Goal: Task Accomplishment & Management: Use online tool/utility

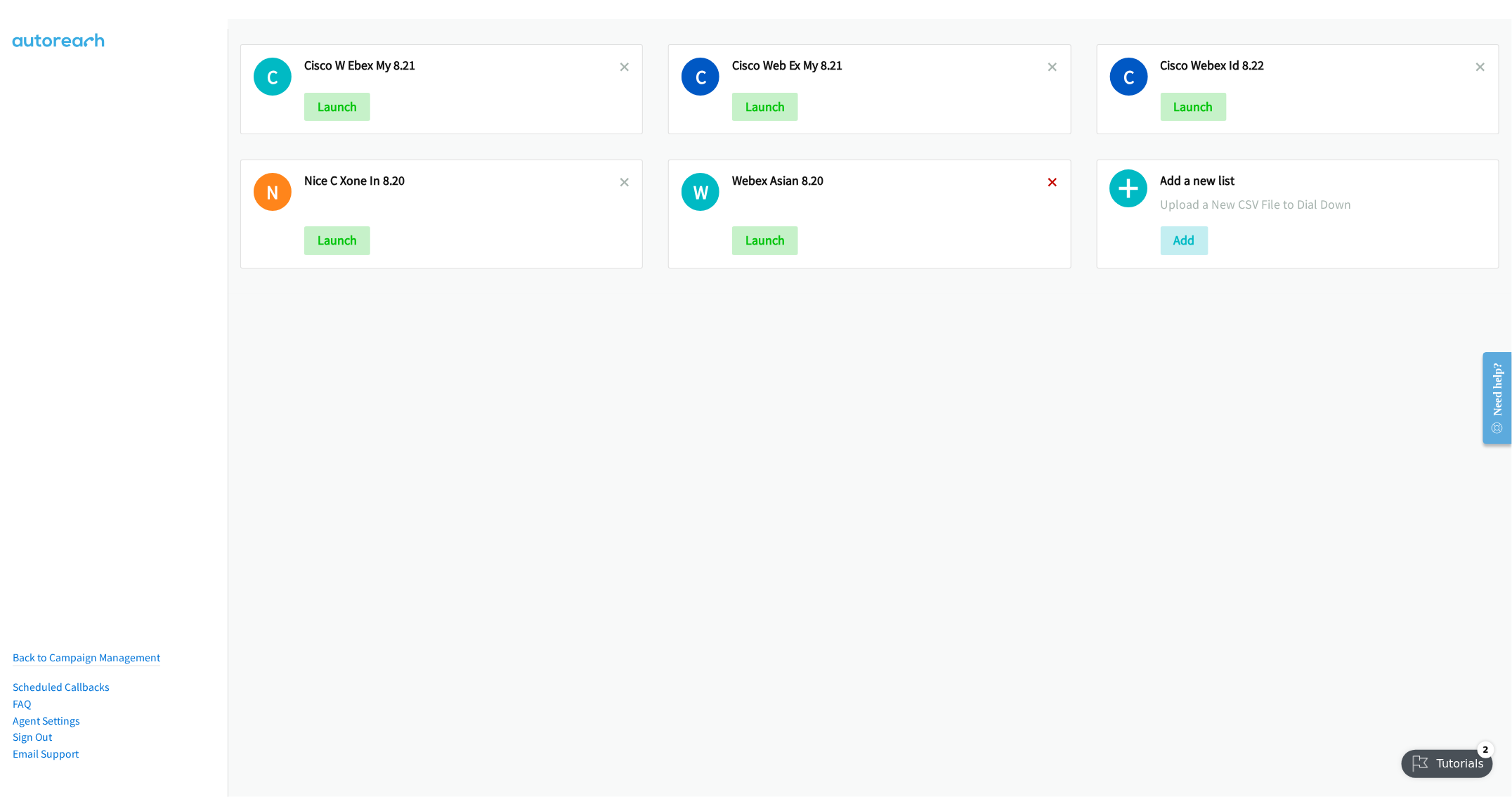
click at [1048, 181] on icon at bounding box center [1053, 183] width 10 height 10
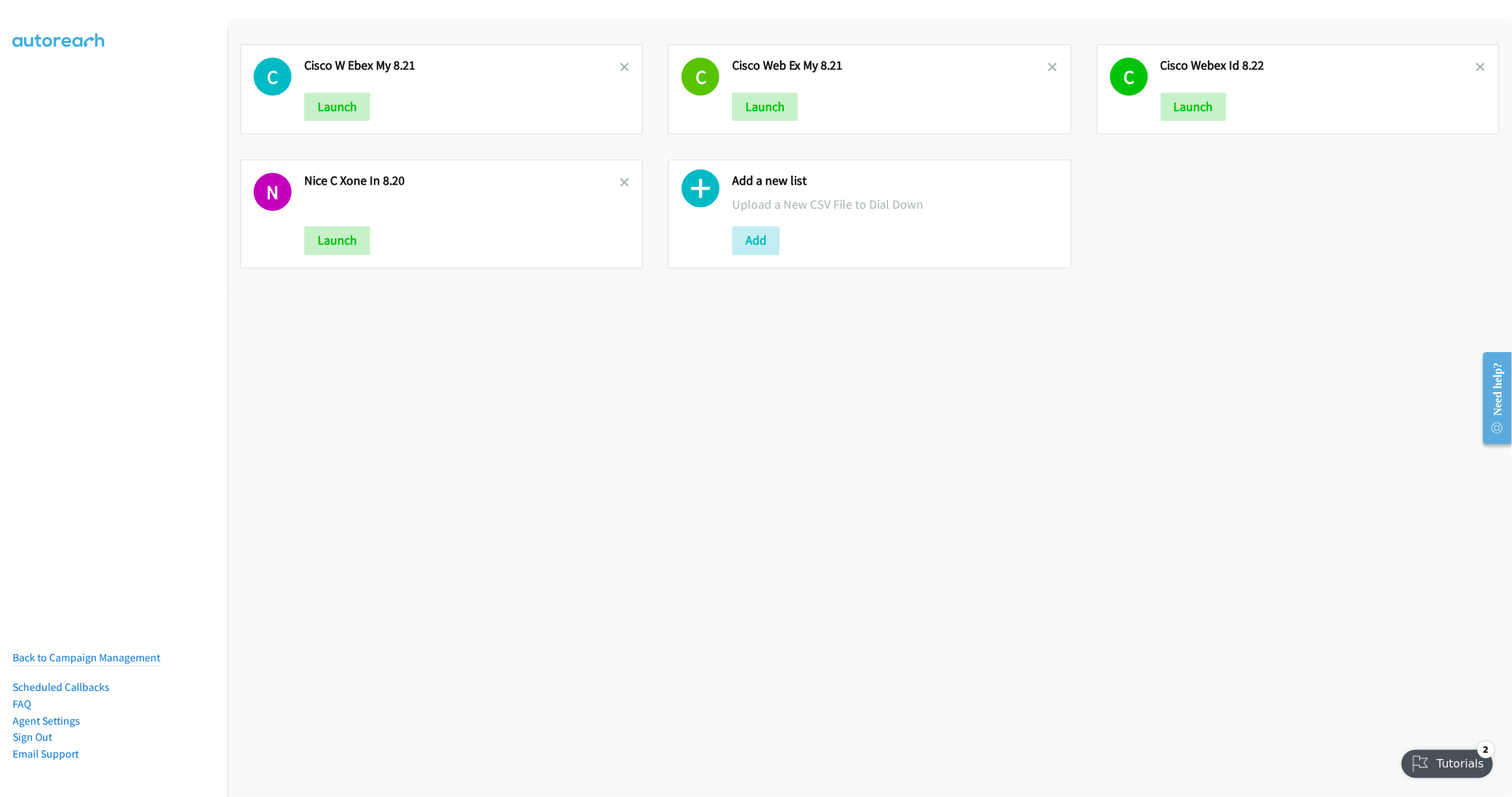
click at [620, 177] on link at bounding box center [624, 182] width 10 height 16
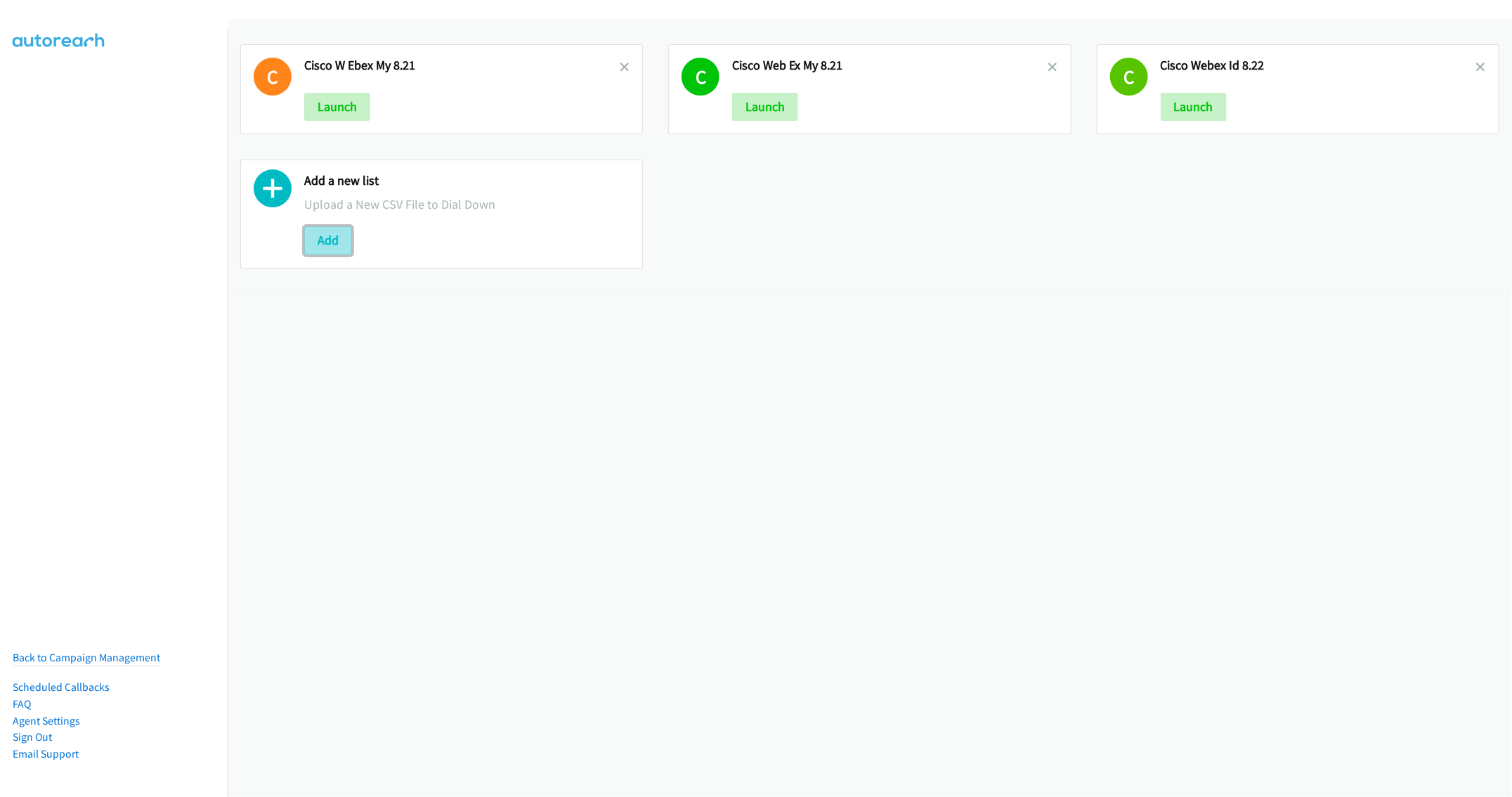
click at [326, 242] on button "Add" at bounding box center [328, 240] width 48 height 28
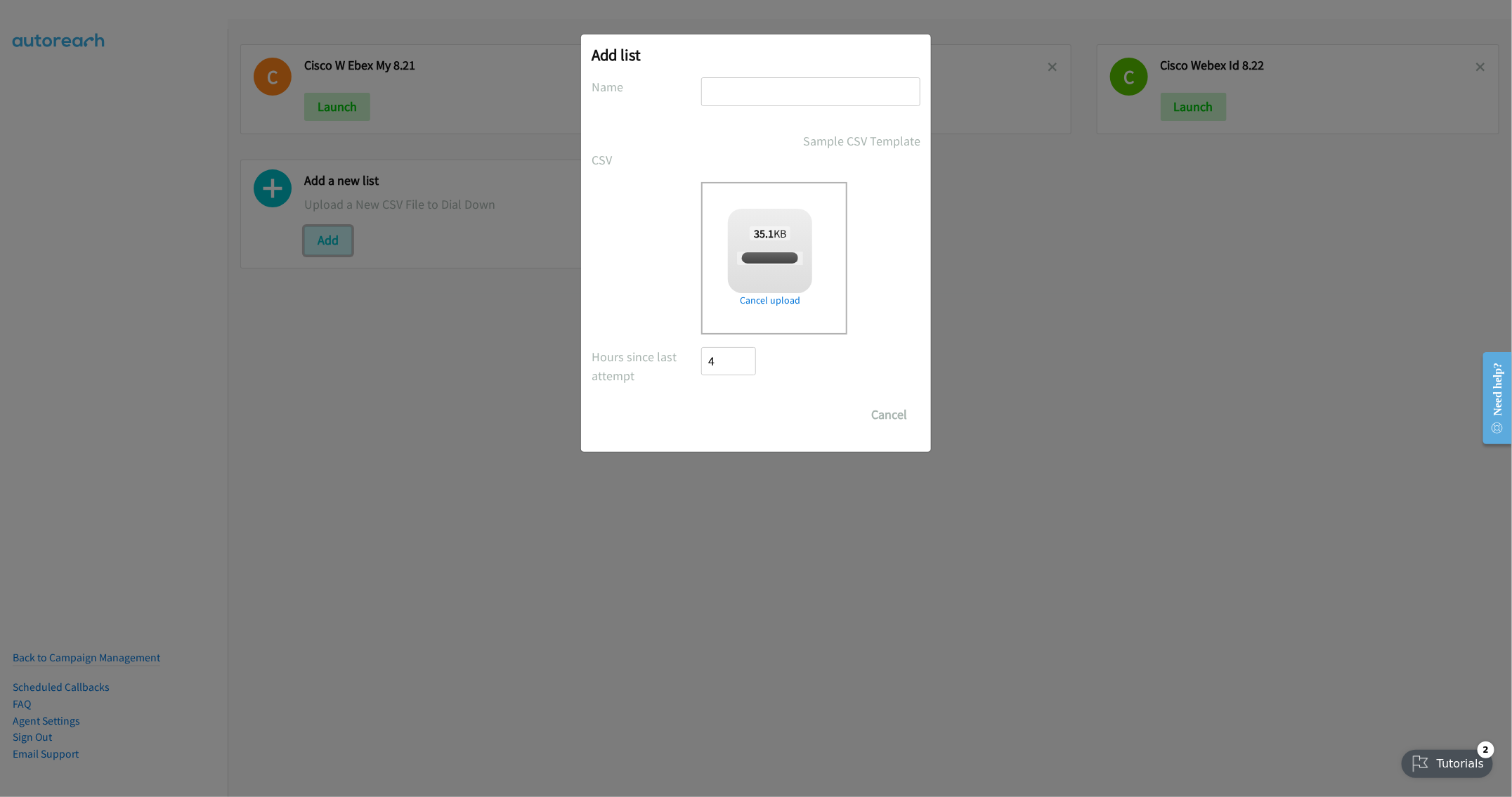
checkbox input "true"
click at [755, 91] on input "text" at bounding box center [811, 91] width 219 height 29
type input "Cisco Webex MY 8.25"
click at [734, 414] on input "Save List" at bounding box center [738, 414] width 74 height 28
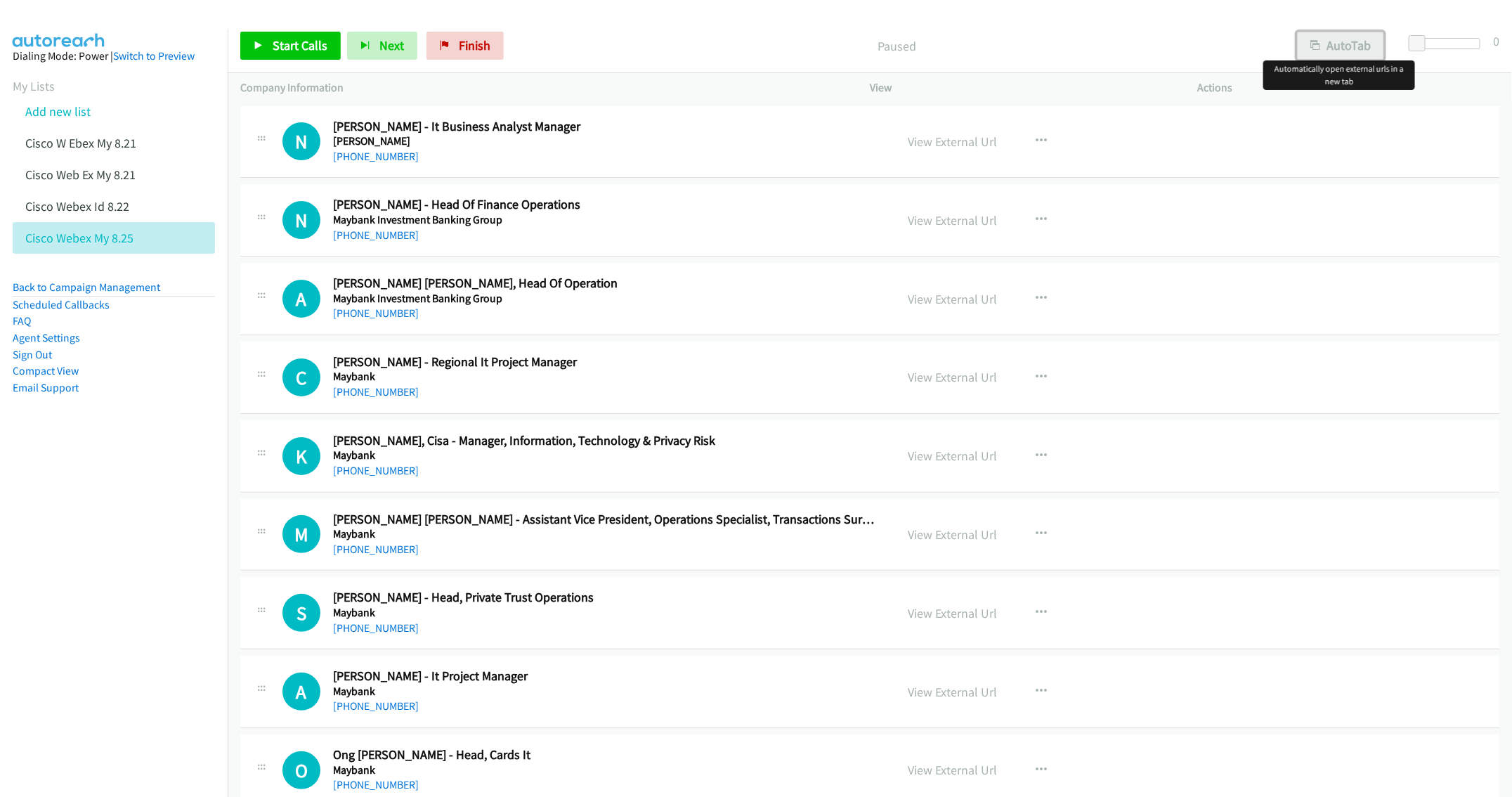
click at [1348, 49] on button "AutoTab" at bounding box center [1340, 46] width 87 height 28
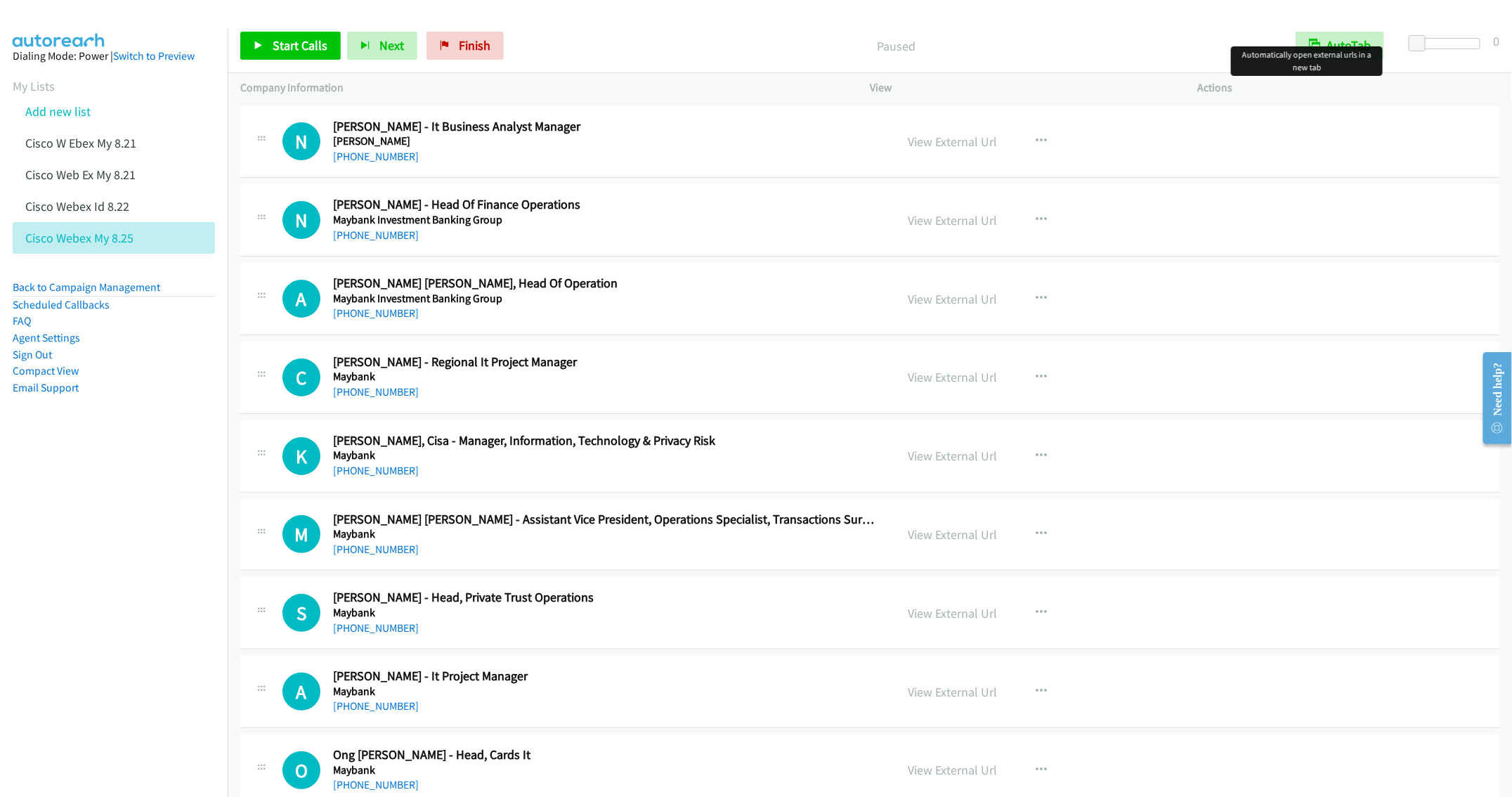
click at [711, 294] on h5 "Maybank Investment Banking Group" at bounding box center [604, 299] width 542 height 14
click at [1025, 300] on button "button" at bounding box center [1041, 299] width 38 height 28
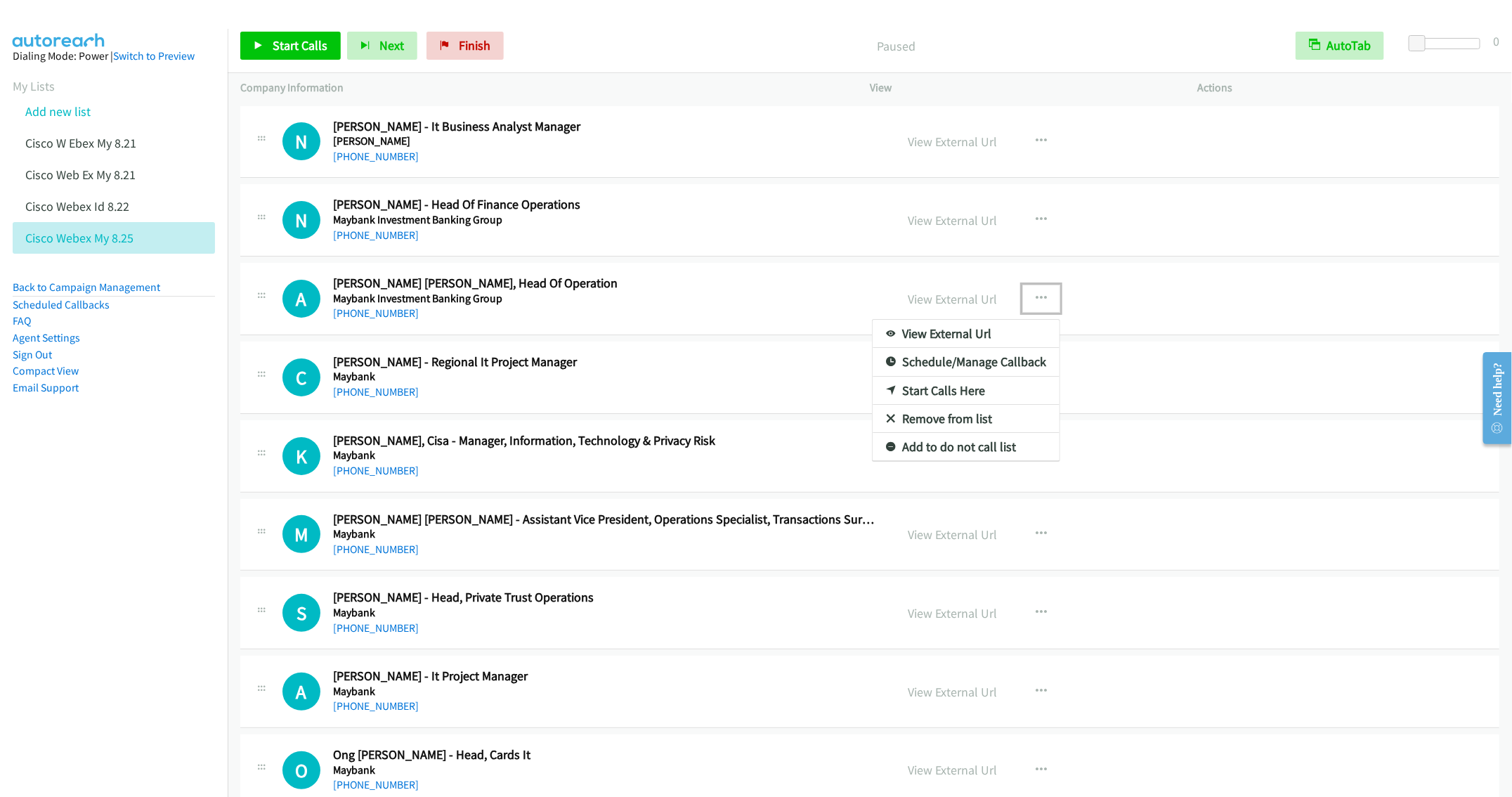
click at [934, 390] on link "Start Calls Here" at bounding box center [966, 390] width 187 height 28
click at [934, 390] on div "View External Url View External Url Schedule/Manage Callback Start Calls Here R…" at bounding box center [1065, 377] width 340 height 46
click at [277, 44] on span "Start Calls" at bounding box center [299, 45] width 55 height 16
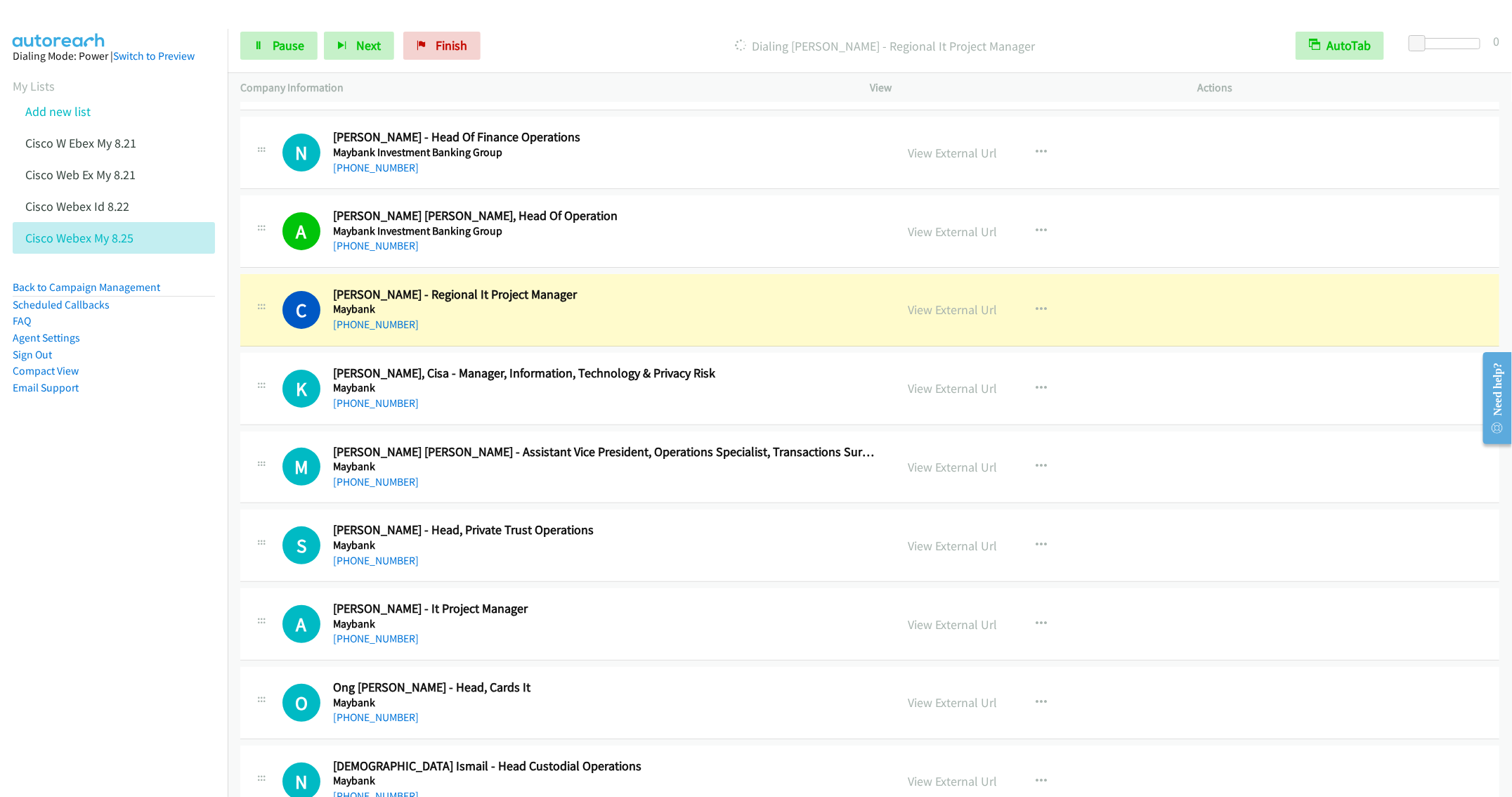
scroll to position [106, 0]
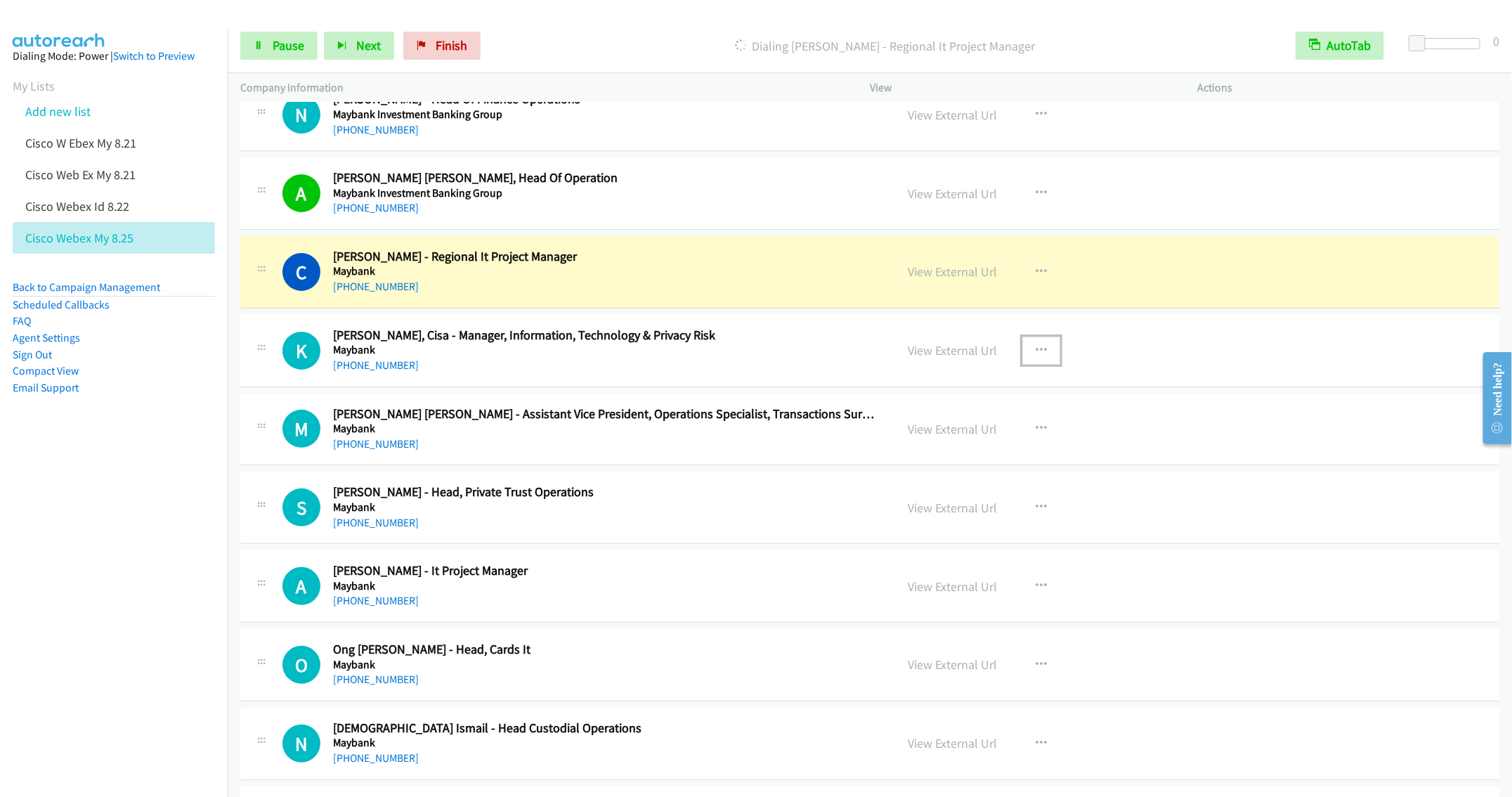
click at [1042, 346] on button "button" at bounding box center [1041, 350] width 38 height 28
click at [953, 477] on link "Remove from list" at bounding box center [966, 471] width 187 height 28
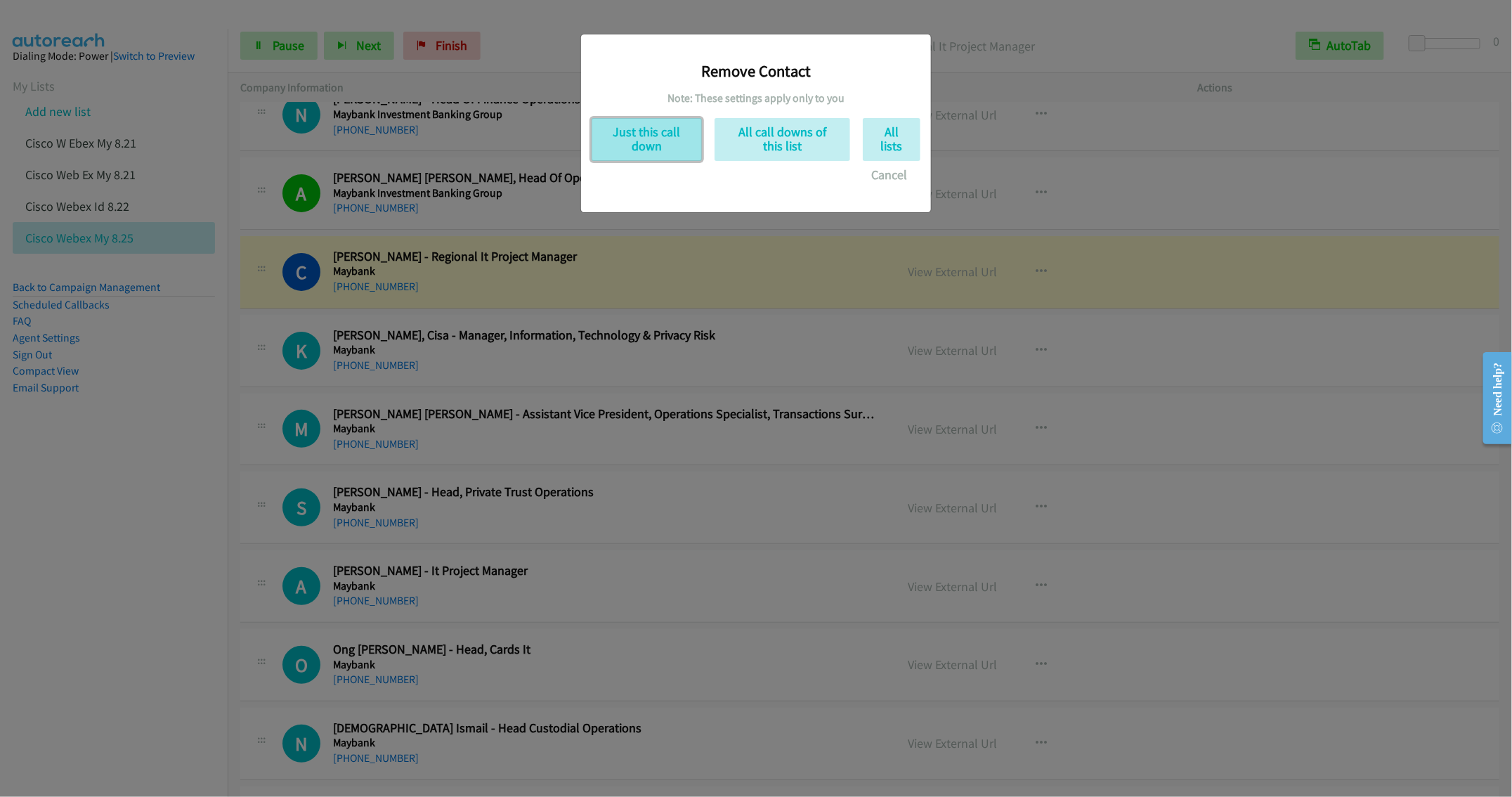
click at [629, 137] on button "Just this call down" at bounding box center [646, 140] width 110 height 43
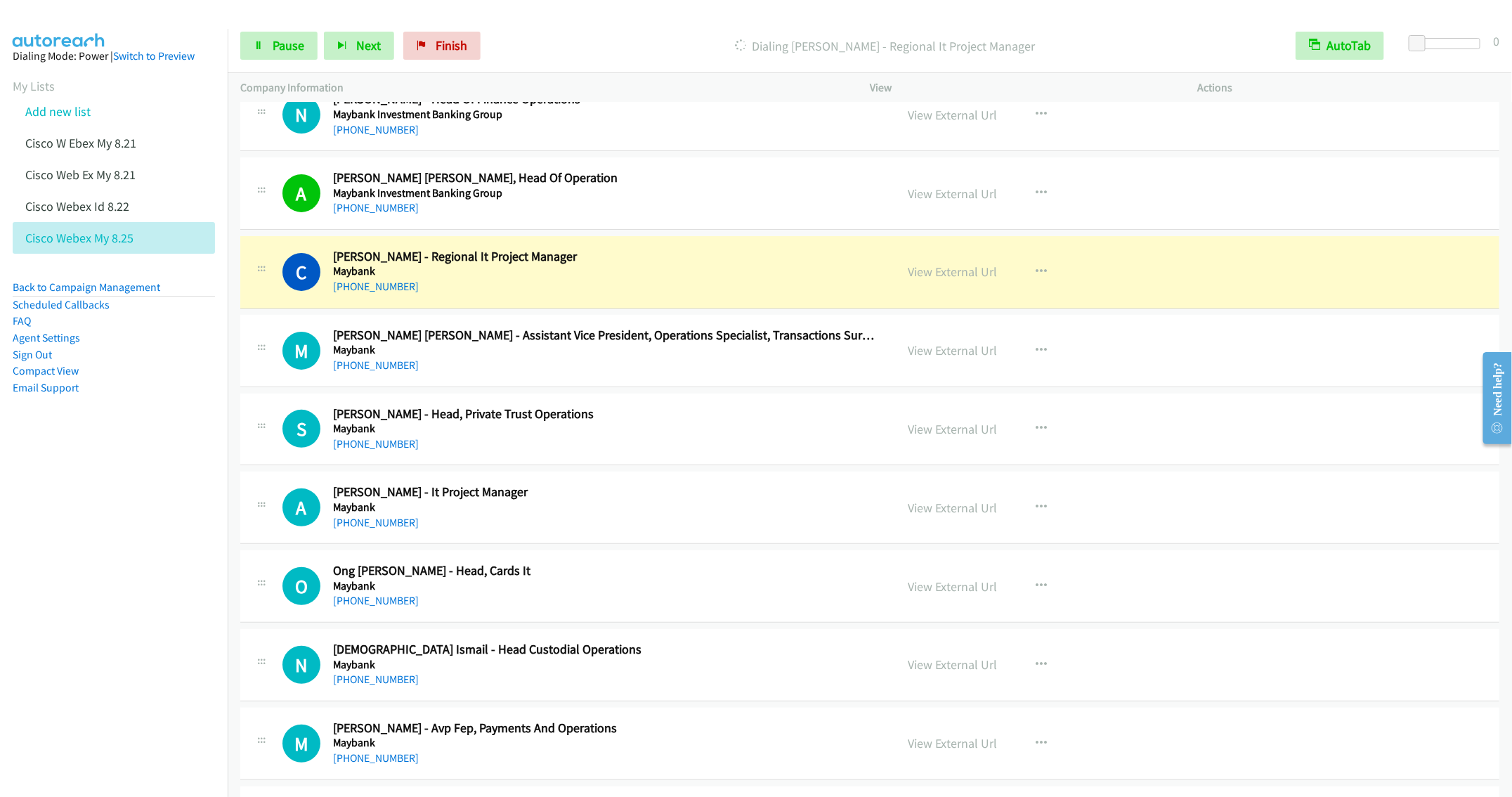
click at [674, 372] on div "+60 13-366 7640" at bounding box center [604, 366] width 542 height 17
click at [265, 49] on link "Pause" at bounding box center [279, 46] width 77 height 28
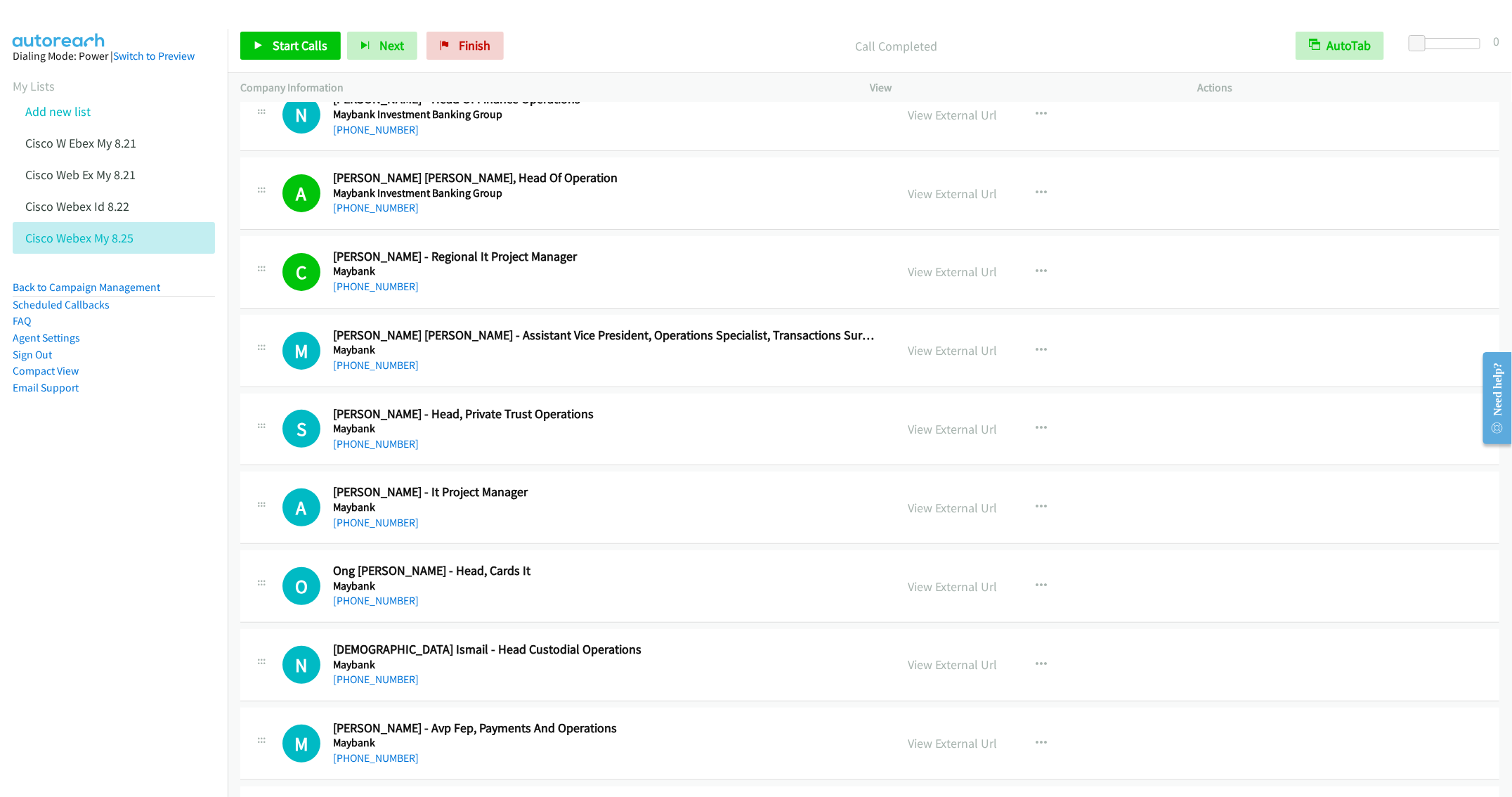
click at [656, 354] on h5 "Maybank" at bounding box center [604, 350] width 542 height 14
click at [919, 352] on link "View External Url" at bounding box center [953, 350] width 89 height 16
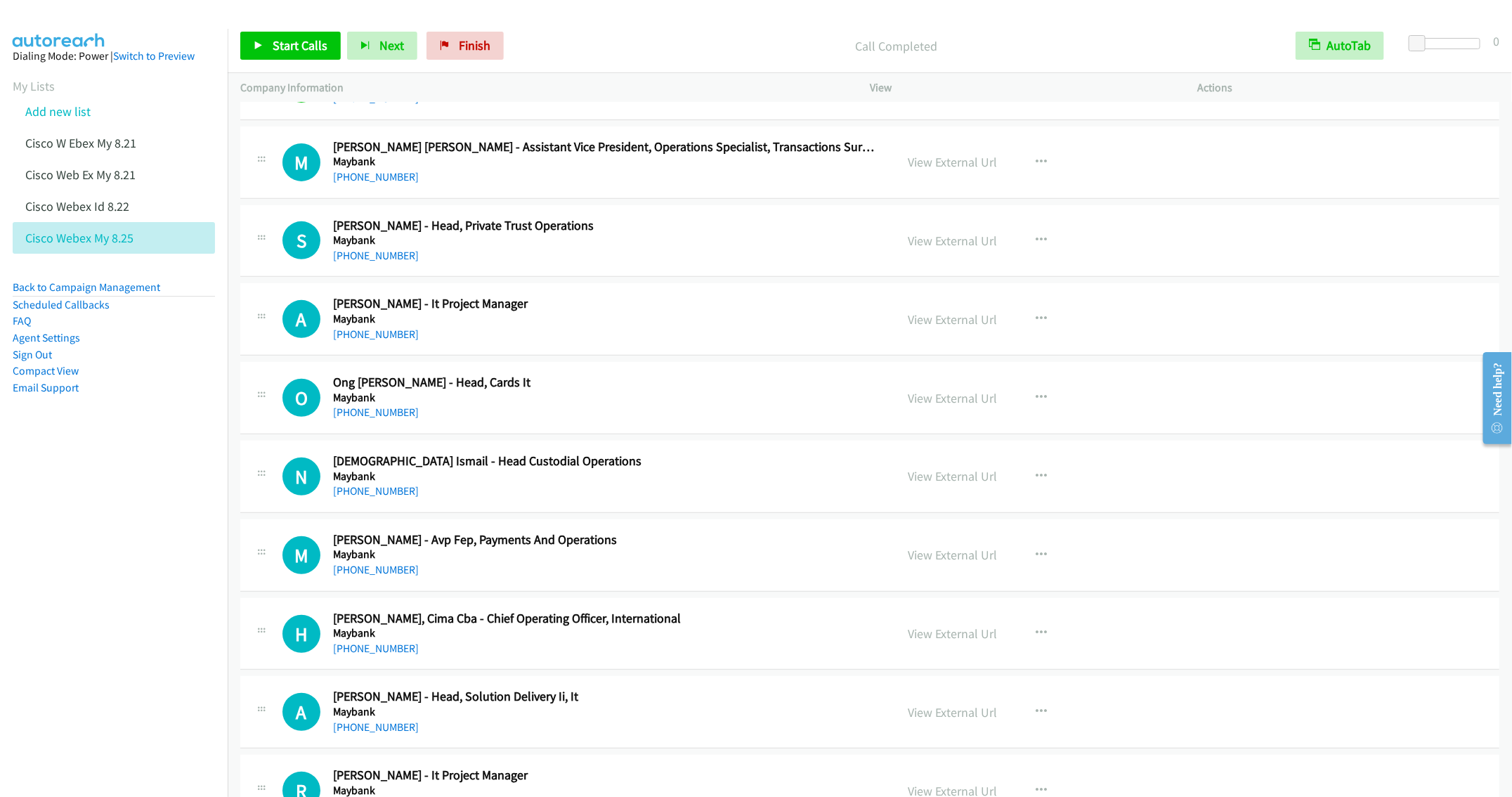
scroll to position [316, 0]
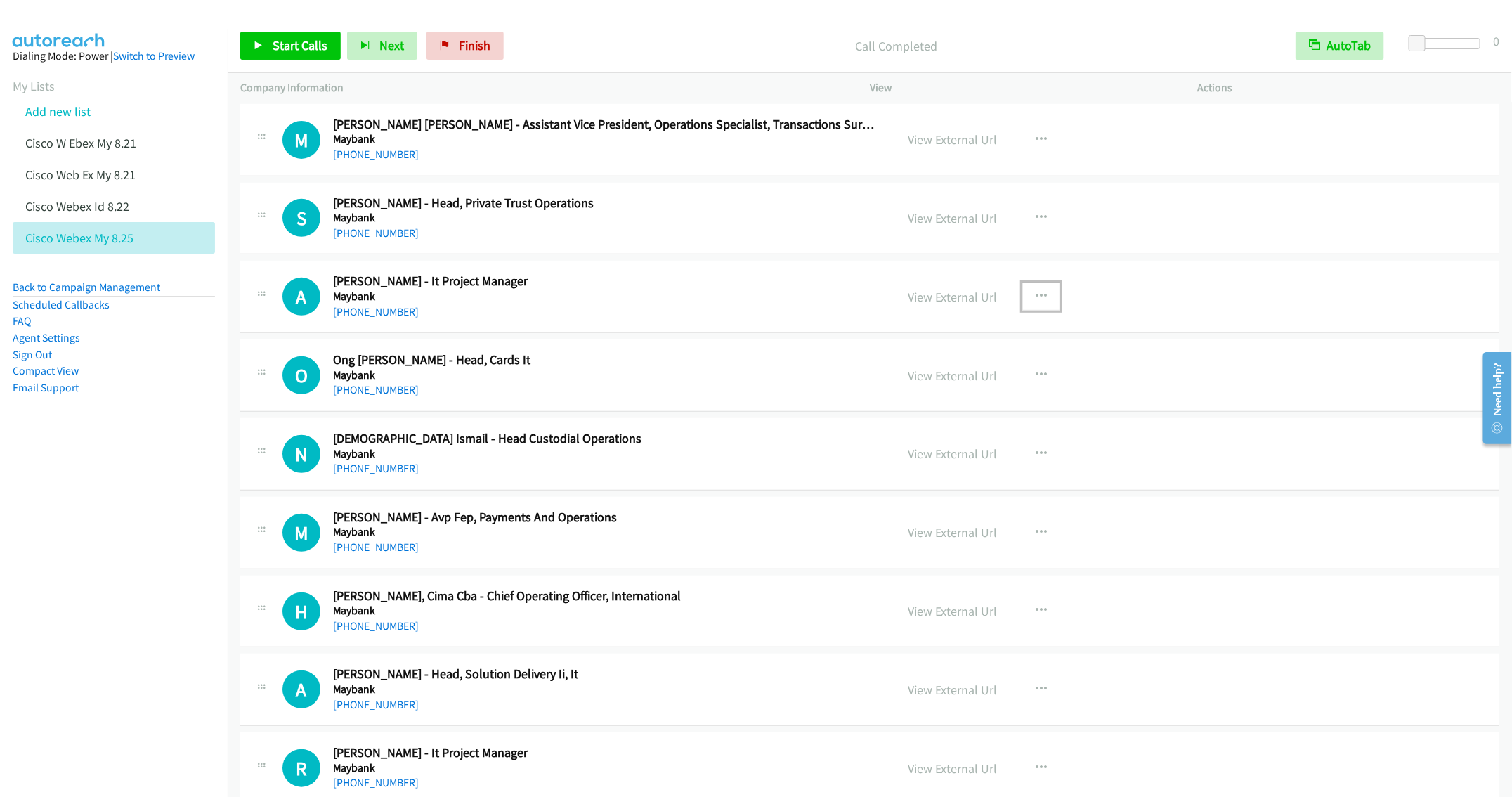
click at [1036, 295] on icon "button" at bounding box center [1041, 296] width 12 height 12
click at [947, 395] on link "Start Calls Here" at bounding box center [966, 389] width 187 height 28
click at [305, 43] on span "Start Calls" at bounding box center [299, 45] width 55 height 16
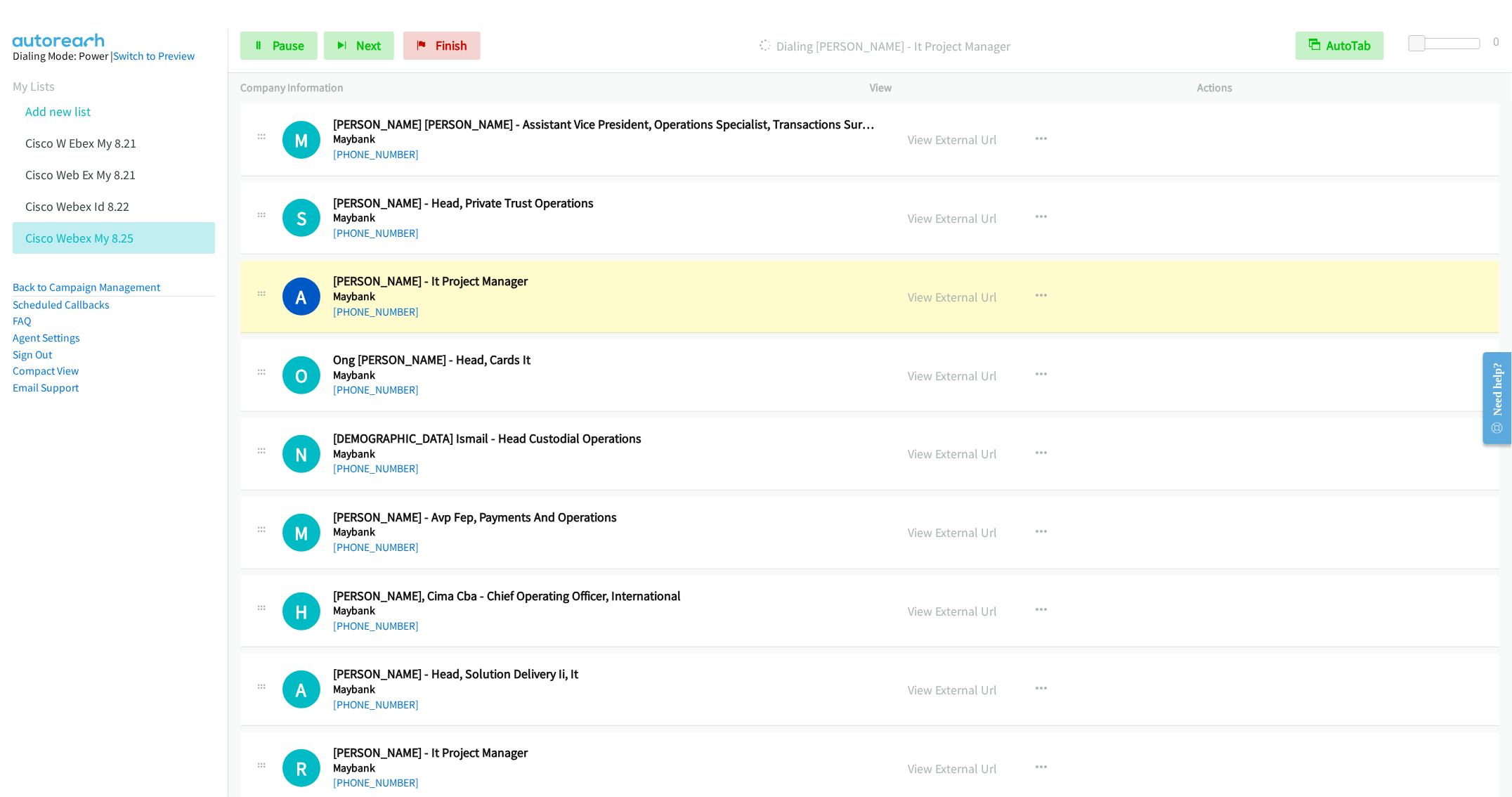
scroll to position [422, 0]
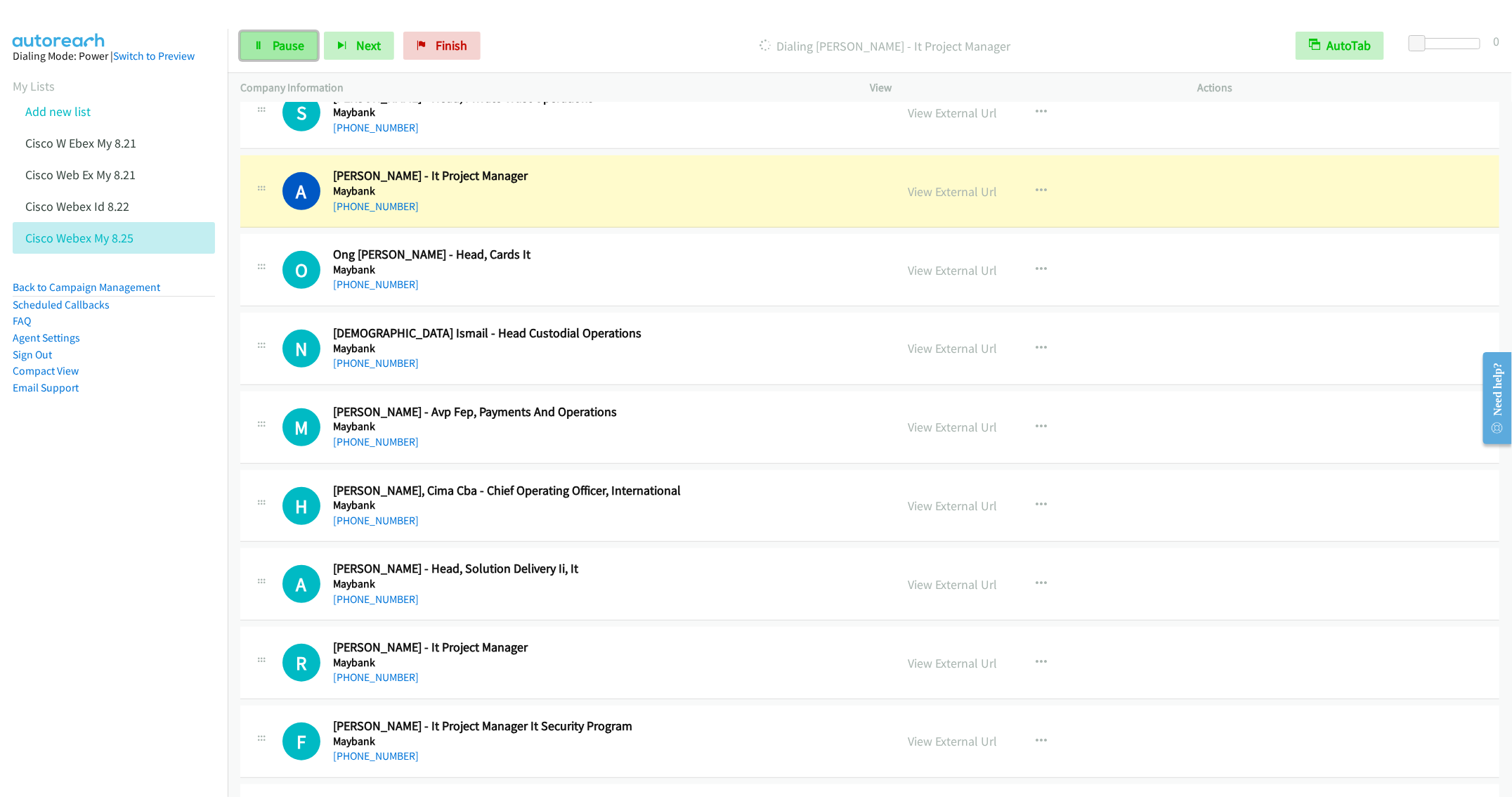
click at [295, 43] on span "Pause" at bounding box center [288, 45] width 32 height 16
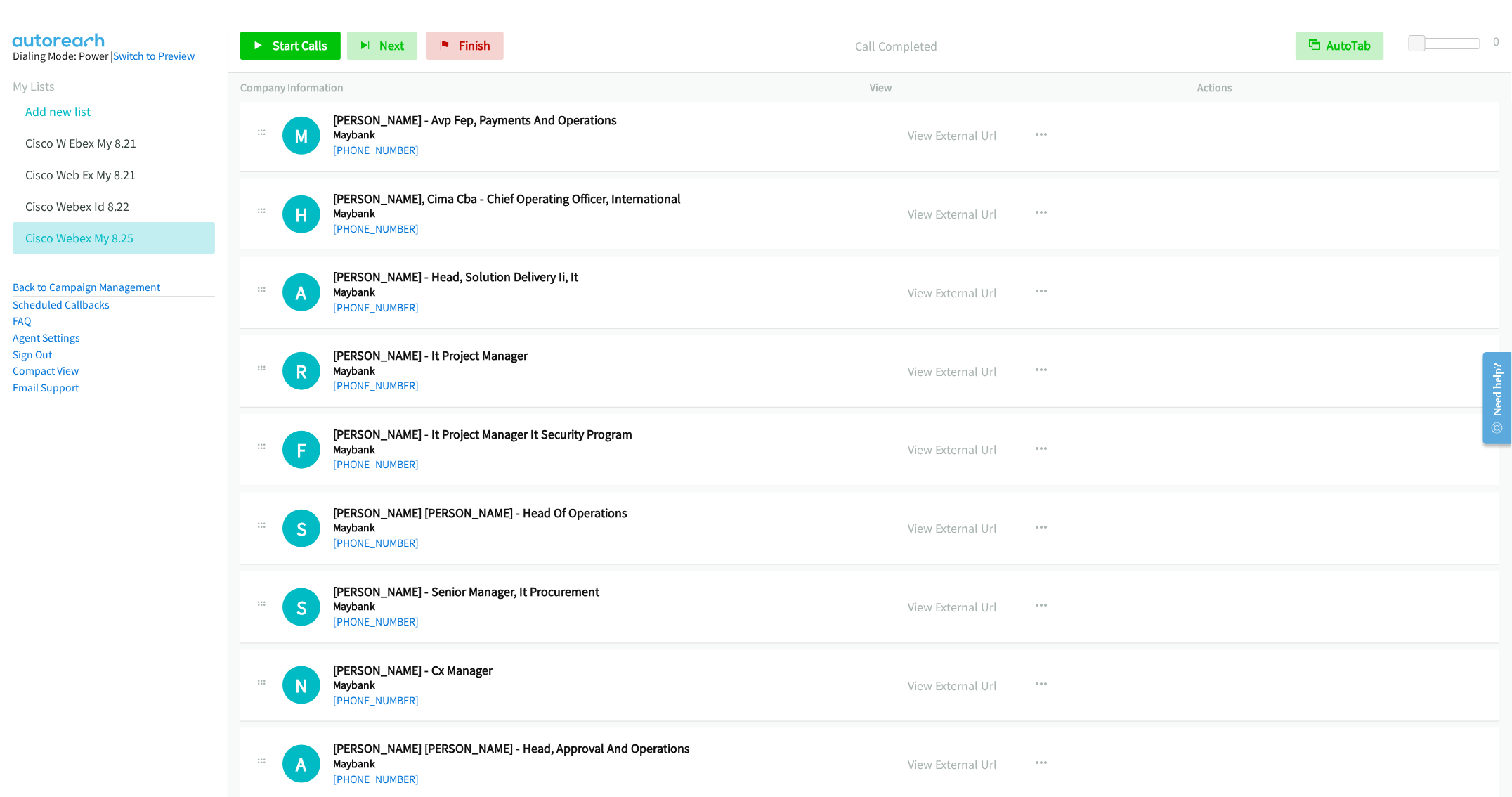
scroll to position [738, 0]
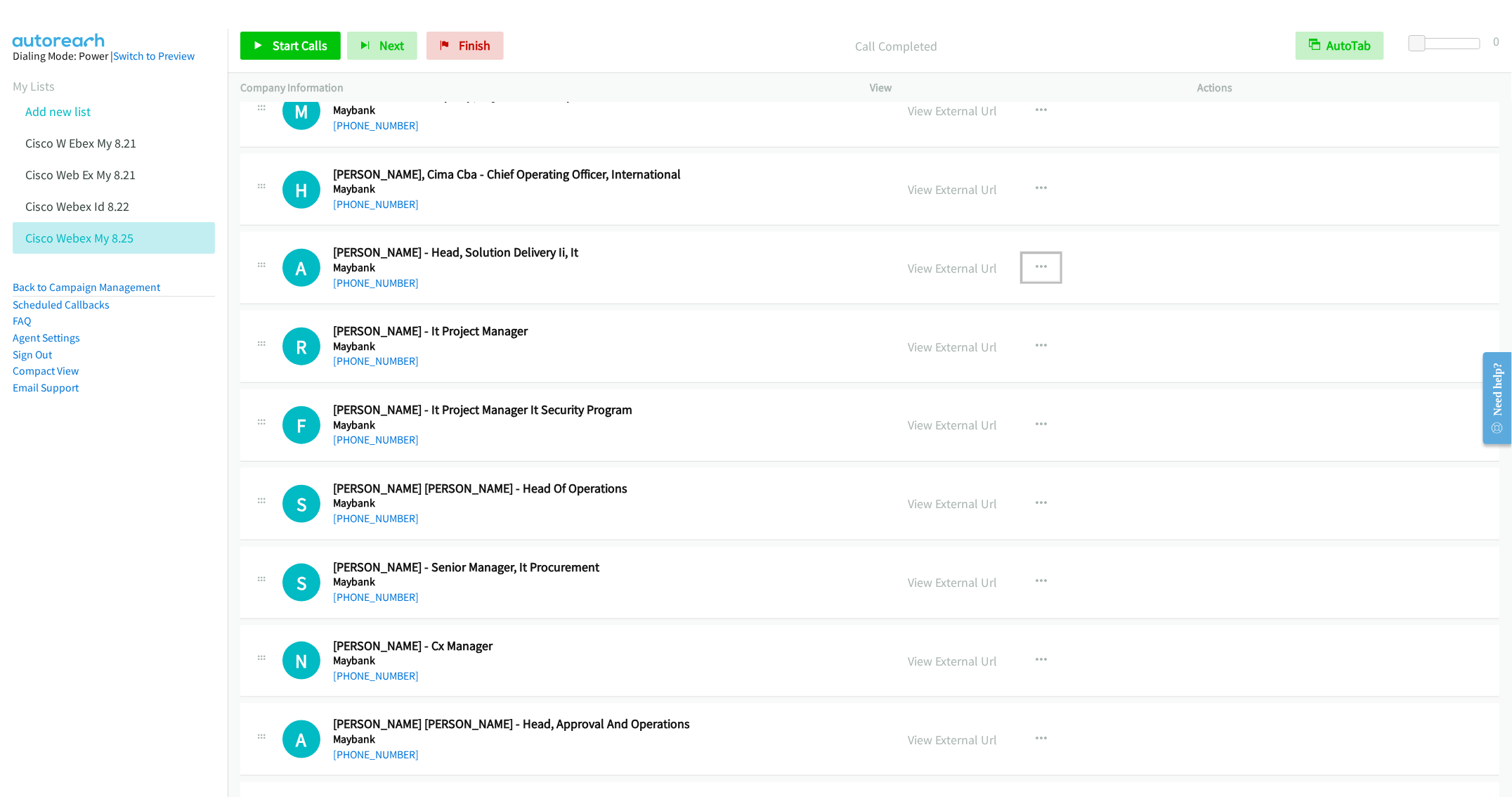
click at [1036, 266] on icon "button" at bounding box center [1041, 268] width 12 height 12
click at [1034, 190] on div at bounding box center [756, 398] width 1512 height 797
click at [1036, 190] on icon "button" at bounding box center [1041, 189] width 12 height 12
click at [894, 287] on link "Start Calls Here" at bounding box center [966, 281] width 187 height 28
click at [276, 44] on span "Start Calls" at bounding box center [299, 45] width 55 height 16
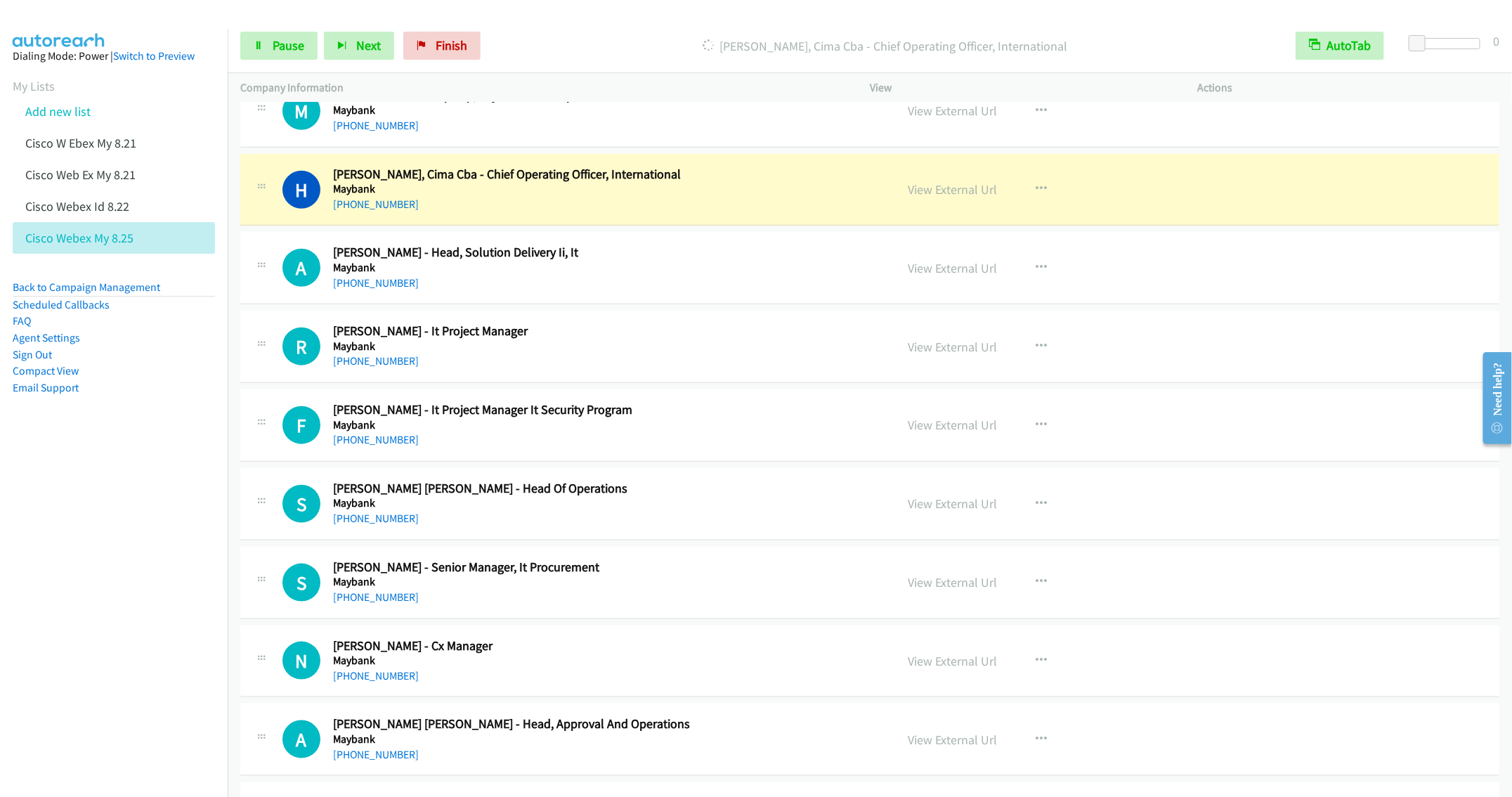
click at [654, 446] on div "+60 19-224 2016" at bounding box center [604, 440] width 542 height 17
click at [1036, 424] on icon "button" at bounding box center [1041, 425] width 12 height 12
click at [951, 555] on link "Remove from list" at bounding box center [966, 545] width 187 height 28
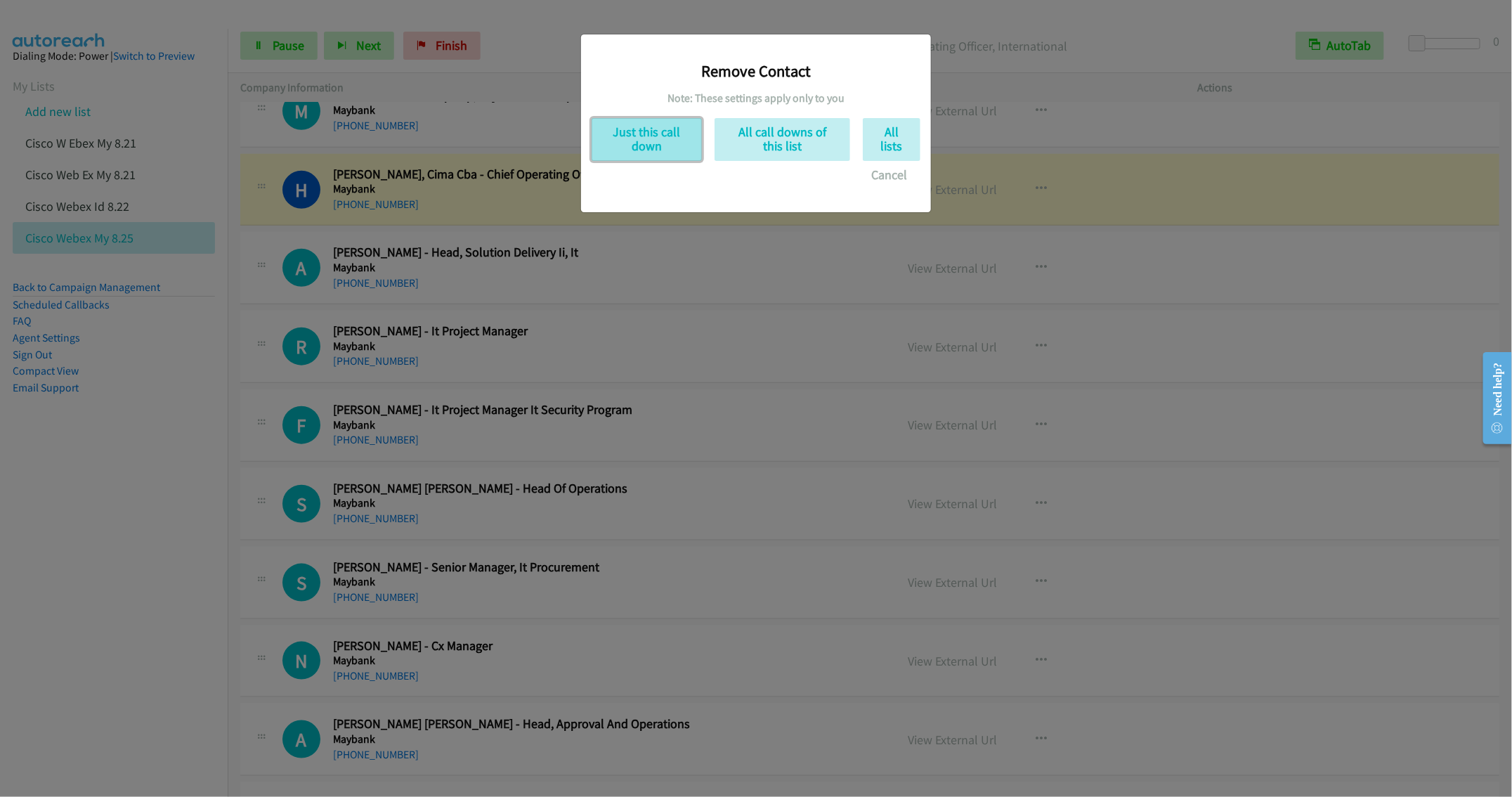
click at [659, 150] on button "Just this call down" at bounding box center [646, 140] width 110 height 43
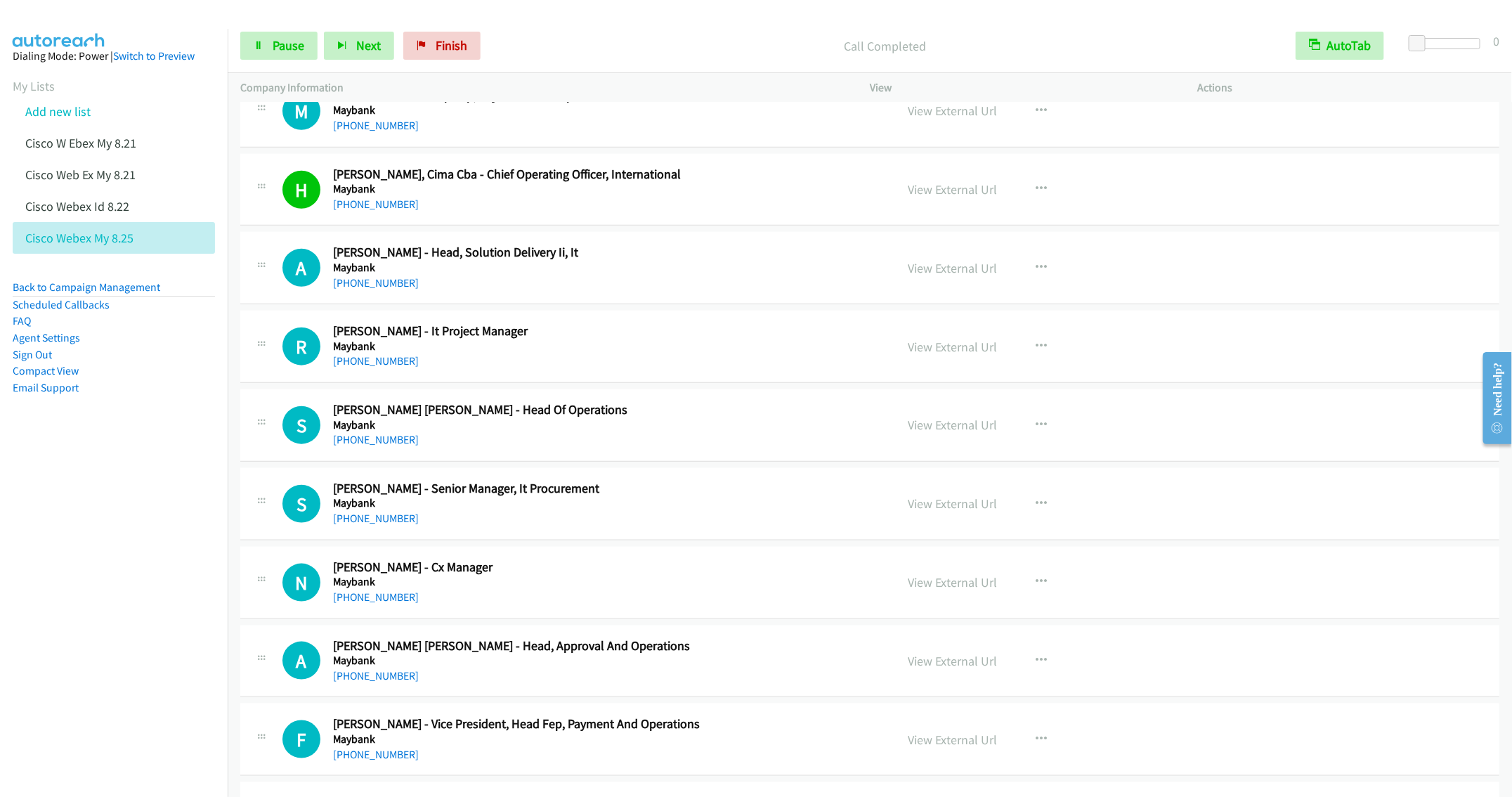
click at [720, 515] on div "+60 19-375 4191" at bounding box center [604, 518] width 542 height 17
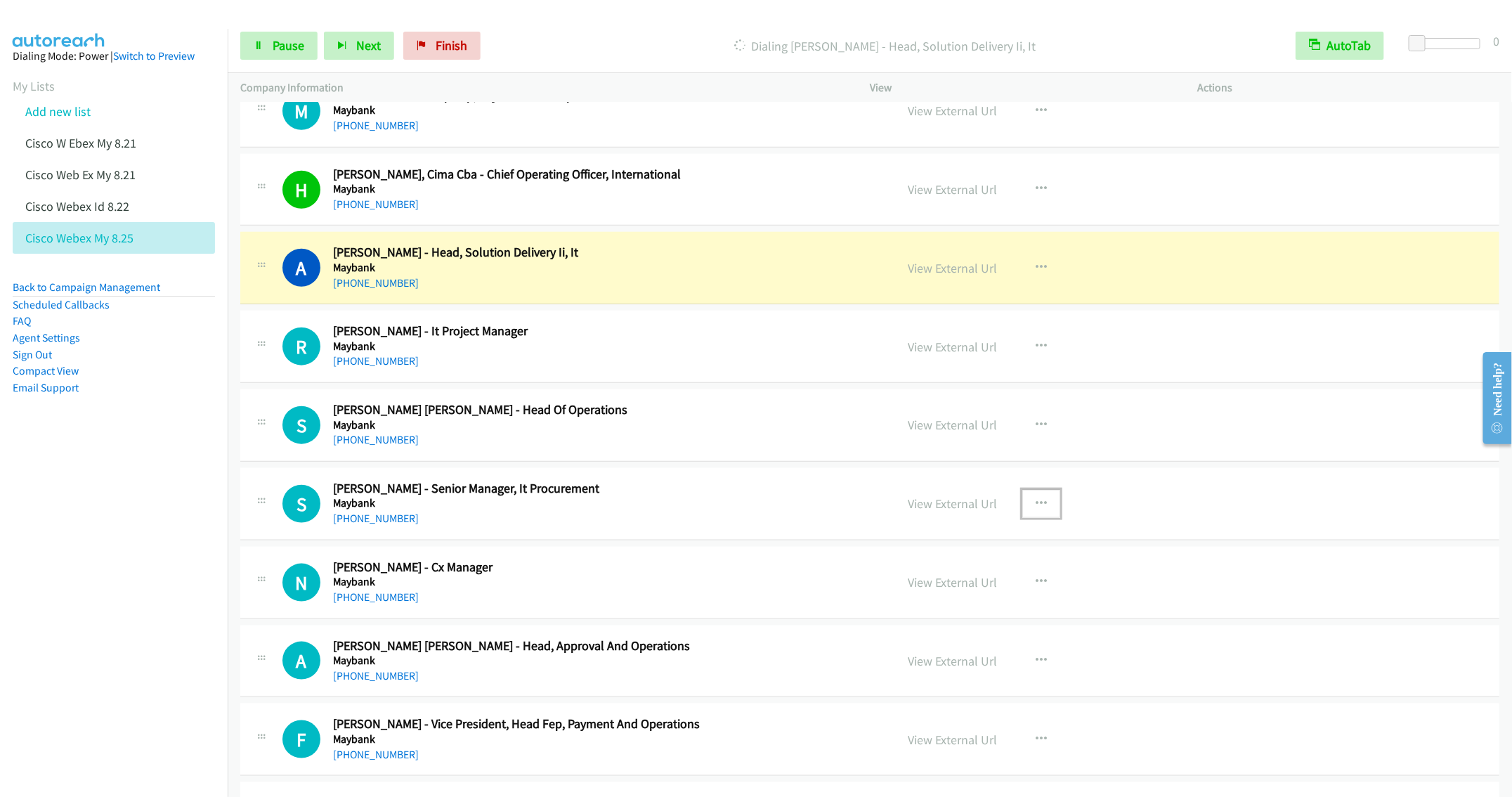
click at [1036, 508] on icon "button" at bounding box center [1041, 504] width 12 height 12
click at [966, 635] on link "Remove from list" at bounding box center [966, 624] width 187 height 28
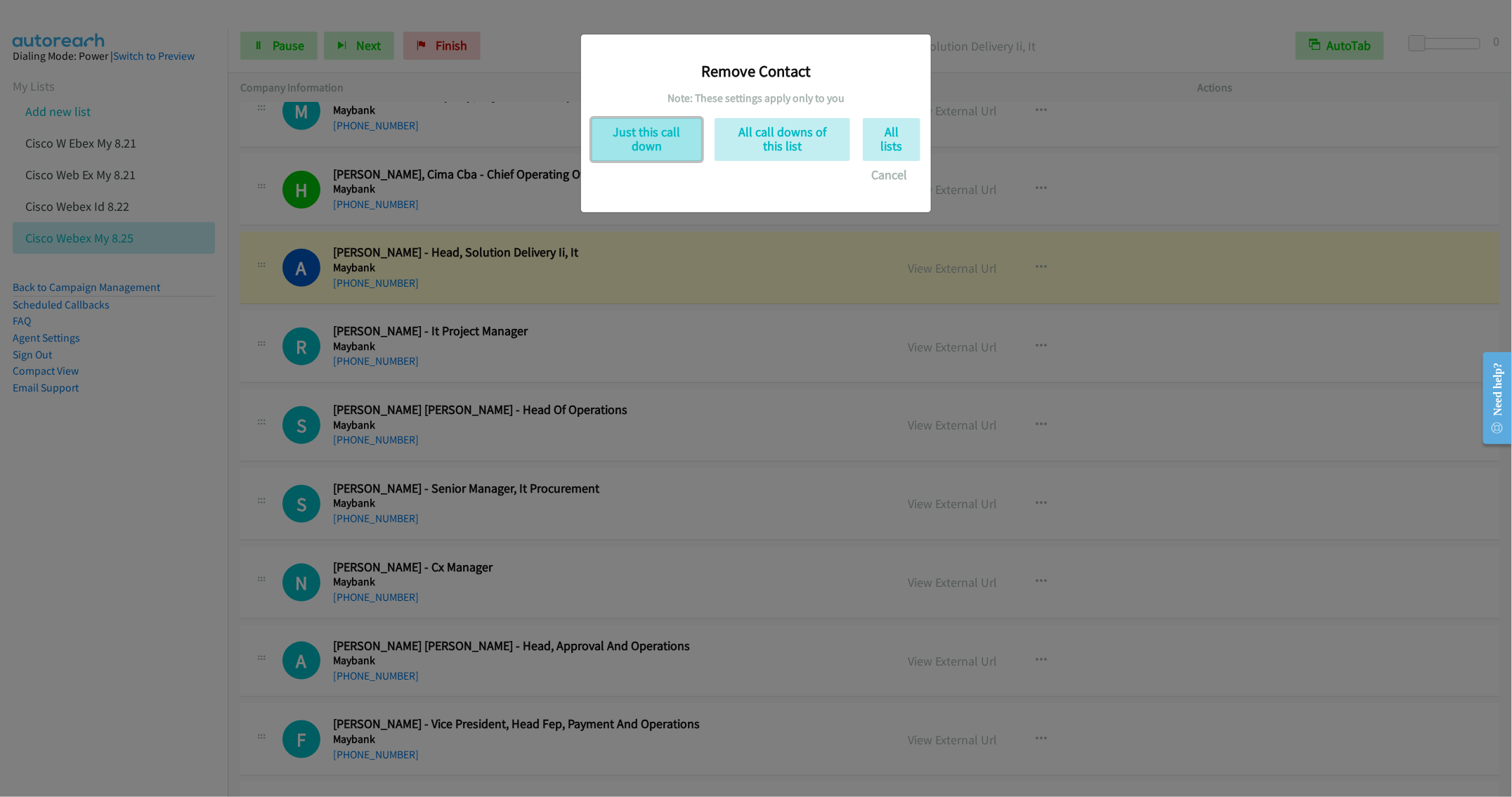
click at [640, 146] on button "Just this call down" at bounding box center [646, 140] width 110 height 43
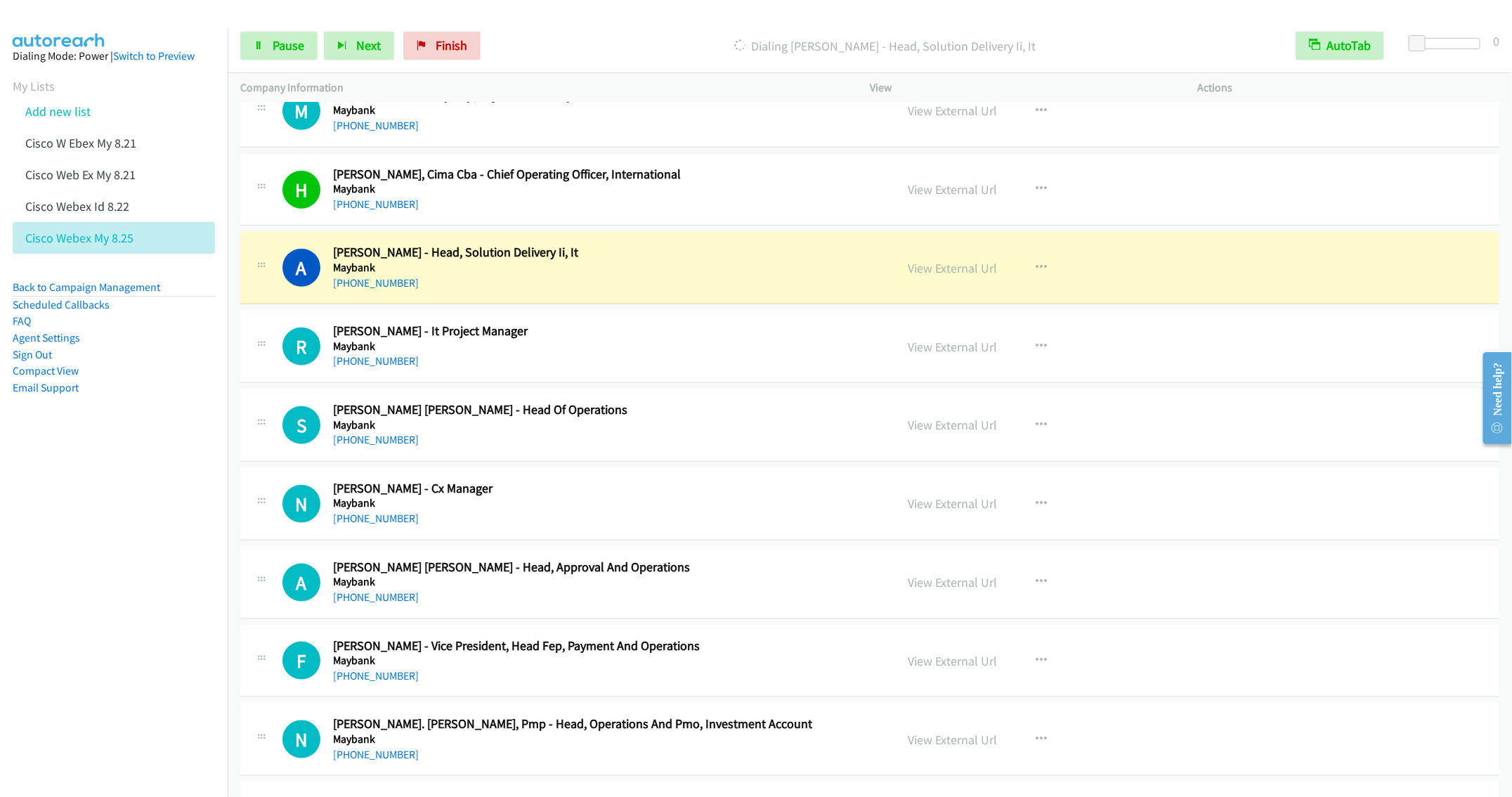
scroll to position [843, 0]
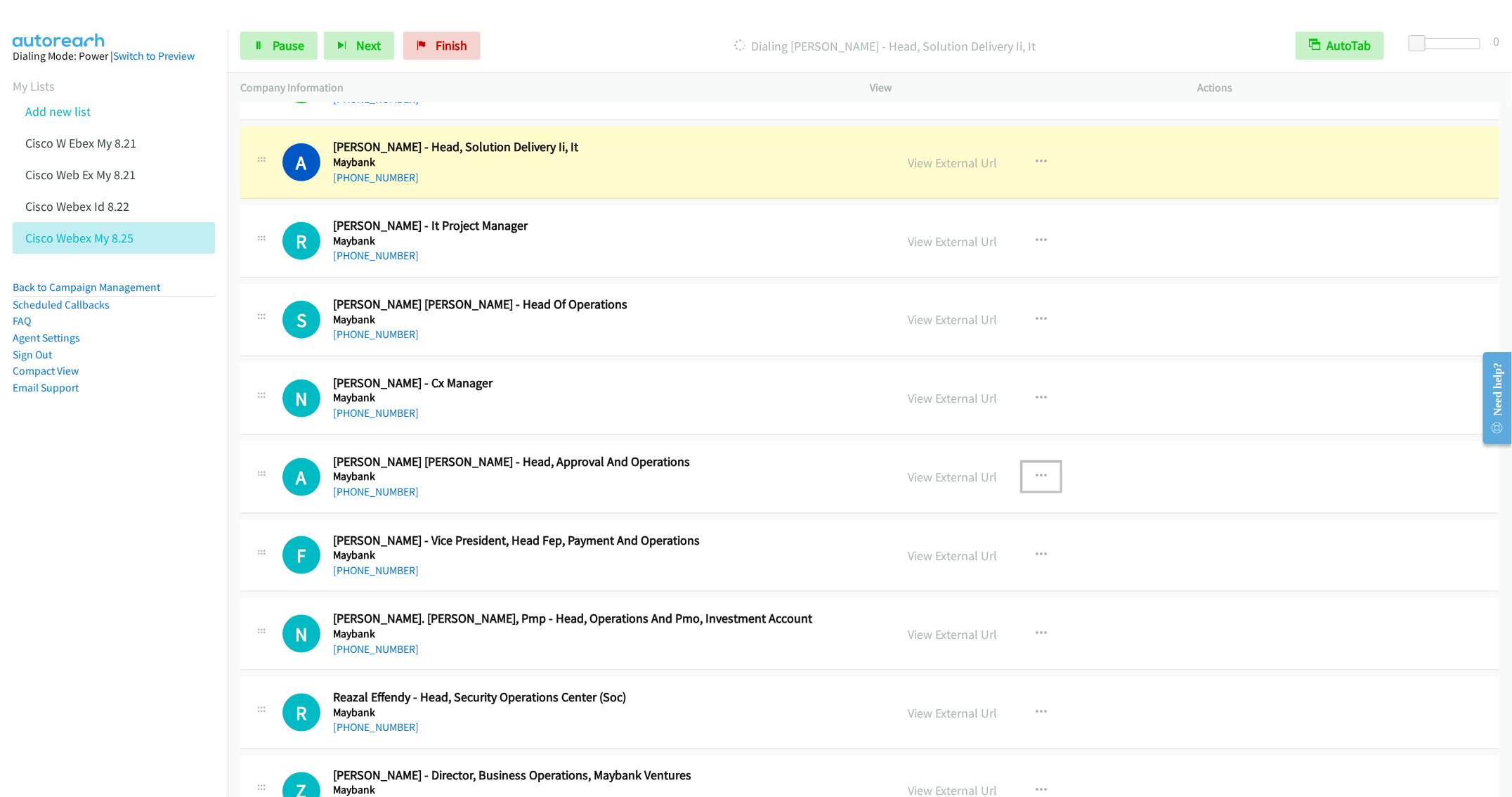
click at [1036, 481] on icon "button" at bounding box center [1041, 476] width 12 height 12
click at [942, 599] on link "Remove from list" at bounding box center [966, 596] width 187 height 28
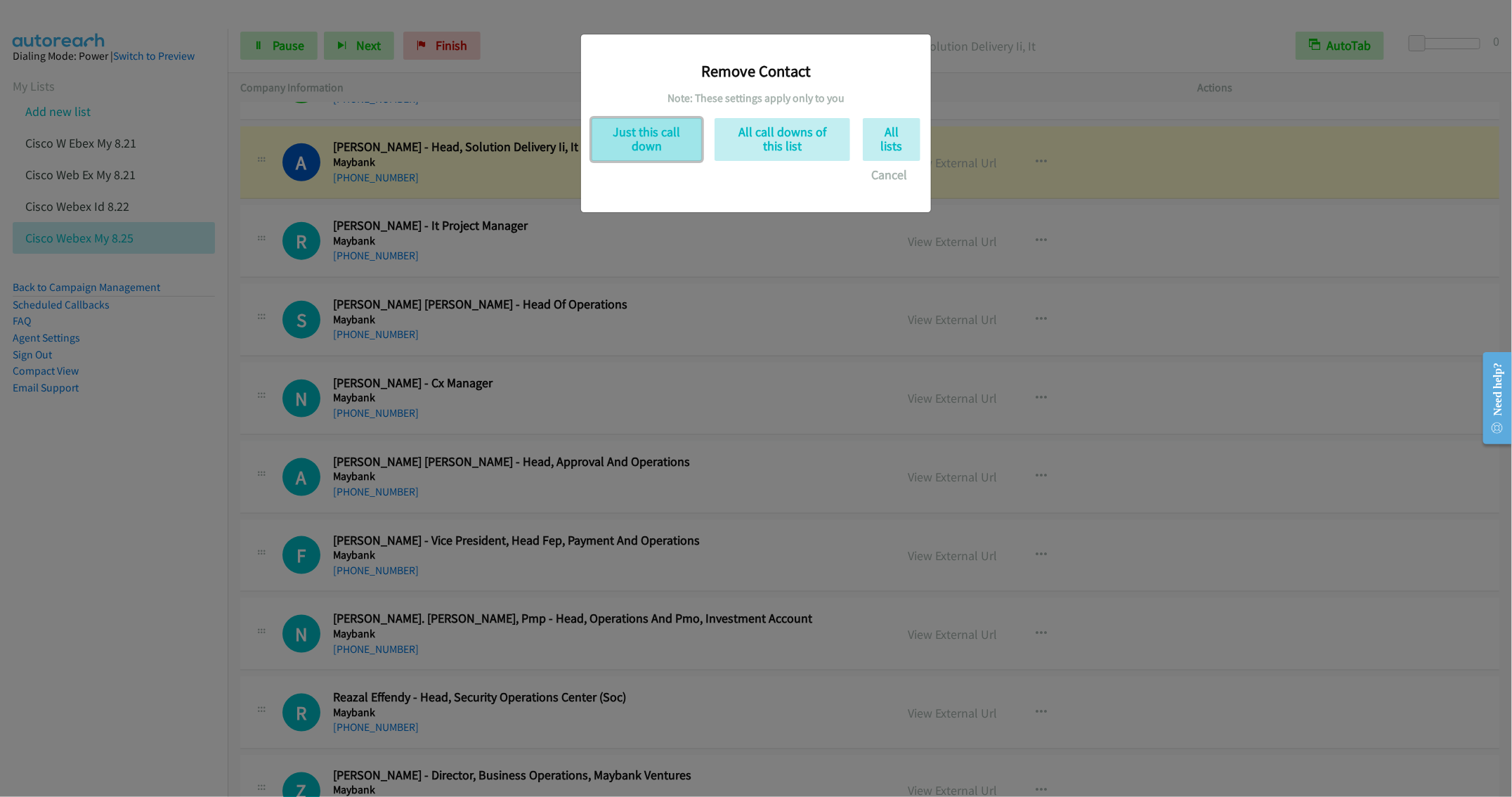
click at [627, 139] on button "Just this call down" at bounding box center [646, 140] width 110 height 43
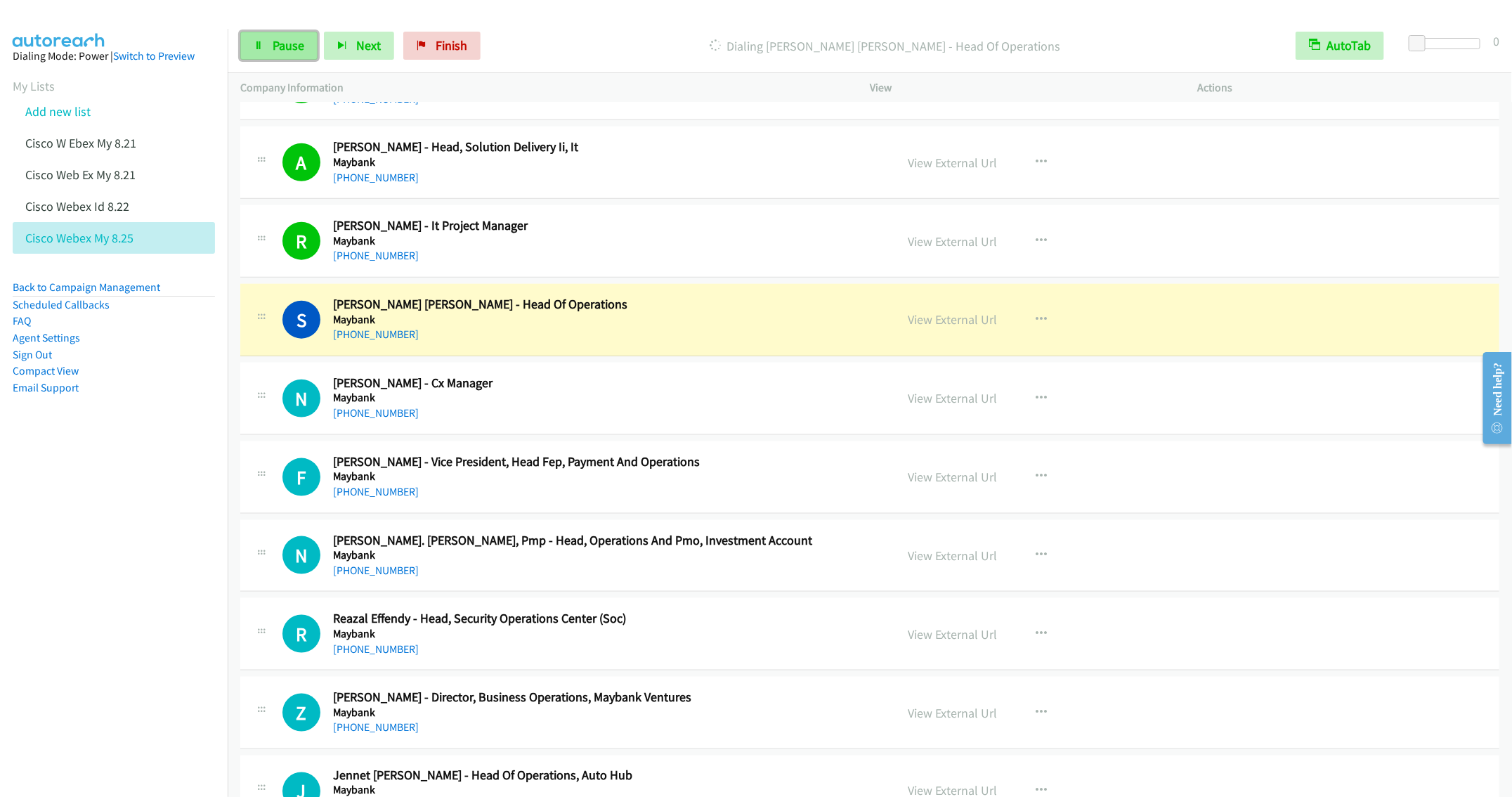
click at [268, 51] on link "Pause" at bounding box center [279, 46] width 77 height 28
click at [295, 44] on span "Start Calls" at bounding box center [299, 45] width 55 height 16
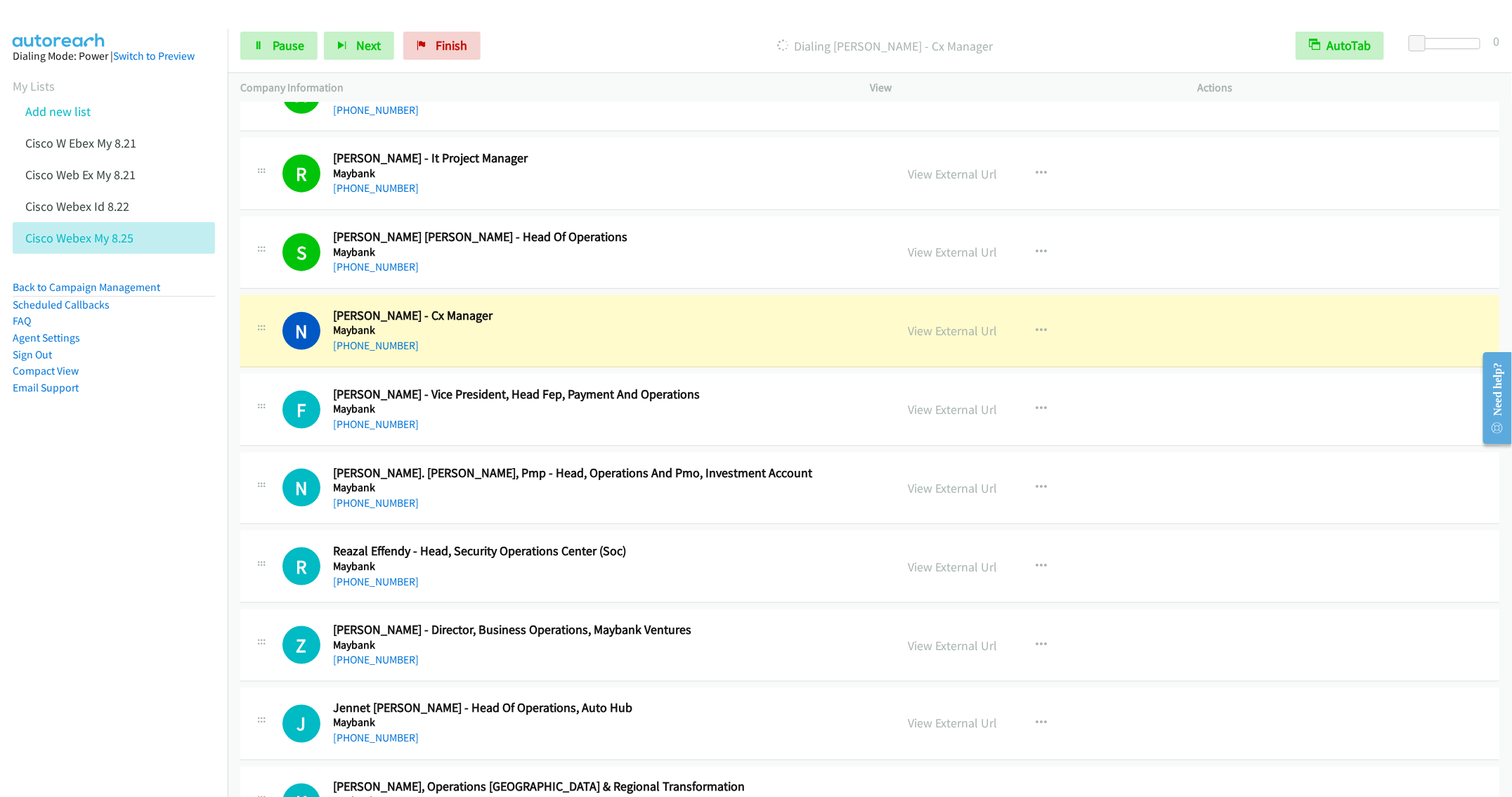
scroll to position [949, 0]
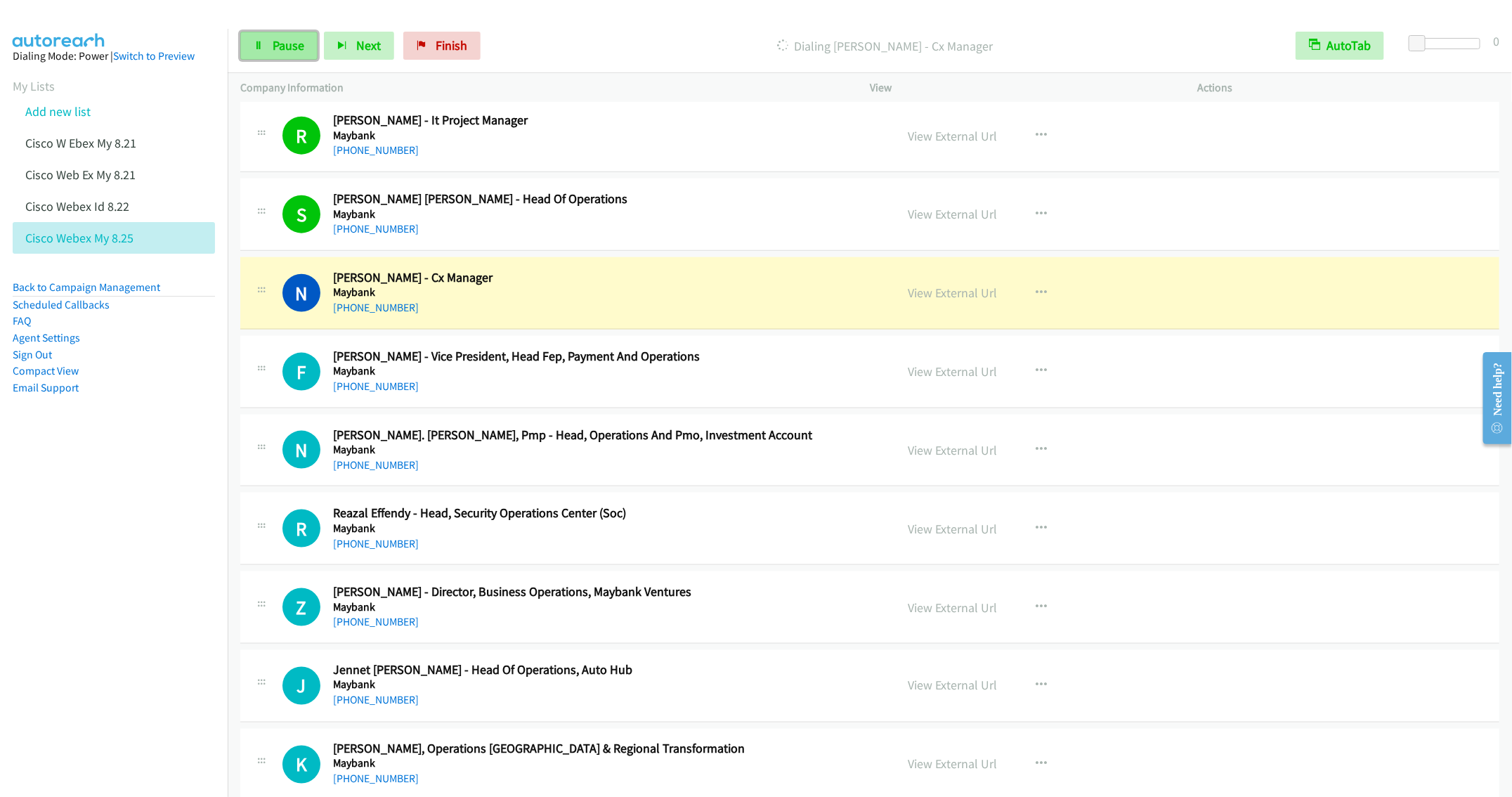
click at [289, 43] on span "Pause" at bounding box center [288, 45] width 32 height 16
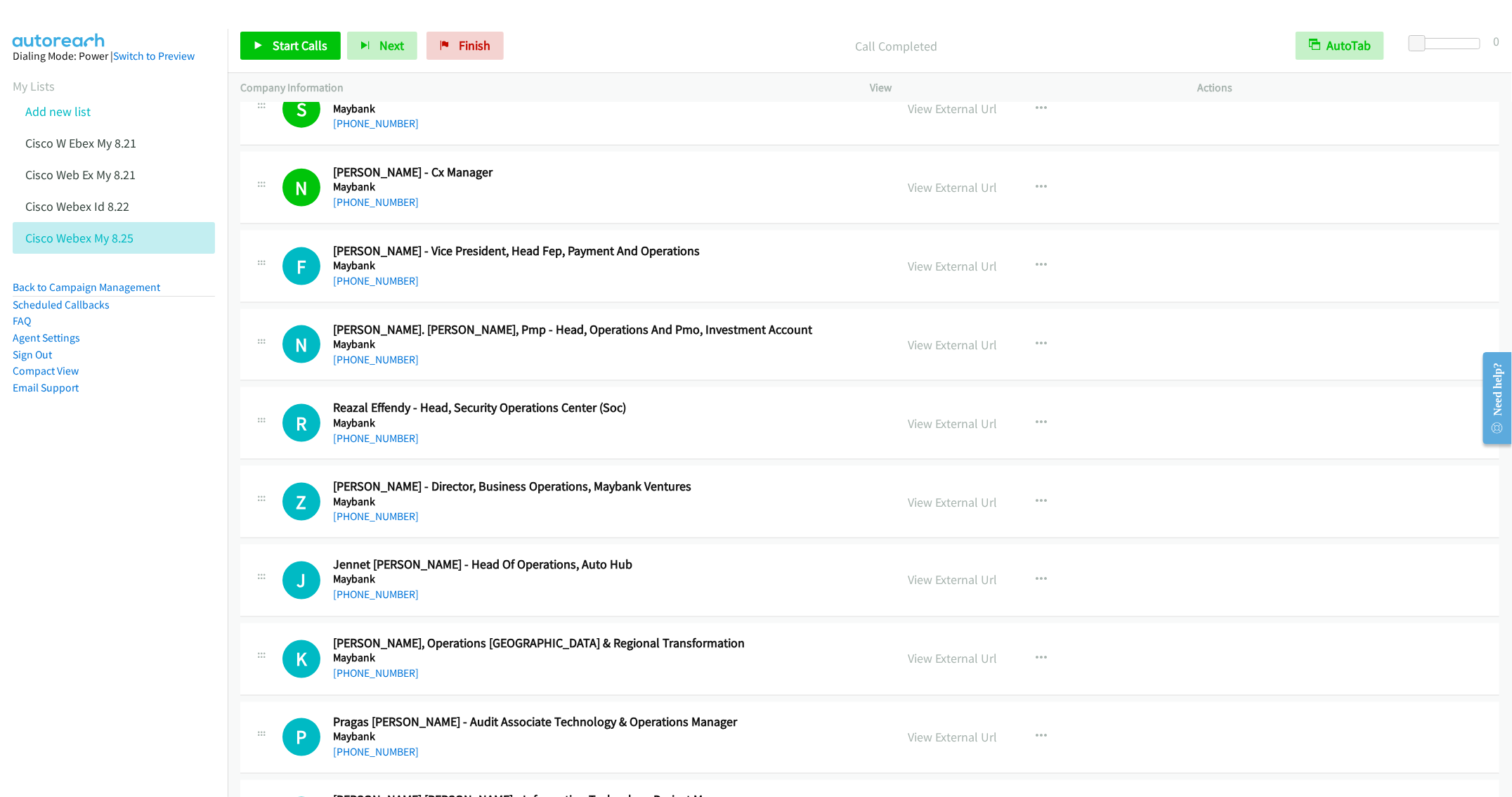
scroll to position [1160, 0]
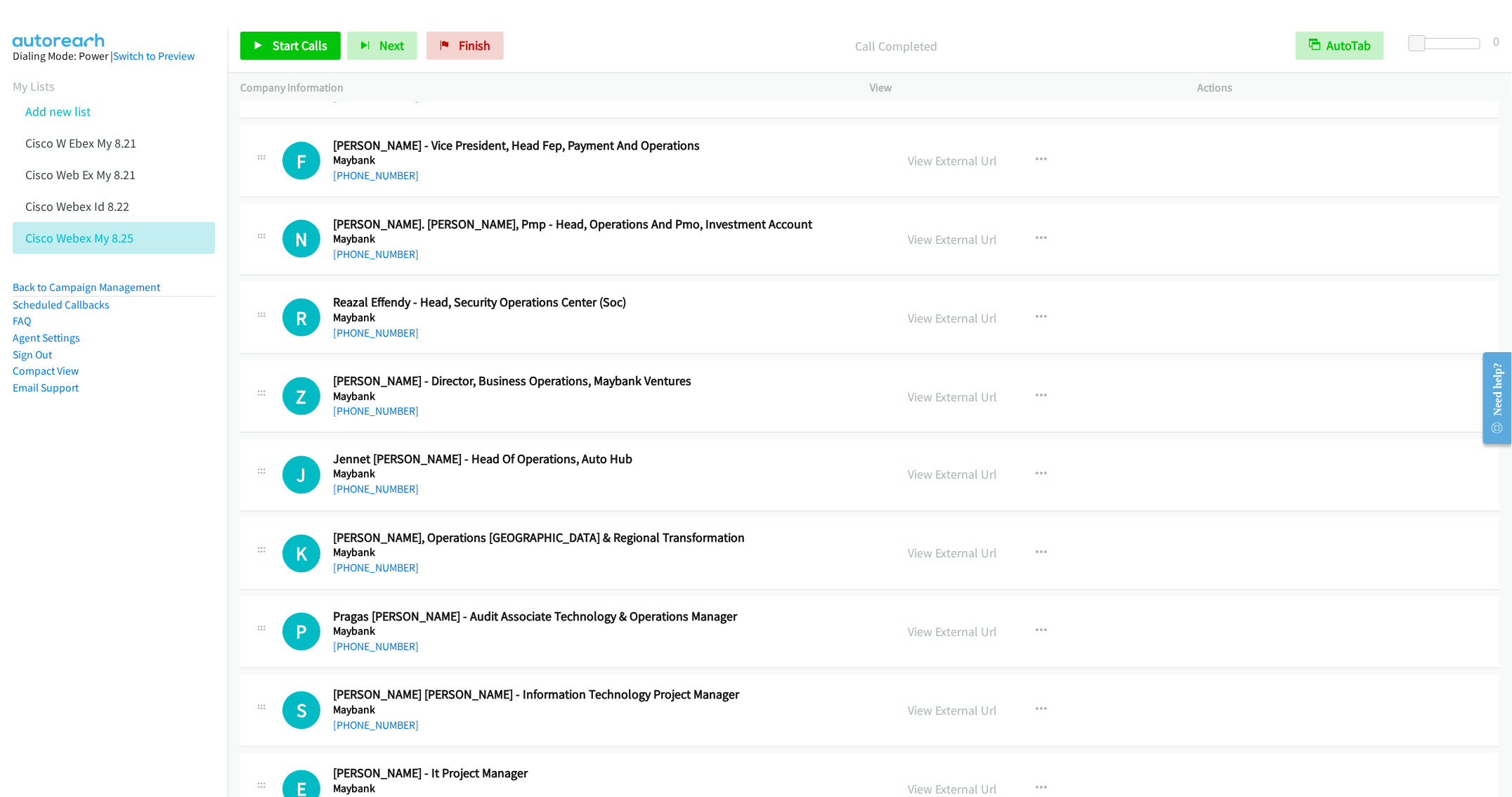
click at [730, 494] on div "+60 19-283 2808" at bounding box center [604, 490] width 542 height 17
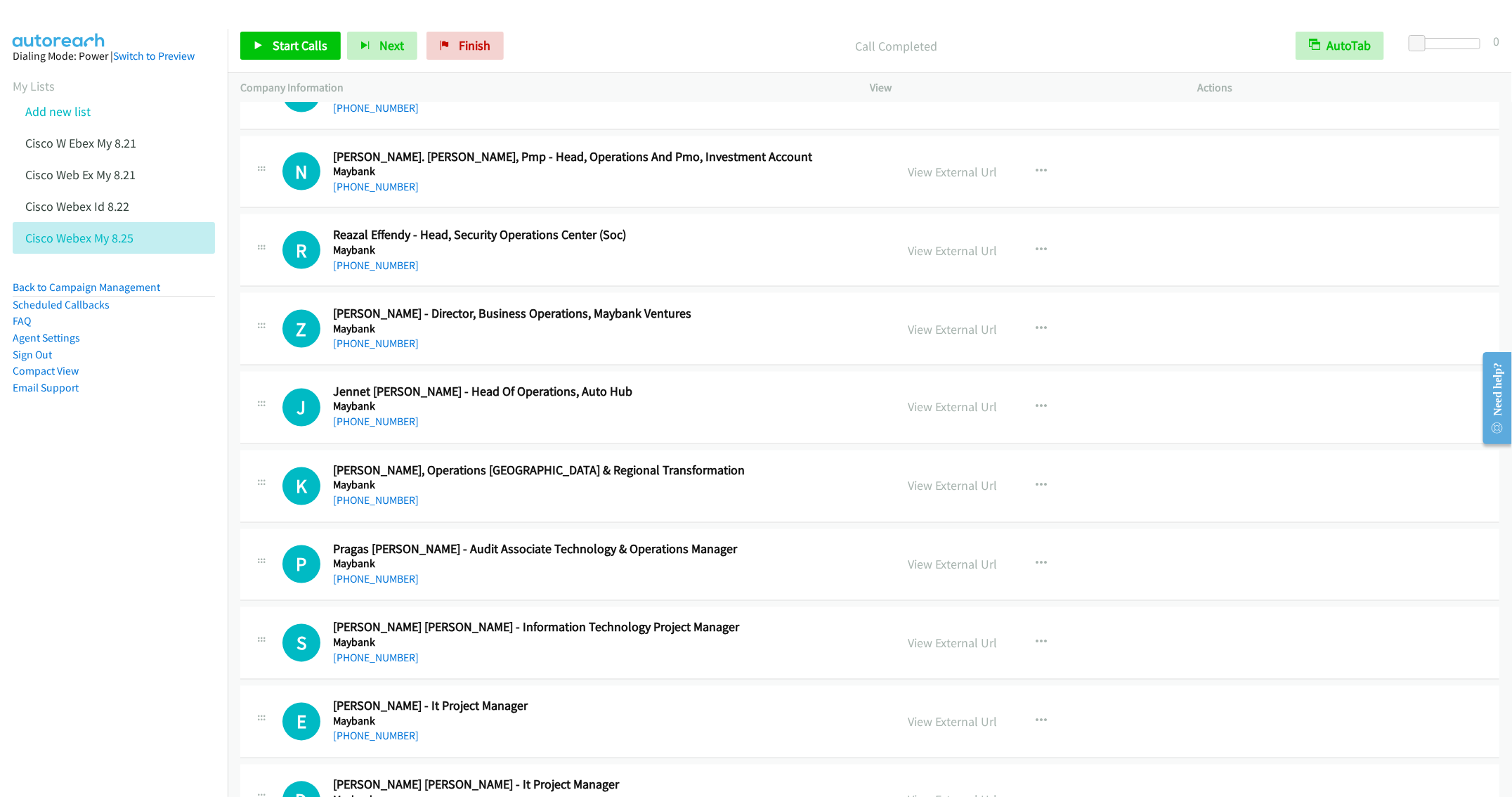
scroll to position [1265, 0]
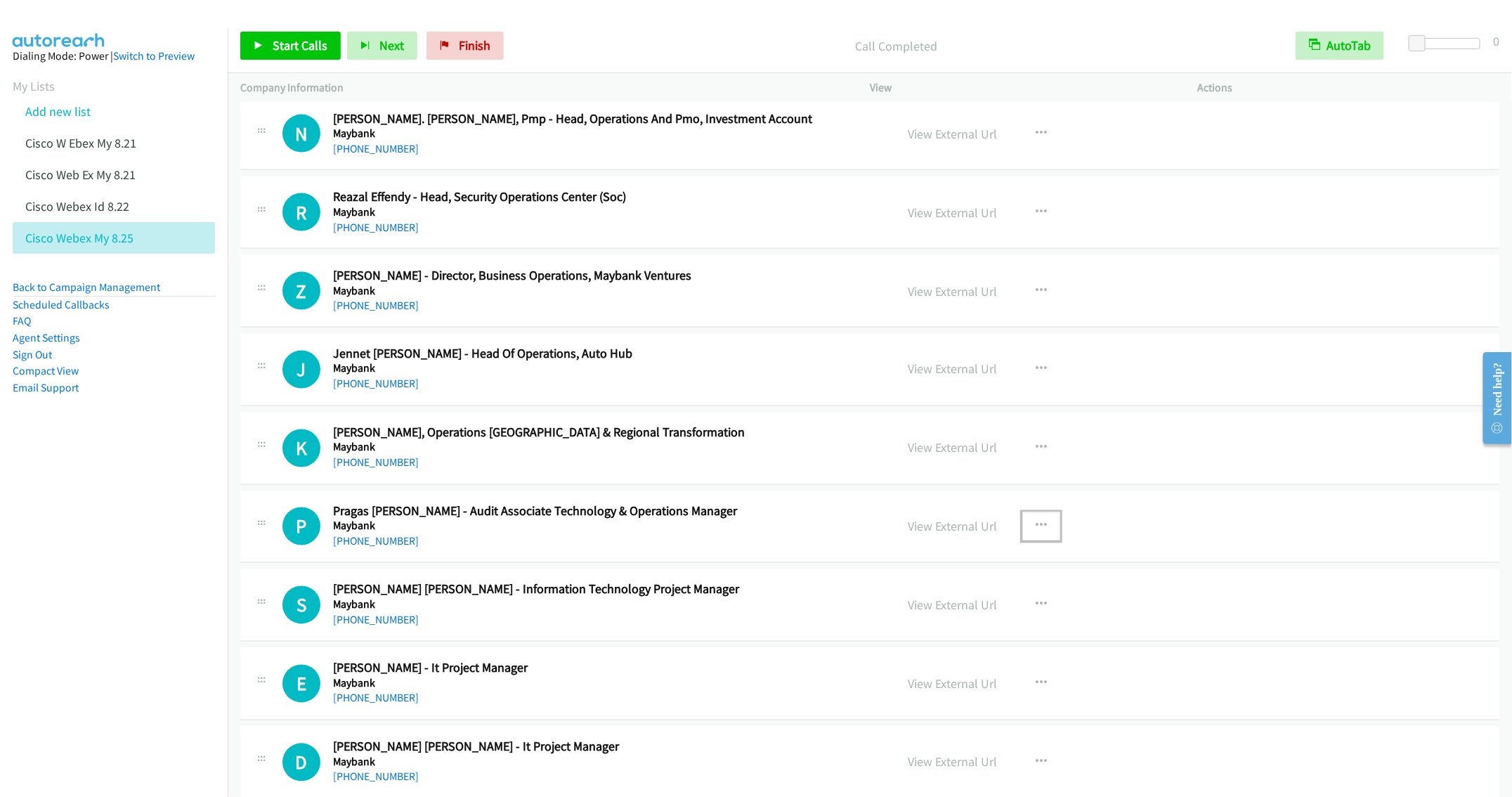
click at [1025, 529] on button "button" at bounding box center [1041, 526] width 38 height 28
click at [783, 528] on div at bounding box center [756, 398] width 1512 height 797
click at [1031, 447] on button "button" at bounding box center [1041, 448] width 38 height 28
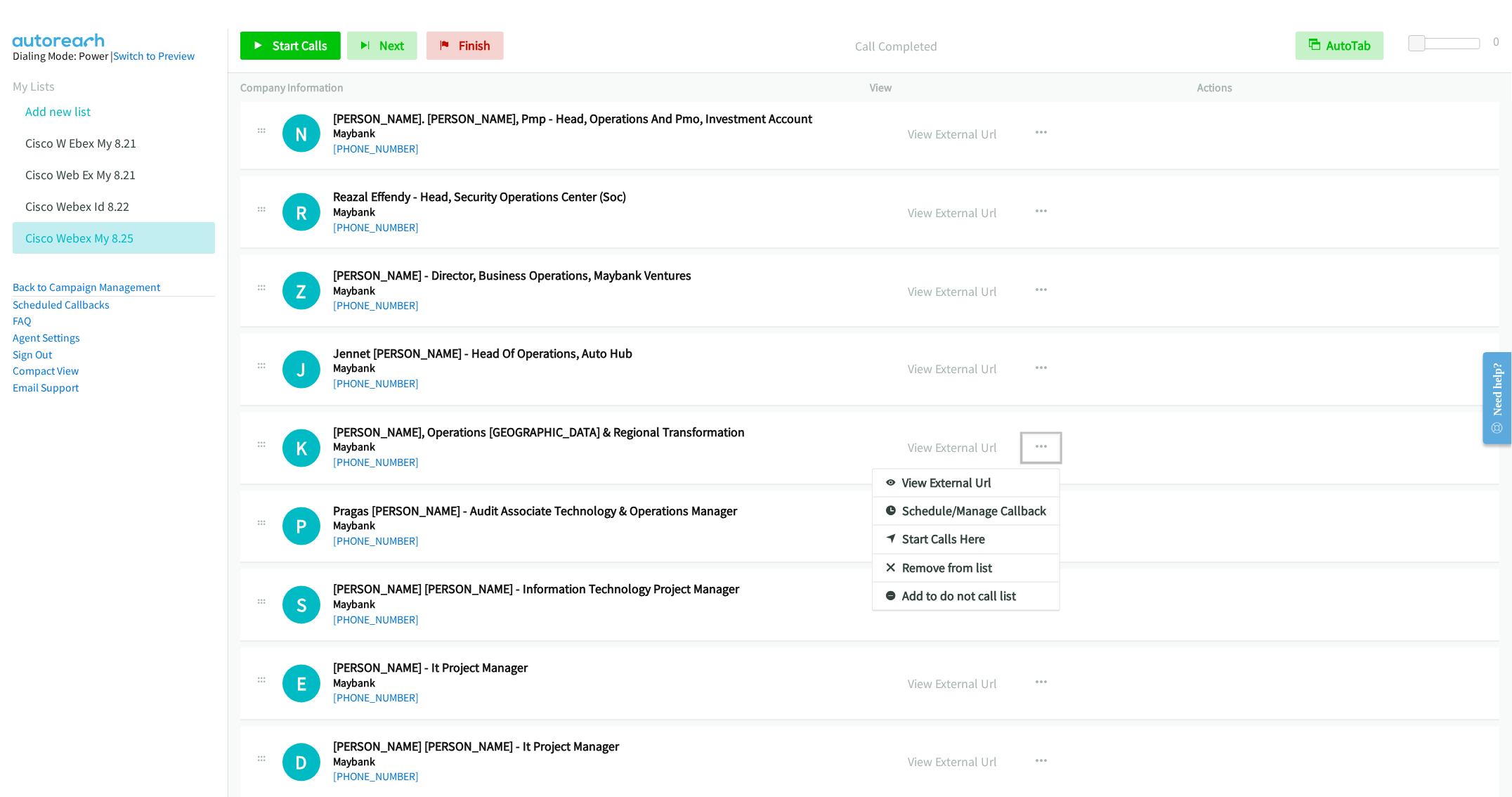
click at [930, 552] on link "Start Calls Here" at bounding box center [966, 539] width 187 height 28
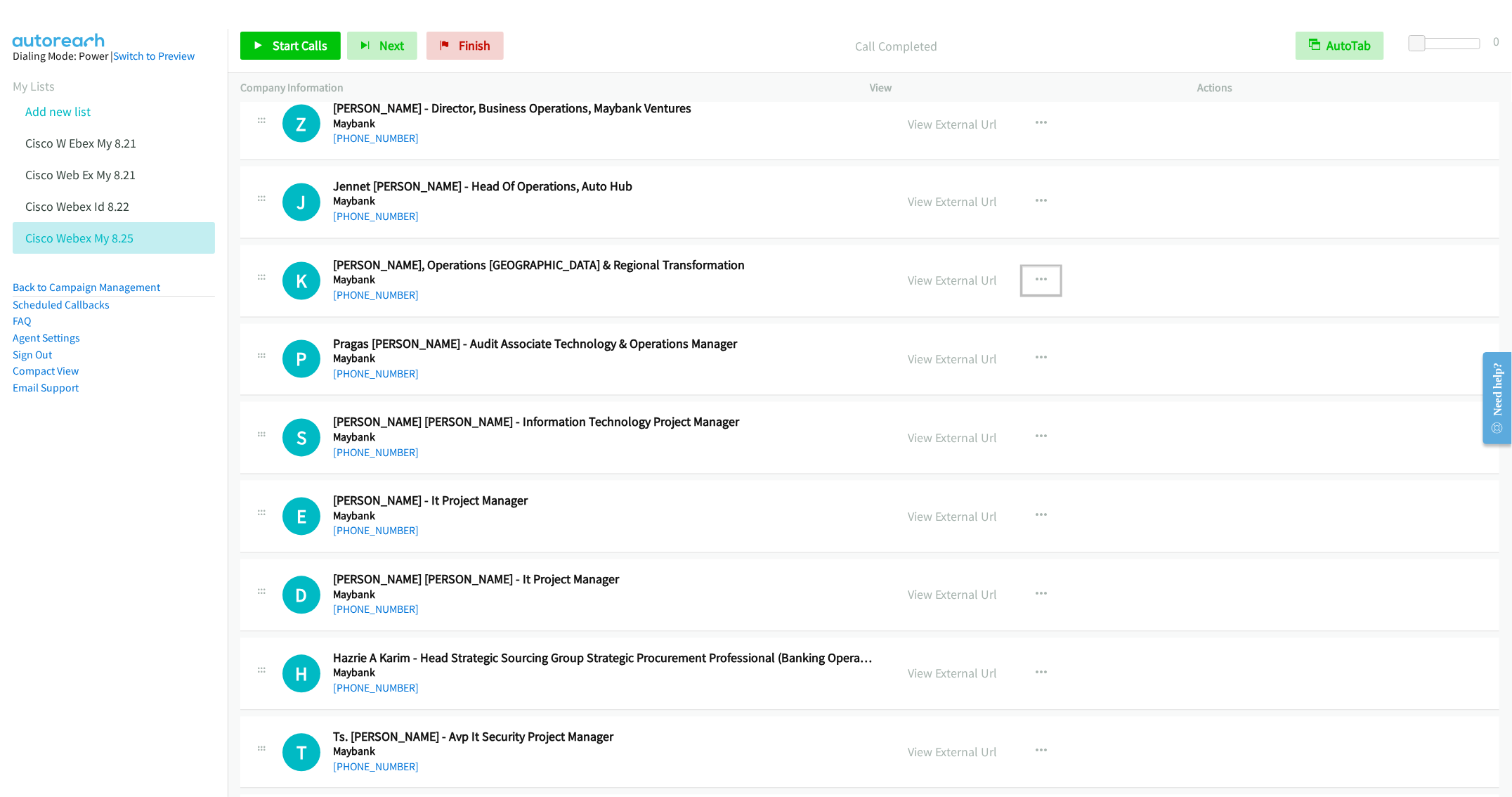
scroll to position [1476, 0]
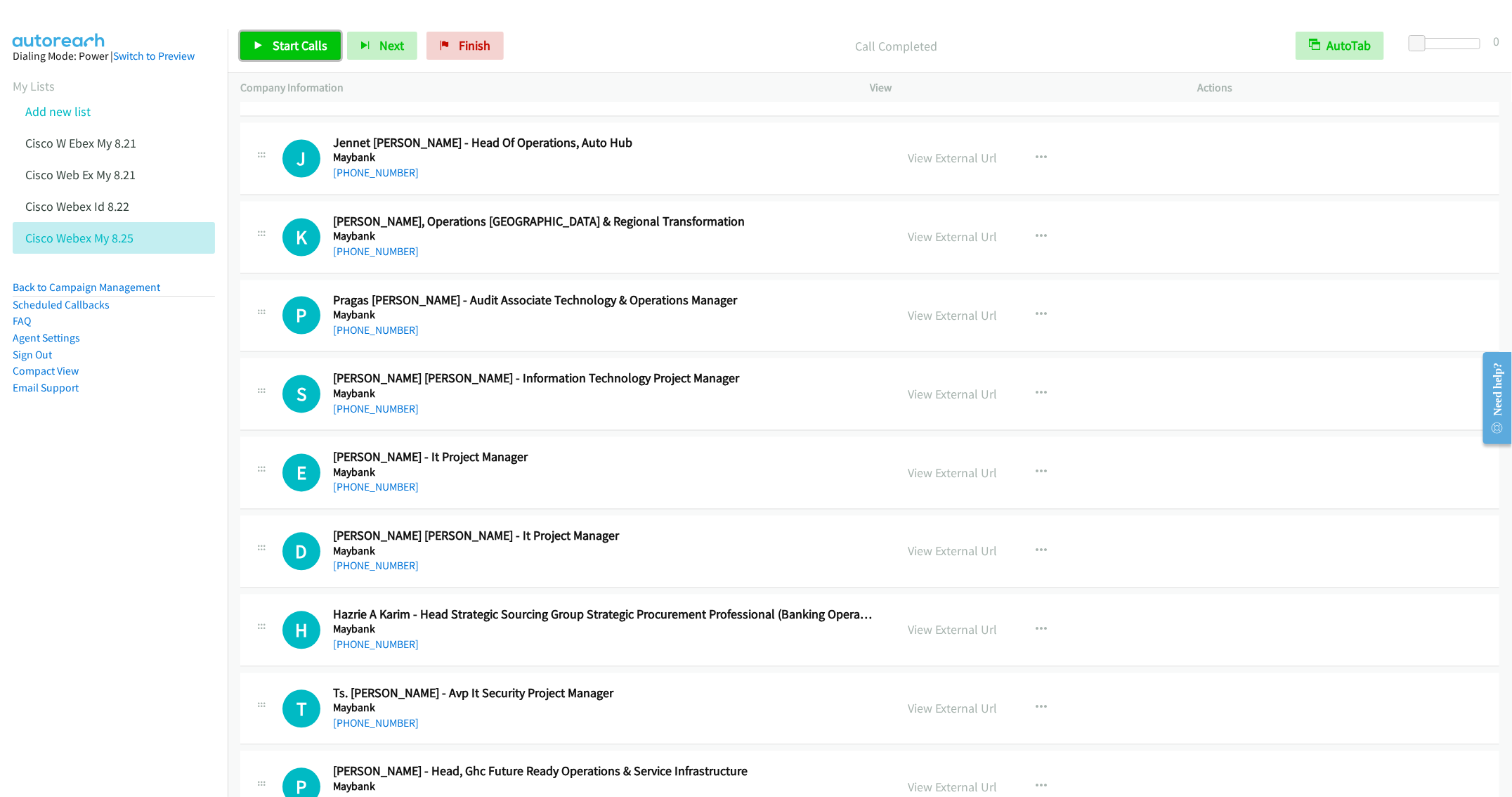
click at [283, 49] on span "Start Calls" at bounding box center [299, 45] width 55 height 16
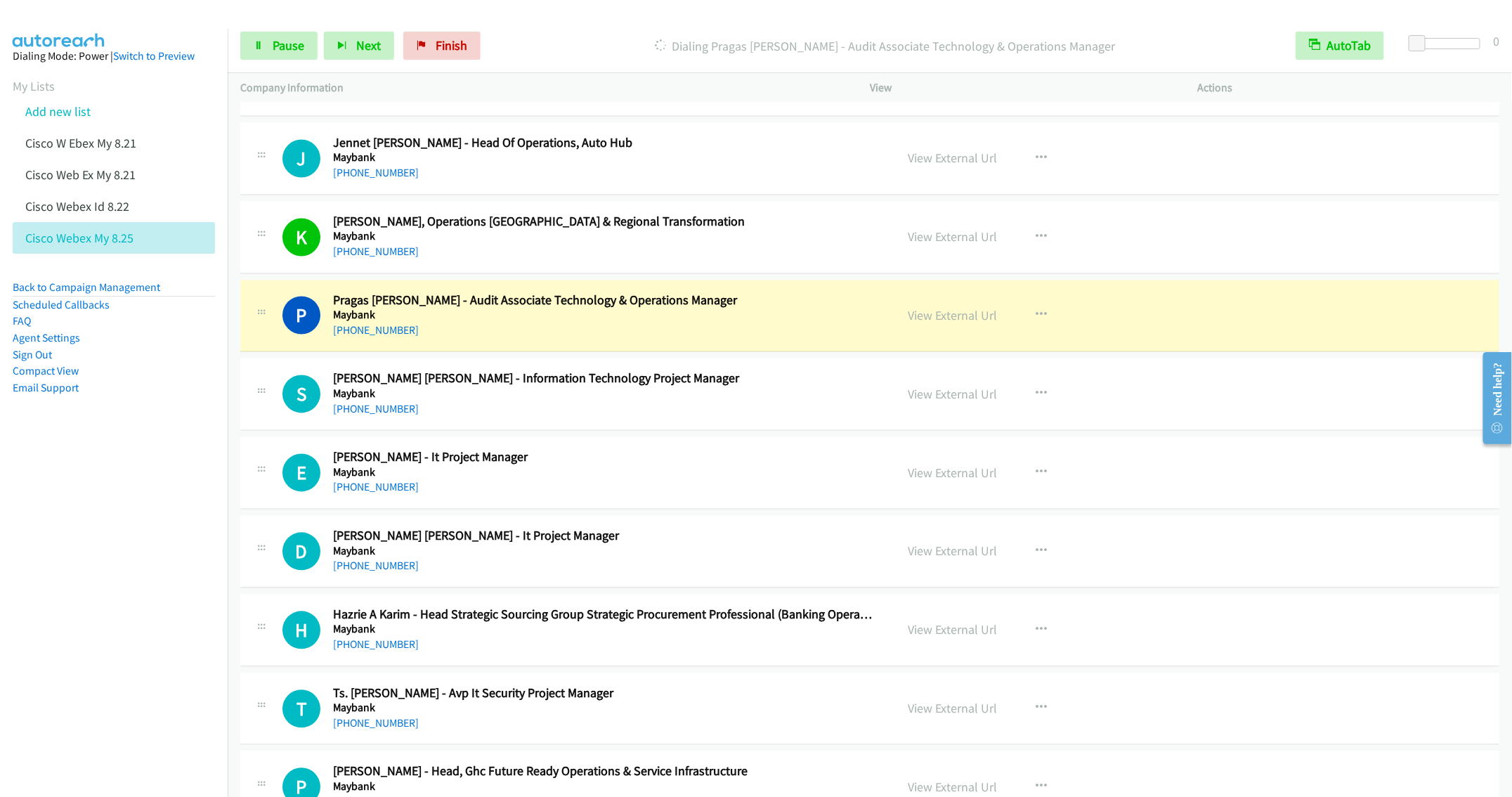
scroll to position [1581, 0]
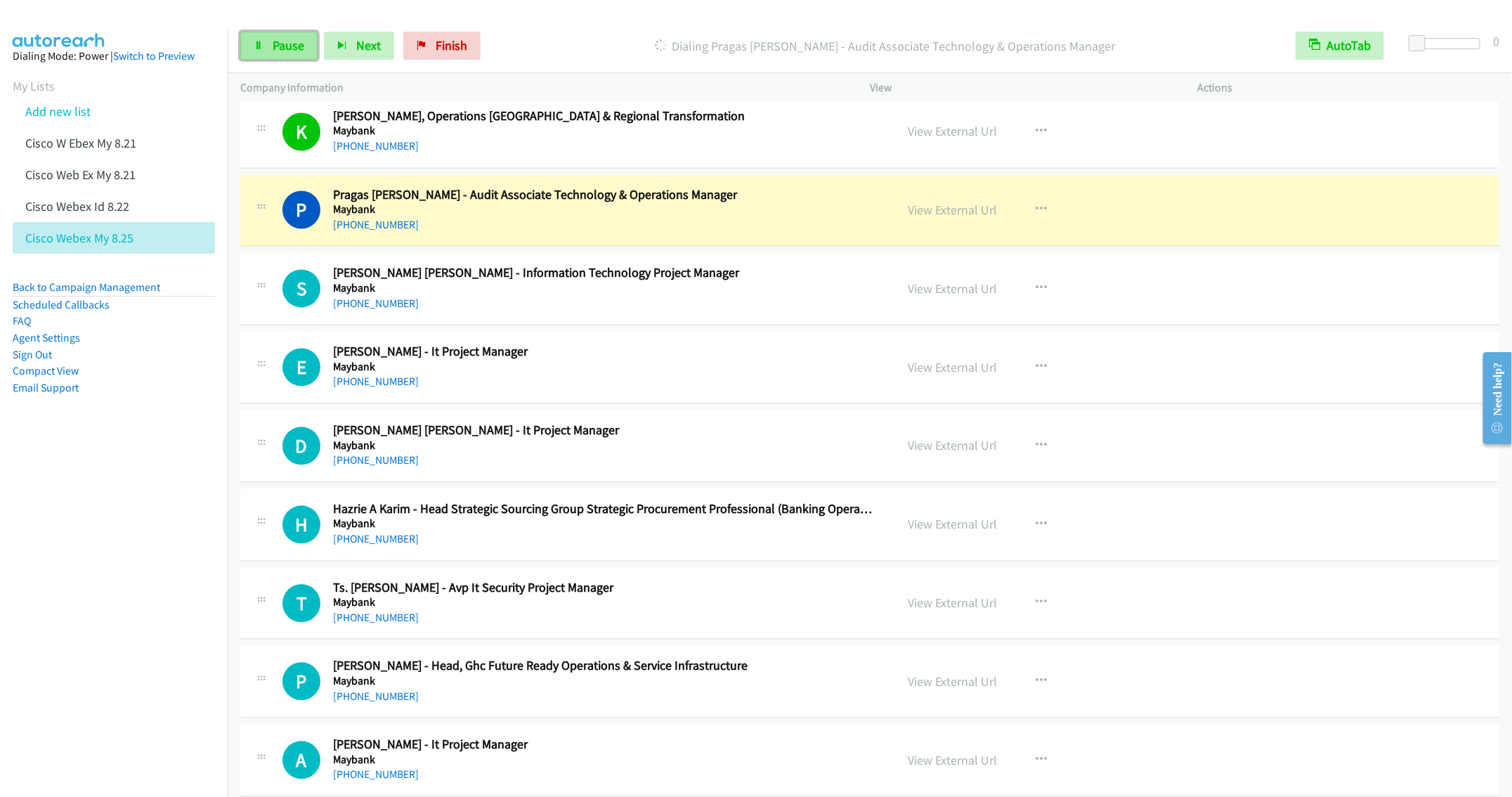
click at [285, 47] on span "Pause" at bounding box center [288, 45] width 32 height 16
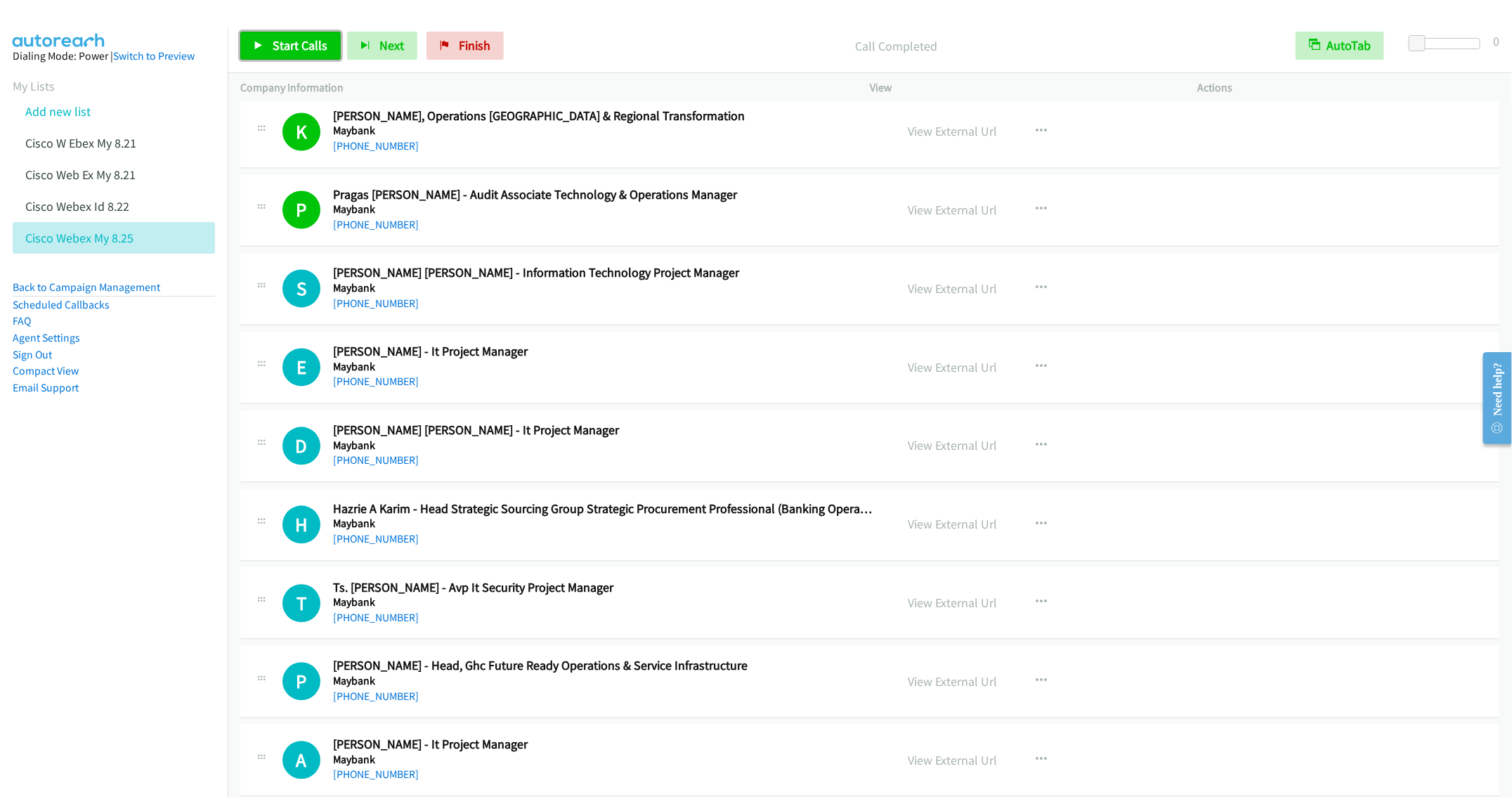
click at [289, 35] on link "Start Calls" at bounding box center [291, 46] width 100 height 28
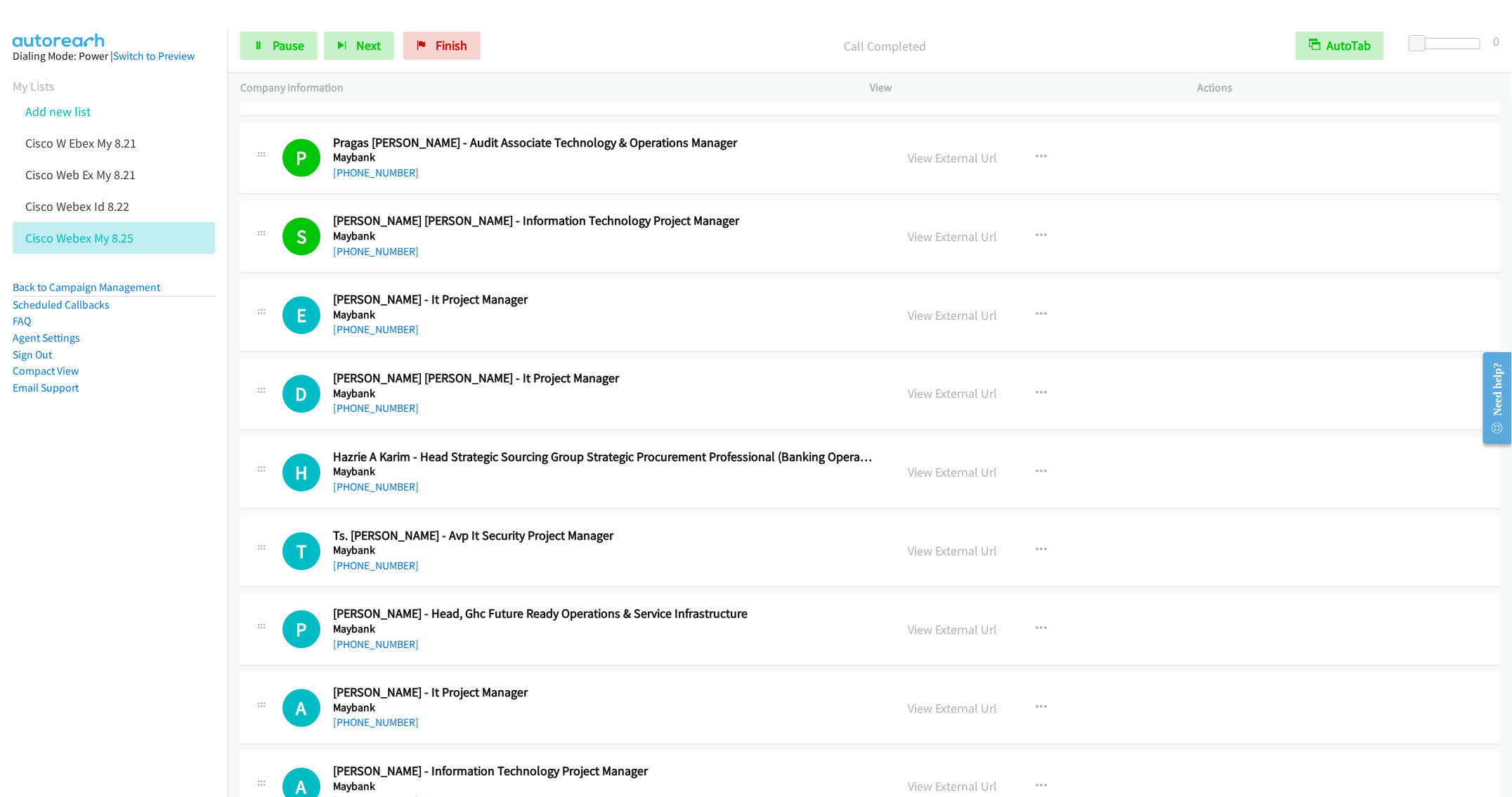
scroll to position [1687, 0]
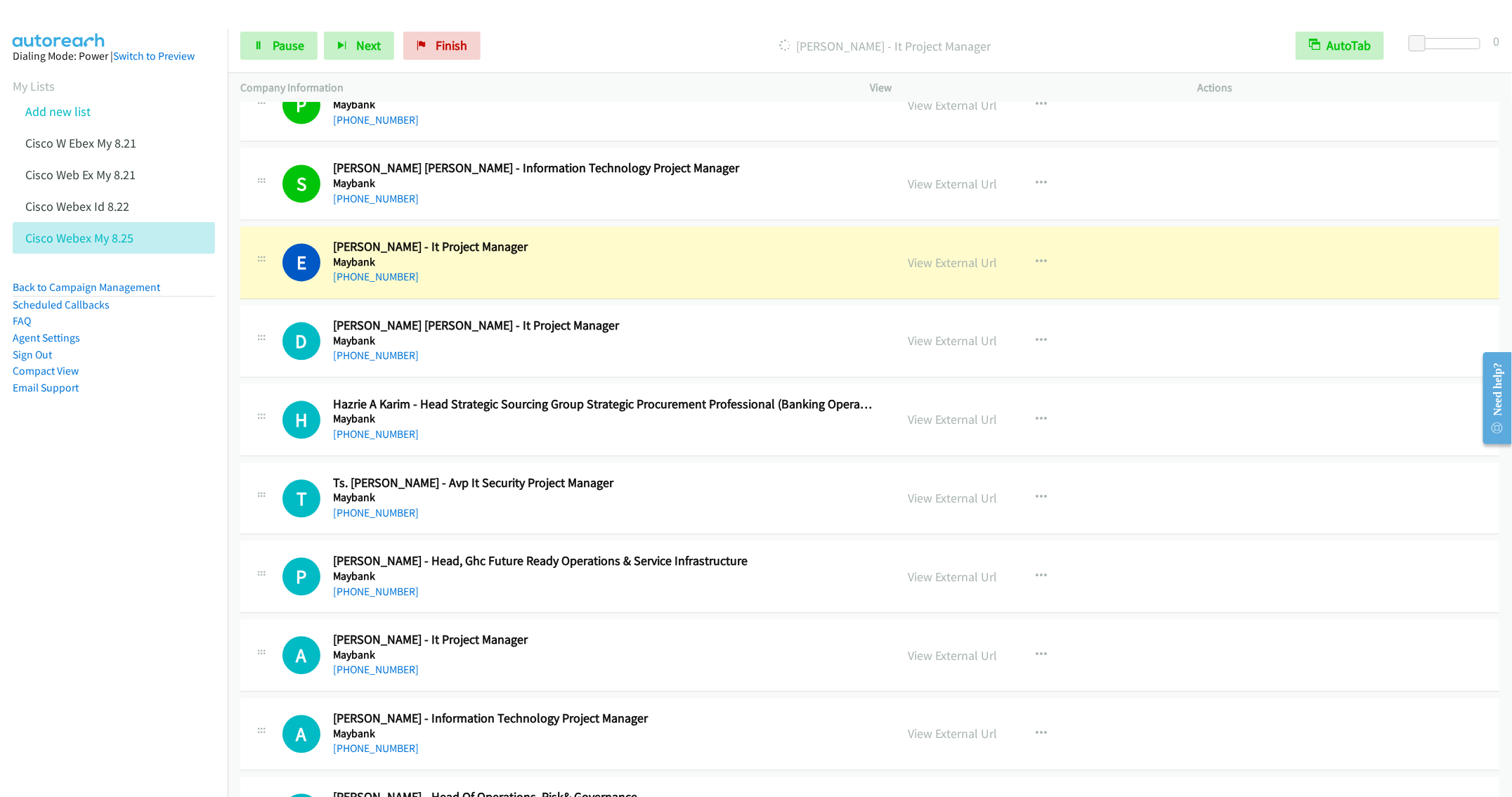
click at [694, 443] on div "+60 16-203 5742" at bounding box center [604, 434] width 542 height 17
click at [1051, 424] on button "button" at bounding box center [1041, 420] width 38 height 28
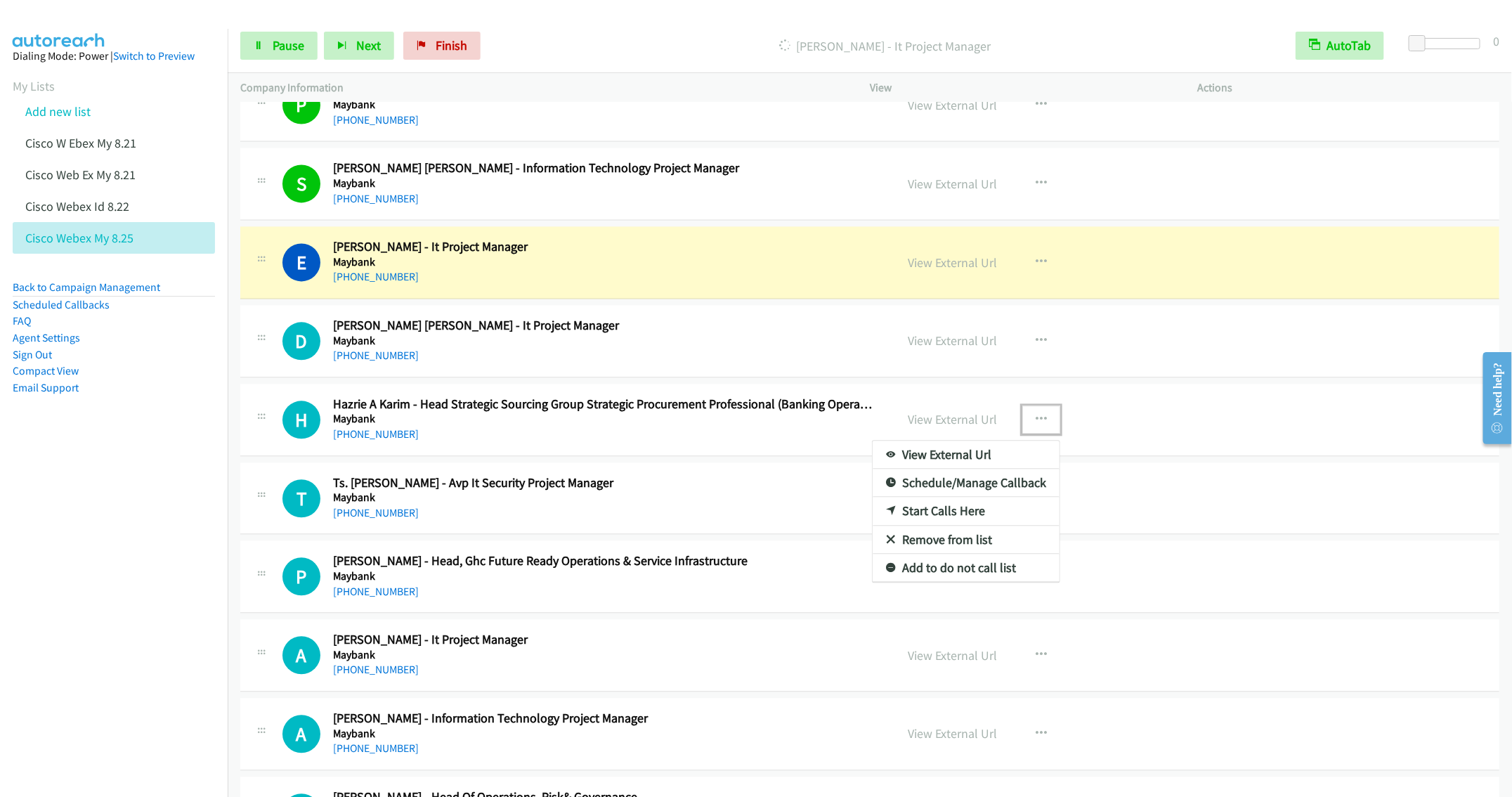
click at [936, 554] on link "Remove from list" at bounding box center [966, 539] width 187 height 28
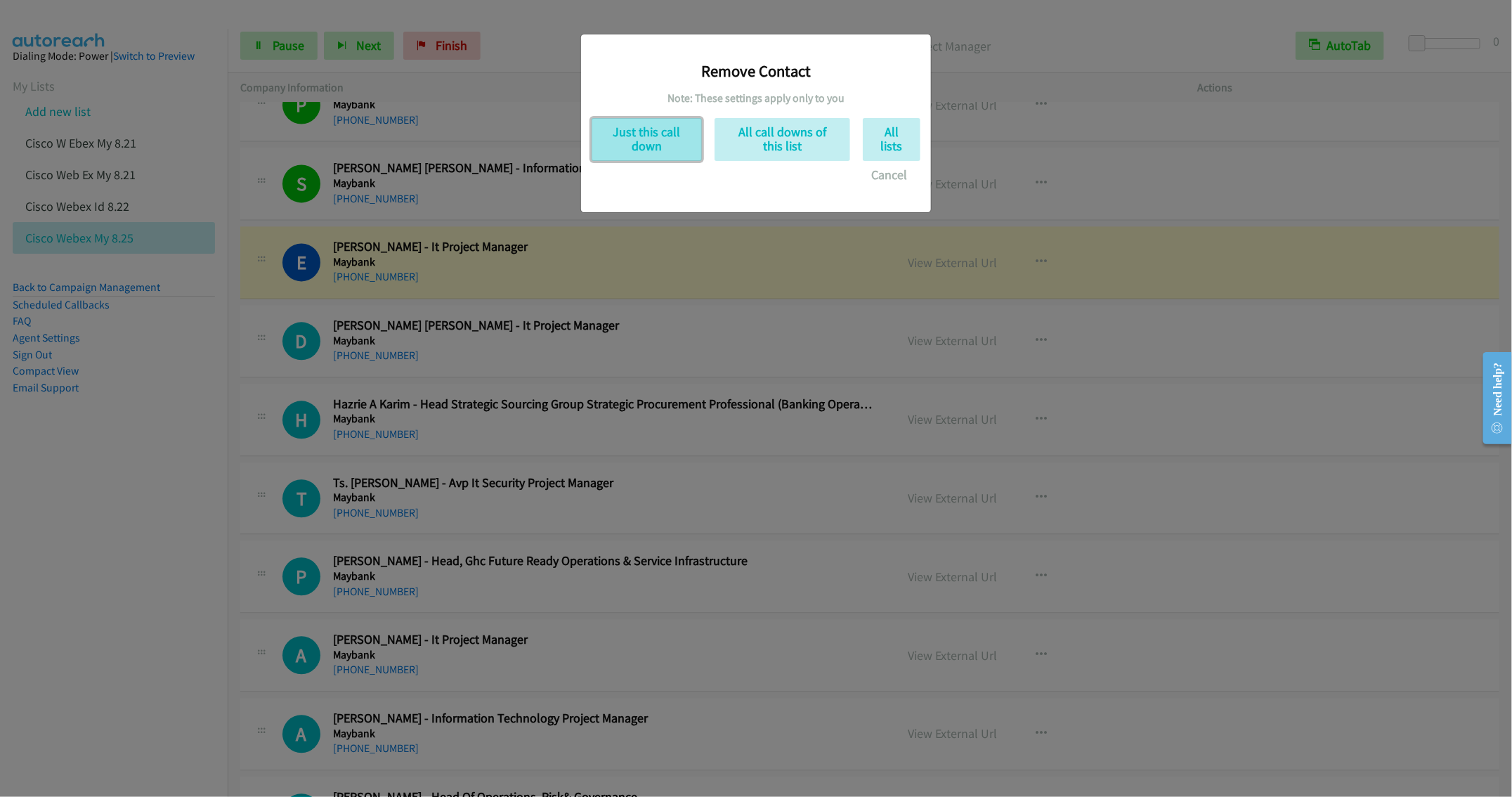
click at [652, 133] on button "Just this call down" at bounding box center [646, 140] width 110 height 43
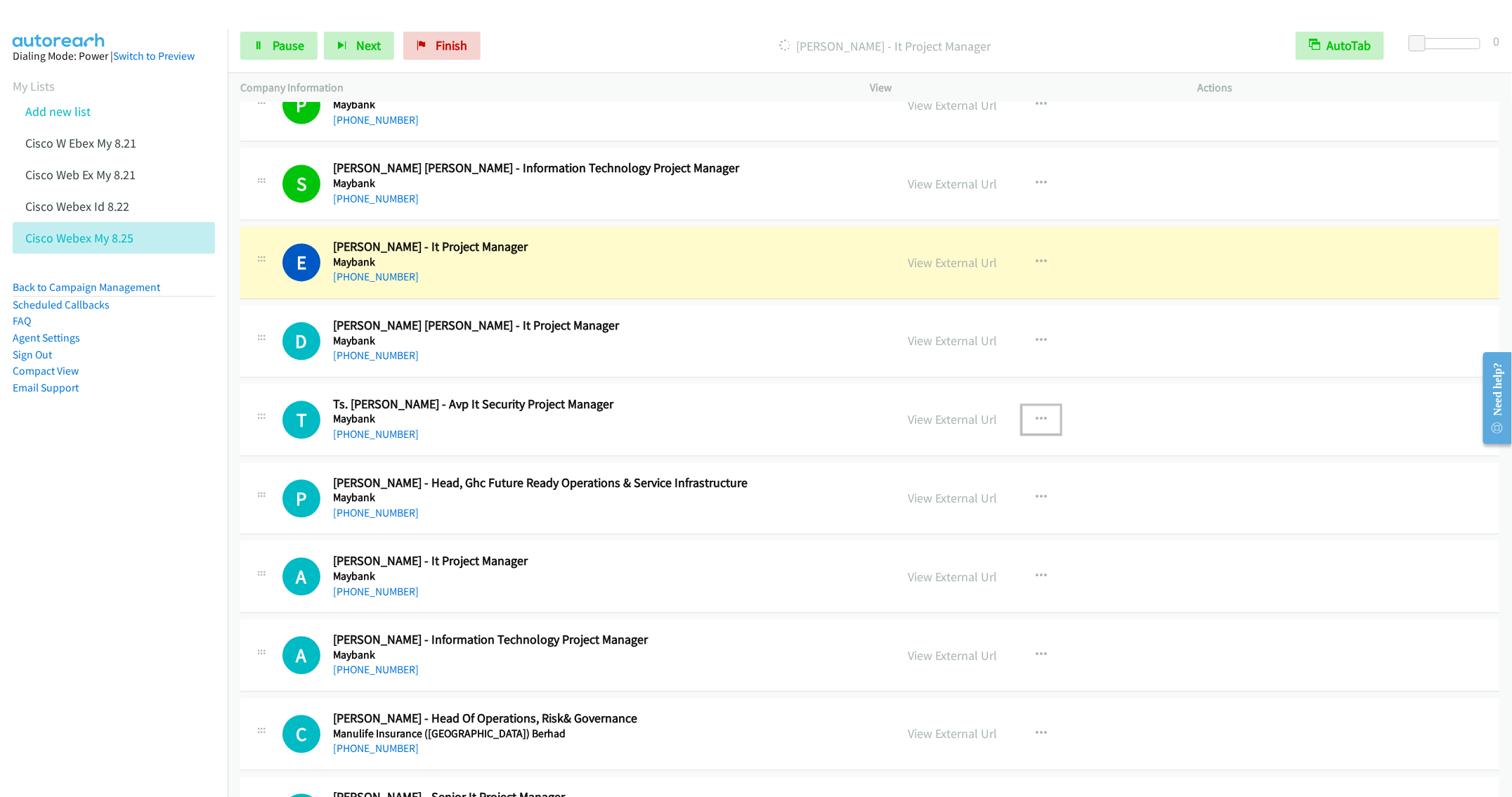
click at [1038, 422] on icon "button" at bounding box center [1041, 420] width 12 height 12
click at [934, 554] on link "Remove from list" at bounding box center [966, 539] width 187 height 28
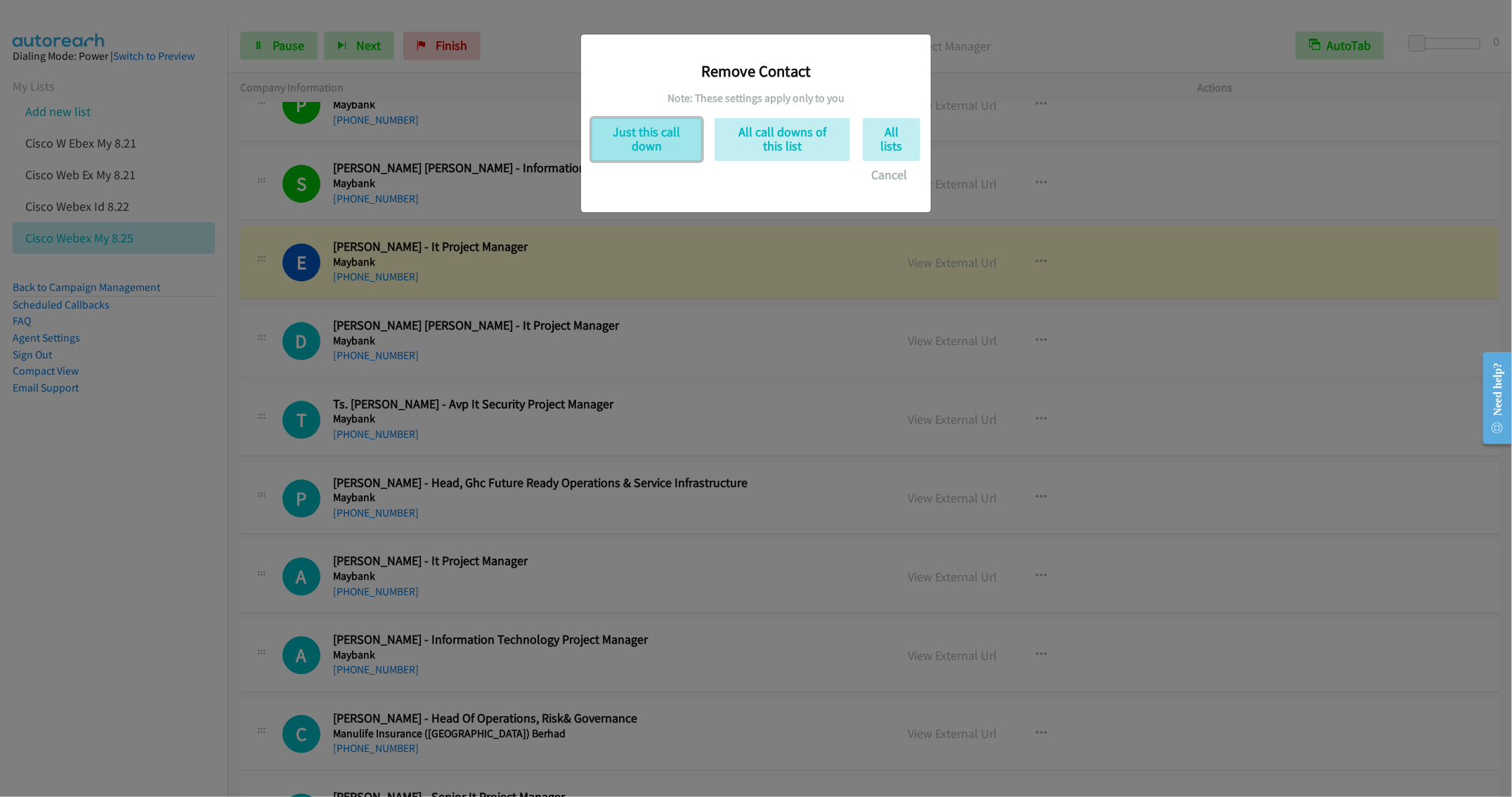
click at [651, 139] on button "Just this call down" at bounding box center [646, 140] width 110 height 43
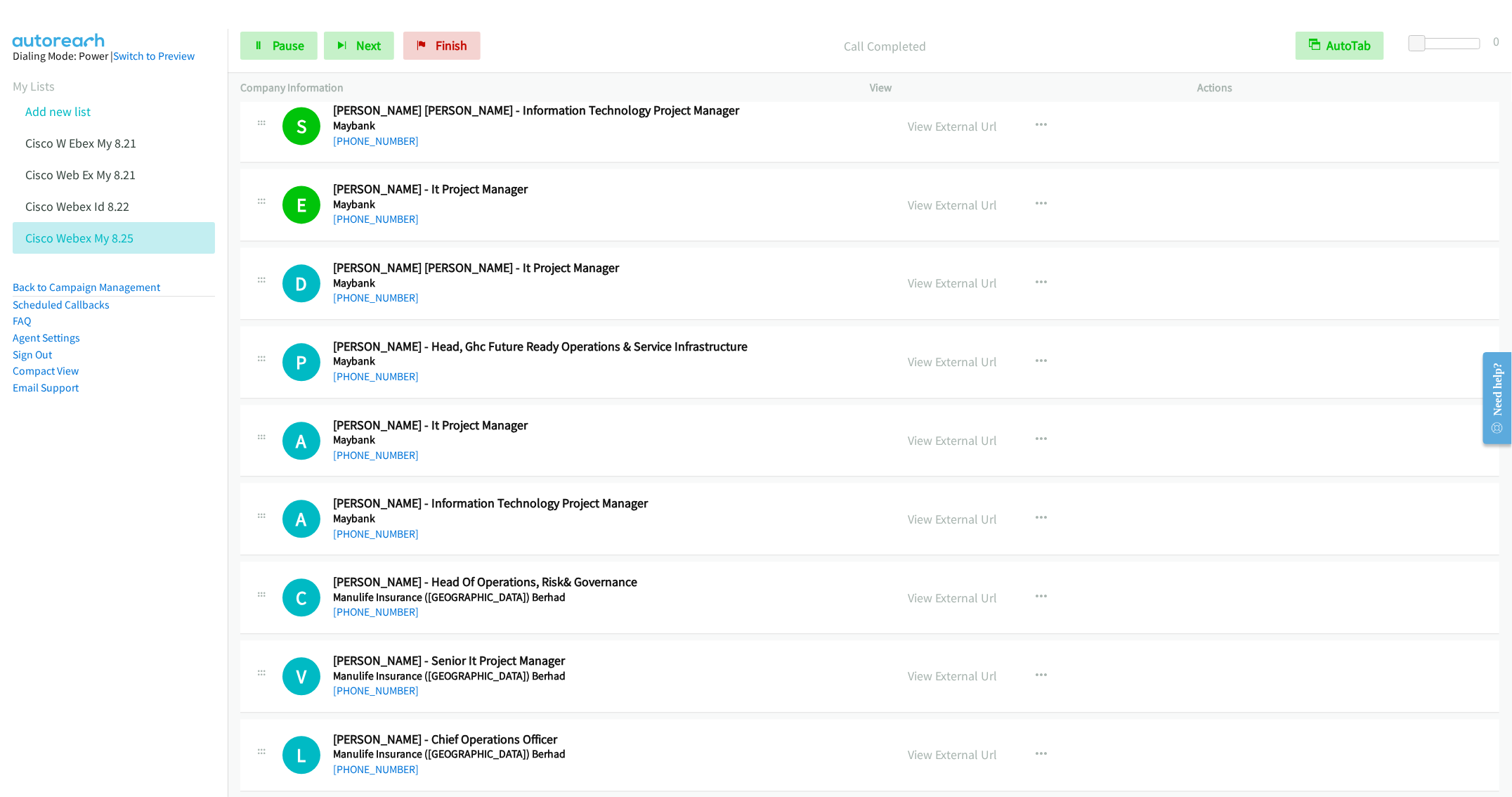
scroll to position [1792, 0]
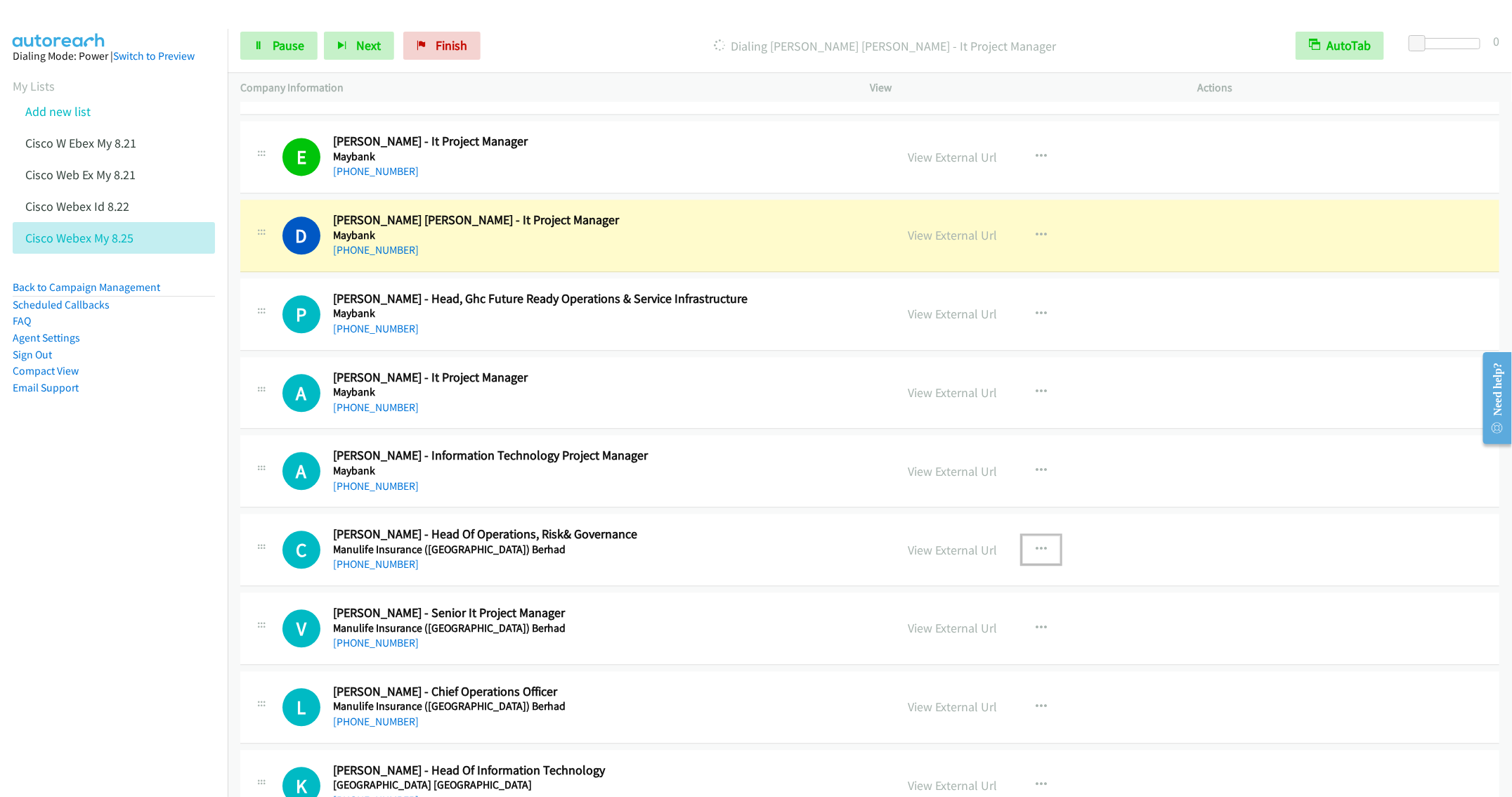
click at [1036, 556] on icon "button" at bounding box center [1041, 549] width 12 height 12
click at [934, 684] on link "Remove from list" at bounding box center [966, 670] width 187 height 28
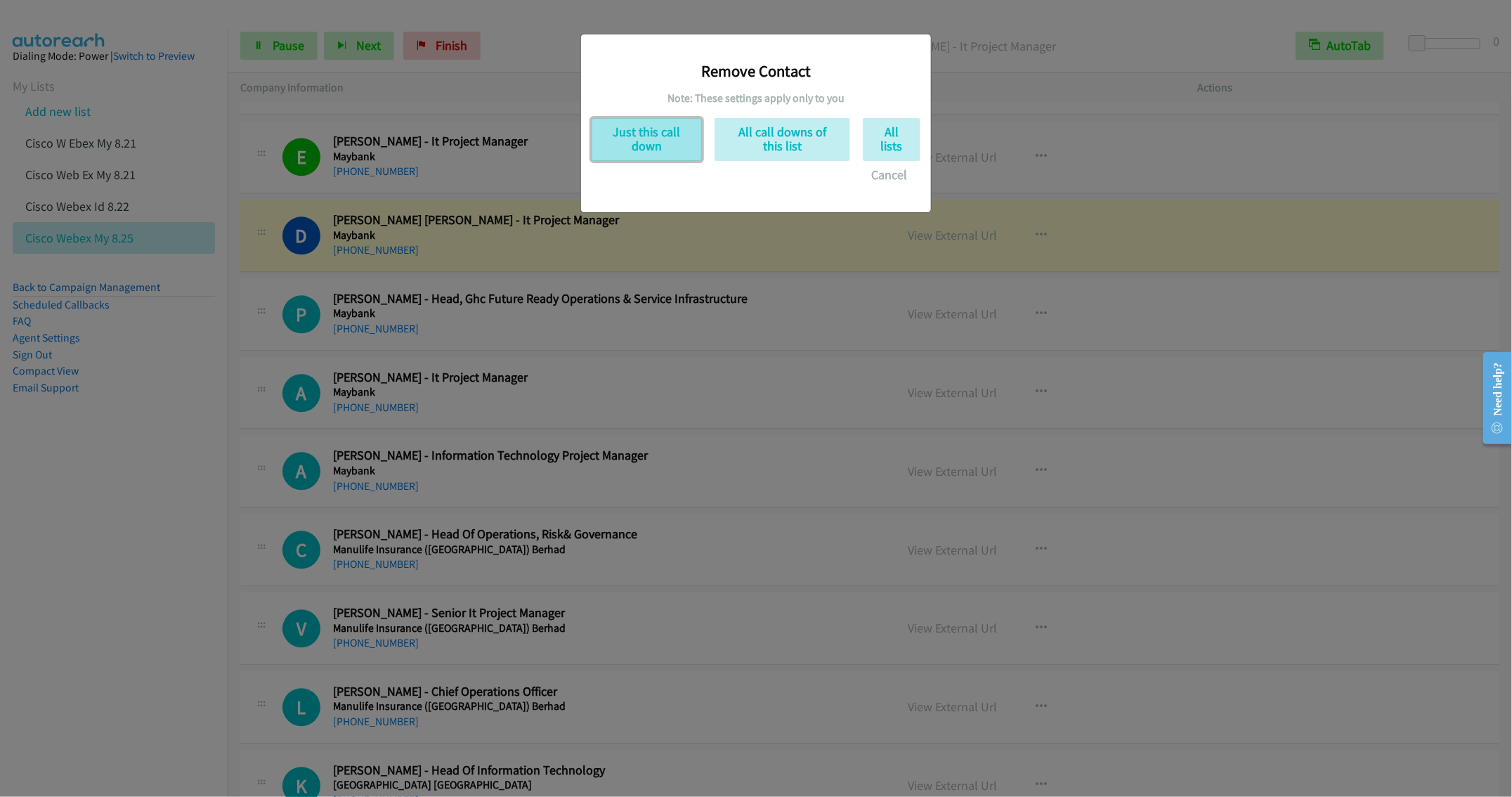
click at [658, 152] on button "Just this call down" at bounding box center [646, 140] width 110 height 43
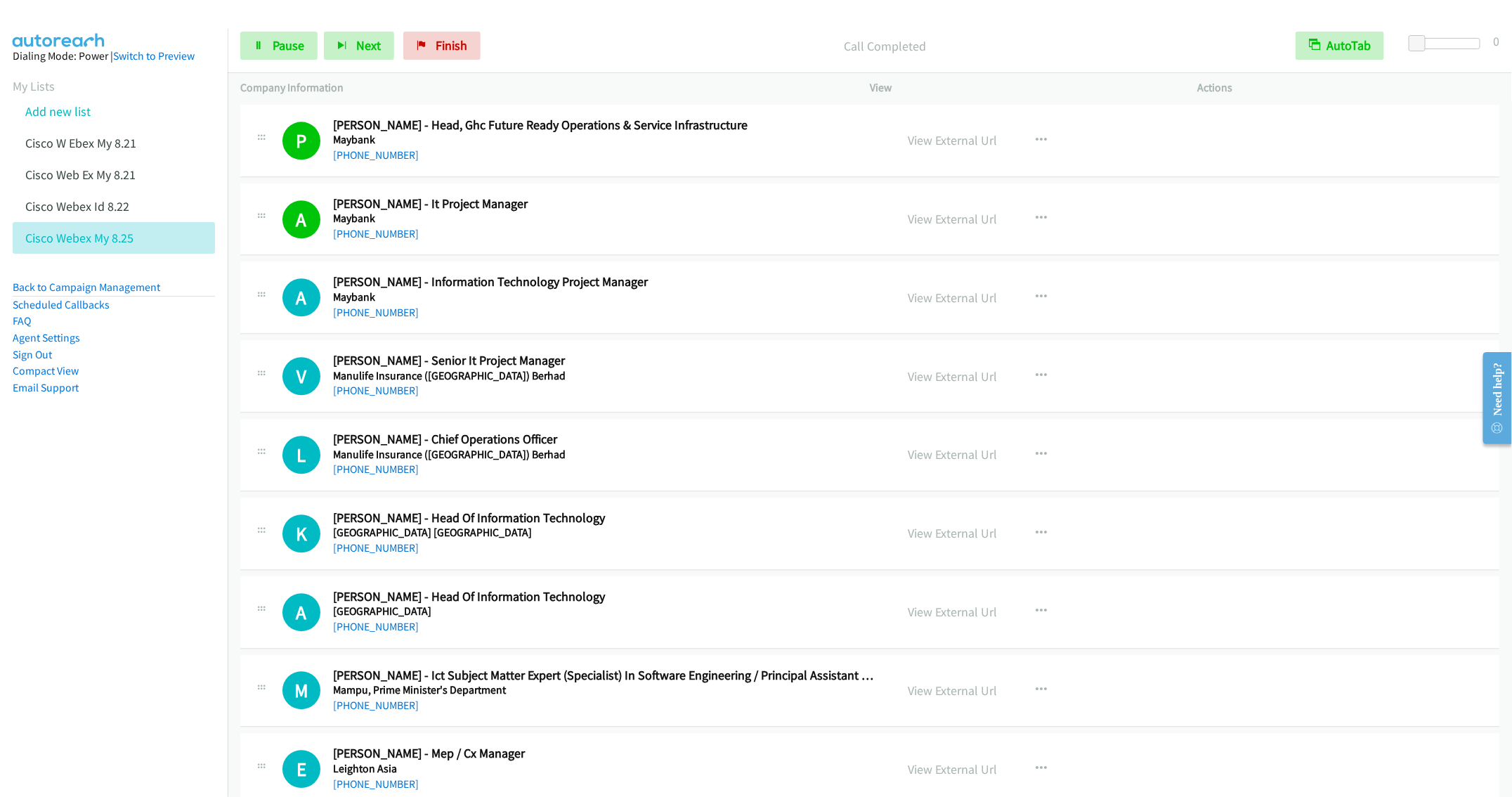
scroll to position [2003, 0]
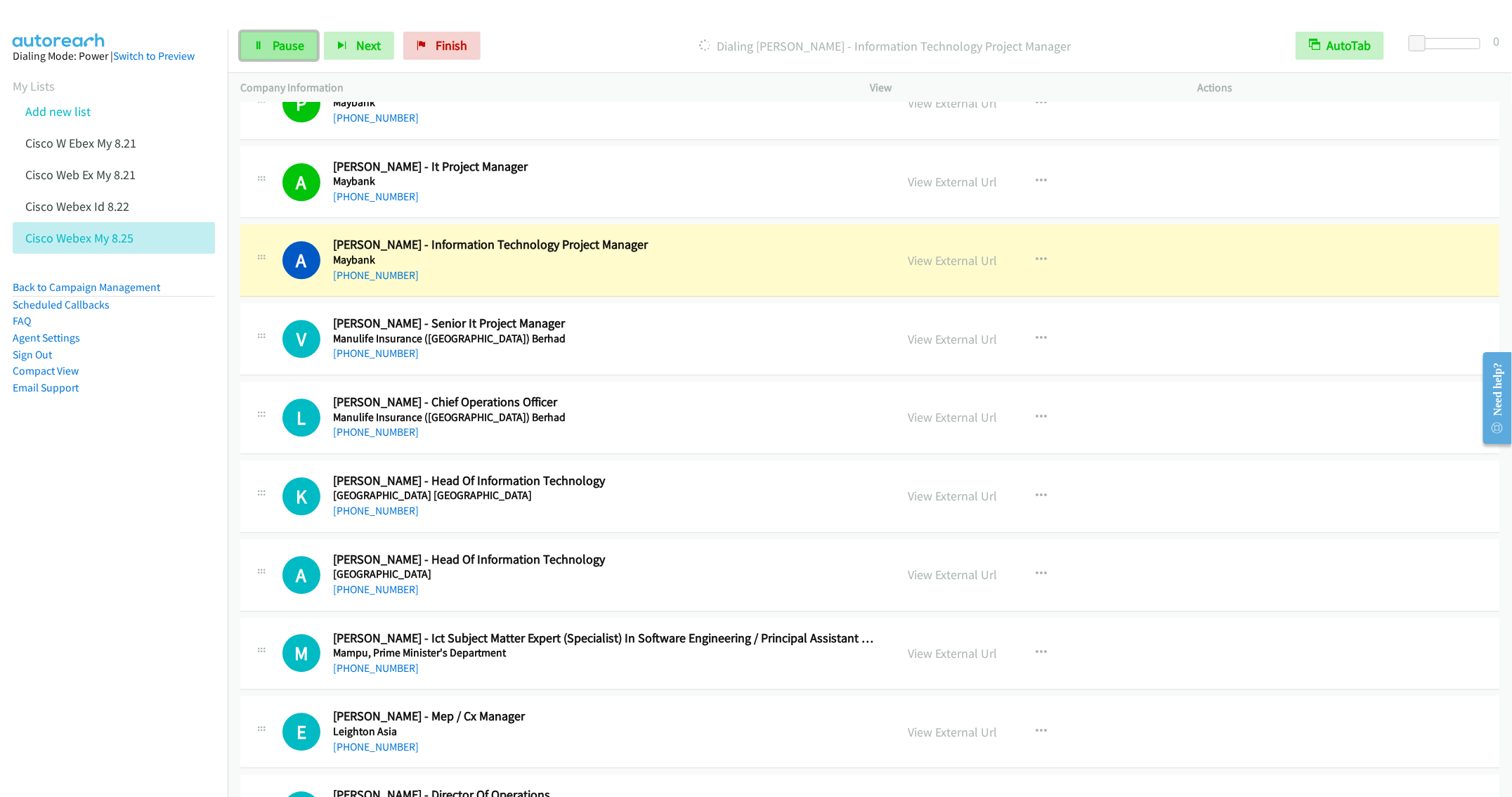
click at [275, 49] on span "Pause" at bounding box center [288, 45] width 32 height 16
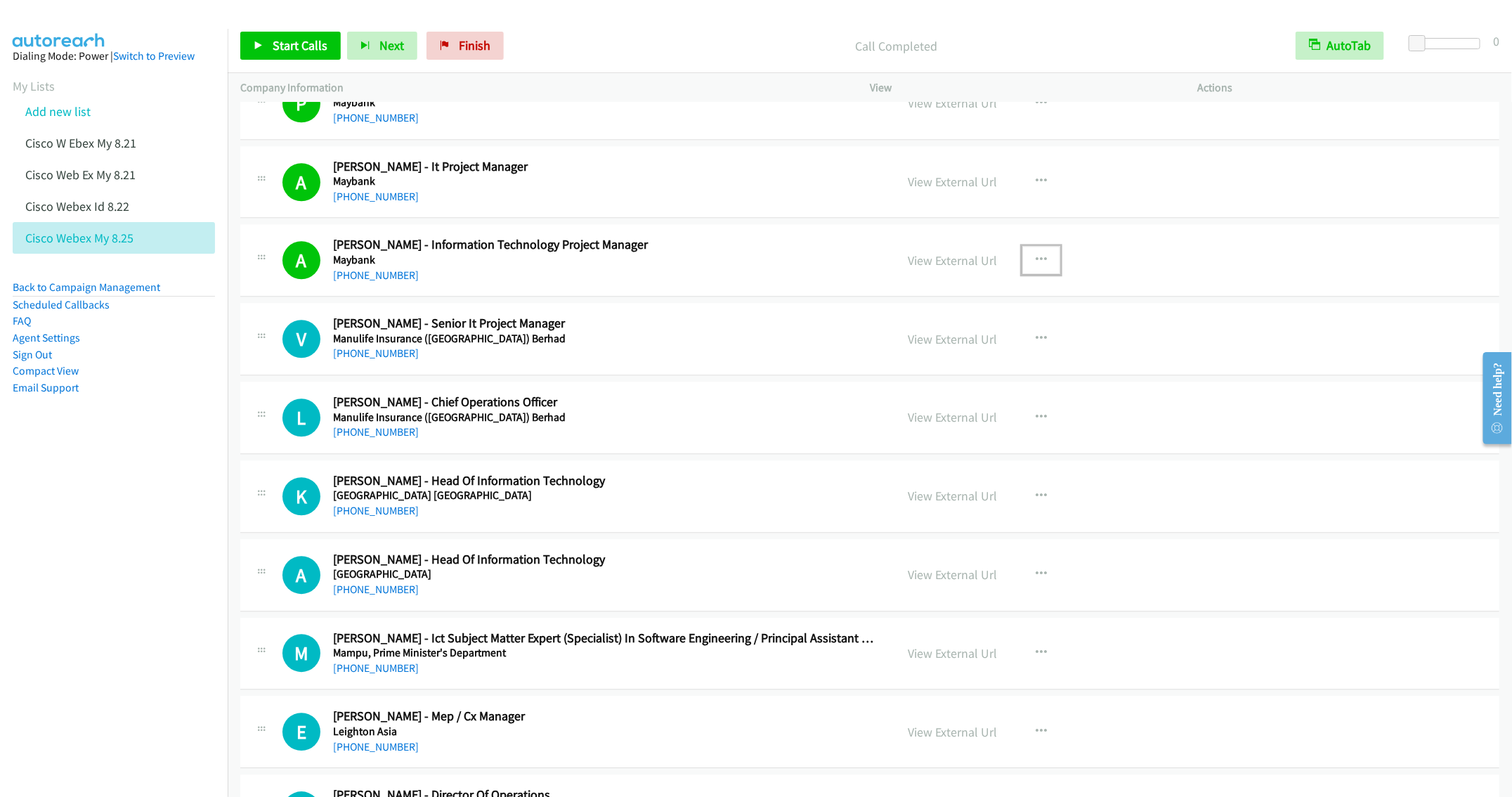
click at [1037, 264] on icon "button" at bounding box center [1041, 260] width 12 height 12
click at [0, 0] on div at bounding box center [0, 0] width 0 height 0
click at [1036, 264] on icon "button" at bounding box center [1041, 260] width 12 height 12
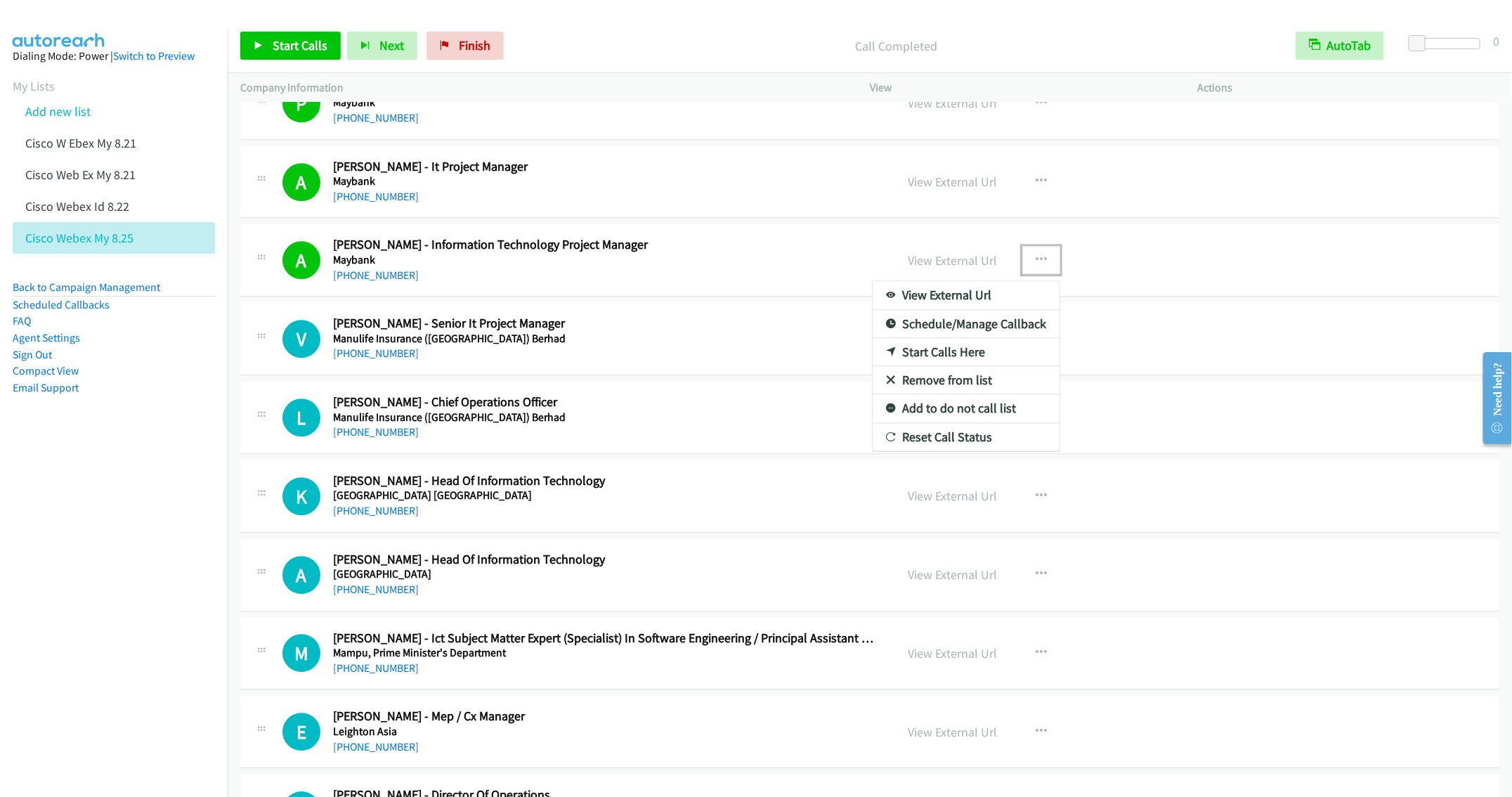
click at [955, 387] on link "Remove from list" at bounding box center [966, 380] width 187 height 28
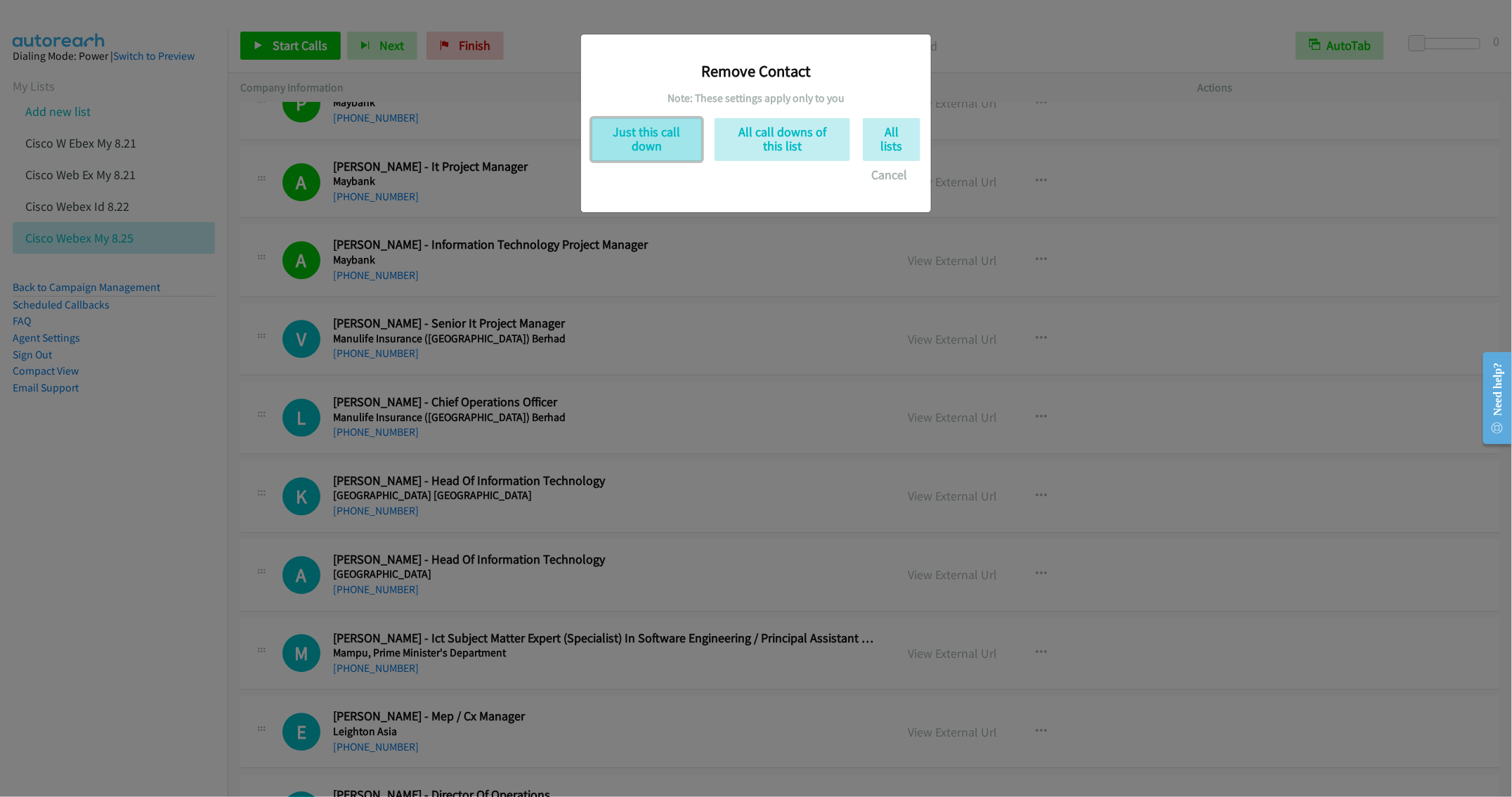
click at [659, 146] on button "Just this call down" at bounding box center [646, 140] width 110 height 43
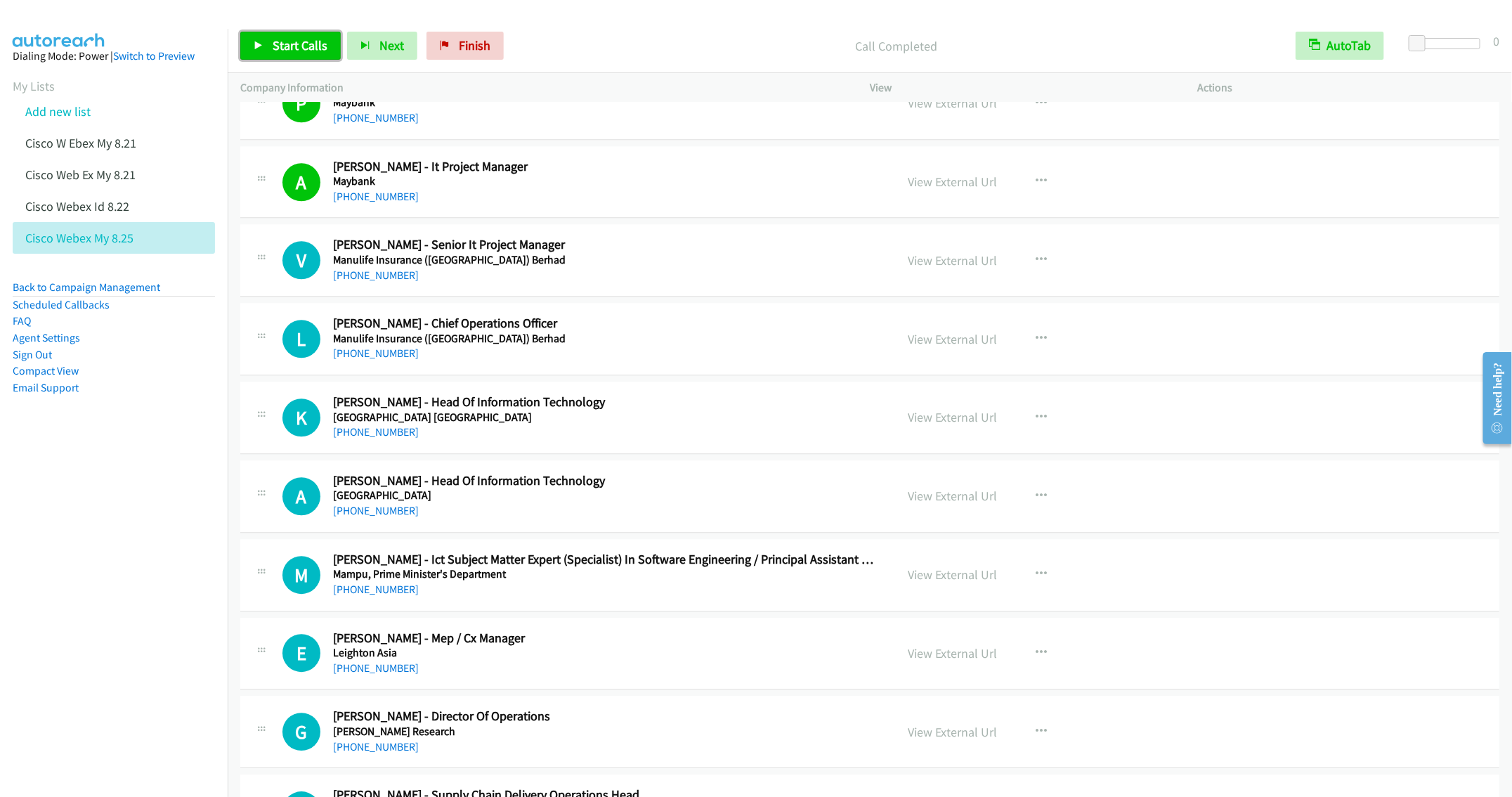
click at [294, 41] on span "Start Calls" at bounding box center [299, 45] width 55 height 16
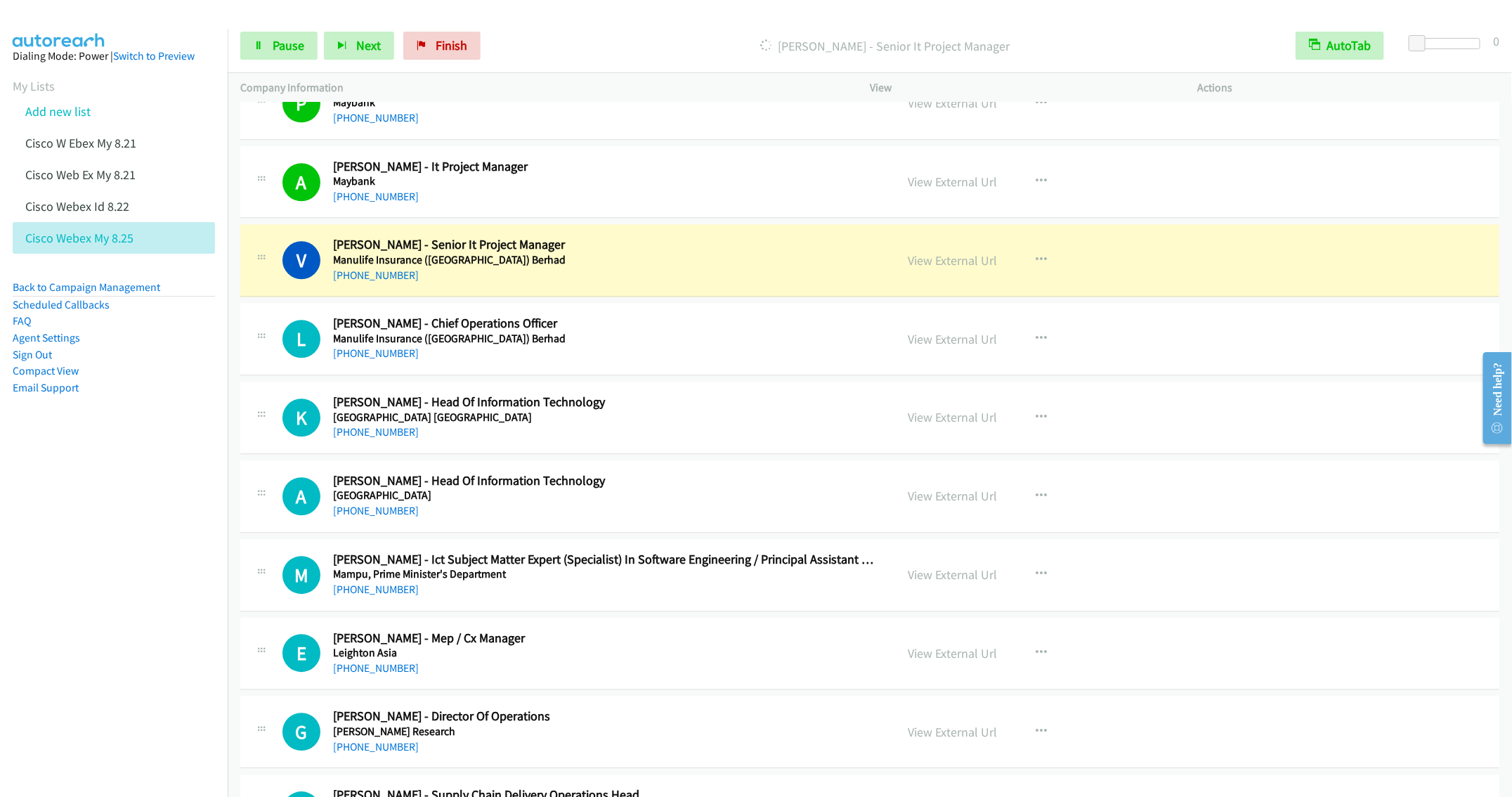
click at [721, 581] on h5 "Mampu, Prime Minister's Department" at bounding box center [604, 574] width 542 height 14
click at [1036, 579] on icon "button" at bounding box center [1041, 574] width 12 height 12
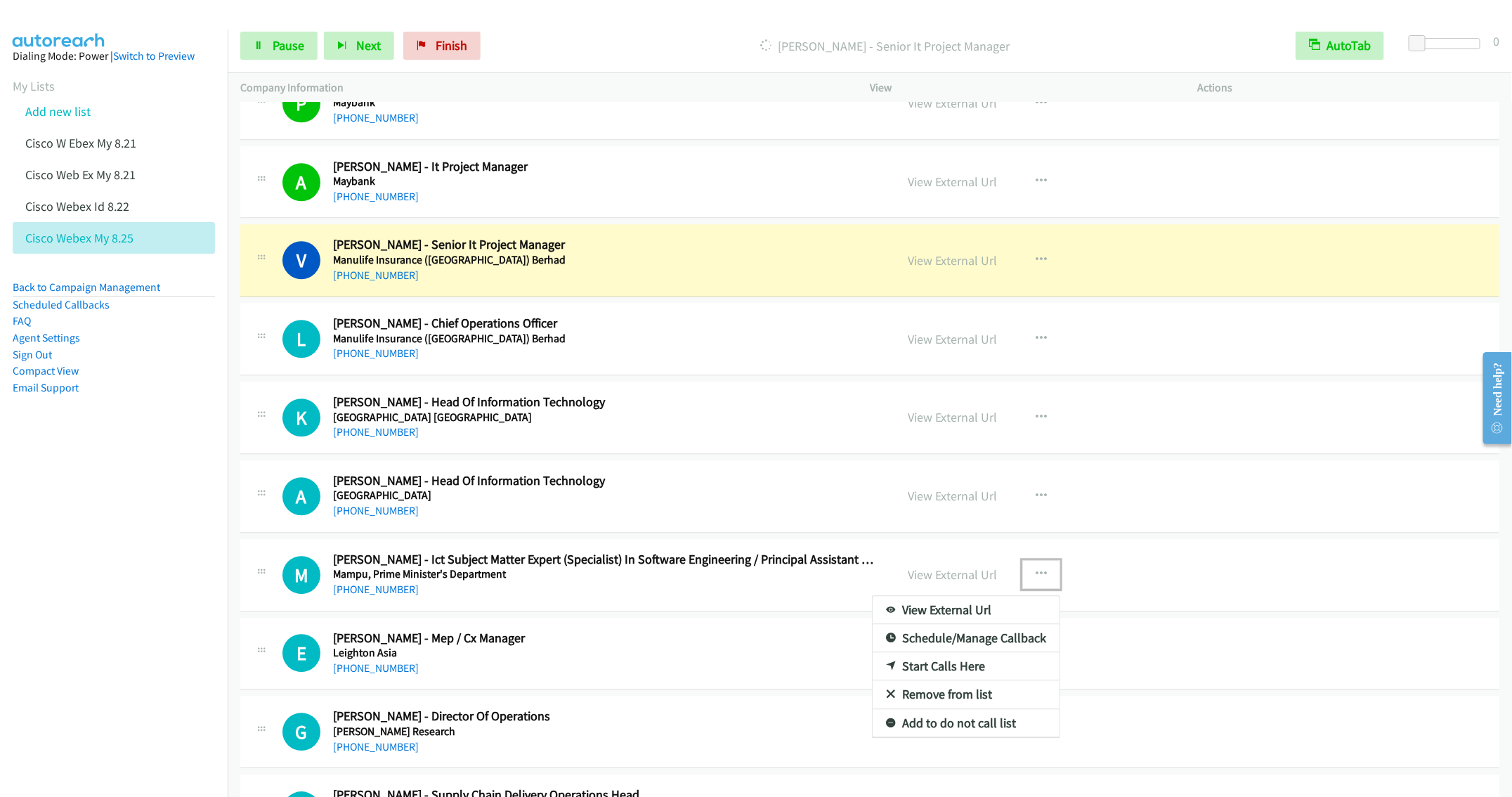
click at [932, 706] on link "Remove from list" at bounding box center [966, 694] width 187 height 28
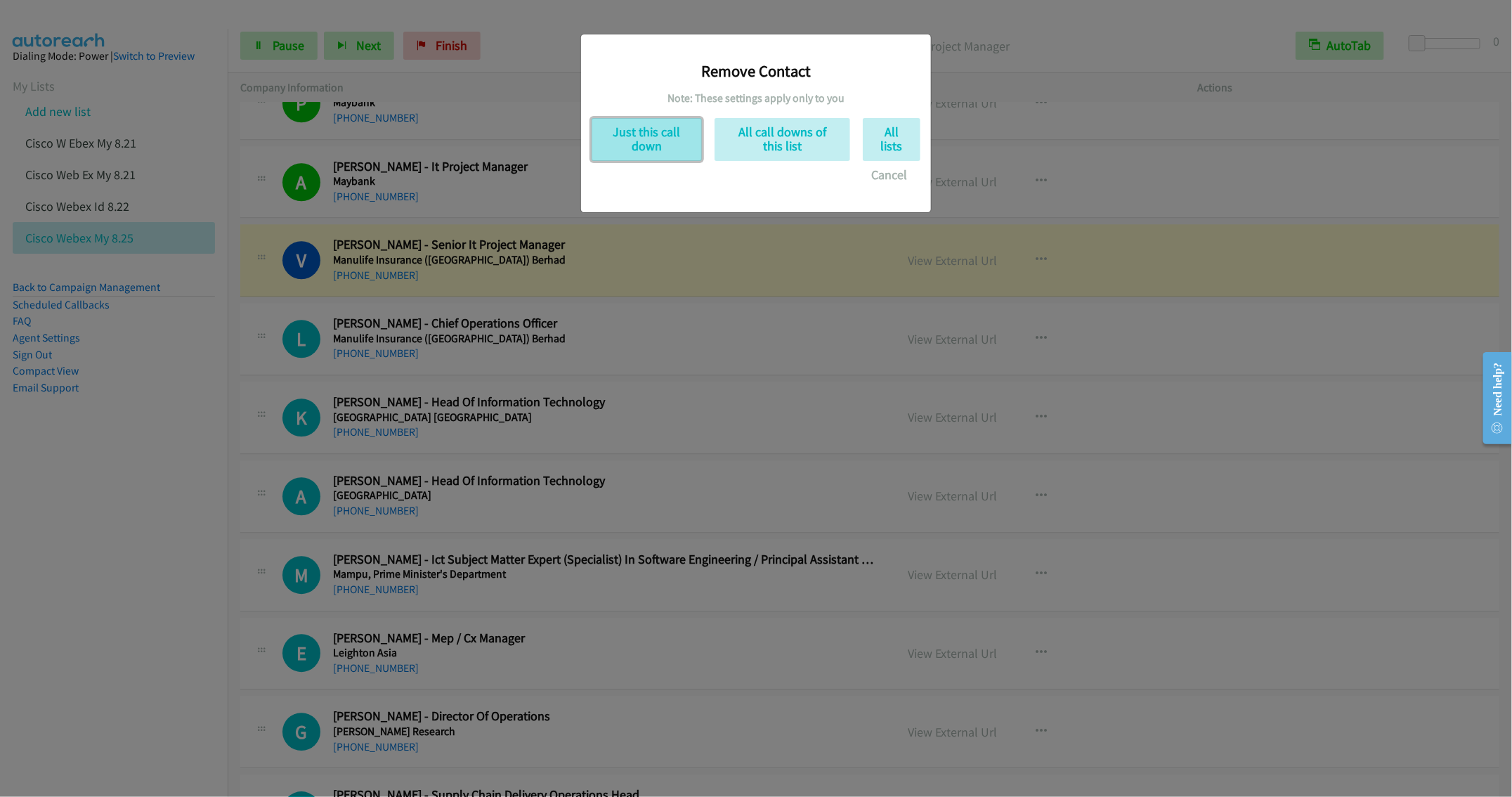
click at [669, 122] on button "Just this call down" at bounding box center [646, 140] width 110 height 43
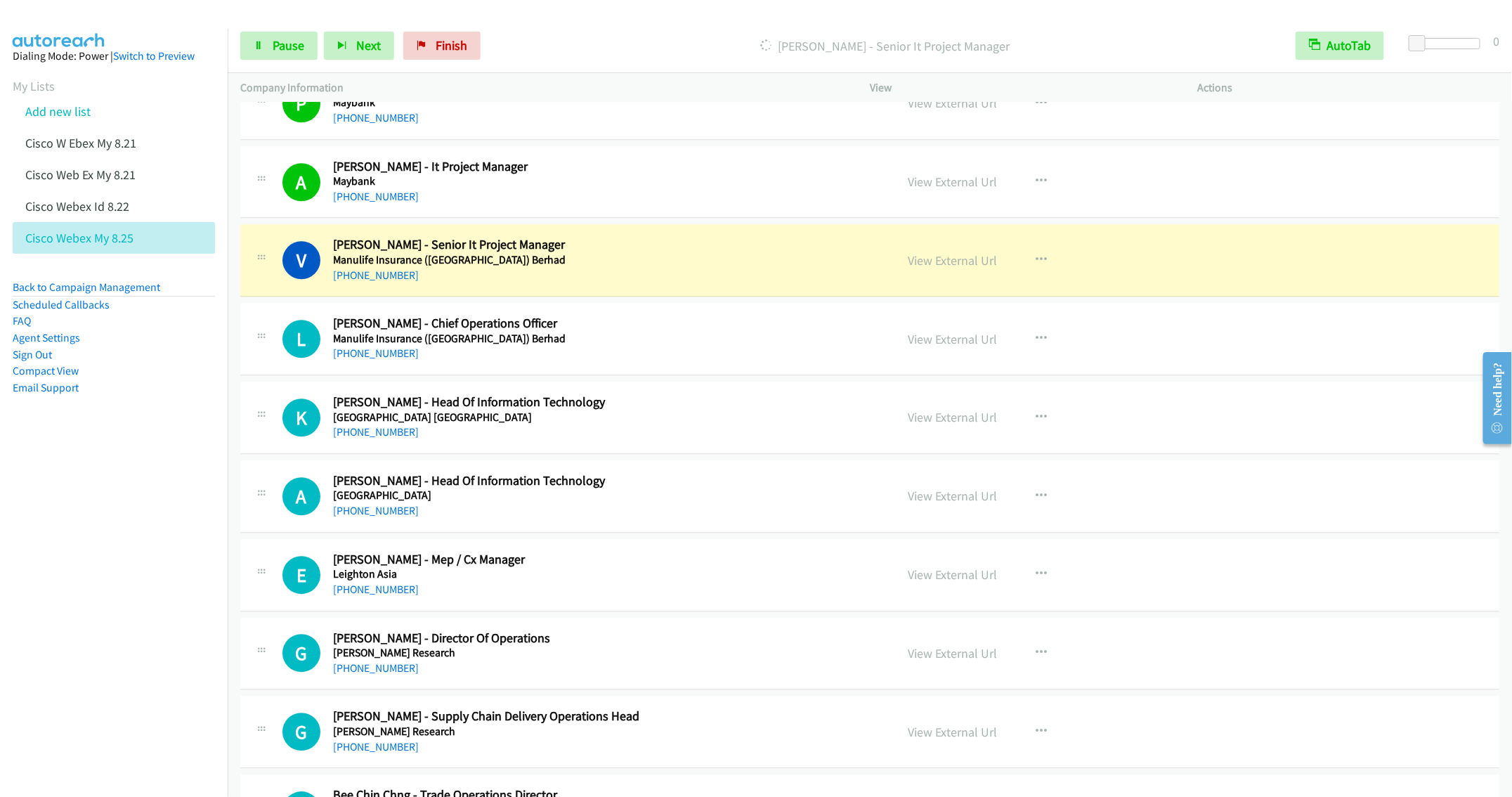
scroll to position [2109, 0]
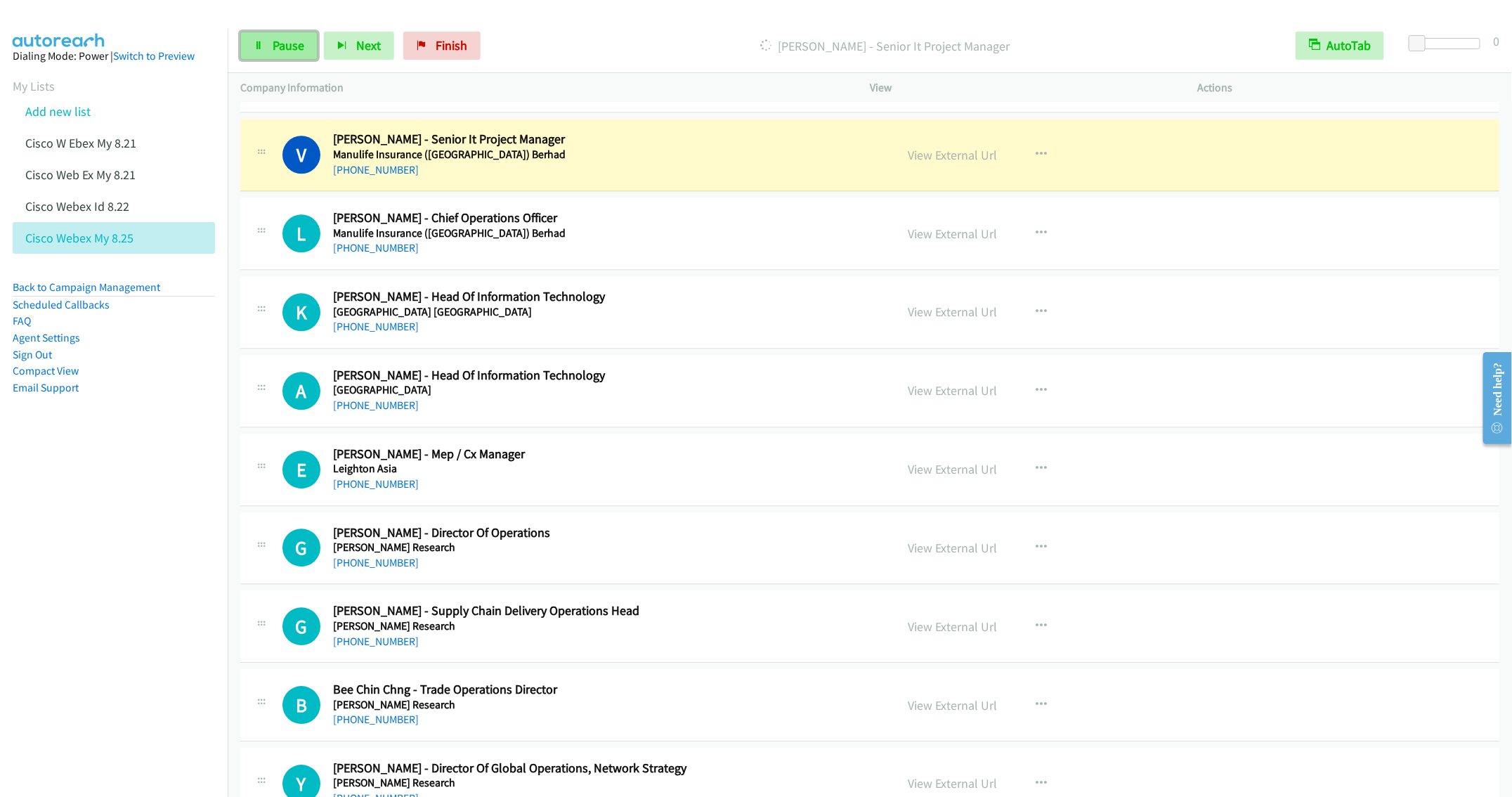
click at [283, 43] on span "Pause" at bounding box center [288, 45] width 32 height 16
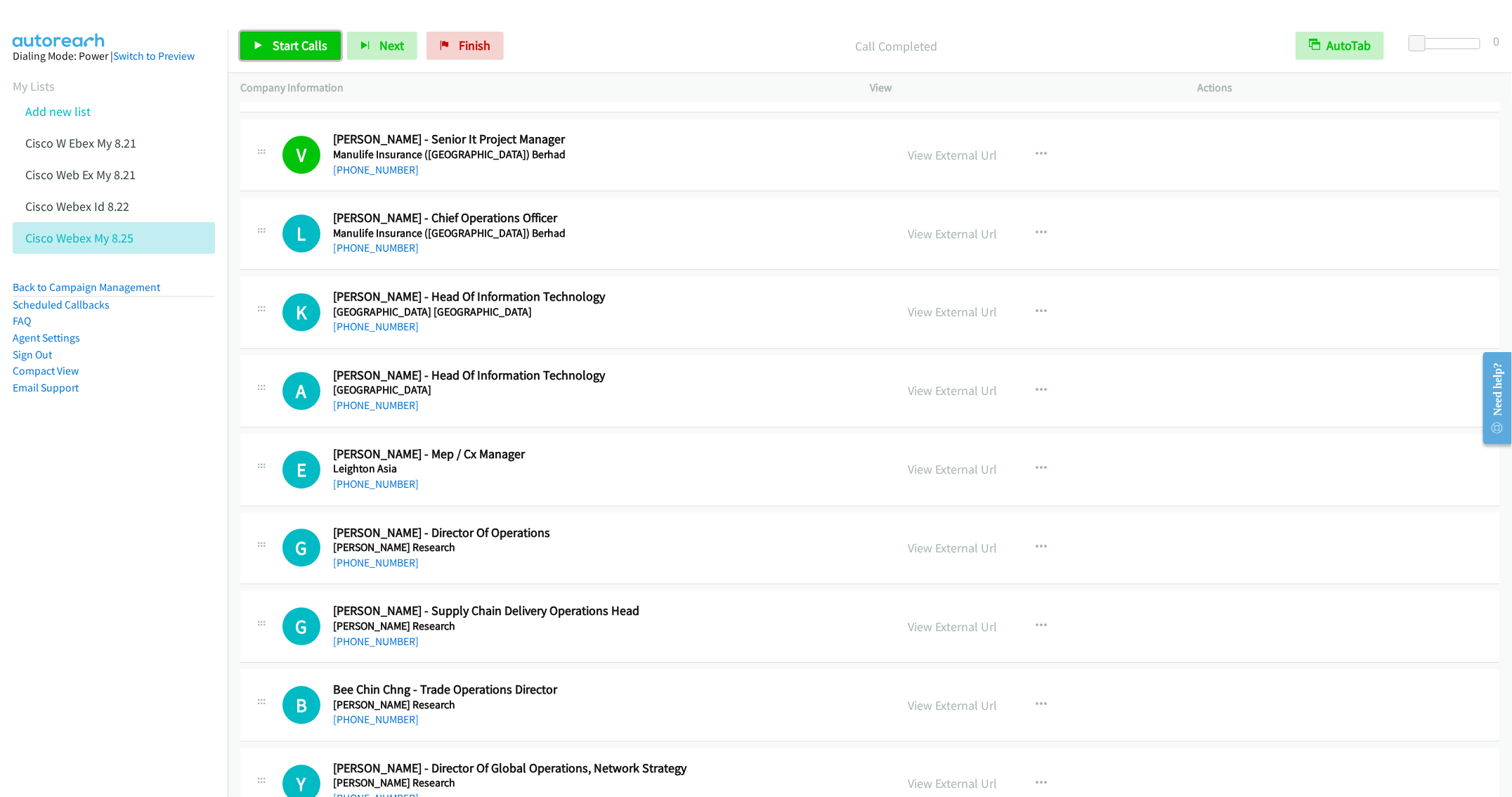
click at [262, 51] on link "Start Calls" at bounding box center [291, 46] width 100 height 28
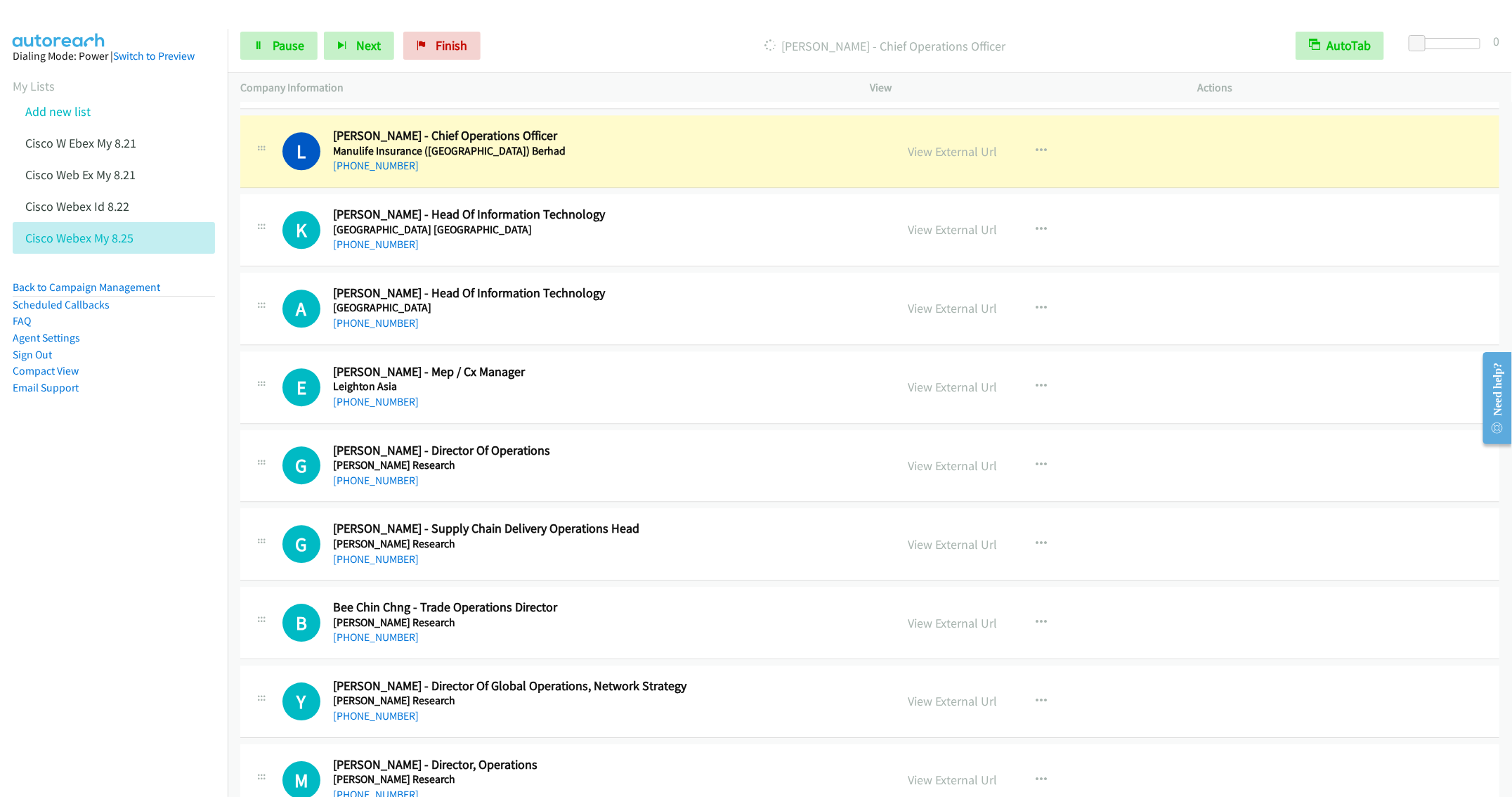
scroll to position [2214, 0]
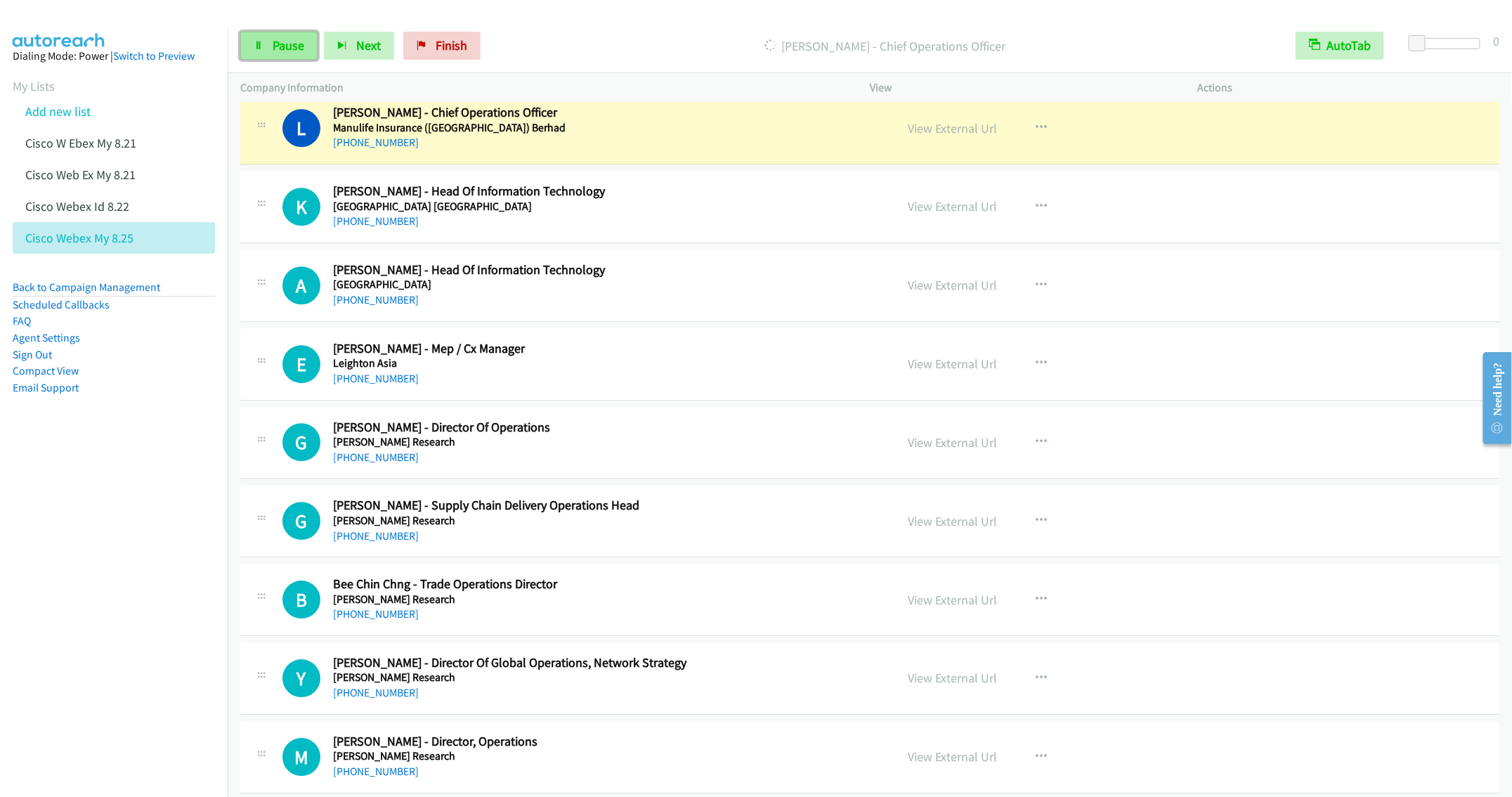
click at [259, 32] on link "Pause" at bounding box center [279, 46] width 77 height 28
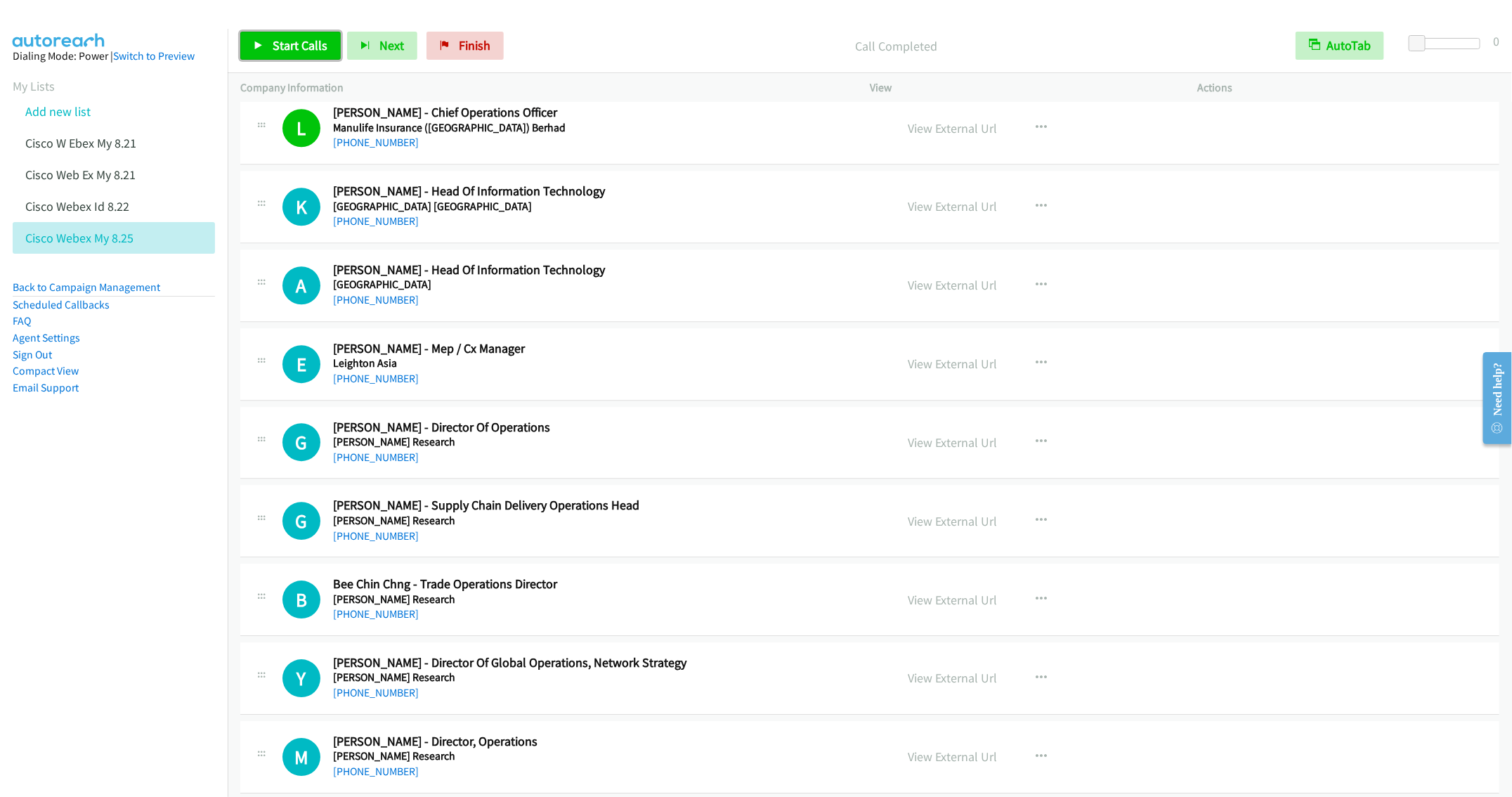
click at [278, 52] on span "Start Calls" at bounding box center [299, 45] width 55 height 16
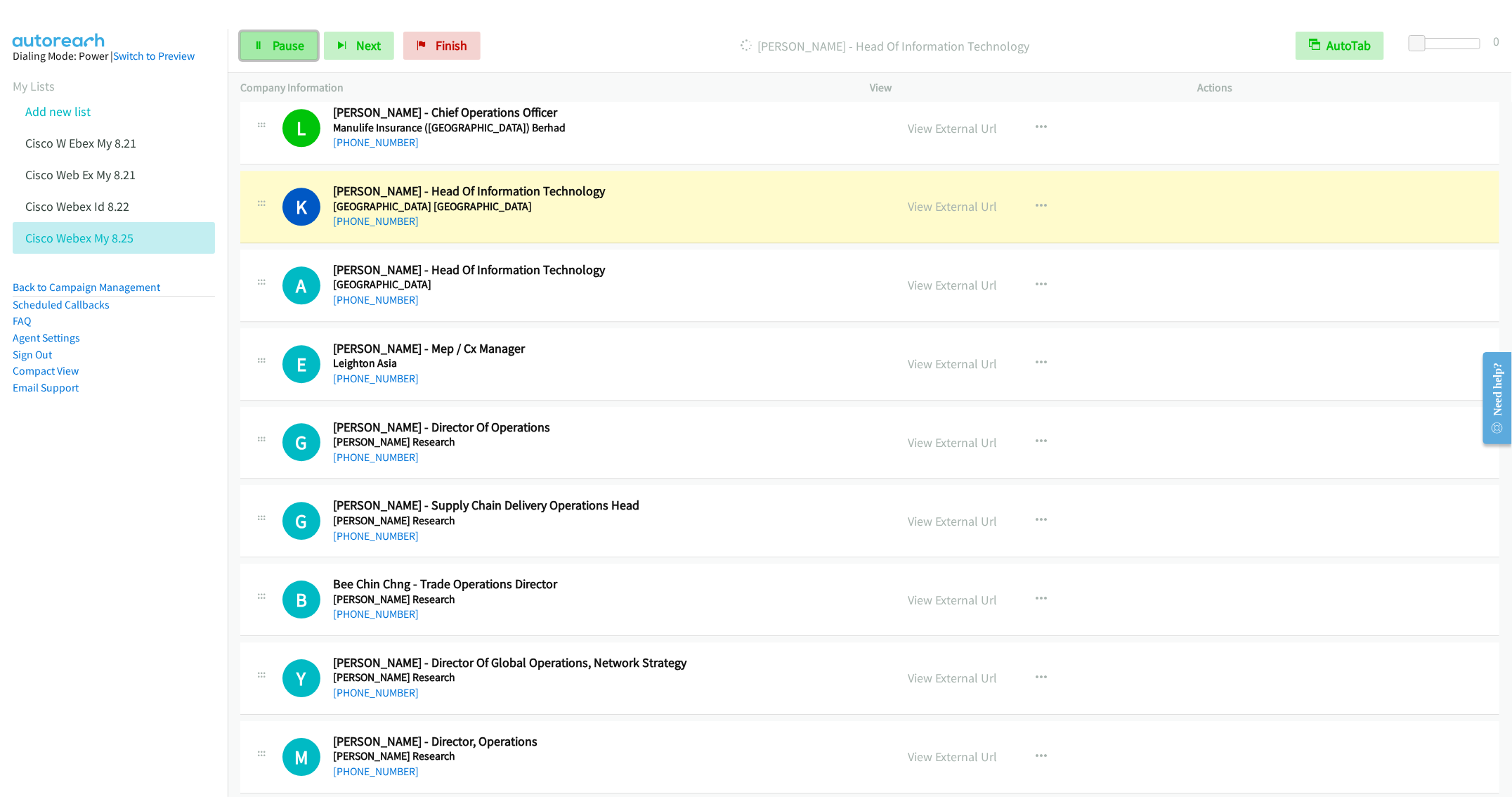
click at [251, 46] on link "Pause" at bounding box center [279, 46] width 77 height 28
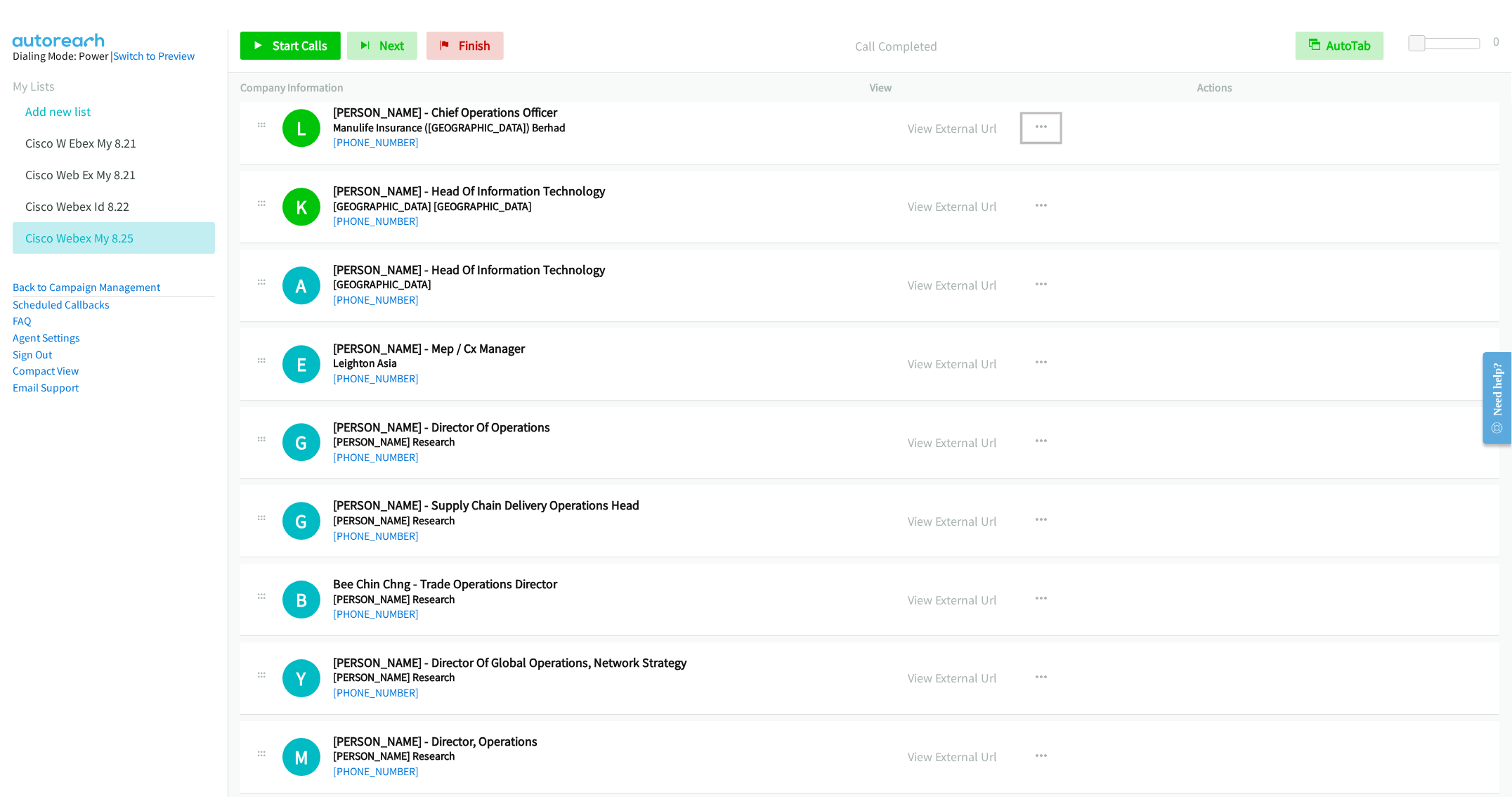
click at [1036, 133] on icon "button" at bounding box center [1041, 127] width 12 height 12
click at [934, 285] on link "Add to do not call list" at bounding box center [966, 276] width 187 height 28
click at [1037, 133] on icon "button" at bounding box center [1041, 127] width 12 height 12
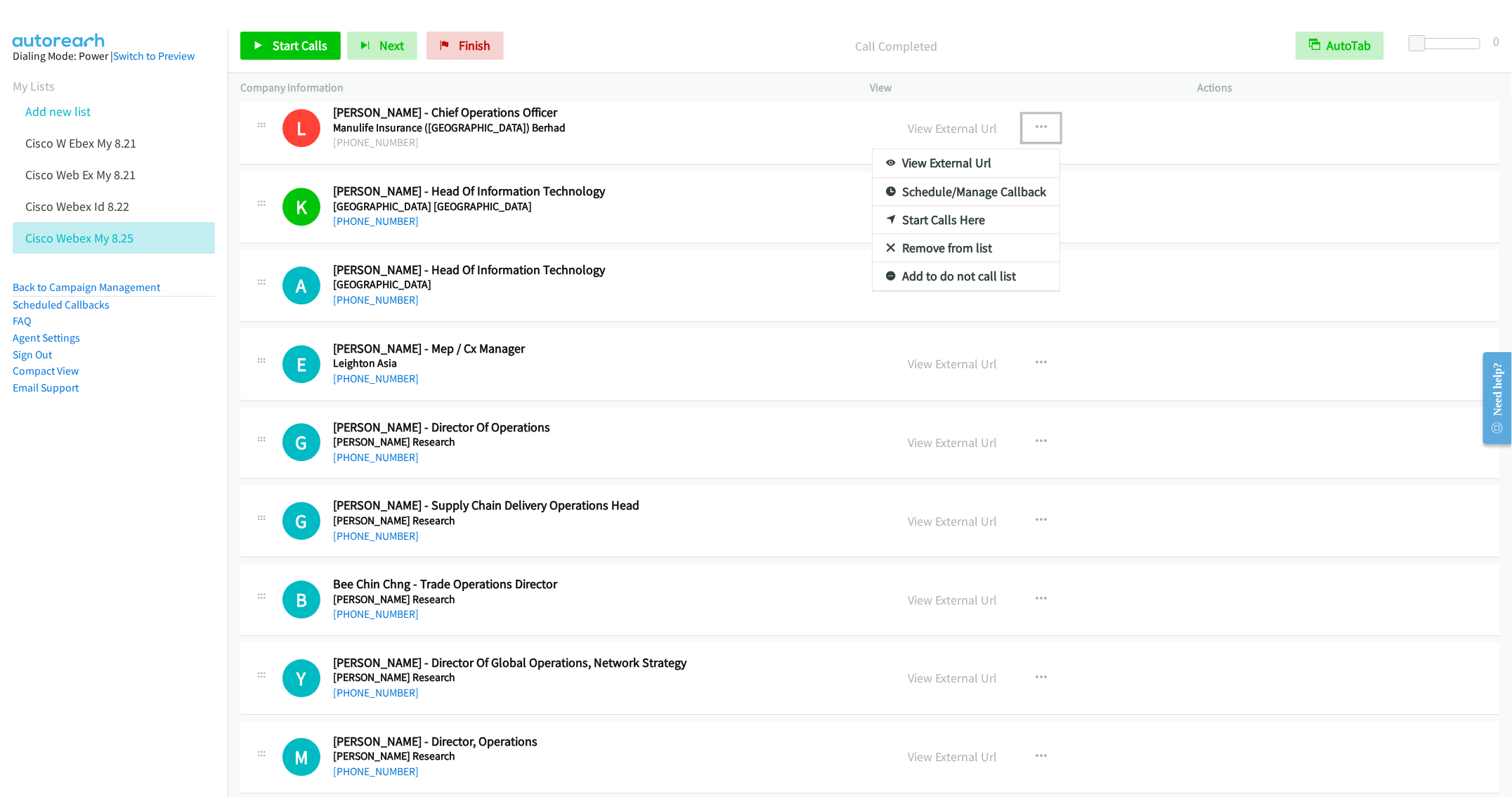
click at [933, 260] on link "Remove from list" at bounding box center [966, 248] width 187 height 28
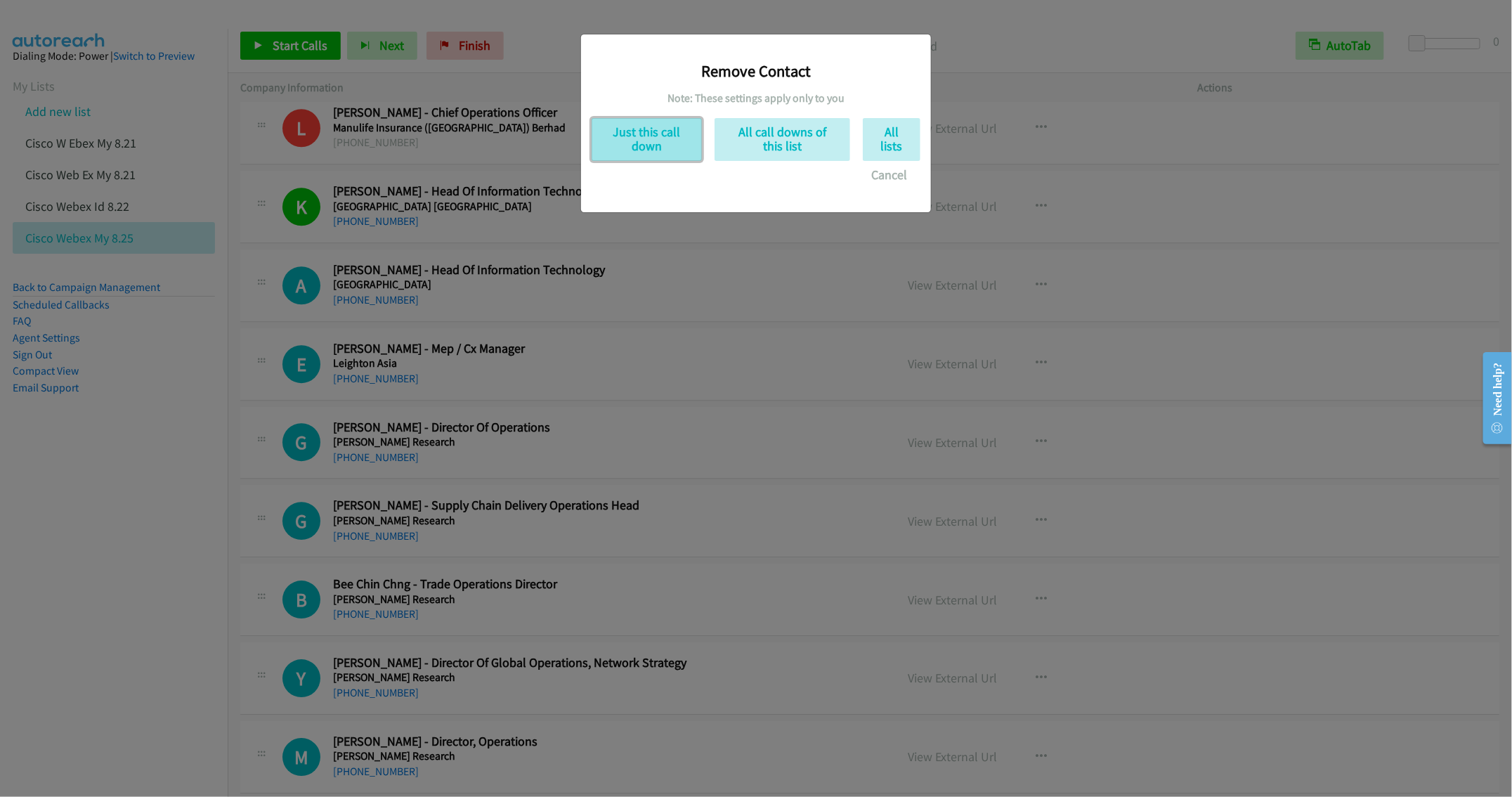
click at [674, 137] on button "Just this call down" at bounding box center [646, 140] width 110 height 43
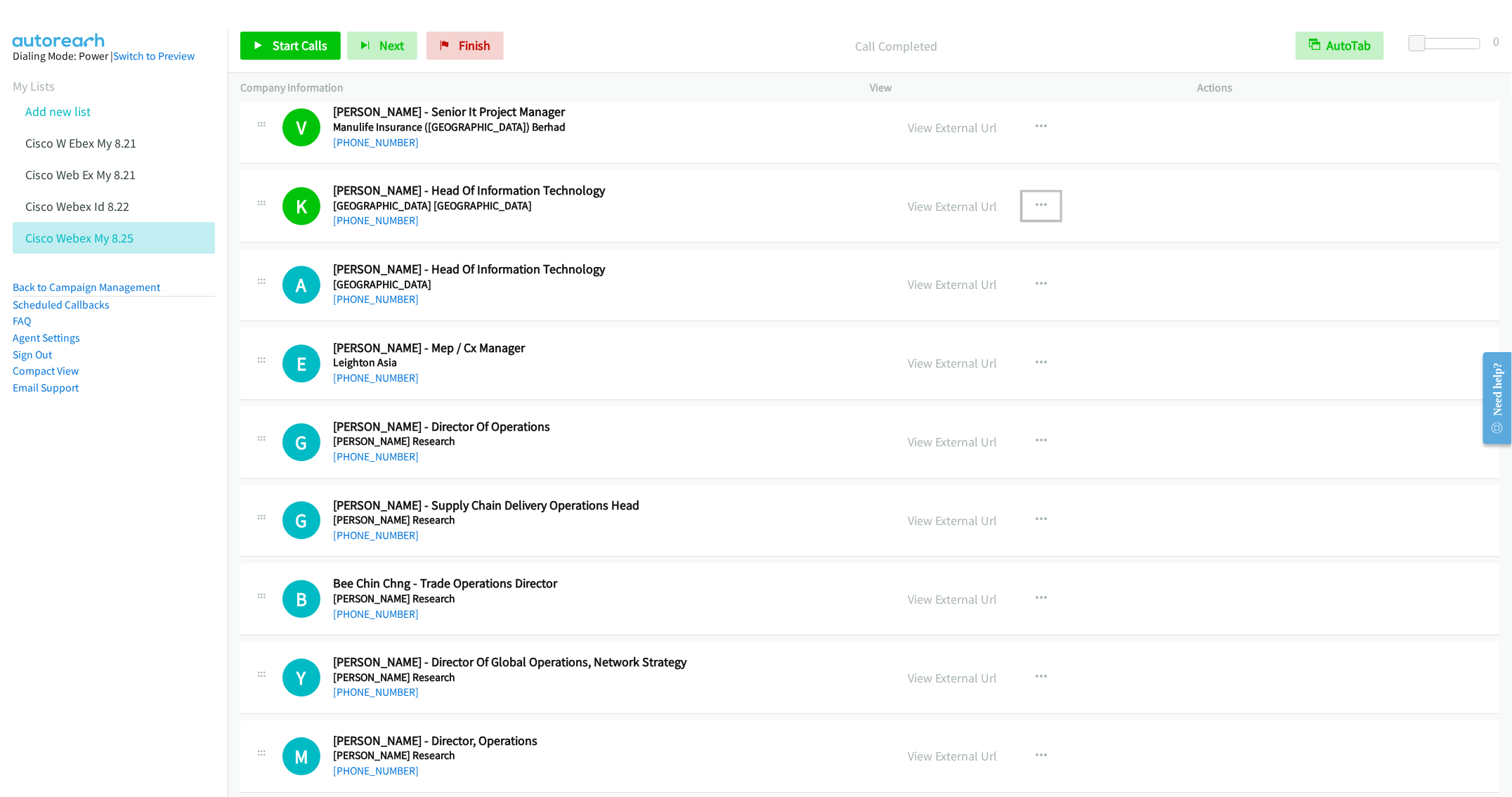
click at [1040, 209] on button "button" at bounding box center [1041, 206] width 38 height 28
click at [911, 340] on link "Remove from list" at bounding box center [966, 326] width 187 height 28
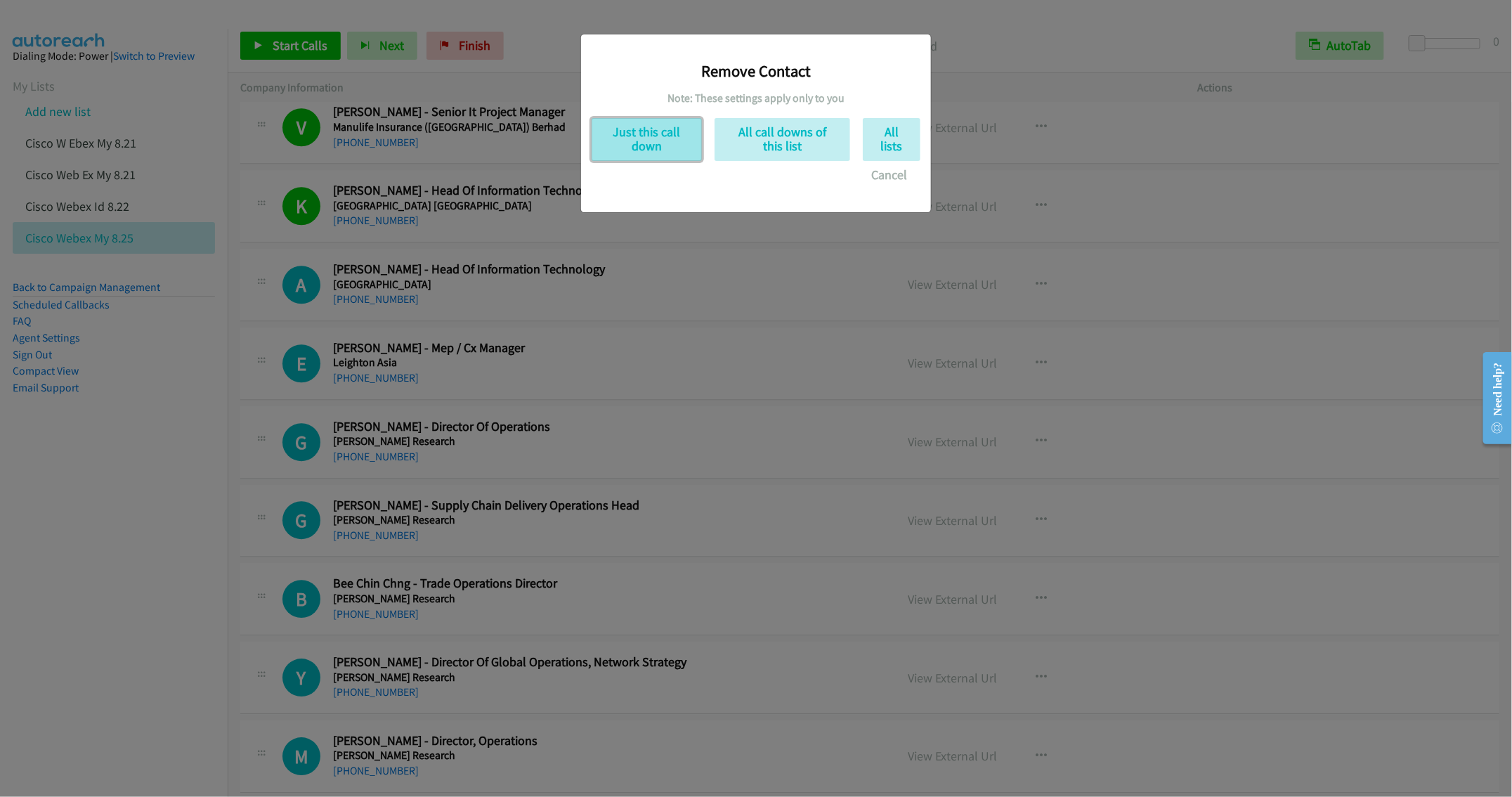
click at [626, 136] on button "Just this call down" at bounding box center [646, 140] width 110 height 43
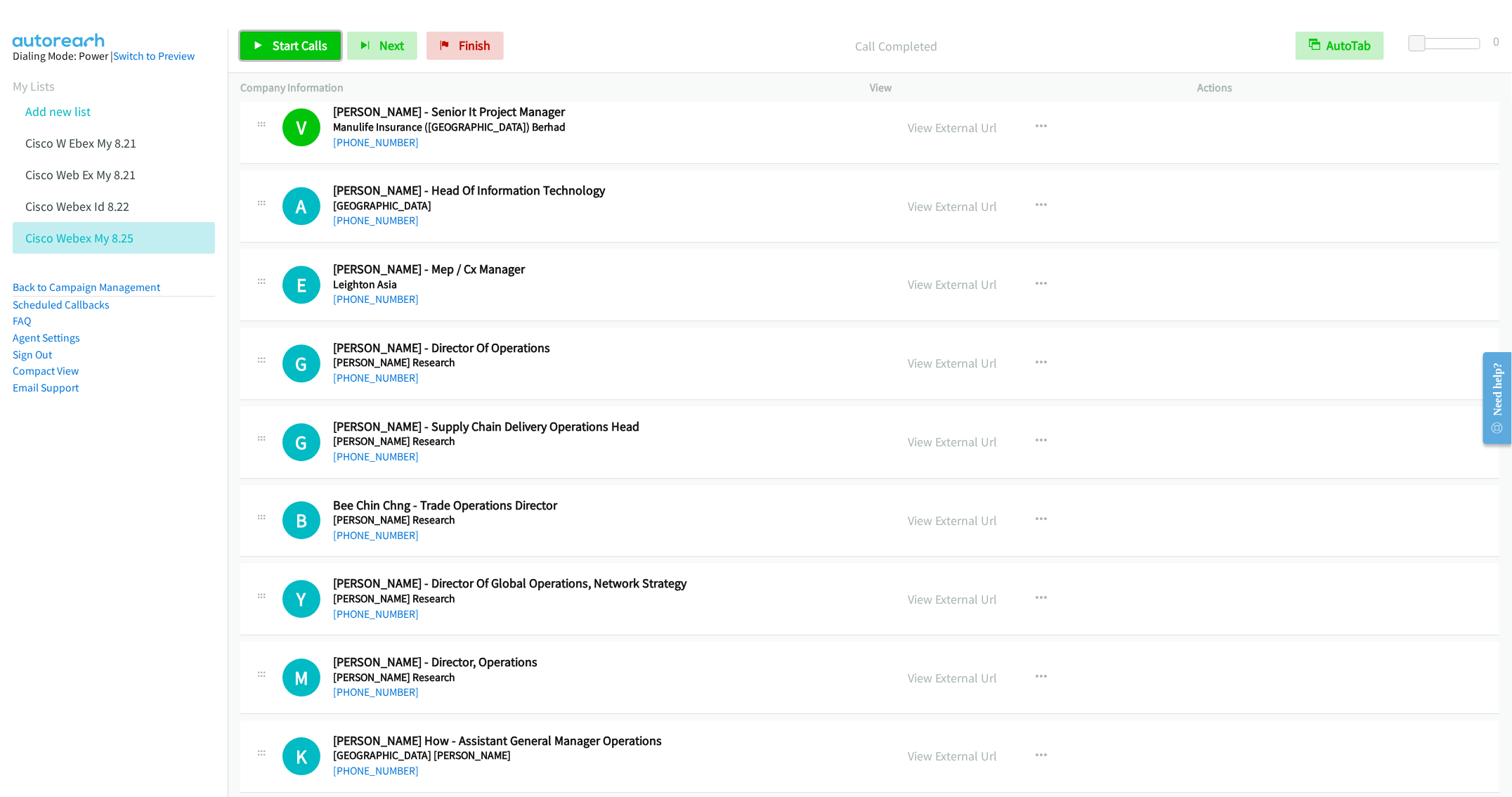
click at [282, 43] on span "Start Calls" at bounding box center [299, 45] width 55 height 16
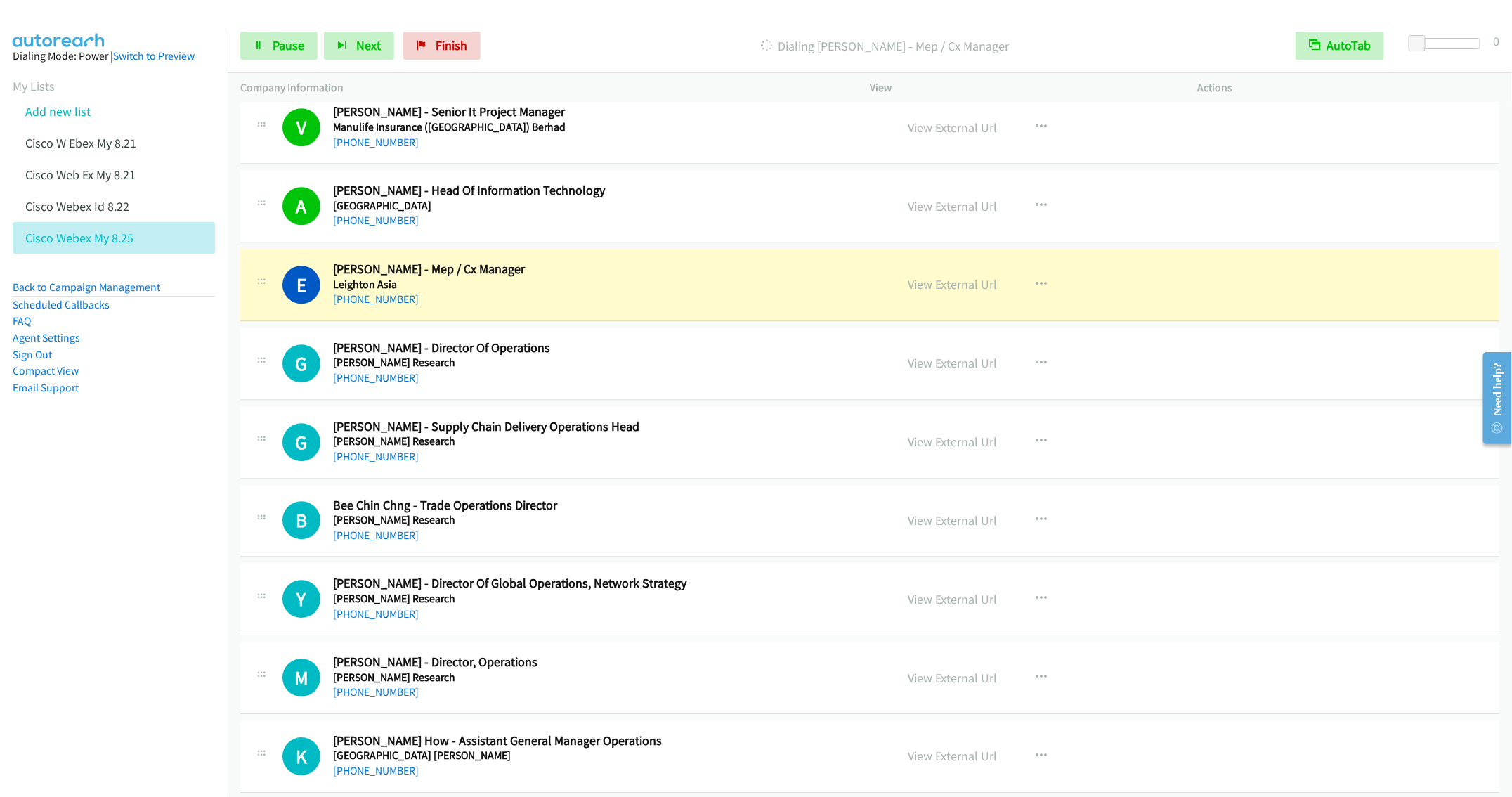
click at [723, 435] on h2 "Ganesh Muniandy - Supply Chain Delivery Operations Head" at bounding box center [604, 427] width 542 height 16
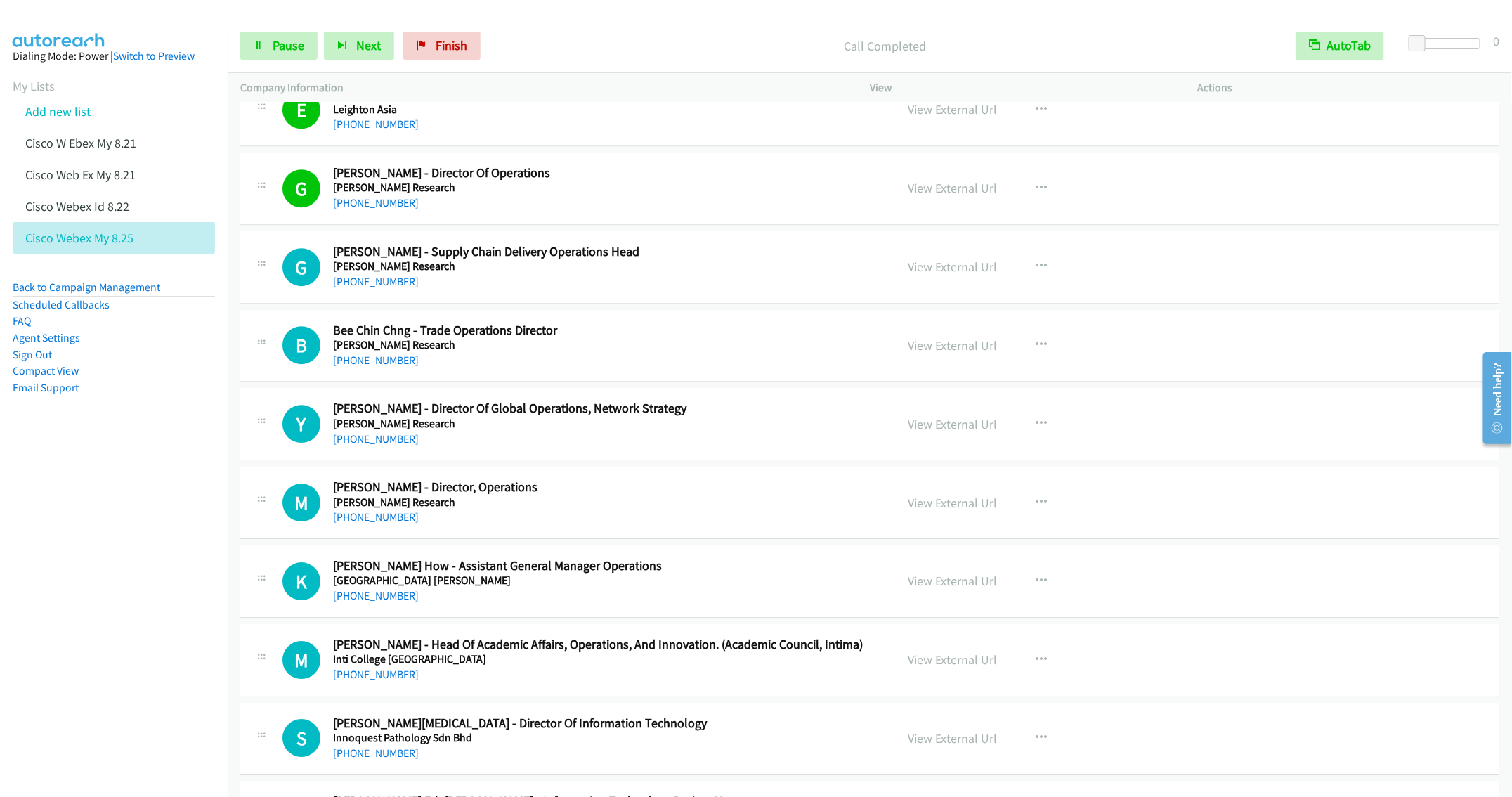
scroll to position [2346, 0]
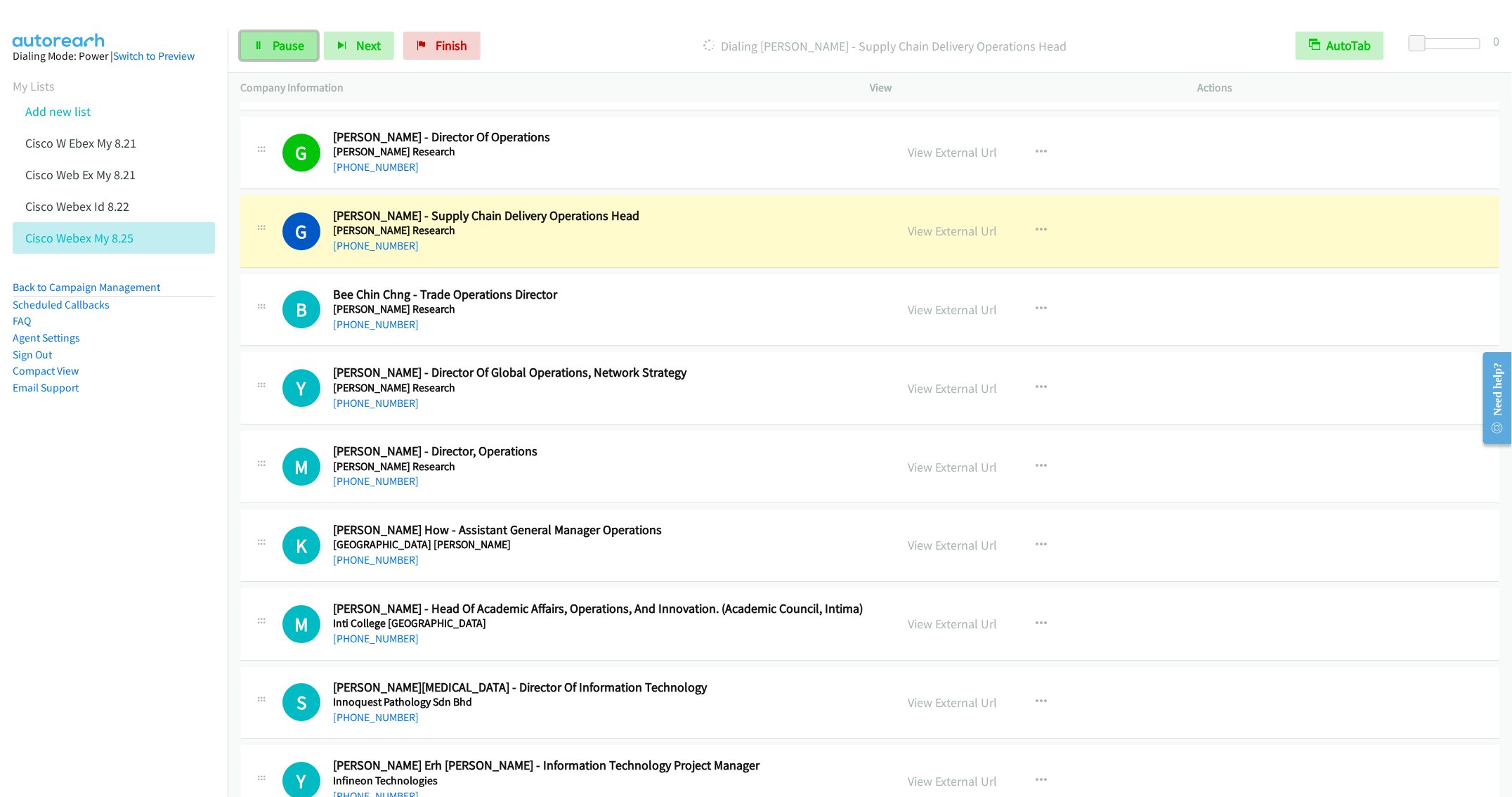
click at [277, 43] on span "Pause" at bounding box center [288, 45] width 32 height 16
click at [635, 412] on div "+60 12-473 5320" at bounding box center [604, 404] width 542 height 17
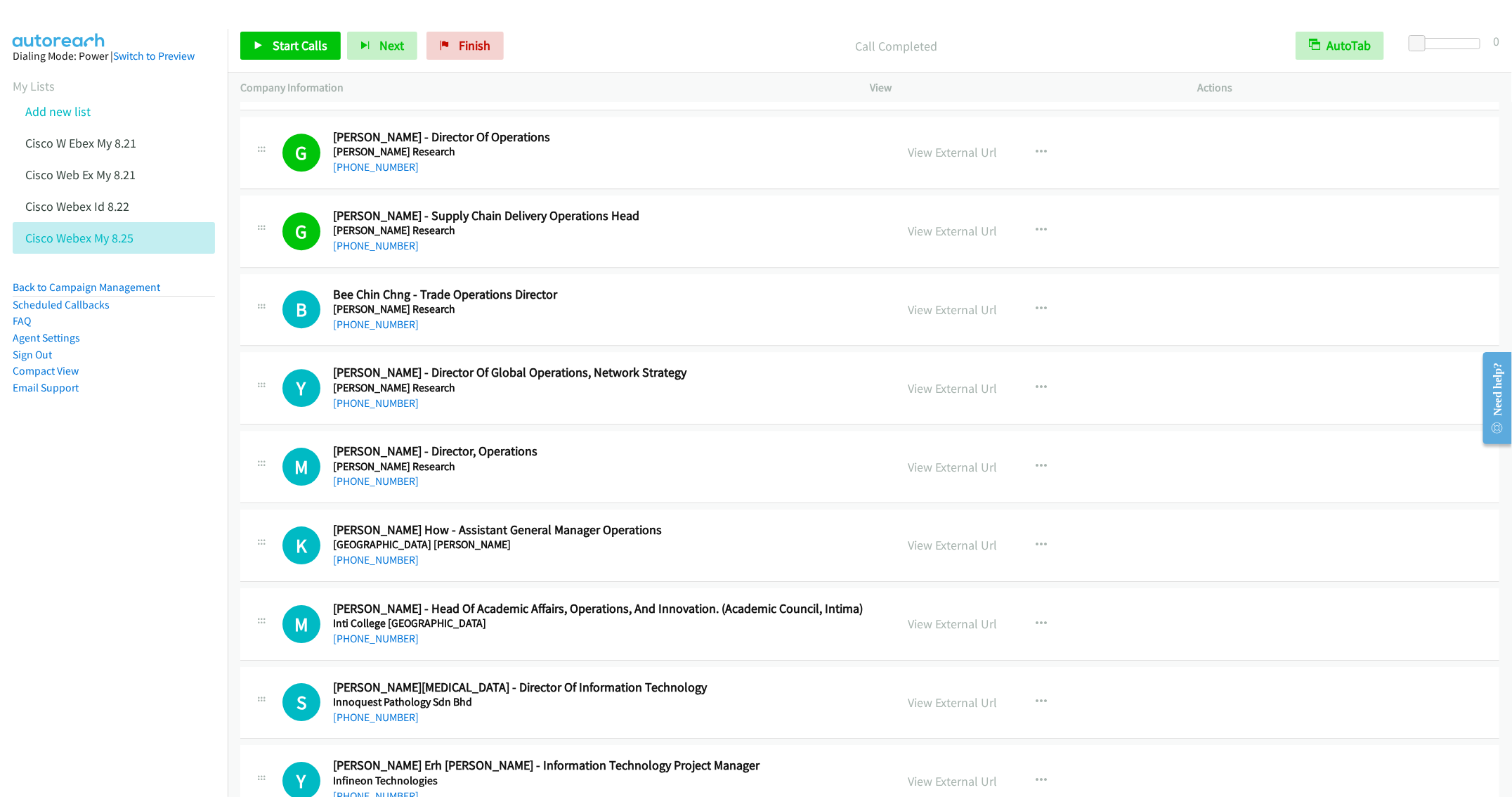
click at [1006, 407] on div "View External Url View External Url Schedule/Manage Callback Start Calls Here R…" at bounding box center [1065, 388] width 340 height 46
click at [1036, 393] on icon "button" at bounding box center [1041, 388] width 12 height 12
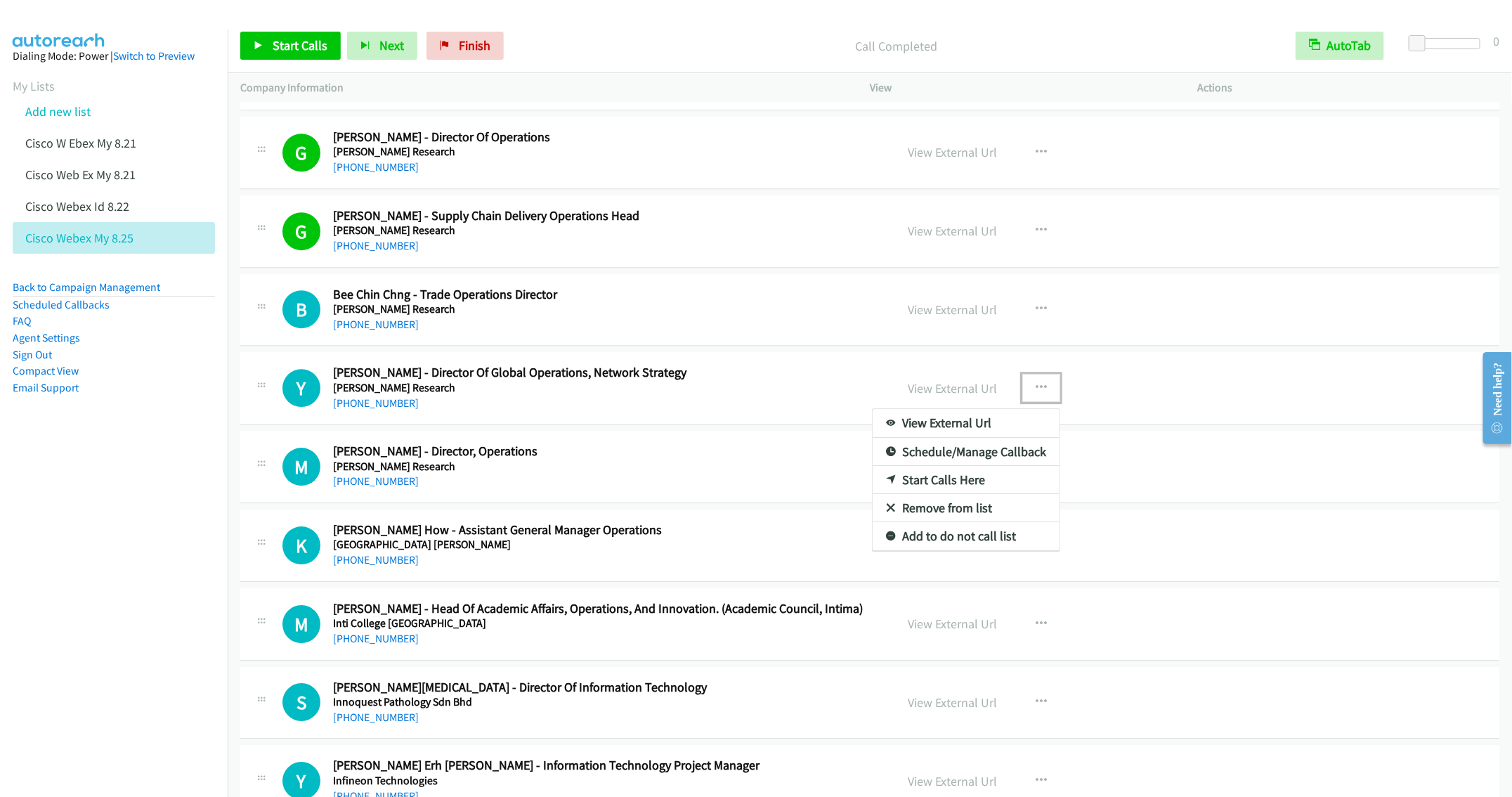
click at [953, 494] on link "Start Calls Here" at bounding box center [966, 480] width 187 height 28
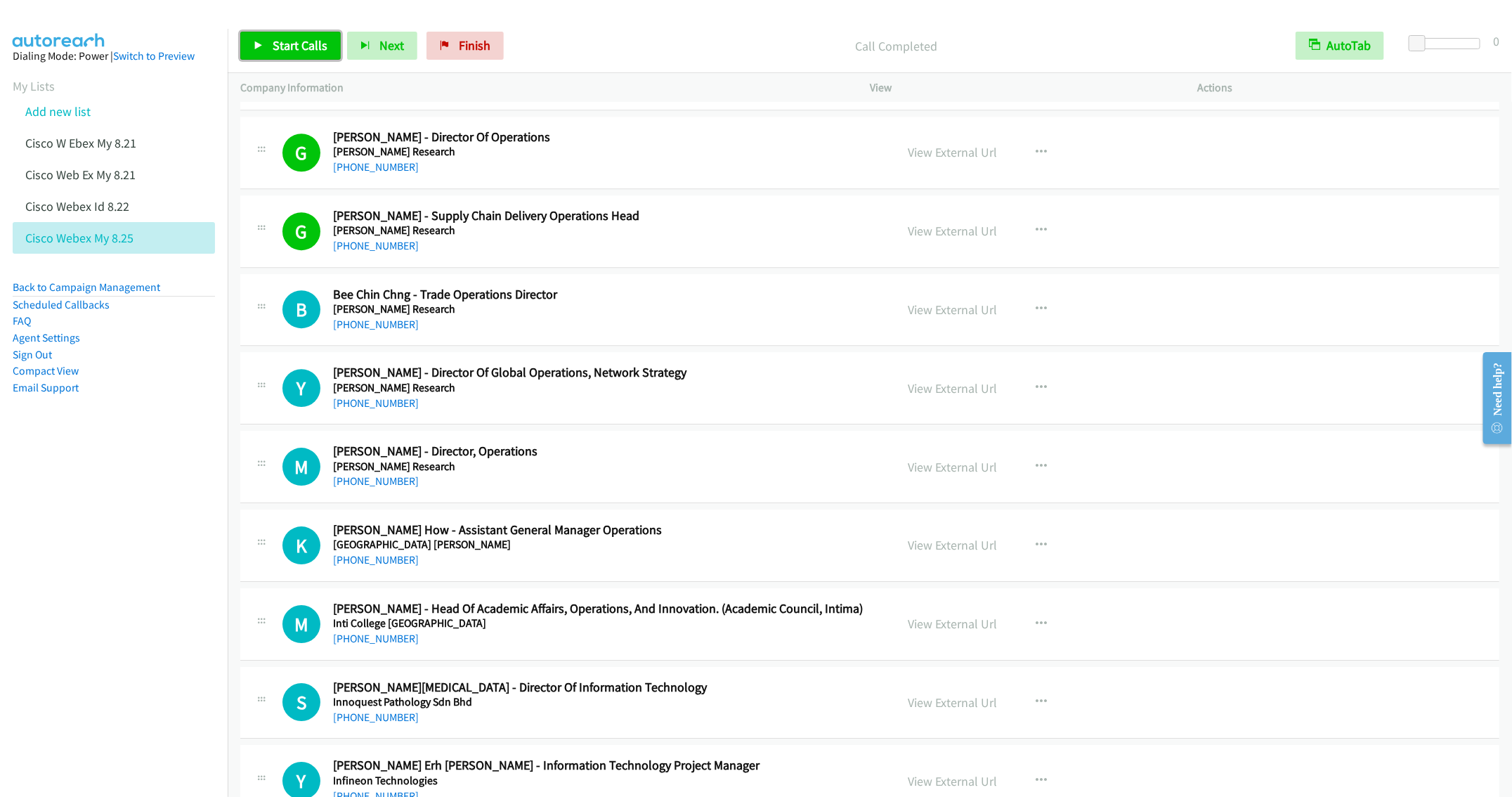
click at [287, 35] on link "Start Calls" at bounding box center [291, 46] width 100 height 28
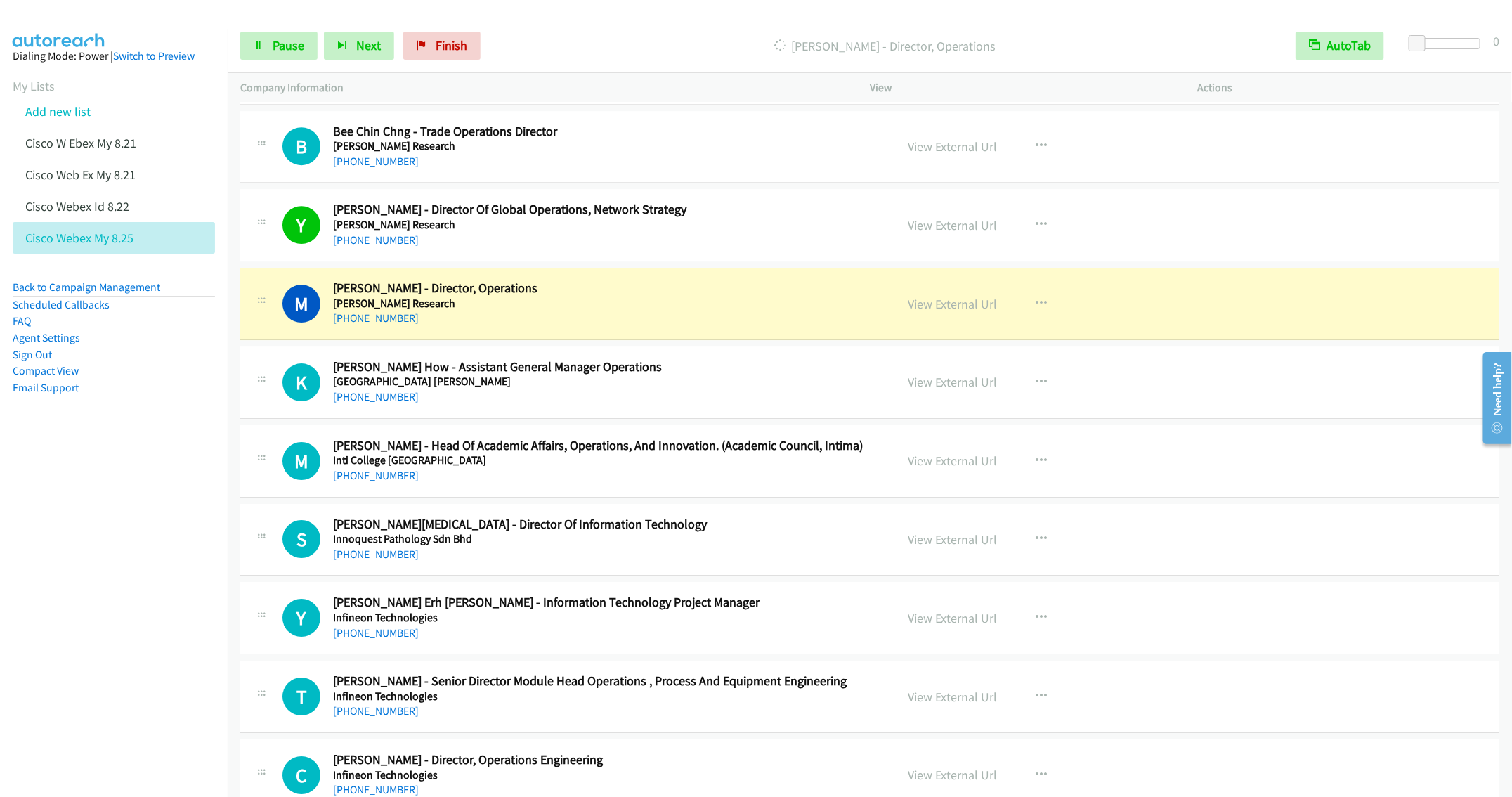
scroll to position [2558, 0]
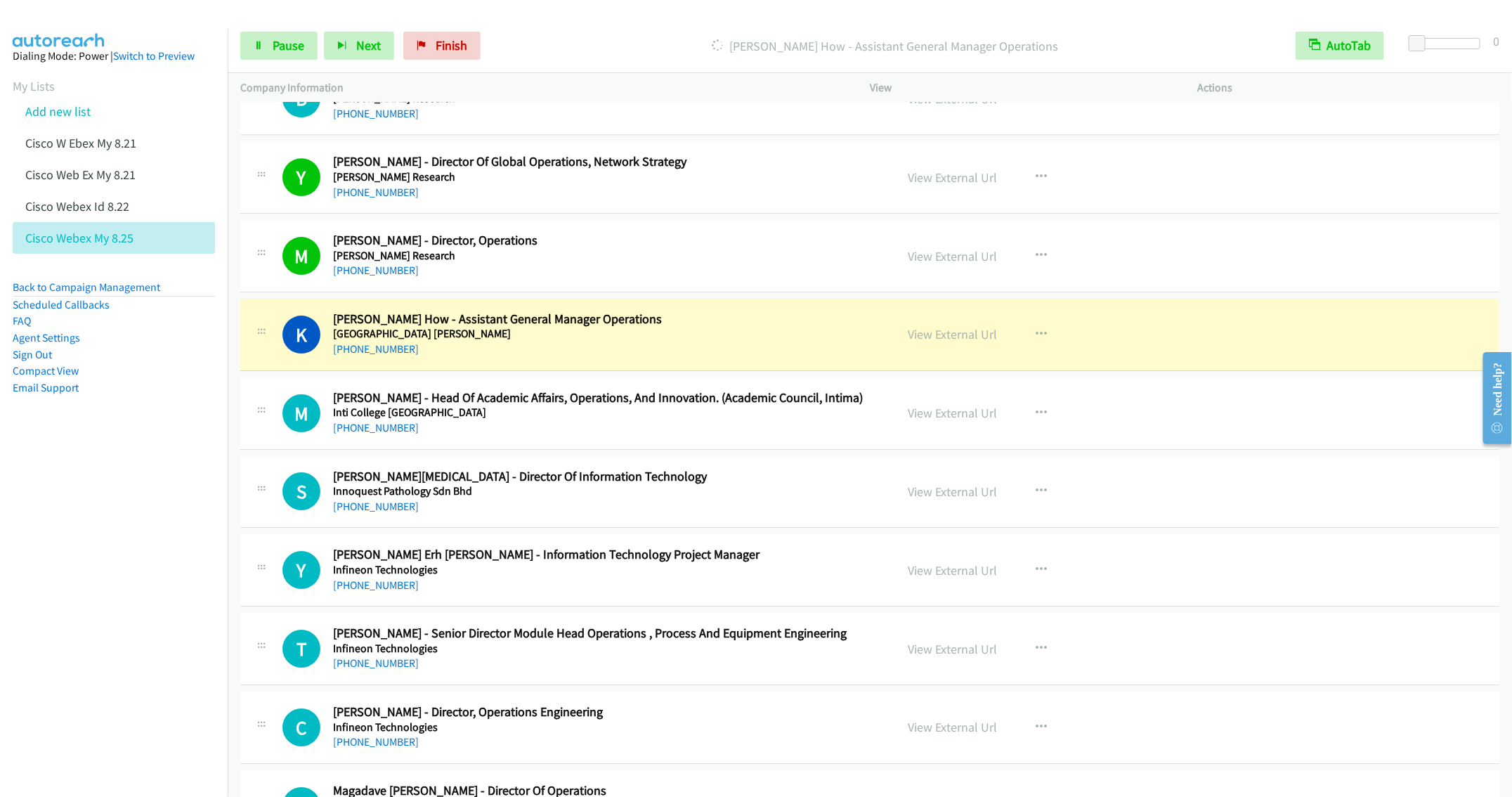
click at [694, 437] on div "+60 16-967 3856" at bounding box center [604, 428] width 542 height 17
click at [1036, 419] on icon "button" at bounding box center [1041, 413] width 12 height 12
click at [737, 441] on div at bounding box center [756, 398] width 1512 height 797
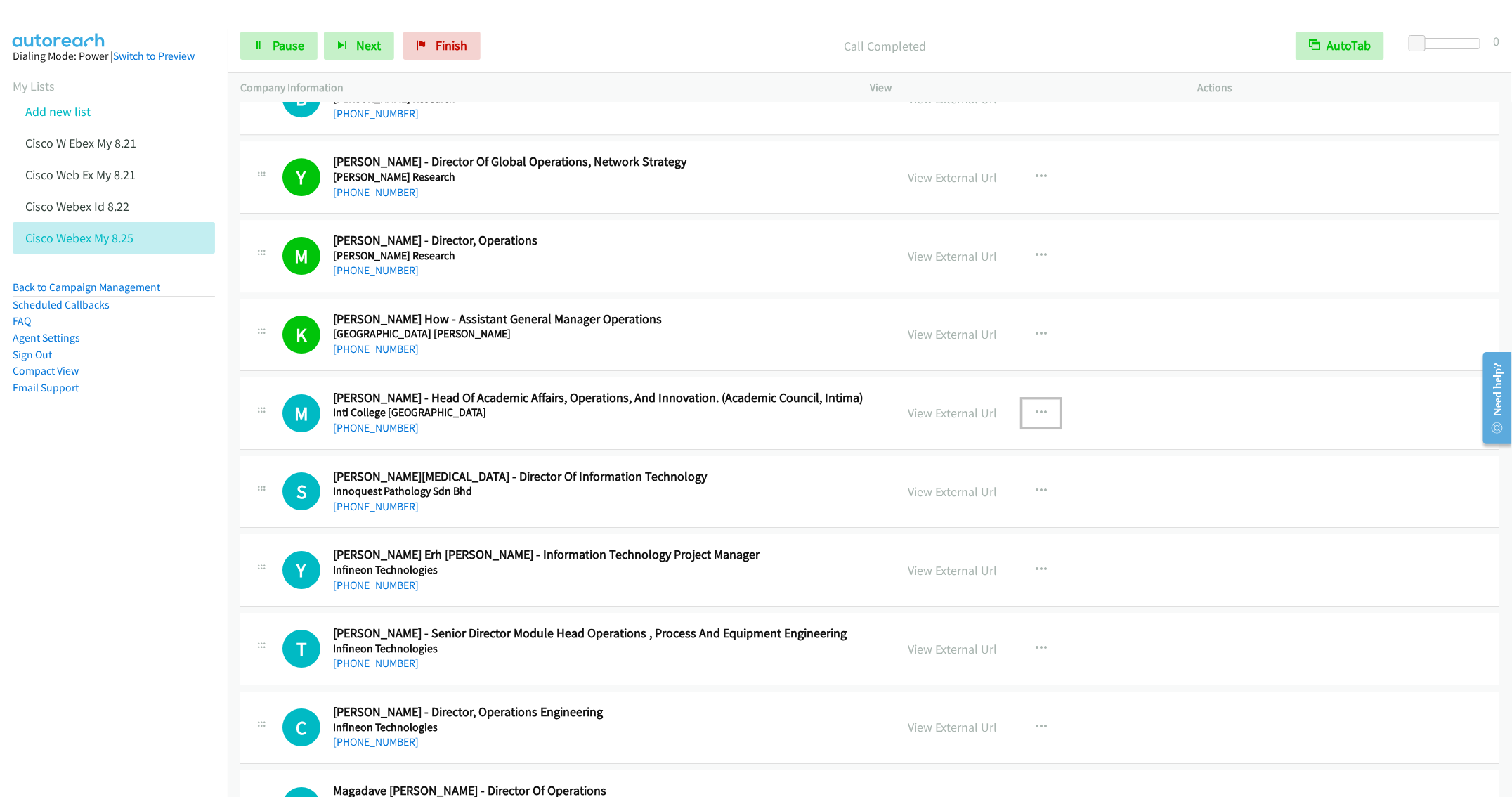
click at [595, 511] on div "+60 19-238 8118" at bounding box center [604, 507] width 542 height 17
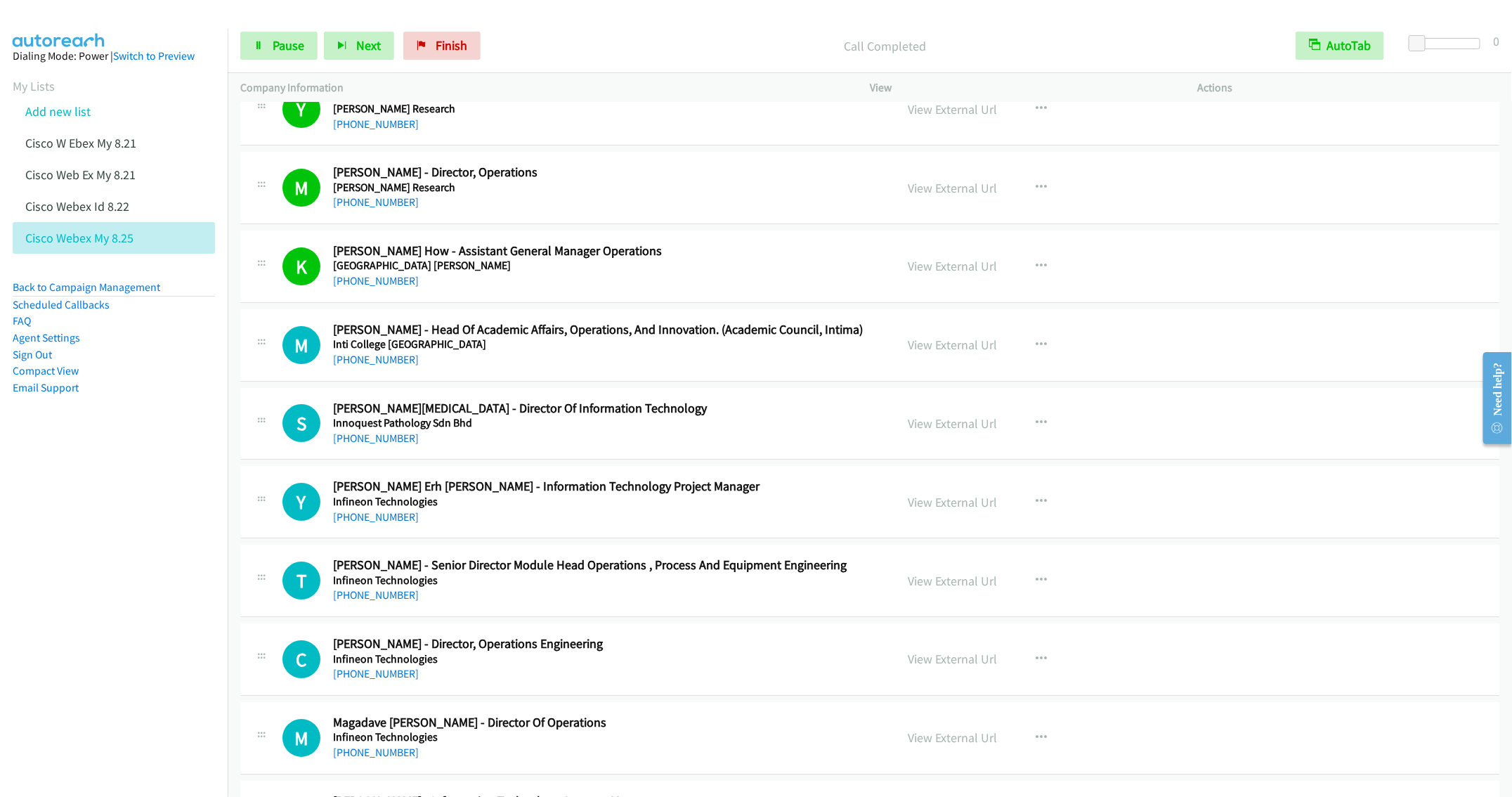
scroll to position [2663, 0]
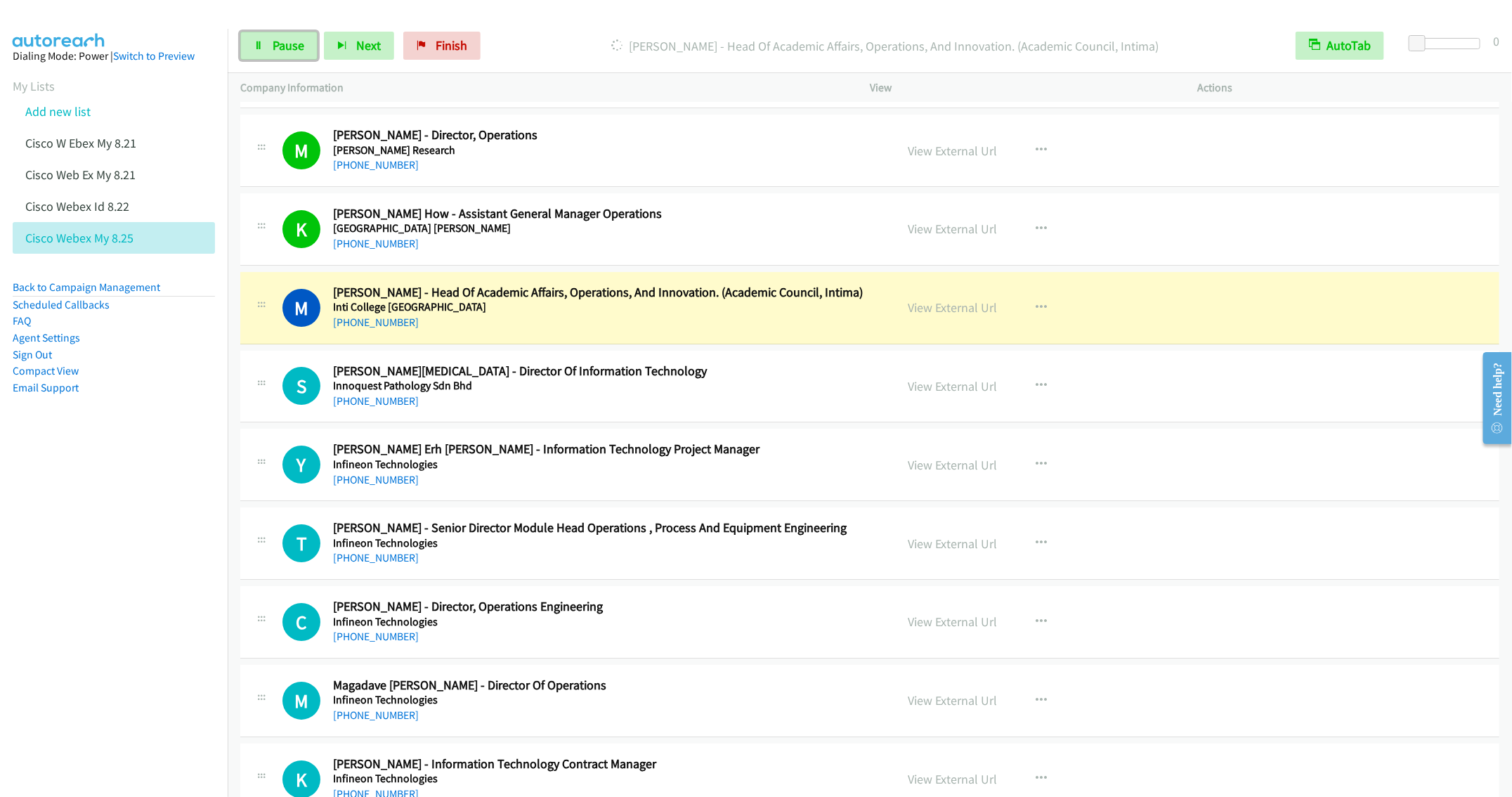
drag, startPoint x: 270, startPoint y: 45, endPoint x: 302, endPoint y: 62, distance: 36.2
click at [270, 45] on link "Pause" at bounding box center [279, 46] width 77 height 28
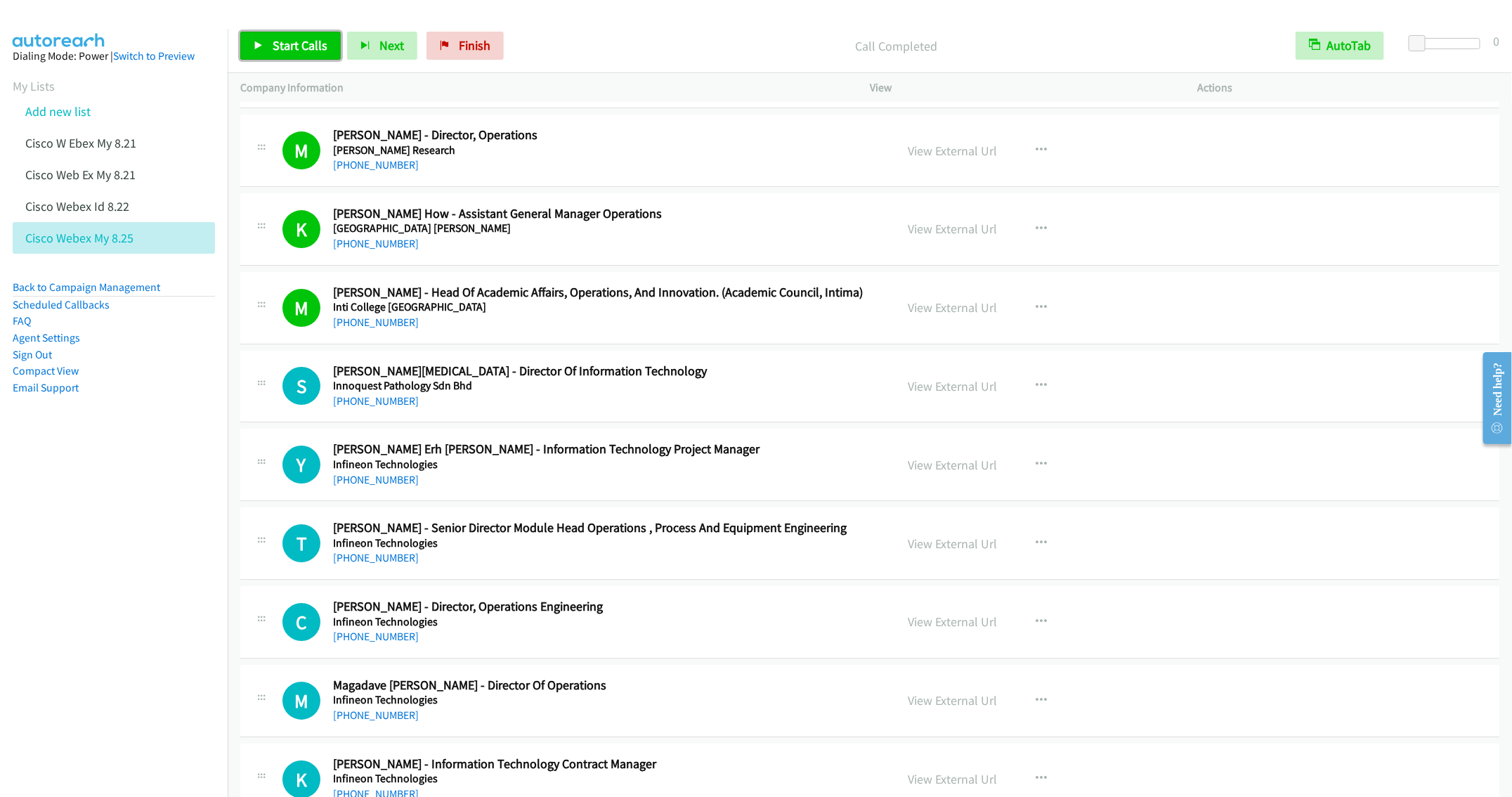
click at [283, 49] on span "Start Calls" at bounding box center [299, 45] width 55 height 16
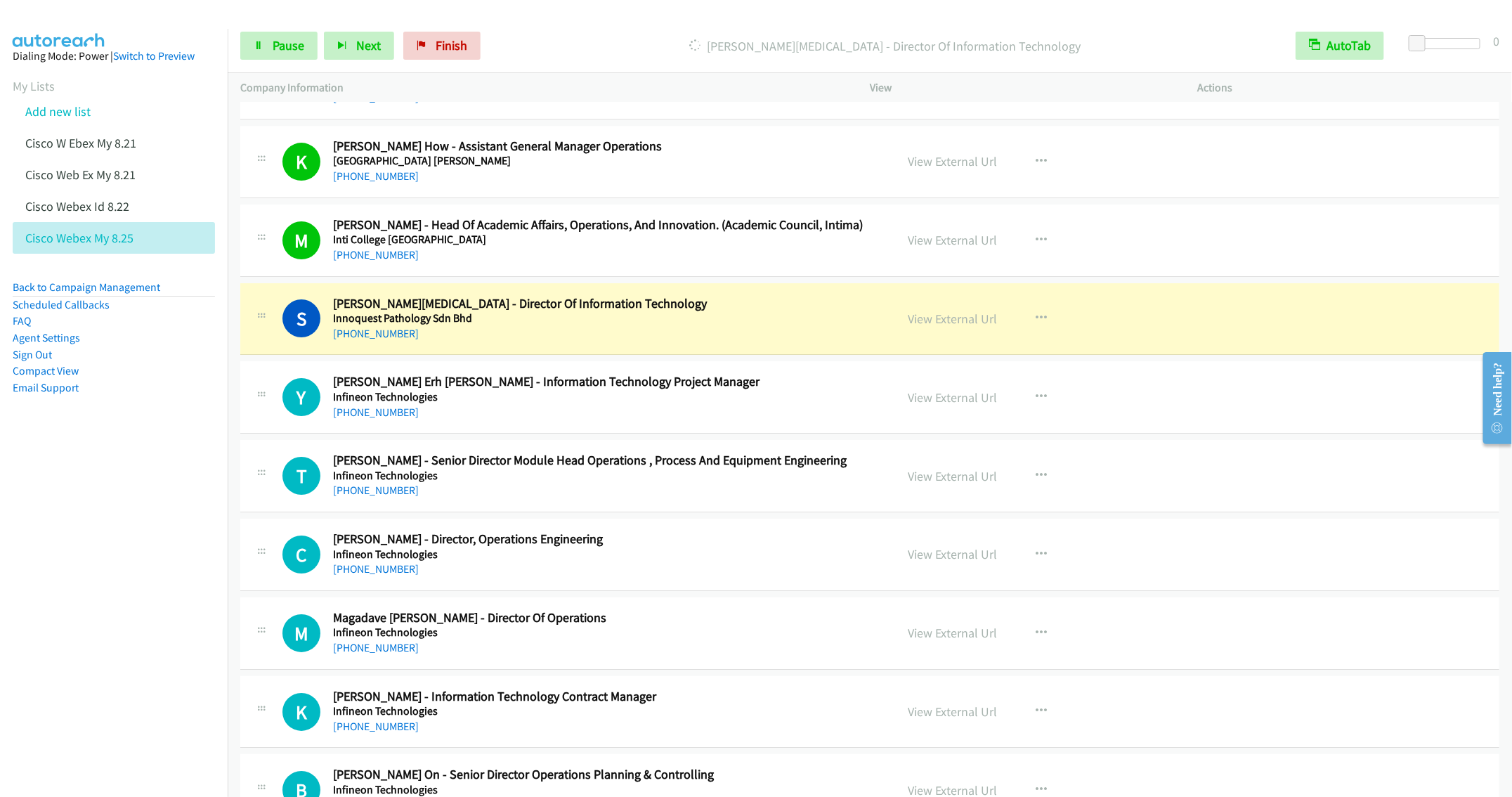
scroll to position [2874, 0]
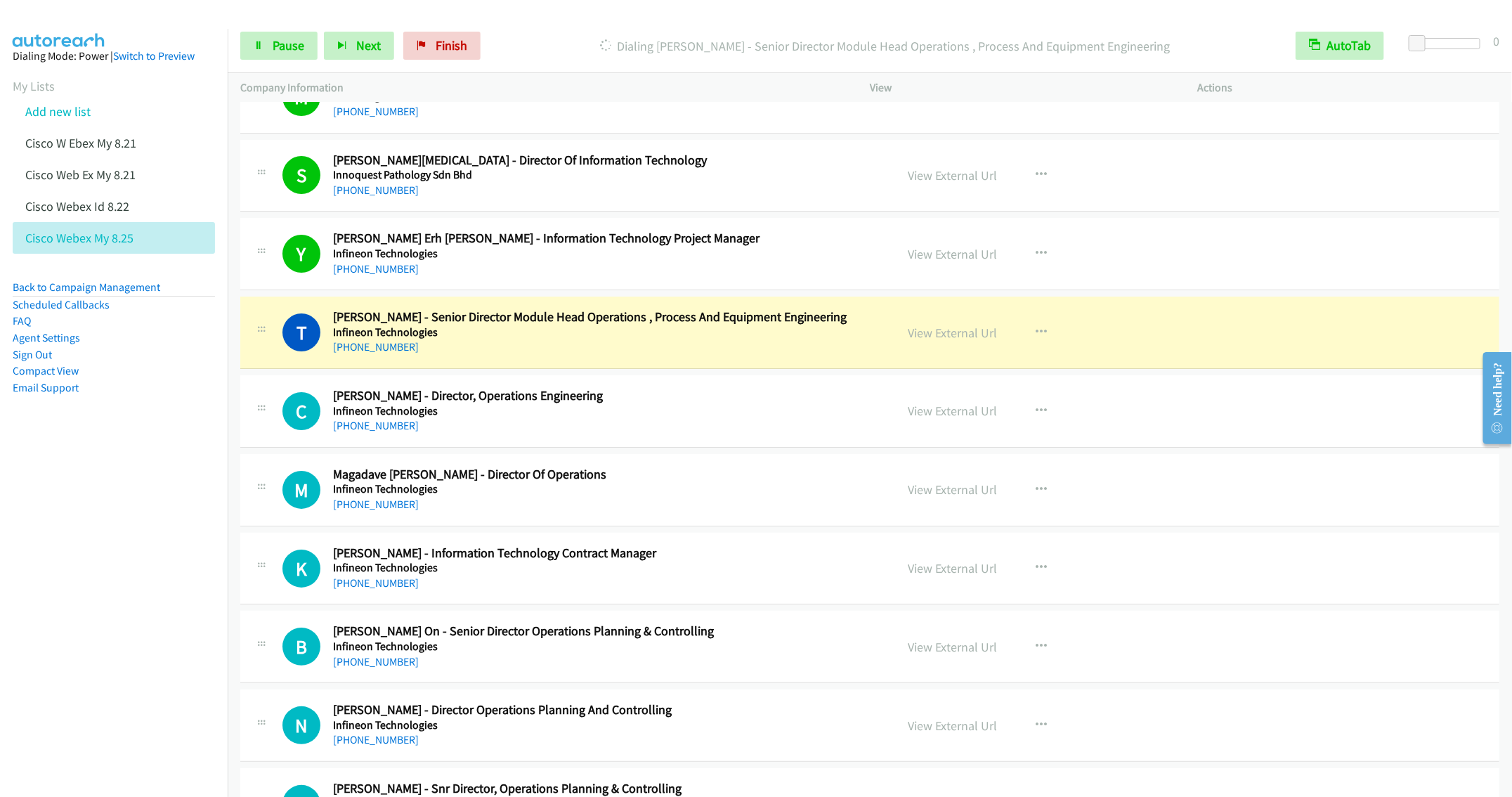
click at [673, 401] on h2 "Chris Liew - Director, Operations Engineering" at bounding box center [604, 396] width 542 height 16
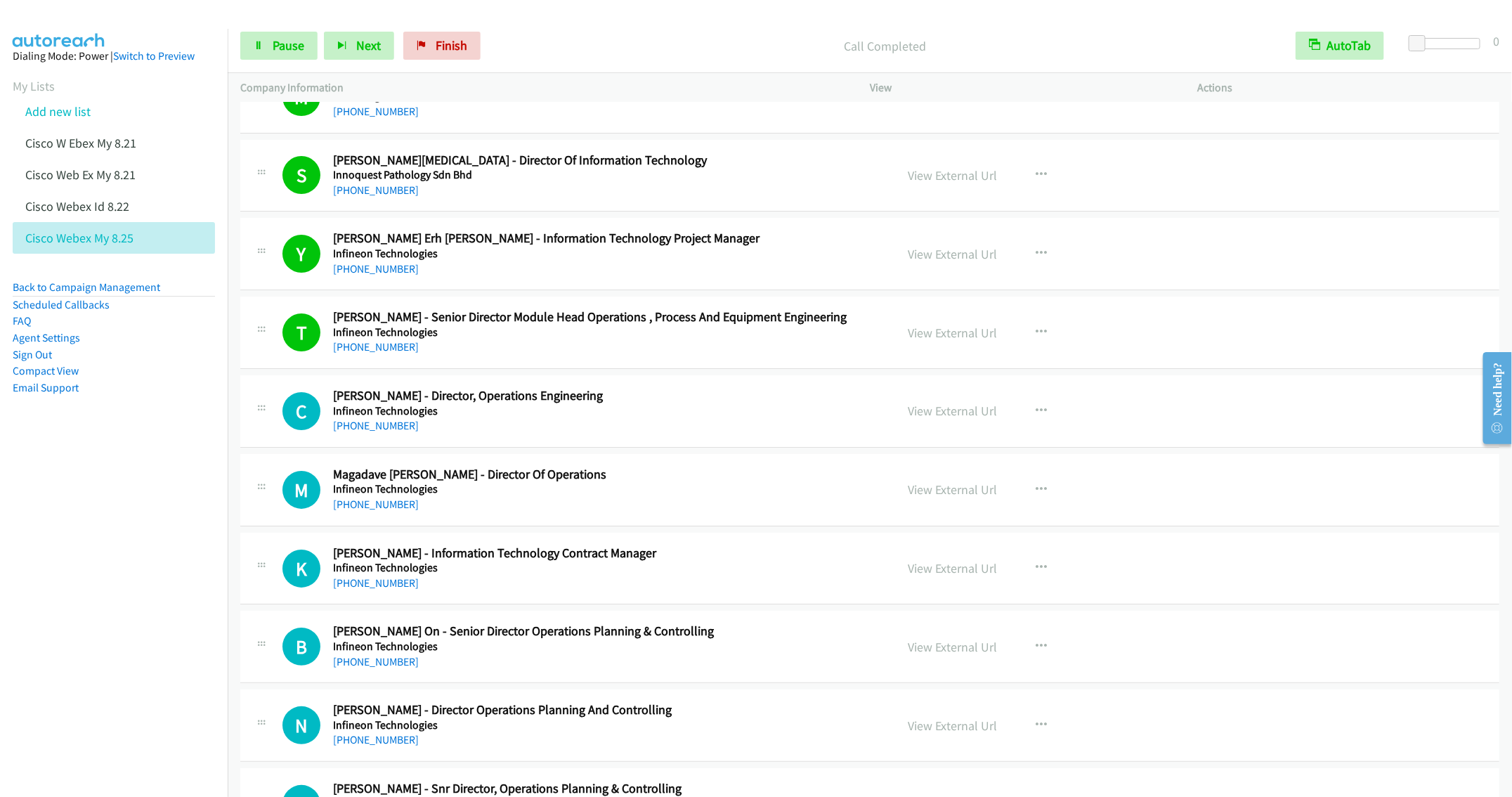
click at [646, 404] on h2 "Chris Liew - Director, Operations Engineering" at bounding box center [604, 396] width 542 height 16
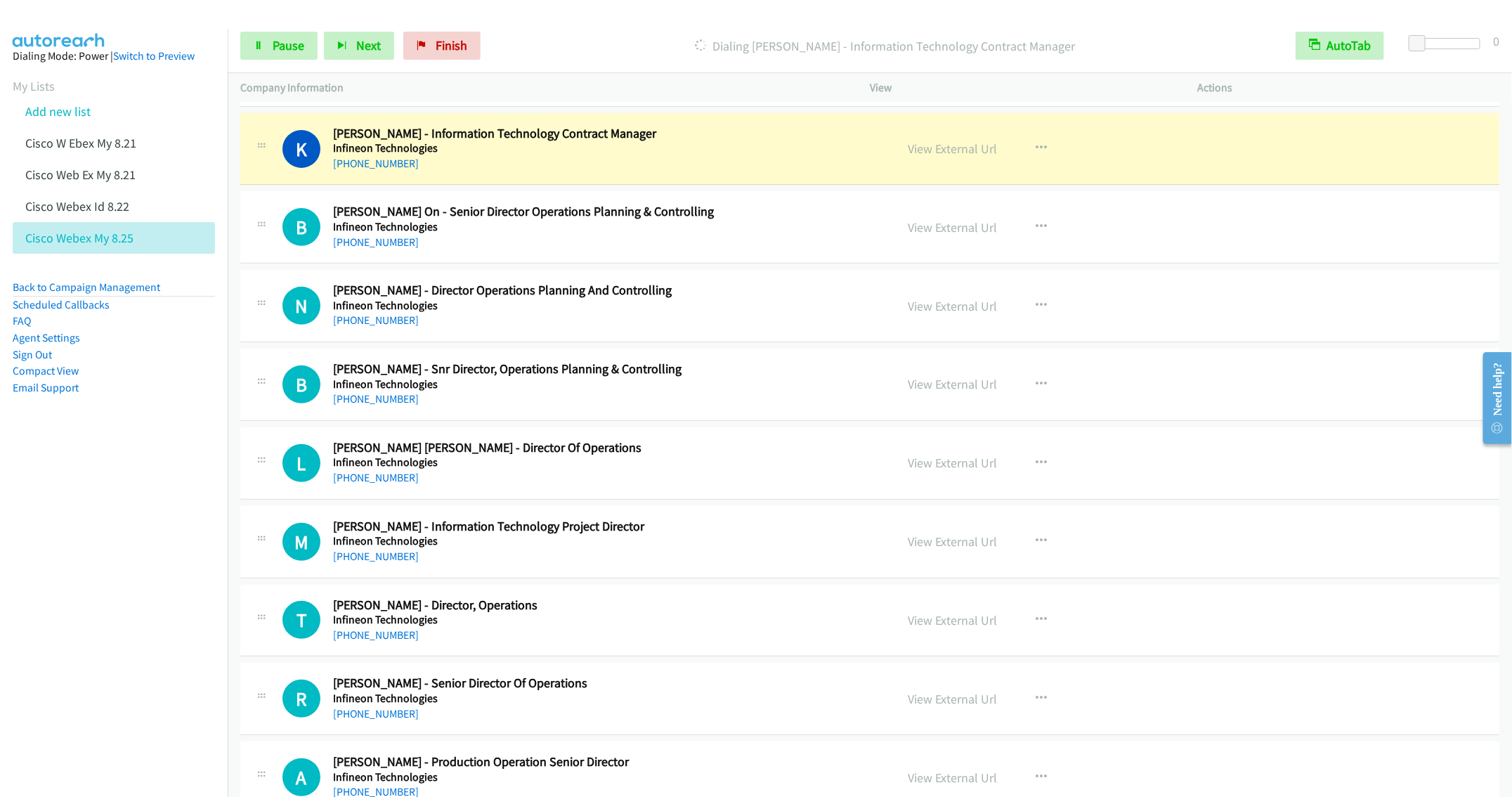
scroll to position [3295, 0]
click at [521, 248] on div "+60 12-601 0137" at bounding box center [604, 241] width 542 height 17
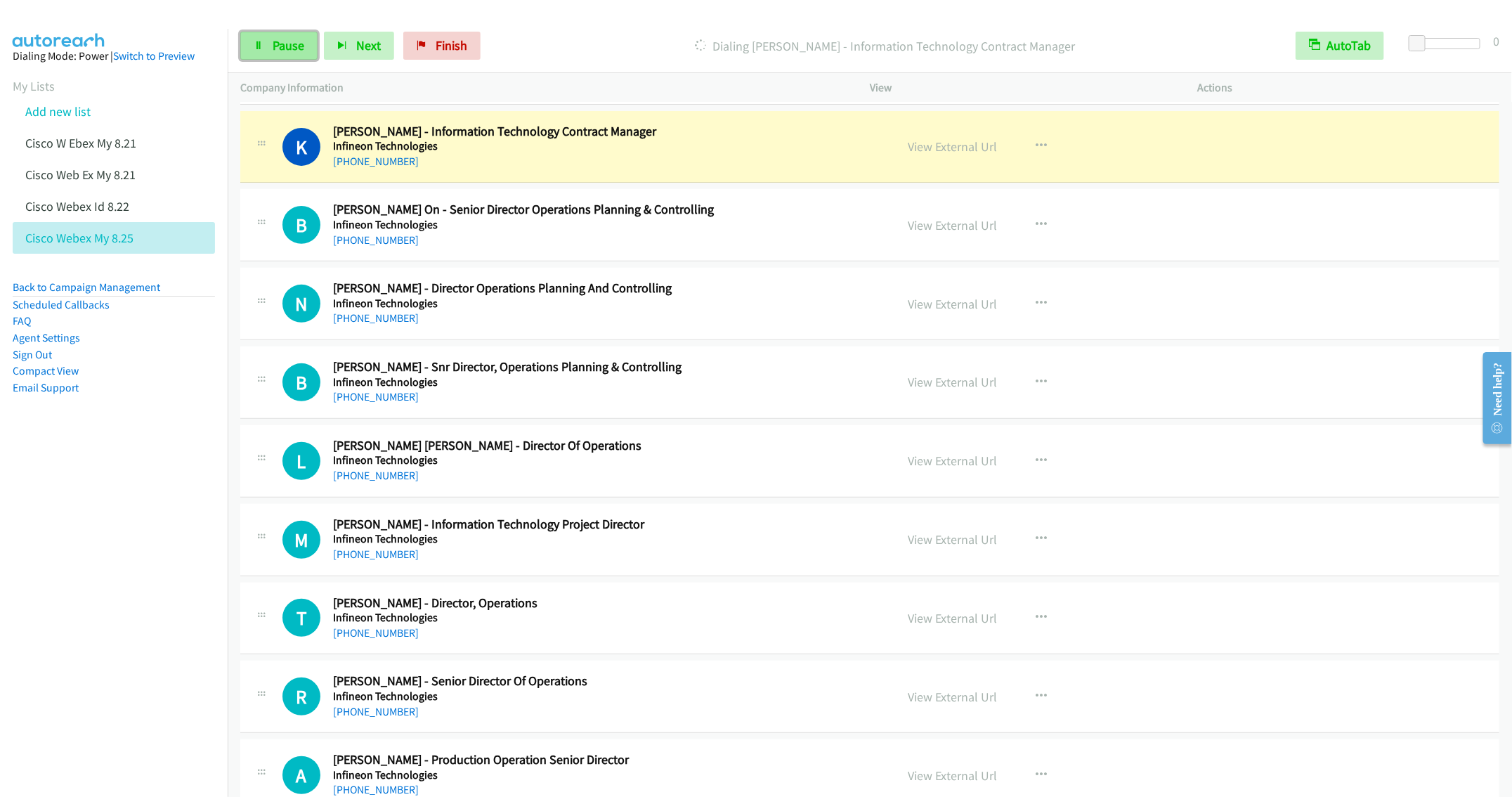
click at [249, 47] on link "Pause" at bounding box center [279, 46] width 77 height 28
click at [1041, 475] on button "button" at bounding box center [1041, 461] width 38 height 28
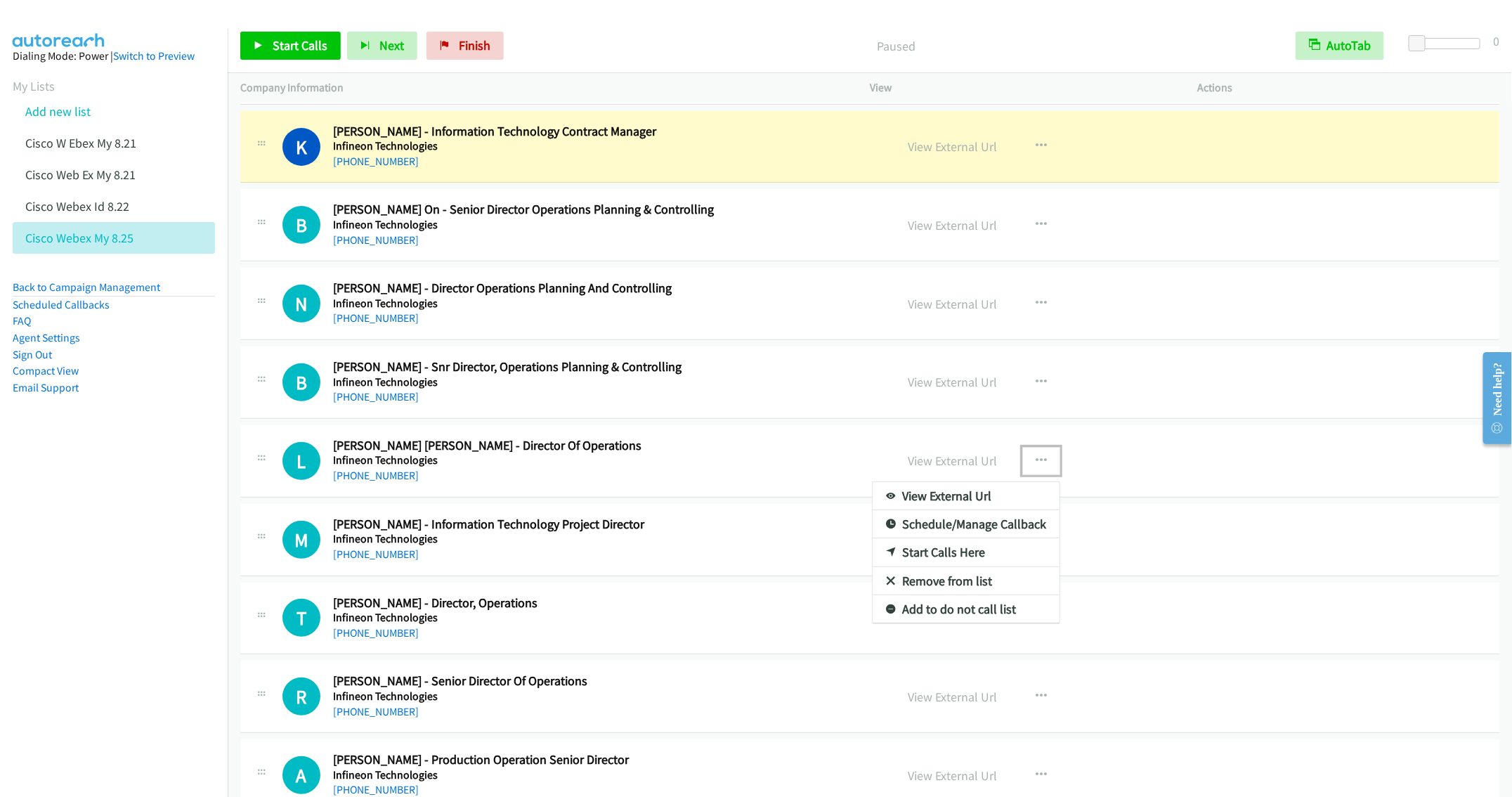
click at [920, 566] on link "Start Calls Here" at bounding box center [966, 552] width 187 height 28
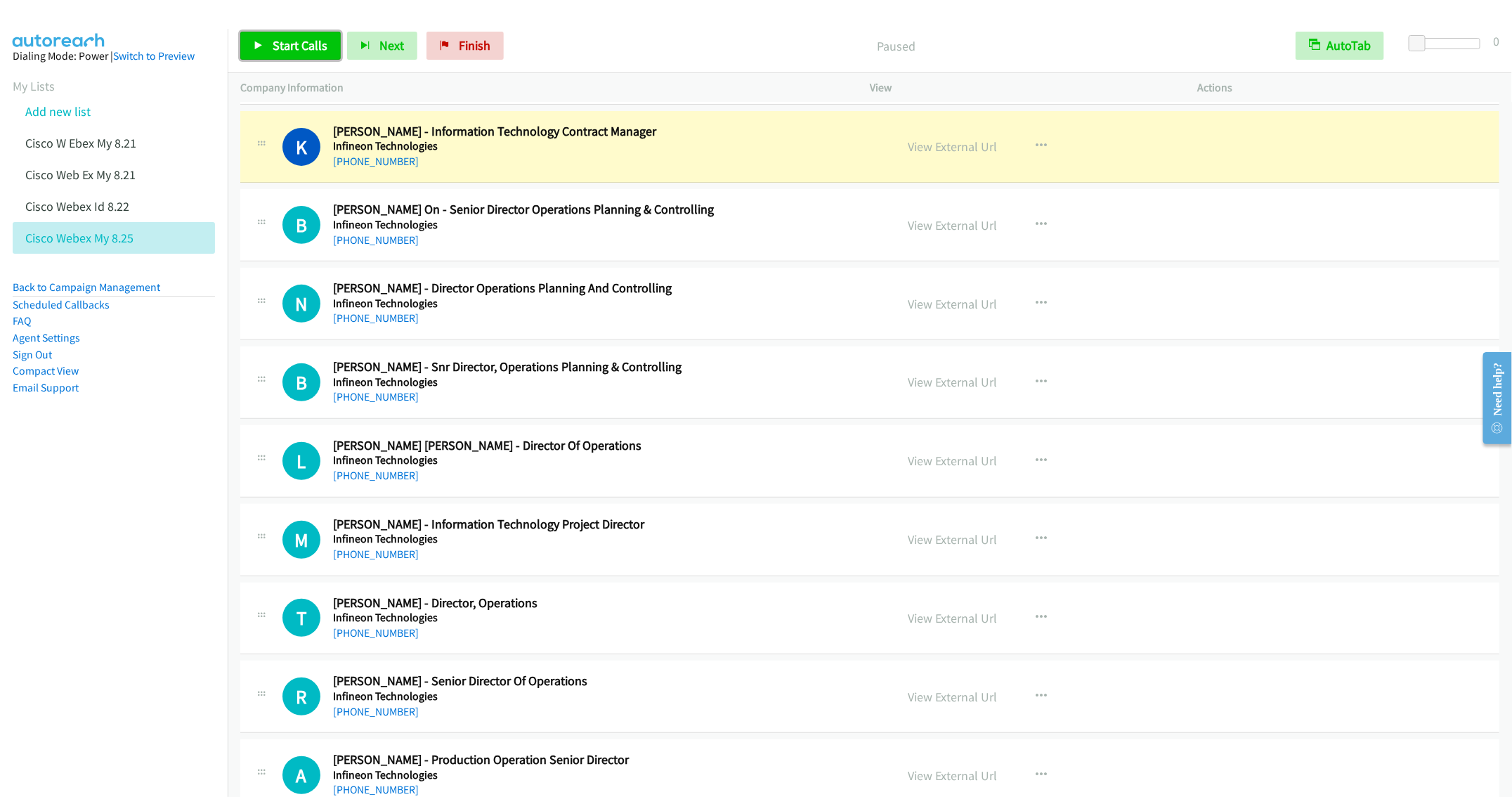
click at [276, 32] on link "Start Calls" at bounding box center [291, 46] width 100 height 28
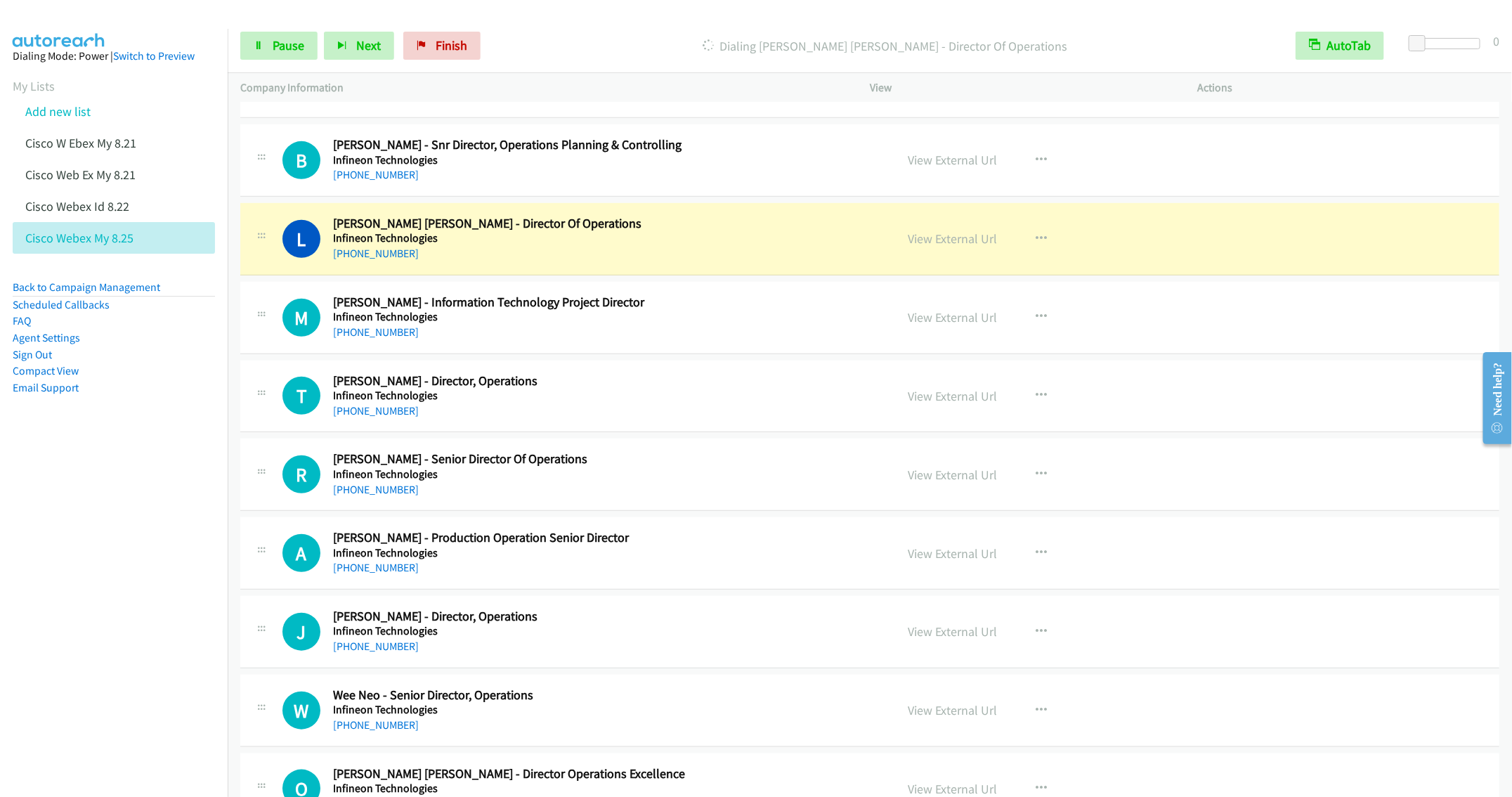
scroll to position [3612, 0]
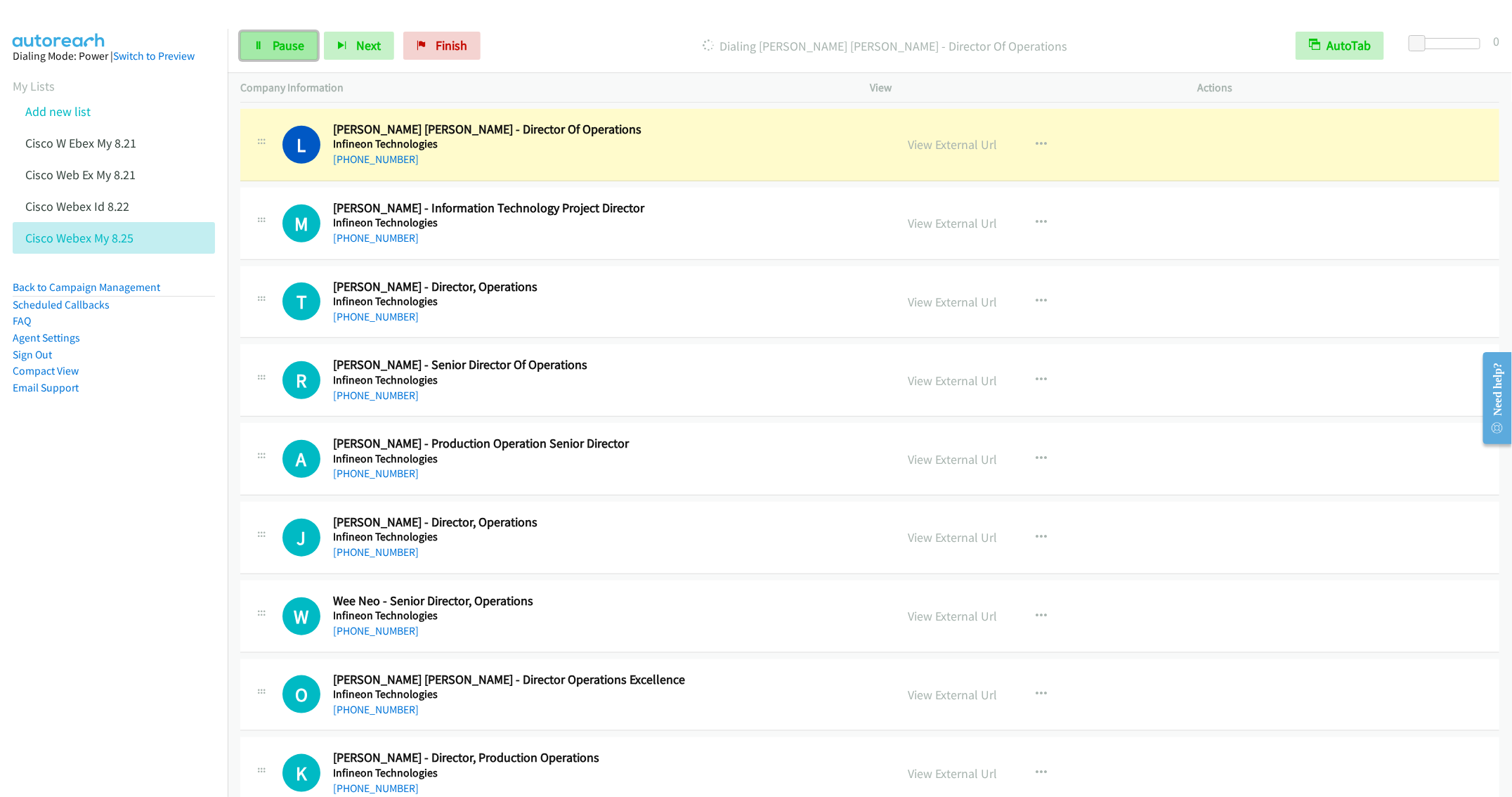
click at [264, 46] on link "Pause" at bounding box center [279, 46] width 77 height 28
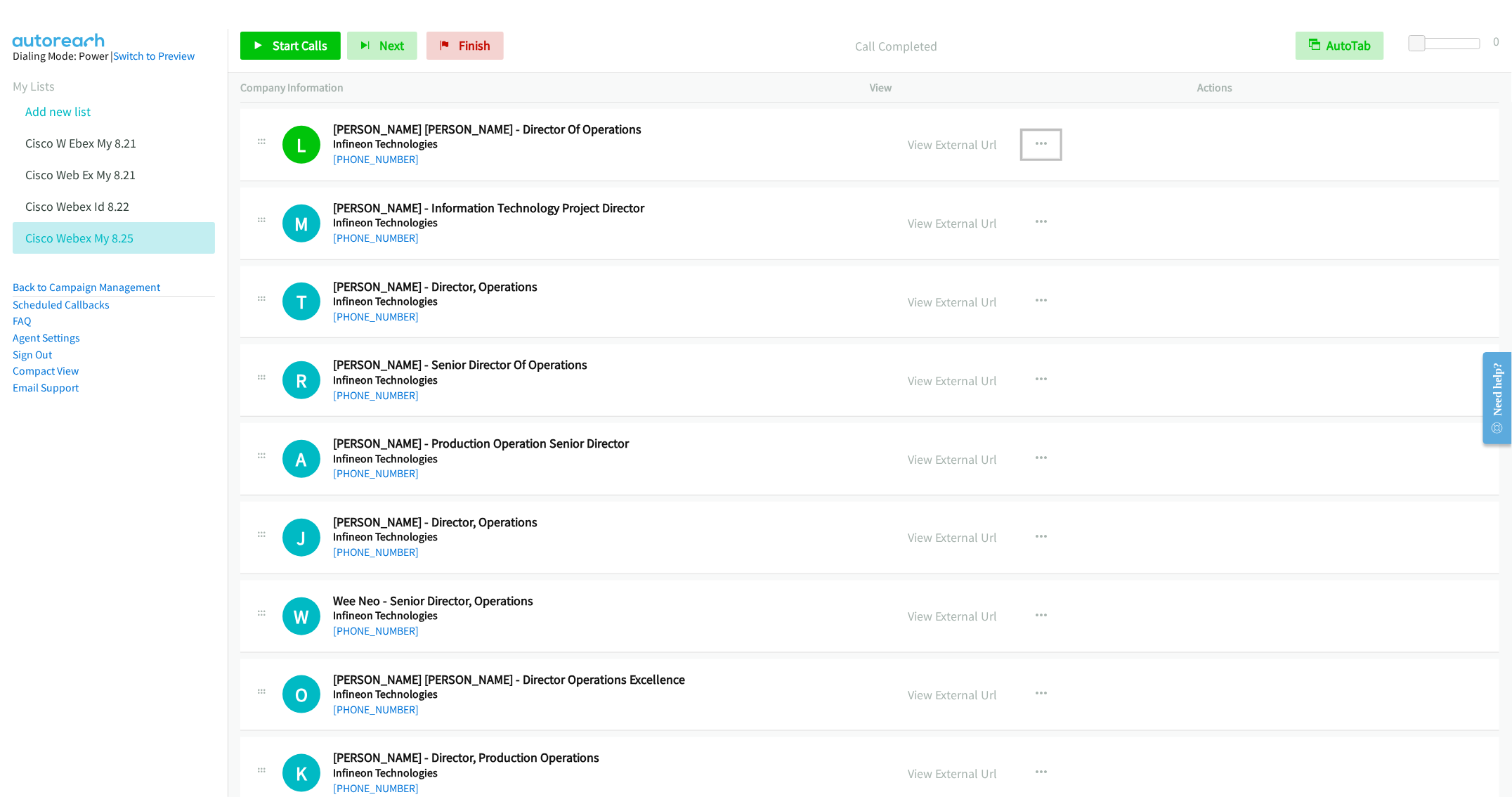
click at [1036, 150] on icon "button" at bounding box center [1041, 144] width 12 height 12
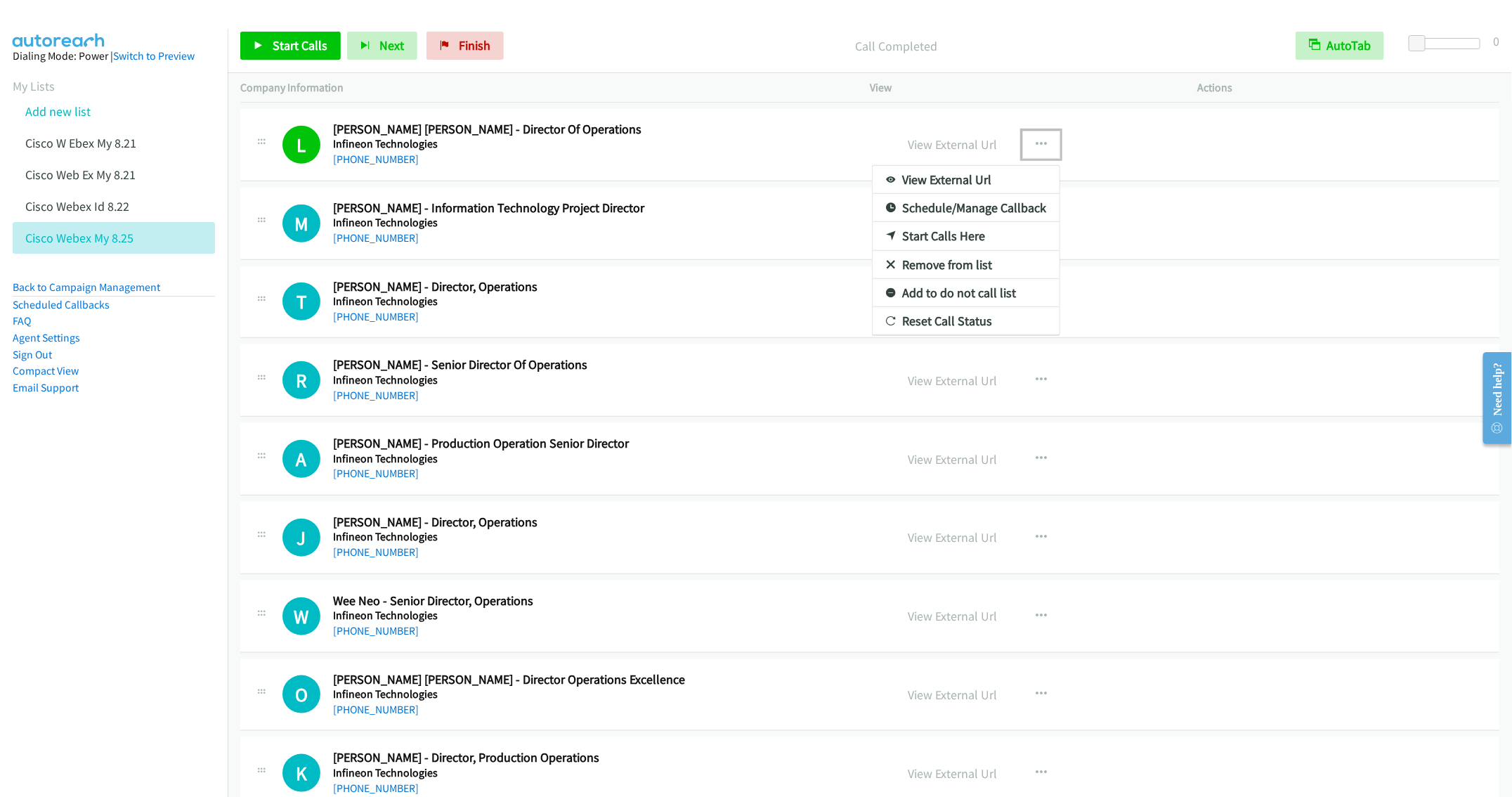
click at [940, 279] on link "Remove from list" at bounding box center [966, 265] width 187 height 28
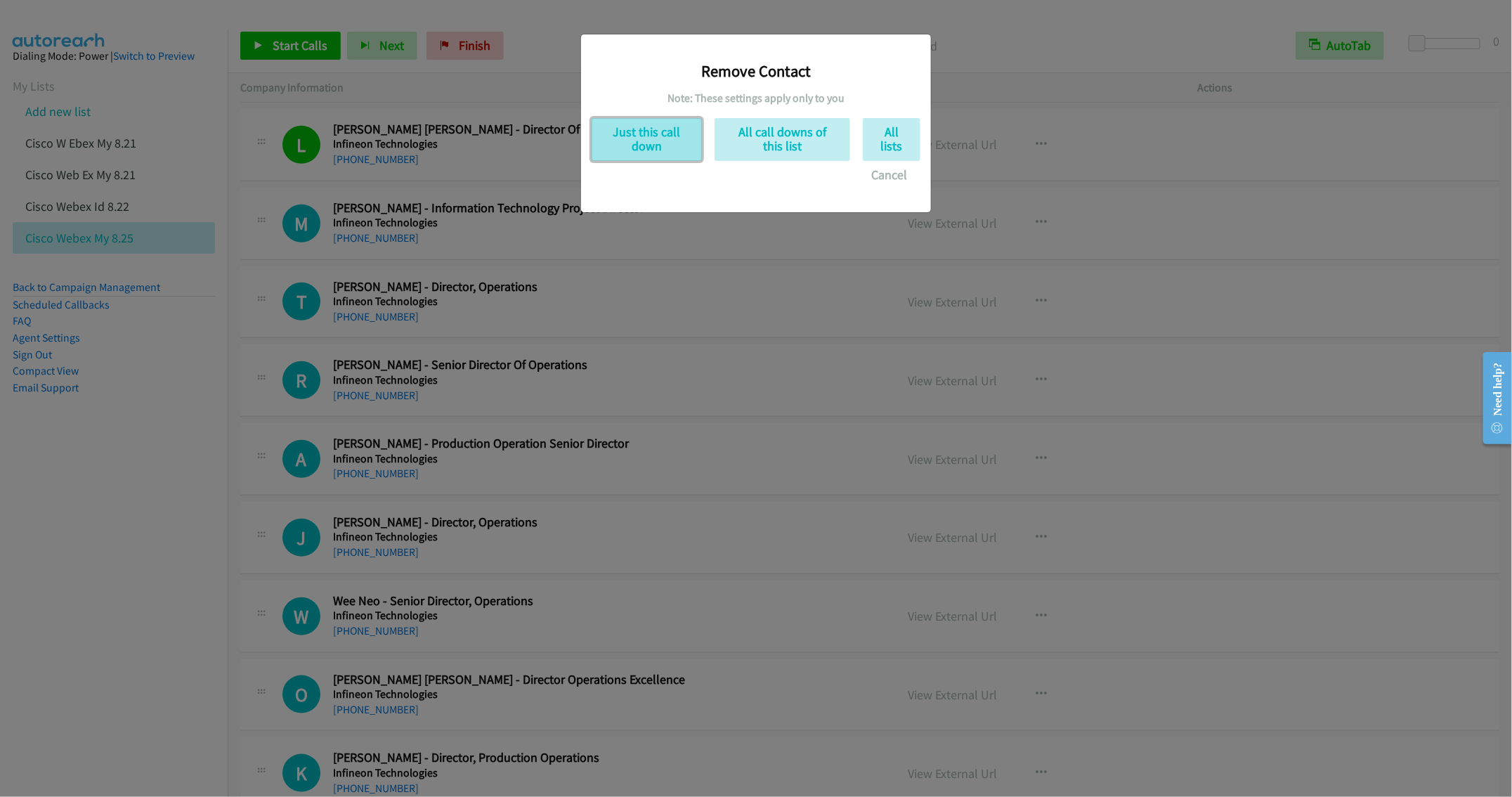
click at [620, 153] on button "Just this call down" at bounding box center [646, 140] width 110 height 43
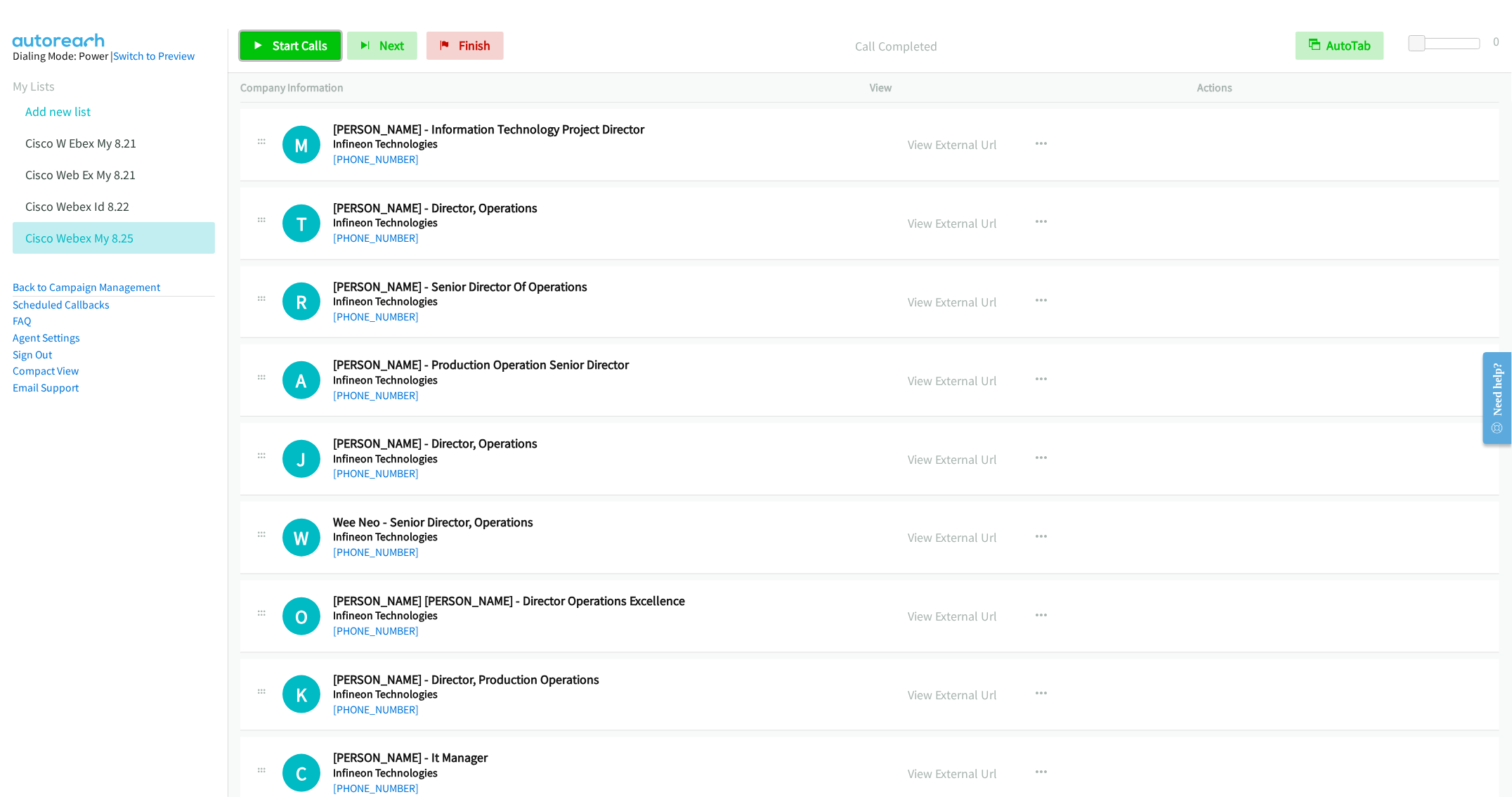
click at [264, 46] on link "Start Calls" at bounding box center [291, 46] width 100 height 28
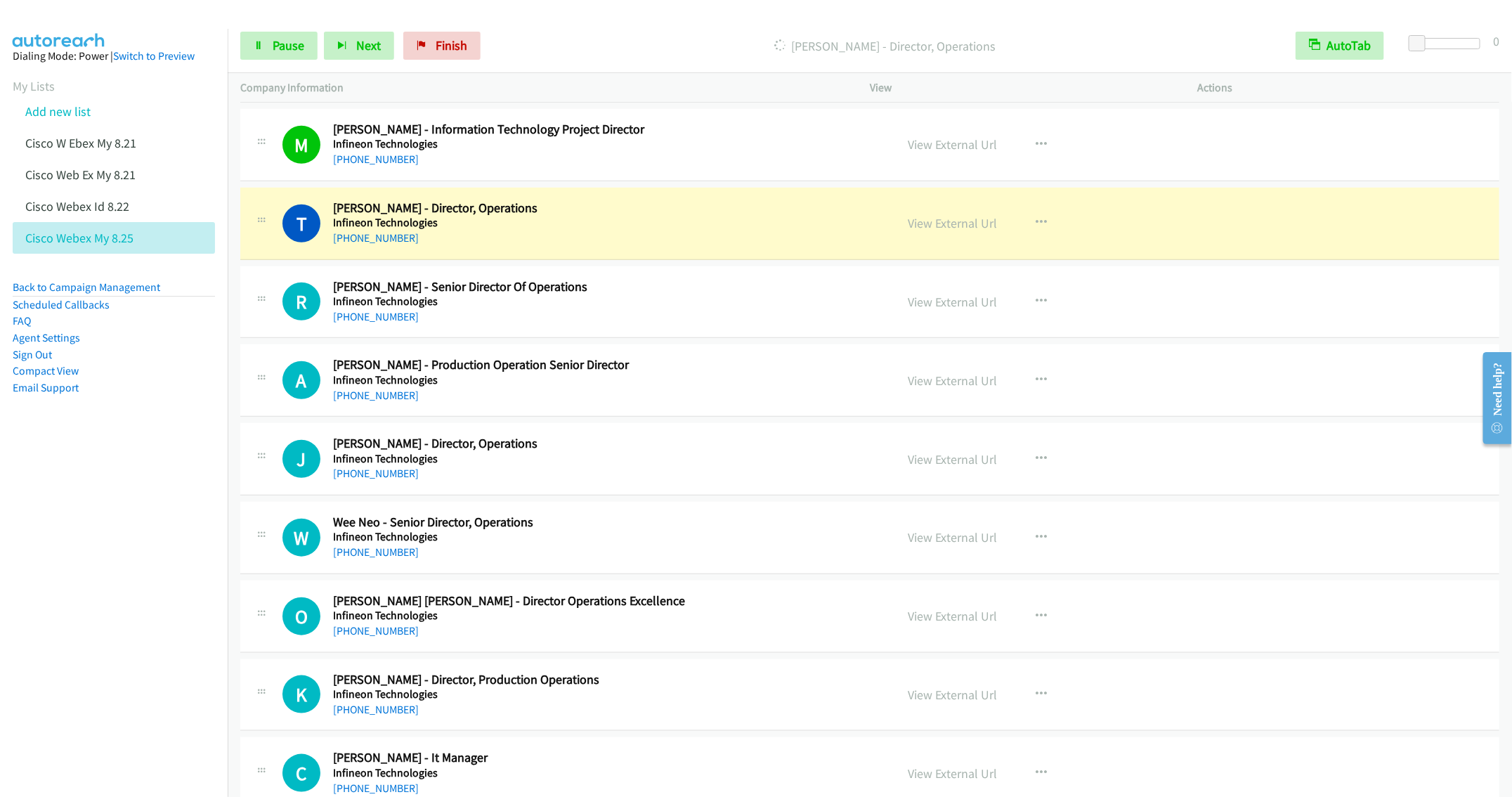
click at [727, 404] on div "+60 12-608 1918" at bounding box center [604, 396] width 542 height 17
click at [1044, 394] on button "button" at bounding box center [1041, 380] width 38 height 28
click at [933, 515] on link "Remove from list" at bounding box center [966, 500] width 187 height 28
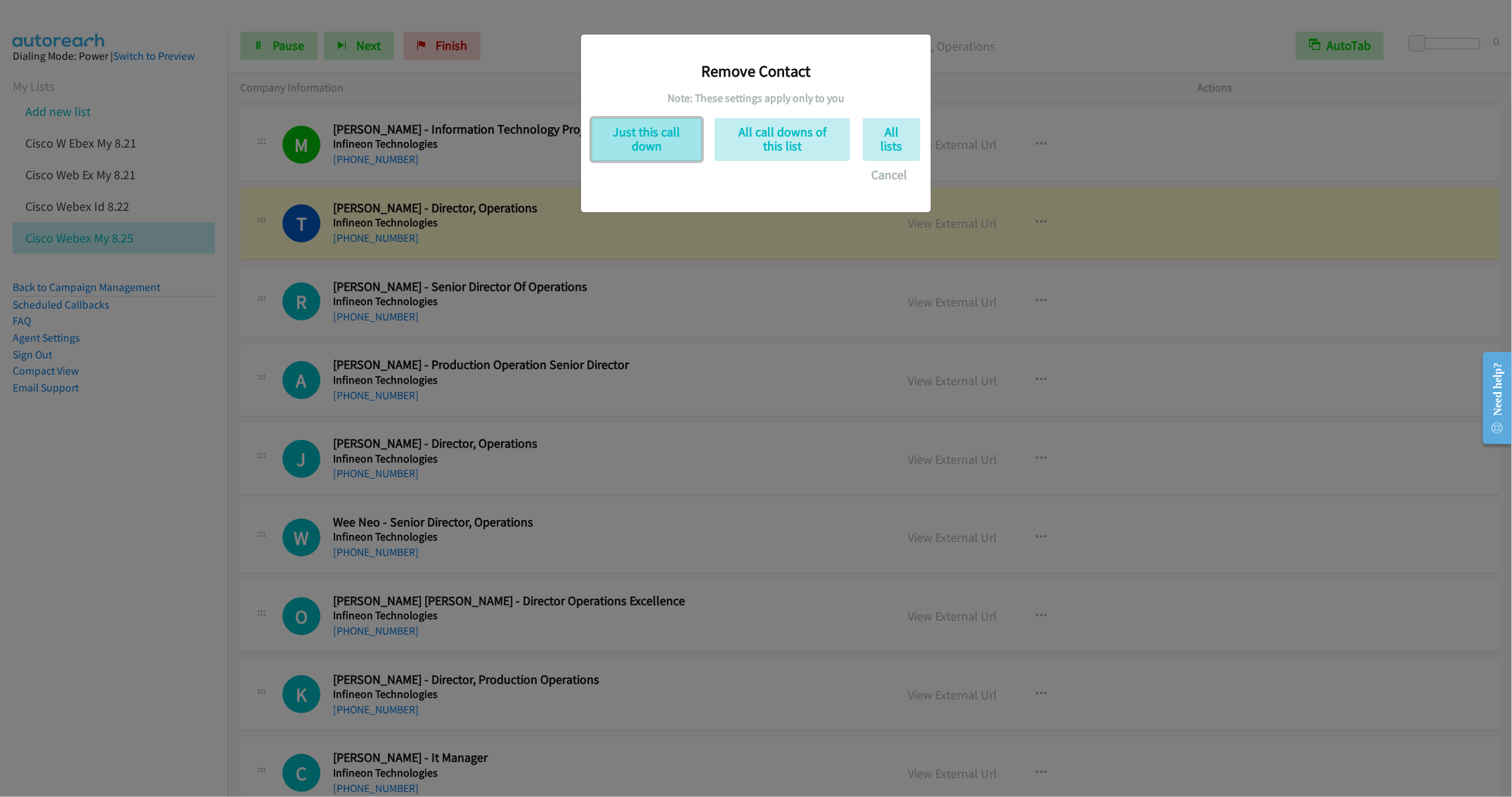
click at [637, 131] on button "Just this call down" at bounding box center [646, 140] width 110 height 43
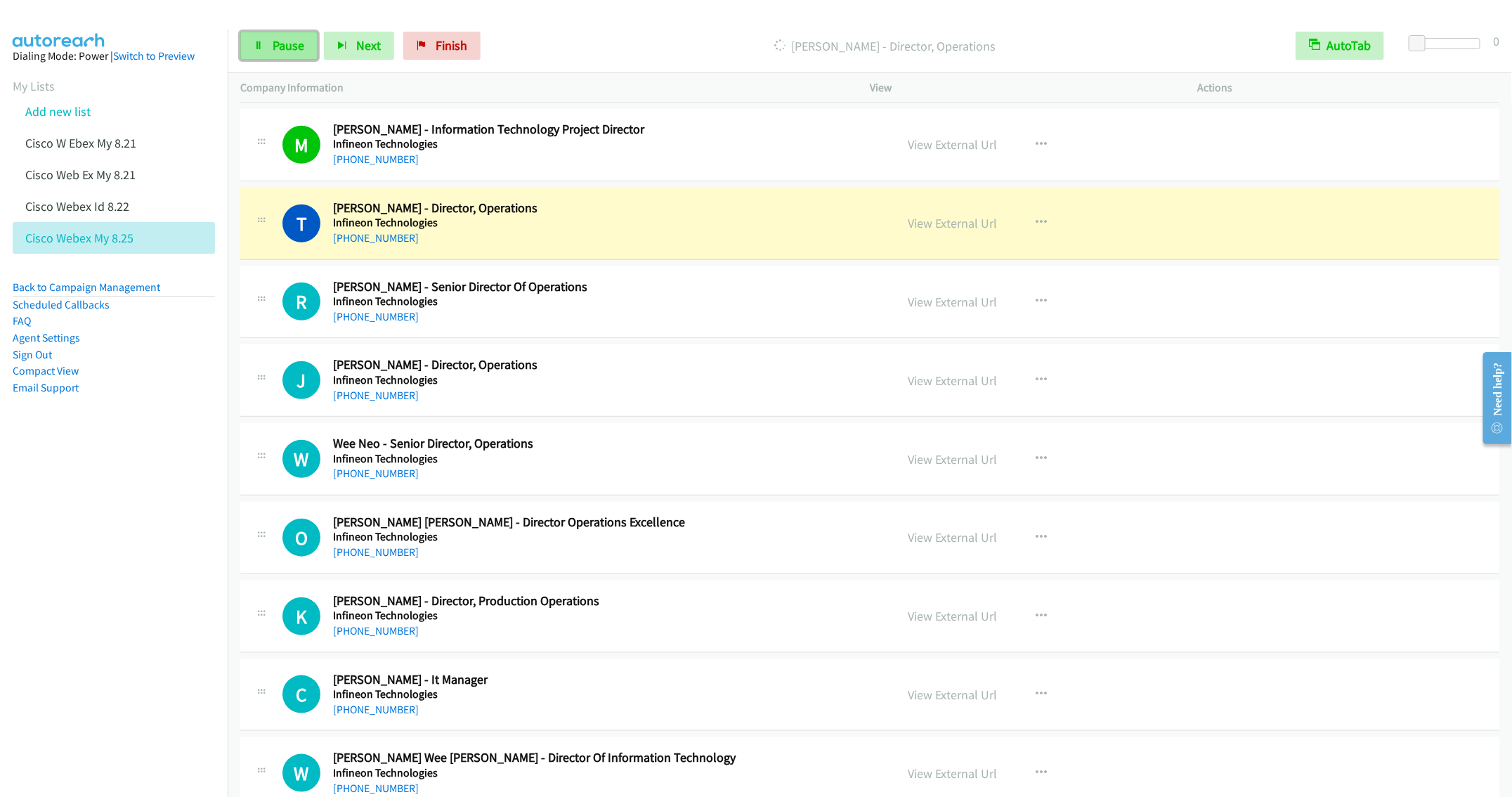
click at [285, 49] on span "Pause" at bounding box center [288, 45] width 32 height 16
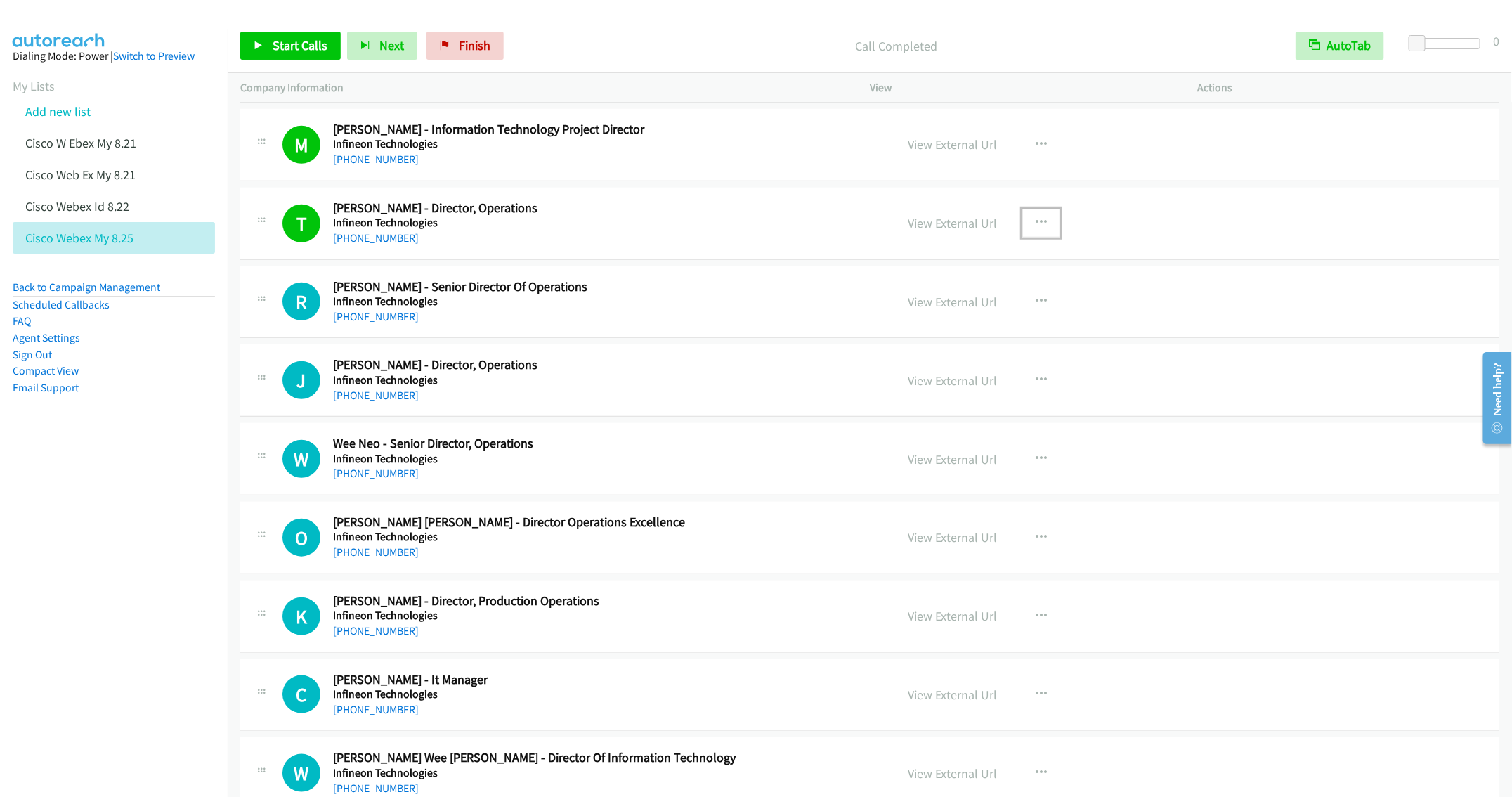
click at [1039, 237] on button "button" at bounding box center [1041, 223] width 38 height 28
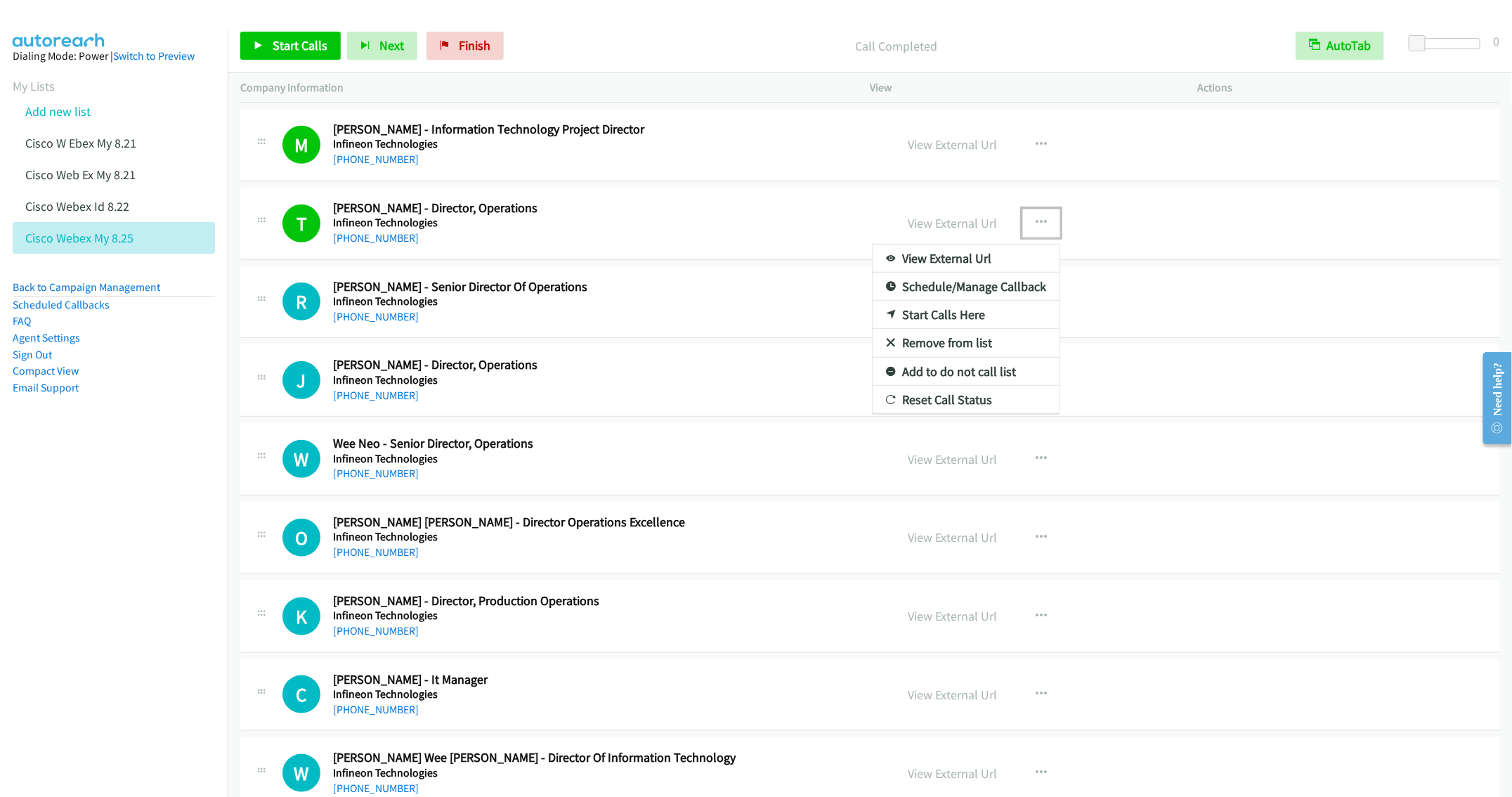
click at [923, 357] on link "Remove from list" at bounding box center [966, 343] width 187 height 28
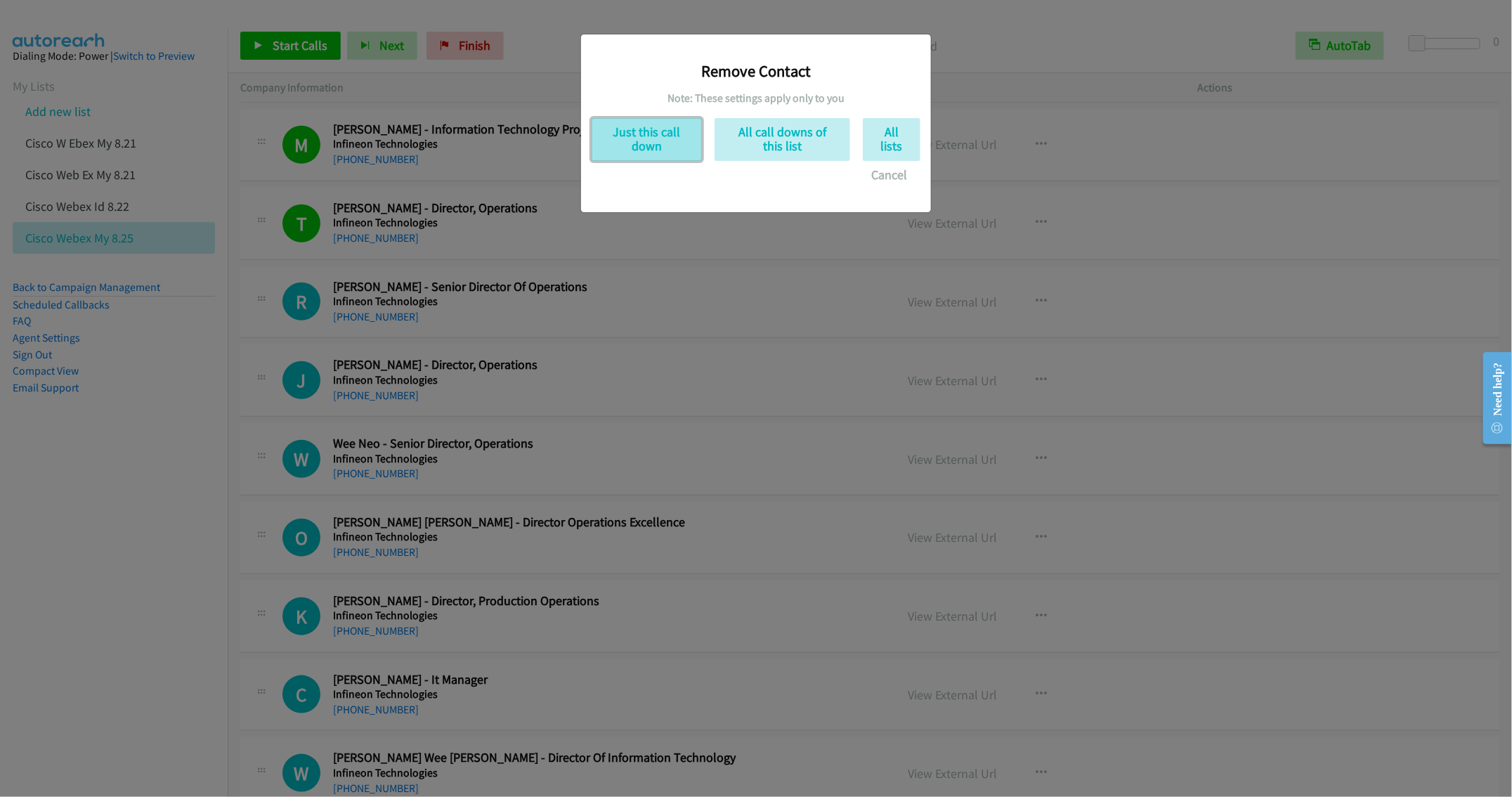
click at [639, 133] on button "Just this call down" at bounding box center [646, 140] width 110 height 43
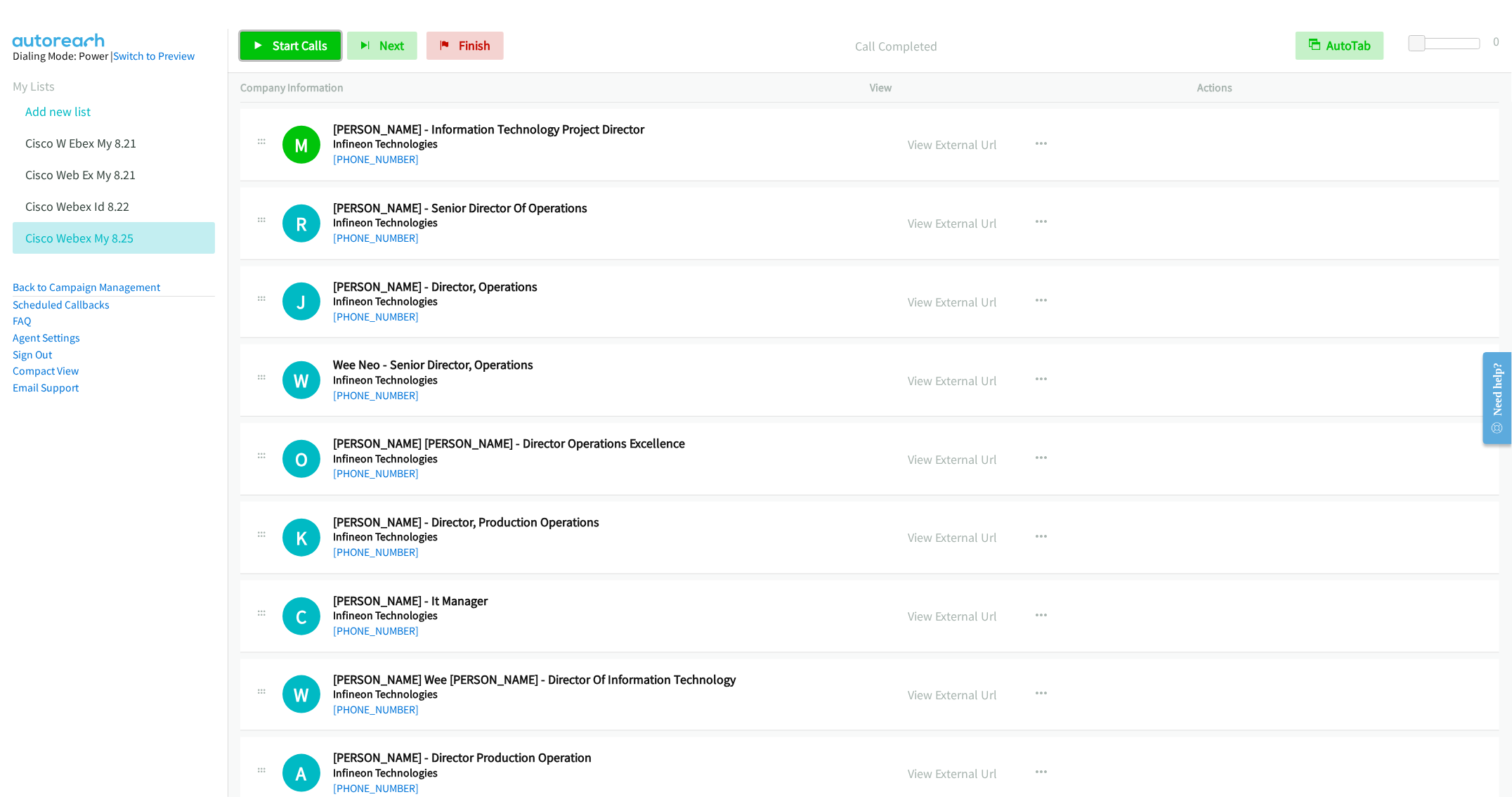
click at [297, 49] on span "Start Calls" at bounding box center [299, 45] width 55 height 16
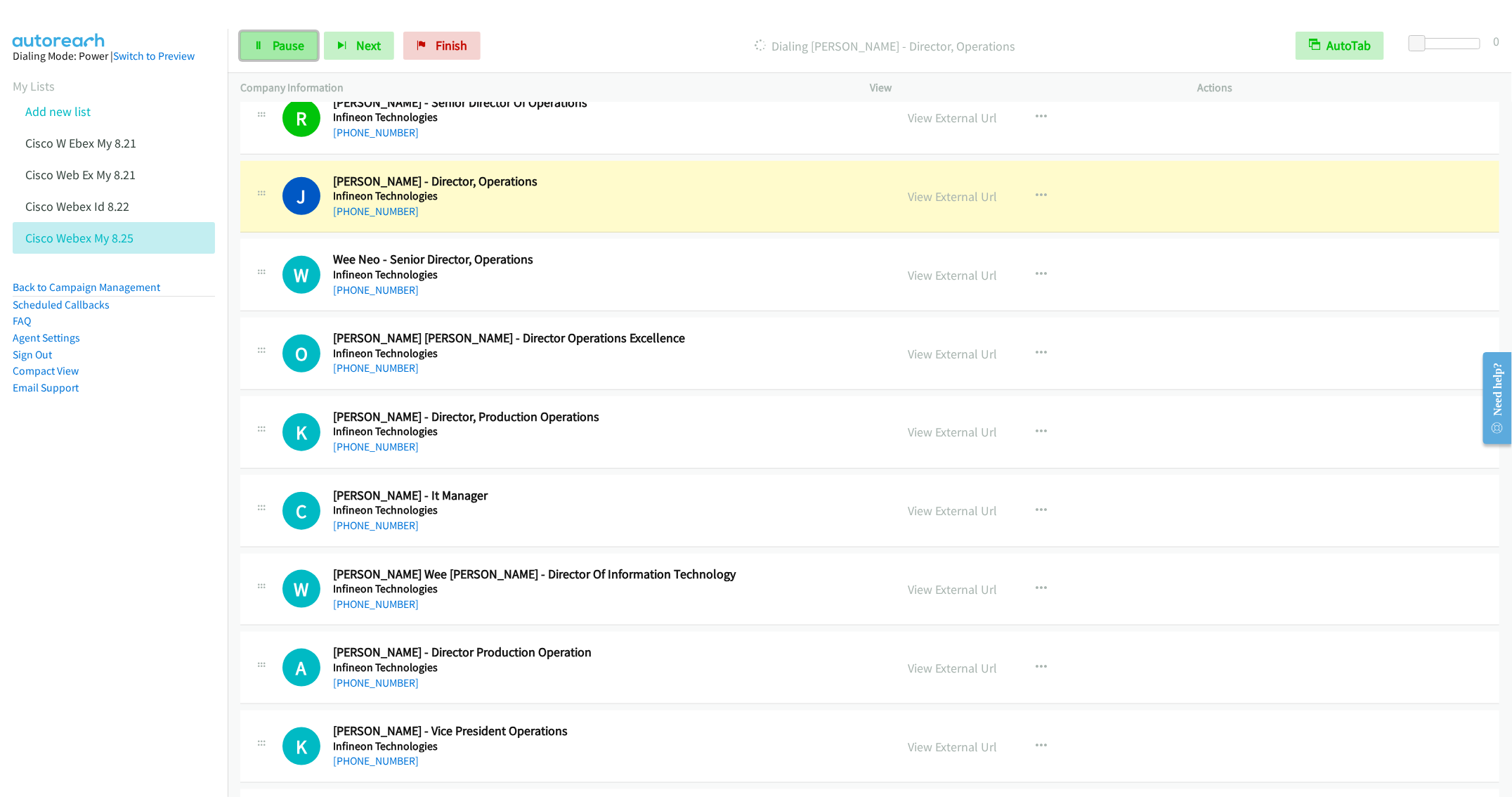
click at [289, 44] on span "Pause" at bounding box center [288, 45] width 32 height 16
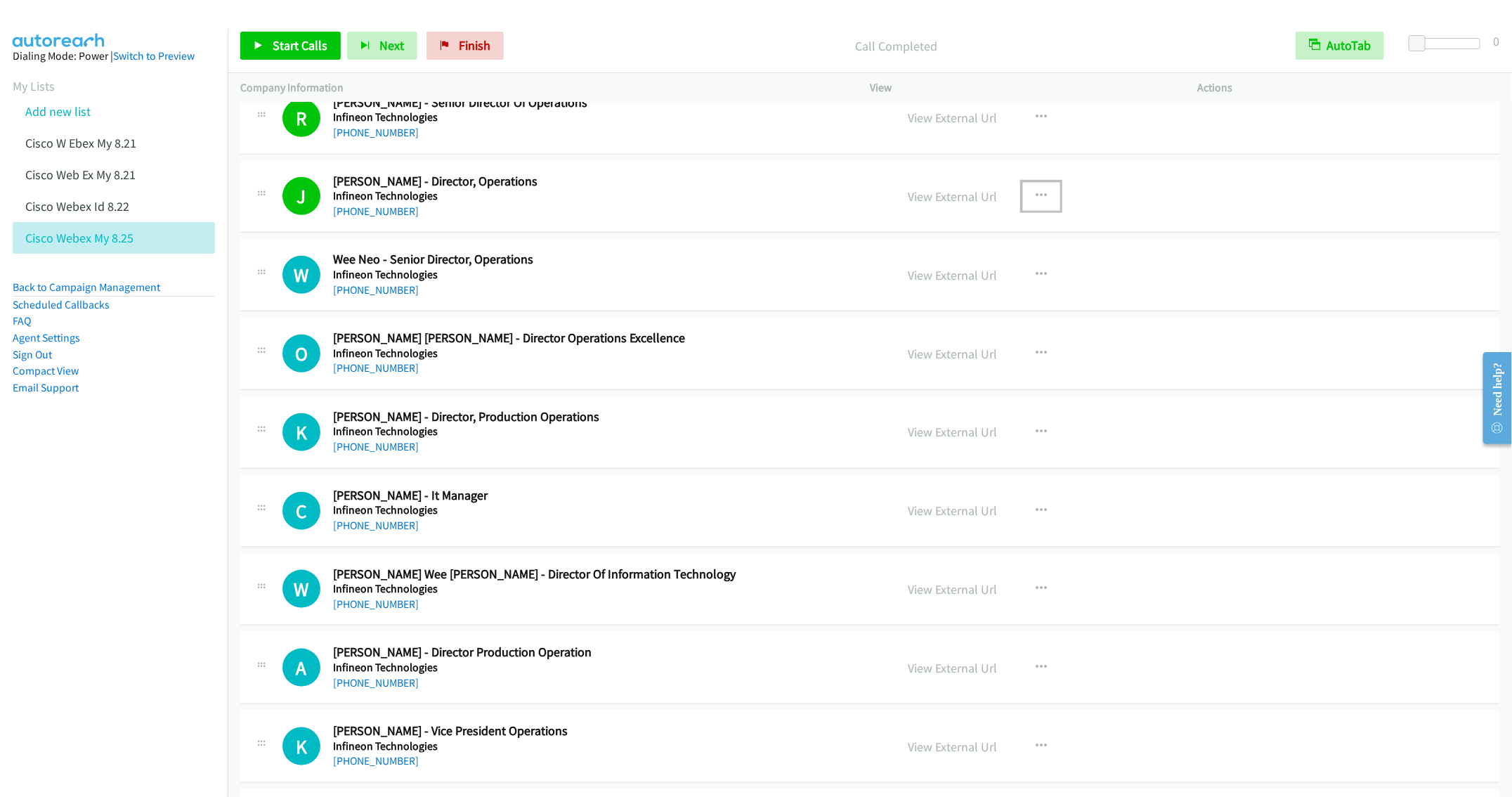
click at [1040, 209] on button "button" at bounding box center [1041, 196] width 38 height 28
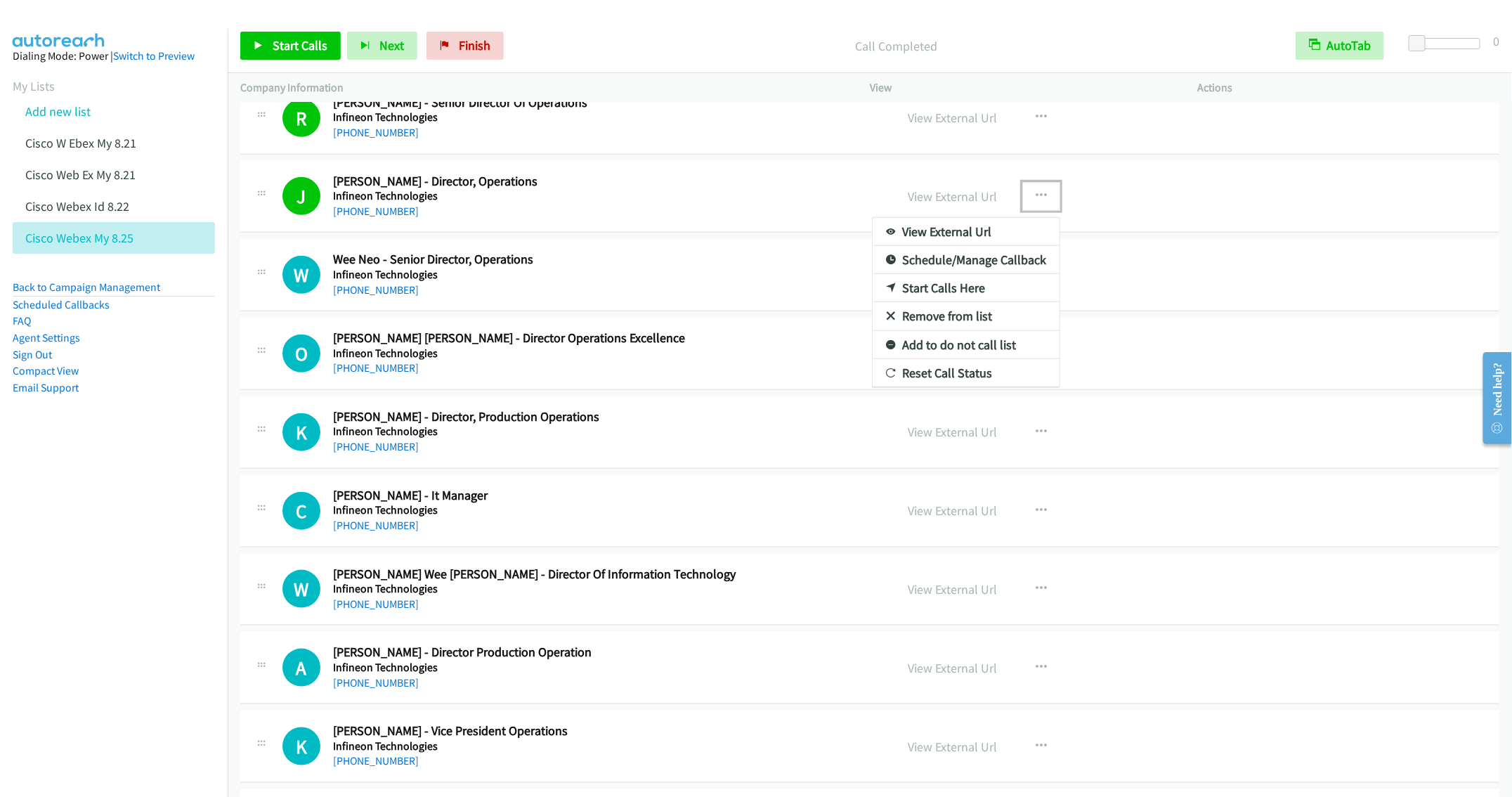
click at [942, 330] on link "Remove from list" at bounding box center [966, 316] width 187 height 28
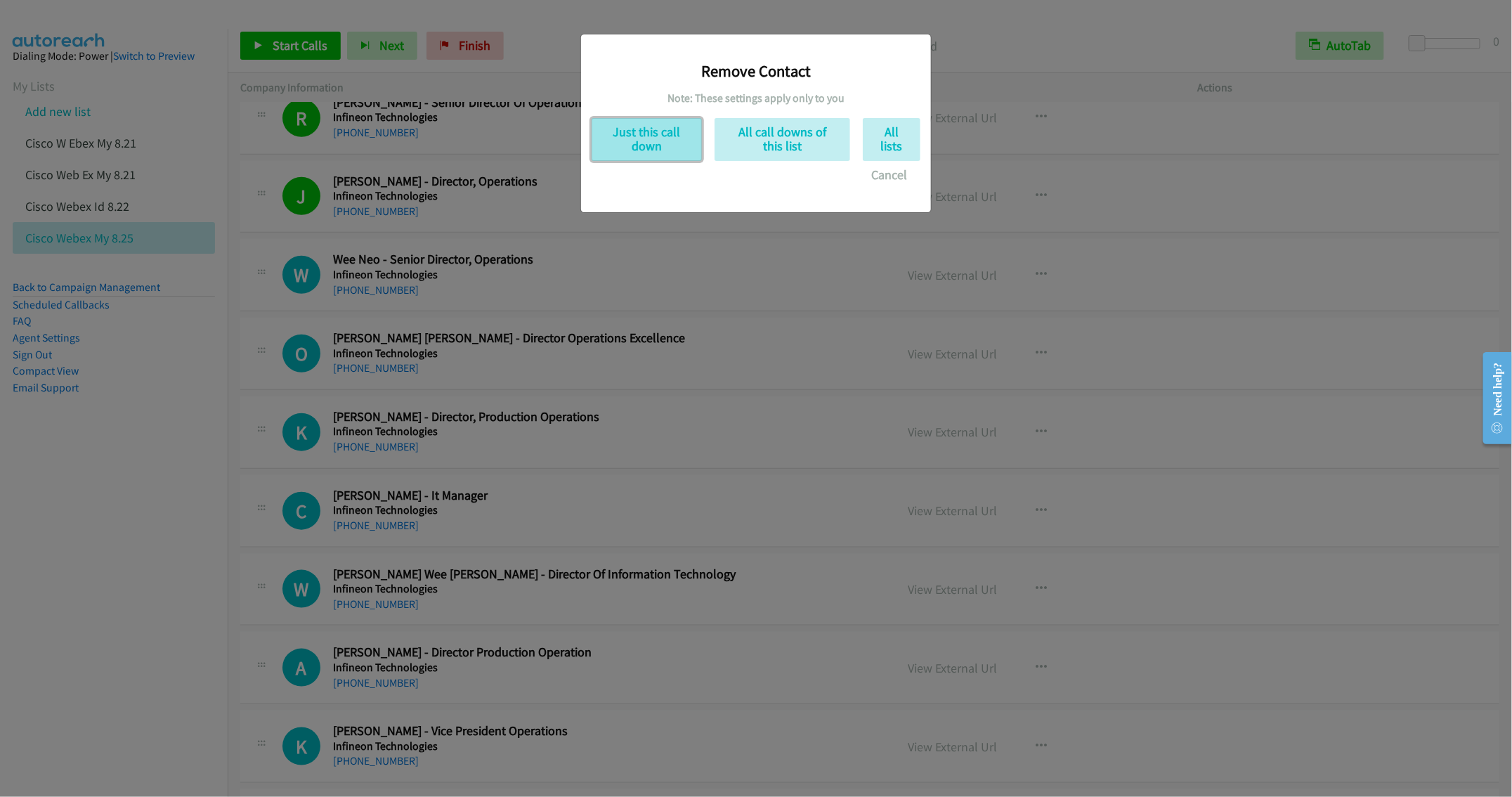
click at [630, 137] on button "Just this call down" at bounding box center [646, 140] width 110 height 43
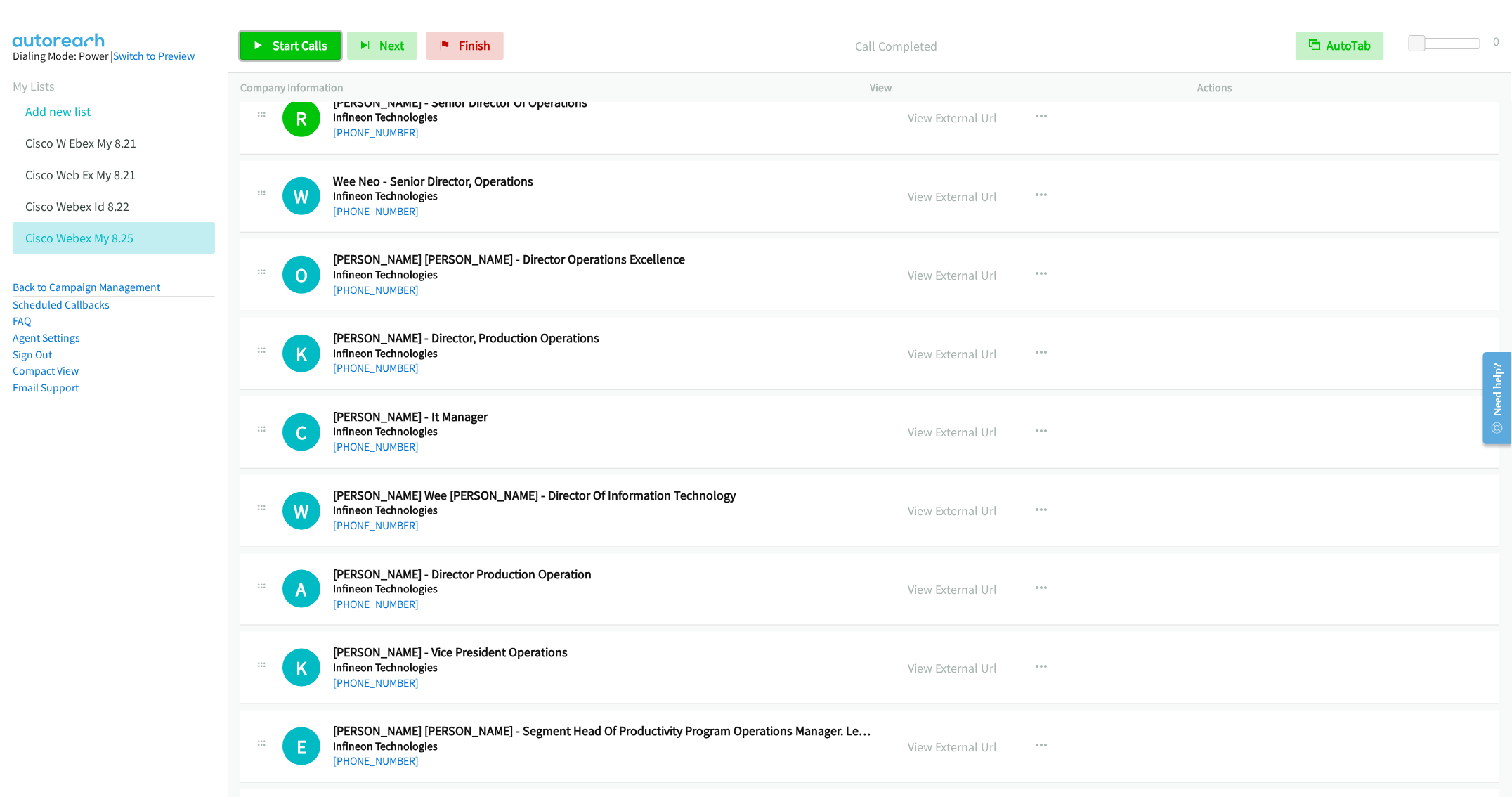
click at [289, 49] on span "Start Calls" at bounding box center [299, 45] width 55 height 16
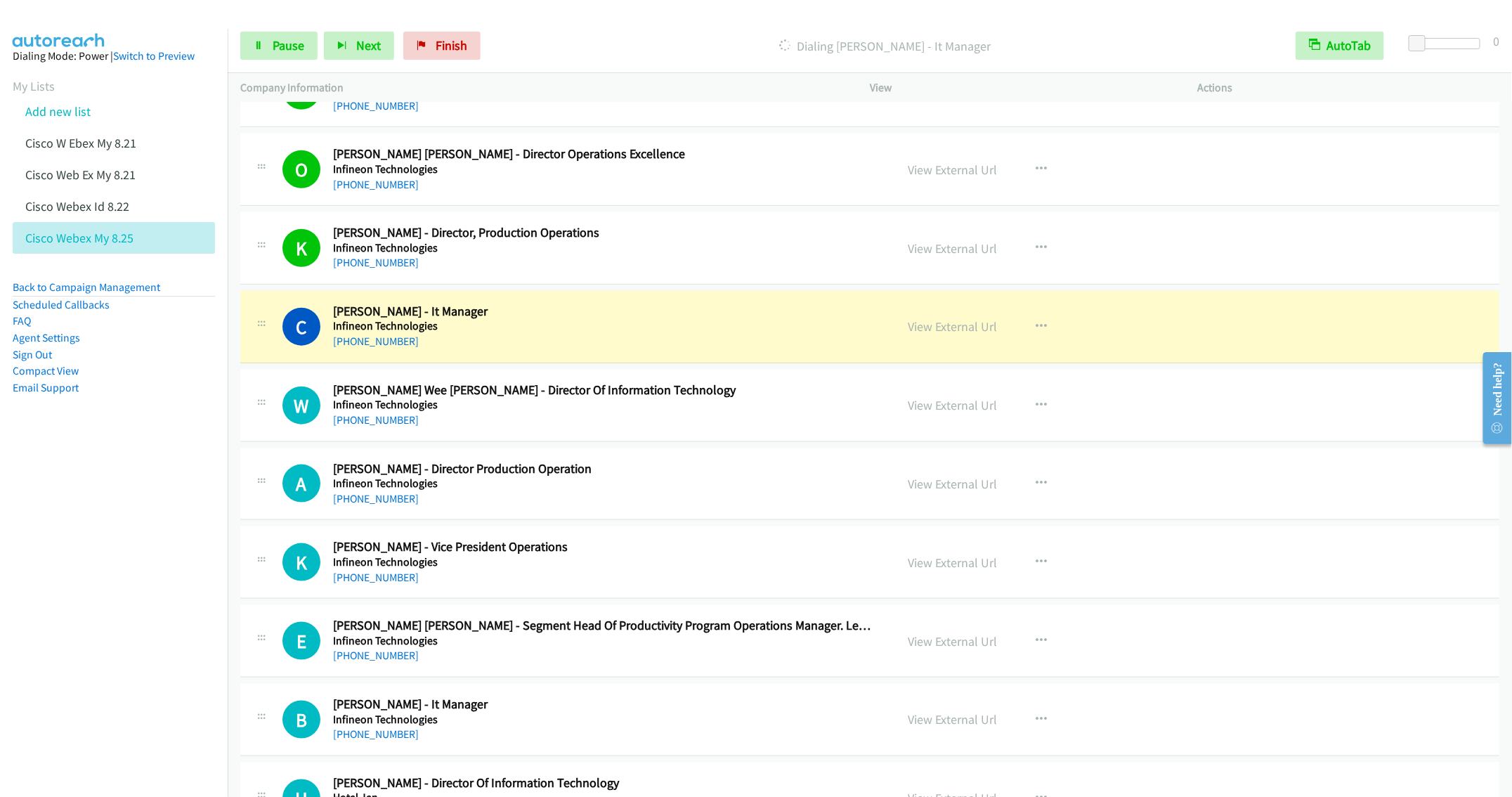
scroll to position [3928, 0]
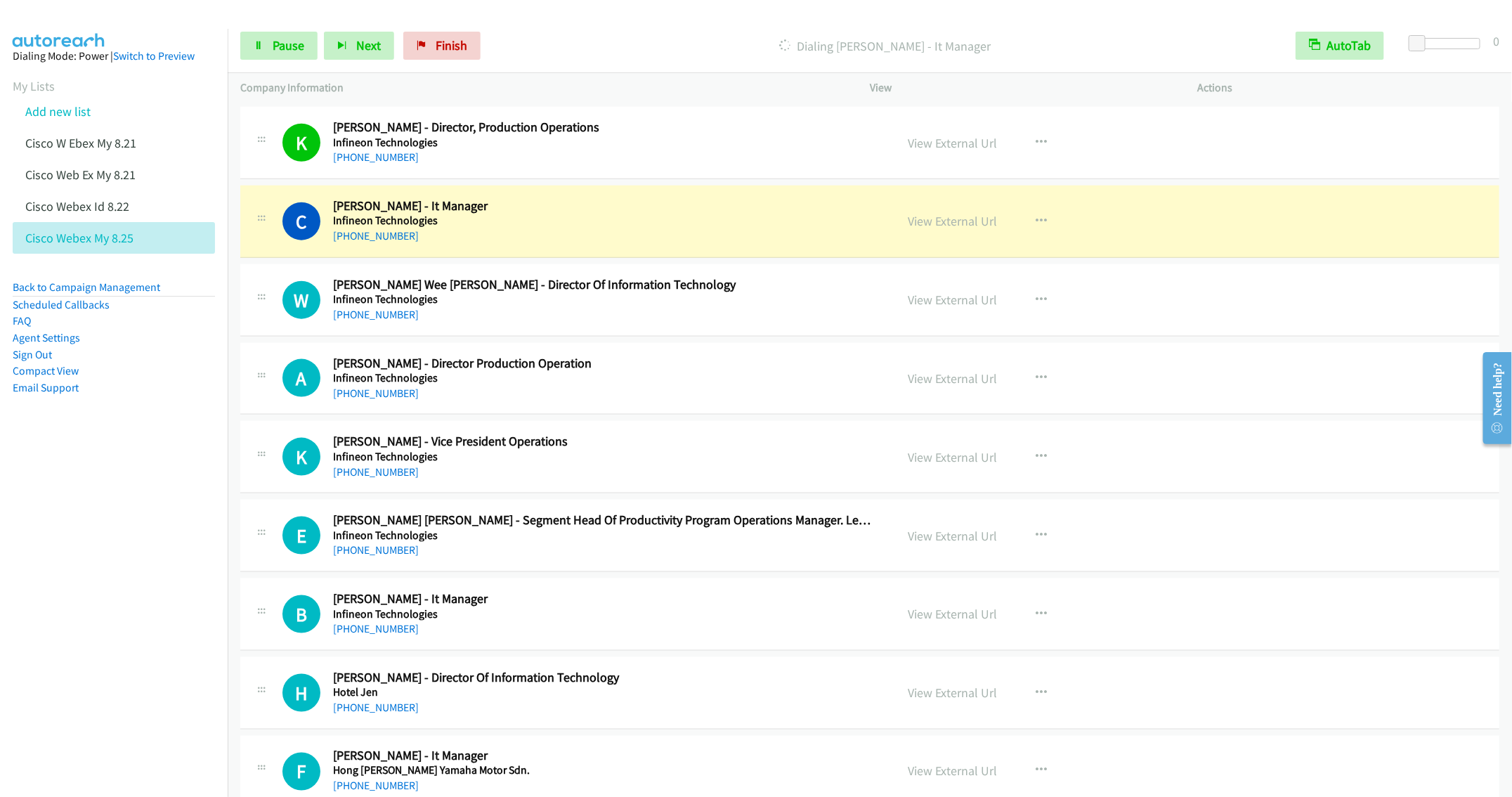
click at [669, 372] on h2 "Anan Prakash - Director Production Operation" at bounding box center [604, 363] width 542 height 16
click at [1048, 392] on button "button" at bounding box center [1041, 378] width 38 height 28
click at [927, 512] on link "Remove from list" at bounding box center [966, 498] width 187 height 28
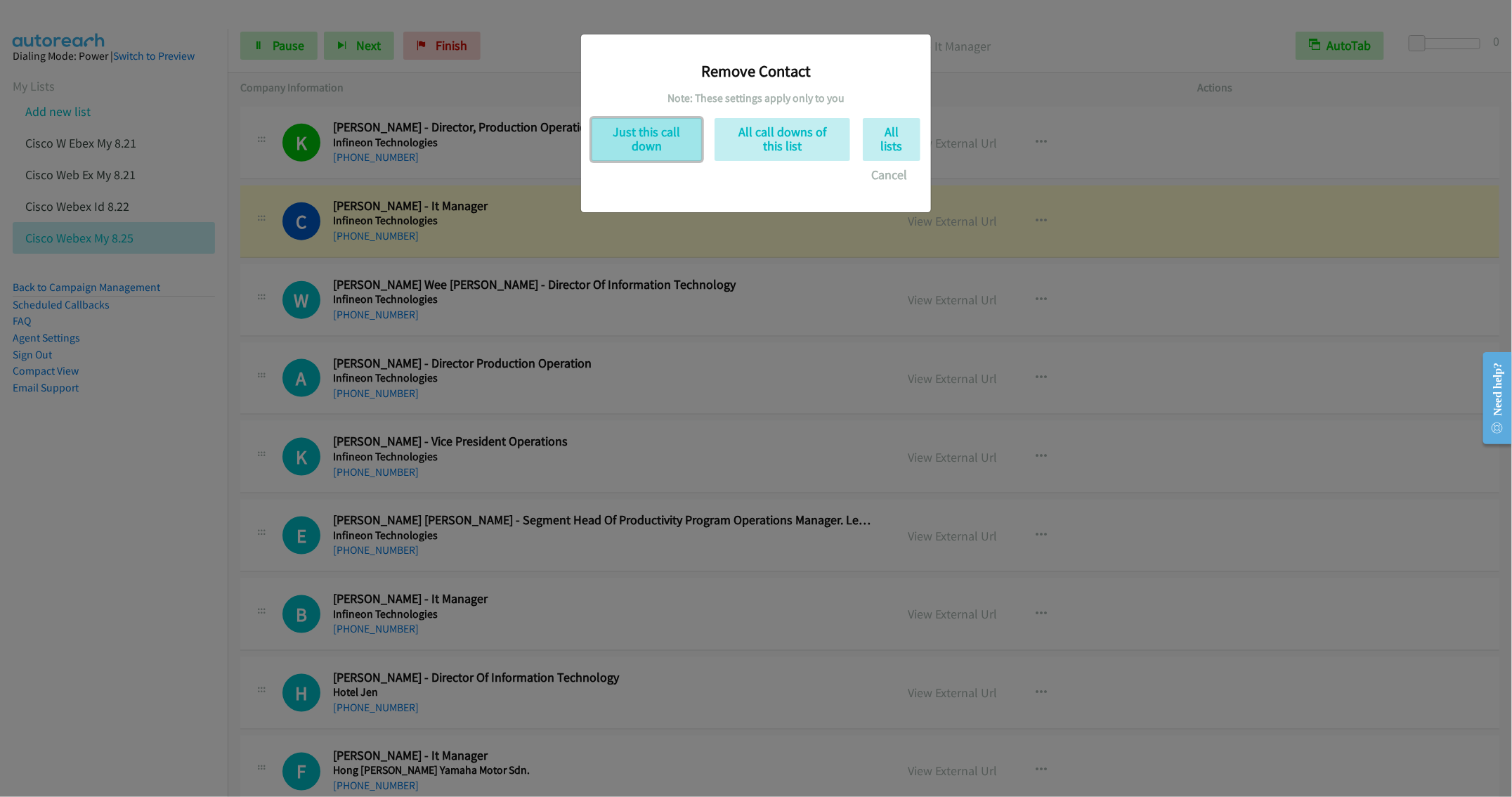
click at [668, 144] on button "Just this call down" at bounding box center [646, 140] width 110 height 43
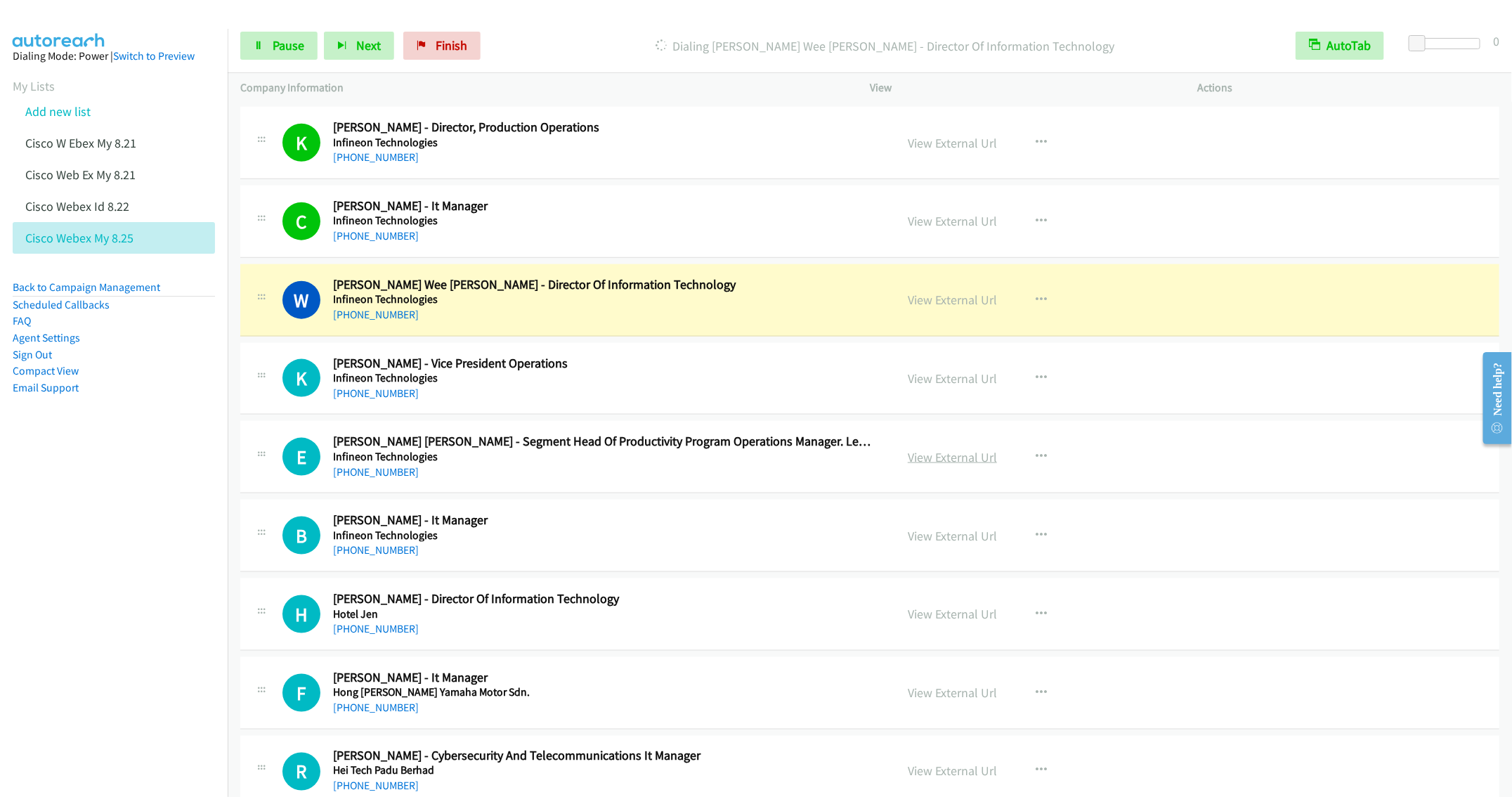
click at [934, 465] on link "View External Url" at bounding box center [953, 457] width 89 height 16
click at [268, 45] on link "Pause" at bounding box center [279, 46] width 77 height 28
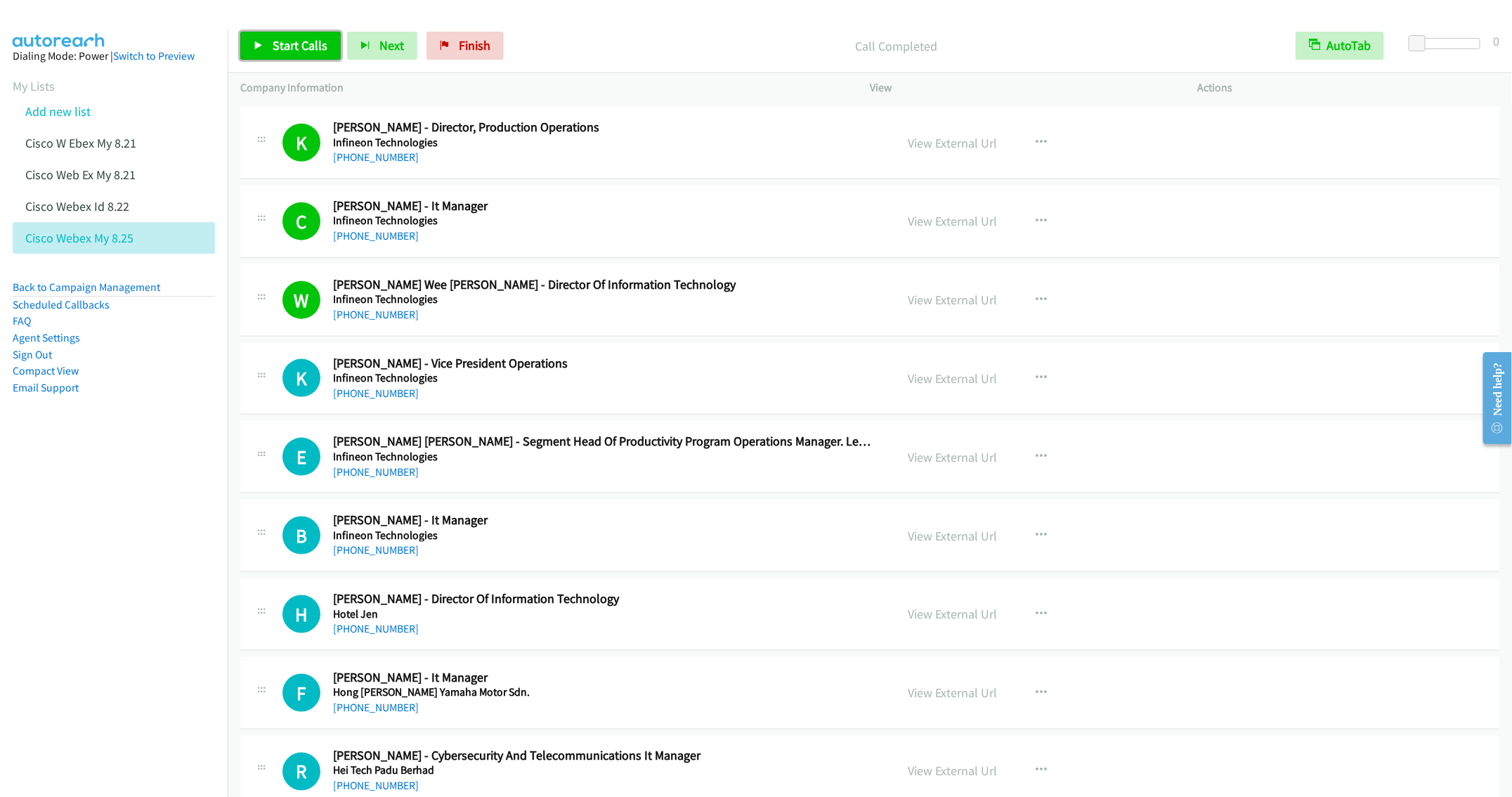
click at [285, 49] on span "Start Calls" at bounding box center [299, 45] width 55 height 16
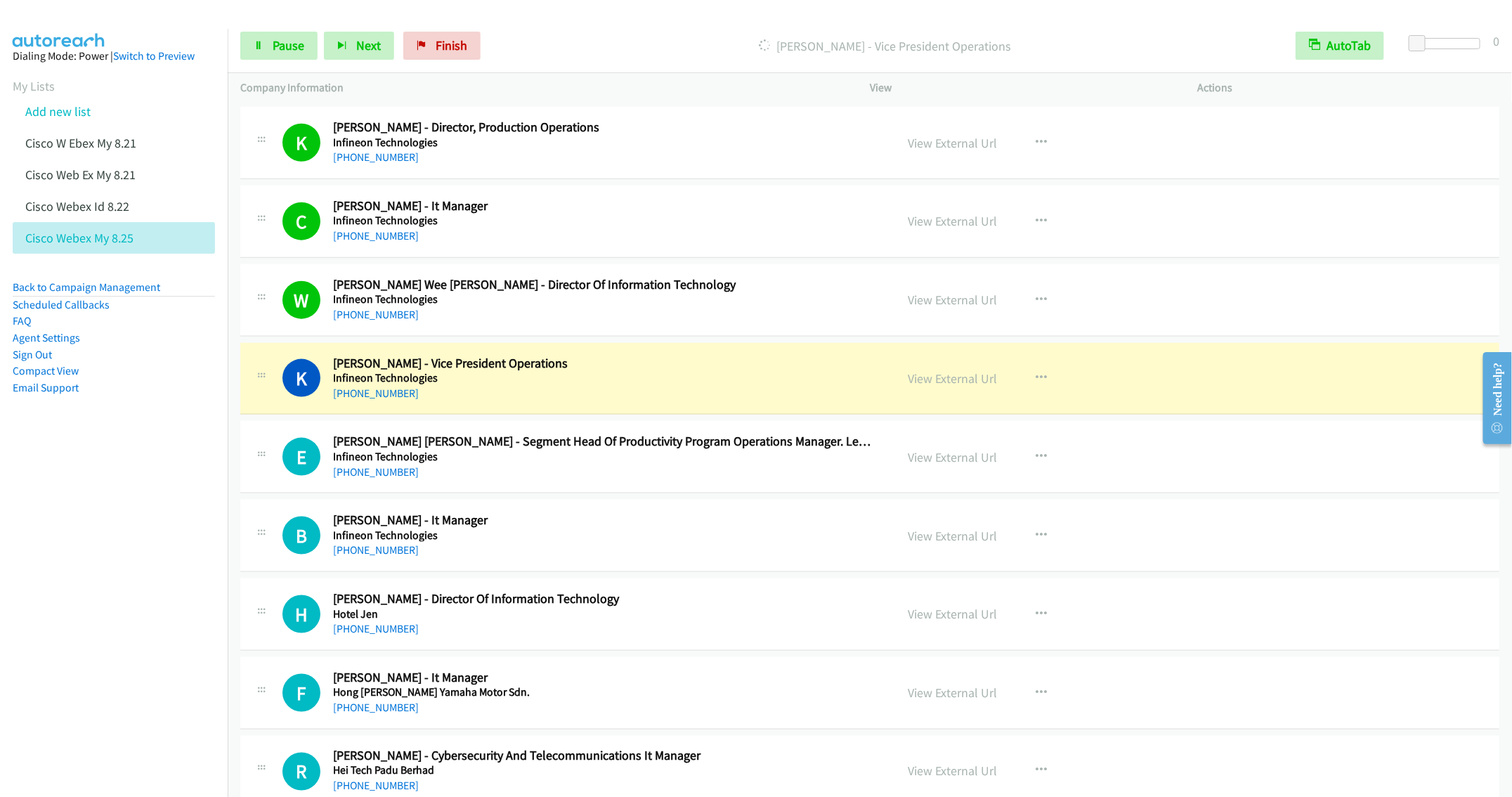
click at [742, 493] on div "E Callback Scheduled Eddie Tang Kook Leong - Segment Head Of Productivity Progr…" at bounding box center [870, 458] width 1259 height 73
click at [1036, 462] on icon "button" at bounding box center [1041, 457] width 12 height 12
click at [943, 591] on link "Remove from list" at bounding box center [966, 577] width 187 height 28
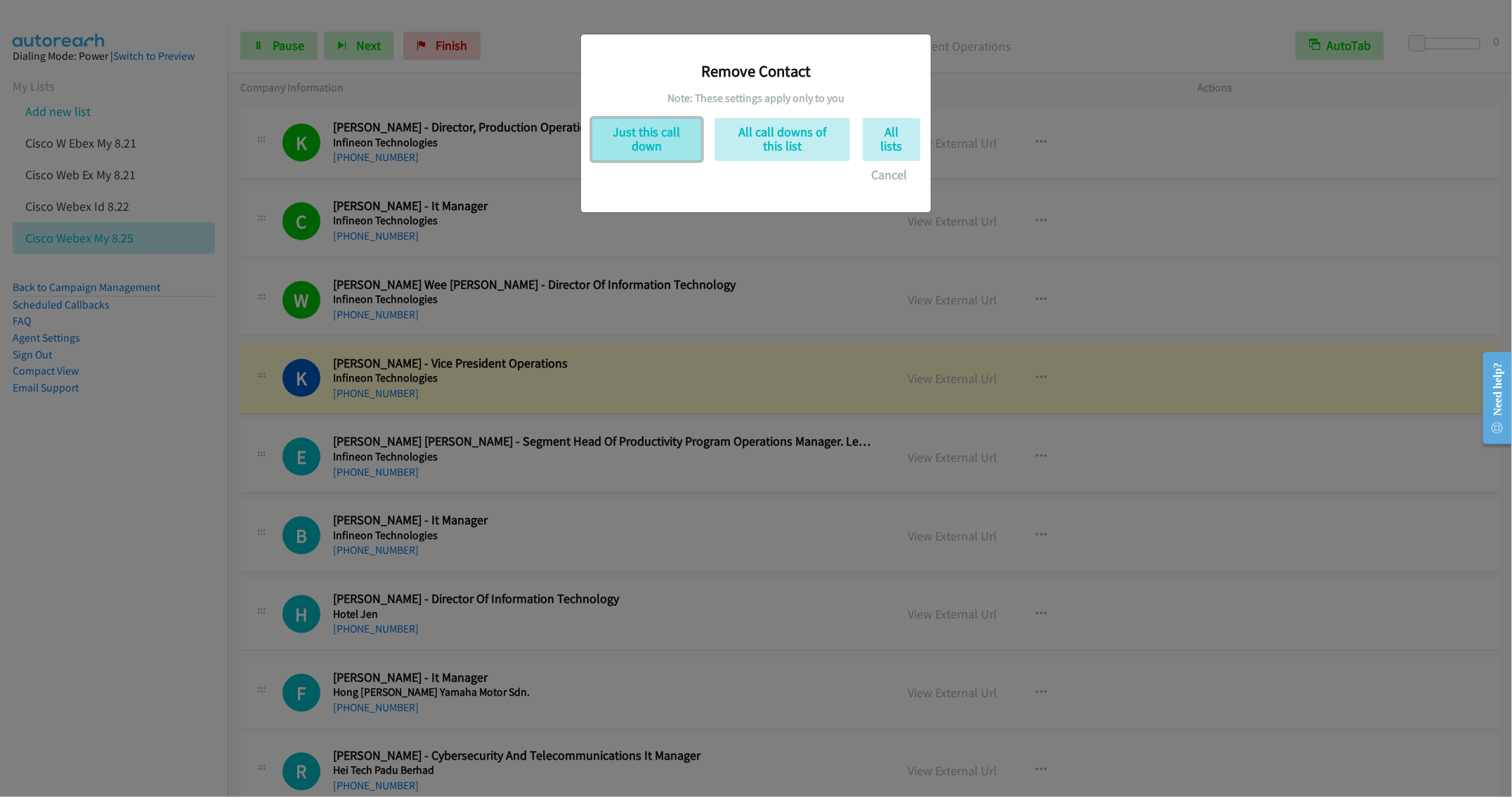
click at [667, 139] on button "Just this call down" at bounding box center [646, 140] width 110 height 43
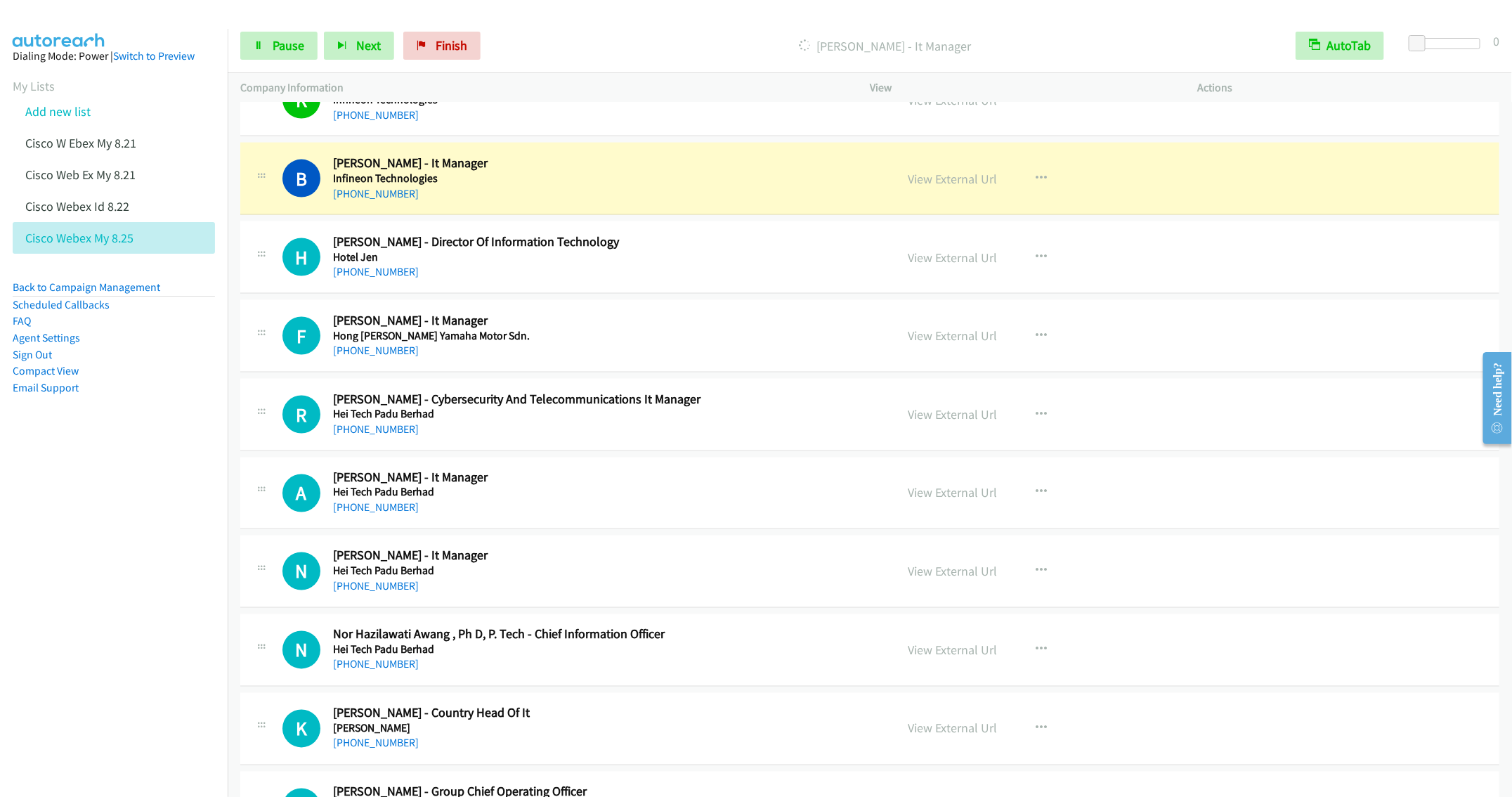
scroll to position [4244, 0]
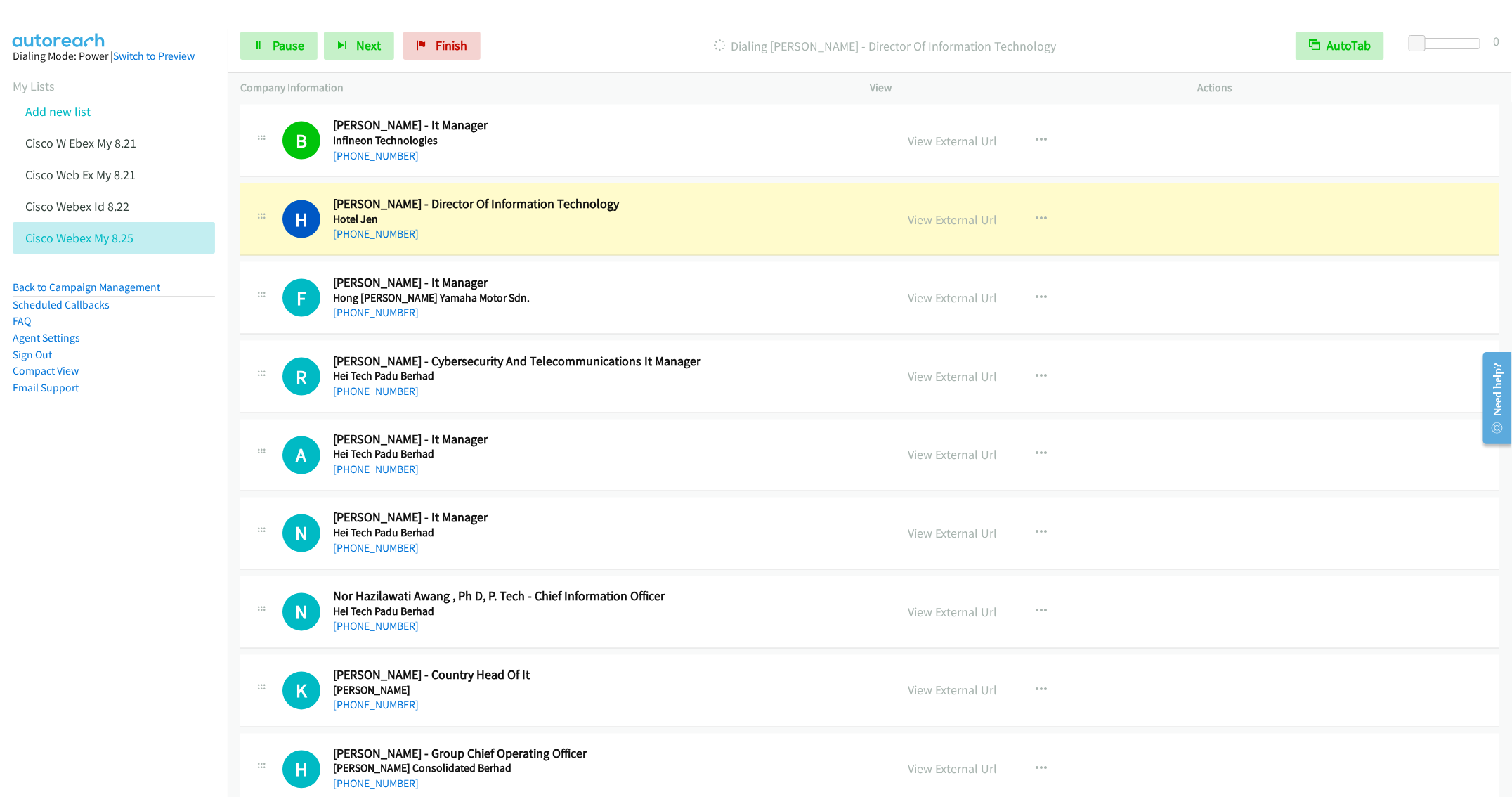
drag, startPoint x: 131, startPoint y: 525, endPoint x: 122, endPoint y: 527, distance: 9.2
click at [131, 525] on nav "Dialing Mode: Power | Switch to Preview My Lists Add new list Cisco W Ebex My 8…" at bounding box center [114, 427] width 228 height 797
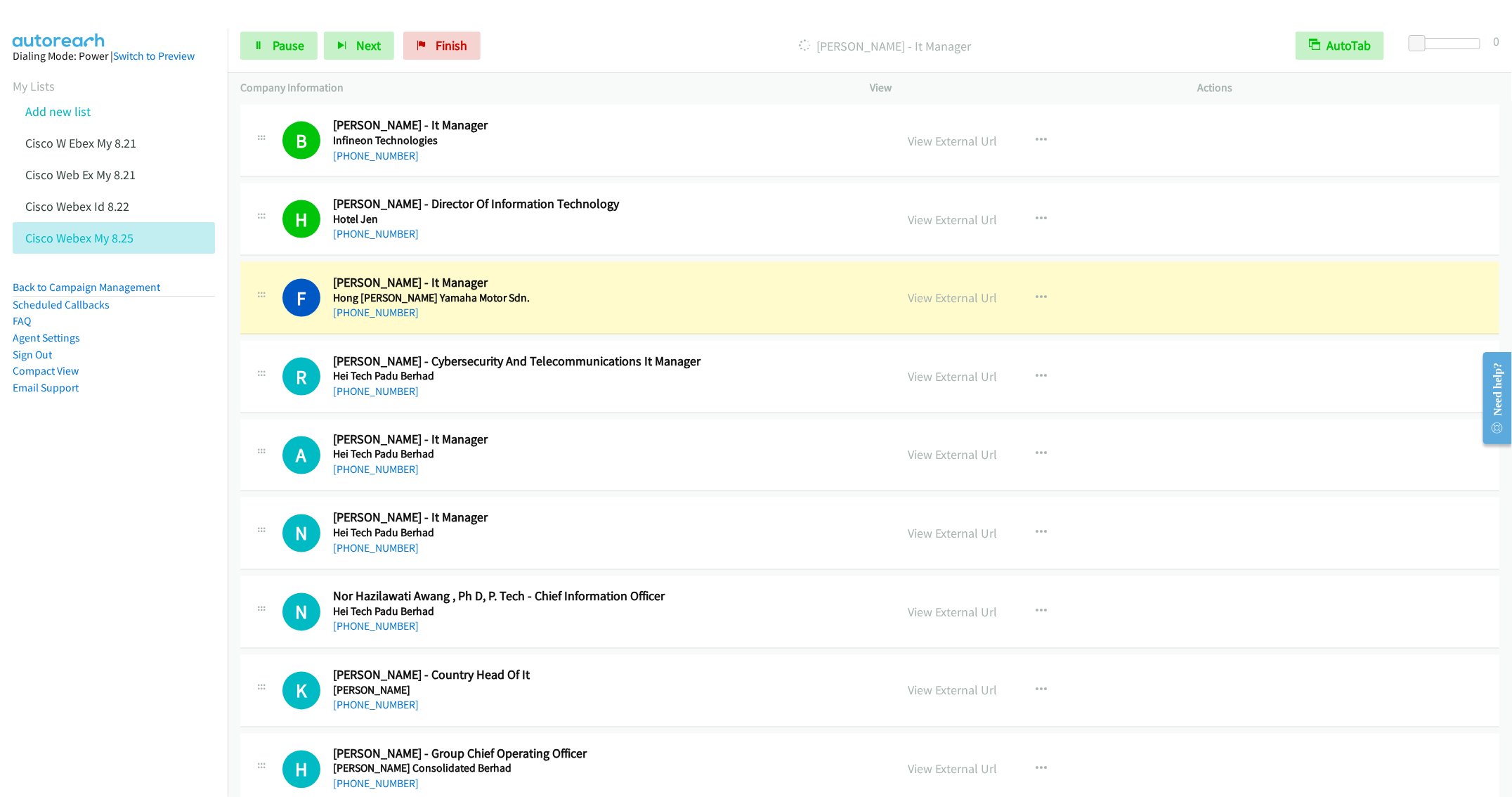
click at [142, 619] on nav "Dialing Mode: Power | Switch to Preview My Lists Add new list Cisco W Ebex My 8…" at bounding box center [114, 427] width 228 height 797
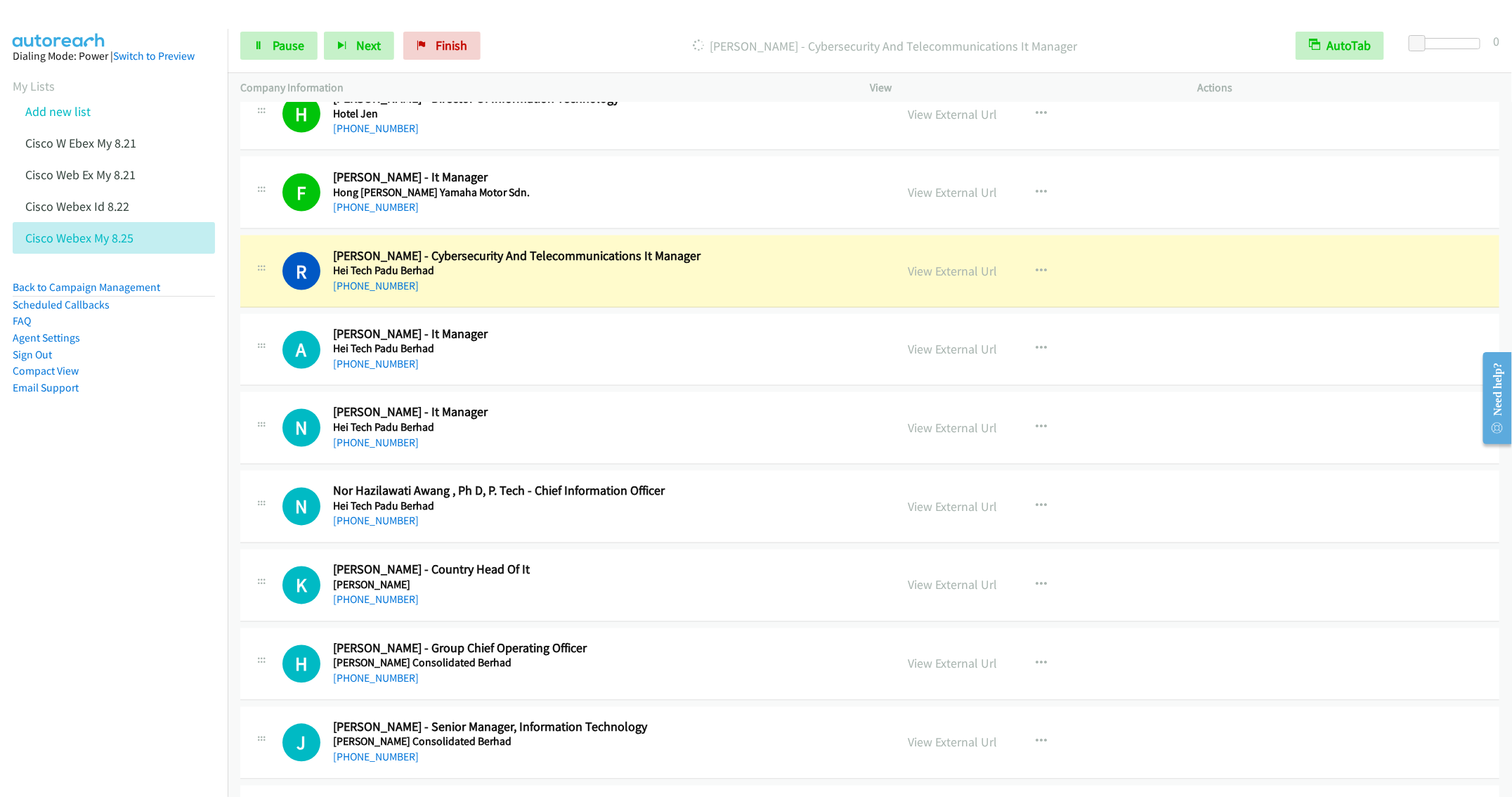
click at [650, 543] on div "N Callback Scheduled Nor Hazilawati Awang , Ph D, P. Tech - Chief Information O…" at bounding box center [870, 507] width 1259 height 73
click at [1036, 512] on icon "button" at bounding box center [1041, 506] width 12 height 12
click at [899, 641] on link "Remove from list" at bounding box center [966, 626] width 187 height 28
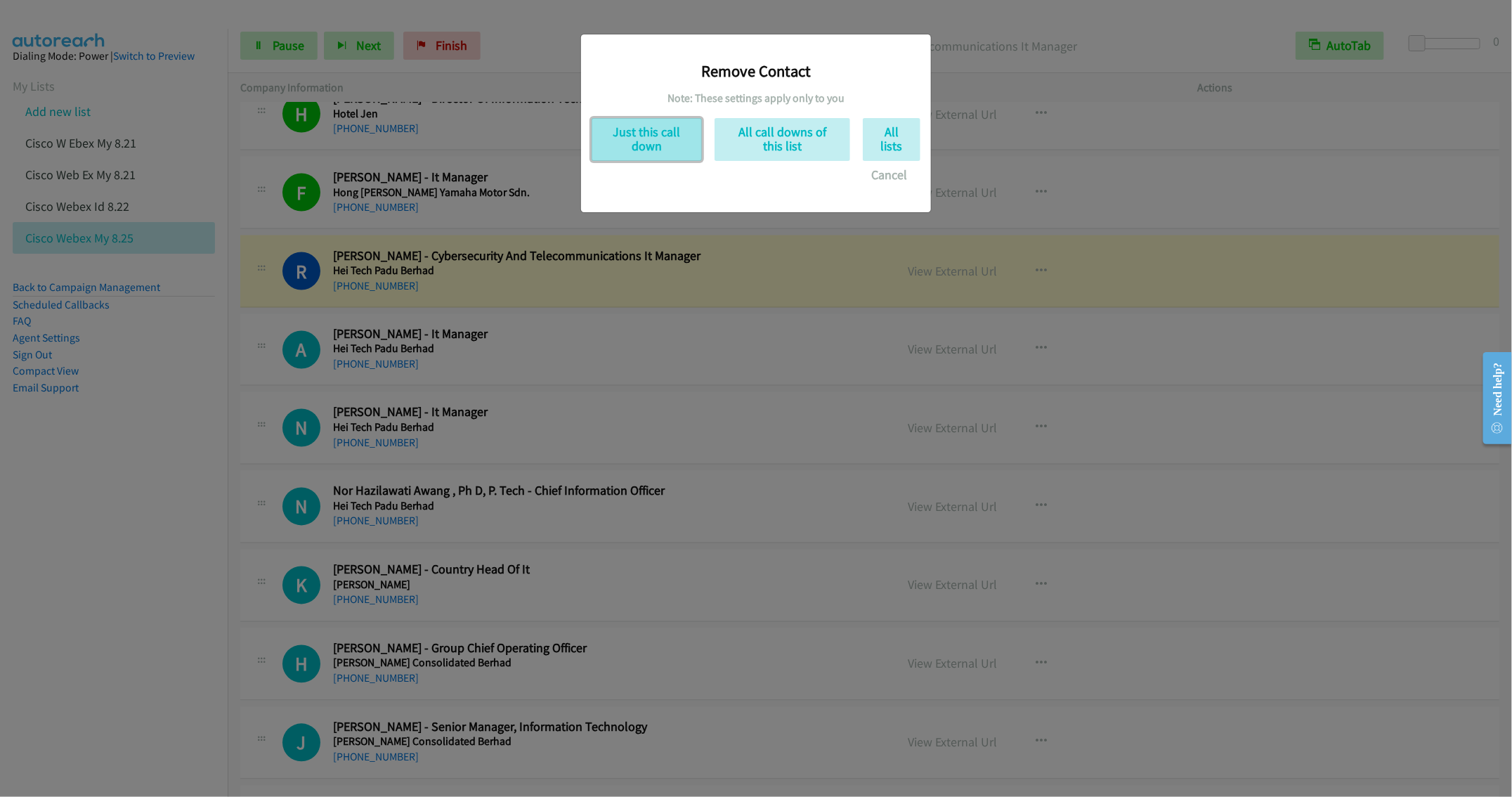
click at [625, 140] on button "Just this call down" at bounding box center [646, 140] width 110 height 43
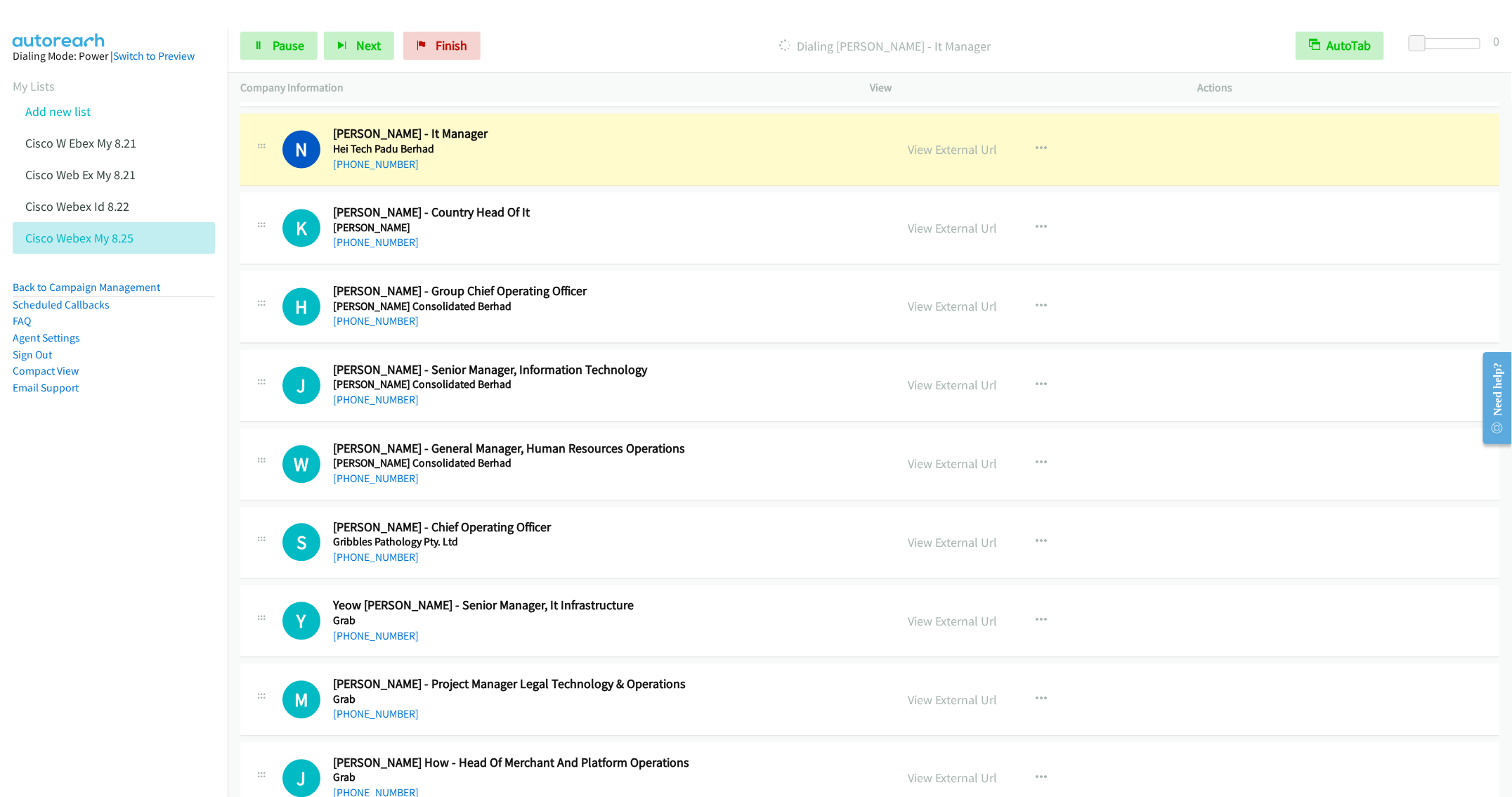
scroll to position [4665, 0]
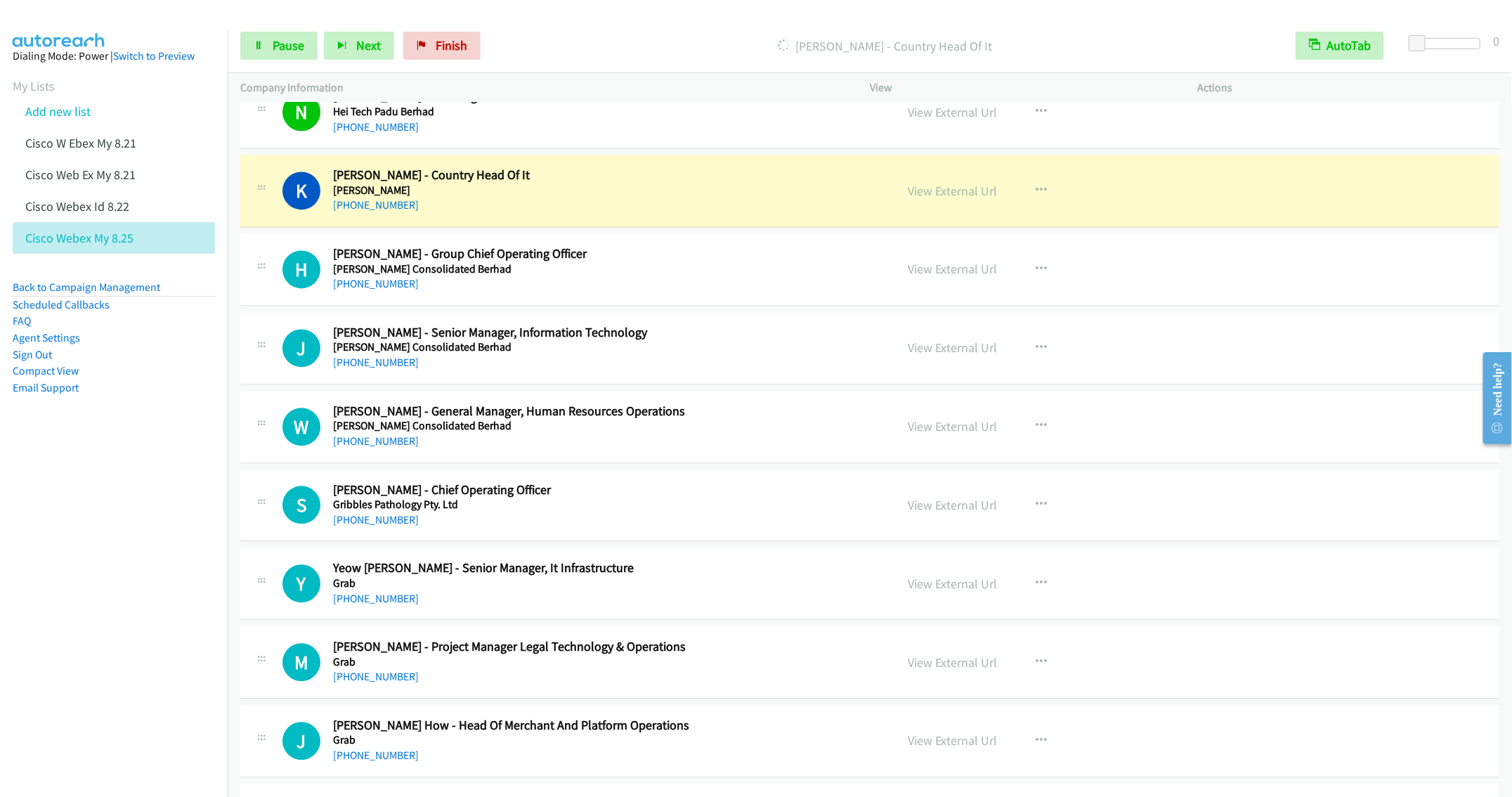
click at [631, 450] on div "+60 16-328 3069" at bounding box center [604, 441] width 542 height 17
click at [1022, 440] on button "button" at bounding box center [1041, 426] width 38 height 28
click at [140, 528] on nav "Dialing Mode: Power | Switch to Preview My Lists Add new list Cisco W Ebex My 8…" at bounding box center [114, 427] width 228 height 797
click at [1038, 439] on div at bounding box center [756, 398] width 1512 height 797
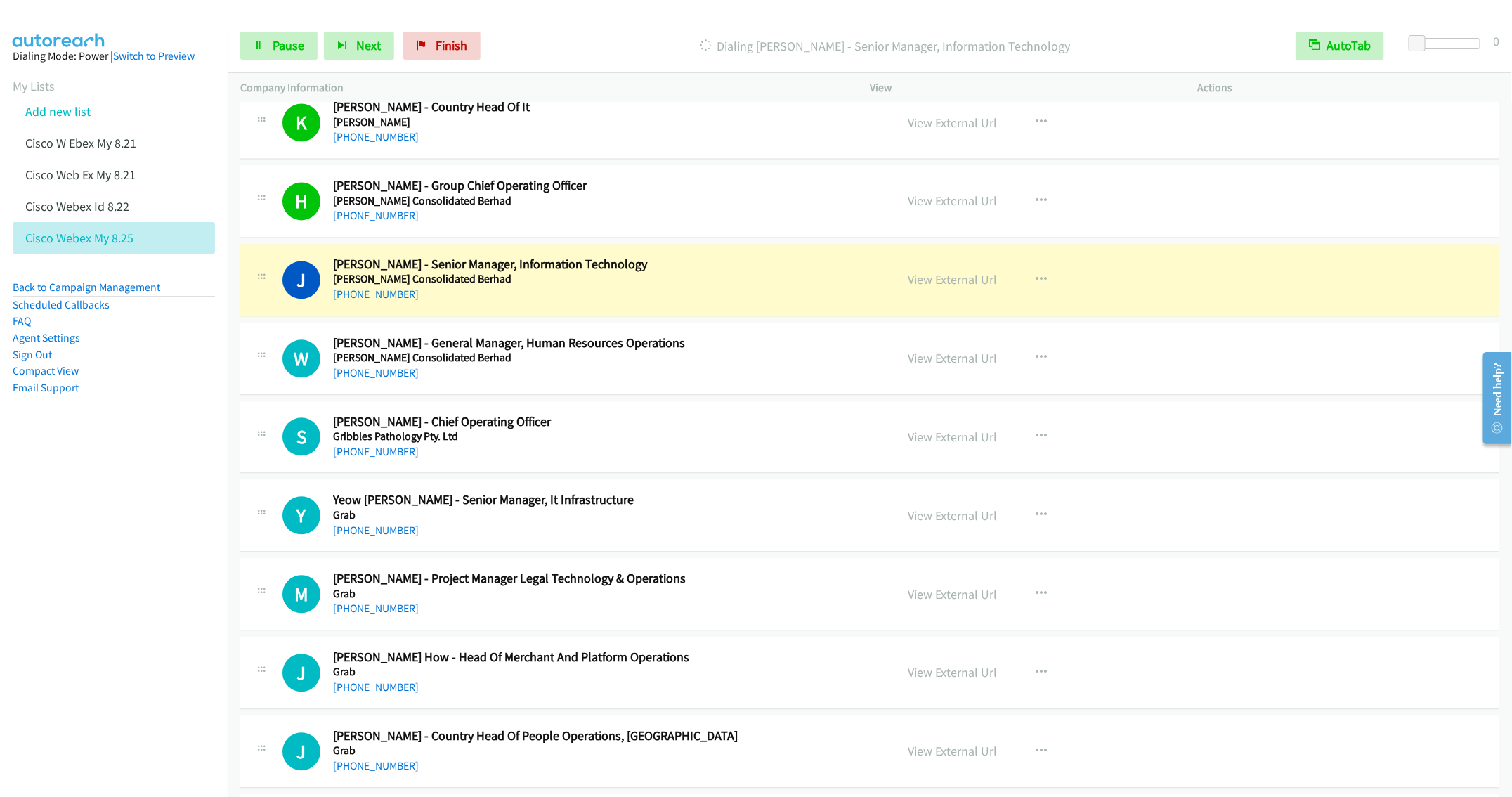
scroll to position [4771, 0]
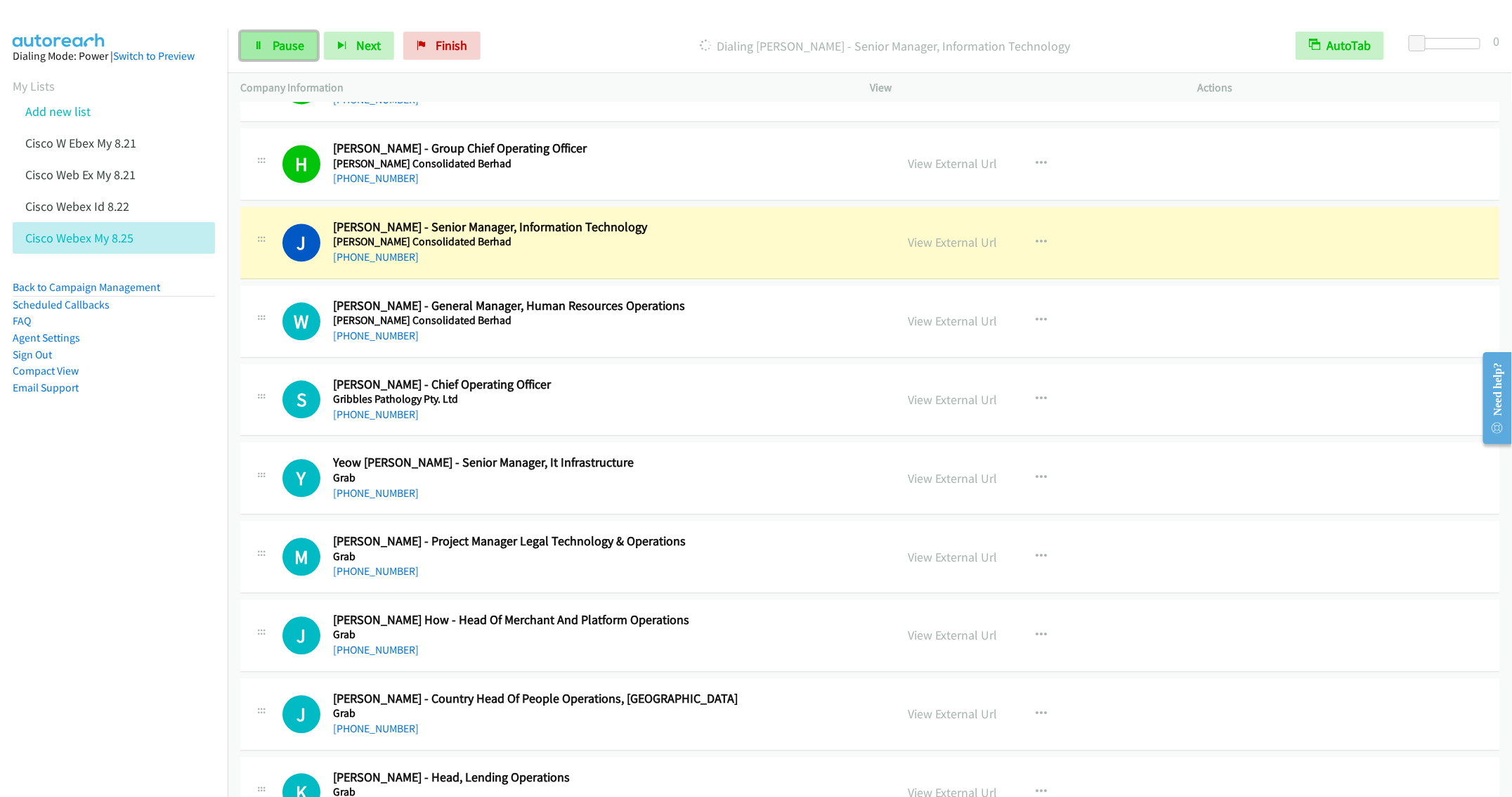
click at [287, 49] on span "Pause" at bounding box center [288, 45] width 32 height 16
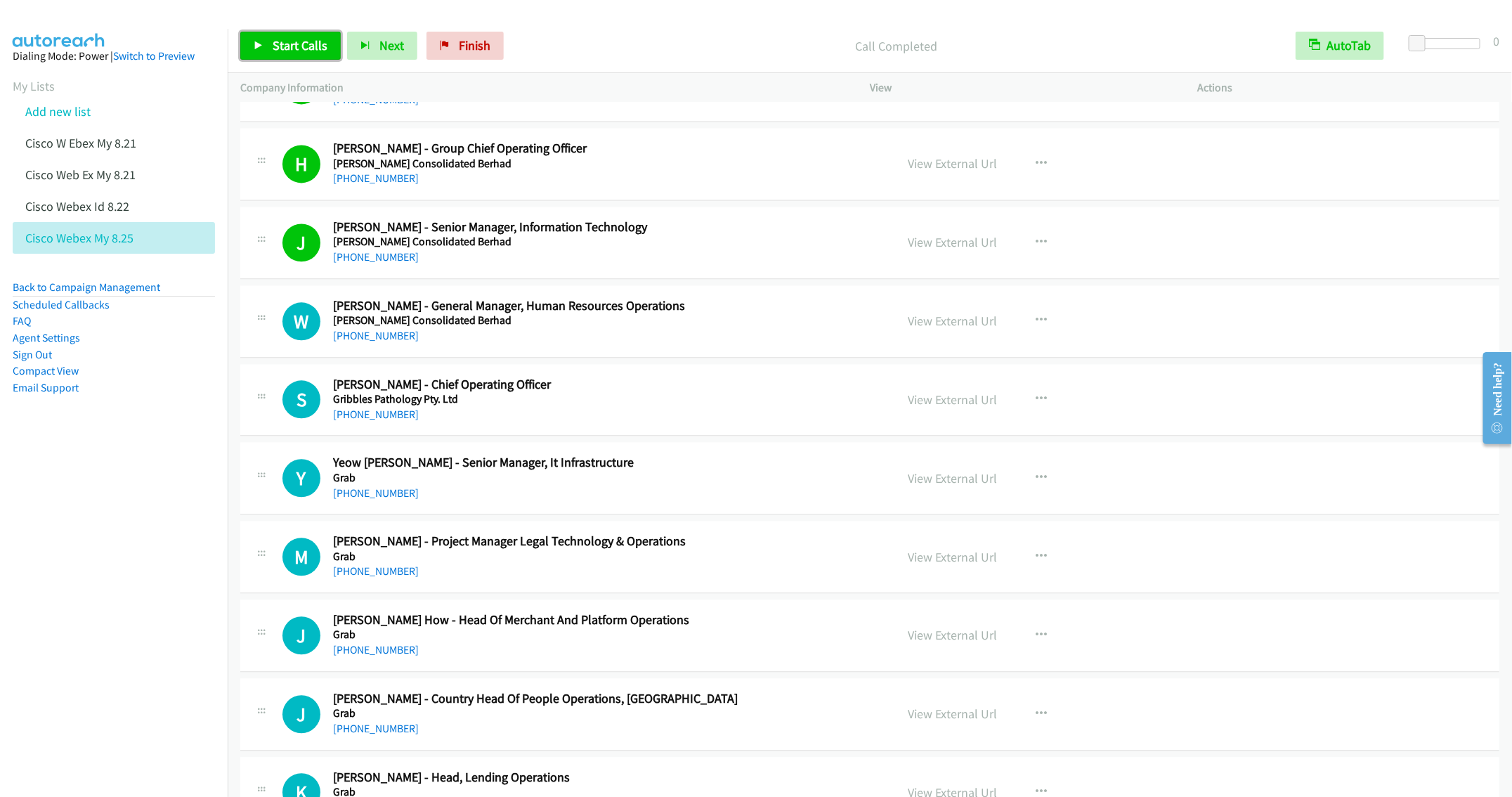
click at [289, 51] on span "Start Calls" at bounding box center [299, 45] width 55 height 16
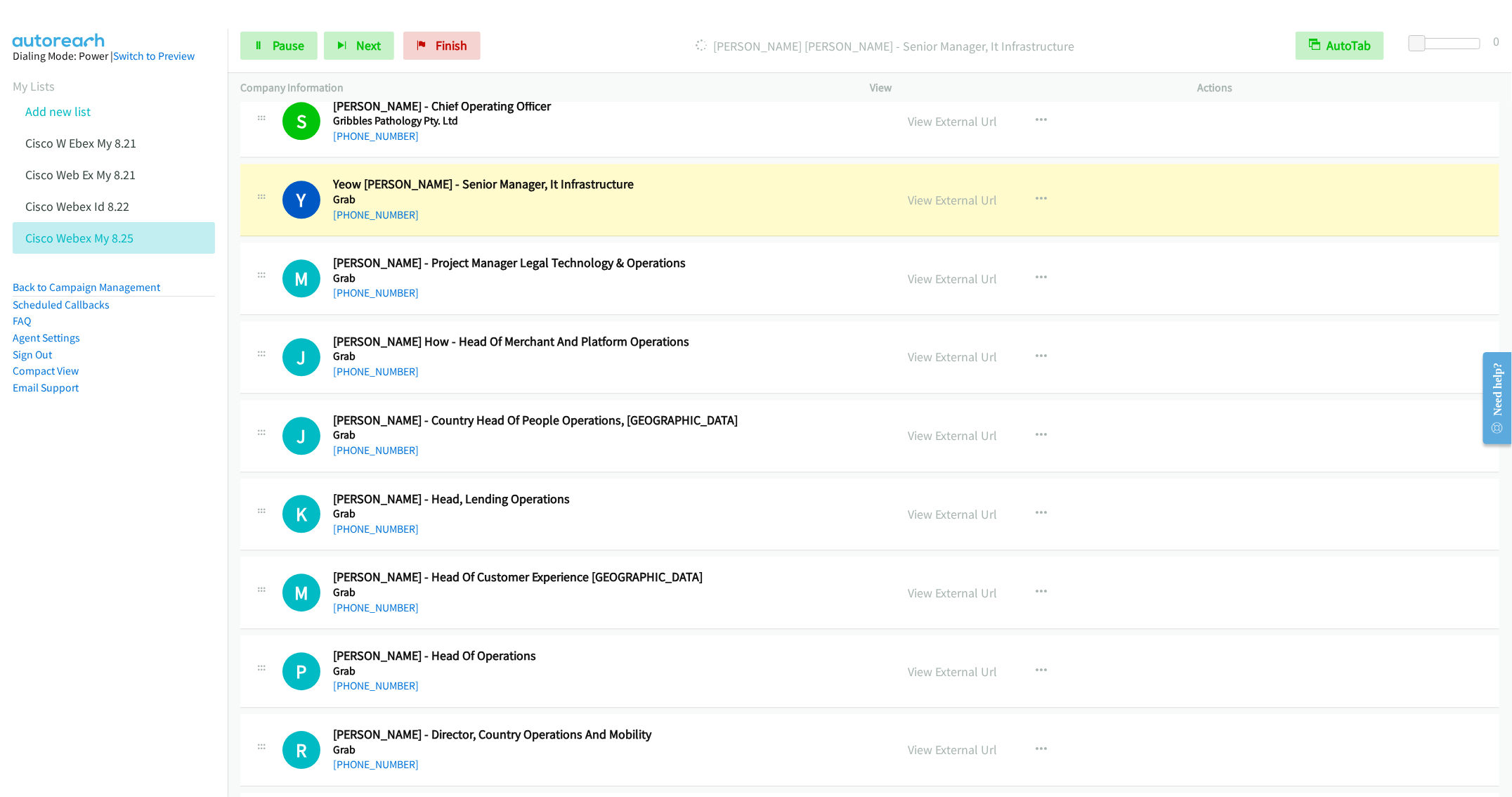
scroll to position [5088, 0]
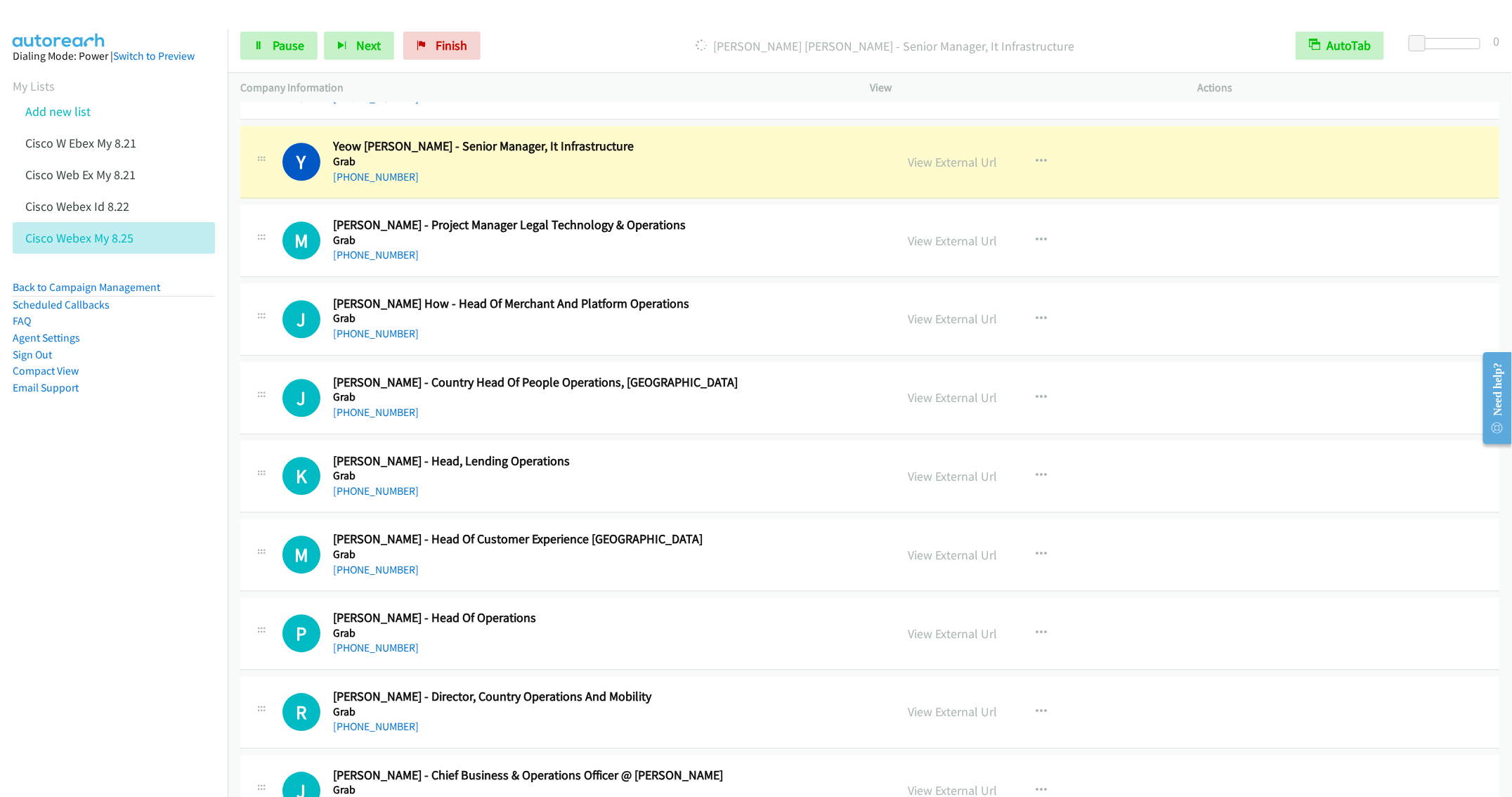
click at [691, 343] on div "+60 17-302 3780" at bounding box center [604, 334] width 542 height 17
click at [1036, 325] on icon "button" at bounding box center [1041, 319] width 12 height 12
click at [926, 454] on link "Remove from list" at bounding box center [966, 439] width 187 height 28
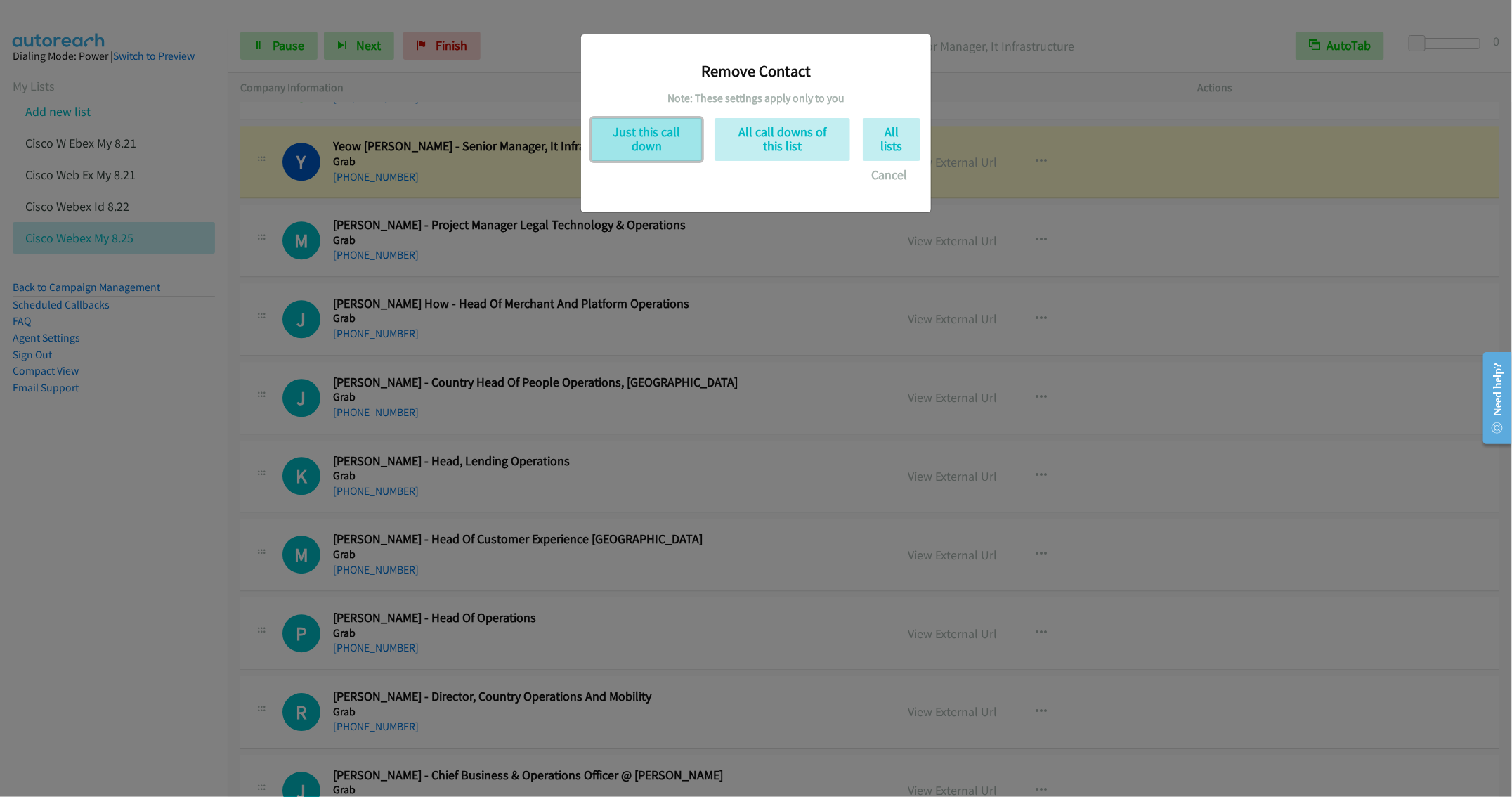
click at [622, 137] on button "Just this call down" at bounding box center [646, 140] width 110 height 43
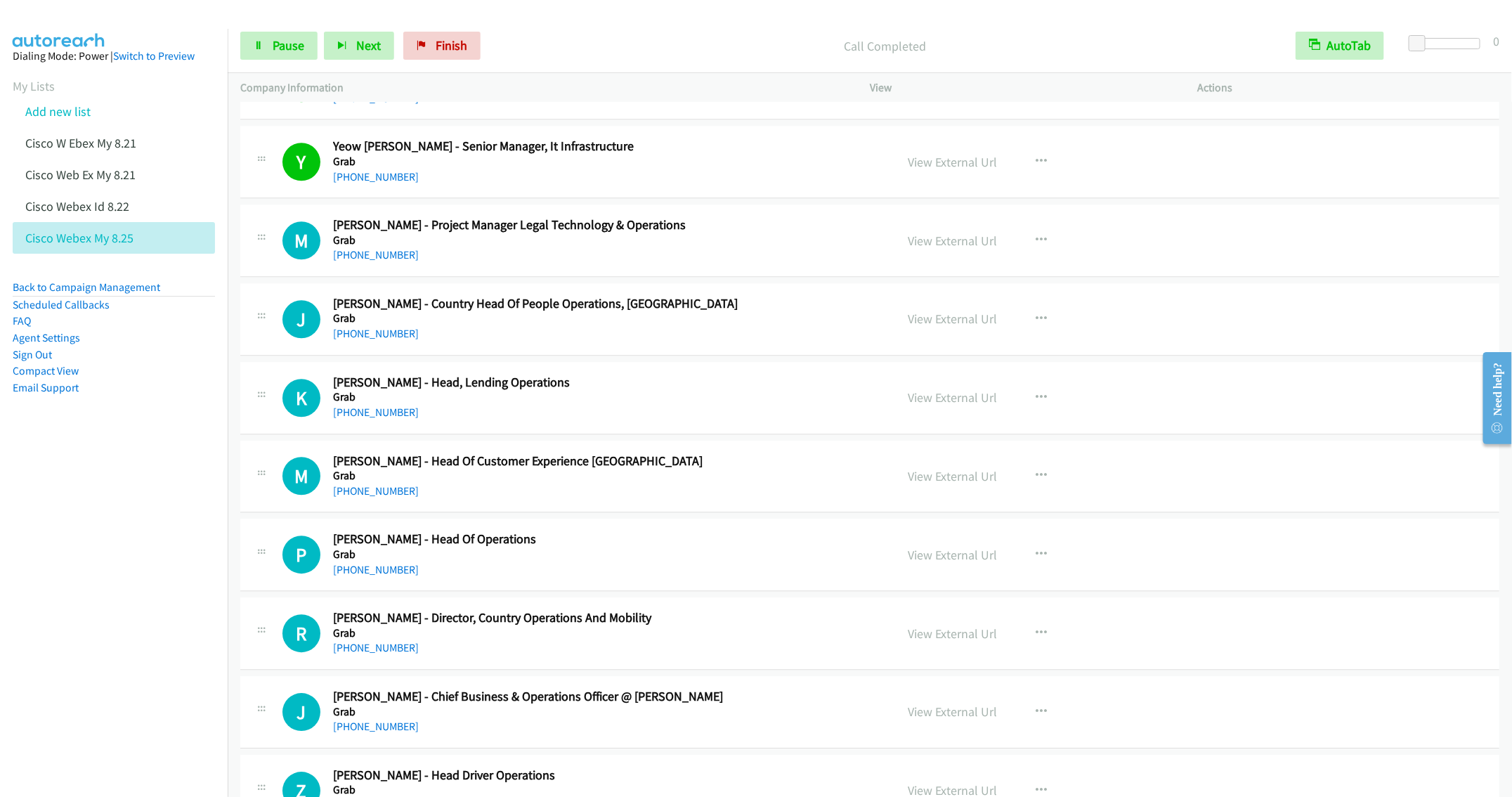
click at [567, 277] on div "M Callback Scheduled Marco Isidor Tan - Project Manager Legal Technology & Oper…" at bounding box center [870, 241] width 1259 height 73
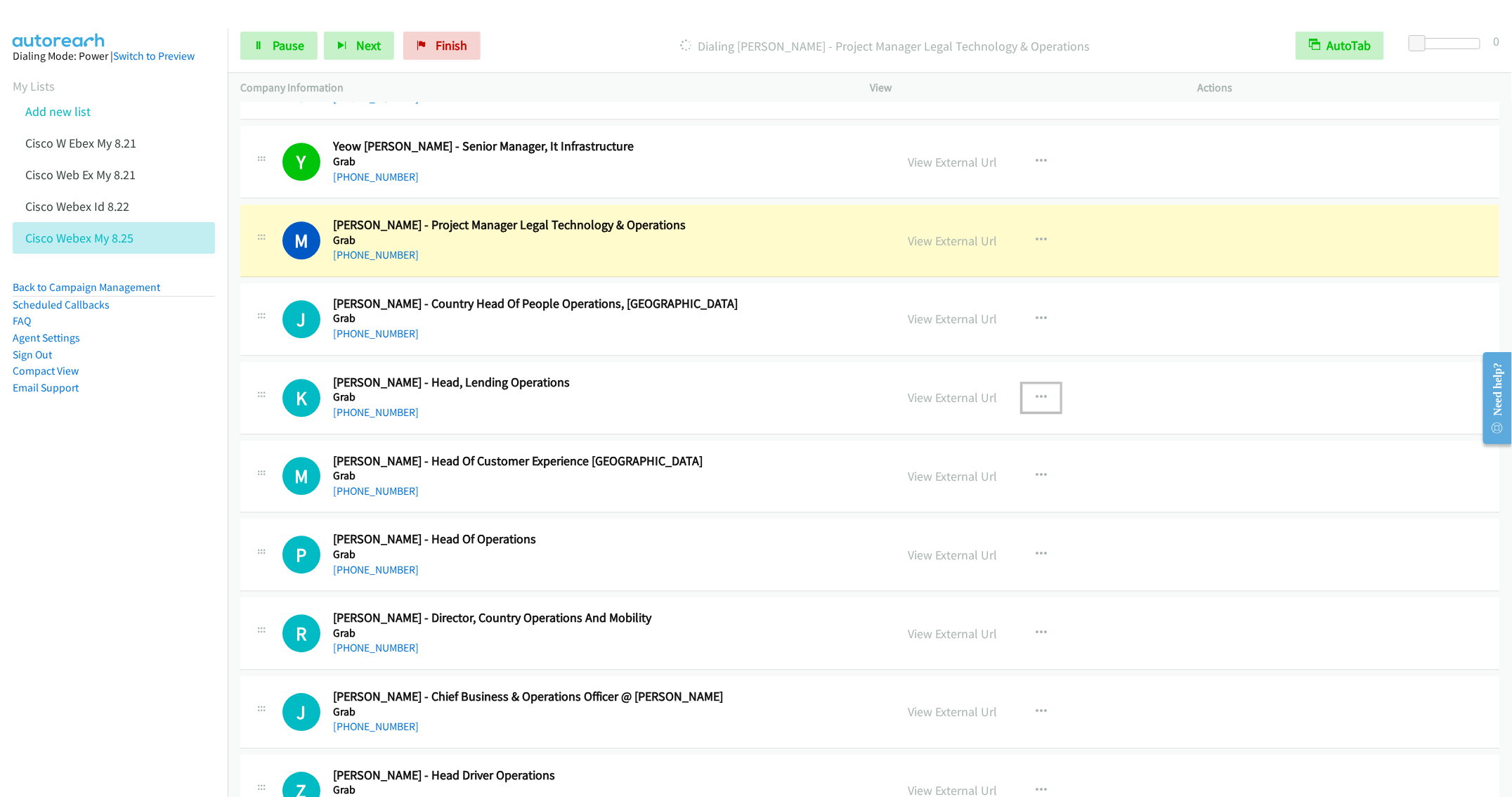
click at [1027, 412] on button "button" at bounding box center [1041, 397] width 38 height 28
click at [933, 532] on link "Remove from list" at bounding box center [966, 518] width 187 height 28
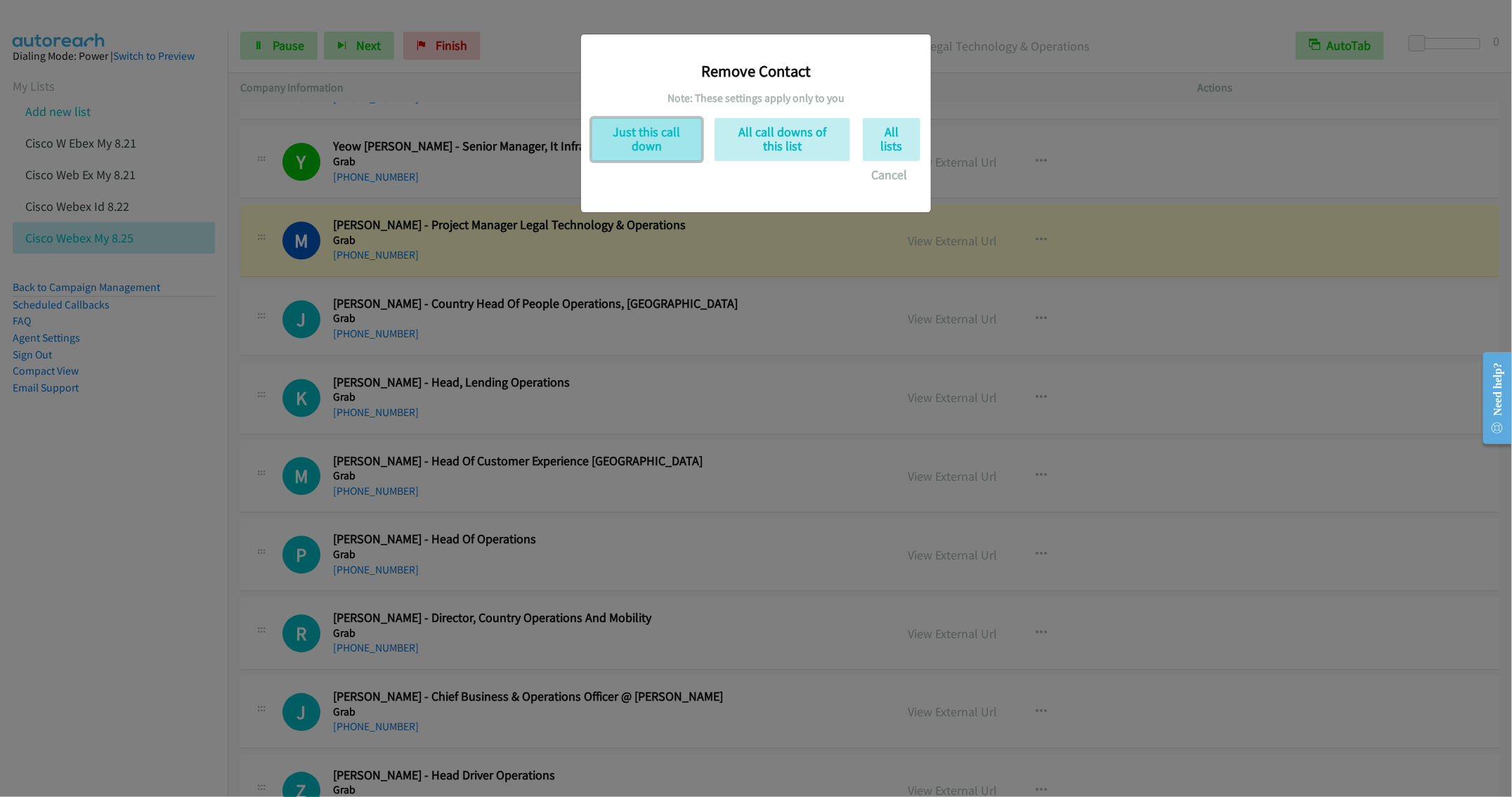
click at [658, 130] on button "Just this call down" at bounding box center [646, 140] width 110 height 43
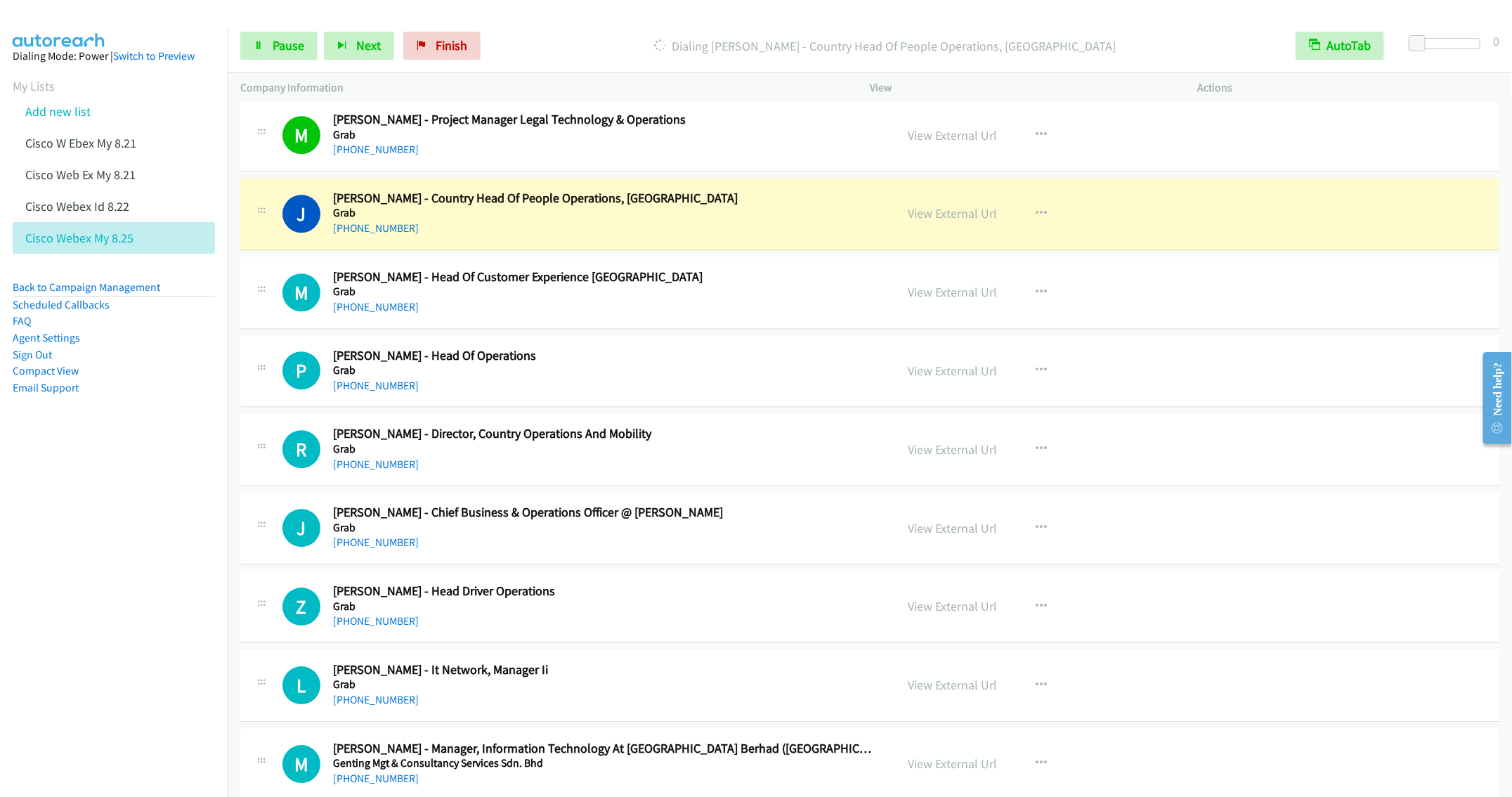
scroll to position [5298, 0]
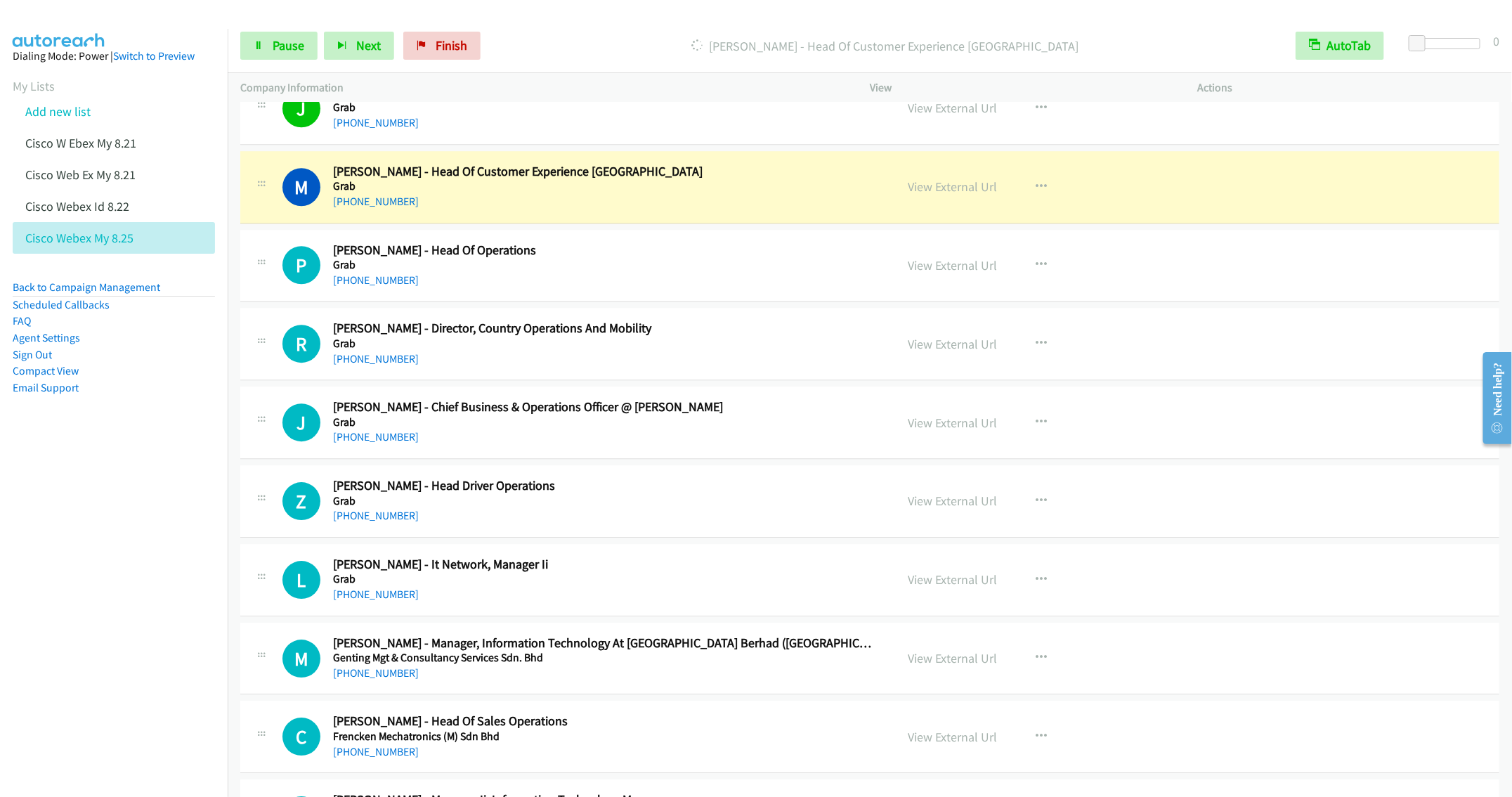
click at [641, 210] on div "+60 12-513 5459" at bounding box center [604, 201] width 542 height 17
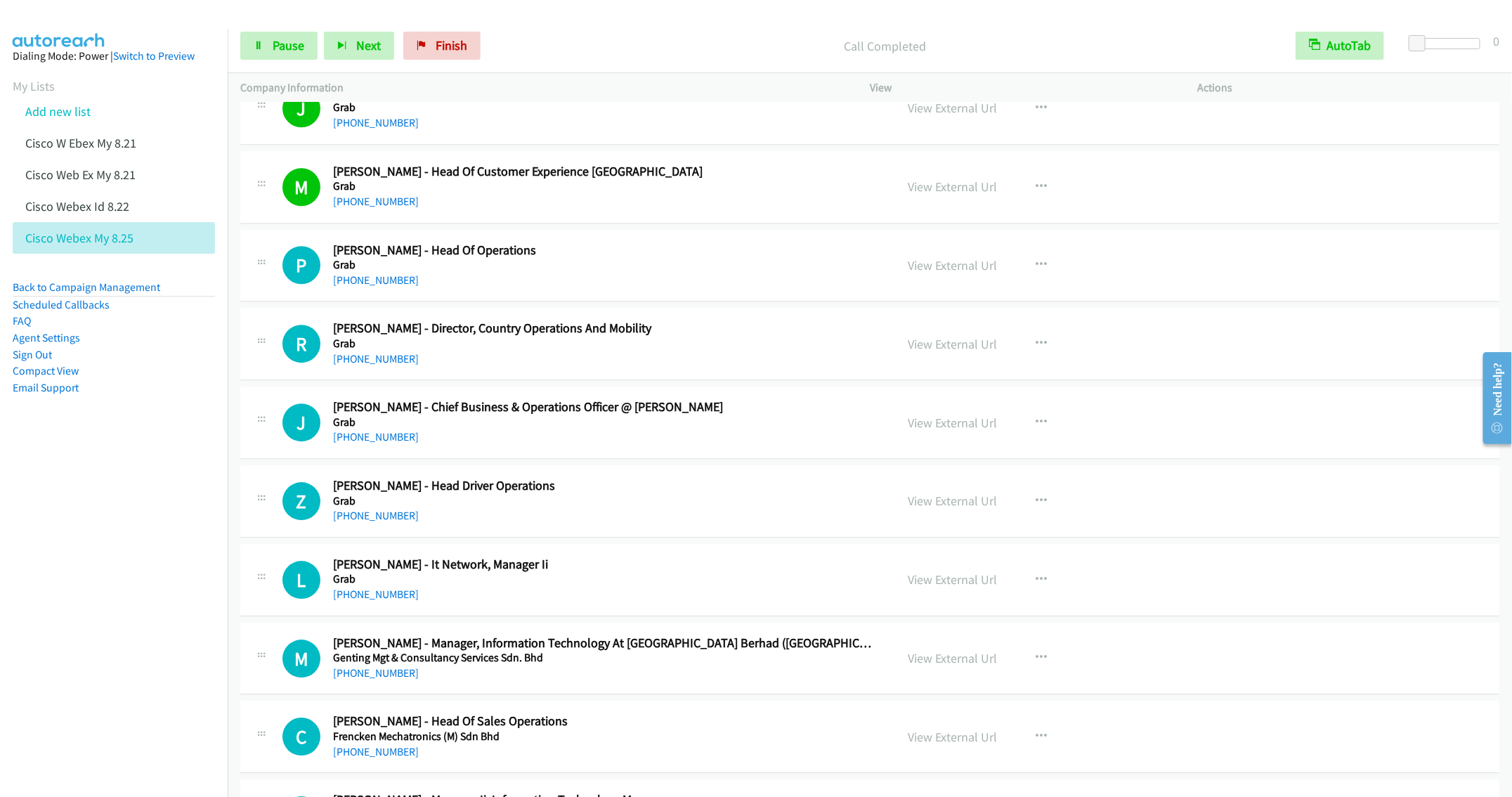
scroll to position [5404, 0]
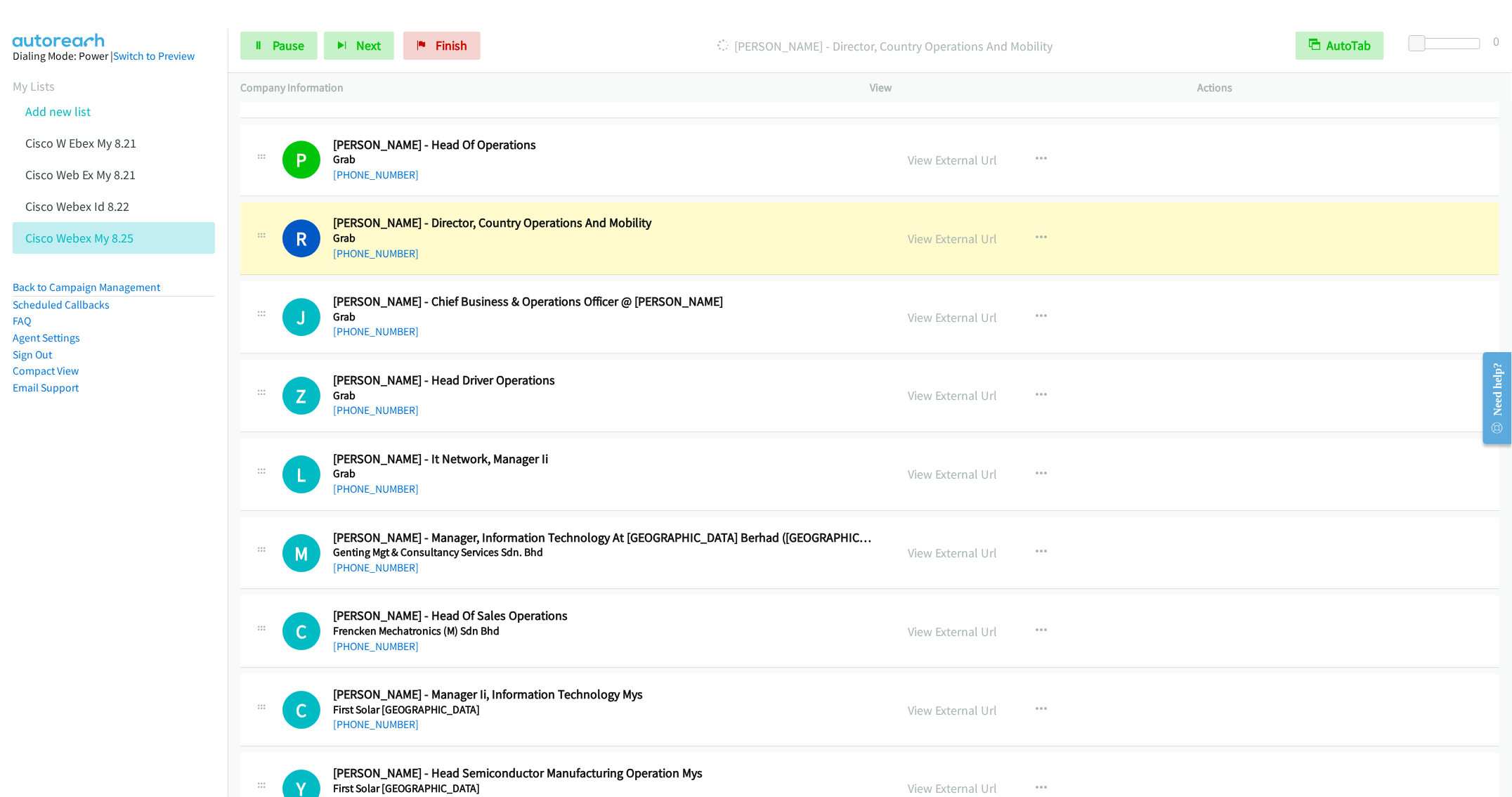
click at [491, 353] on div "J Callback Scheduled Joseph Teoh - Chief Business & Operations Officer @ Jaya G…" at bounding box center [870, 317] width 1259 height 73
click at [287, 35] on link "Pause" at bounding box center [279, 46] width 77 height 28
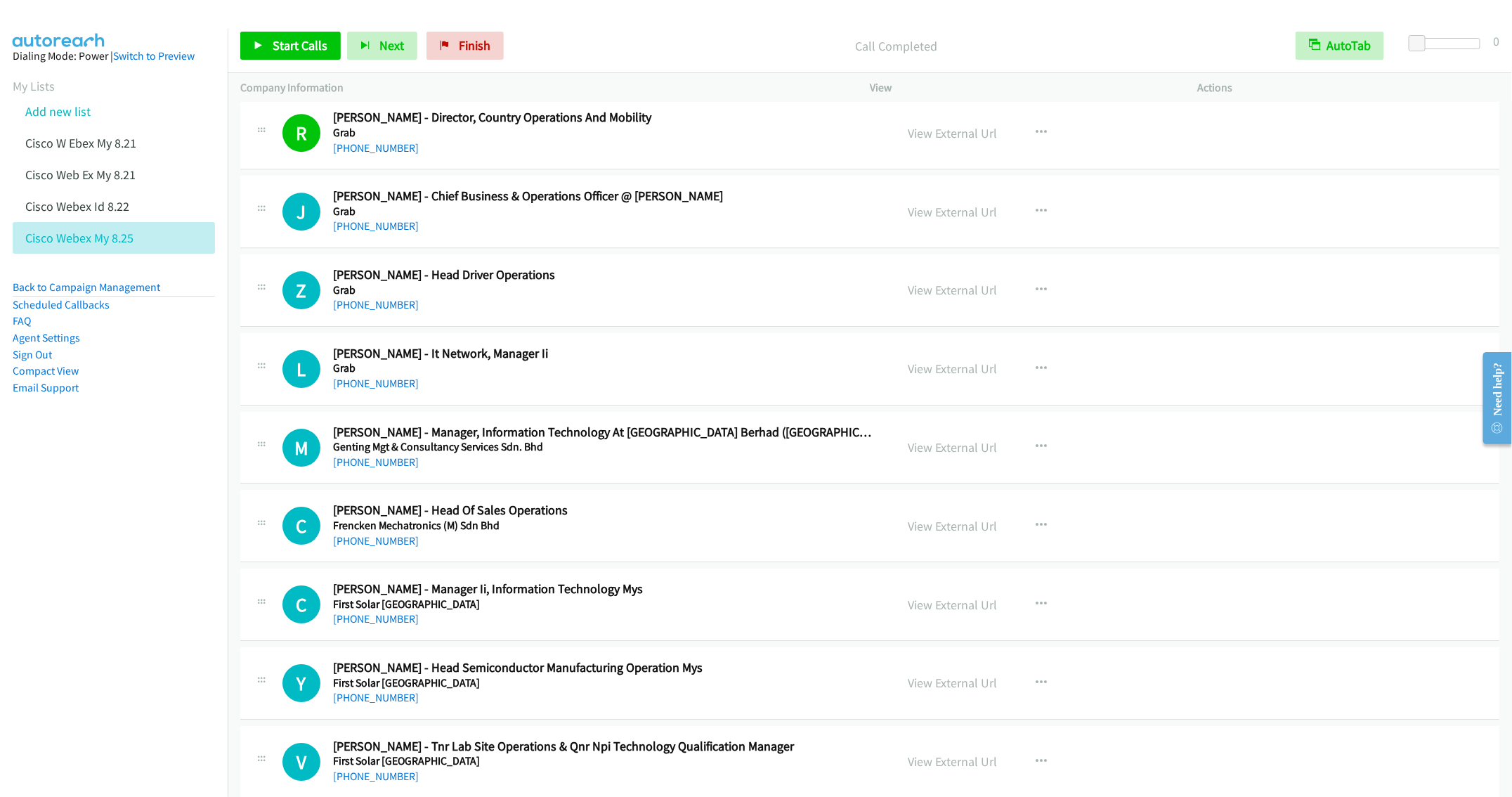
scroll to position [5614, 0]
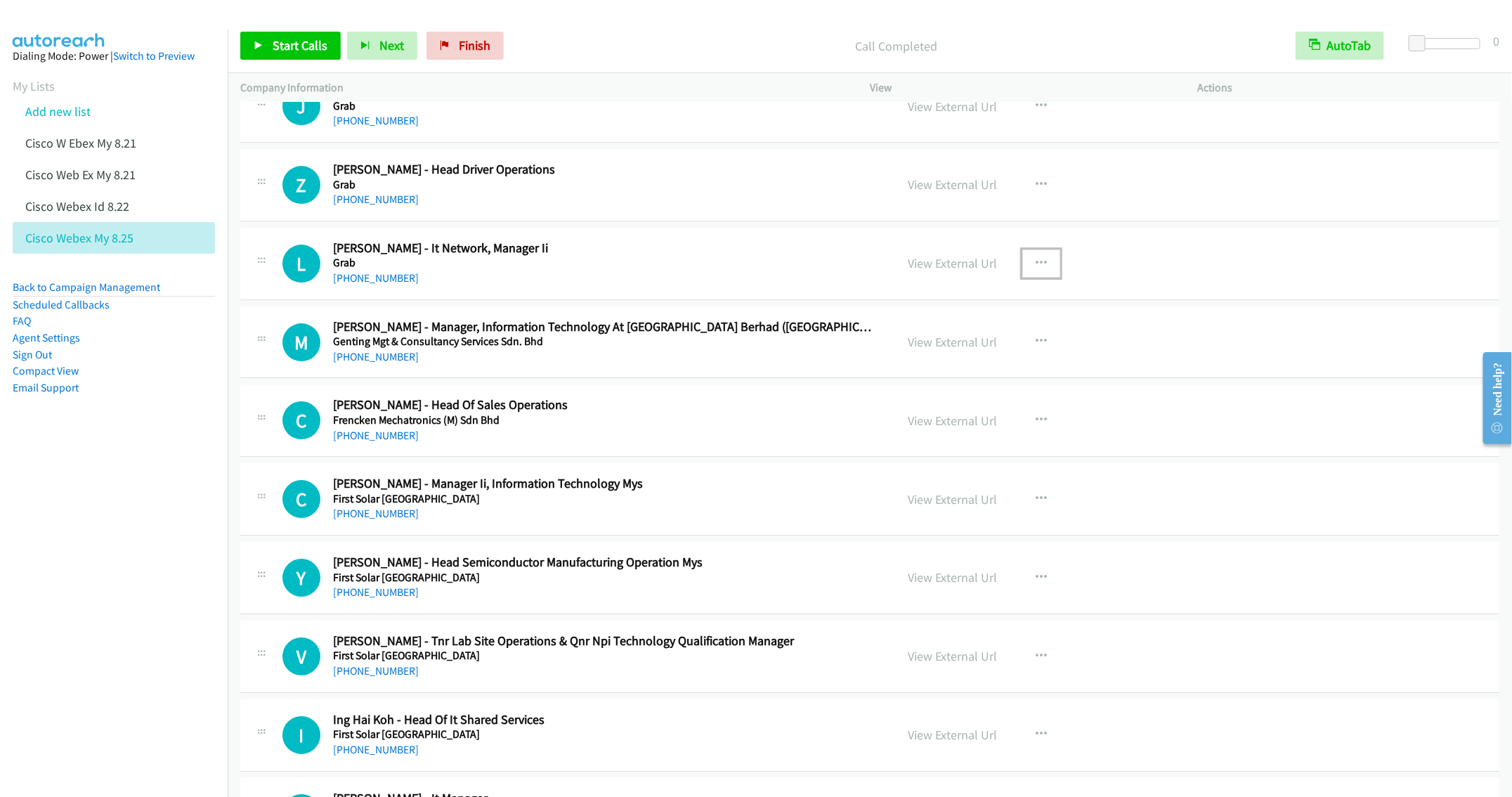
click at [1036, 269] on icon "button" at bounding box center [1041, 263] width 12 height 12
click at [939, 369] on link "Start Calls Here" at bounding box center [966, 355] width 187 height 28
click at [1022, 274] on button "button" at bounding box center [1041, 263] width 38 height 28
click at [923, 369] on link "Start Calls Here" at bounding box center [966, 355] width 187 height 28
click at [298, 46] on span "Start Calls" at bounding box center [299, 45] width 55 height 16
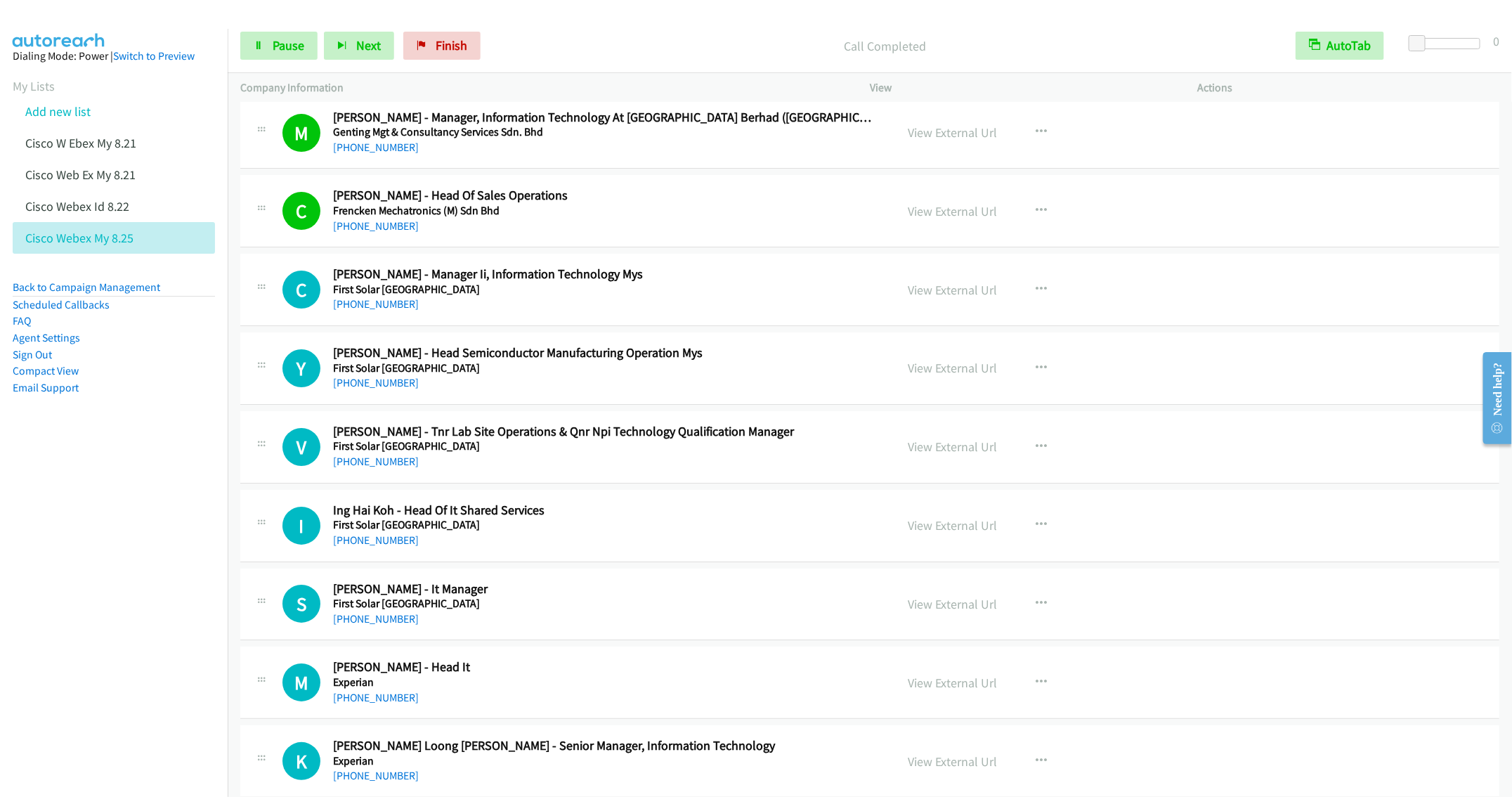
scroll to position [5825, 0]
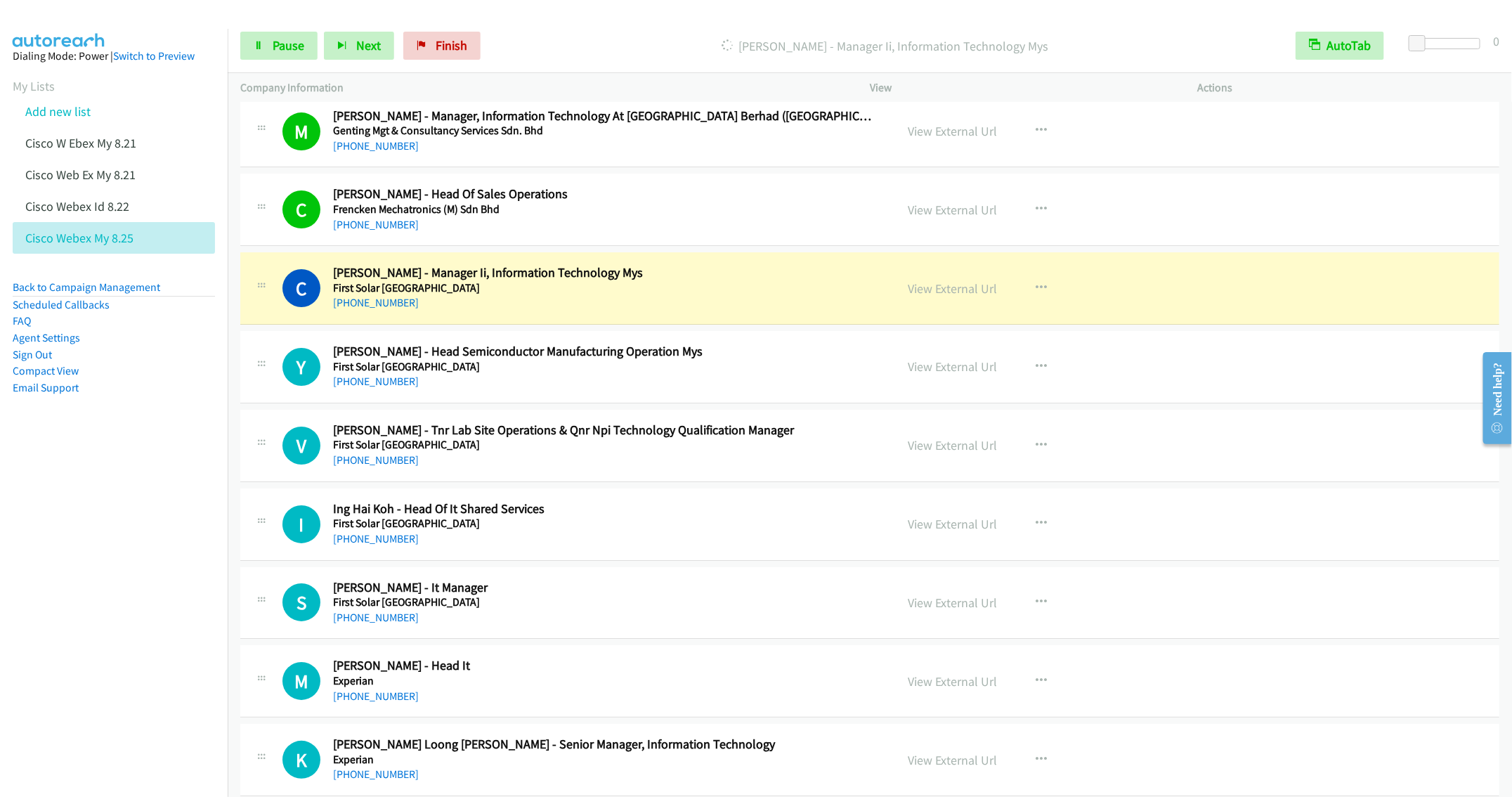
click at [521, 404] on div "Y Callback Scheduled Ys Lew - Head Semiconductor Manufacturing Operation Mys Fi…" at bounding box center [870, 367] width 1259 height 73
click at [280, 36] on link "Pause" at bounding box center [279, 46] width 77 height 28
click at [1036, 373] on icon "button" at bounding box center [1041, 366] width 12 height 12
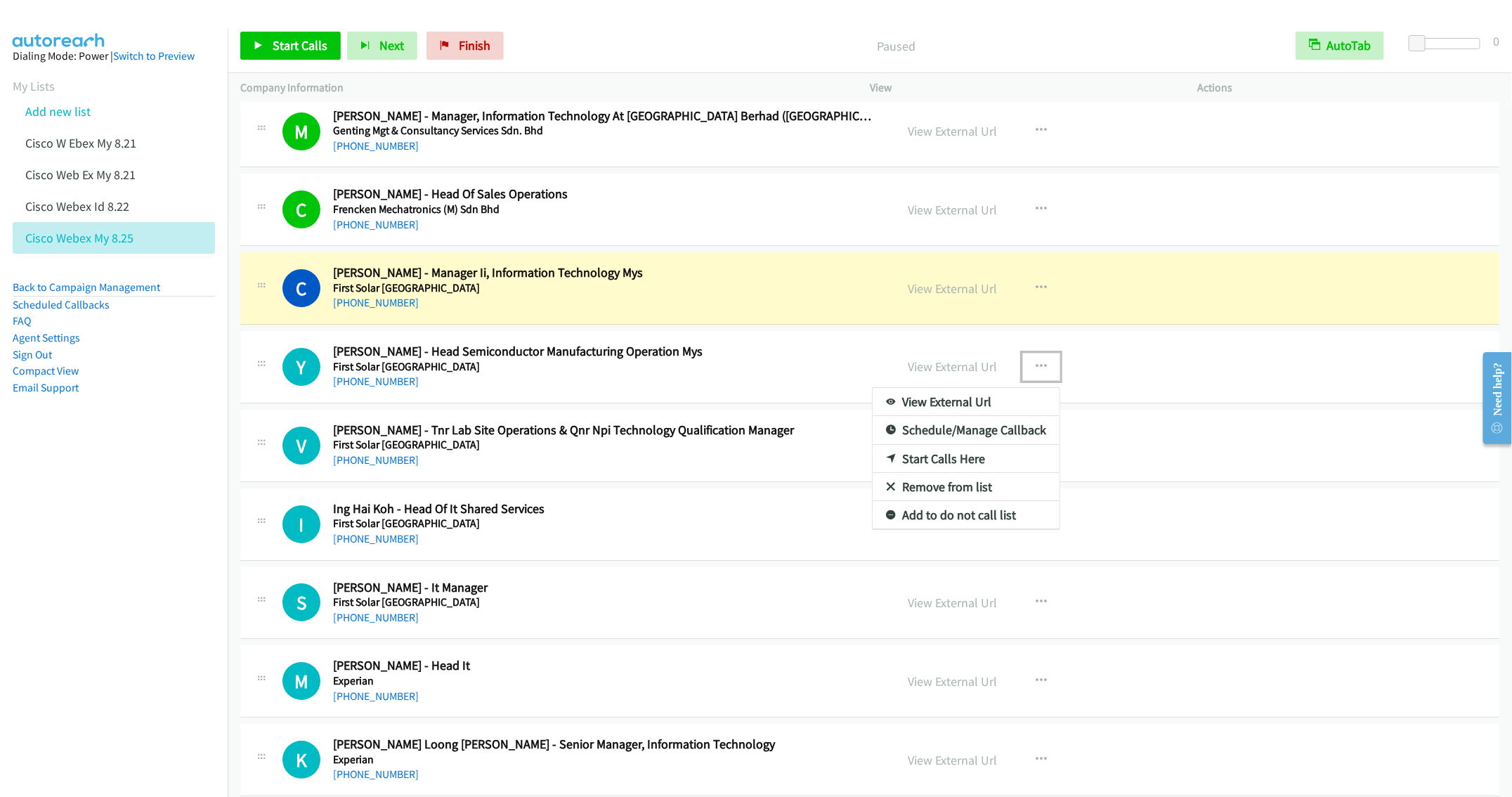
click at [927, 501] on link "Remove from list" at bounding box center [966, 487] width 187 height 28
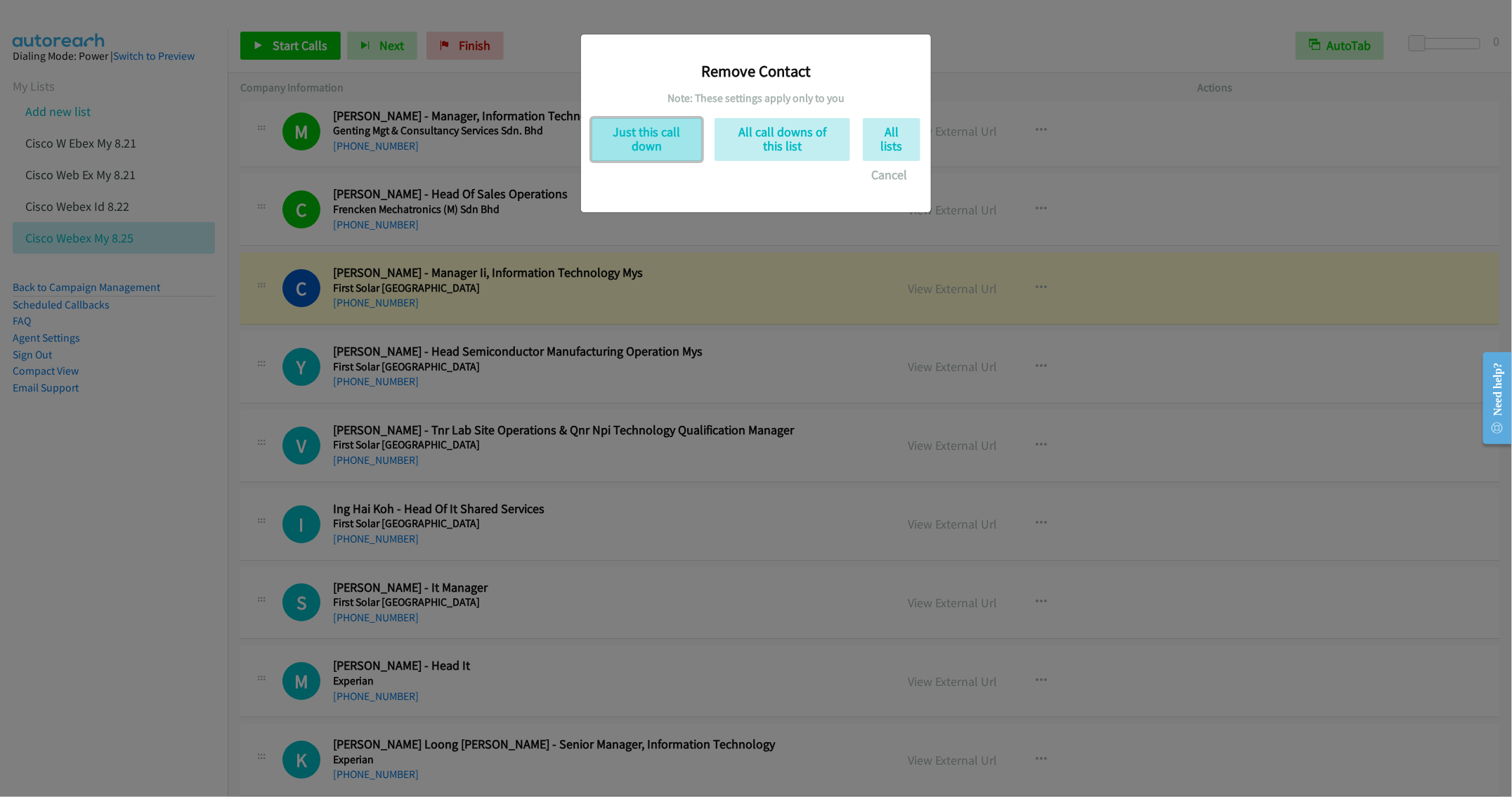
click at [648, 154] on button "Just this call down" at bounding box center [646, 140] width 110 height 43
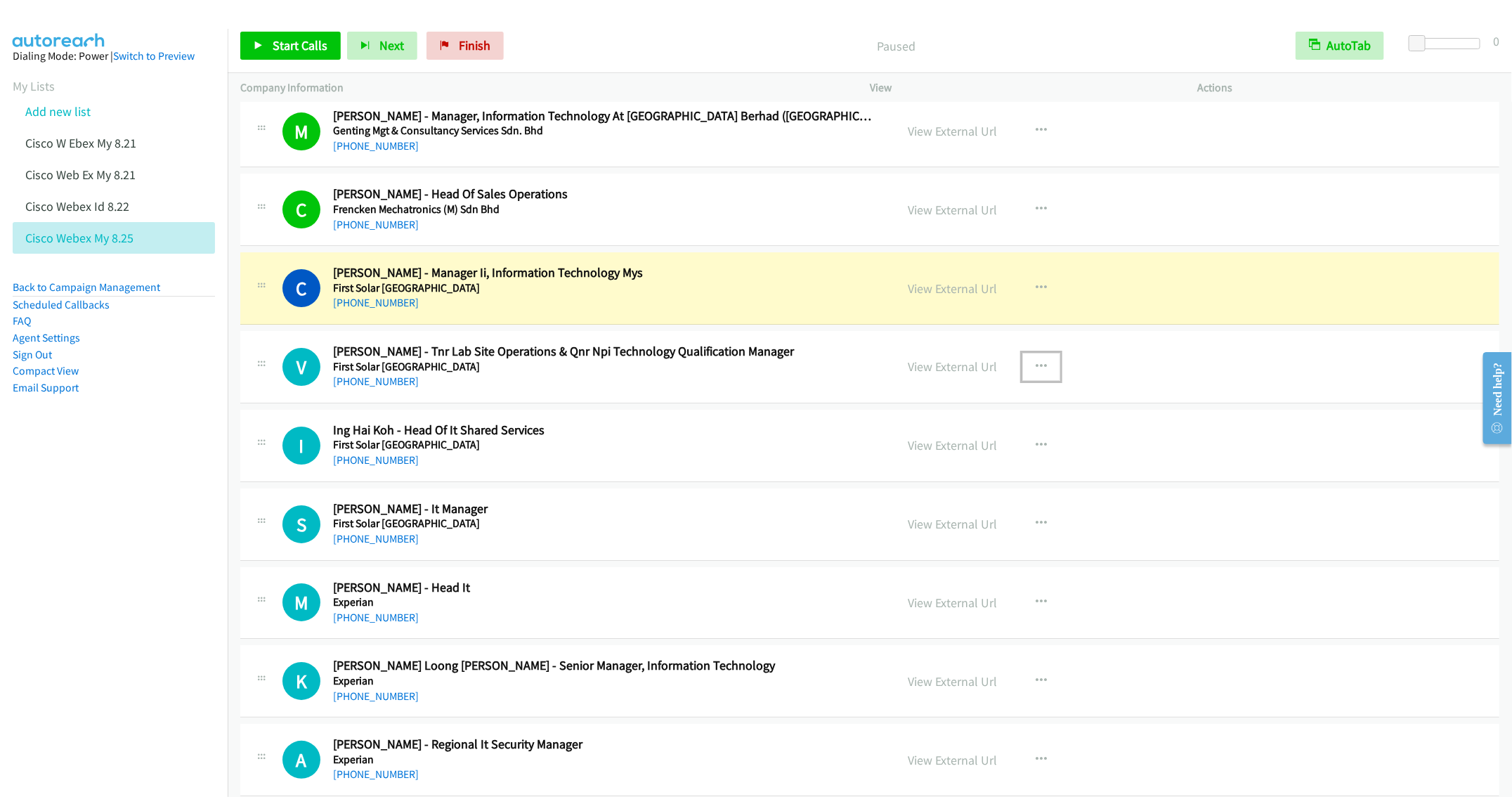
click at [1036, 373] on icon "button" at bounding box center [1041, 366] width 12 height 12
click at [934, 501] on link "Remove from list" at bounding box center [966, 487] width 187 height 28
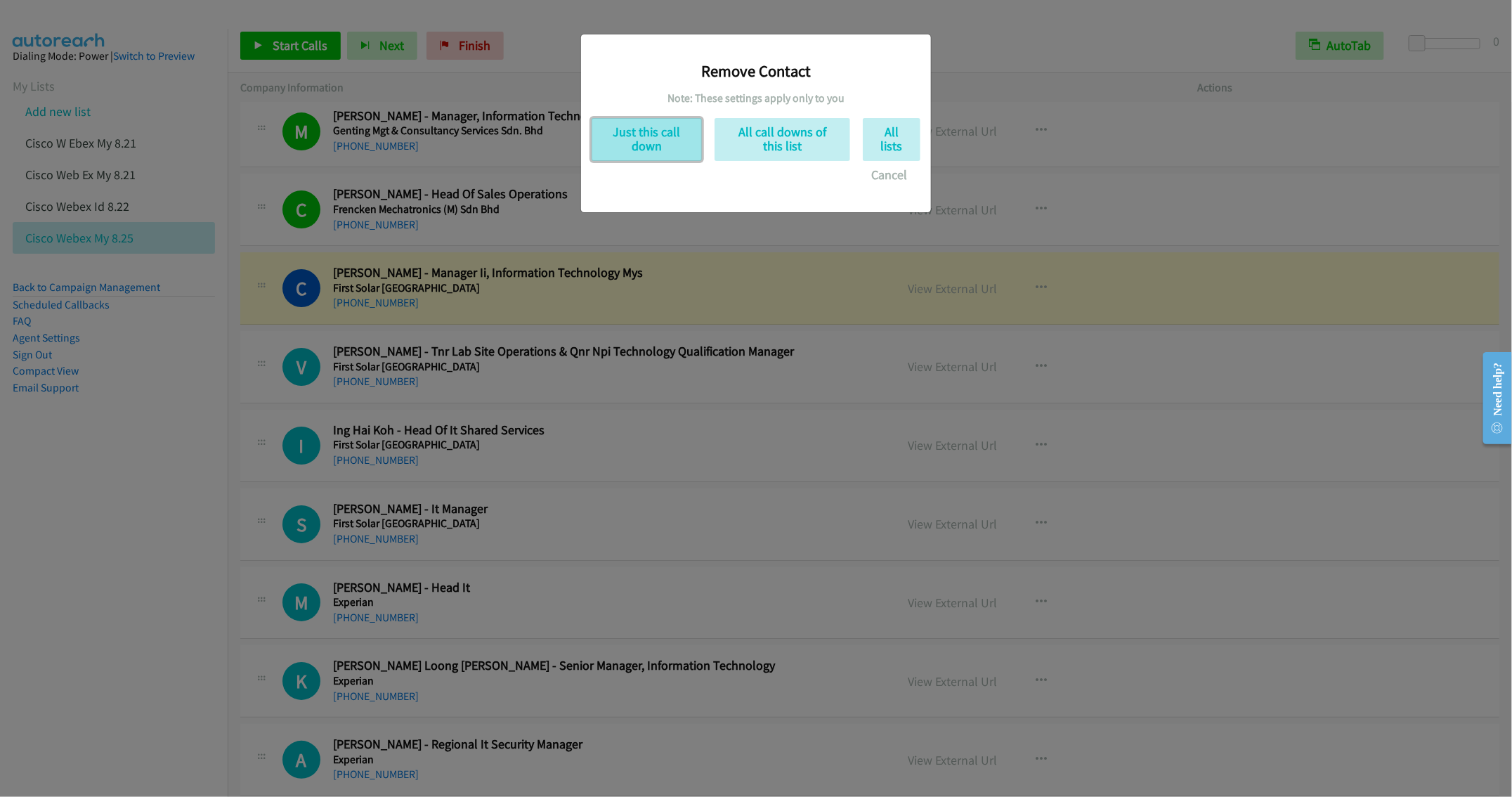
click at [625, 146] on button "Just this call down" at bounding box center [646, 140] width 110 height 43
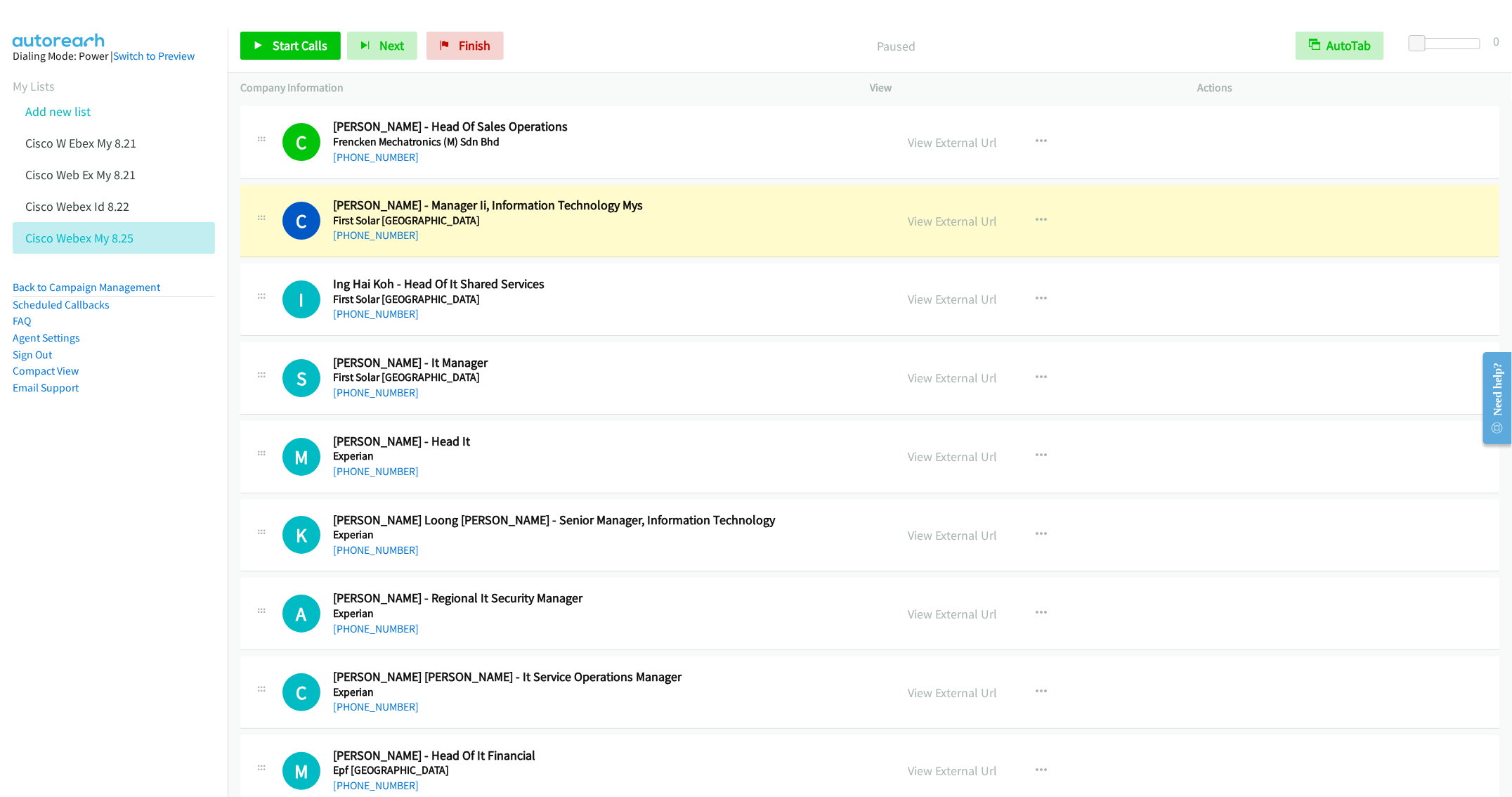
scroll to position [5931, 0]
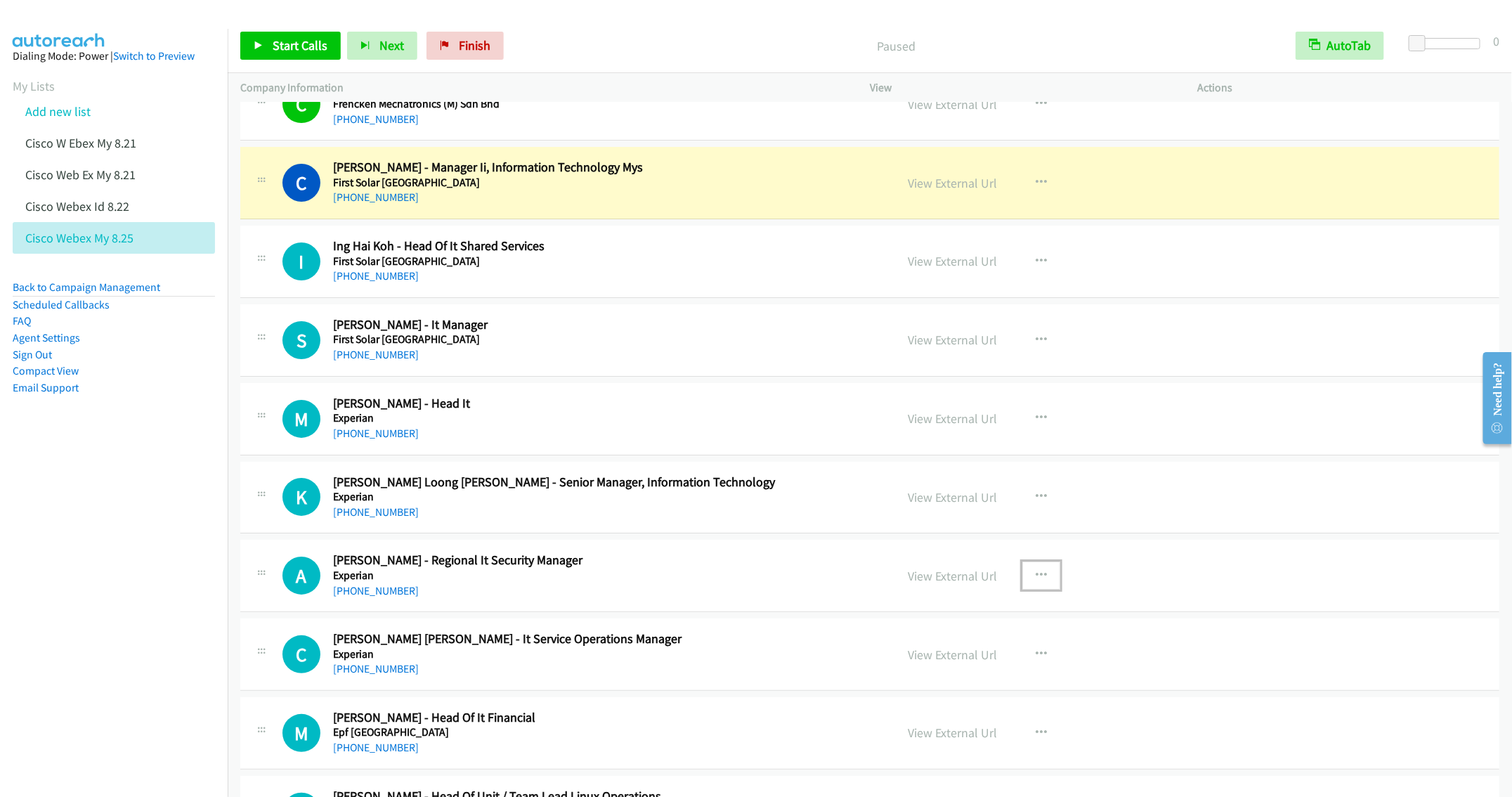
click at [1036, 581] on icon "button" at bounding box center [1041, 576] width 12 height 12
click at [962, 710] on link "Remove from list" at bounding box center [966, 696] width 187 height 28
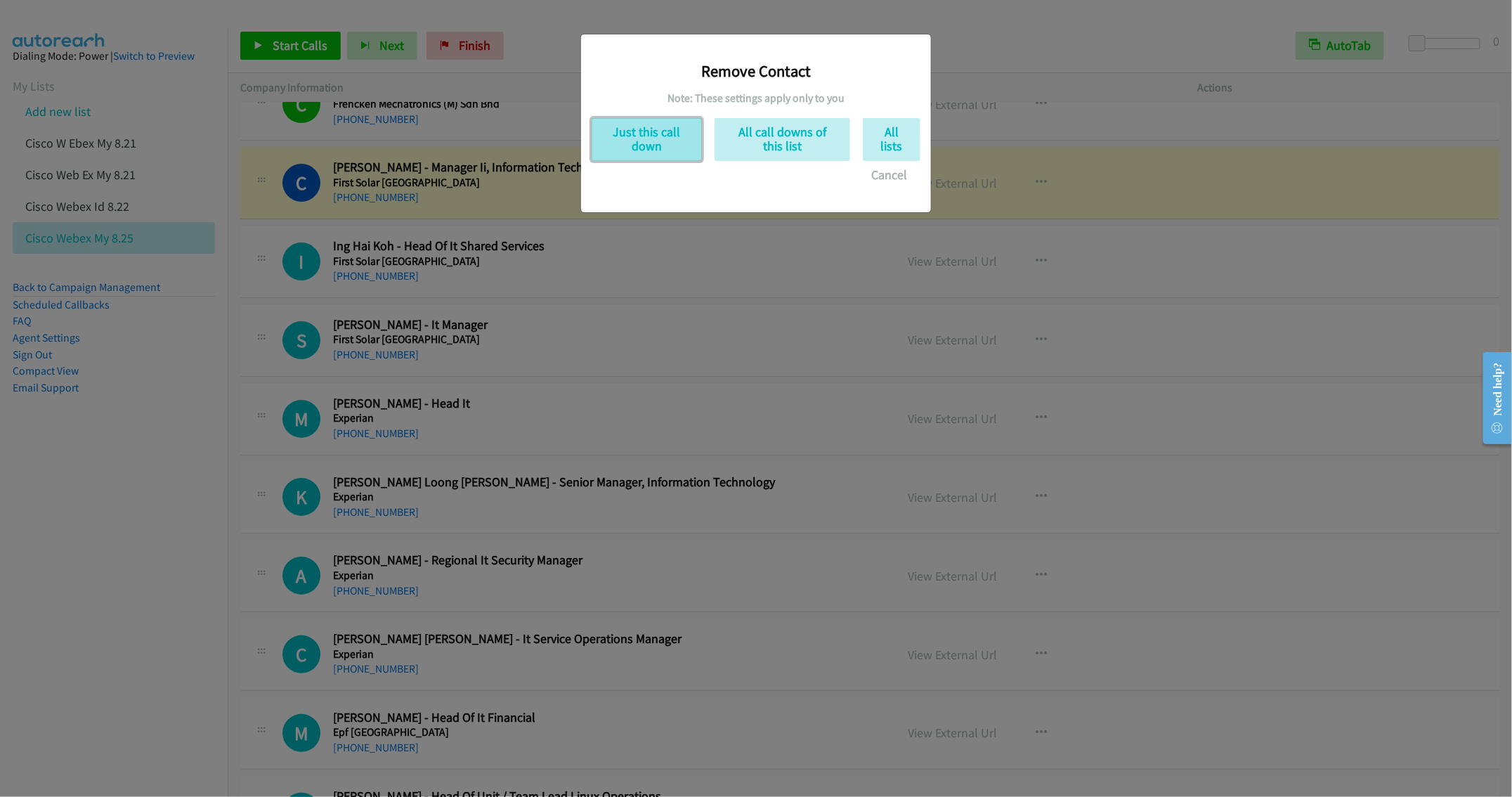
click at [663, 135] on button "Just this call down" at bounding box center [646, 140] width 110 height 43
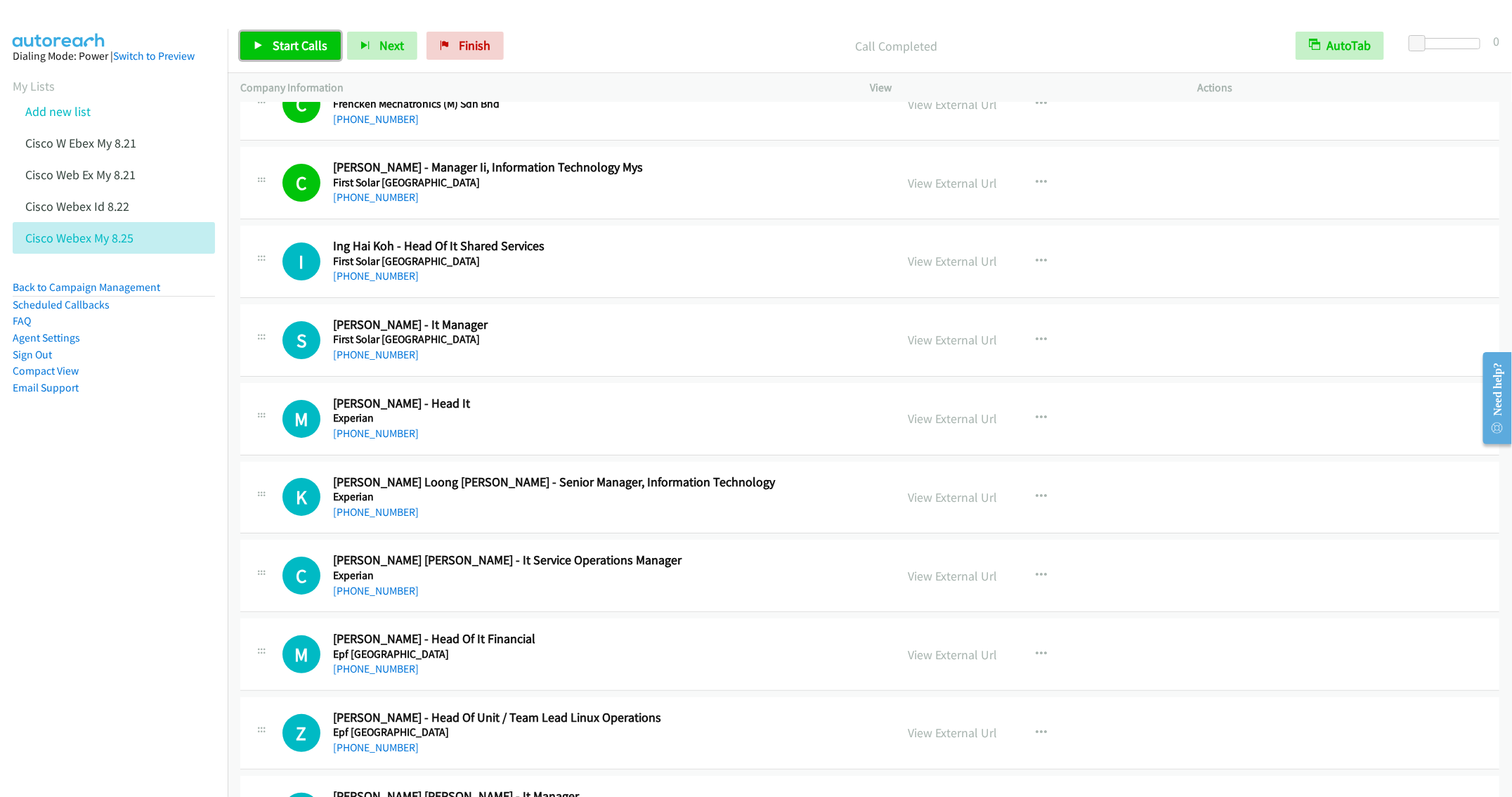
click at [295, 35] on link "Start Calls" at bounding box center [291, 46] width 100 height 28
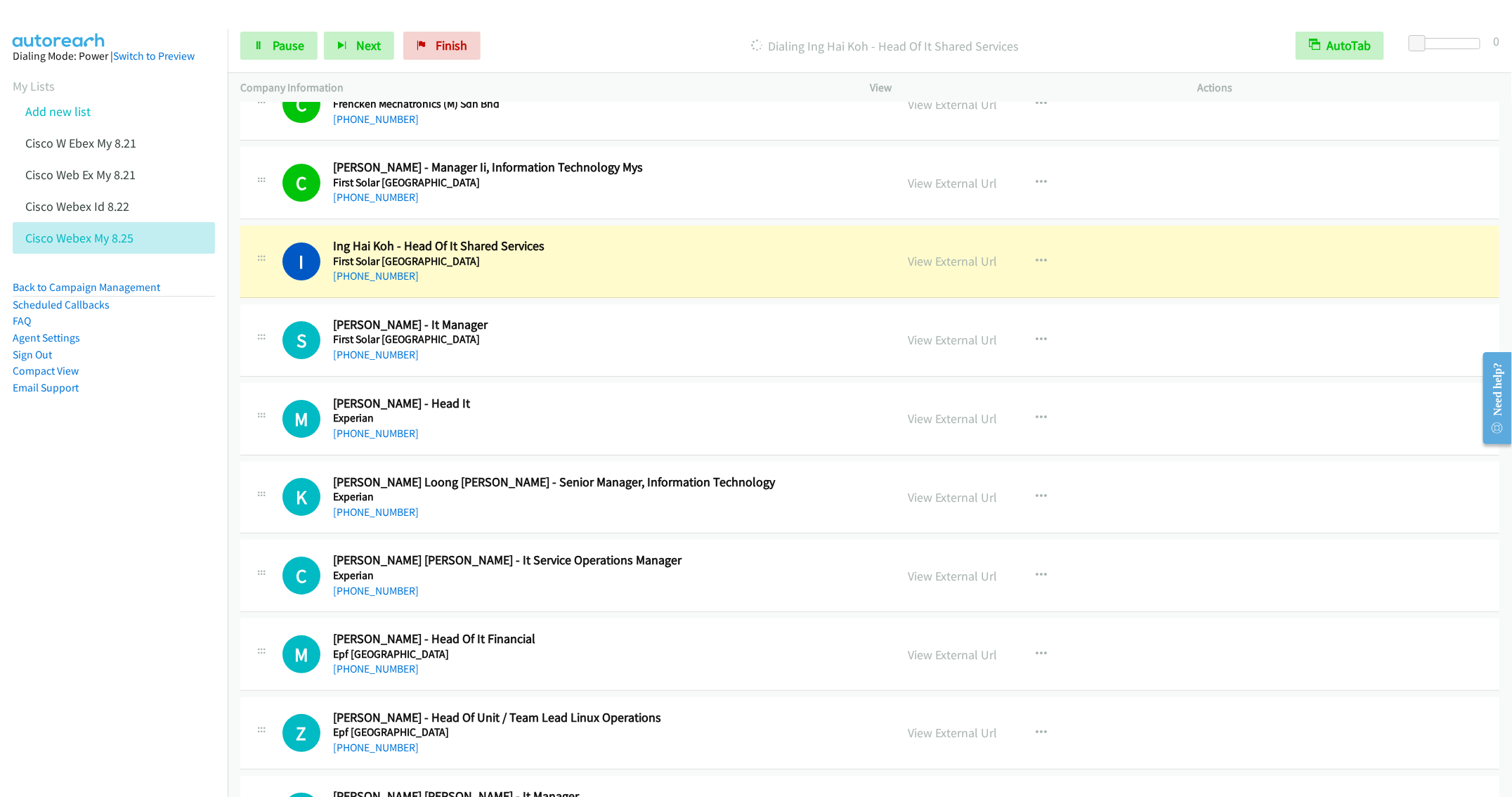
click at [110, 552] on nav "Dialing Mode: Power | Switch to Preview My Lists Add new list Cisco W Ebex My 8…" at bounding box center [114, 427] width 228 height 797
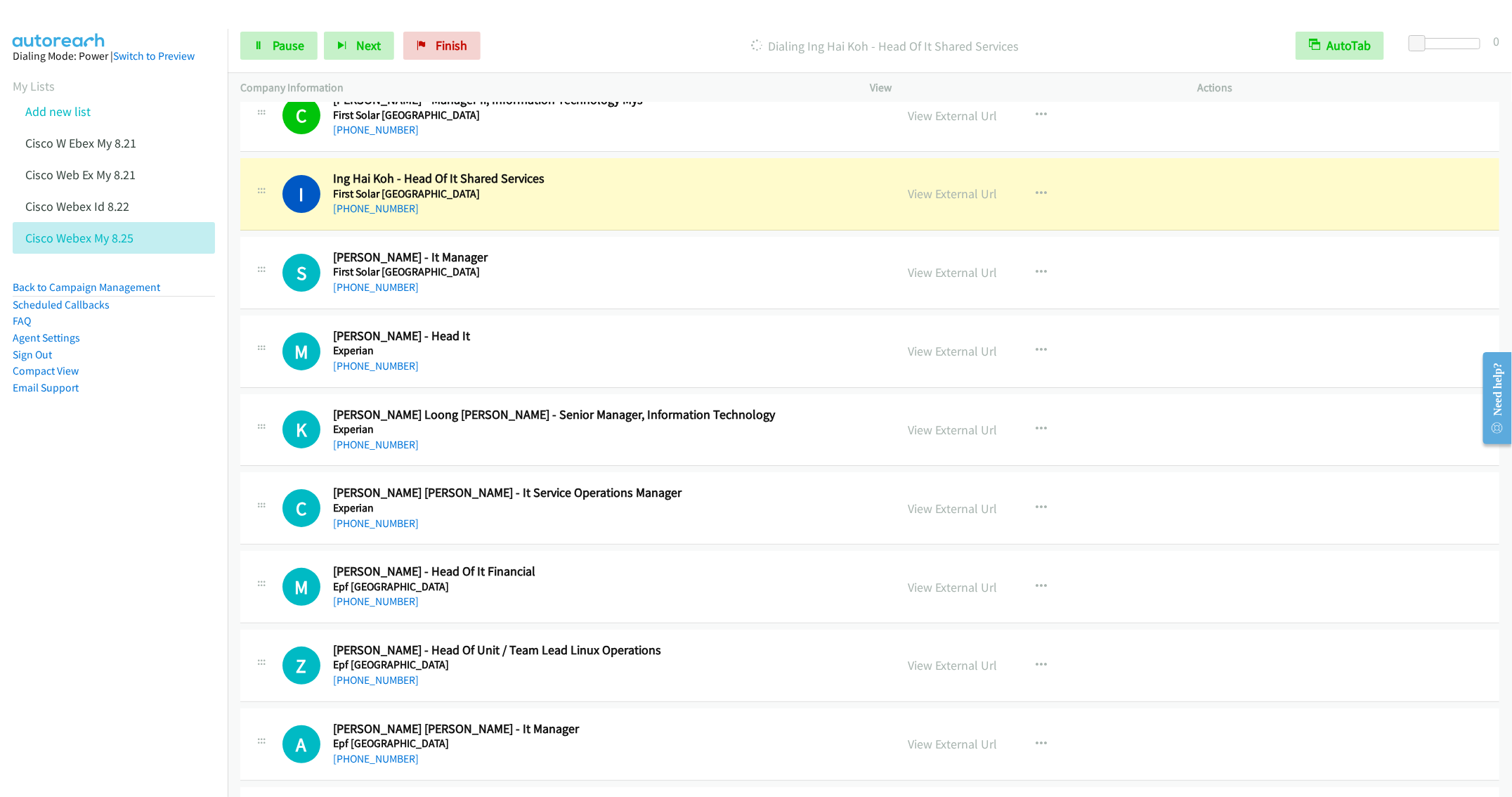
scroll to position [6037, 0]
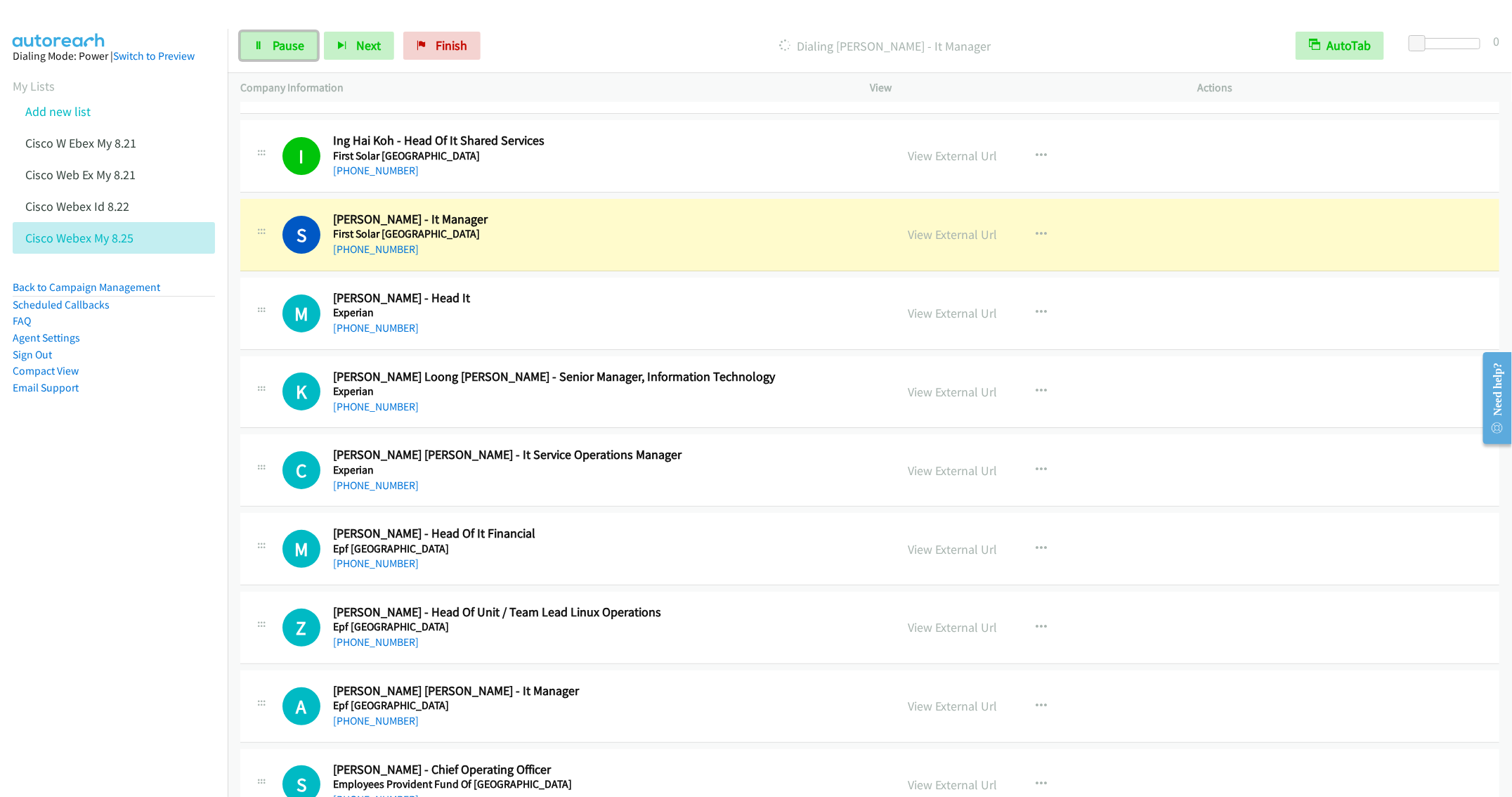
drag, startPoint x: 281, startPoint y: 51, endPoint x: 311, endPoint y: 73, distance: 37.2
click at [279, 51] on span "Pause" at bounding box center [288, 45] width 32 height 16
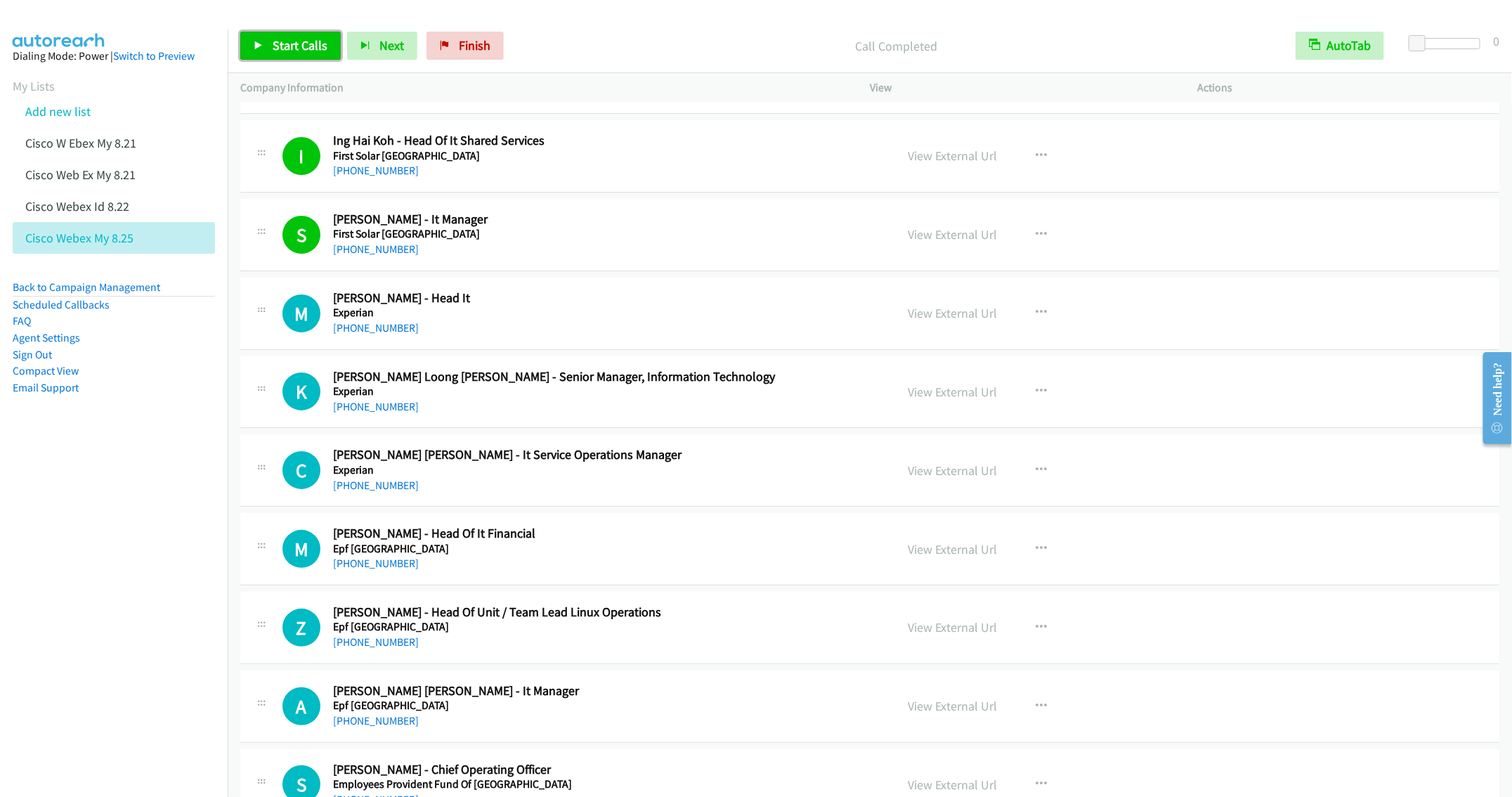
click at [280, 47] on span "Start Calls" at bounding box center [299, 45] width 55 height 16
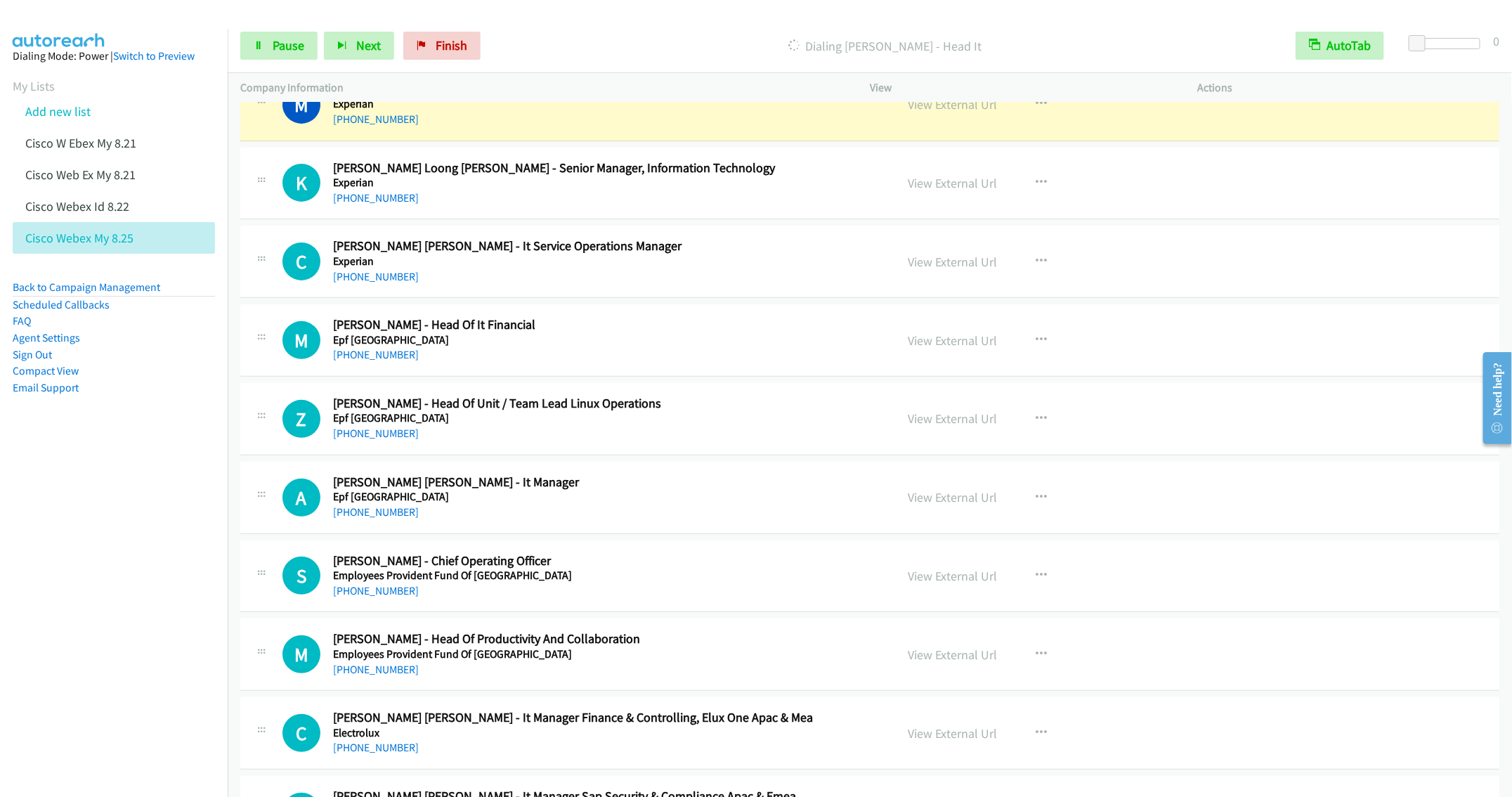
scroll to position [6247, 0]
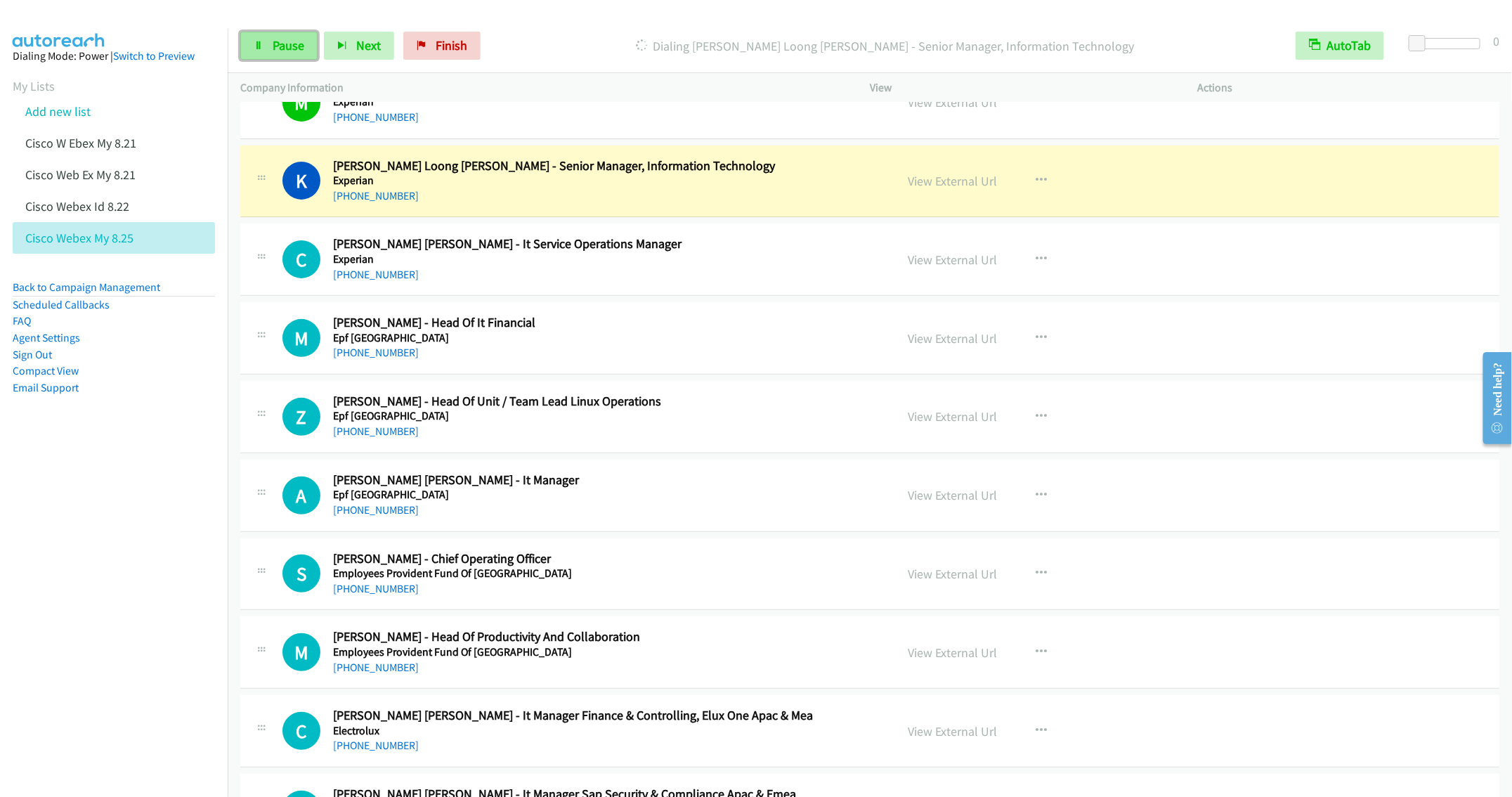
click at [266, 39] on link "Pause" at bounding box center [279, 46] width 77 height 28
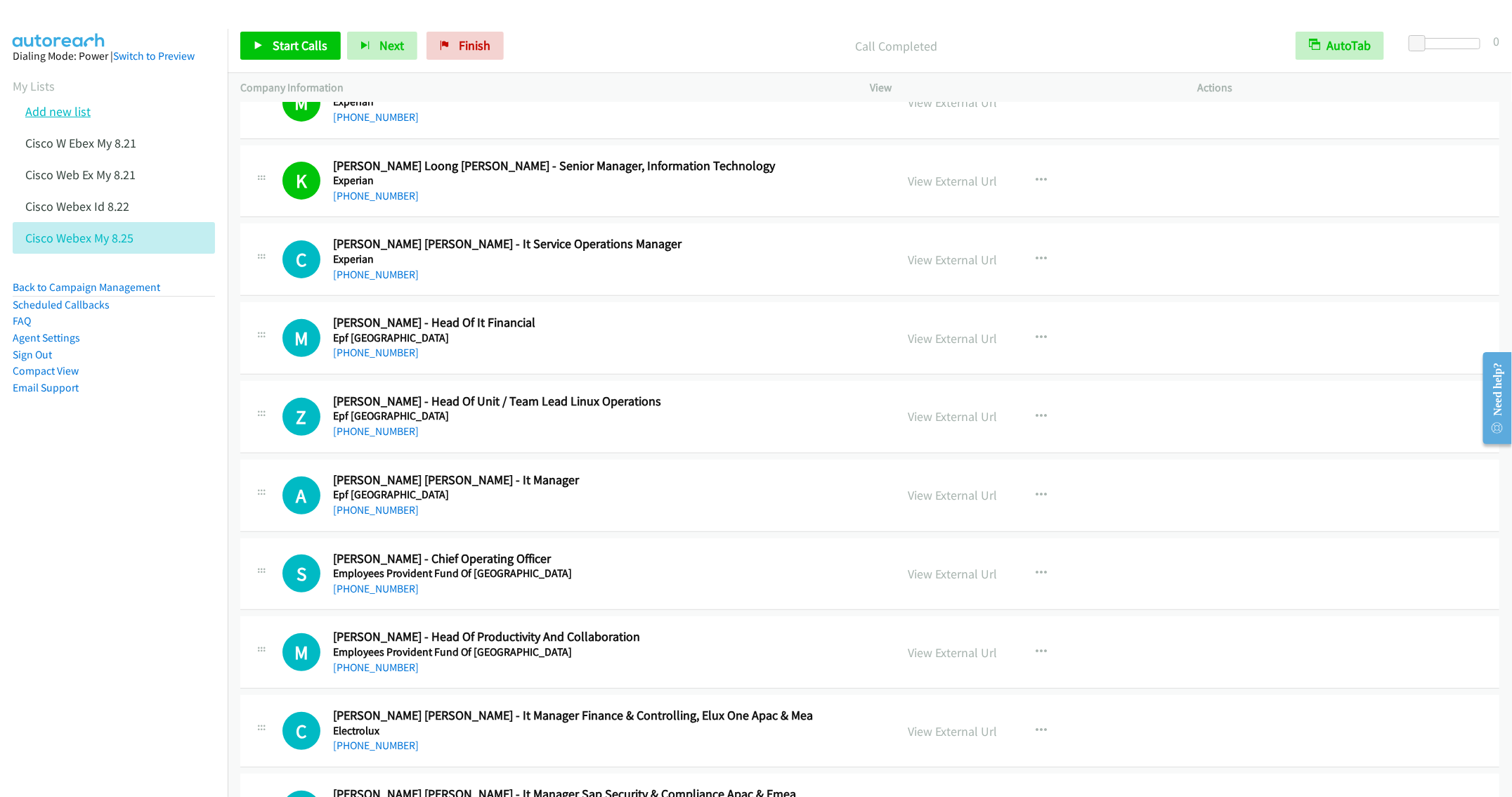
click at [66, 113] on link "Add new list" at bounding box center [58, 111] width 66 height 16
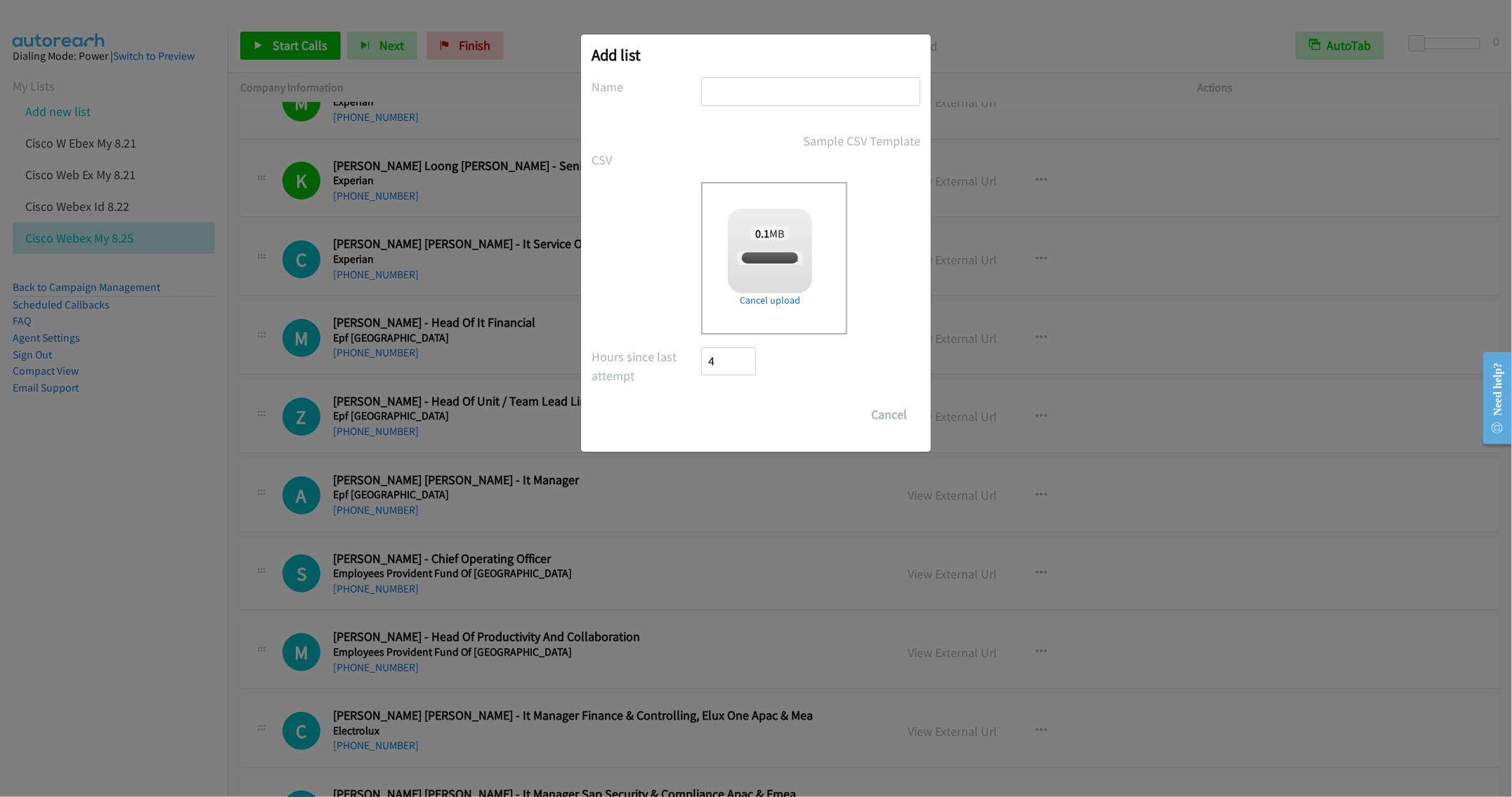
click at [781, 99] on input "text" at bounding box center [811, 91] width 219 height 29
checkbox input "true"
type input "Cisco Webex TH WS 8.25"
click at [721, 422] on input "Save List" at bounding box center [738, 414] width 74 height 28
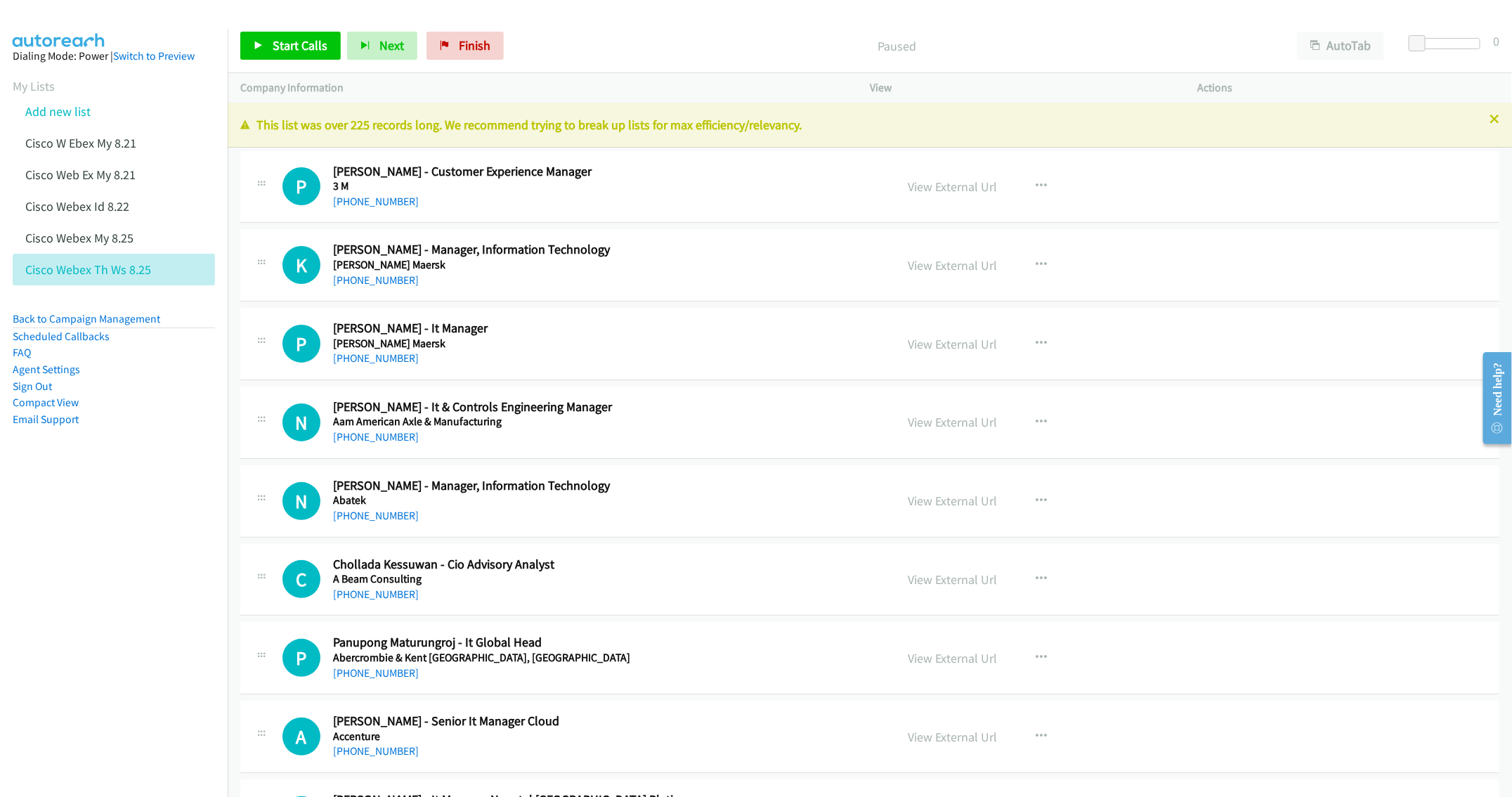
click at [1085, 113] on div "This list was over 225 records long. We recommend trying to break up lists for …" at bounding box center [869, 125] width 1284 height 45
click at [1471, 119] on p "This list was over 225 records long. We recommend trying to break up lists for …" at bounding box center [870, 124] width 1259 height 19
click at [1490, 119] on icon at bounding box center [1494, 120] width 10 height 10
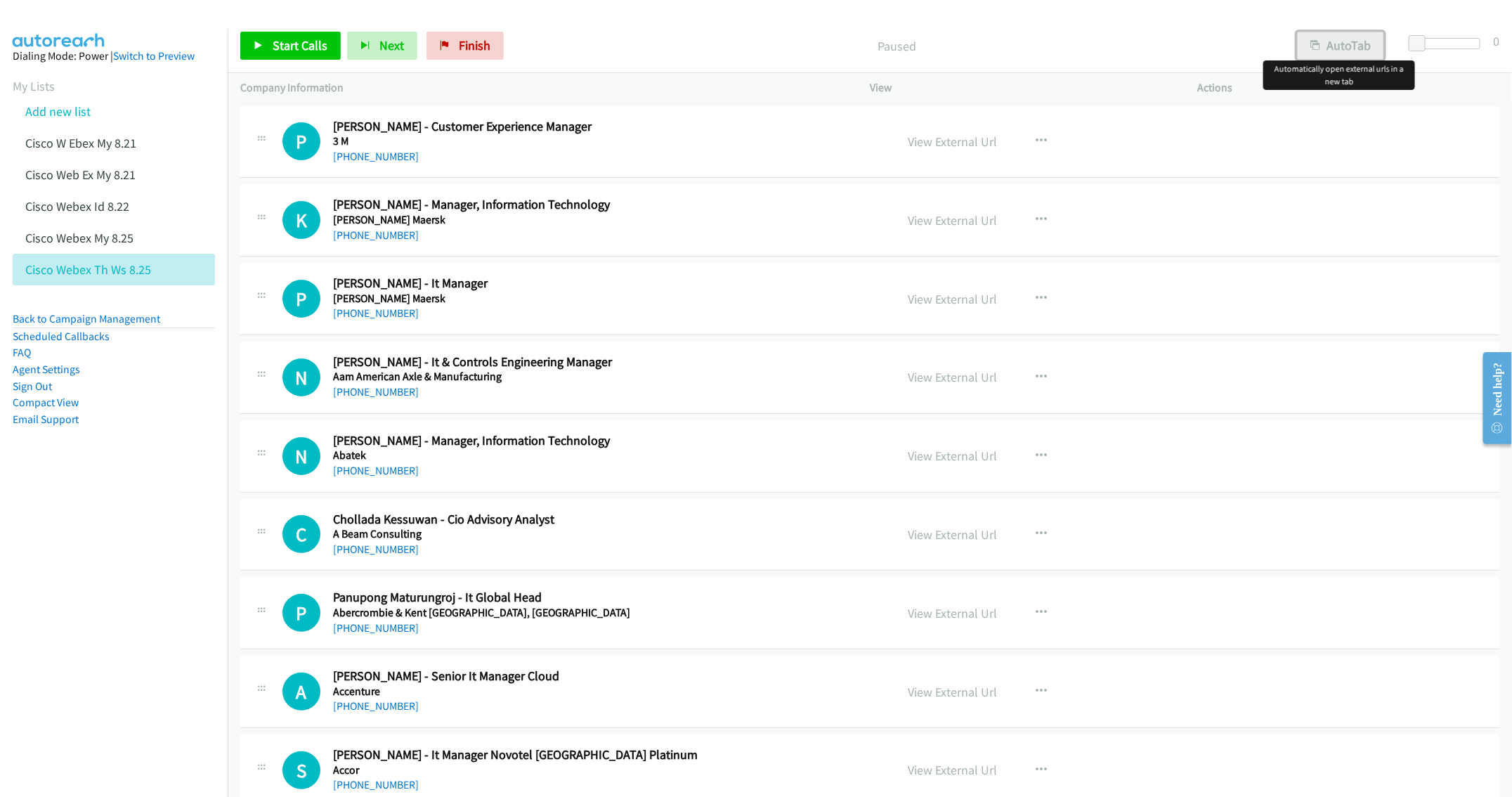
click at [1342, 44] on button "AutoTab" at bounding box center [1340, 46] width 87 height 28
click at [933, 141] on link "View External Url" at bounding box center [953, 141] width 89 height 16
click at [295, 53] on link "Start Calls" at bounding box center [291, 46] width 100 height 28
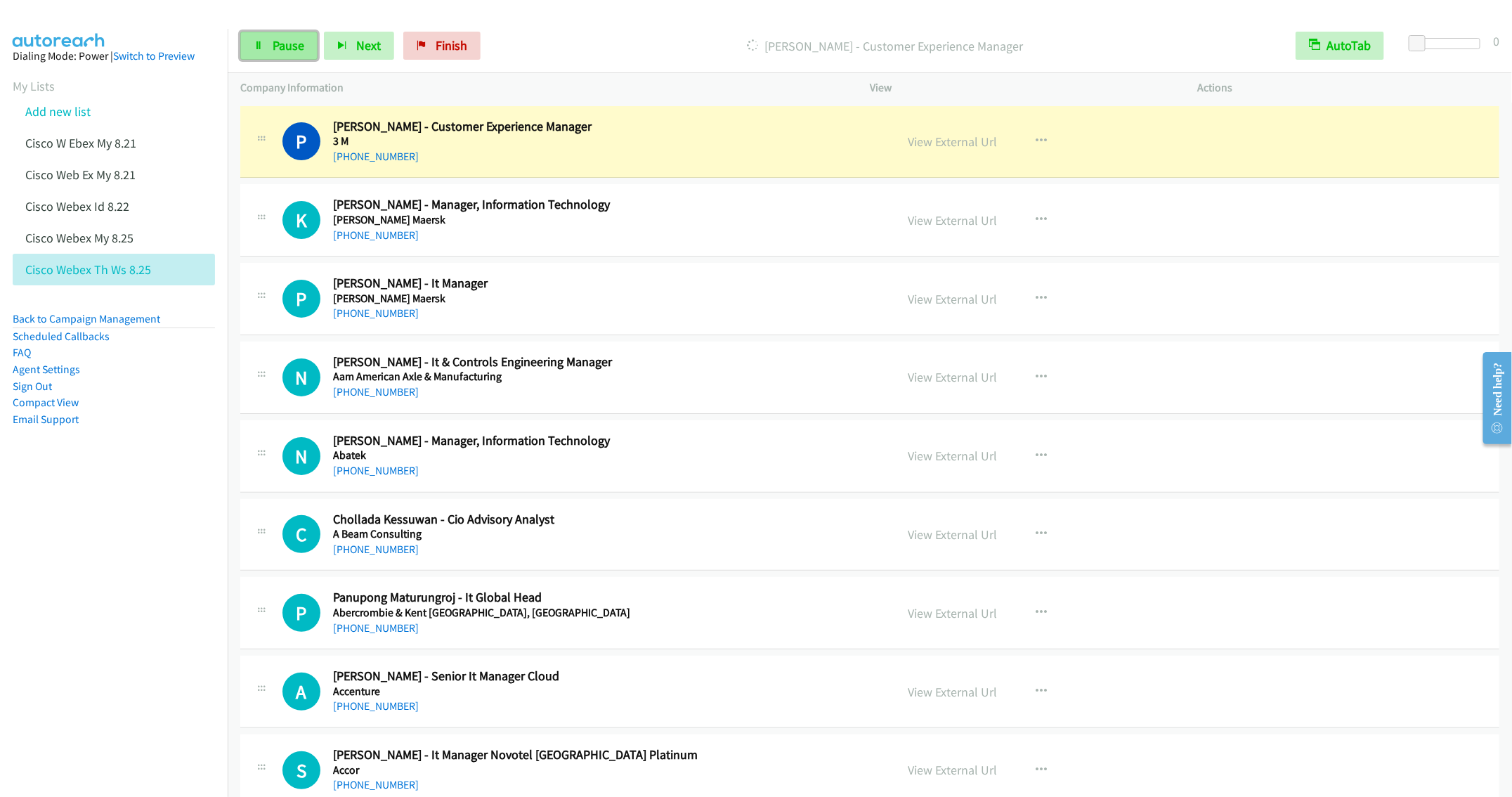
click at [282, 47] on span "Pause" at bounding box center [288, 45] width 32 height 16
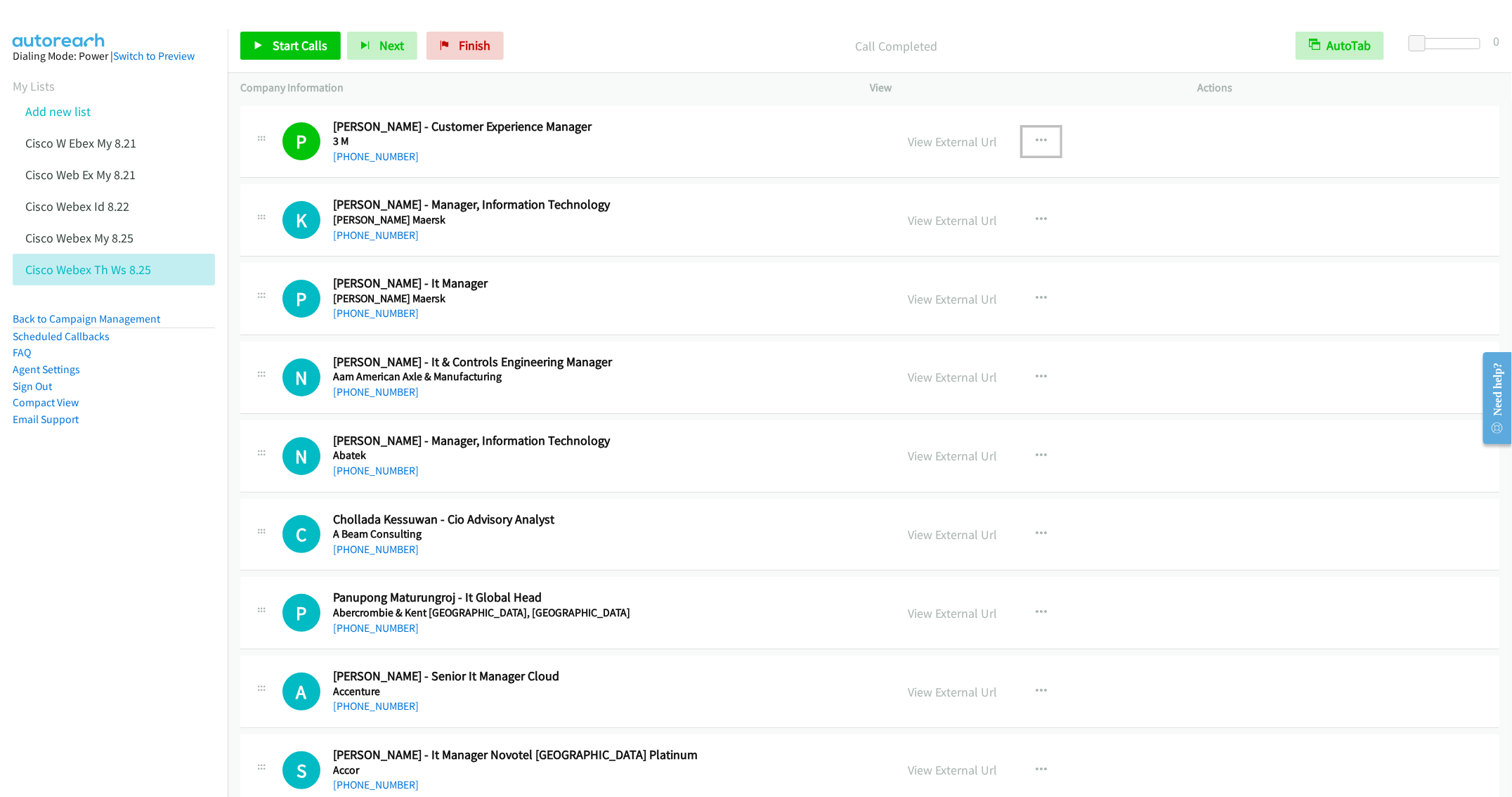
click at [1041, 135] on button "button" at bounding box center [1041, 141] width 38 height 28
click at [937, 262] on link "Remove from list" at bounding box center [966, 262] width 187 height 28
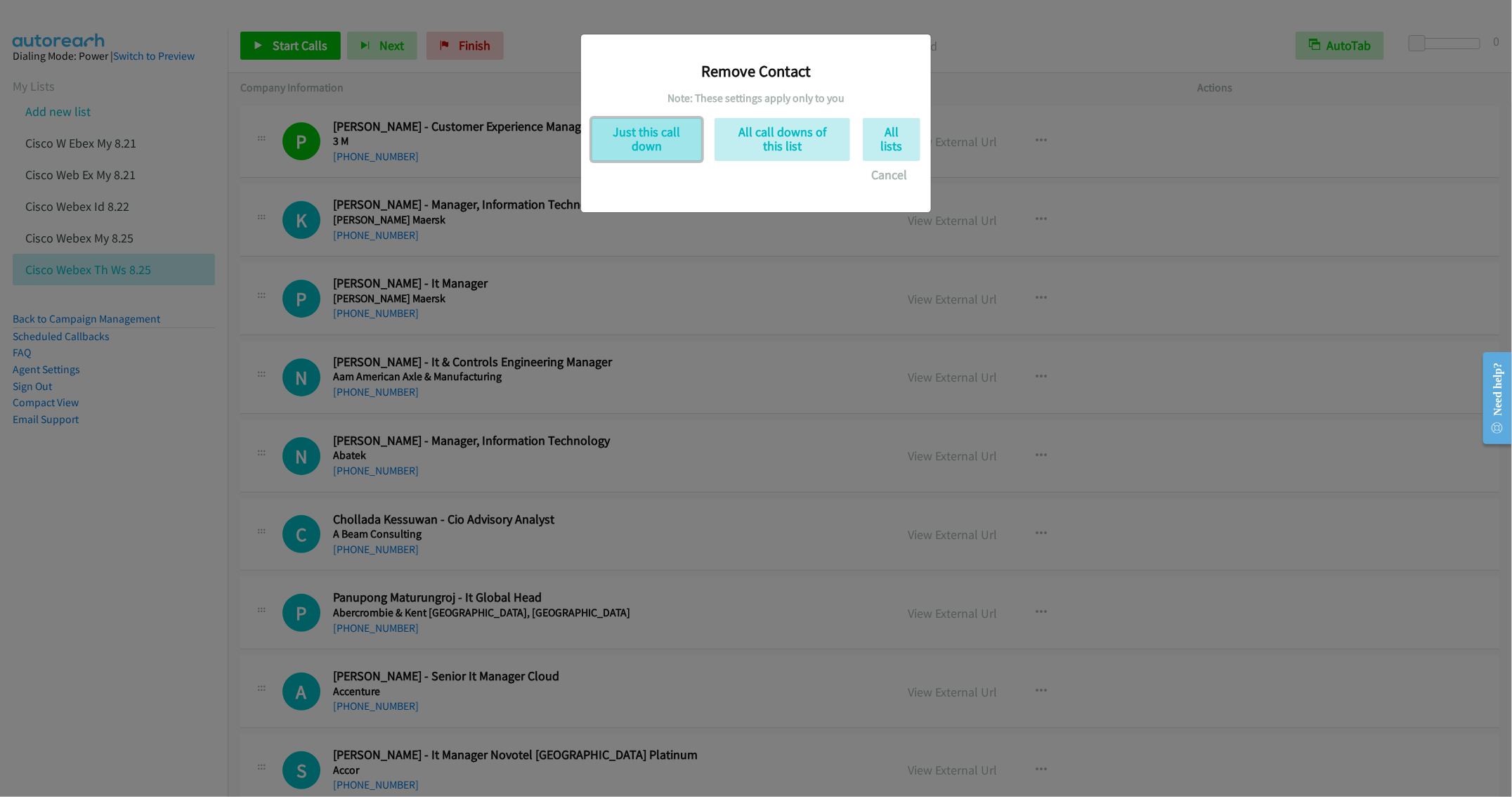
click at [643, 137] on button "Just this call down" at bounding box center [646, 140] width 110 height 43
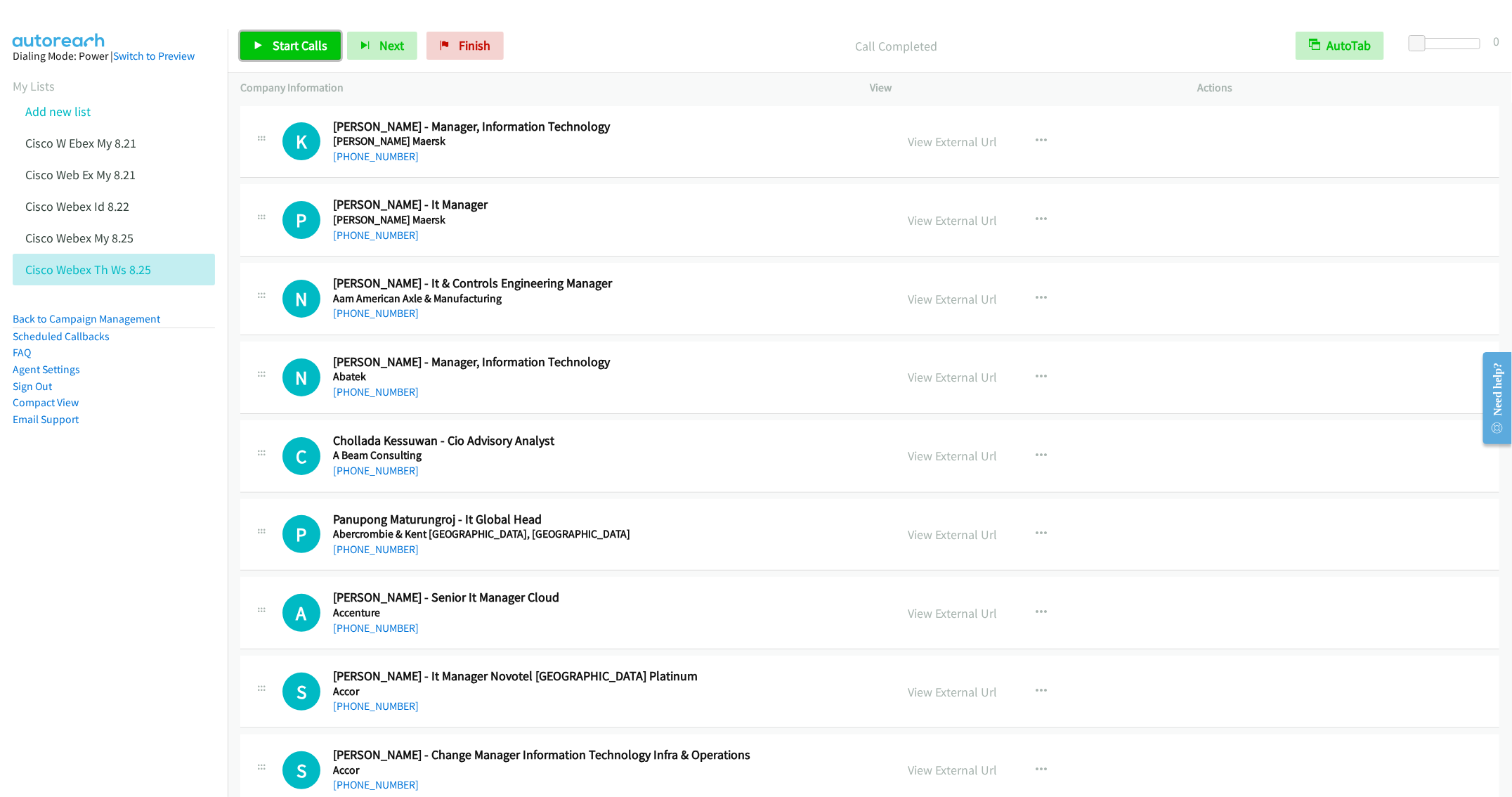
click at [288, 49] on span "Start Calls" at bounding box center [299, 45] width 55 height 16
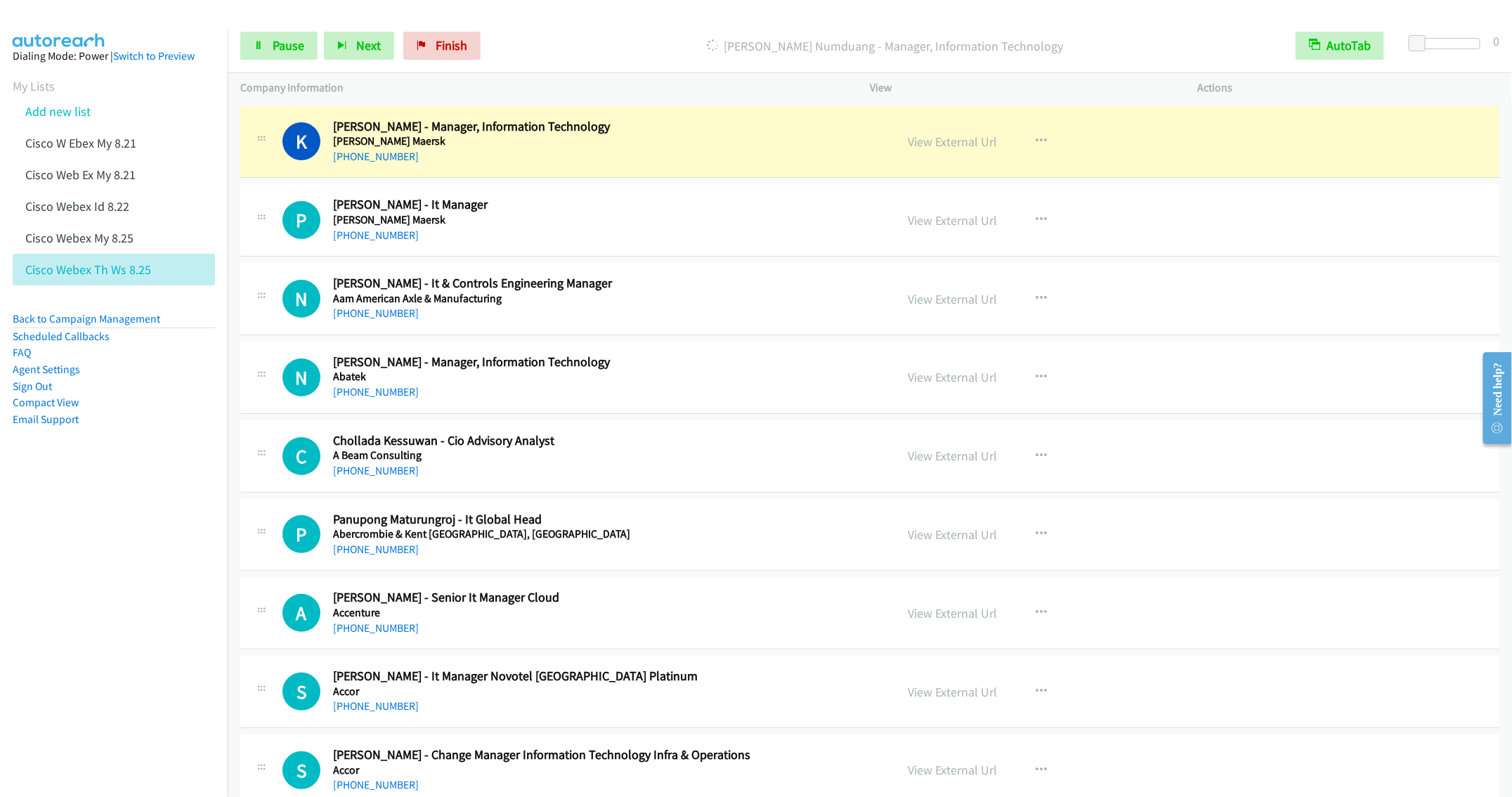
click at [671, 283] on h2 "Niwat Noorit - It & Controls Engineering Manager" at bounding box center [604, 283] width 542 height 16
click at [265, 39] on link "Pause" at bounding box center [279, 46] width 77 height 28
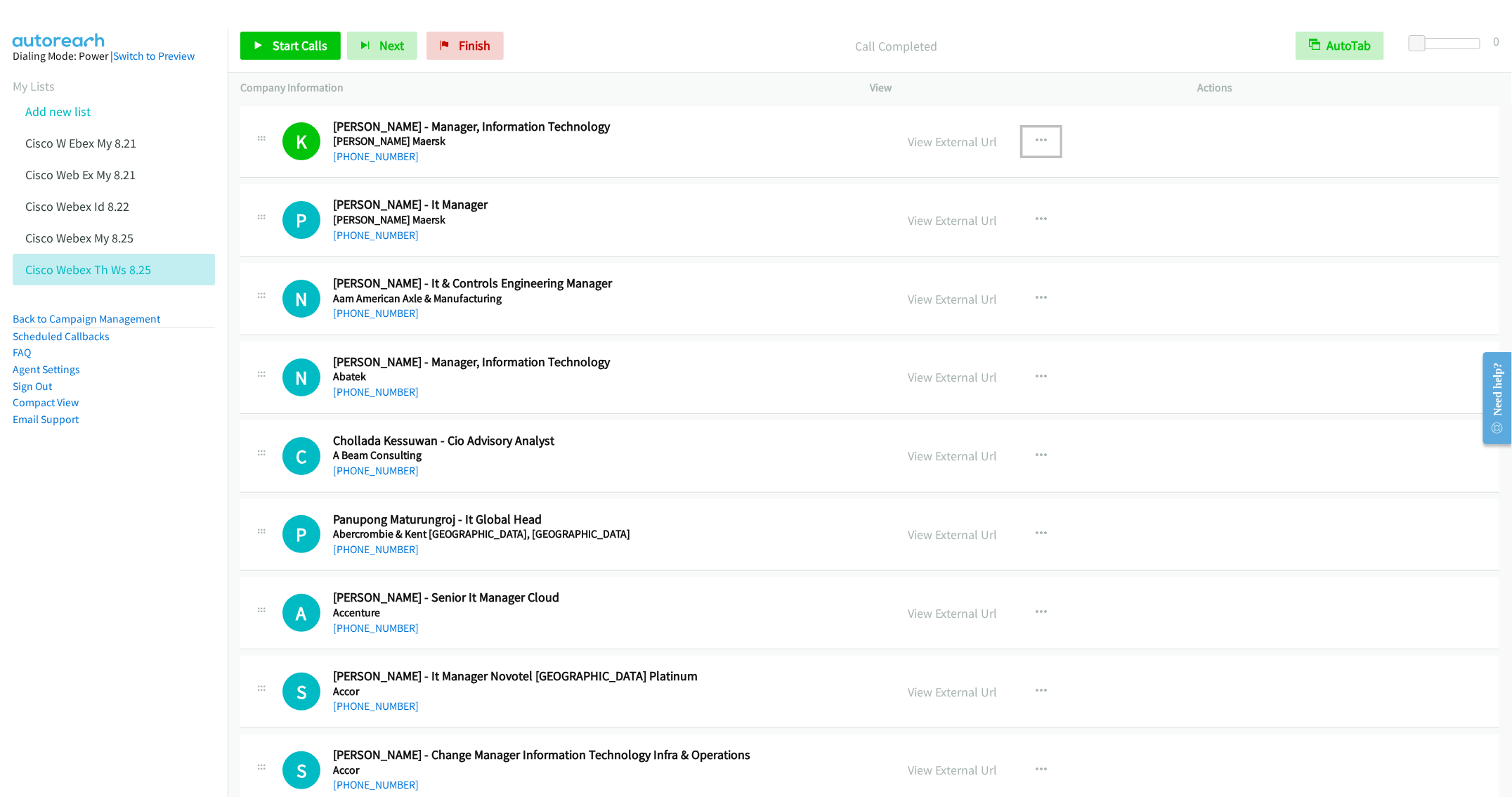
click at [1044, 133] on button "button" at bounding box center [1041, 141] width 38 height 28
click at [943, 260] on link "Remove from list" at bounding box center [966, 262] width 187 height 28
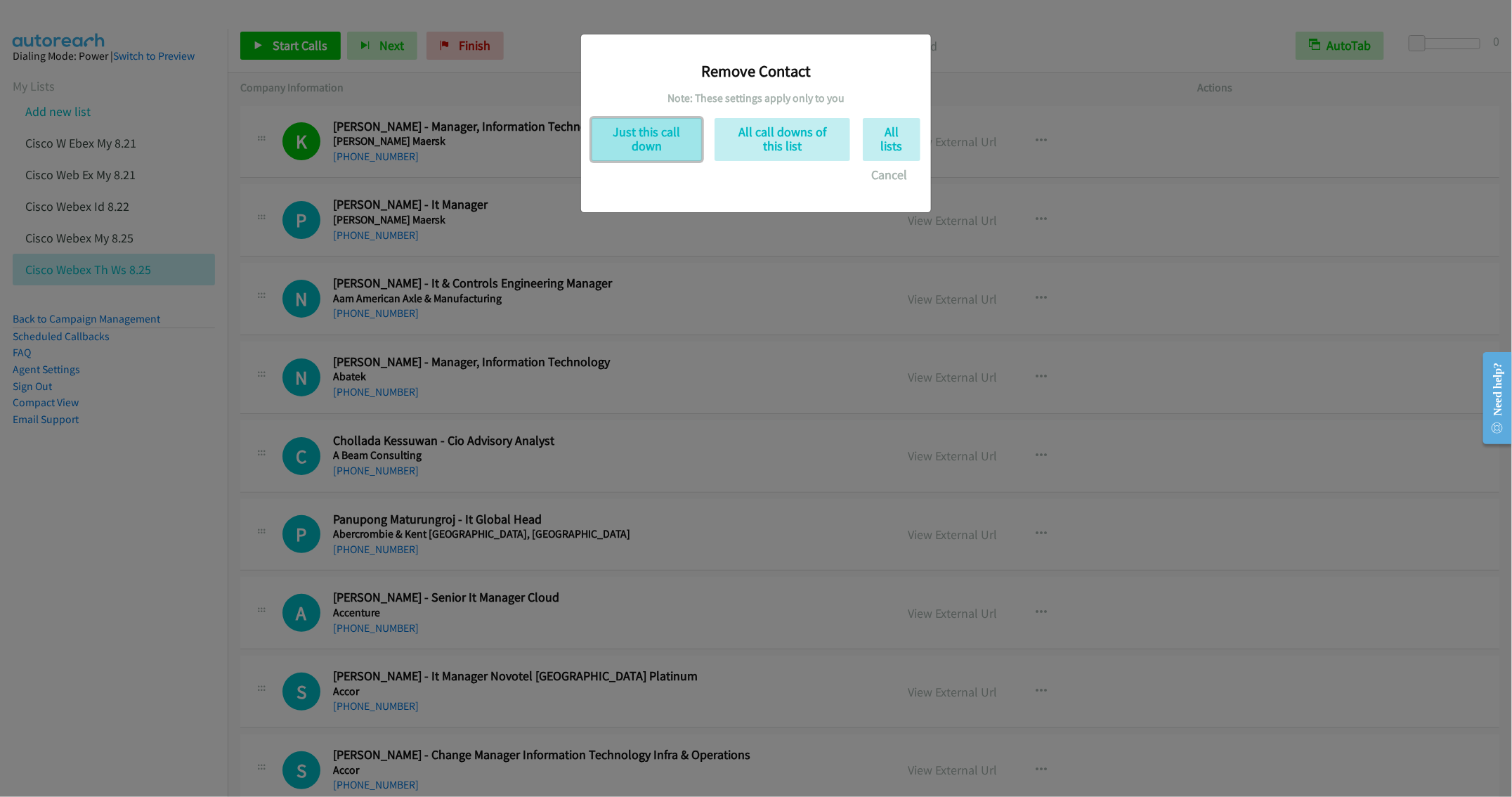
click at [667, 144] on button "Just this call down" at bounding box center [646, 140] width 110 height 43
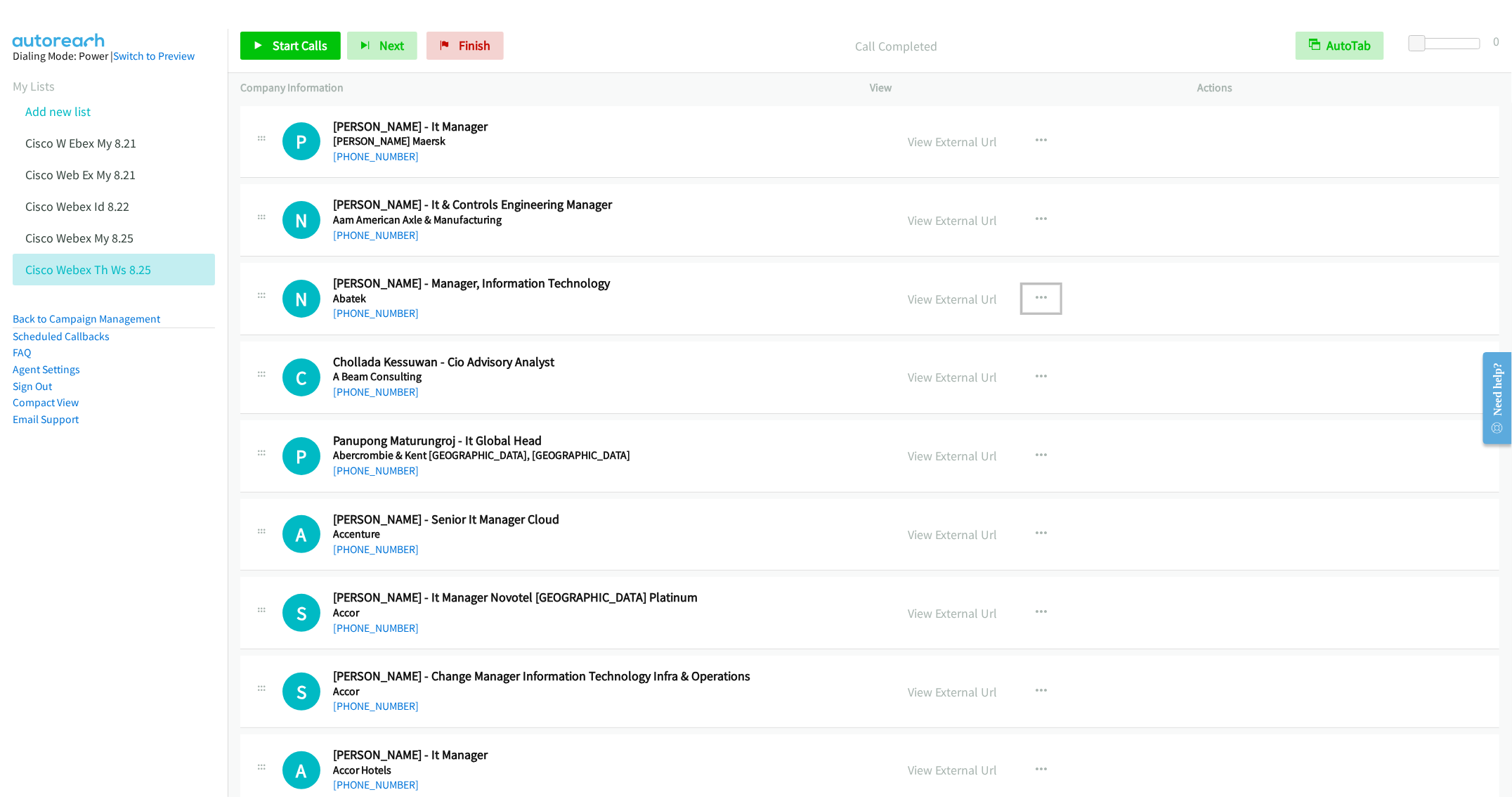
click at [1036, 295] on icon "button" at bounding box center [1041, 299] width 12 height 12
click at [938, 390] on link "Start Calls Here" at bounding box center [966, 390] width 187 height 28
click at [295, 39] on span "Start Calls" at bounding box center [299, 45] width 55 height 16
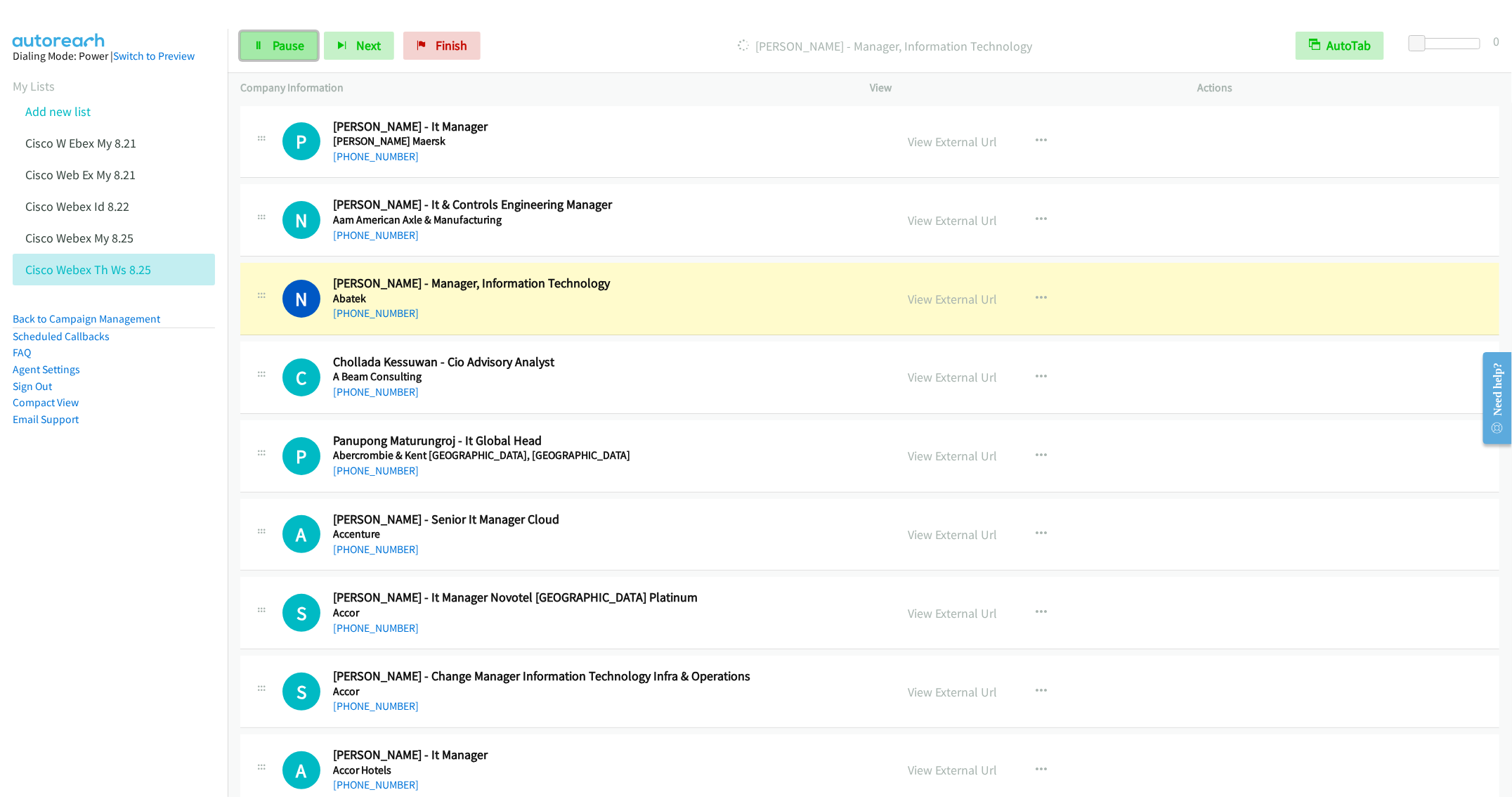
click at [270, 45] on link "Pause" at bounding box center [279, 46] width 77 height 28
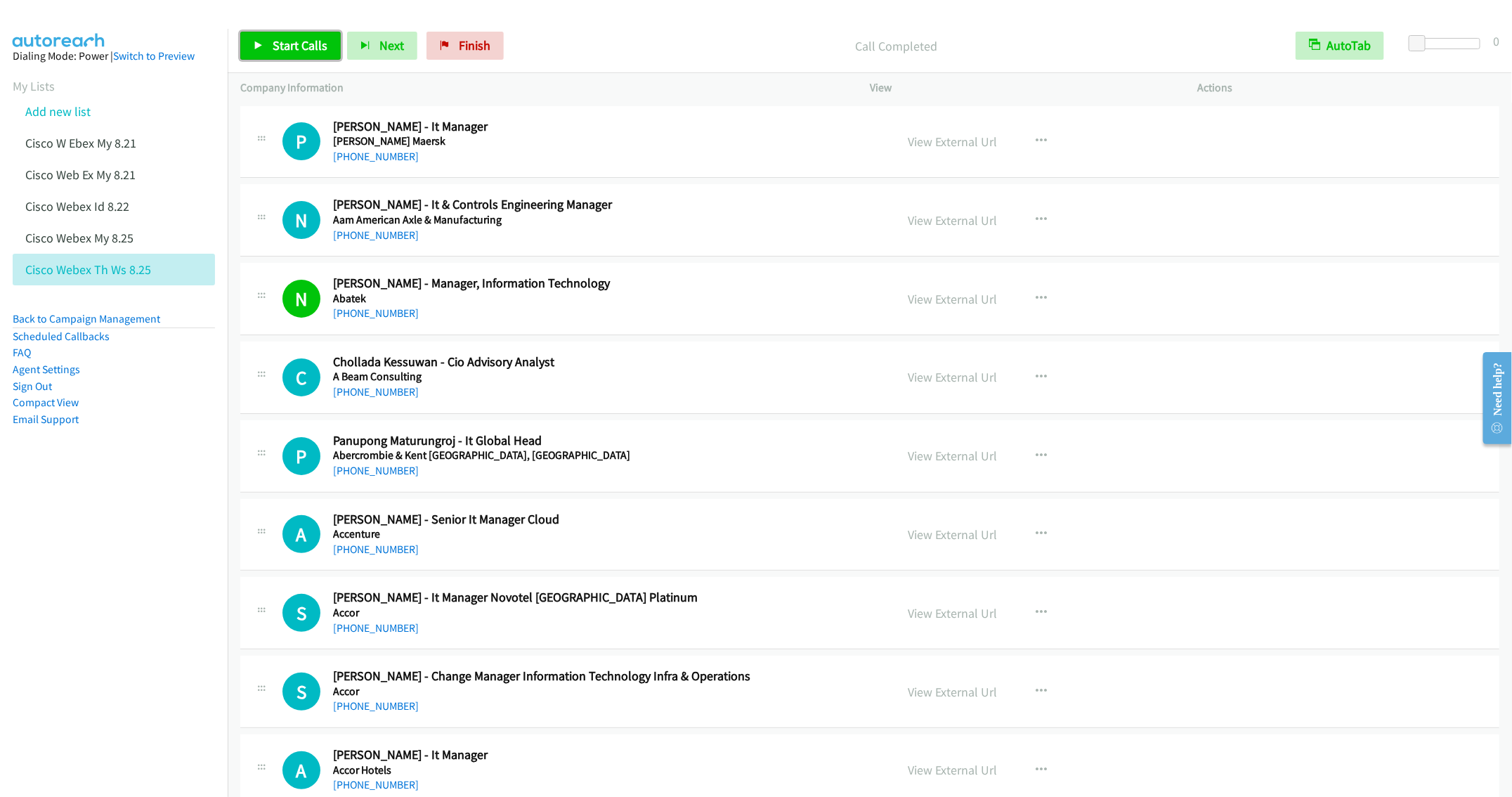
click at [277, 47] on span "Start Calls" at bounding box center [299, 45] width 55 height 16
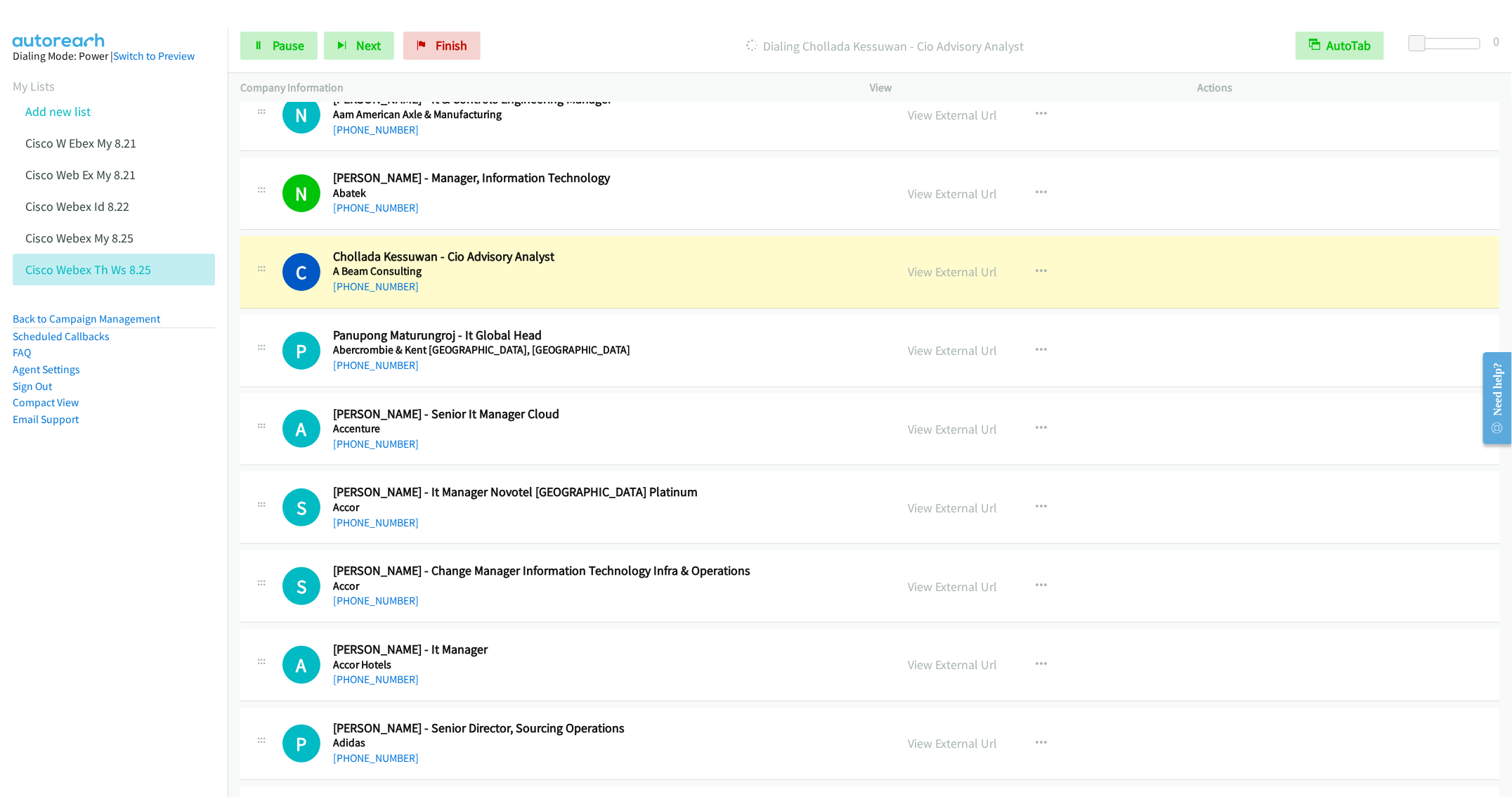
scroll to position [211, 0]
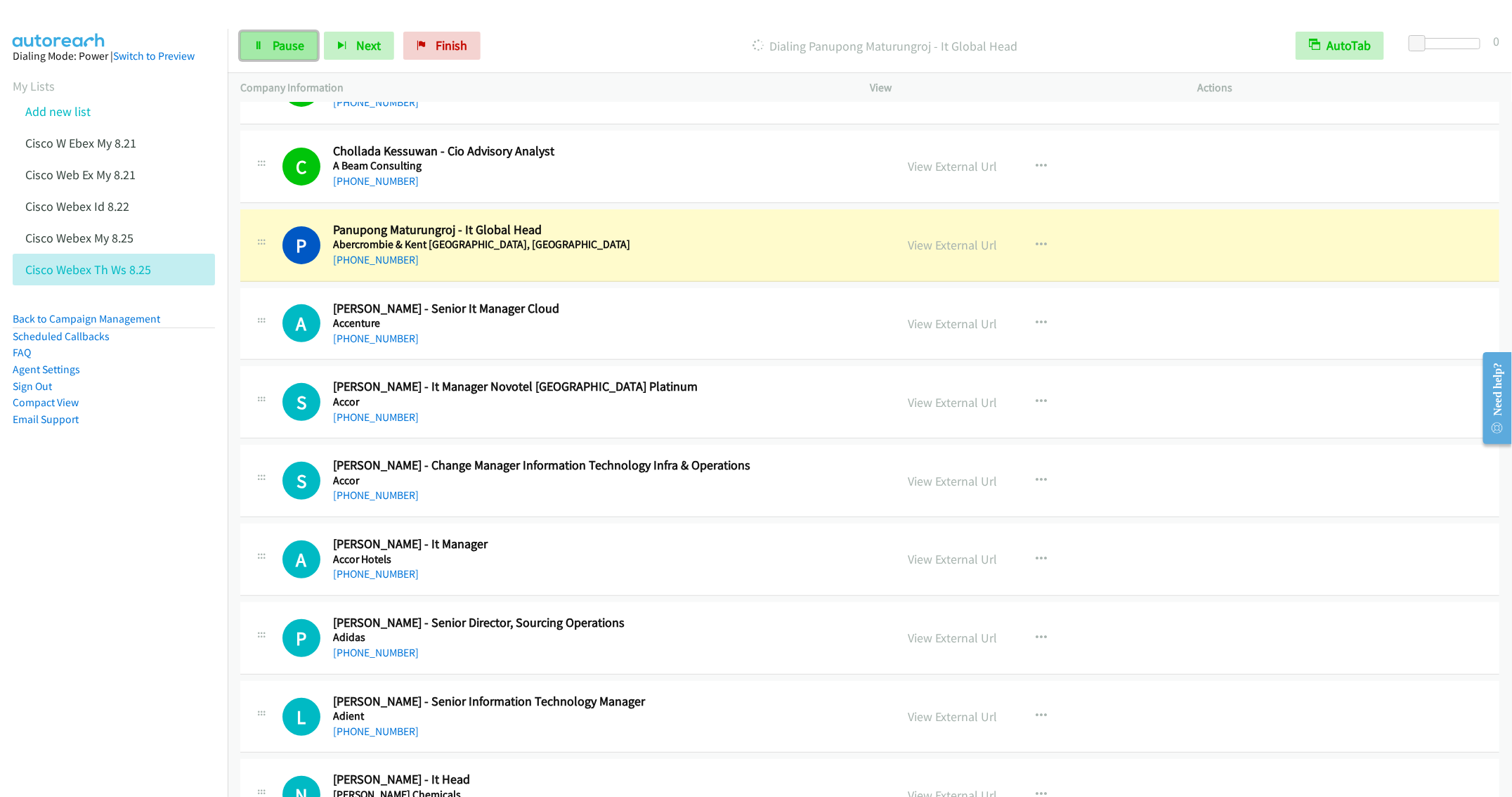
click at [287, 45] on span "Pause" at bounding box center [288, 45] width 32 height 16
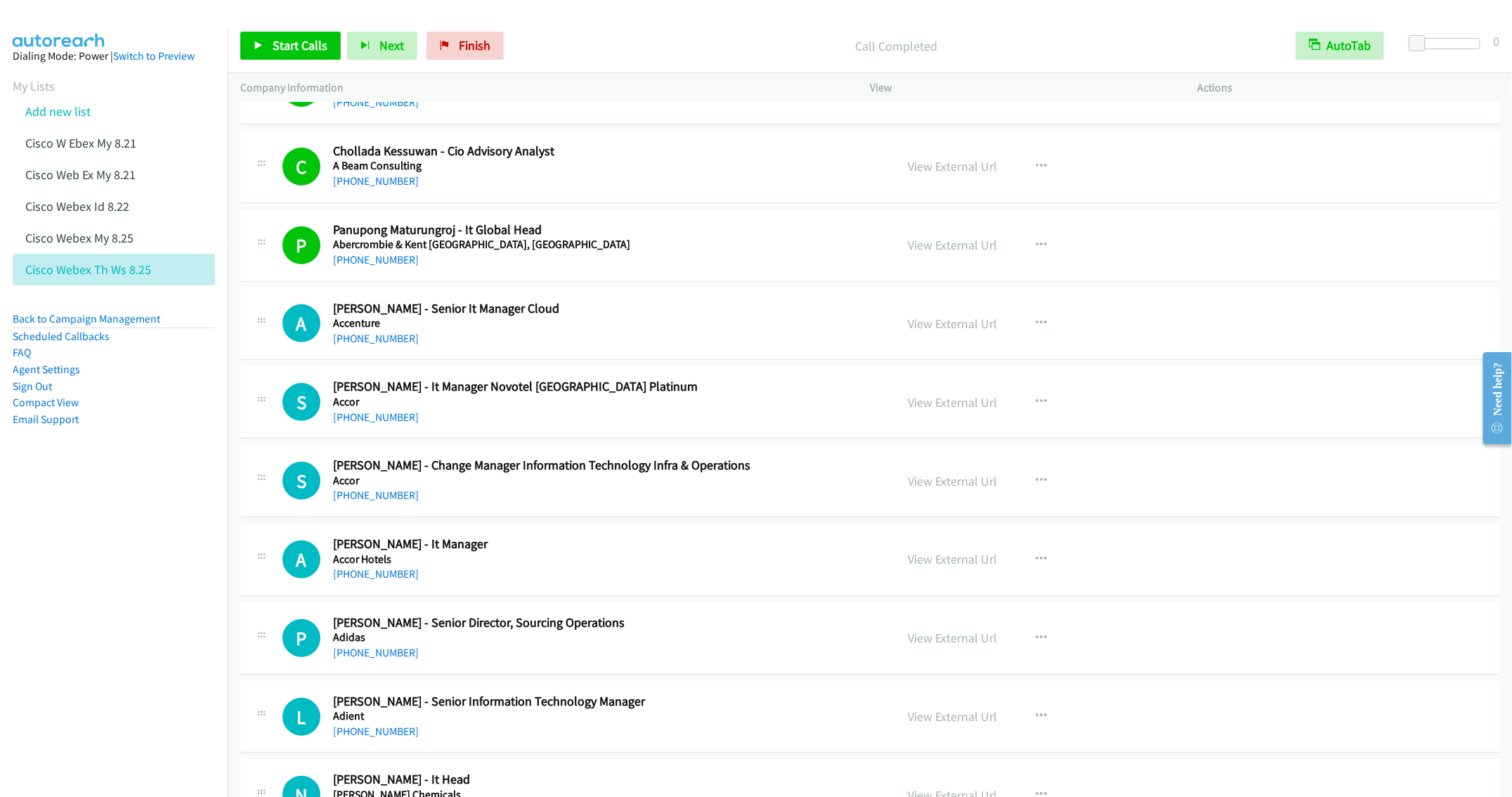
click at [471, 417] on div "+66 80 453 9546" at bounding box center [604, 417] width 542 height 17
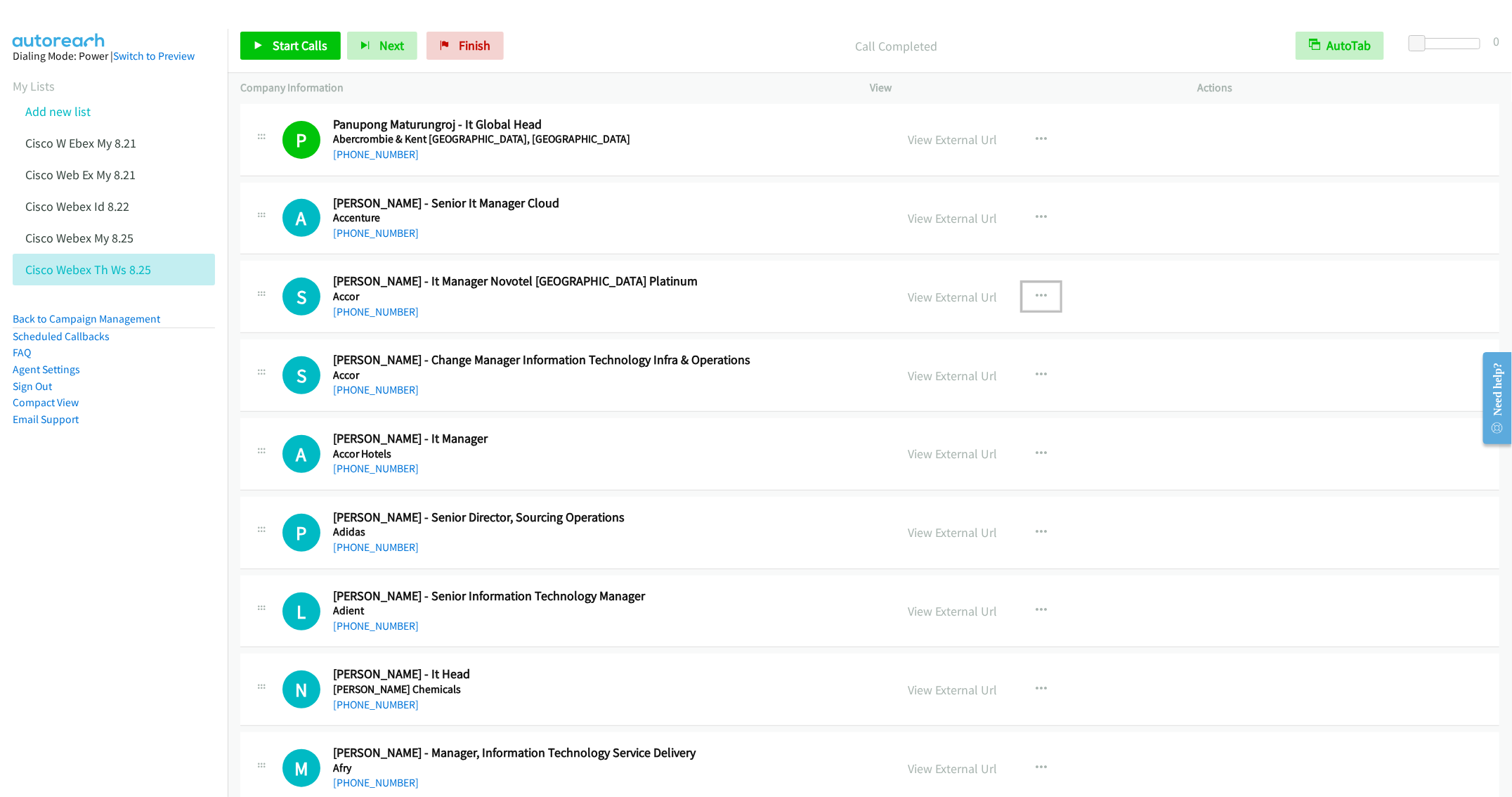
click at [1036, 295] on icon "button" at bounding box center [1041, 296] width 12 height 12
click at [1132, 214] on div at bounding box center [756, 398] width 1512 height 797
click at [709, 225] on div "+66 97 964 2491" at bounding box center [604, 233] width 542 height 17
click at [277, 44] on span "Start Calls" at bounding box center [299, 45] width 55 height 16
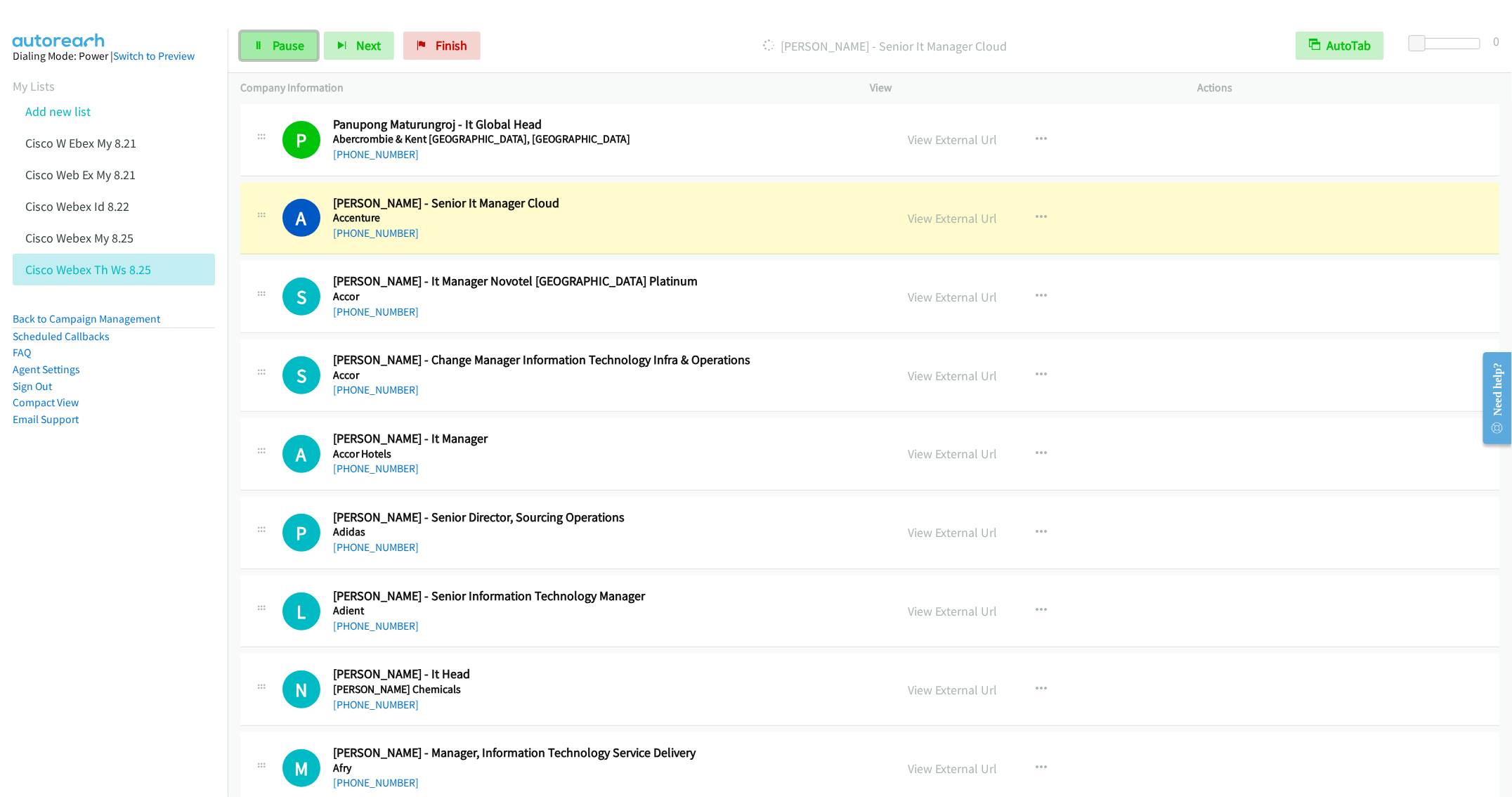
click at [272, 44] on span "Pause" at bounding box center [288, 45] width 32 height 16
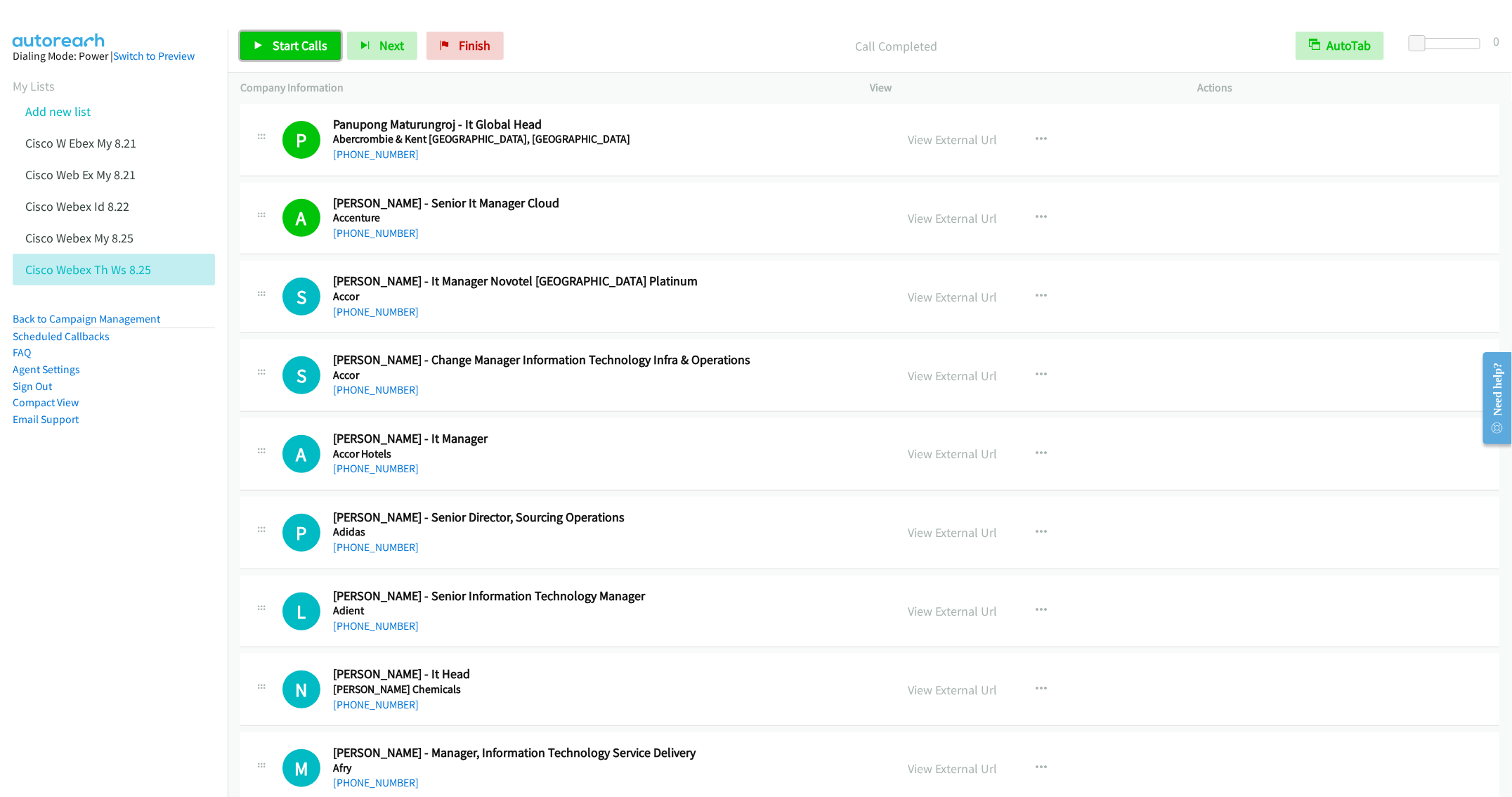
click at [280, 39] on span "Start Calls" at bounding box center [299, 45] width 55 height 16
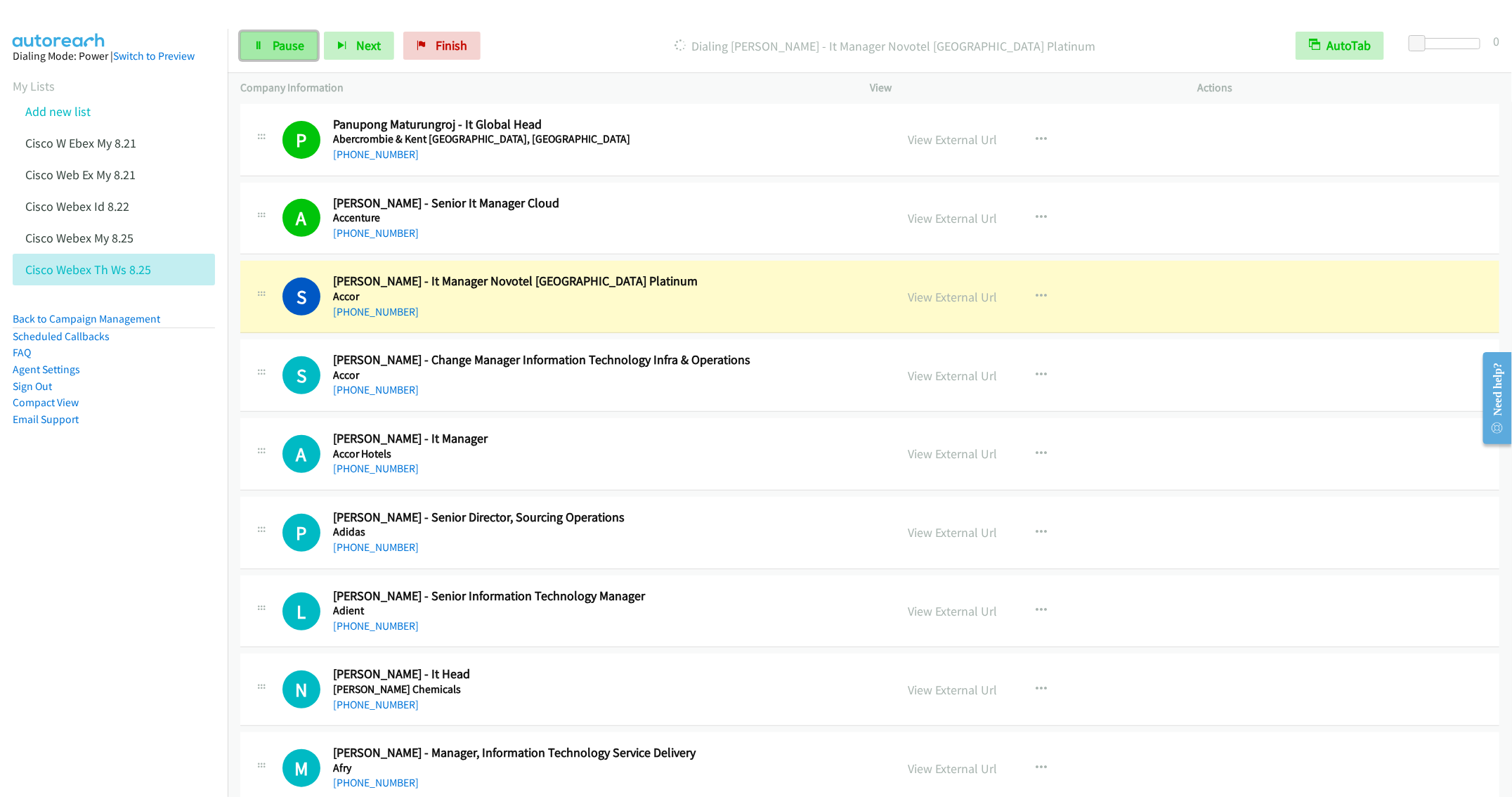
click at [280, 44] on span "Pause" at bounding box center [288, 45] width 32 height 16
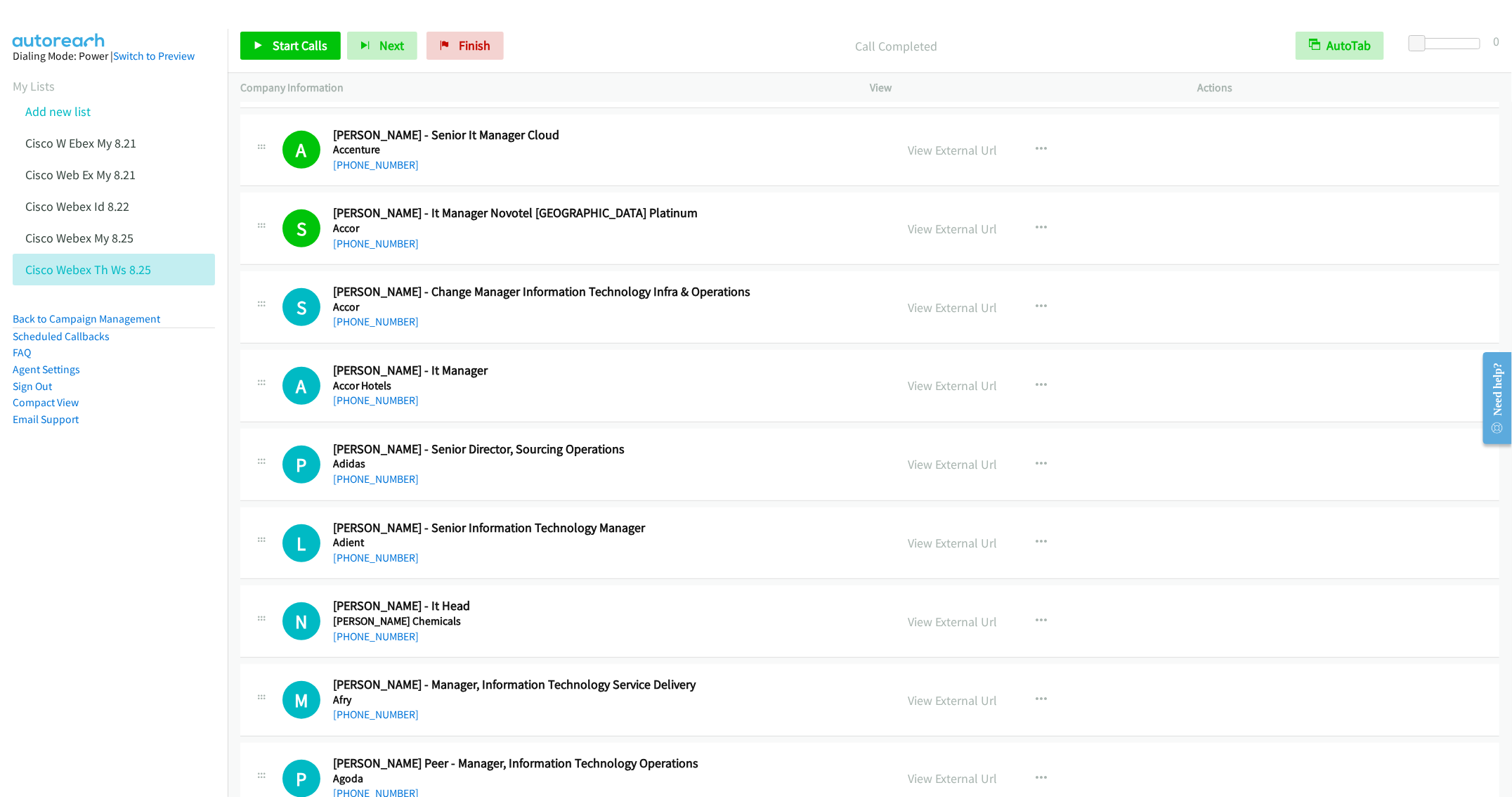
scroll to position [422, 0]
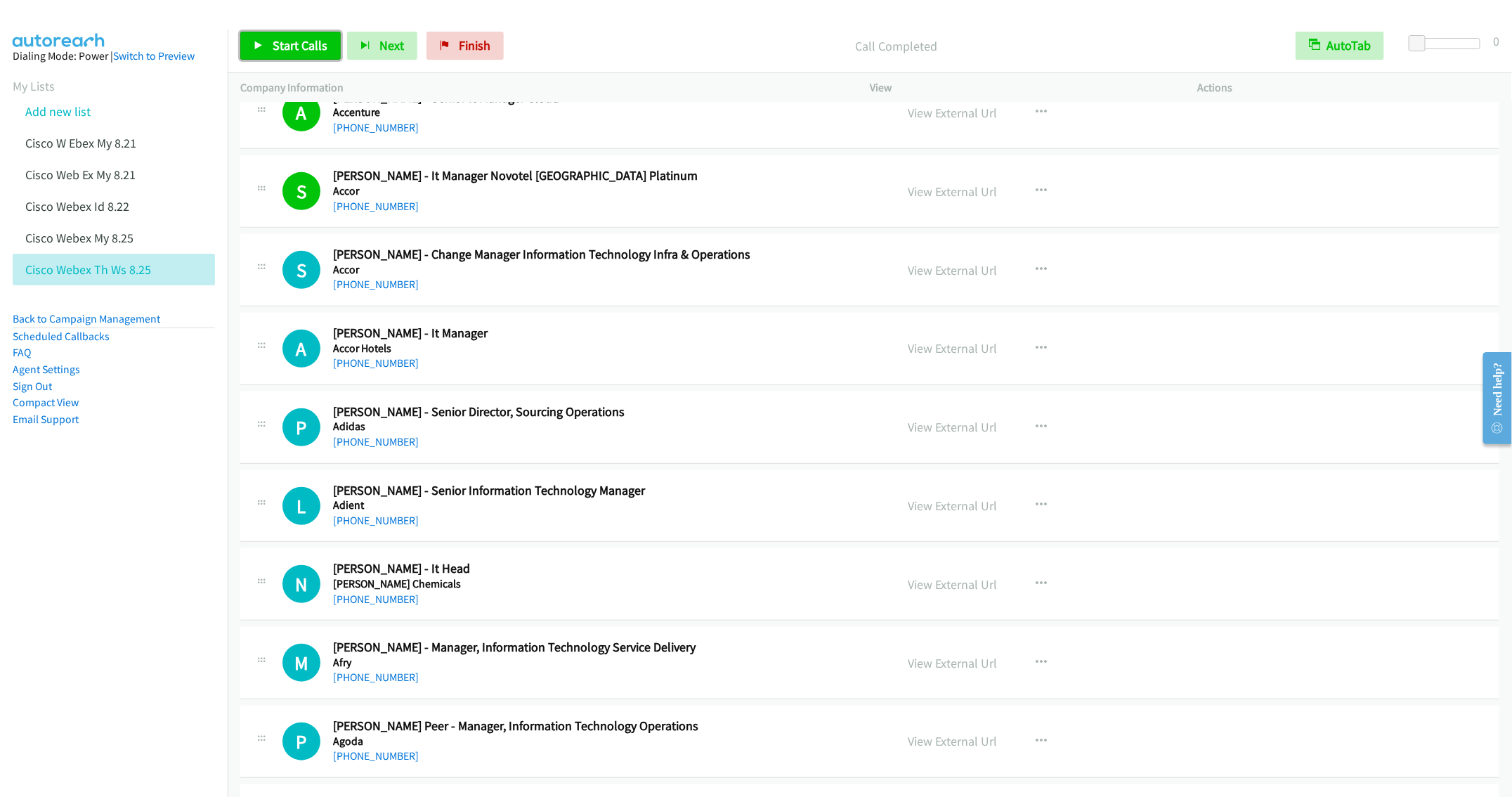
click at [274, 32] on link "Start Calls" at bounding box center [291, 46] width 100 height 28
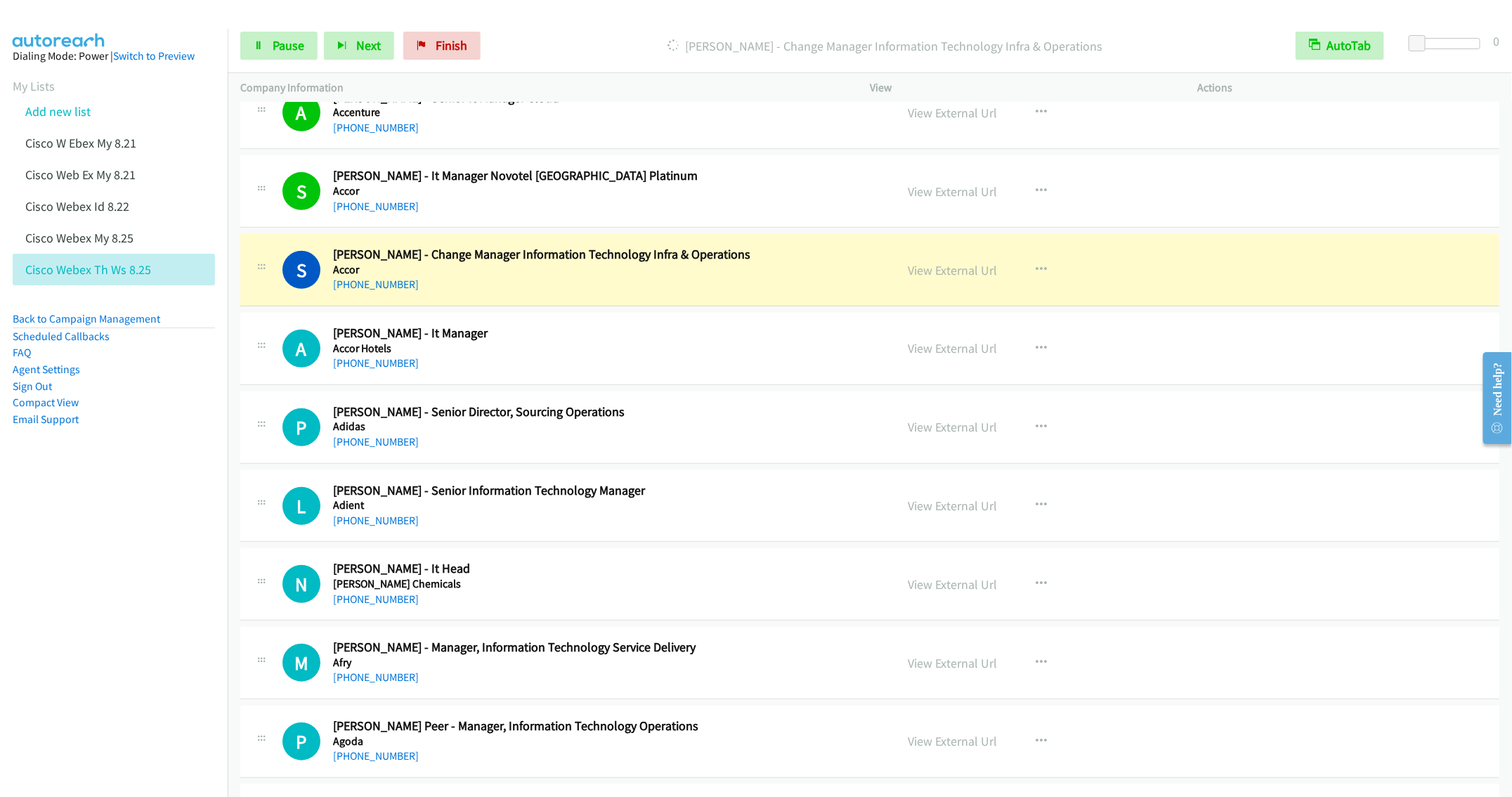
drag, startPoint x: 176, startPoint y: 511, endPoint x: 150, endPoint y: 519, distance: 27.2
click at [176, 511] on nav "Dialing Mode: Power | Switch to Preview My Lists Add new list Cisco W Ebex My 8…" at bounding box center [114, 427] width 228 height 797
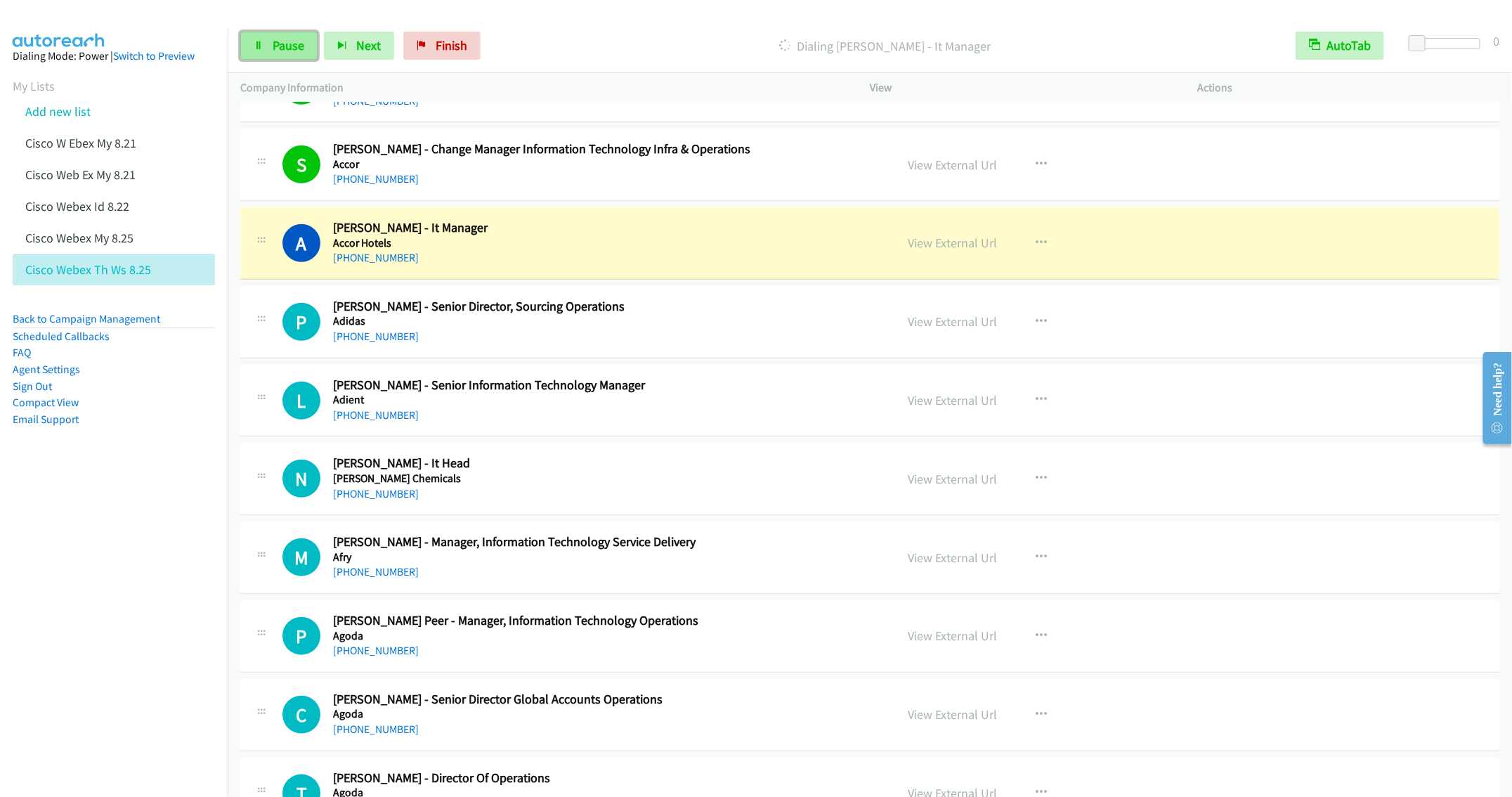
click at [283, 49] on span "Pause" at bounding box center [288, 45] width 32 height 16
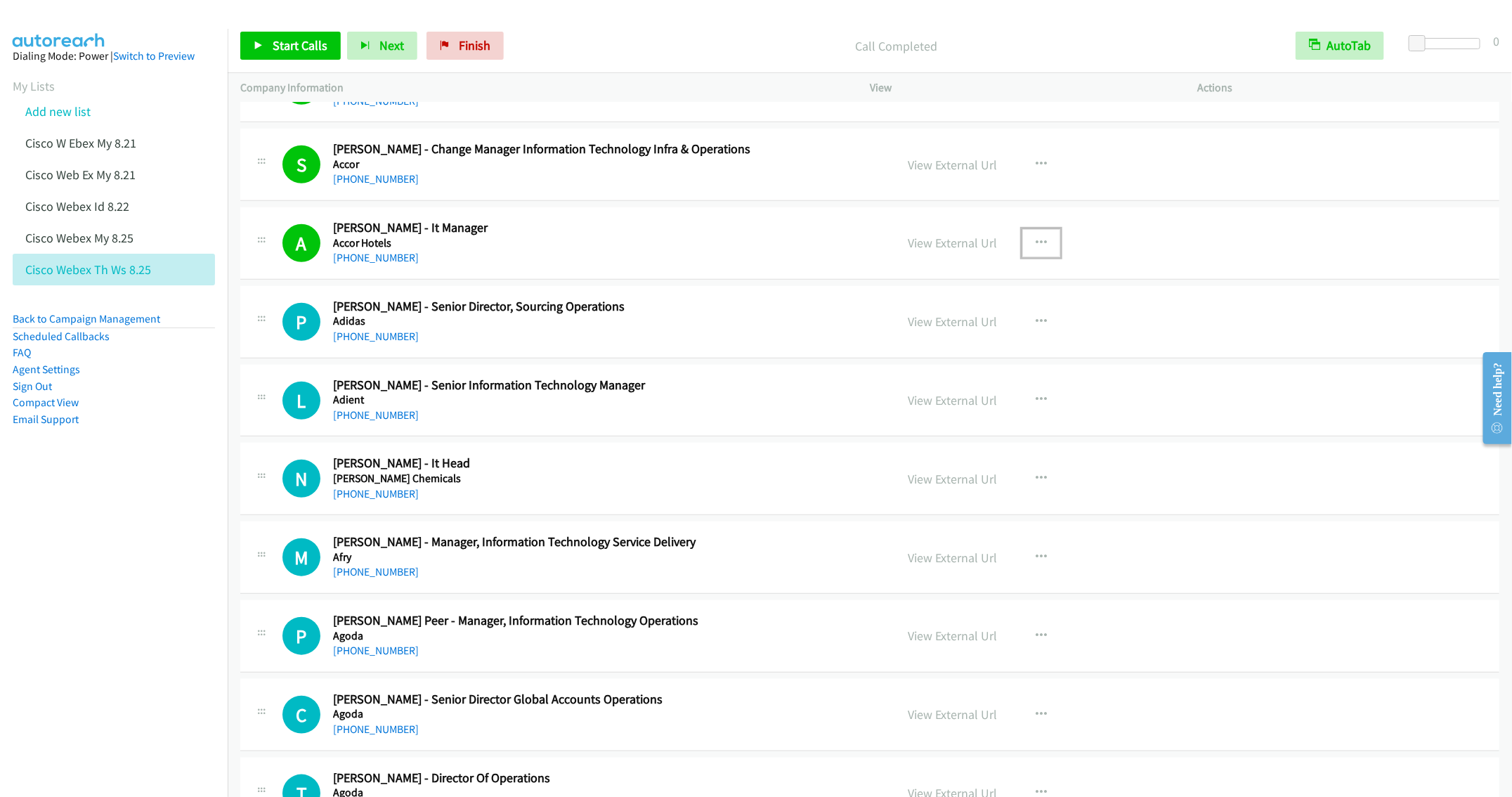
click at [1041, 248] on button "button" at bounding box center [1041, 243] width 38 height 28
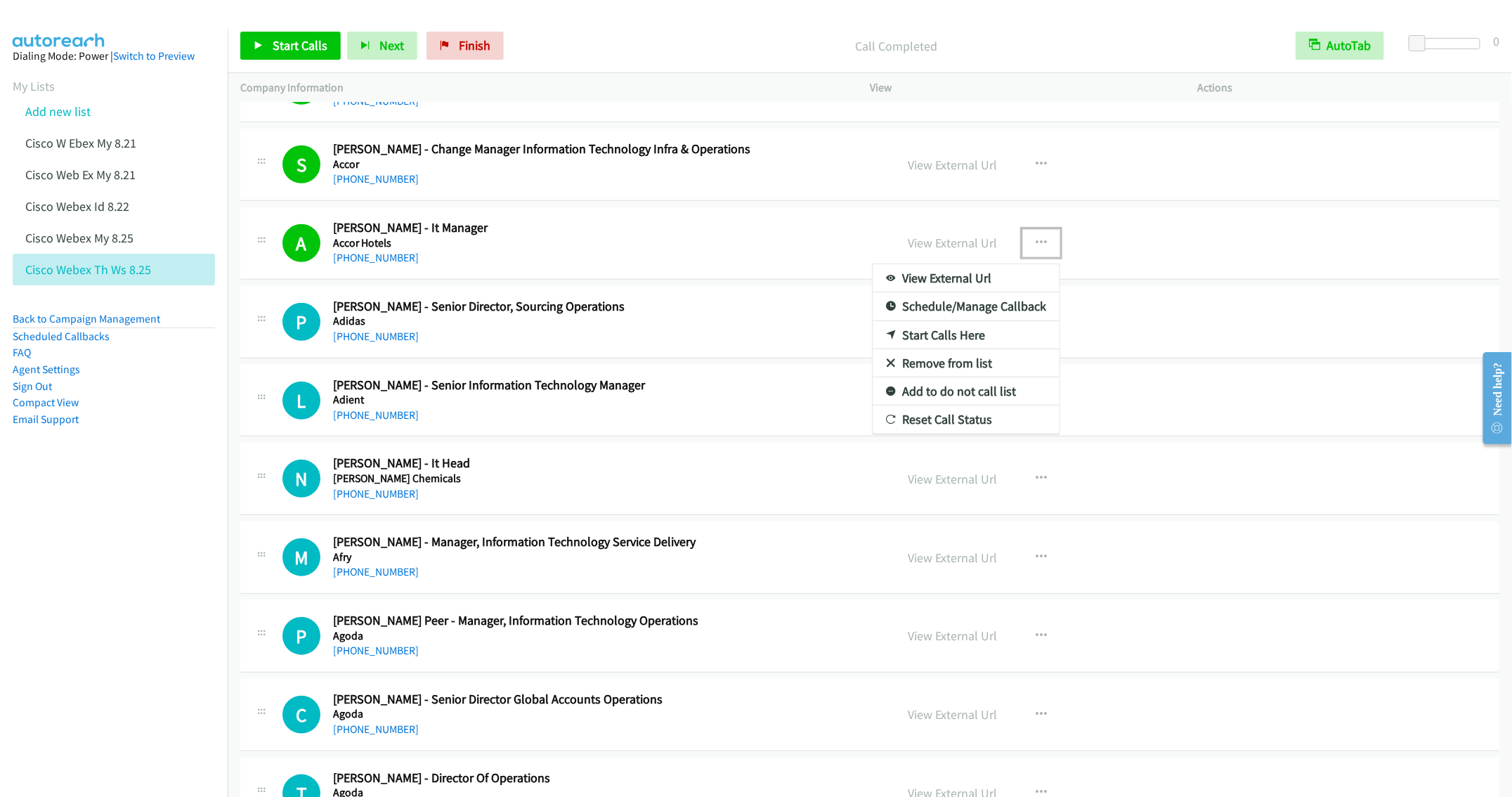
click at [926, 367] on link "Remove from list" at bounding box center [966, 363] width 187 height 28
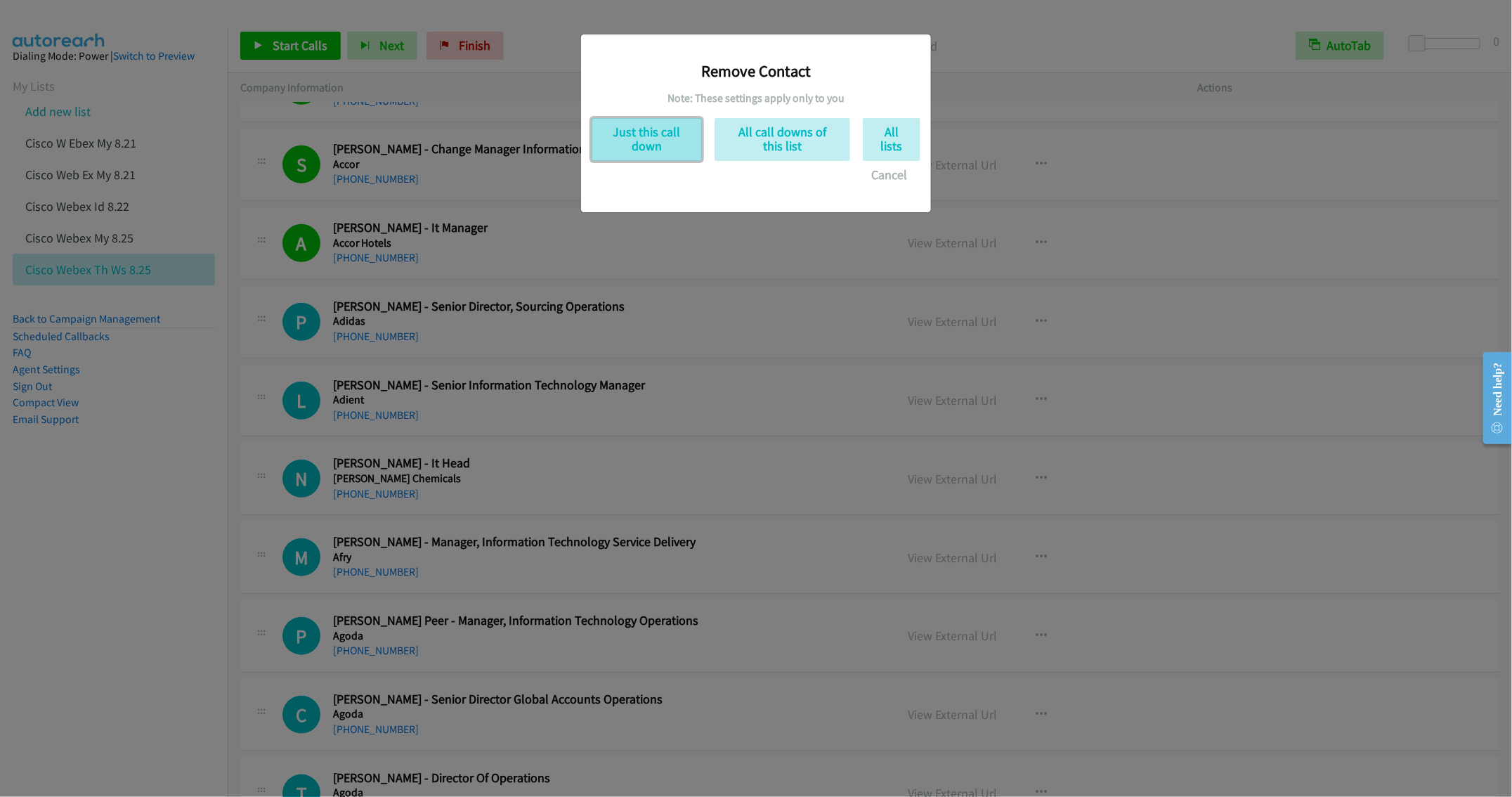
click at [667, 130] on button "Just this call down" at bounding box center [646, 140] width 110 height 43
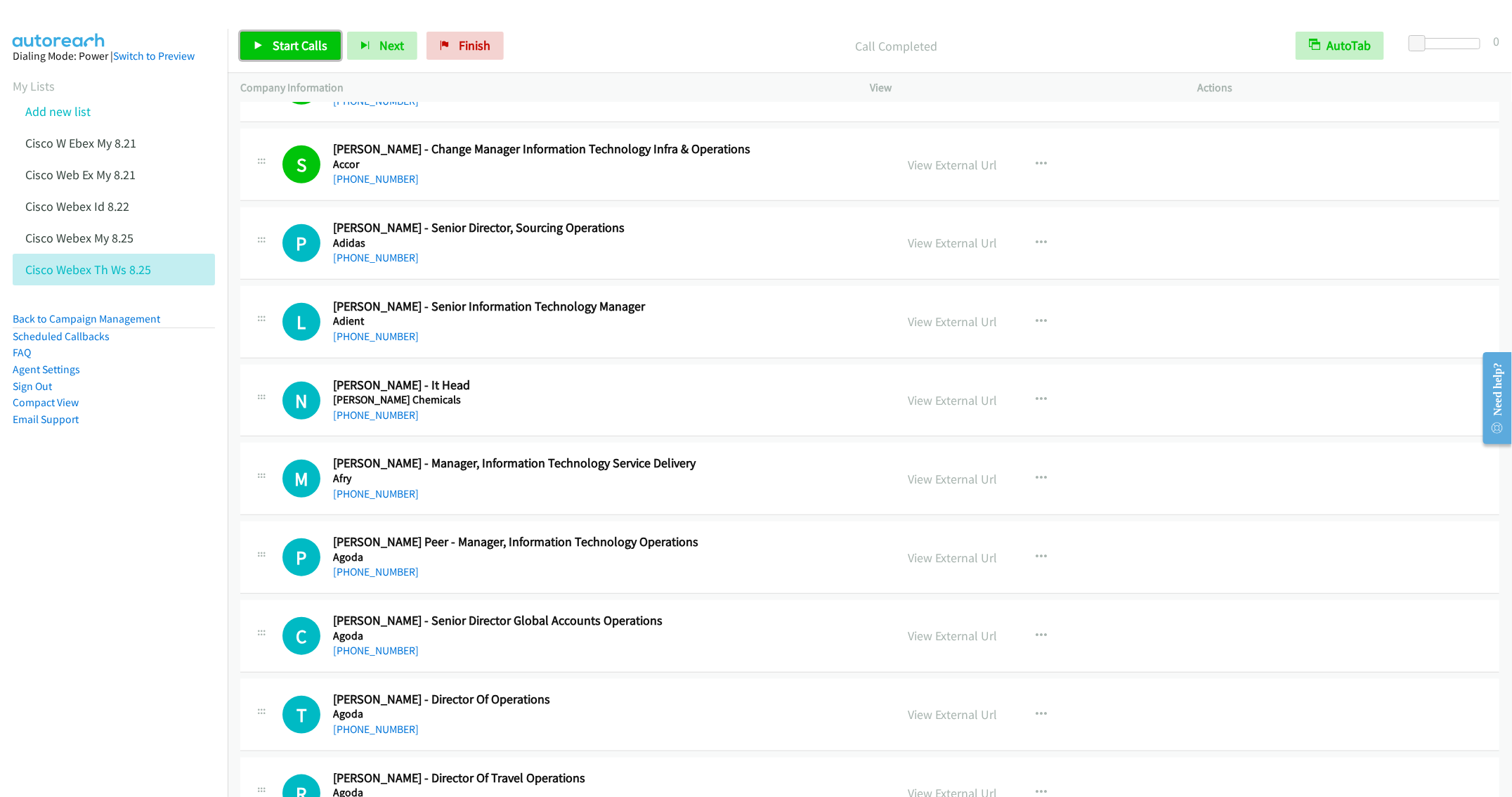
click at [285, 51] on span "Start Calls" at bounding box center [299, 45] width 55 height 16
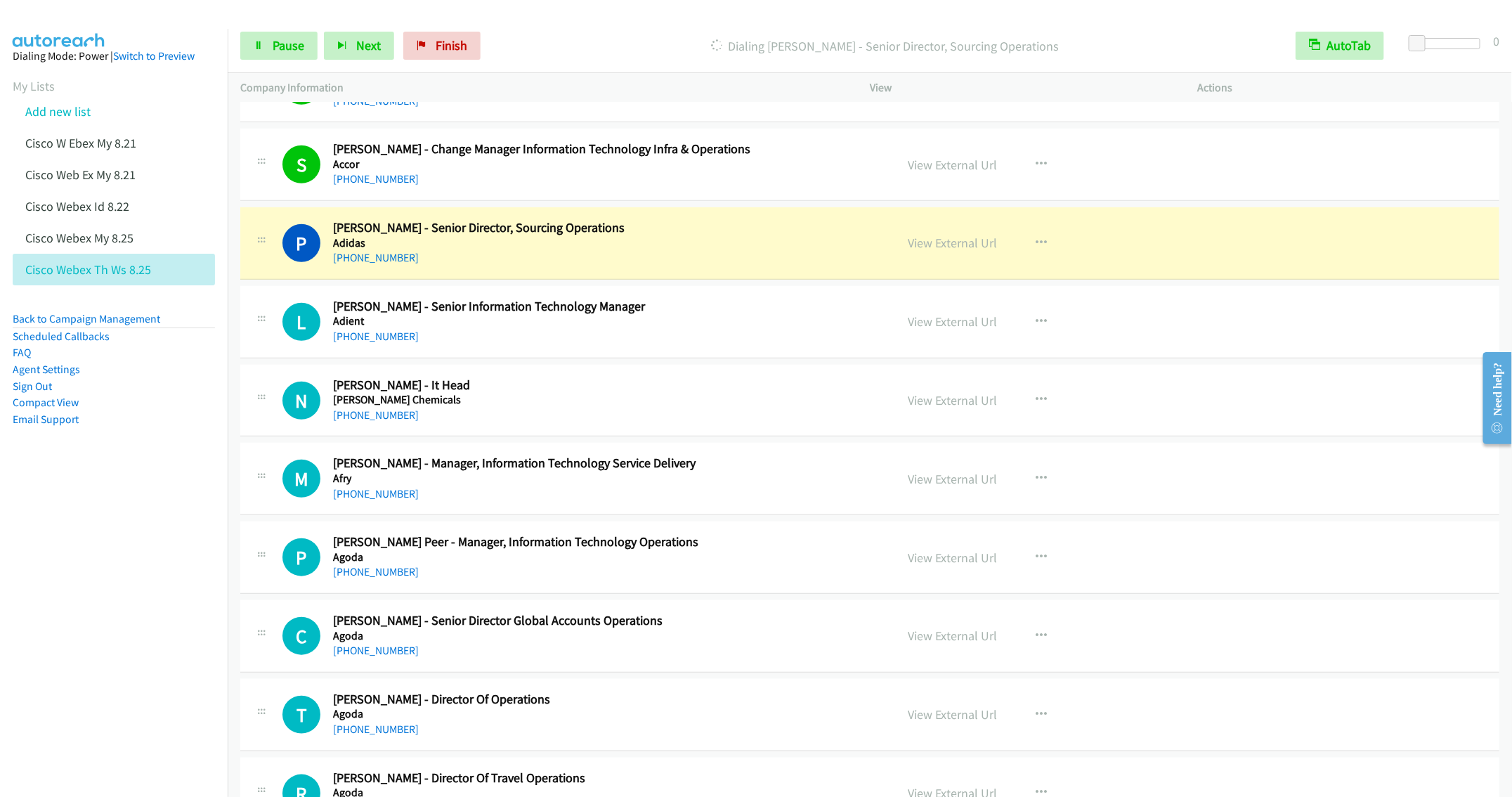
click at [624, 378] on div "N Callback Scheduled Narendra Reddy - It Head Aditya Birla Chemicals Asia/Bangk…" at bounding box center [870, 401] width 1259 height 73
click at [276, 46] on span "Pause" at bounding box center [288, 45] width 32 height 16
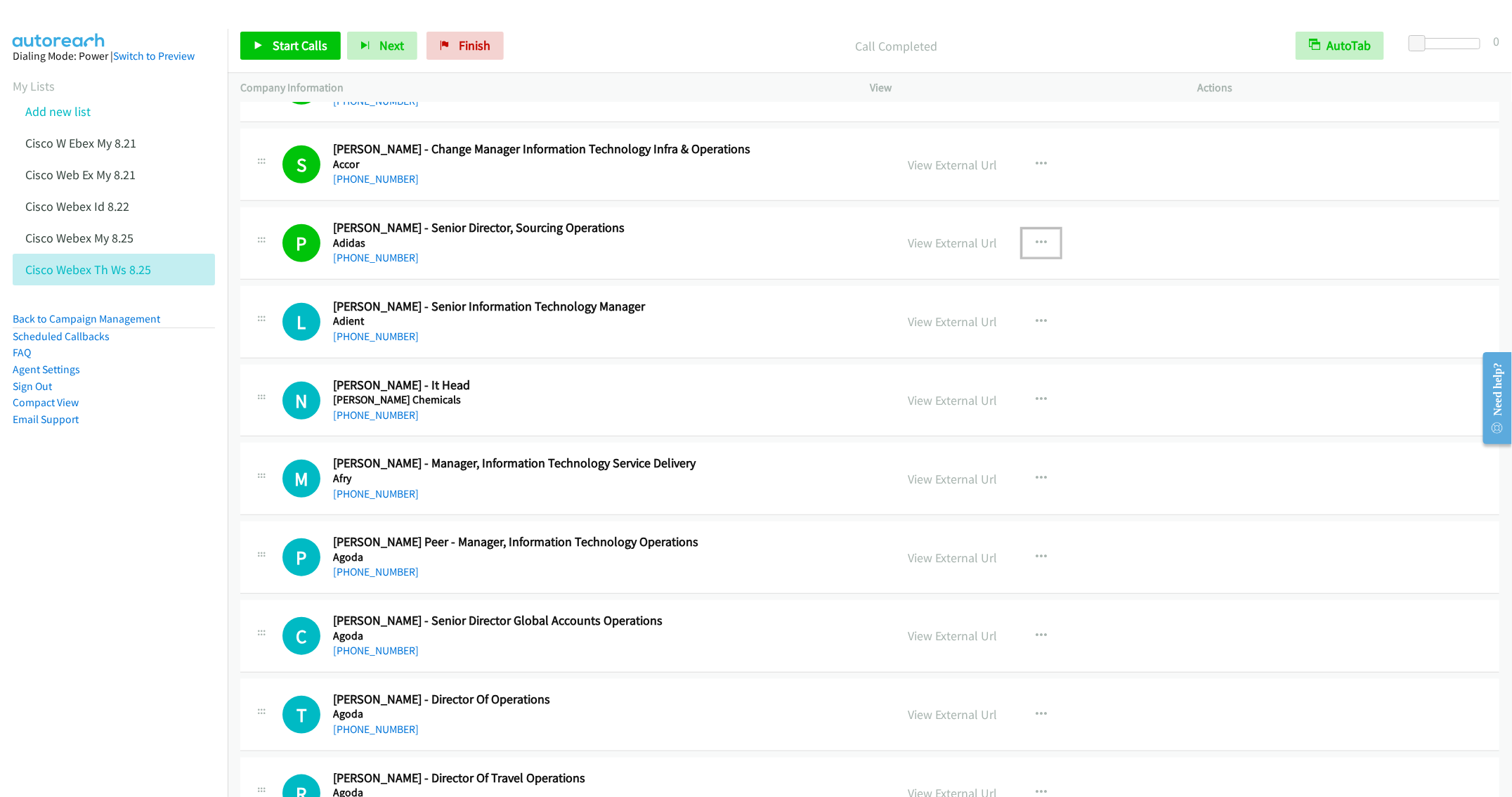
click at [1036, 242] on icon "button" at bounding box center [1041, 243] width 12 height 12
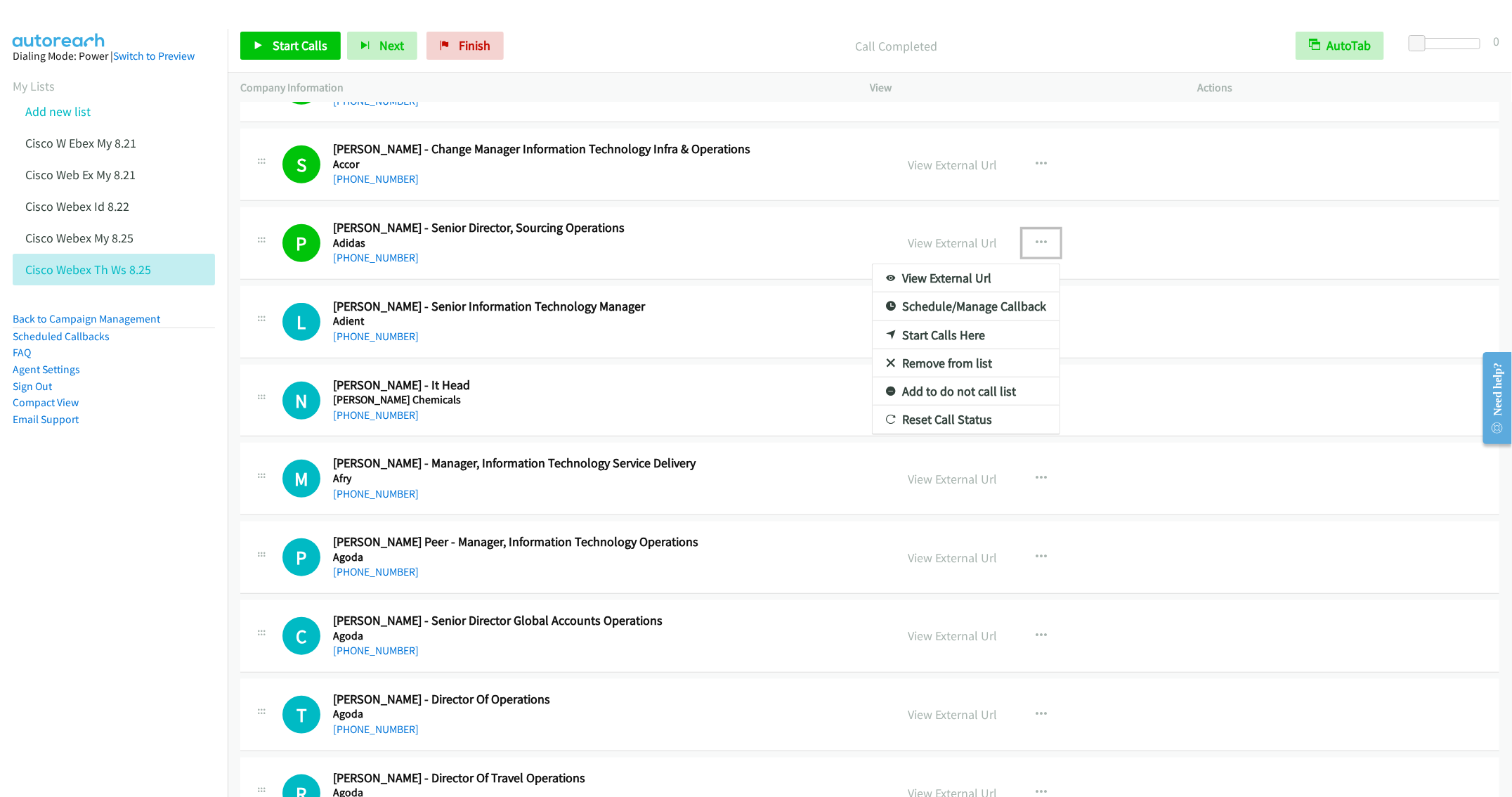
click at [945, 363] on link "Remove from list" at bounding box center [966, 363] width 187 height 28
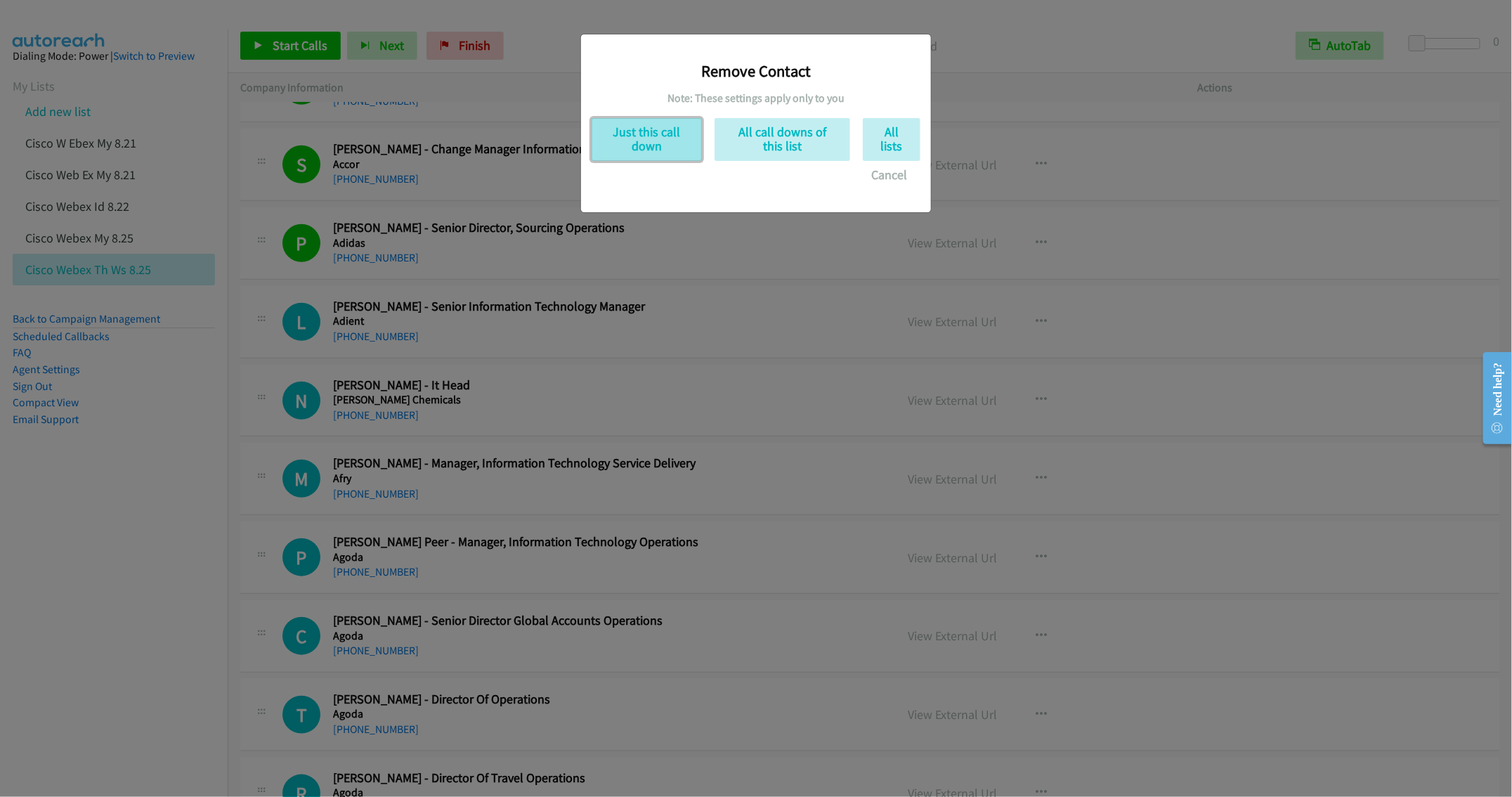
click at [650, 133] on button "Just this call down" at bounding box center [646, 140] width 110 height 43
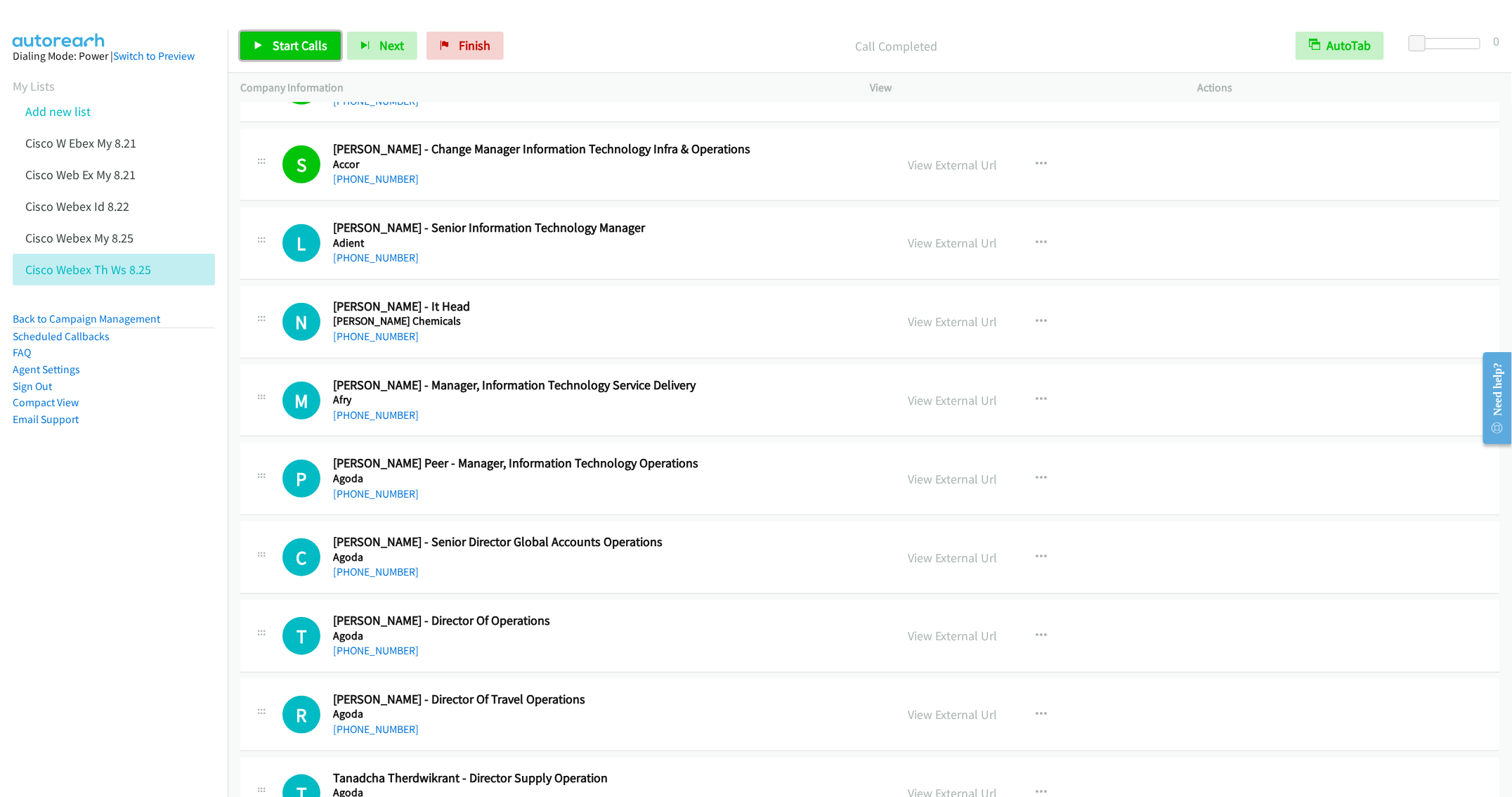
click at [271, 40] on link "Start Calls" at bounding box center [291, 46] width 100 height 28
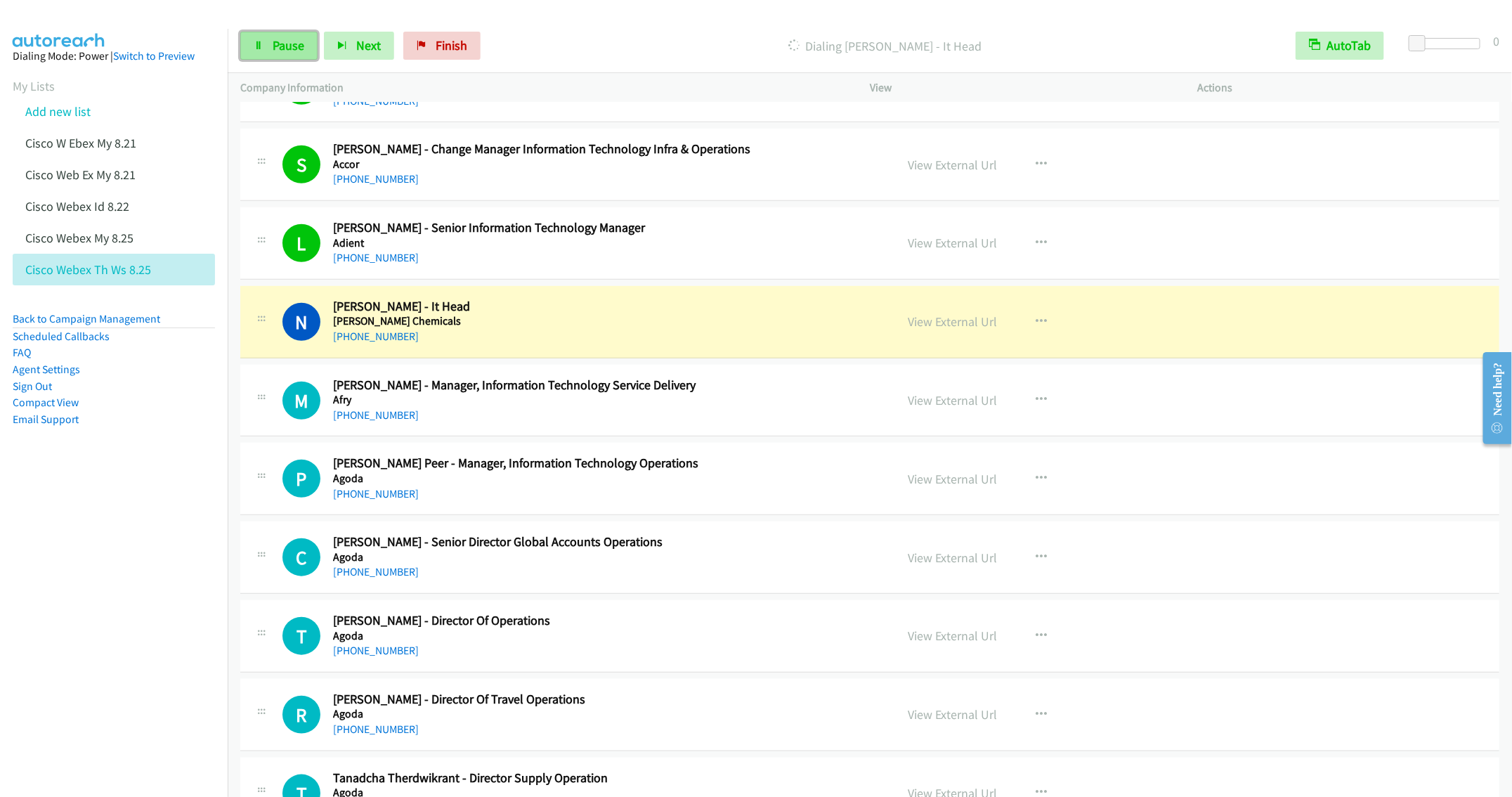
click at [293, 52] on span "Pause" at bounding box center [288, 45] width 32 height 16
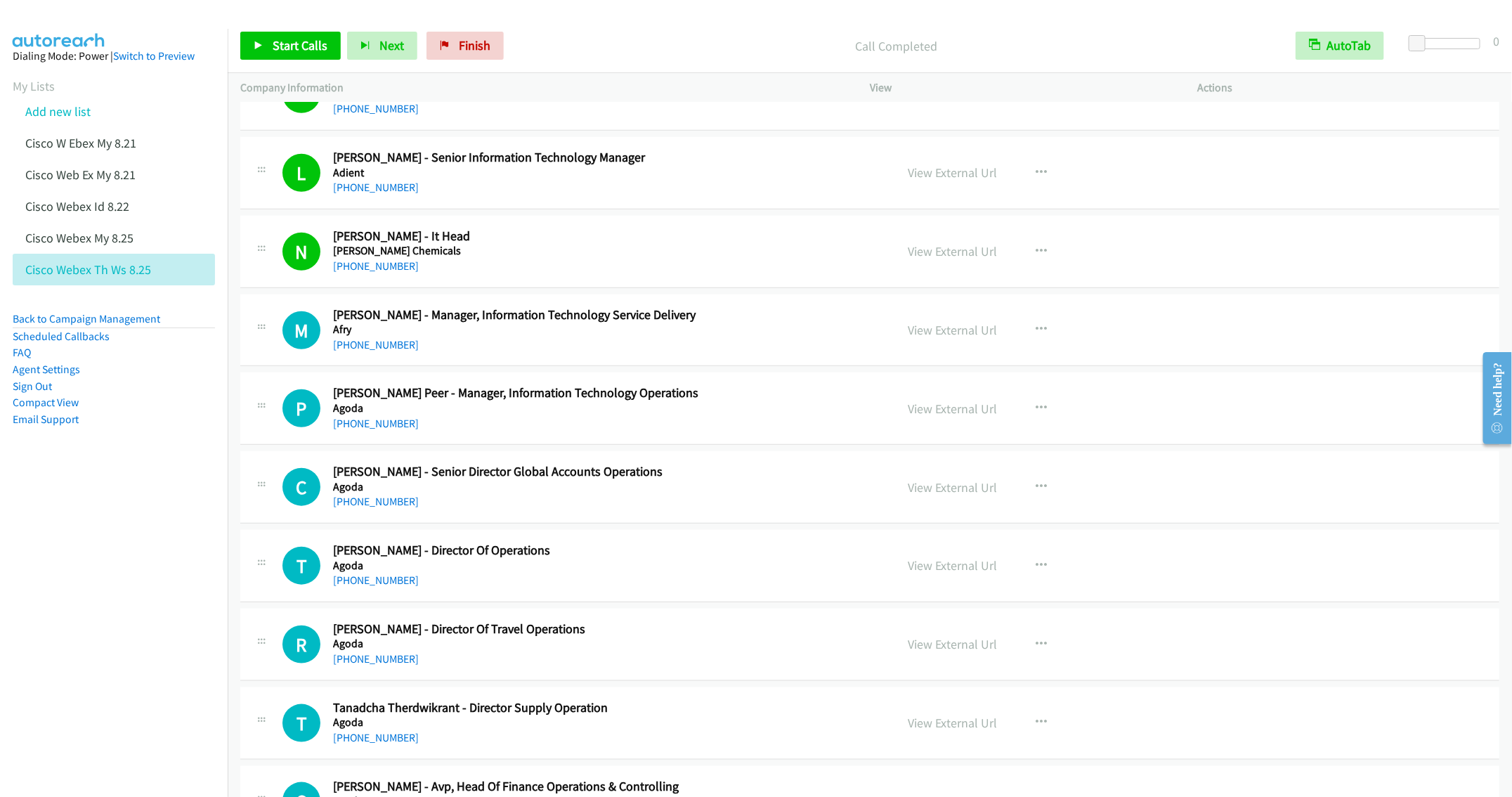
scroll to position [633, 0]
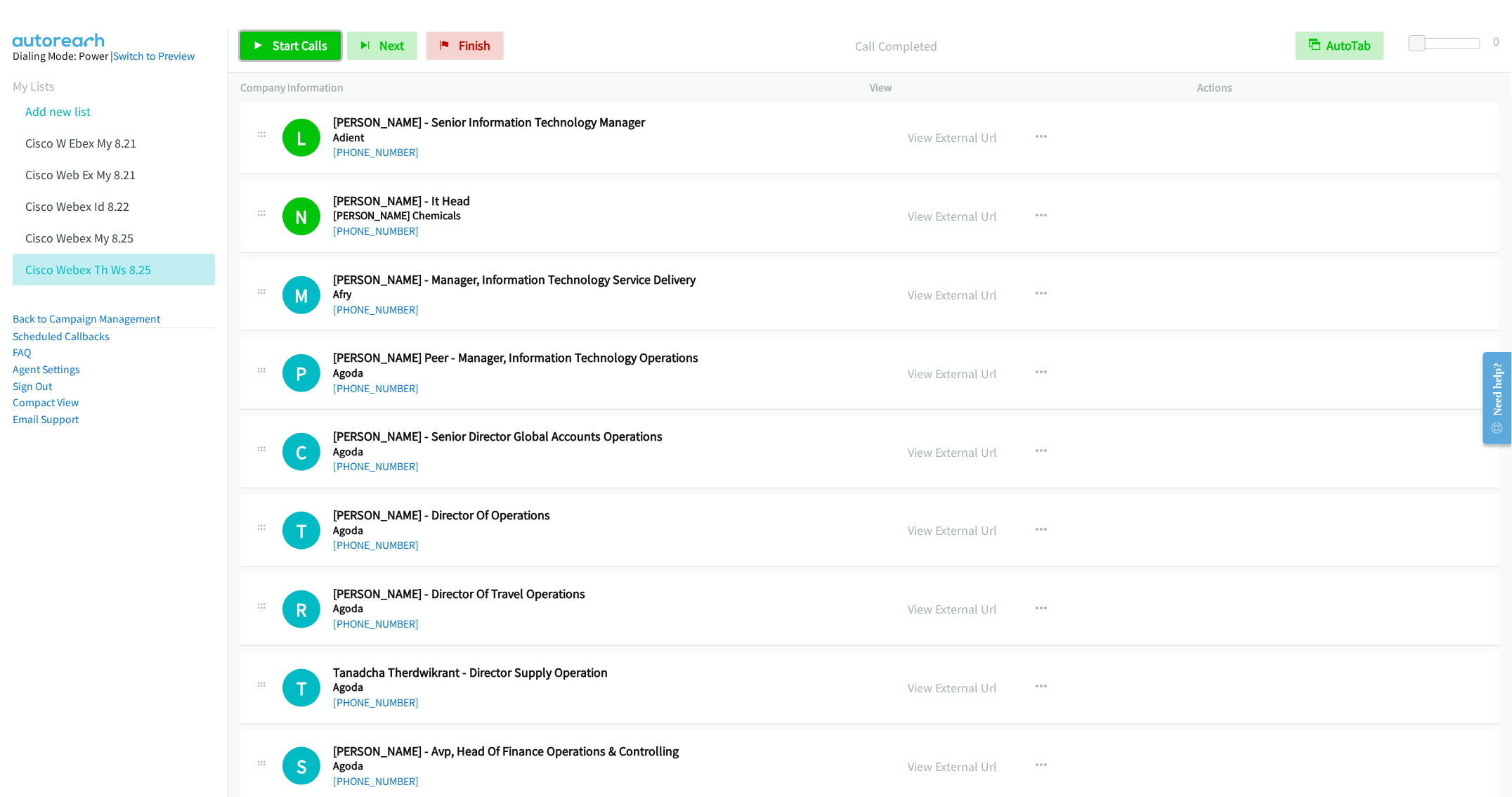
click at [276, 36] on link "Start Calls" at bounding box center [291, 46] width 100 height 28
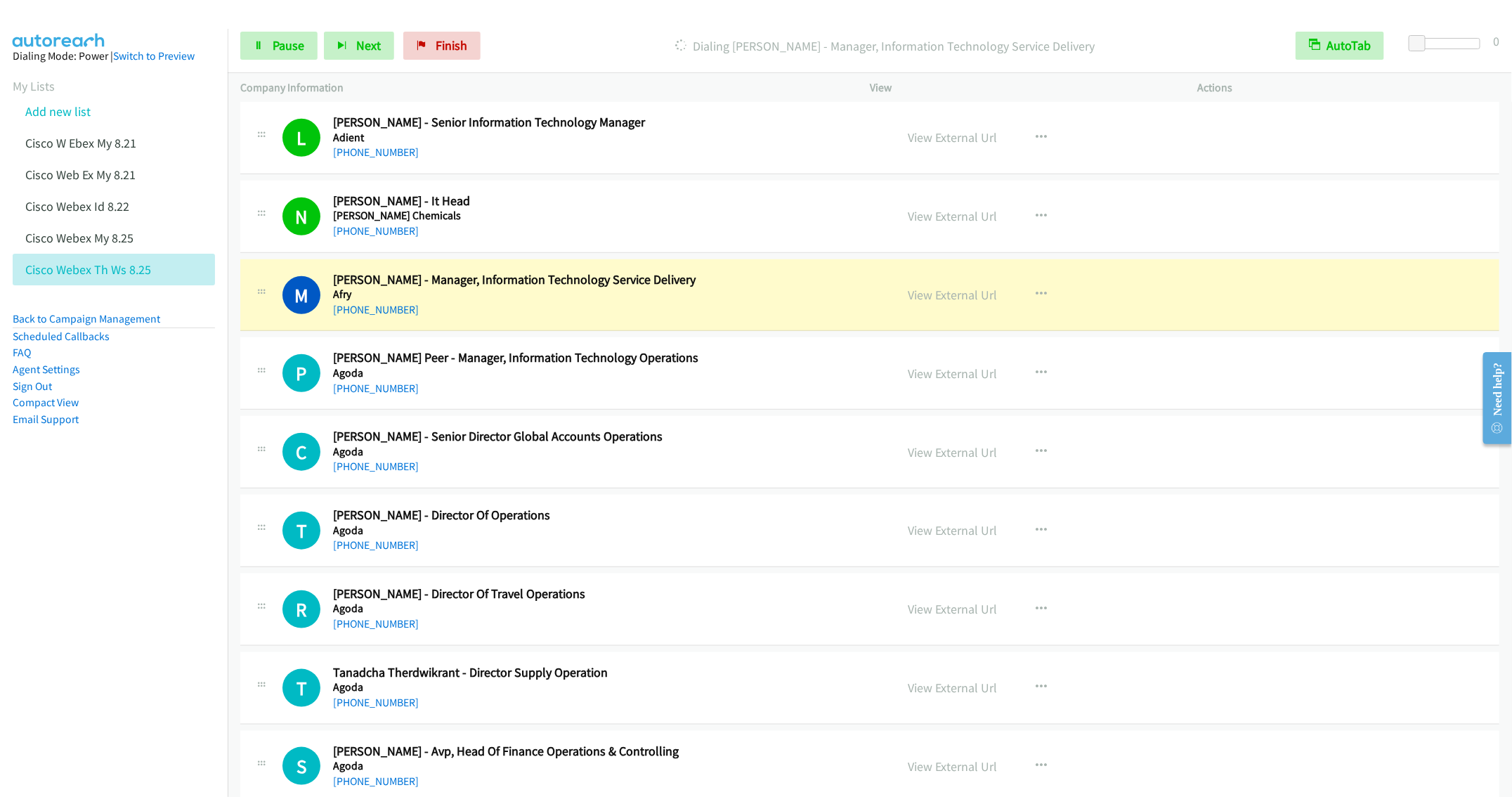
scroll to position [738, 0]
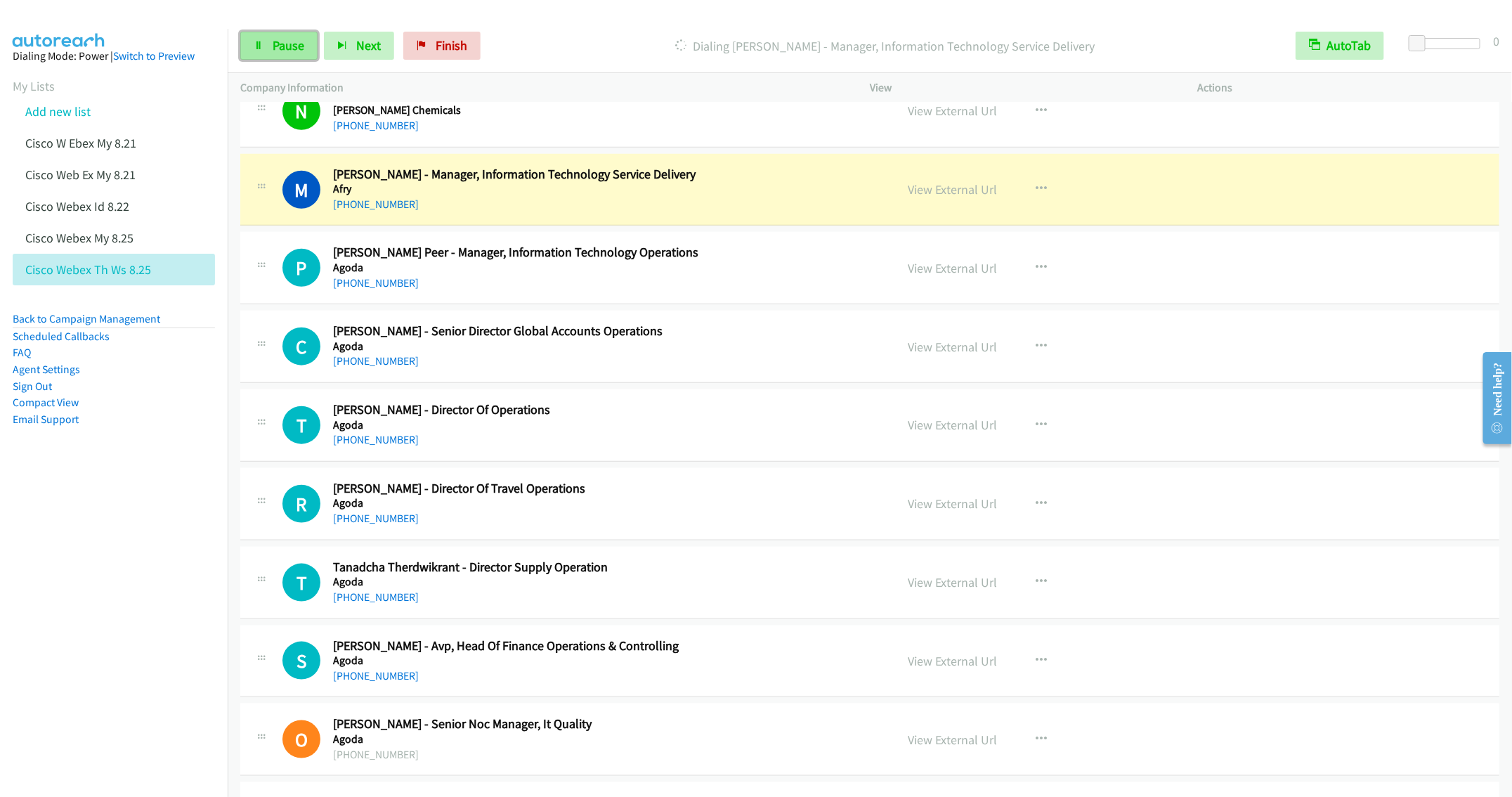
click at [272, 49] on span "Pause" at bounding box center [288, 45] width 32 height 16
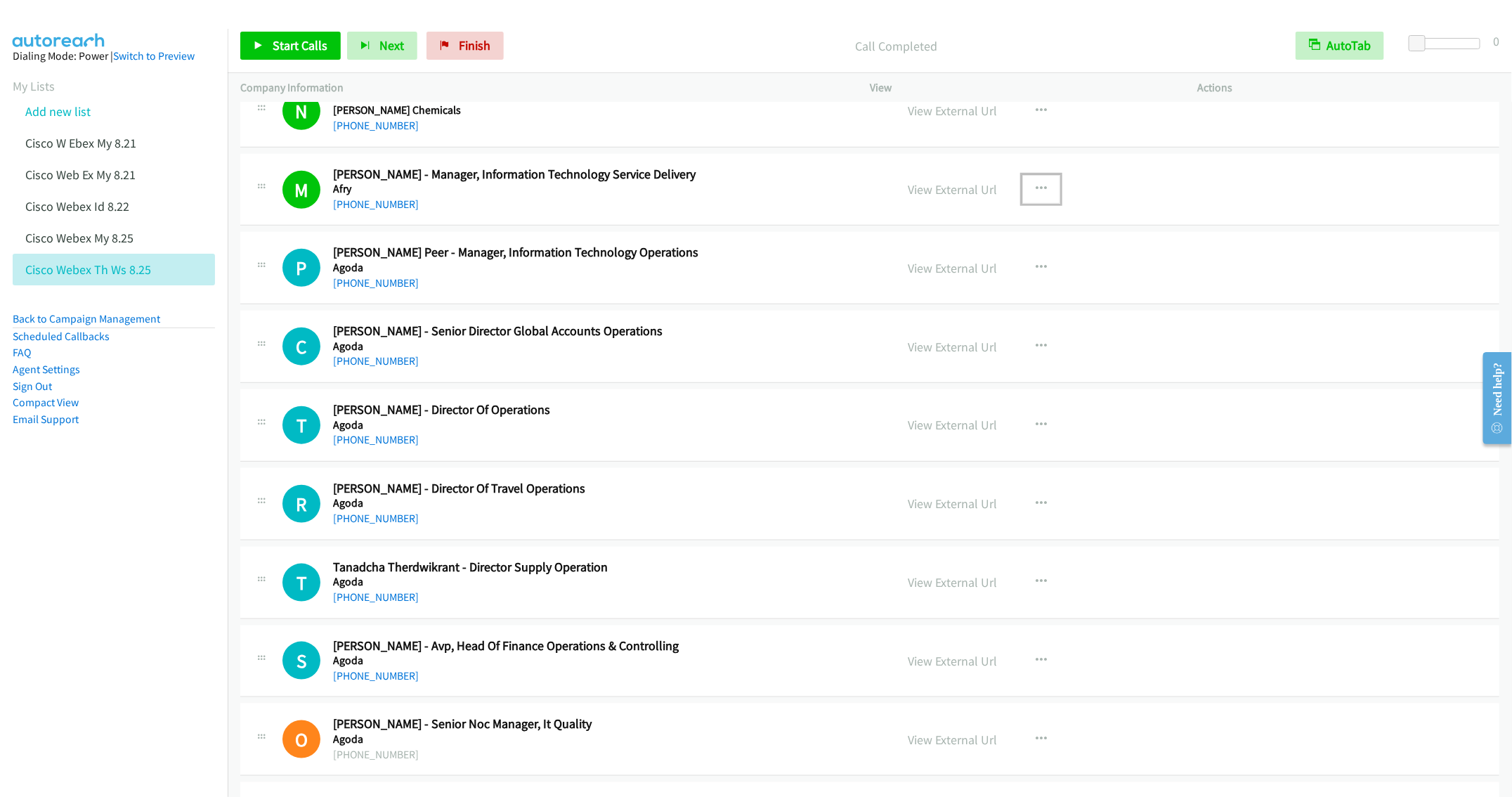
click at [1036, 191] on icon "button" at bounding box center [1041, 189] width 12 height 12
click at [937, 317] on link "Remove from list" at bounding box center [966, 309] width 187 height 28
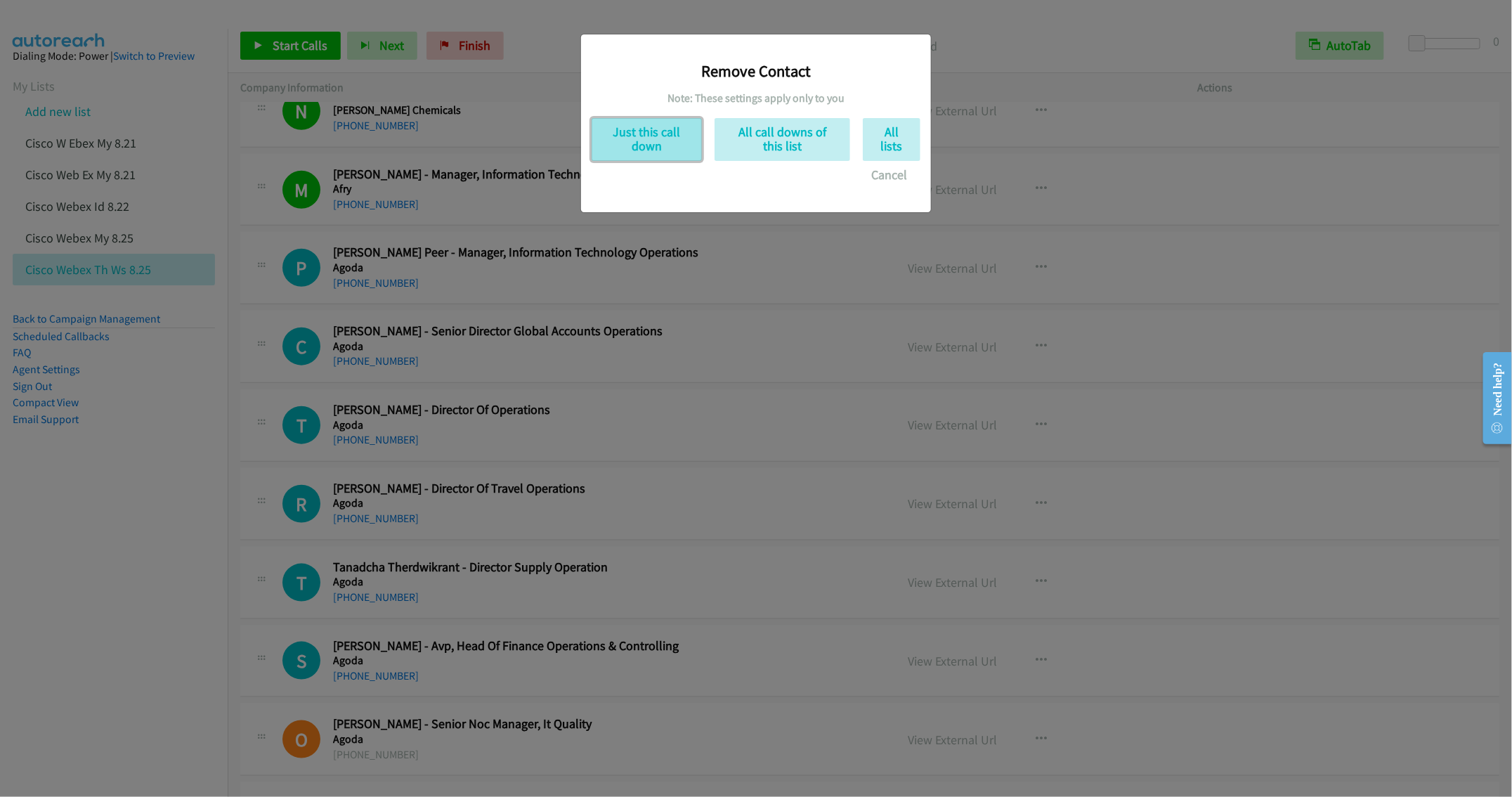
click at [651, 147] on button "Just this call down" at bounding box center [646, 140] width 110 height 43
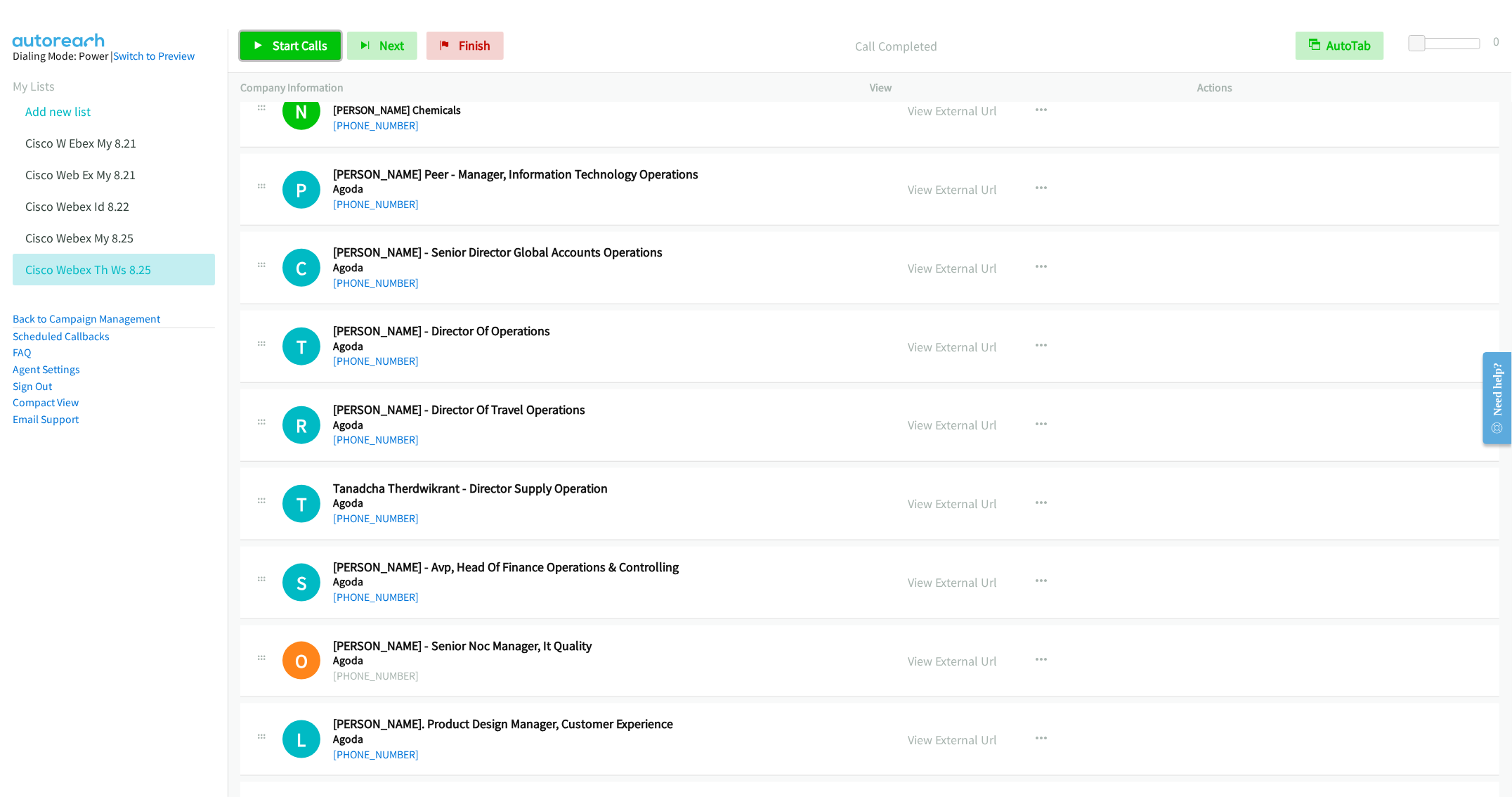
click at [294, 40] on span "Start Calls" at bounding box center [299, 45] width 55 height 16
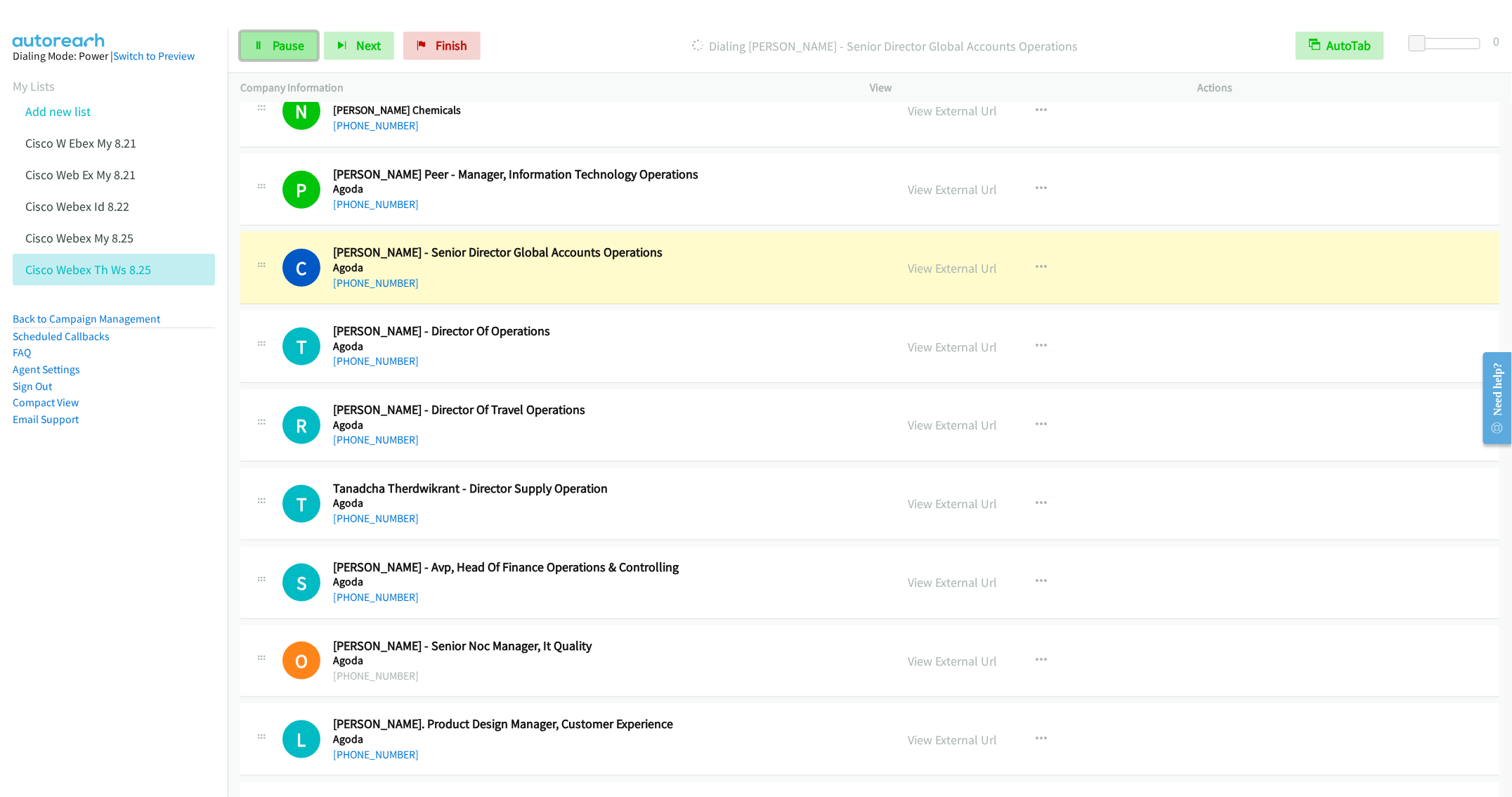
click at [289, 49] on span "Pause" at bounding box center [288, 45] width 32 height 16
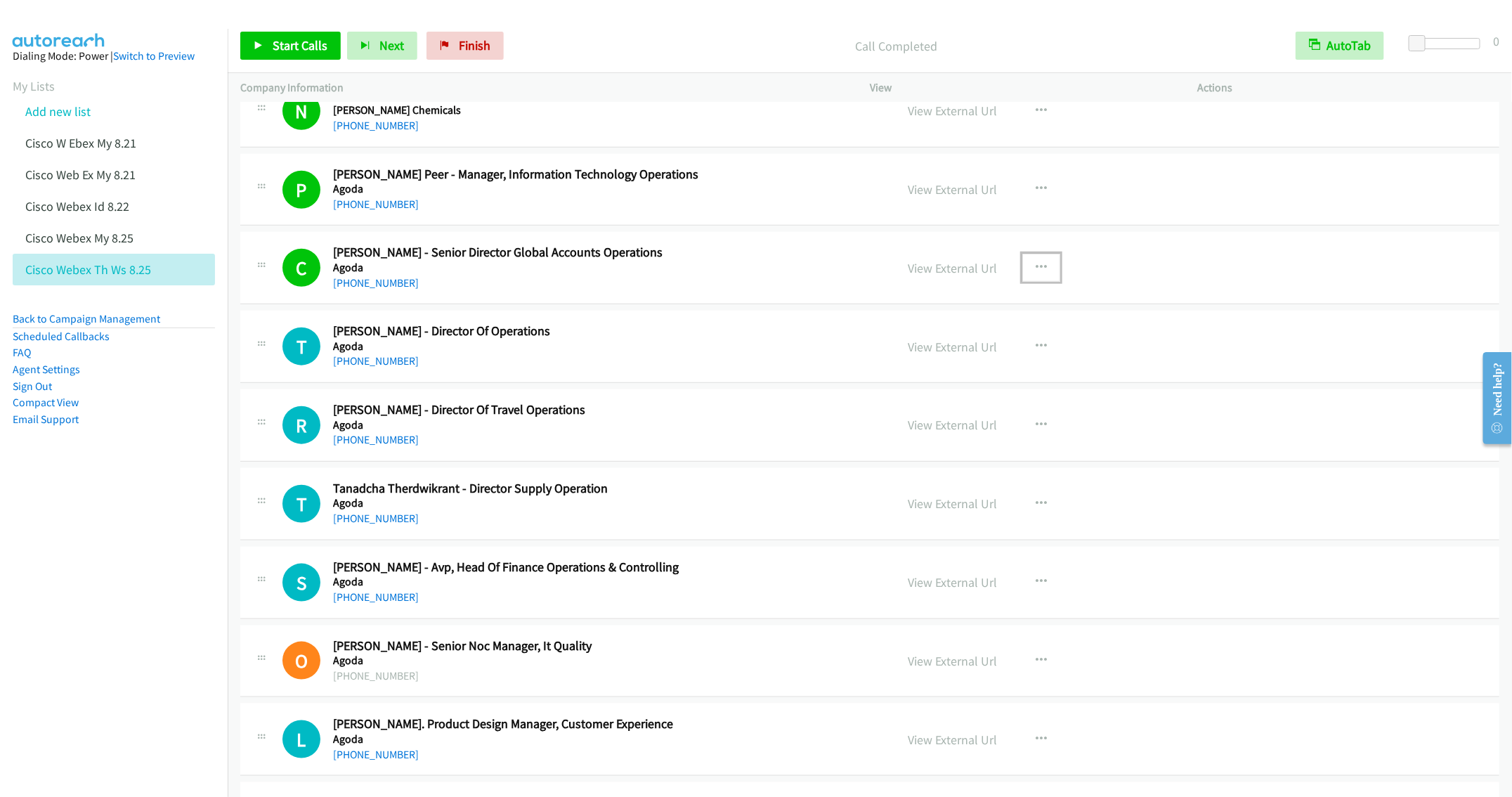
click at [1039, 268] on button "button" at bounding box center [1041, 268] width 38 height 28
click at [966, 390] on link "Remove from list" at bounding box center [966, 388] width 187 height 28
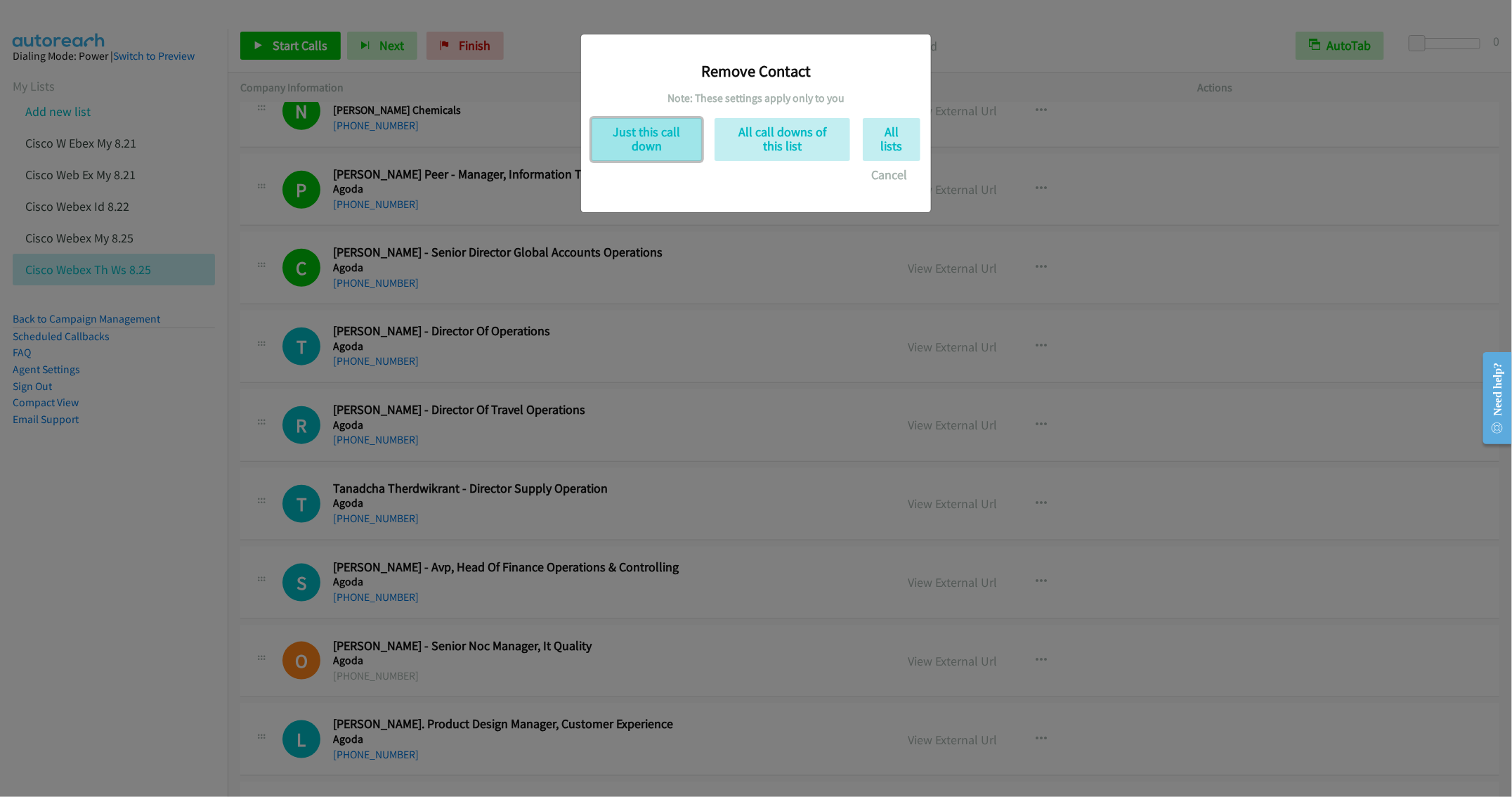
click at [660, 142] on button "Just this call down" at bounding box center [646, 140] width 110 height 43
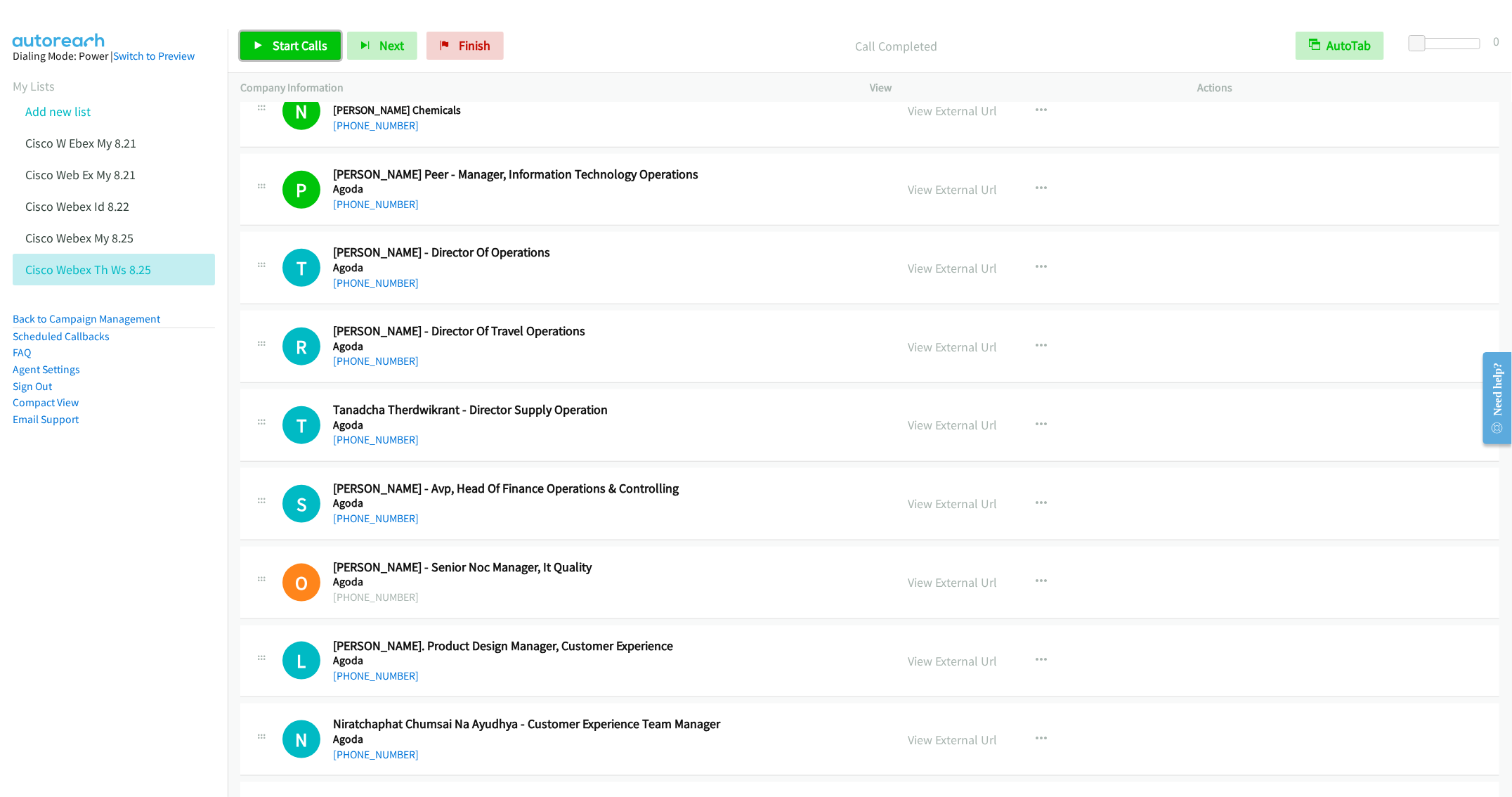
click at [270, 44] on link "Start Calls" at bounding box center [291, 46] width 100 height 28
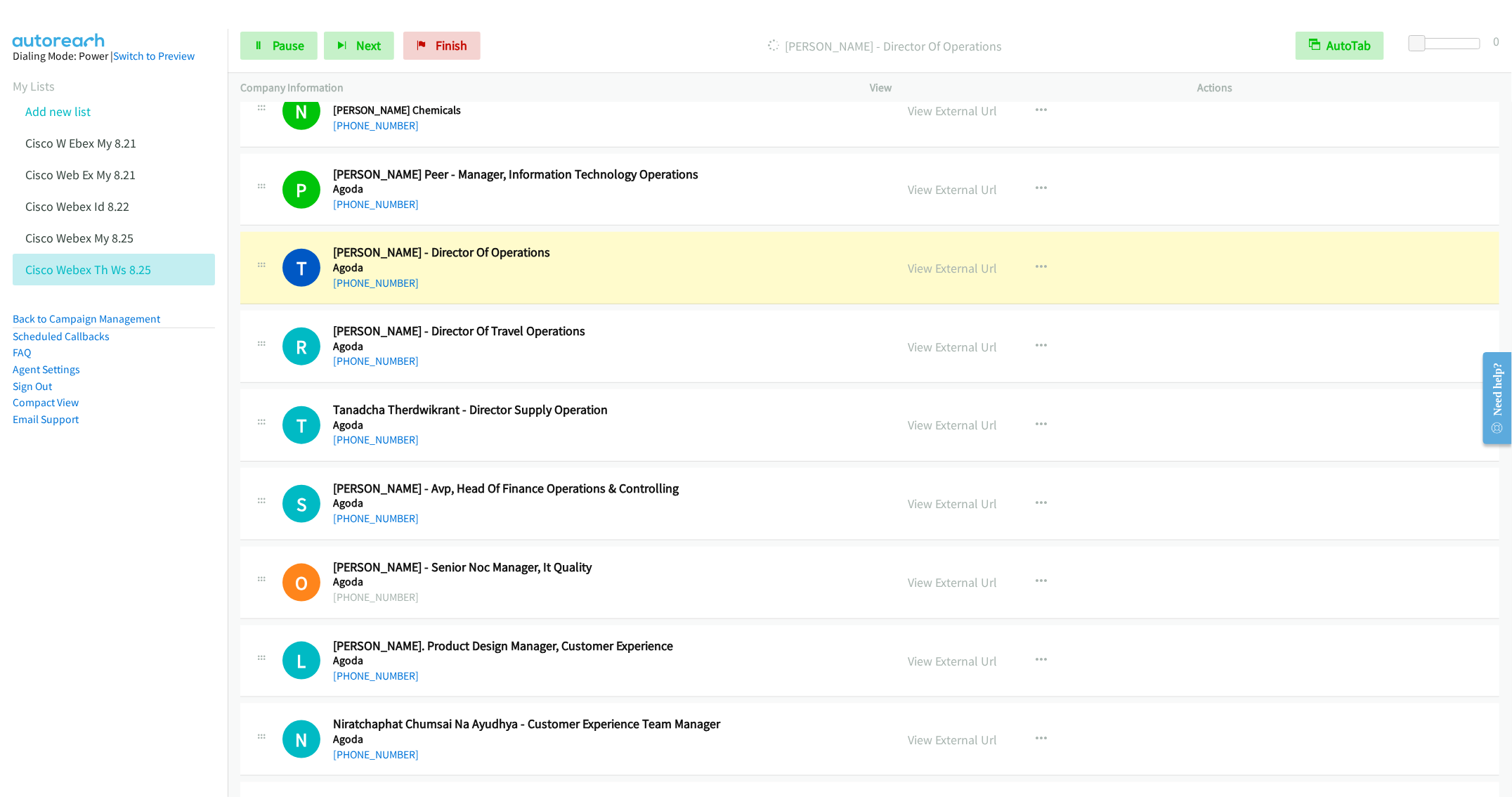
click at [734, 343] on h5 "Agoda" at bounding box center [604, 346] width 542 height 14
click at [1022, 344] on button "button" at bounding box center [1041, 346] width 38 height 28
click at [959, 469] on link "Remove from list" at bounding box center [966, 467] width 187 height 28
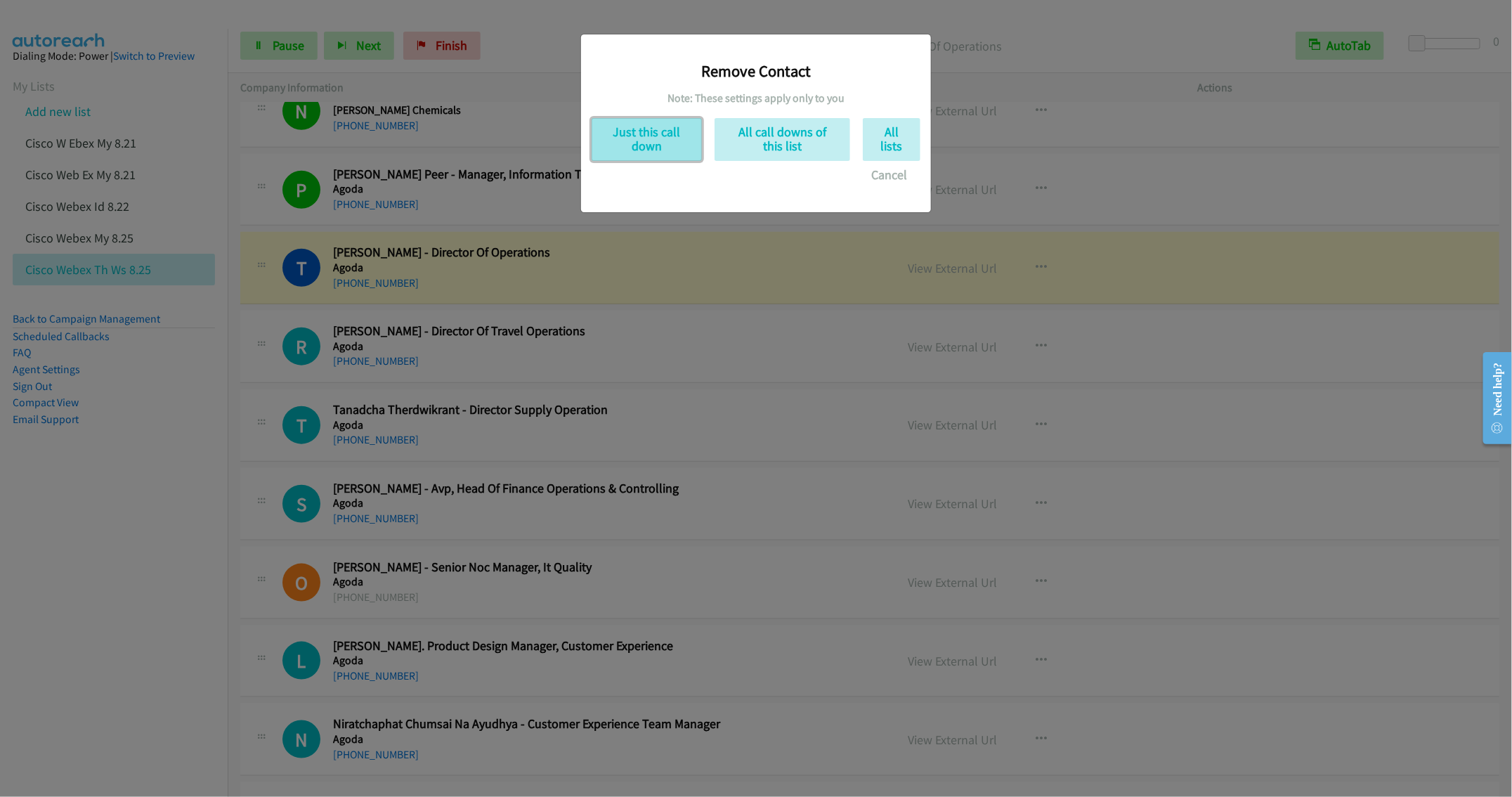
click at [630, 138] on button "Just this call down" at bounding box center [646, 140] width 110 height 43
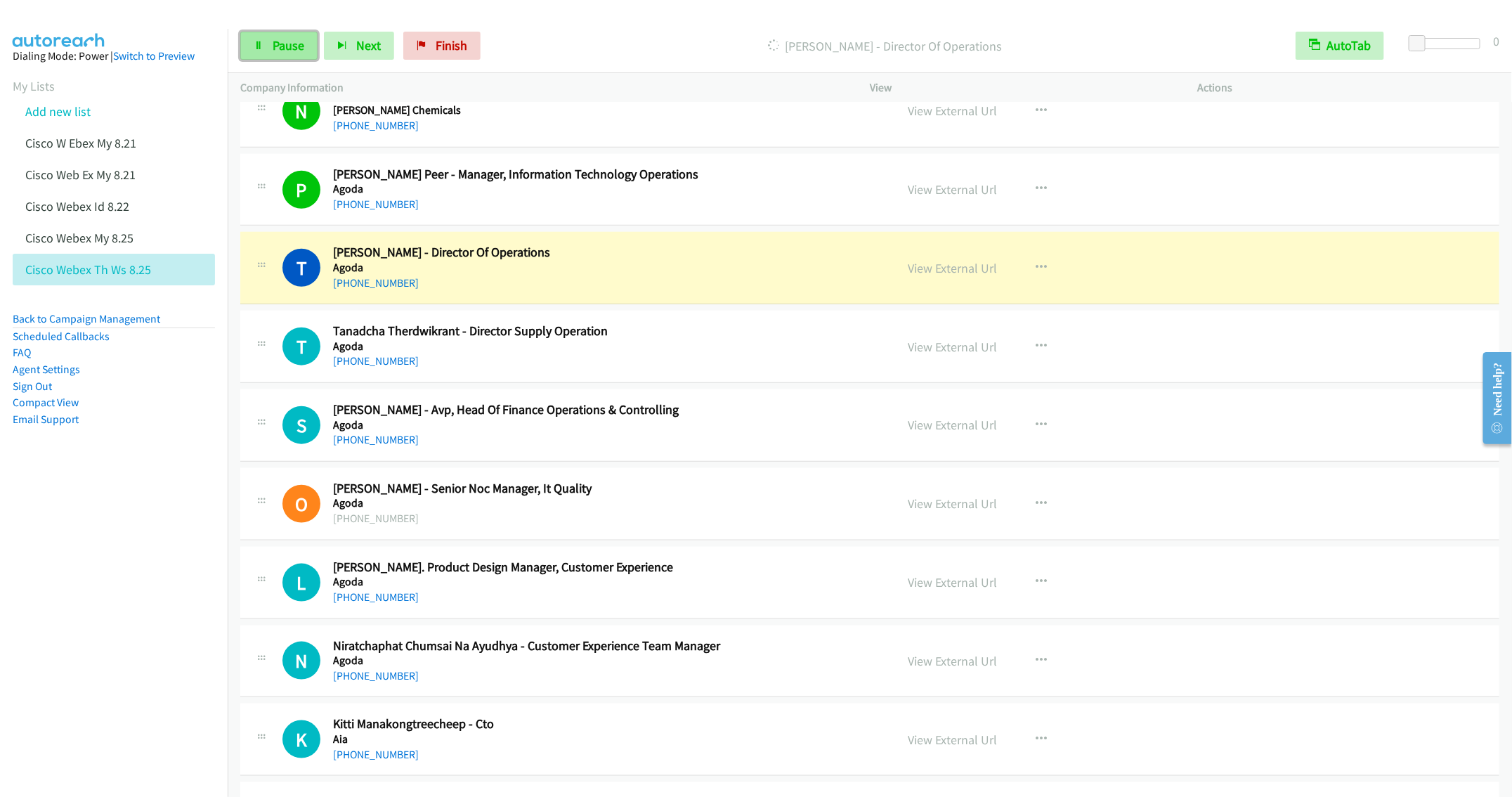
click at [277, 42] on span "Pause" at bounding box center [288, 45] width 32 height 16
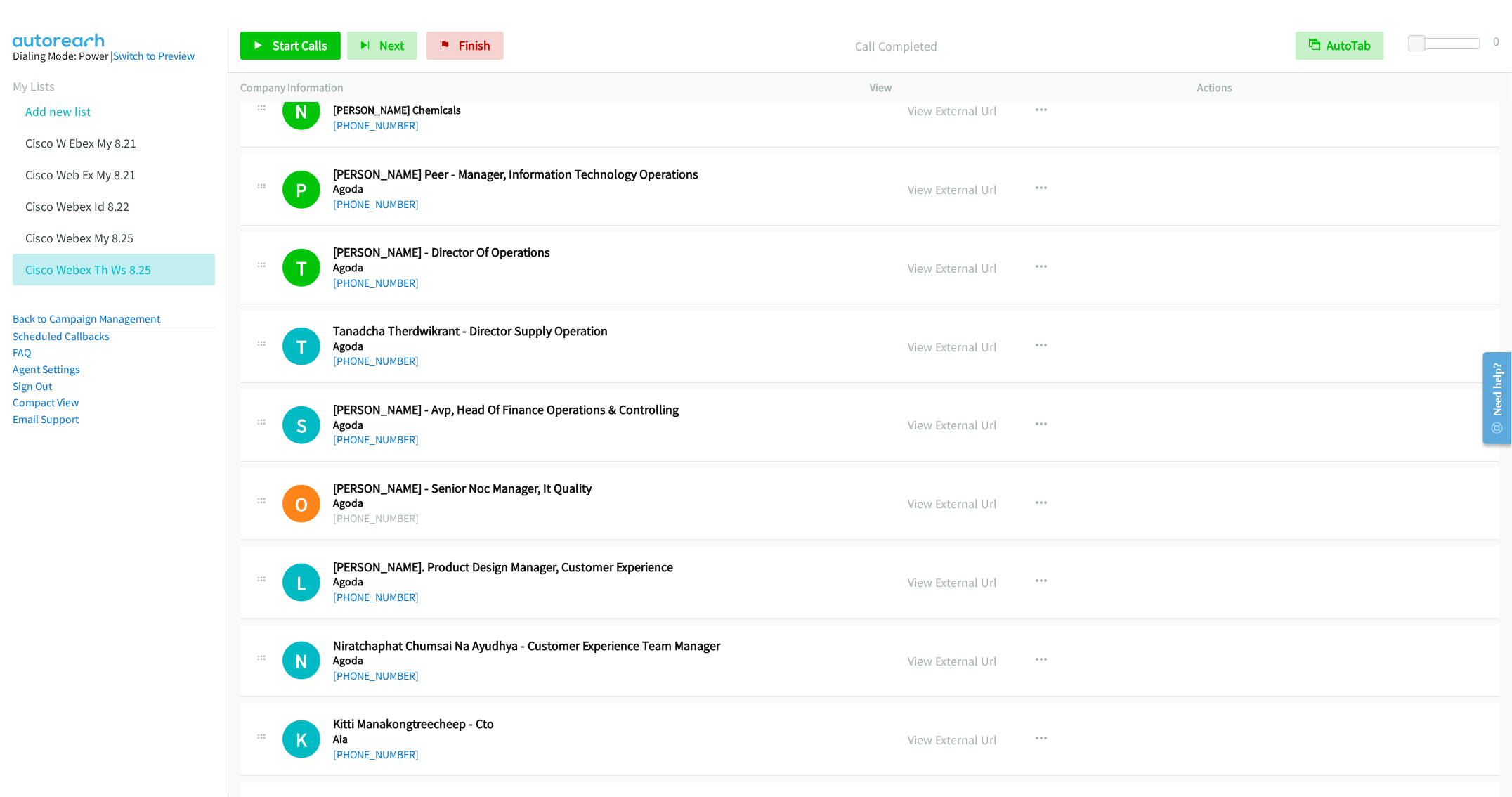
scroll to position [843, 0]
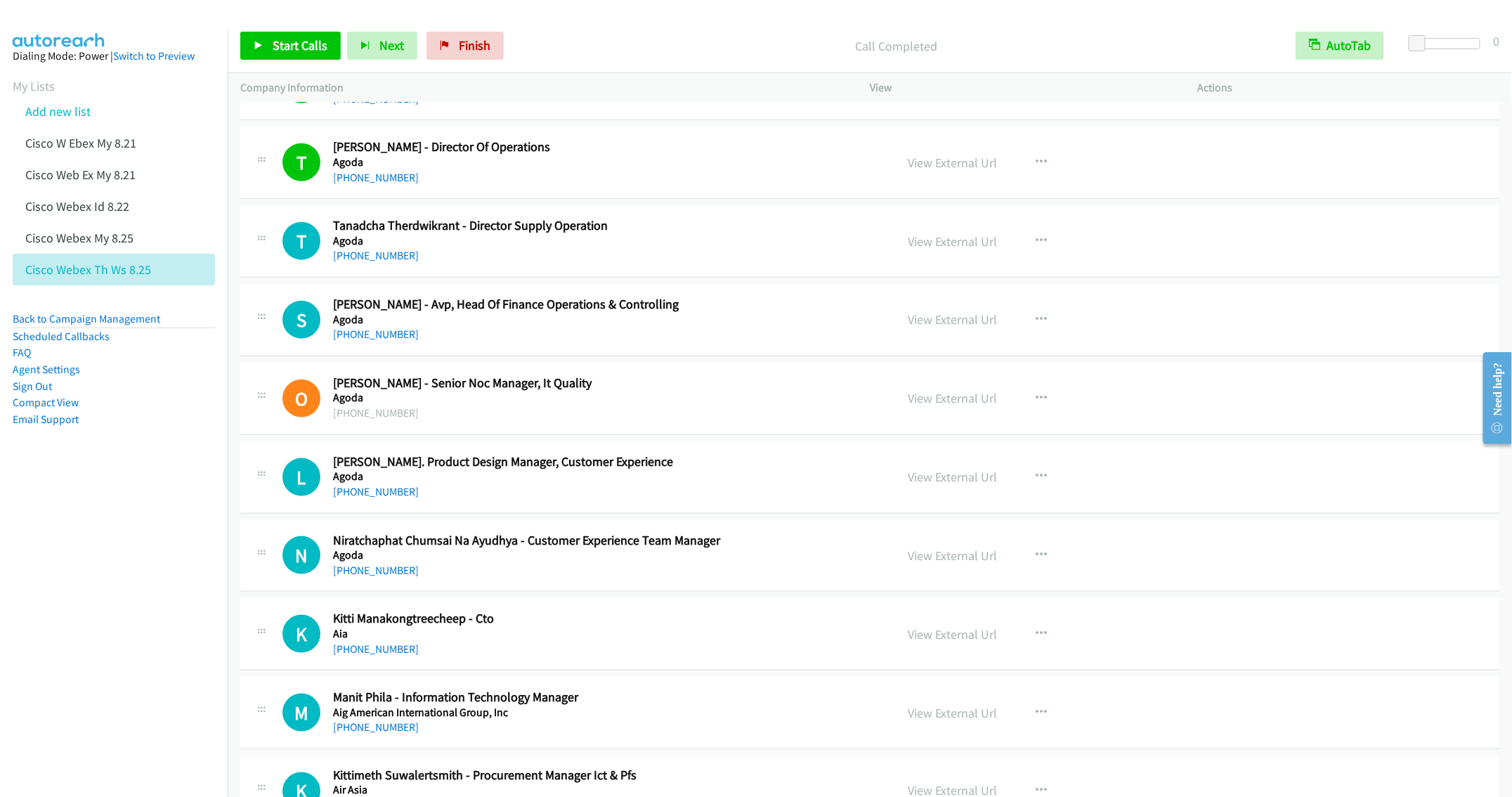
click at [662, 484] on h5 "Agoda" at bounding box center [604, 476] width 542 height 14
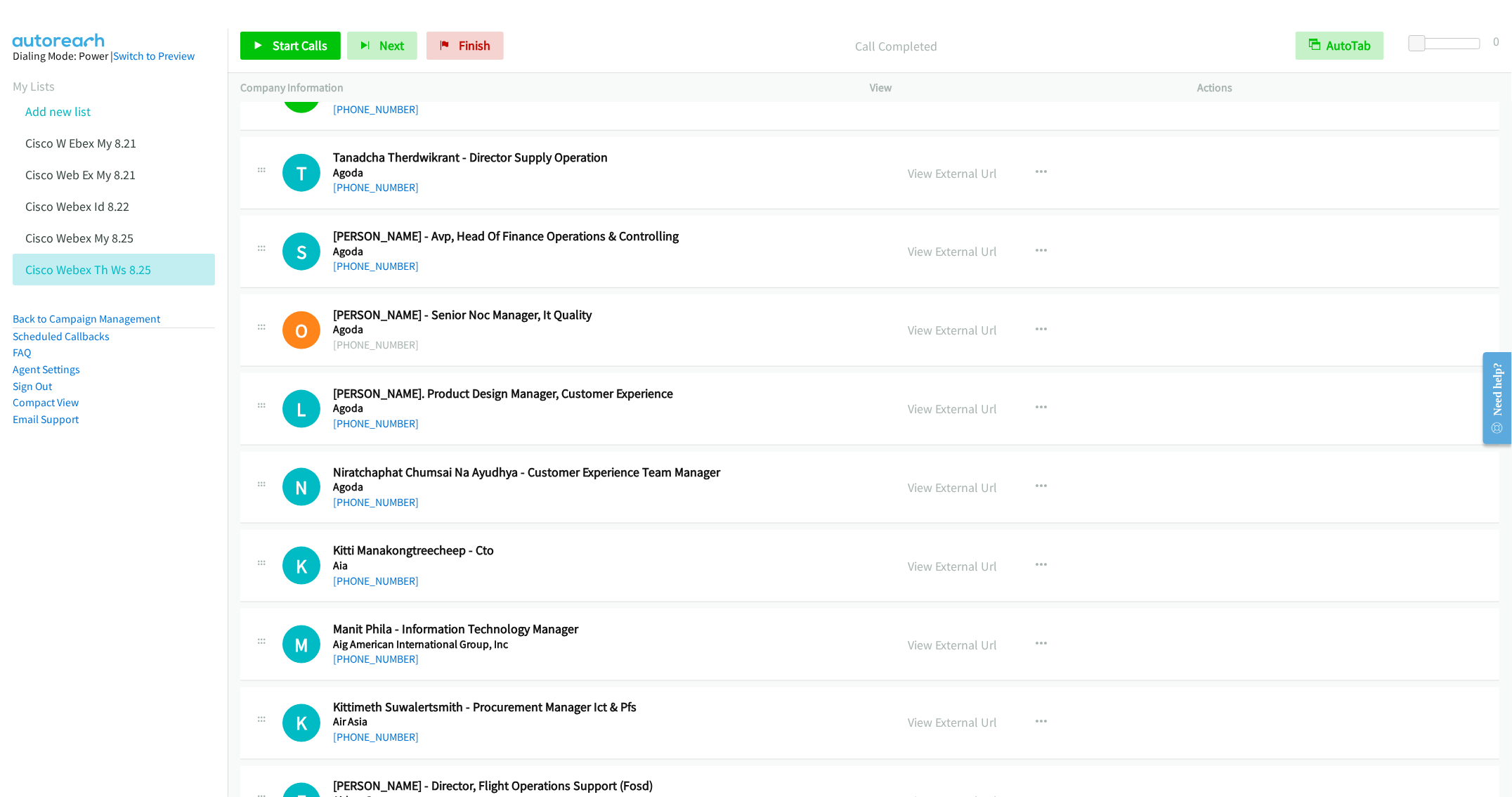
scroll to position [949, 0]
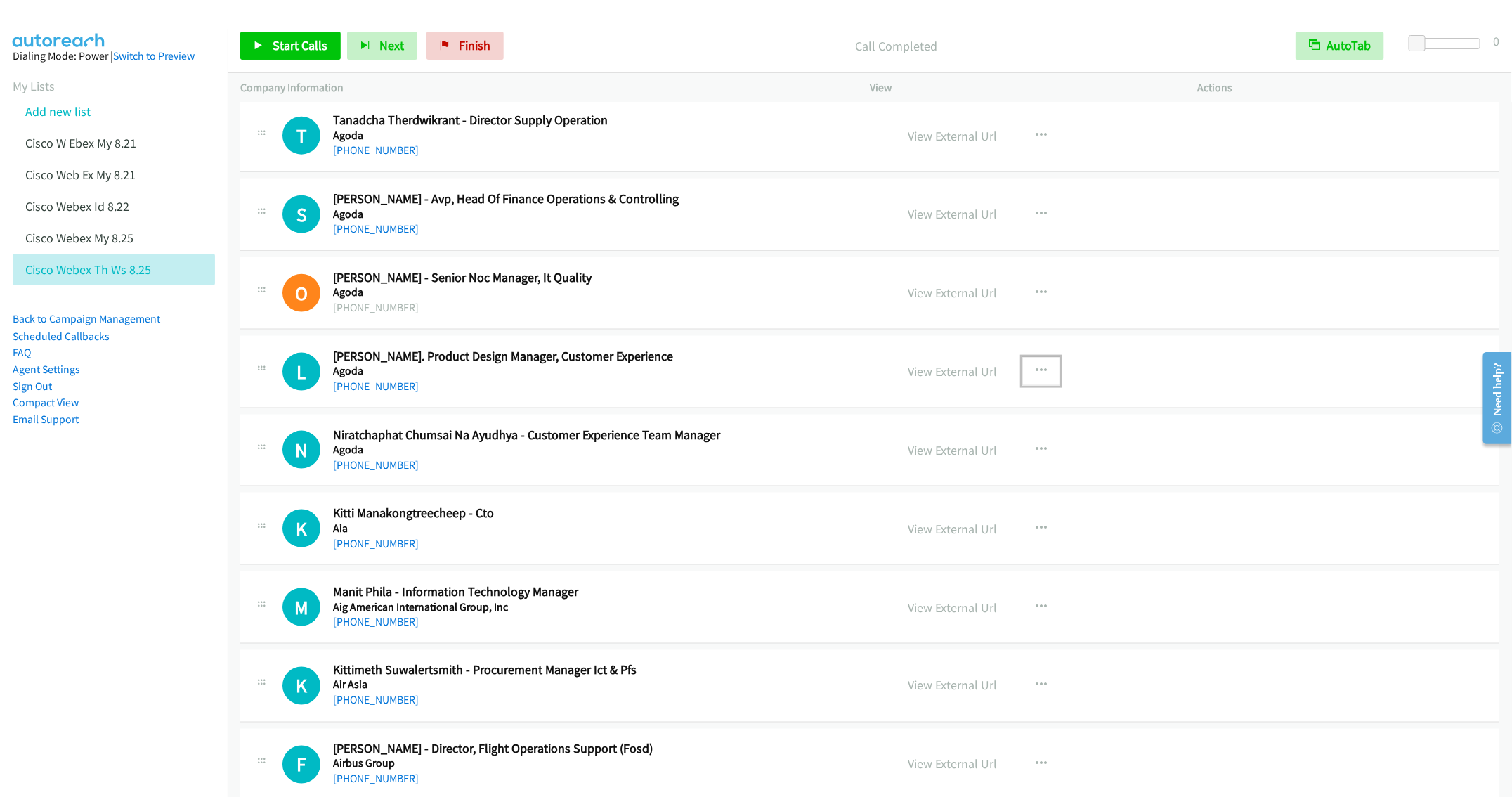
click at [1023, 380] on button "button" at bounding box center [1041, 371] width 38 height 28
click at [956, 471] on link "Start Calls Here" at bounding box center [966, 463] width 187 height 28
click at [270, 46] on link "Start Calls" at bounding box center [291, 46] width 100 height 28
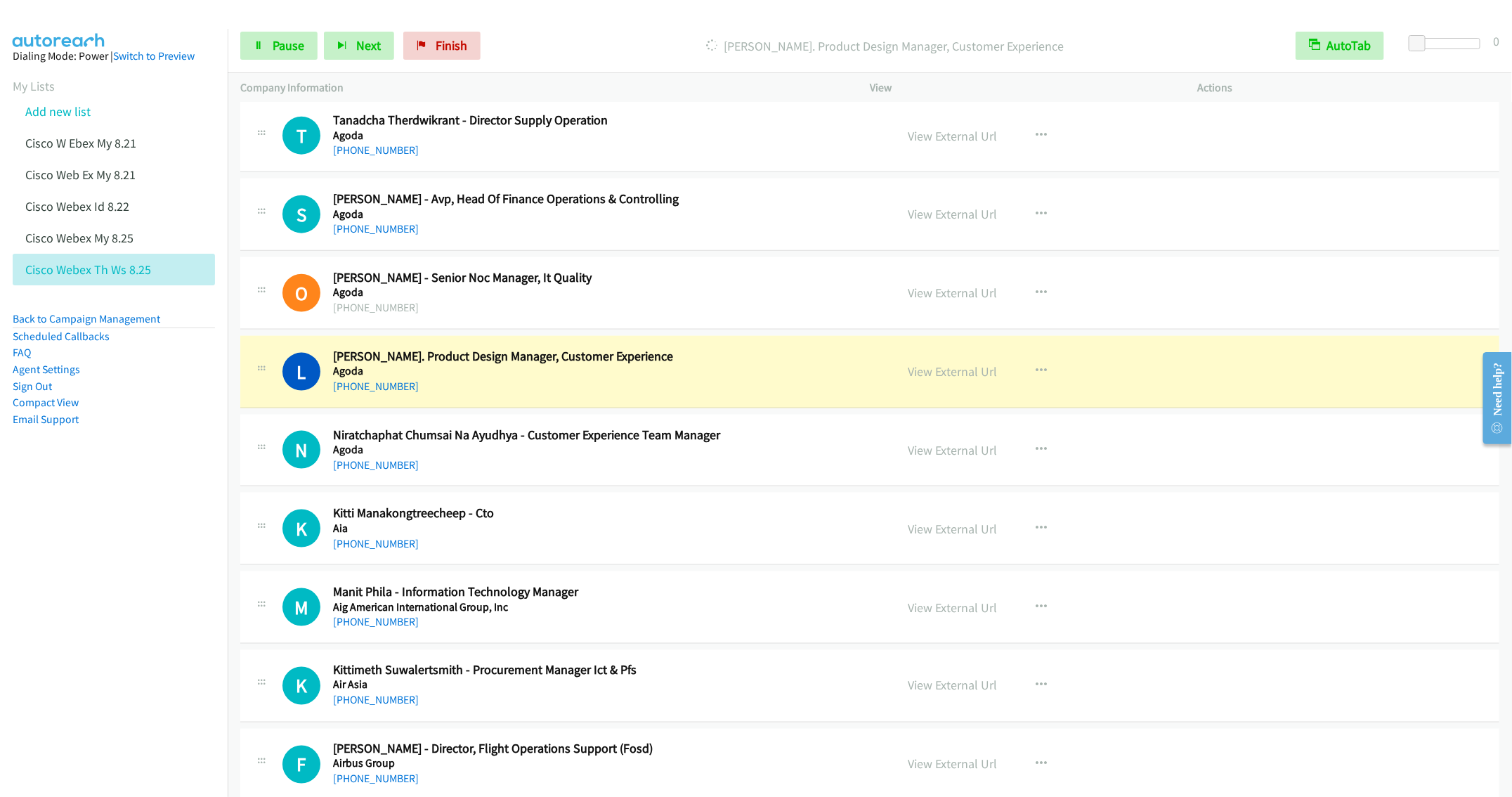
scroll to position [1054, 0]
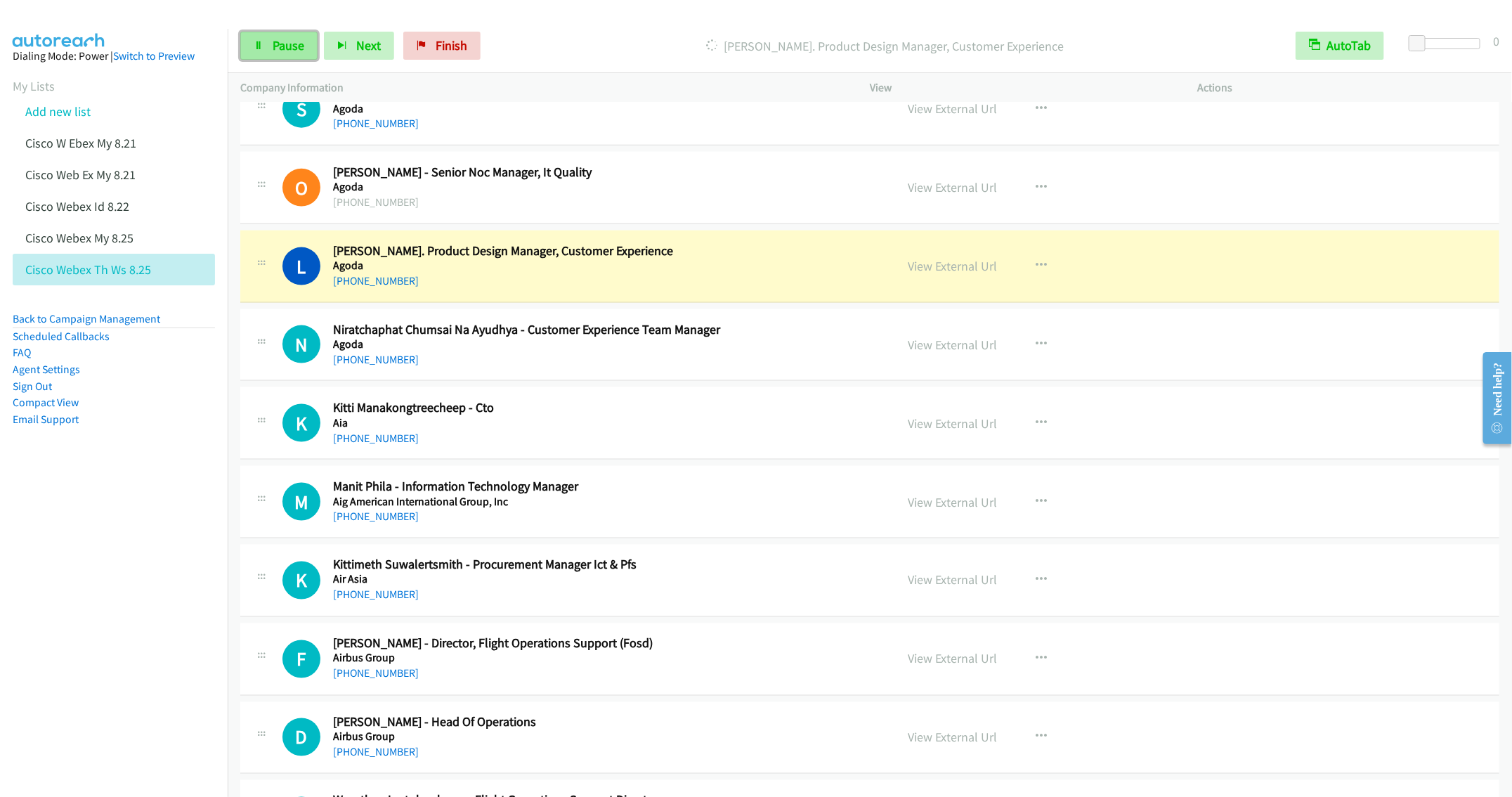
click at [270, 42] on link "Pause" at bounding box center [279, 46] width 77 height 28
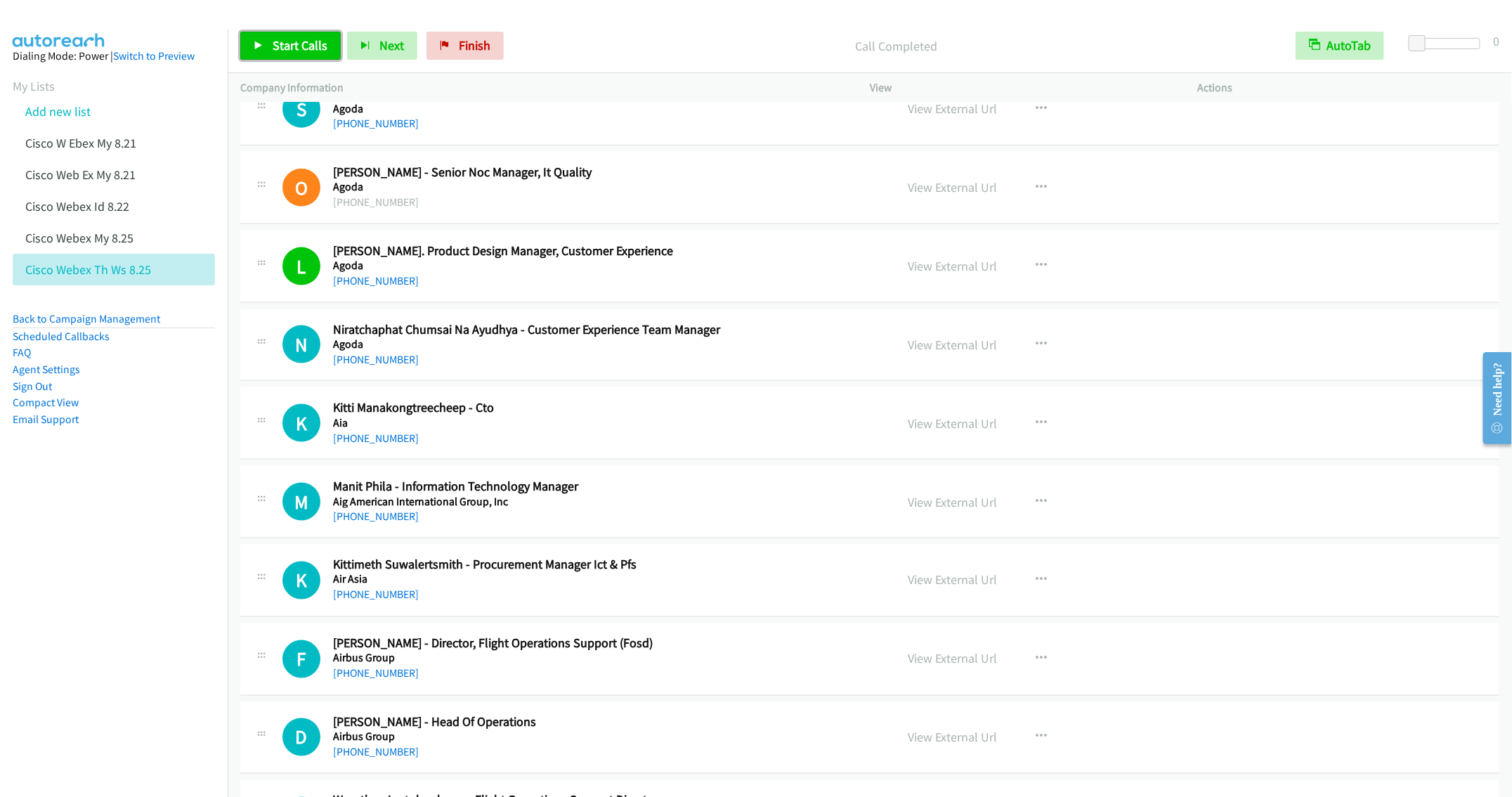
click at [271, 47] on link "Start Calls" at bounding box center [291, 46] width 100 height 28
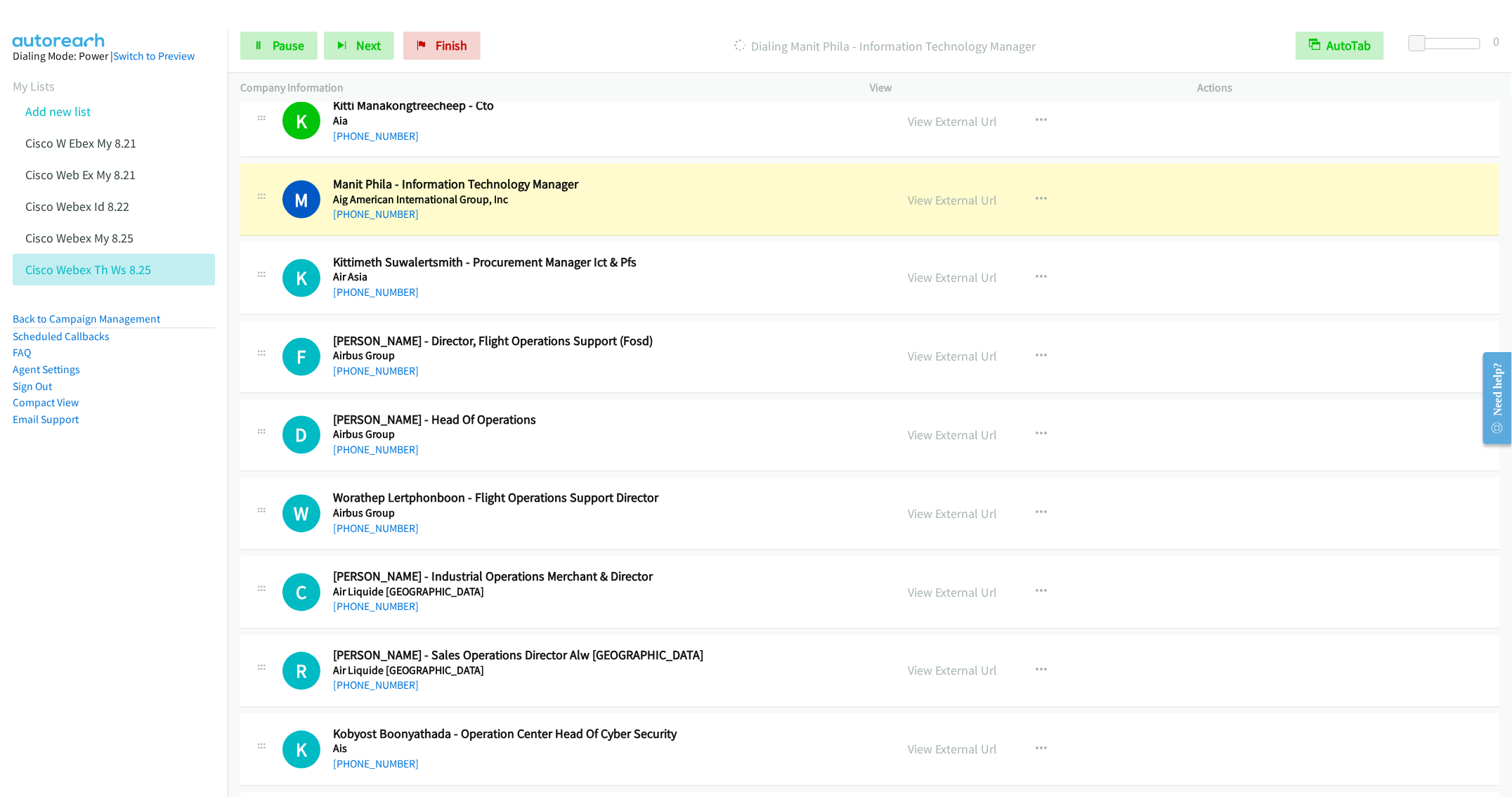
scroll to position [1370, 0]
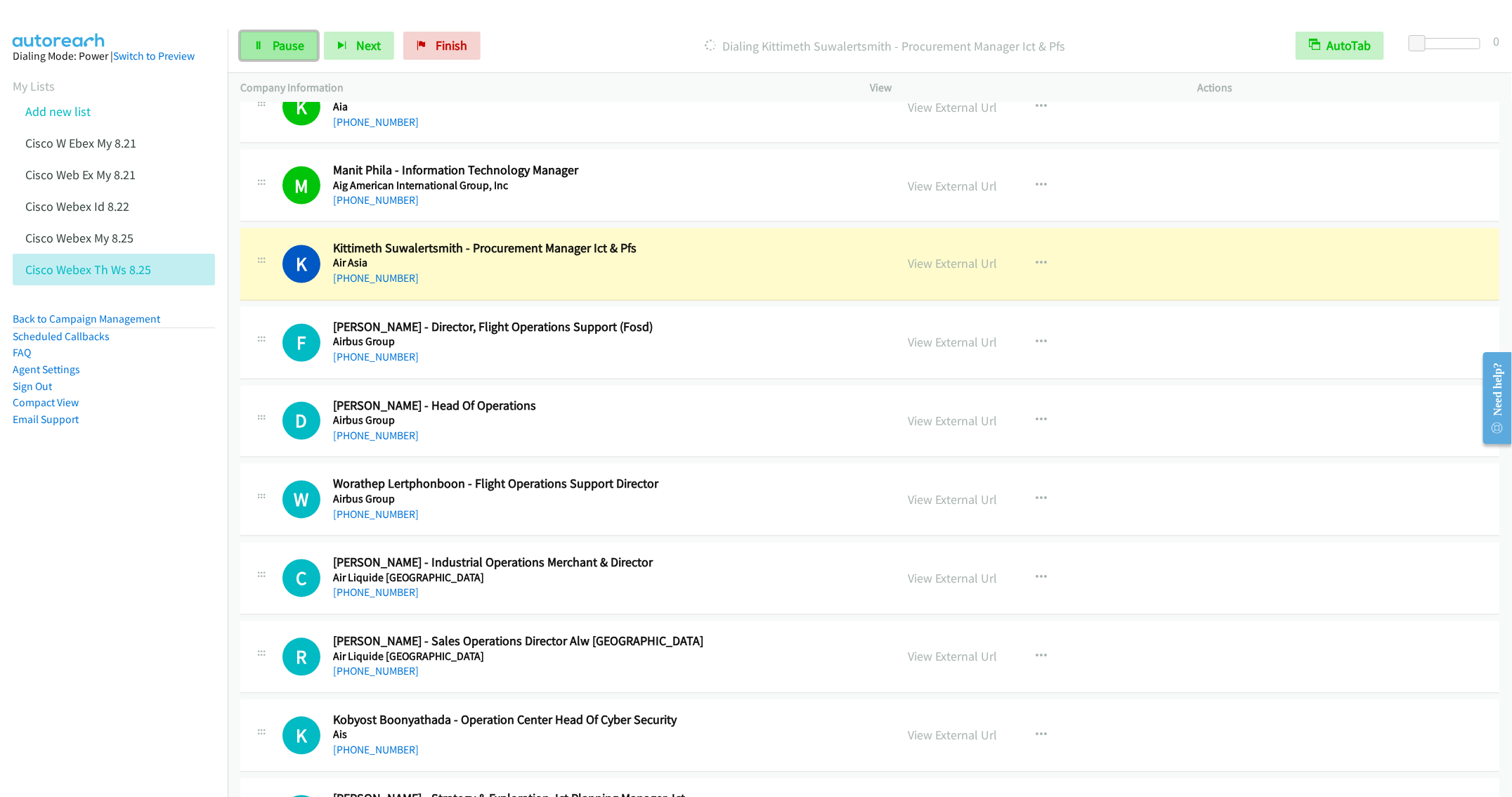
click at [285, 45] on span "Pause" at bounding box center [288, 45] width 32 height 16
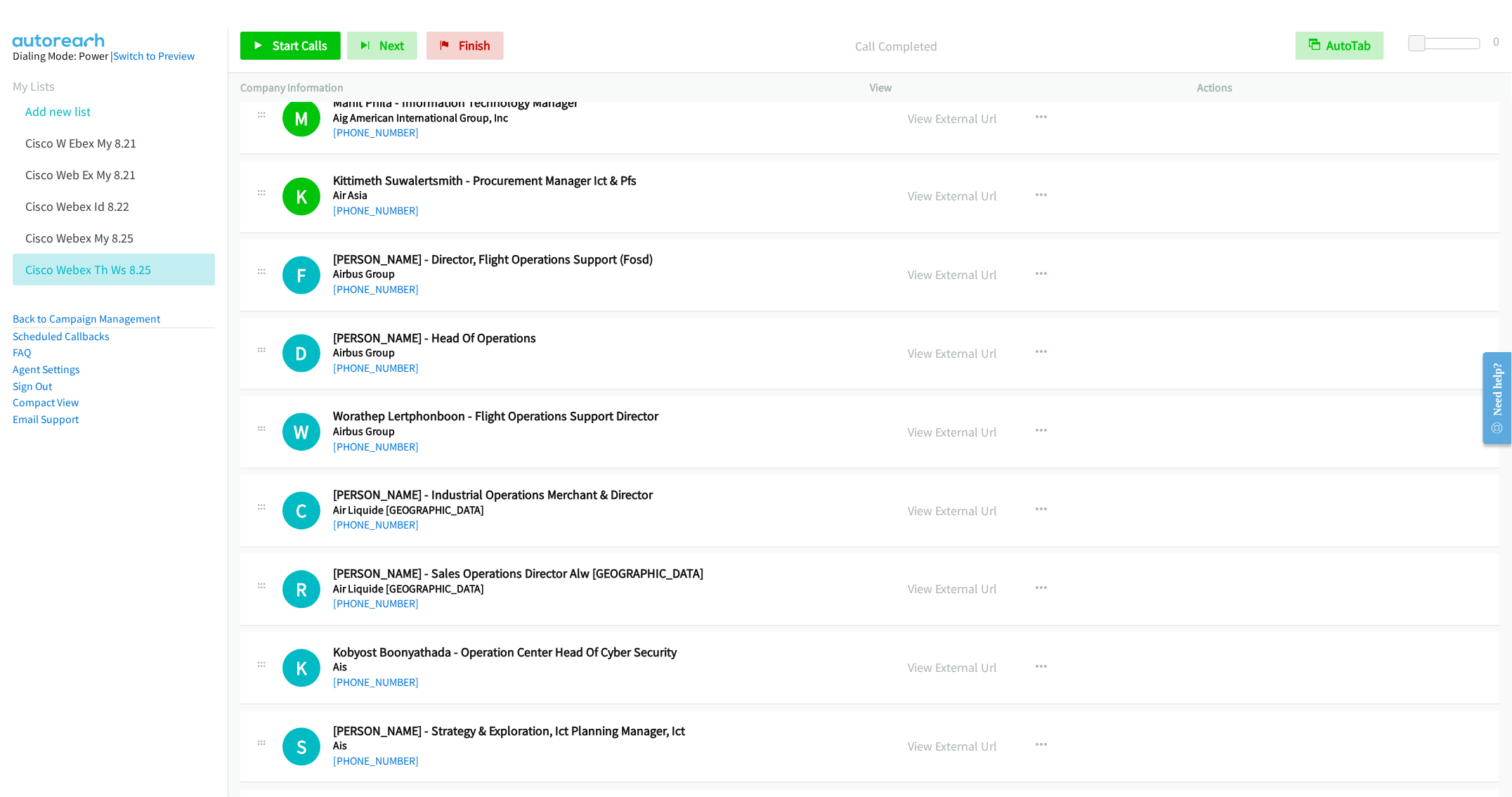
scroll to position [1476, 0]
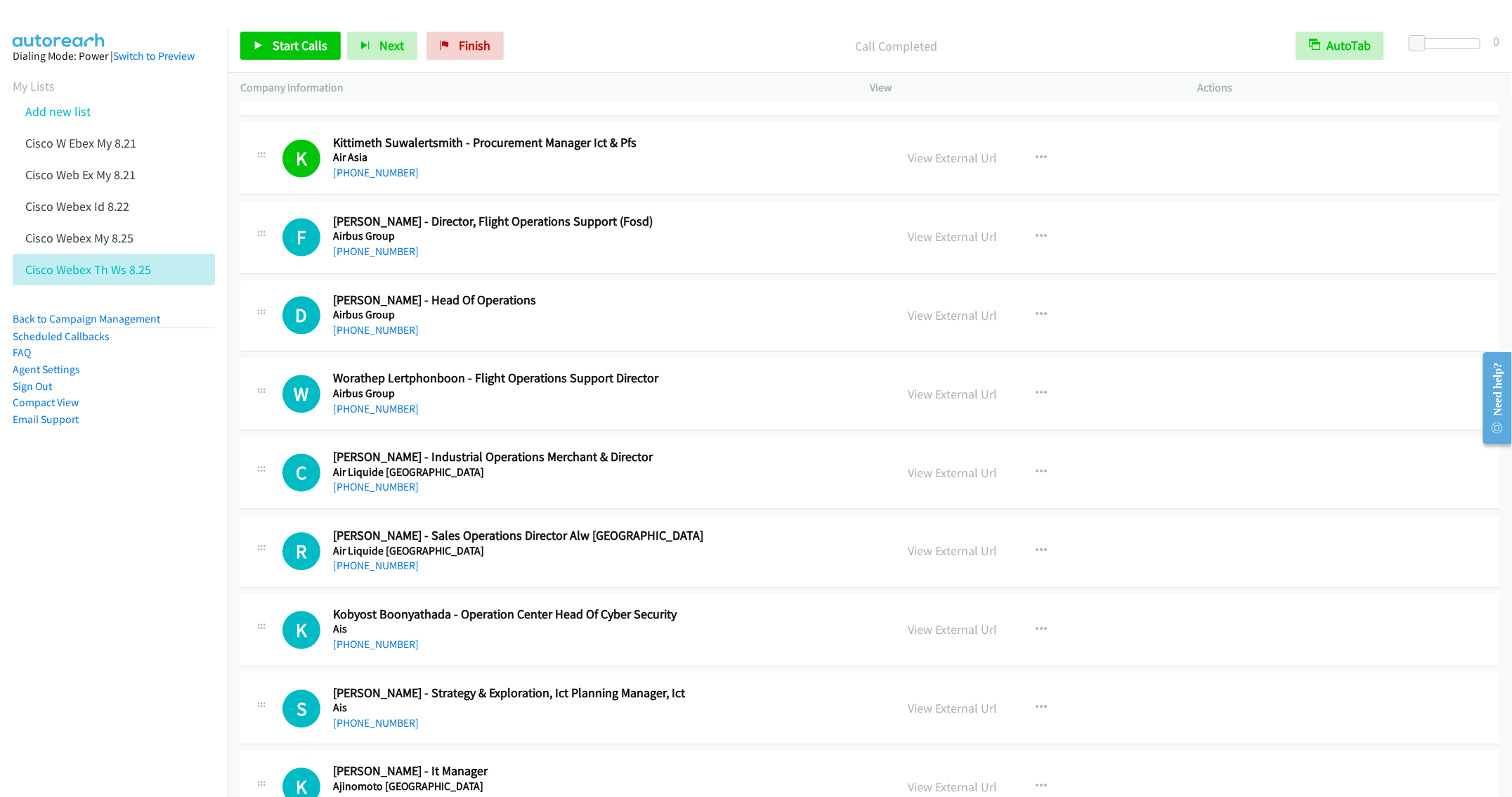
click at [660, 339] on div "+66 87 012 1001" at bounding box center [604, 331] width 542 height 17
click at [1036, 319] on icon "button" at bounding box center [1041, 316] width 12 height 12
click at [938, 416] on link "Start Calls Here" at bounding box center [966, 407] width 187 height 28
click at [293, 39] on span "Start Calls" at bounding box center [299, 45] width 55 height 16
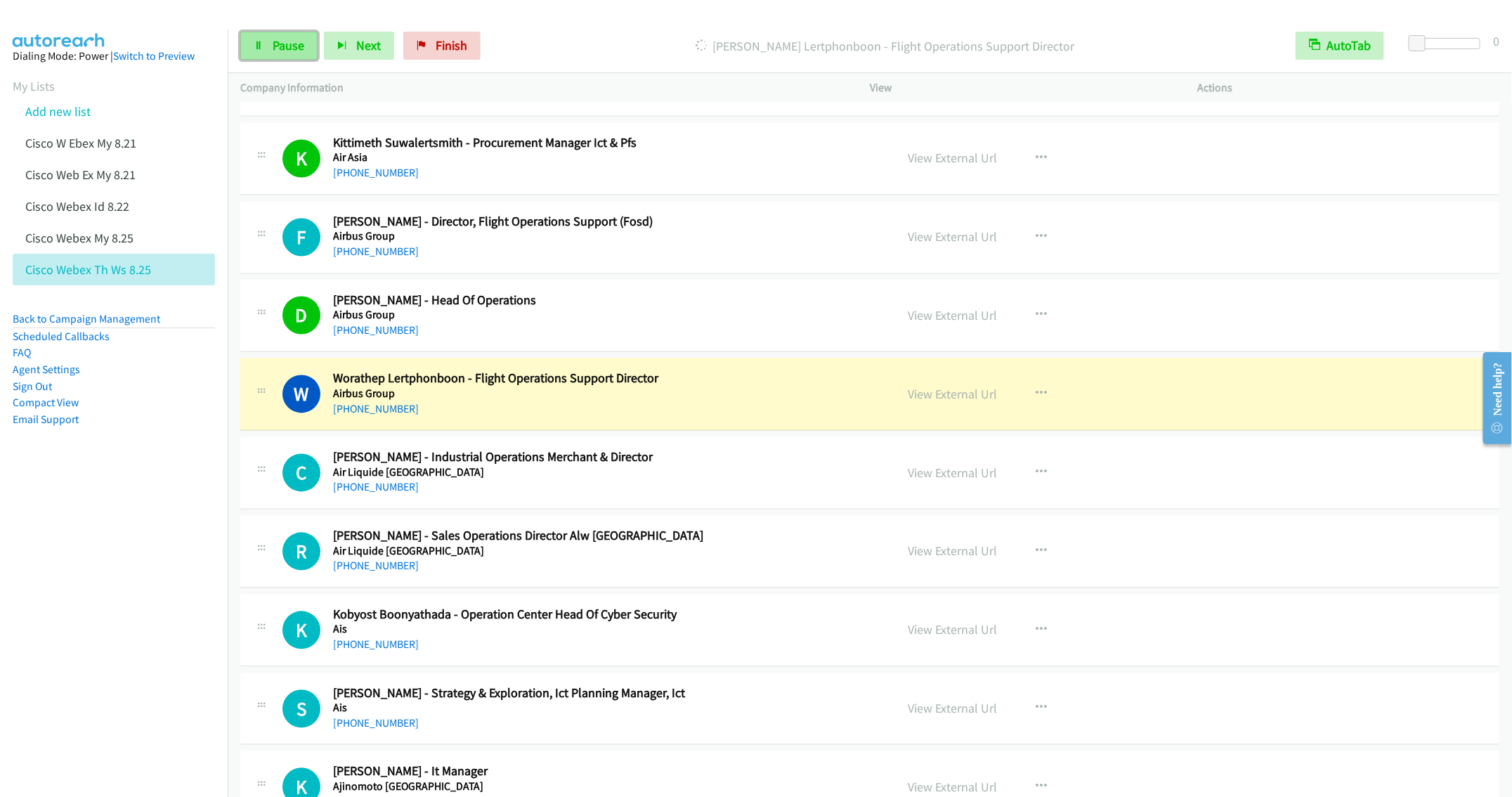
click at [276, 53] on link "Pause" at bounding box center [279, 46] width 77 height 28
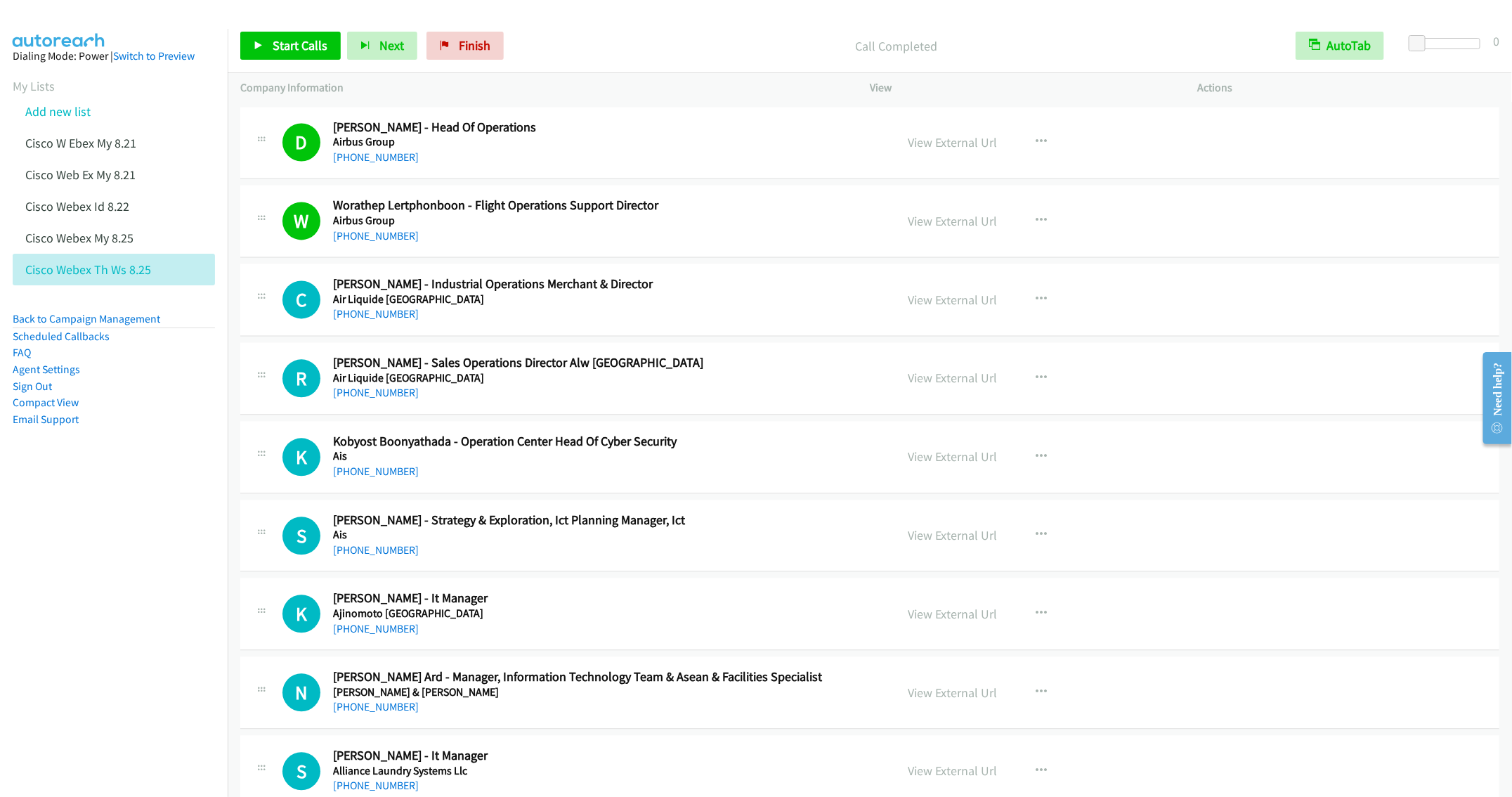
scroll to position [1687, 0]
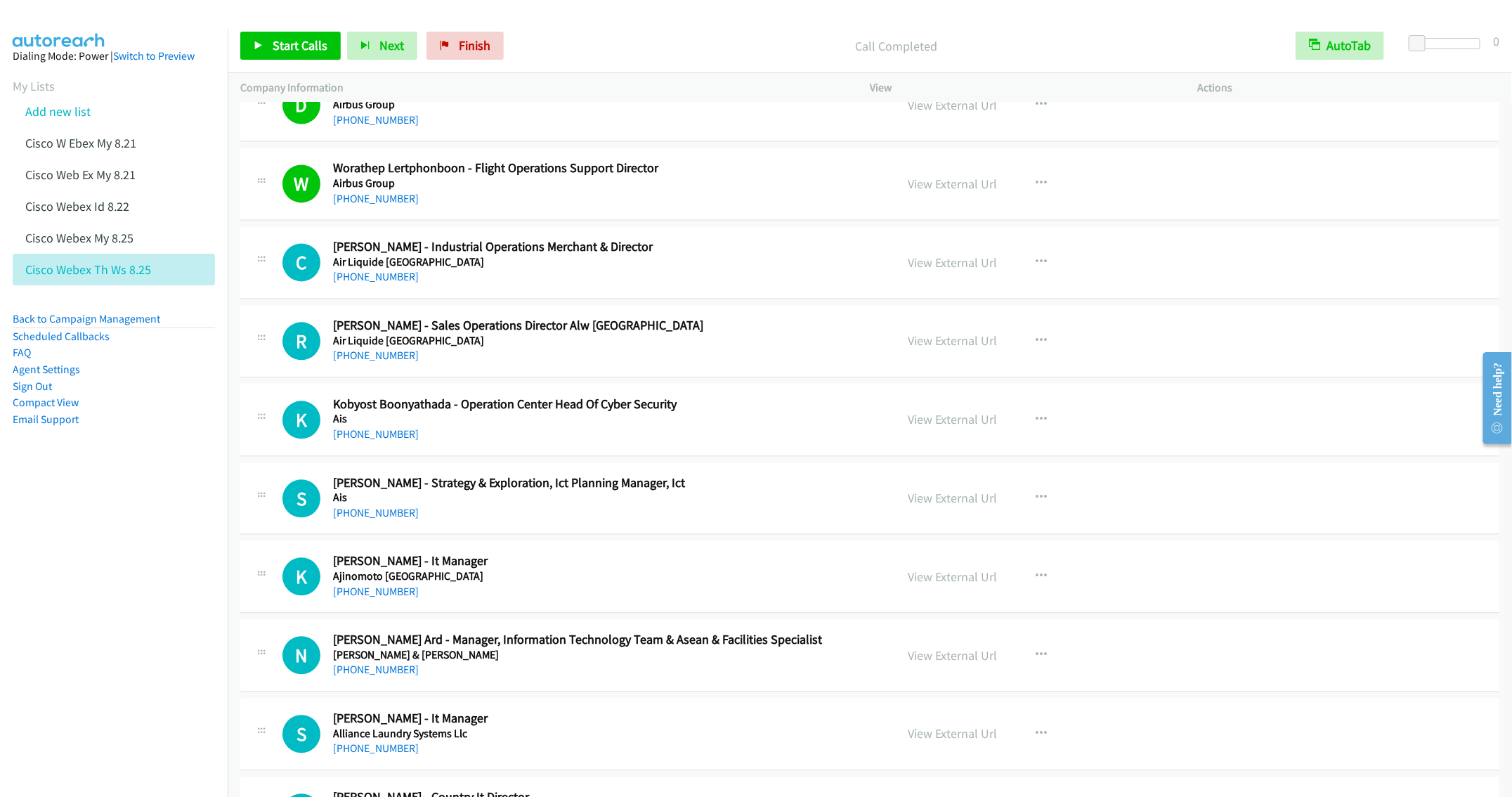
click at [694, 413] on h2 "Kobyost Boonyathada - Operation Center Head Of Cyber Security" at bounding box center [604, 404] width 542 height 16
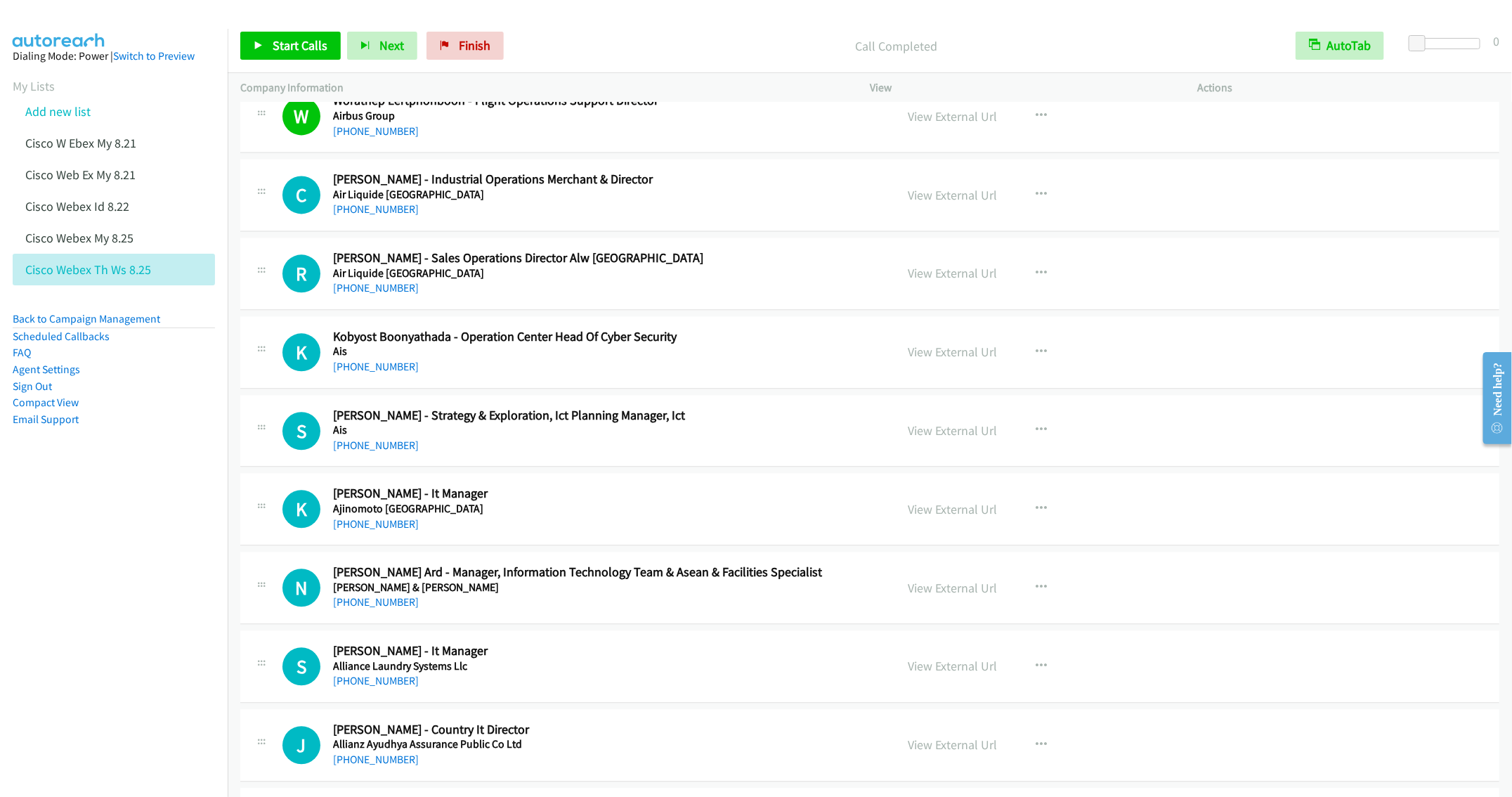
scroll to position [1792, 0]
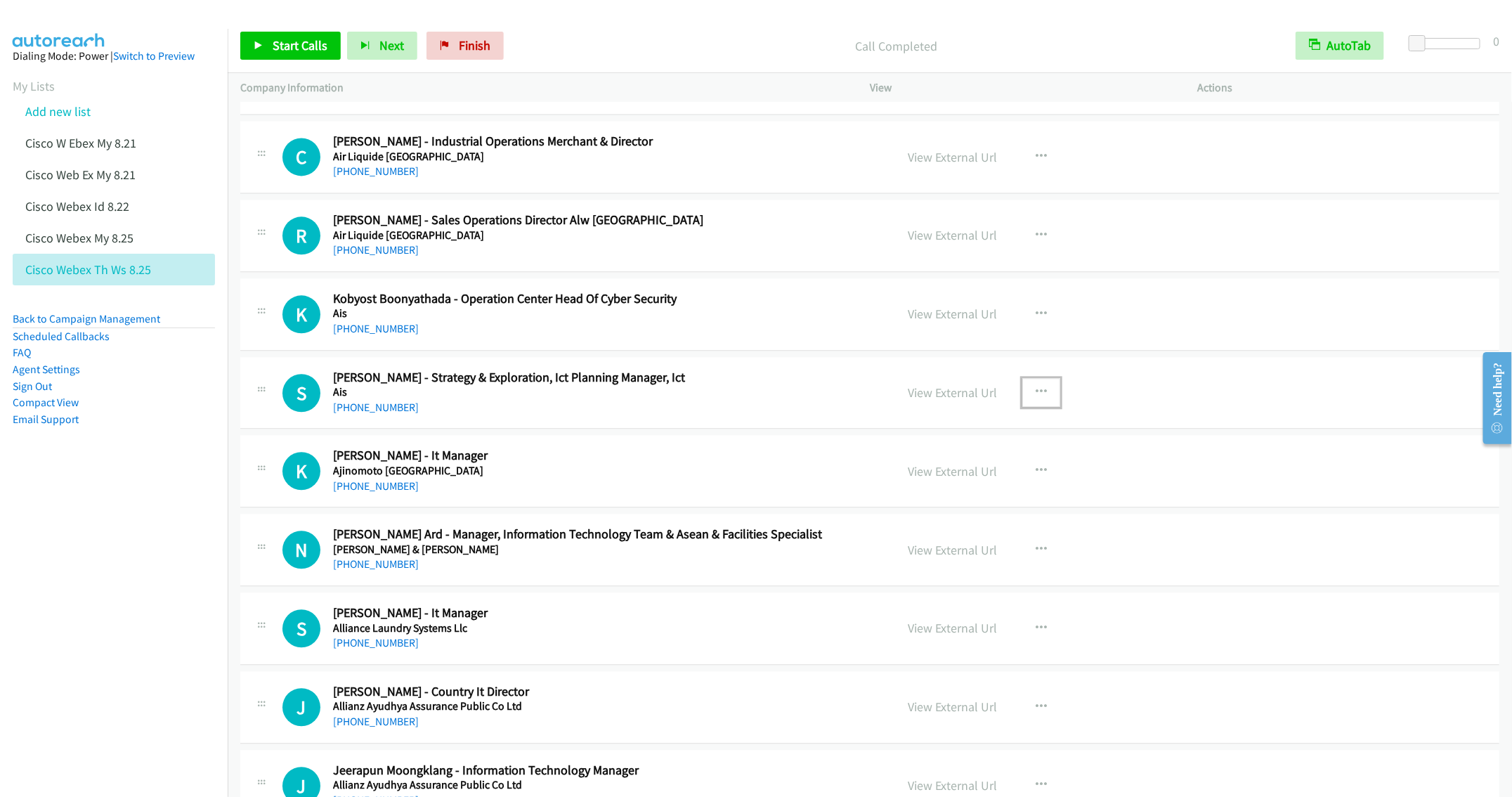
click at [1036, 398] on icon "button" at bounding box center [1041, 392] width 12 height 12
click at [926, 498] on link "Start Calls Here" at bounding box center [966, 484] width 187 height 28
click at [271, 51] on link "Start Calls" at bounding box center [291, 46] width 100 height 28
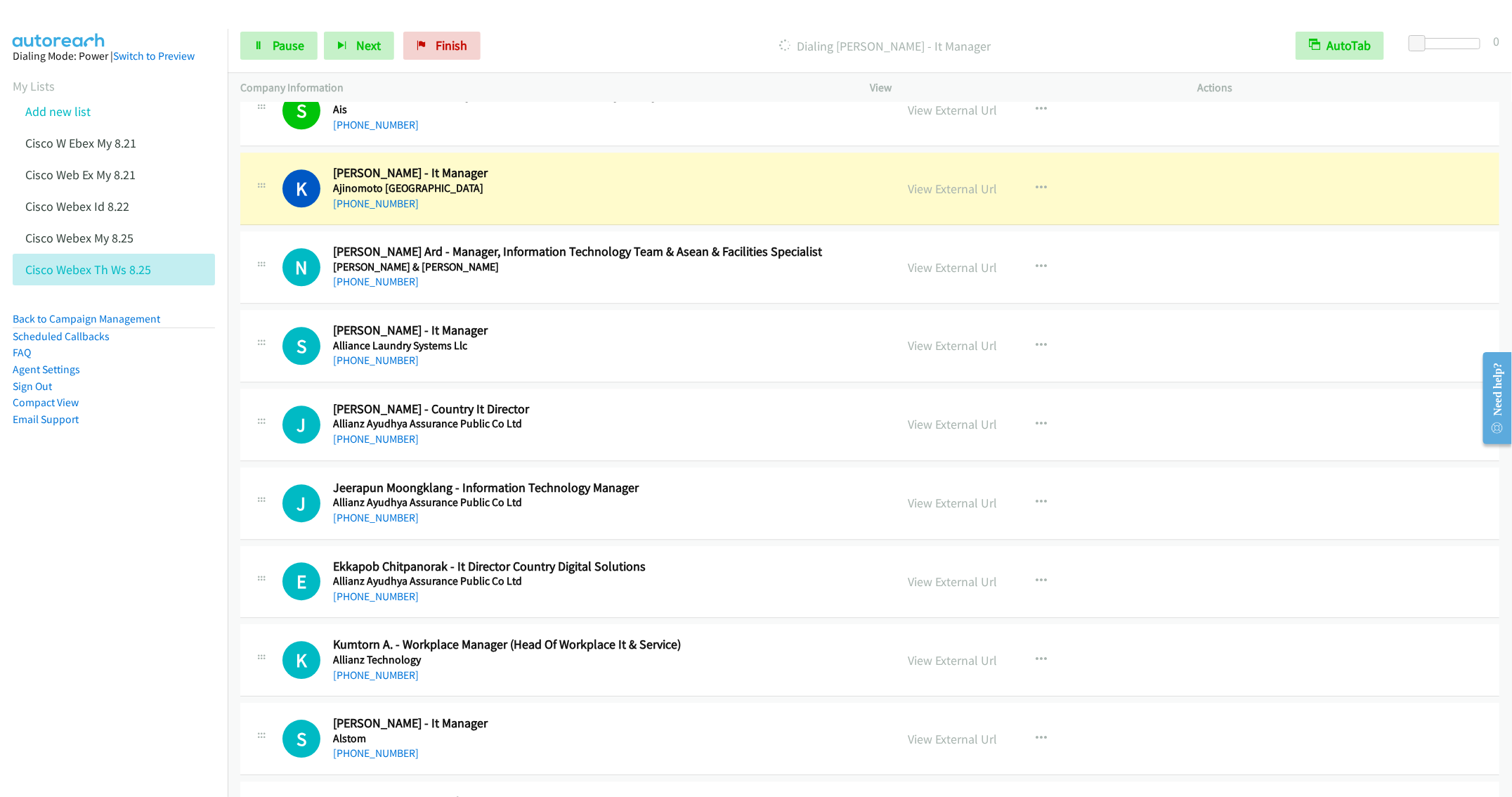
scroll to position [2109, 0]
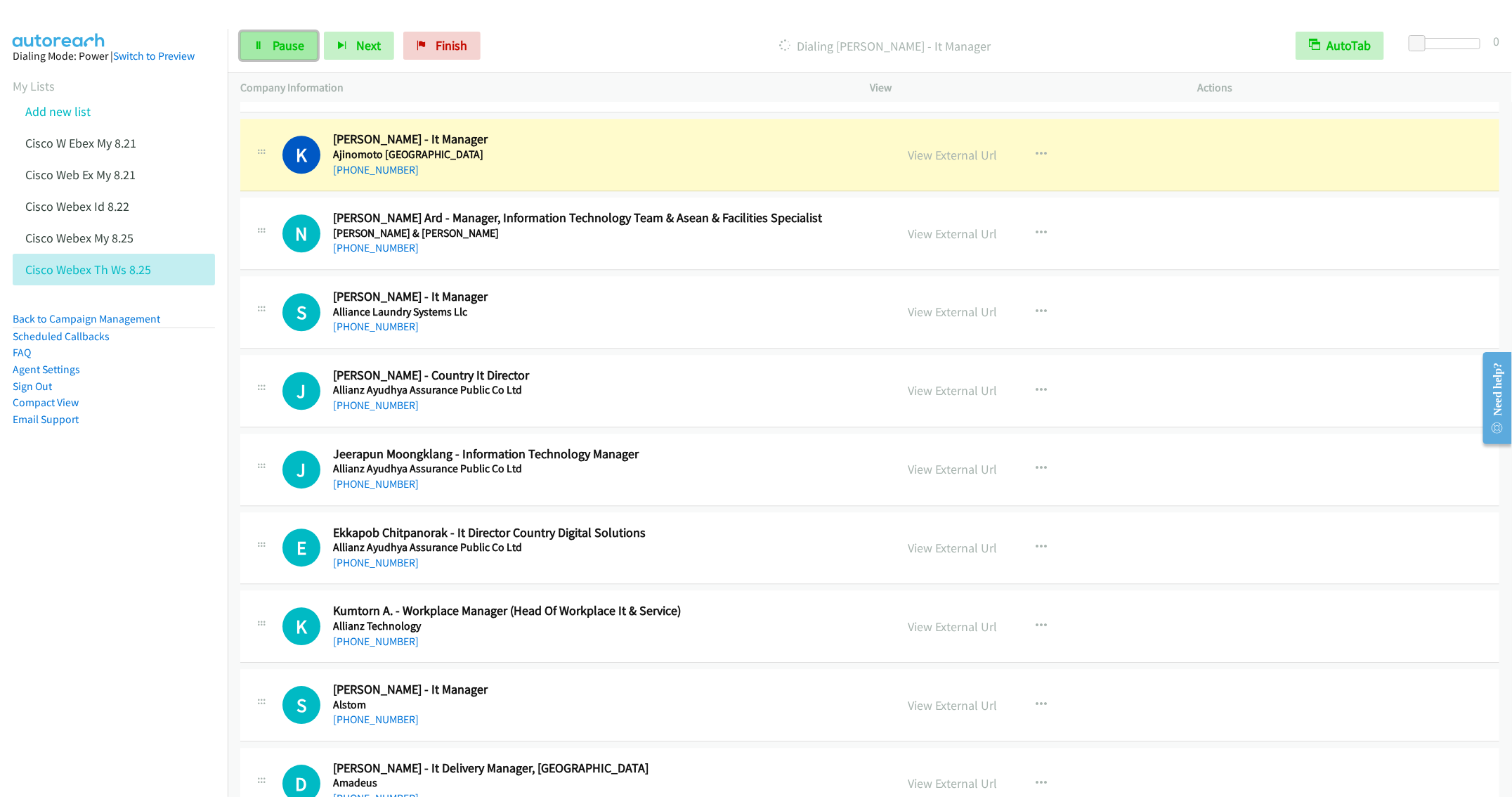
click at [275, 53] on link "Pause" at bounding box center [279, 46] width 77 height 28
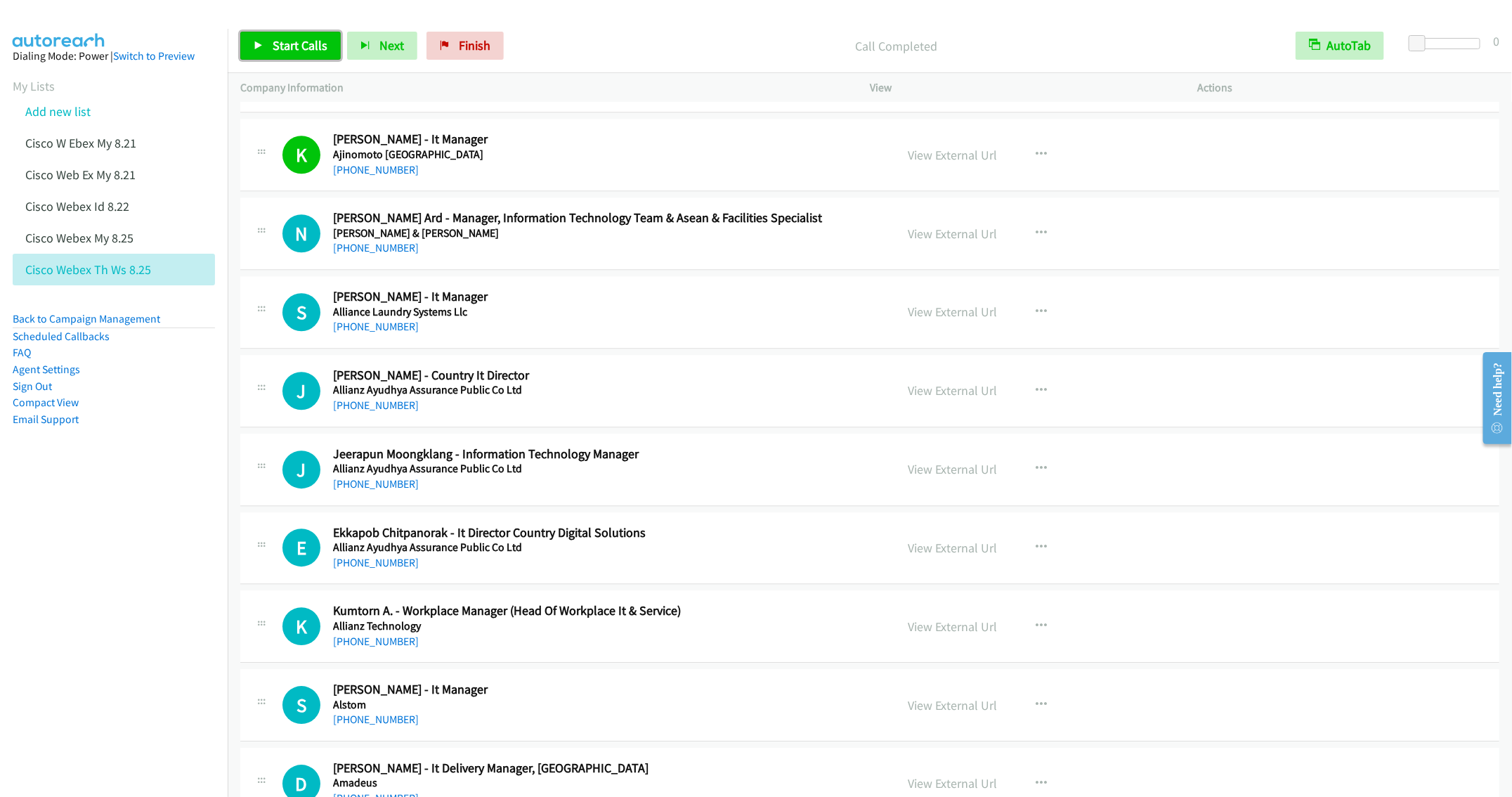
click at [291, 40] on span "Start Calls" at bounding box center [299, 45] width 55 height 16
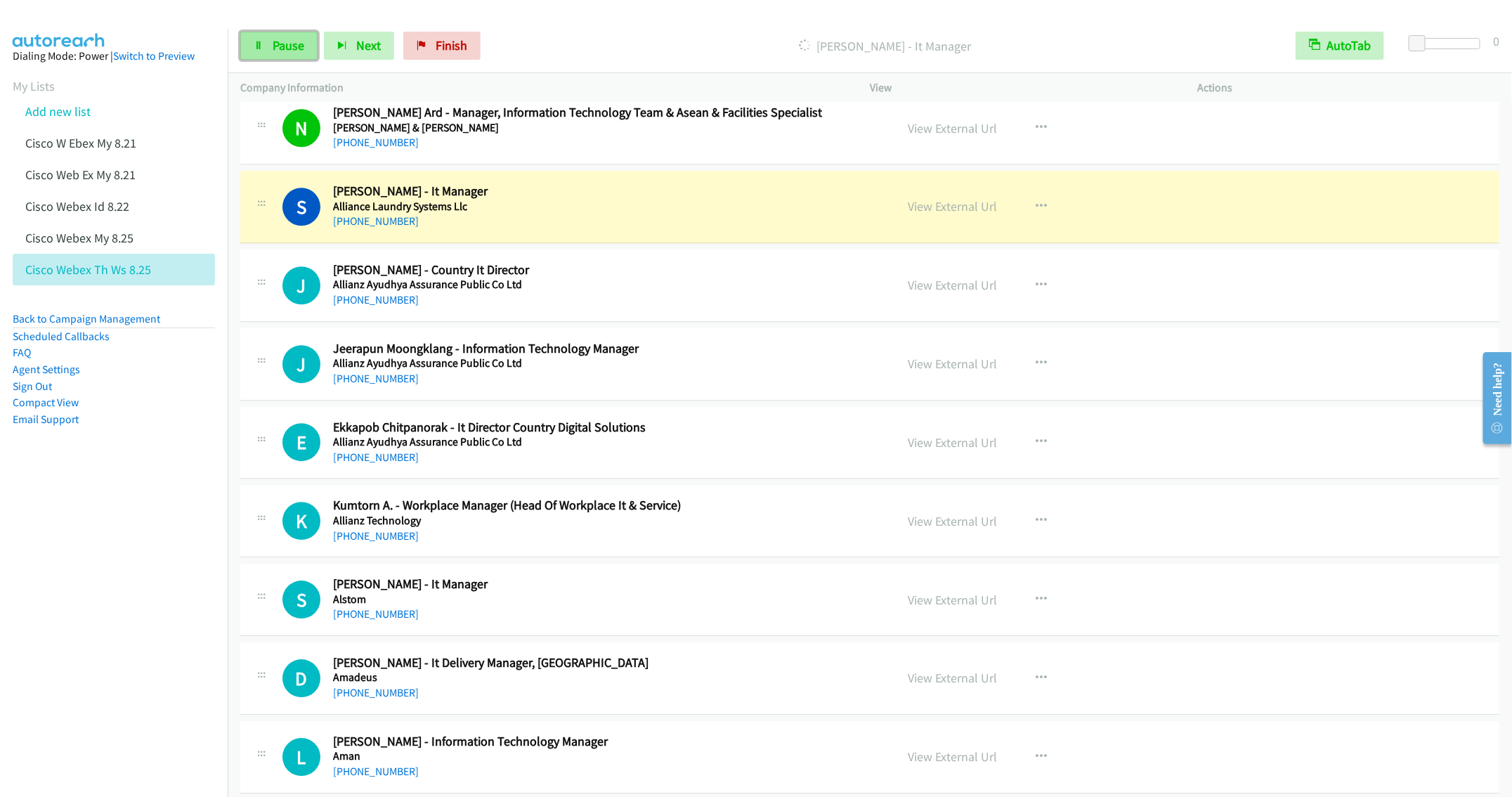
click at [264, 36] on link "Pause" at bounding box center [279, 46] width 77 height 28
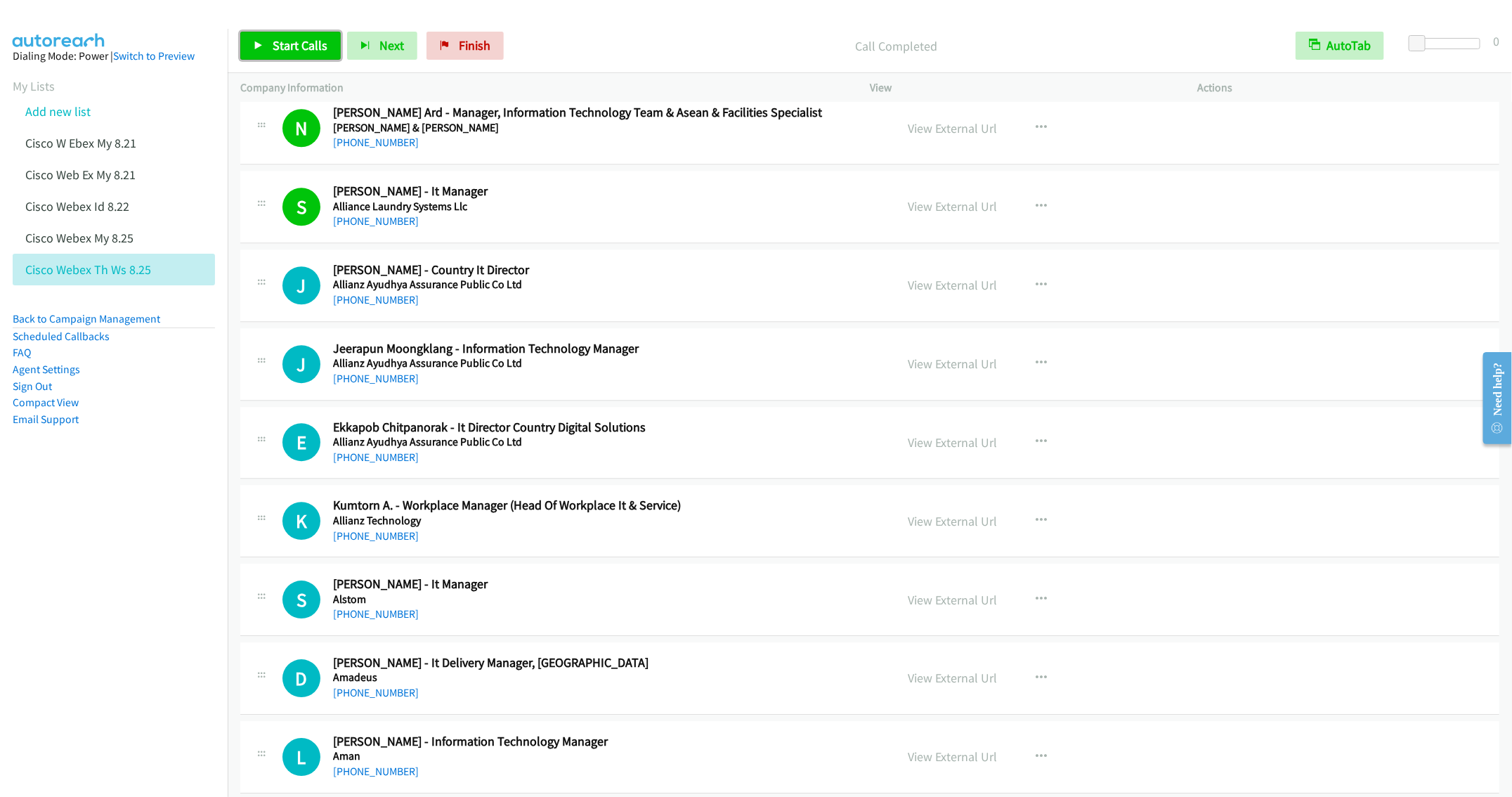
click at [277, 46] on span "Start Calls" at bounding box center [299, 45] width 55 height 16
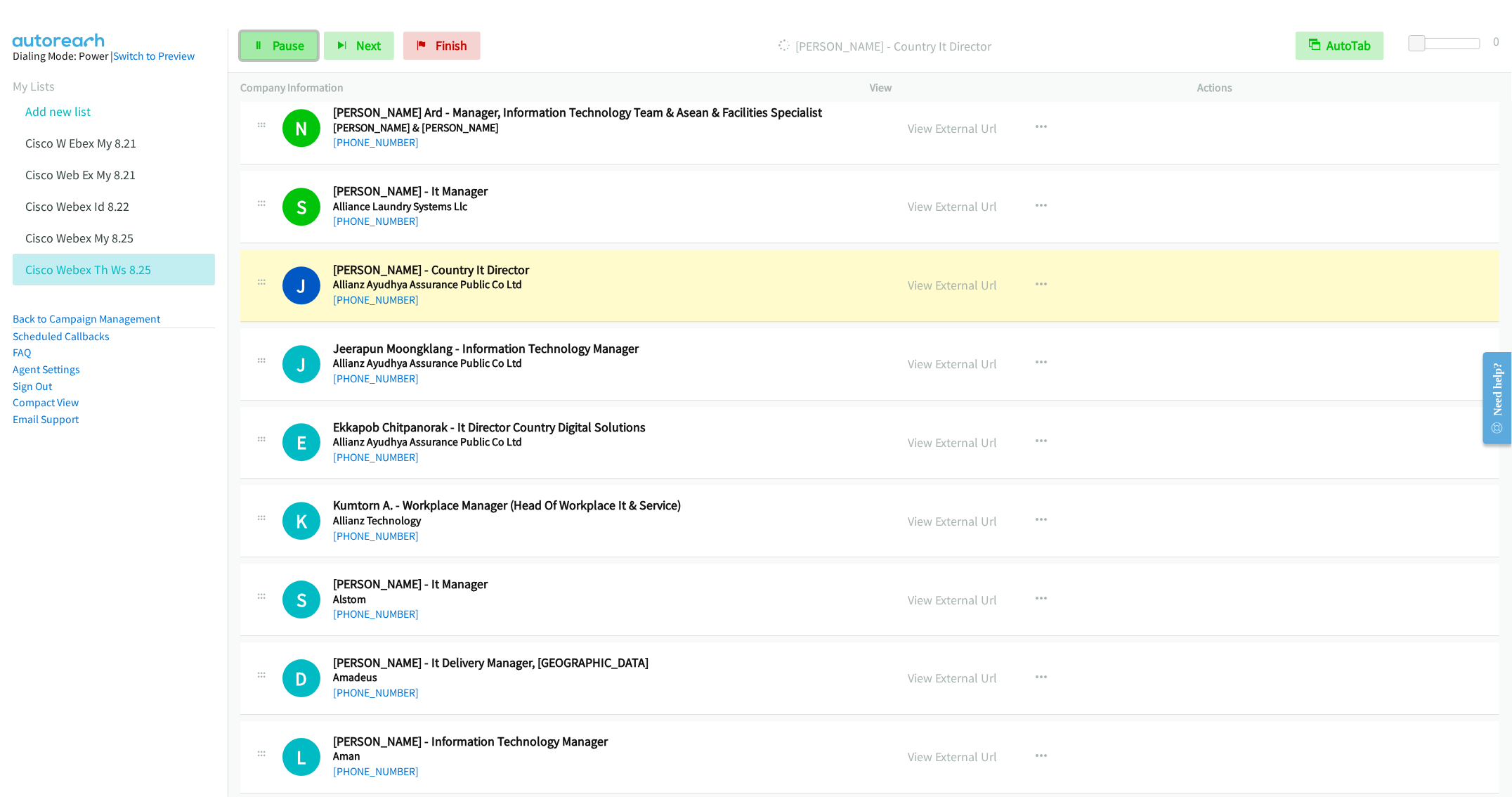
drag, startPoint x: 278, startPoint y: 47, endPoint x: 278, endPoint y: 58, distance: 11.0
click at [278, 47] on span "Pause" at bounding box center [288, 45] width 32 height 16
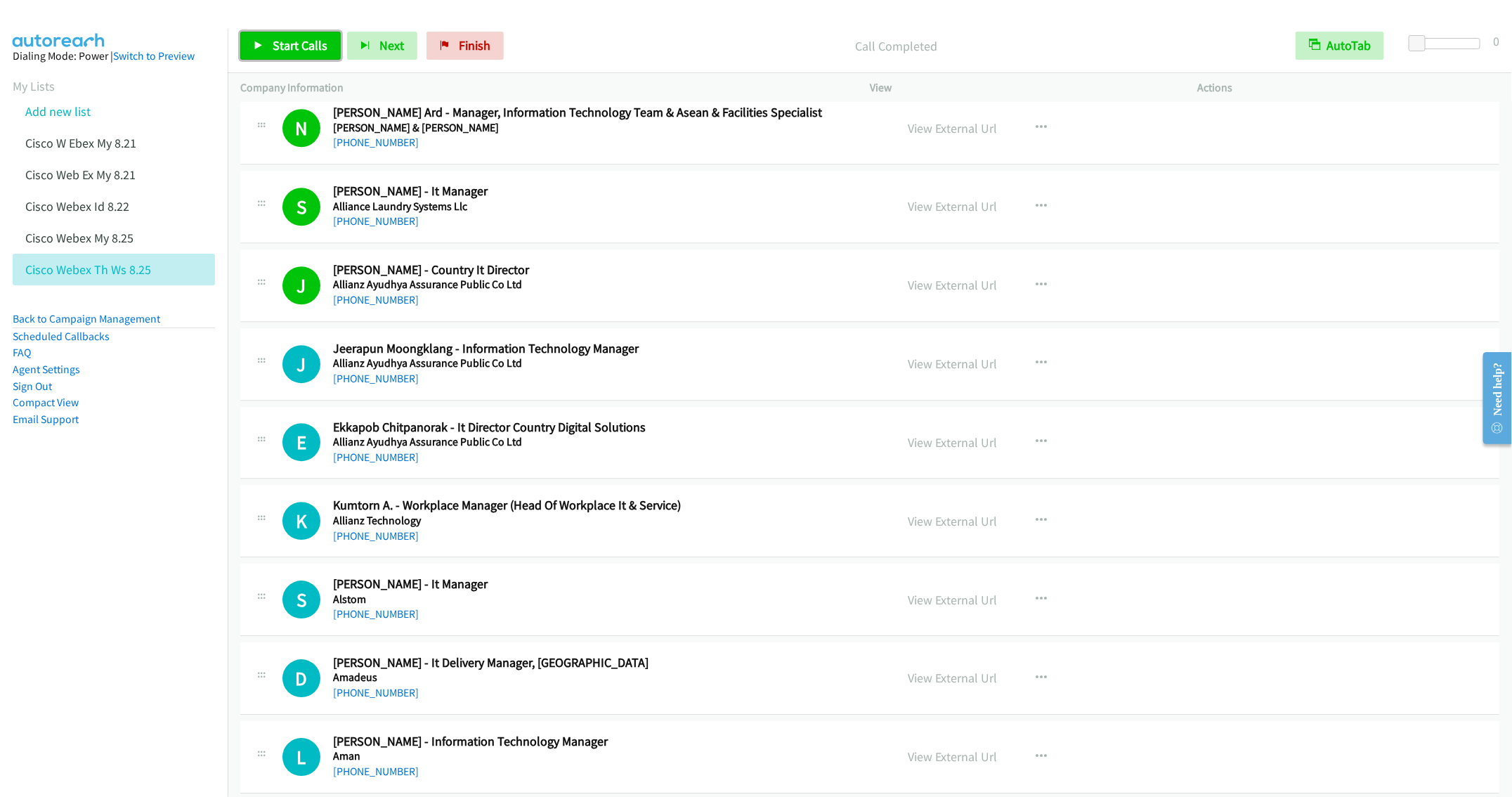
click at [280, 46] on span "Start Calls" at bounding box center [299, 45] width 55 height 16
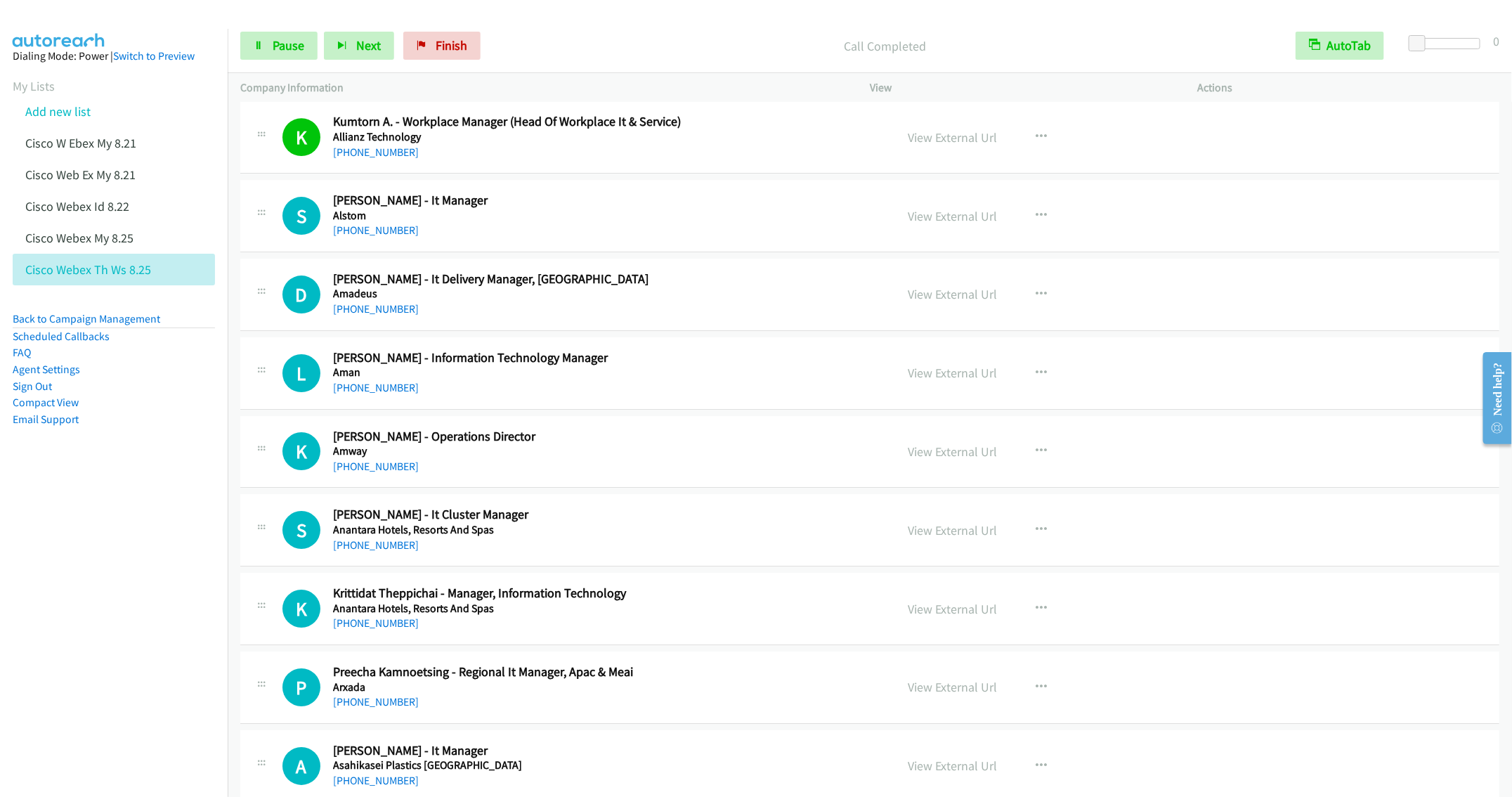
scroll to position [2636, 0]
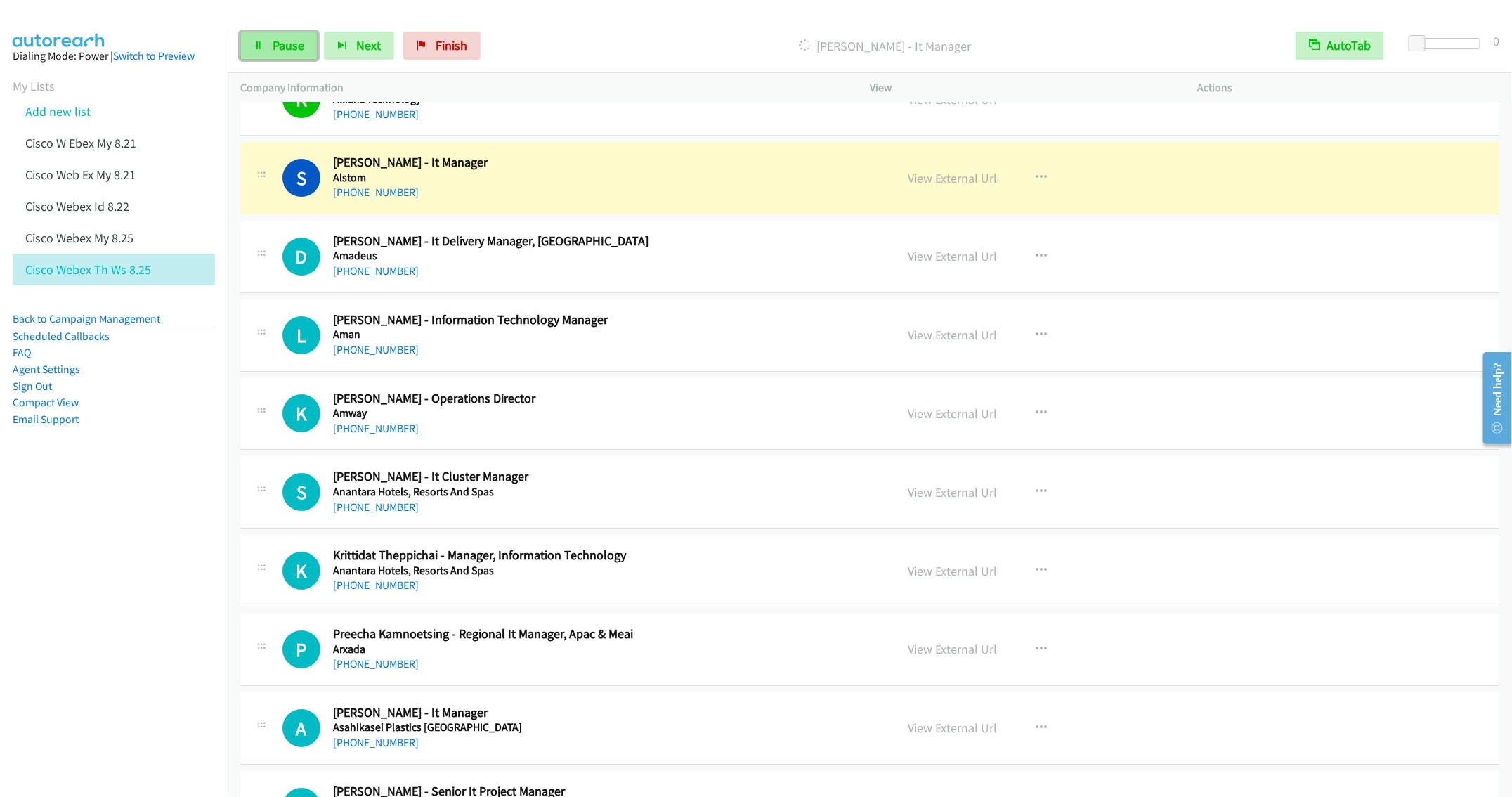
click at [266, 47] on link "Pause" at bounding box center [279, 46] width 77 height 28
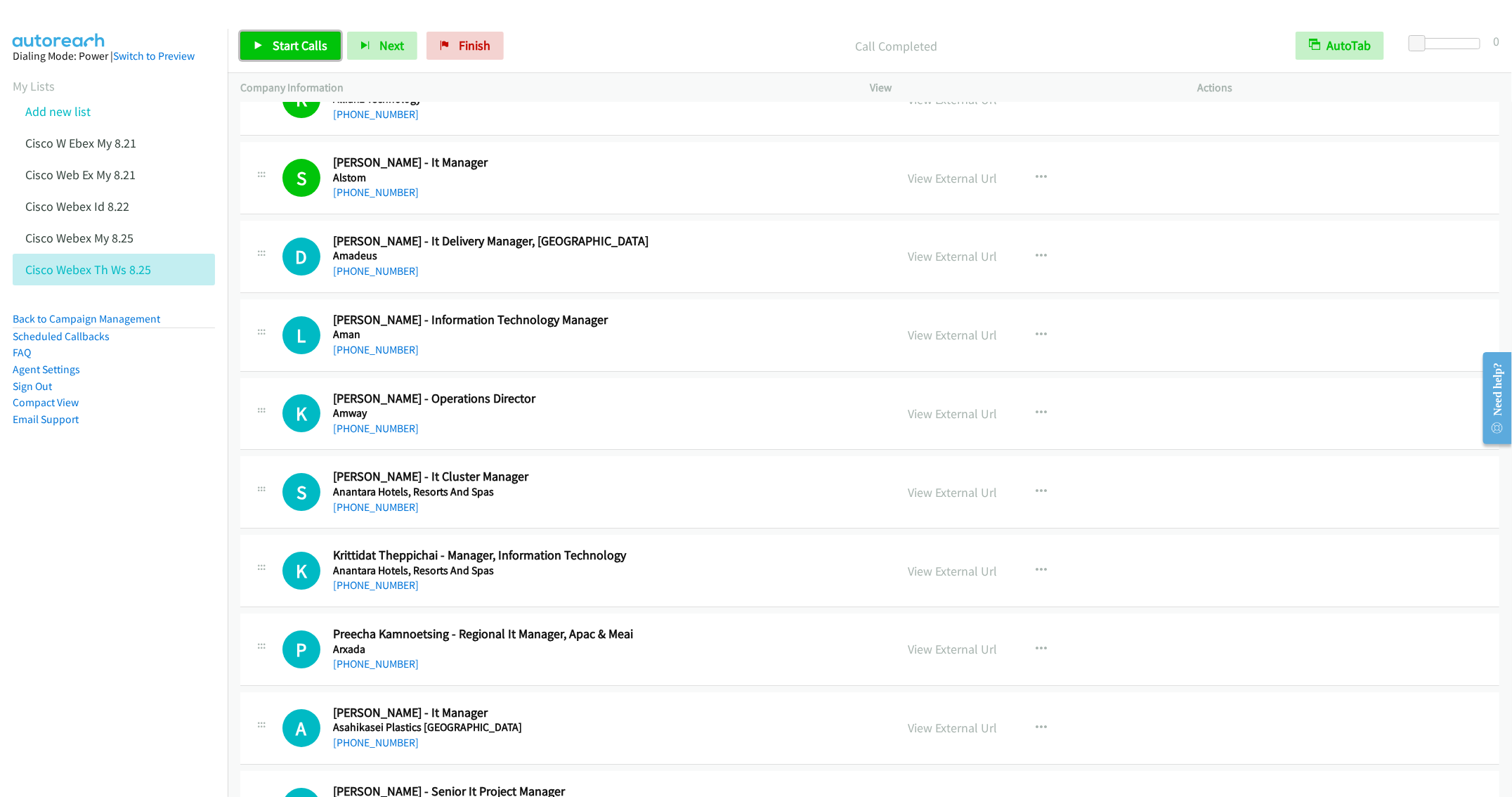
click at [287, 39] on span "Start Calls" at bounding box center [299, 45] width 55 height 16
click at [721, 185] on h5 "Alstom" at bounding box center [604, 177] width 542 height 14
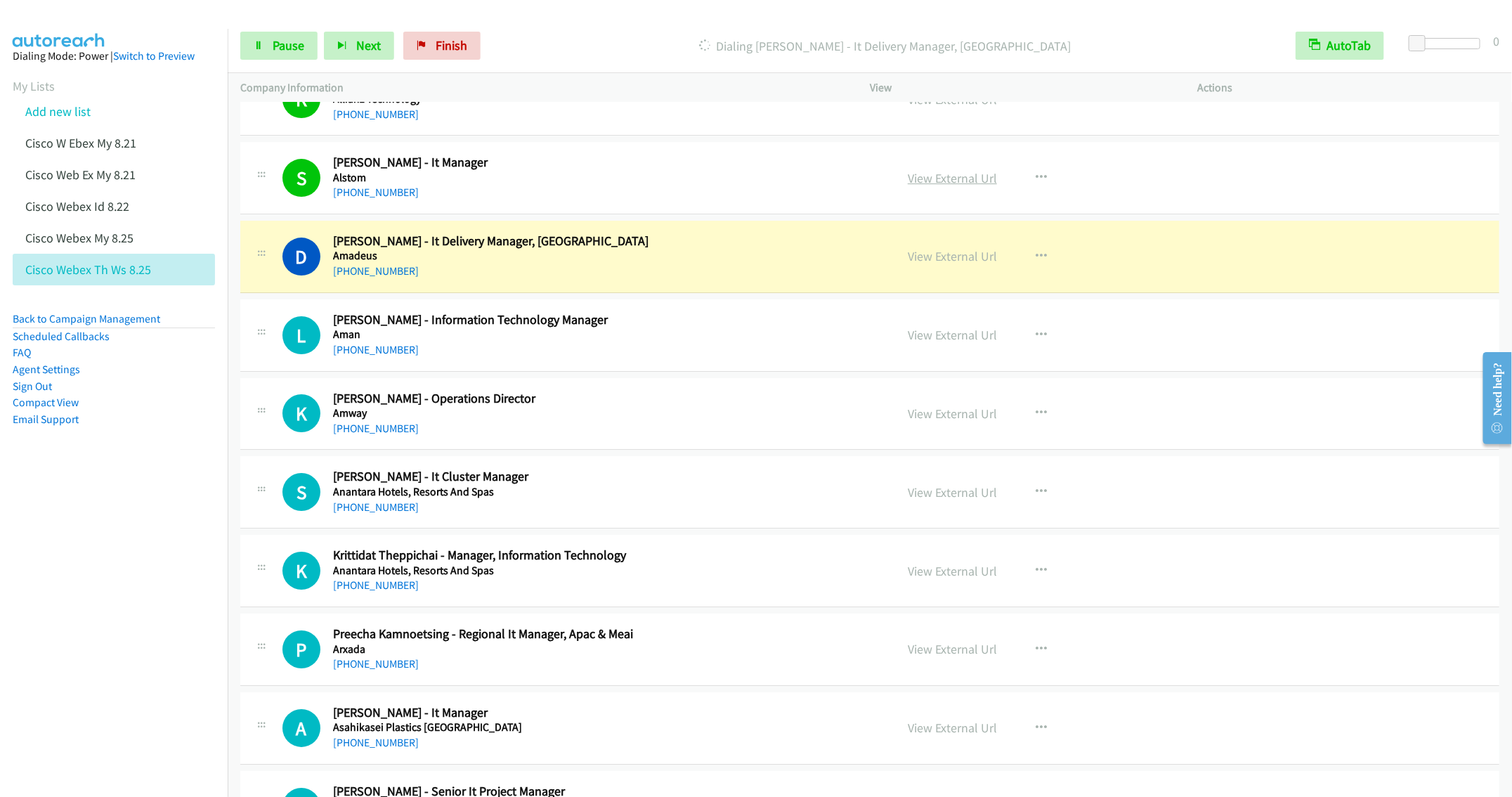
click at [960, 186] on link "View External Url" at bounding box center [953, 177] width 89 height 16
click at [272, 35] on link "Pause" at bounding box center [279, 46] width 77 height 28
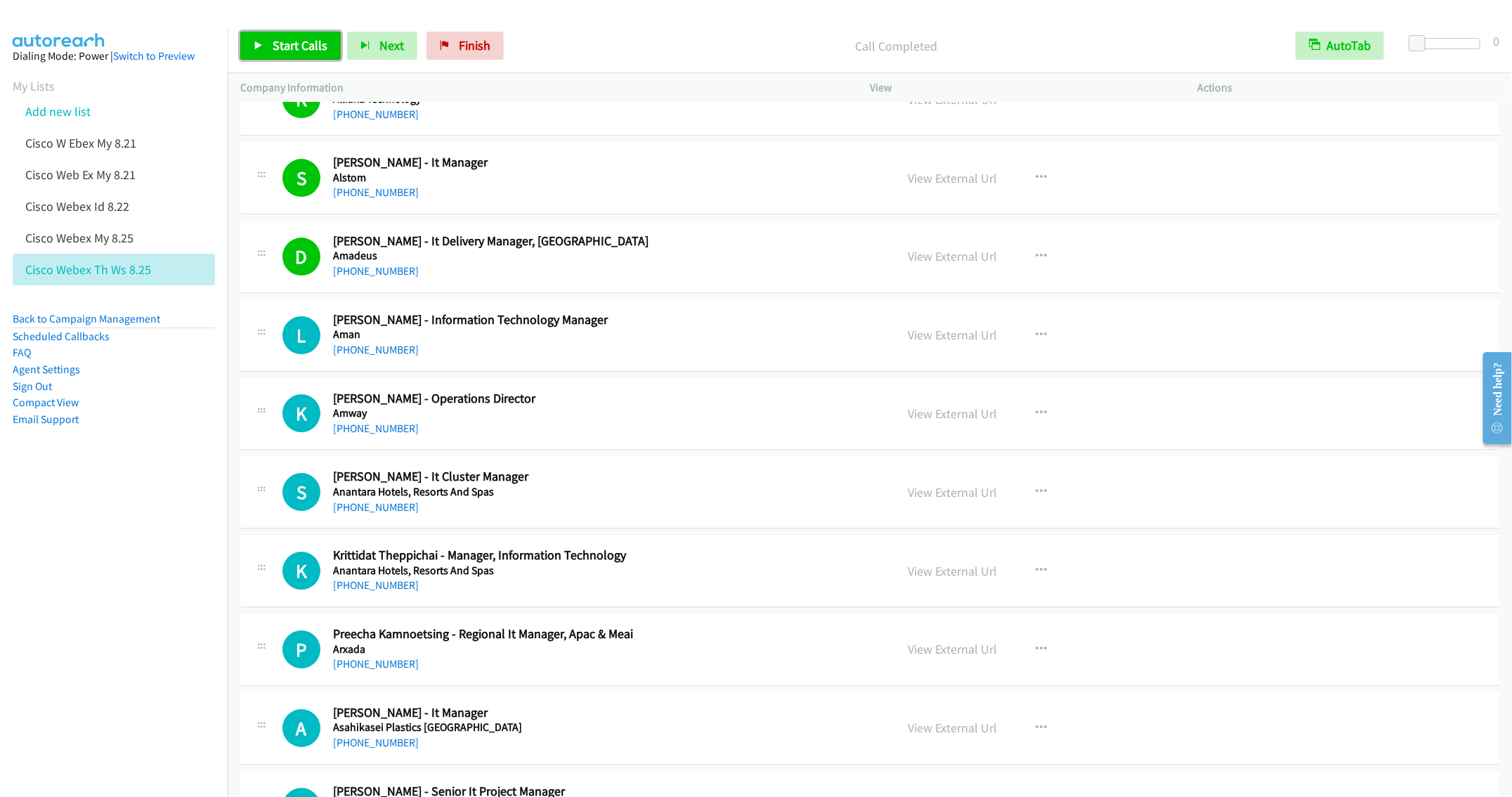
click at [293, 46] on span "Start Calls" at bounding box center [299, 45] width 55 height 16
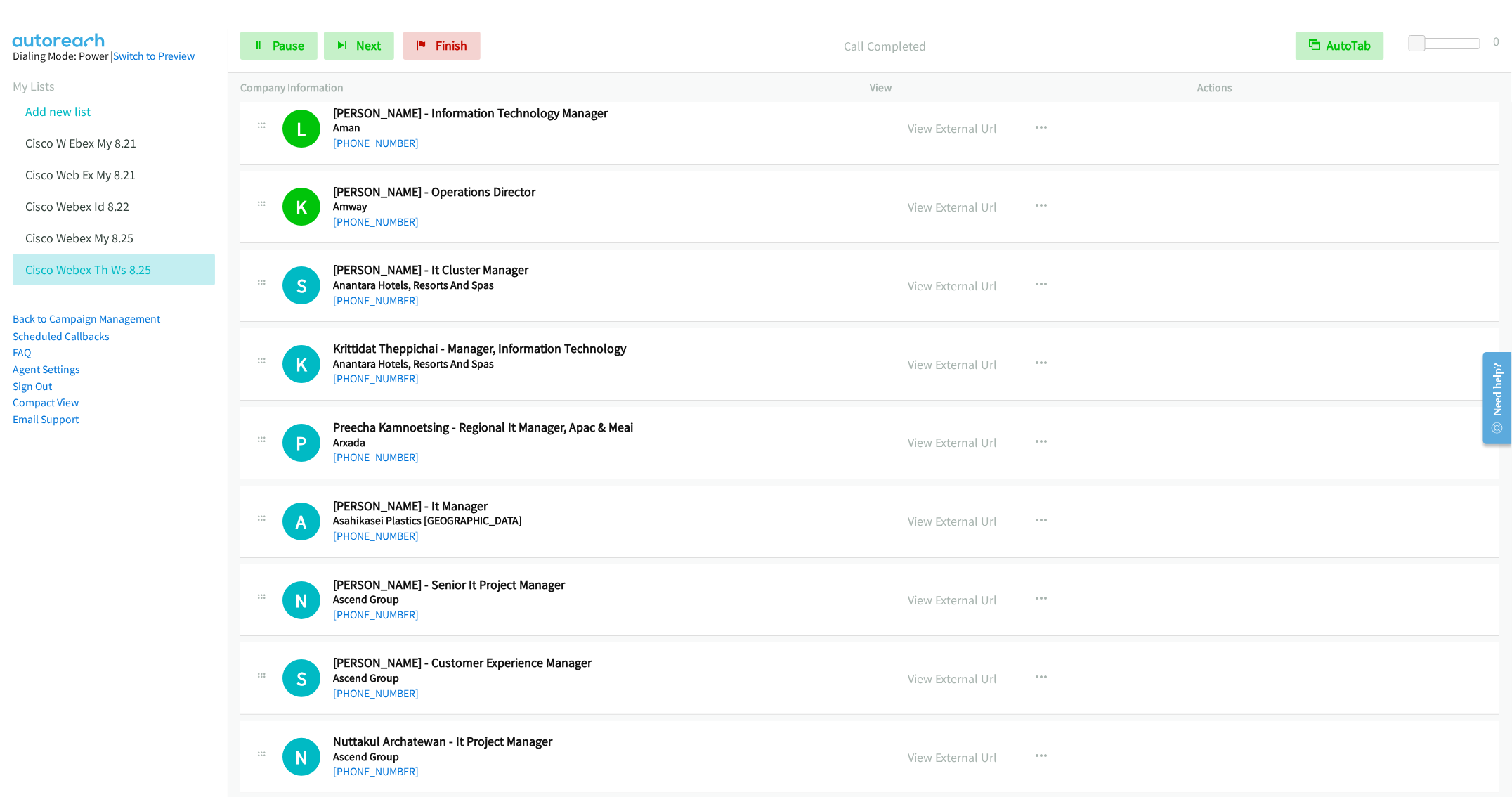
scroll to position [2846, 0]
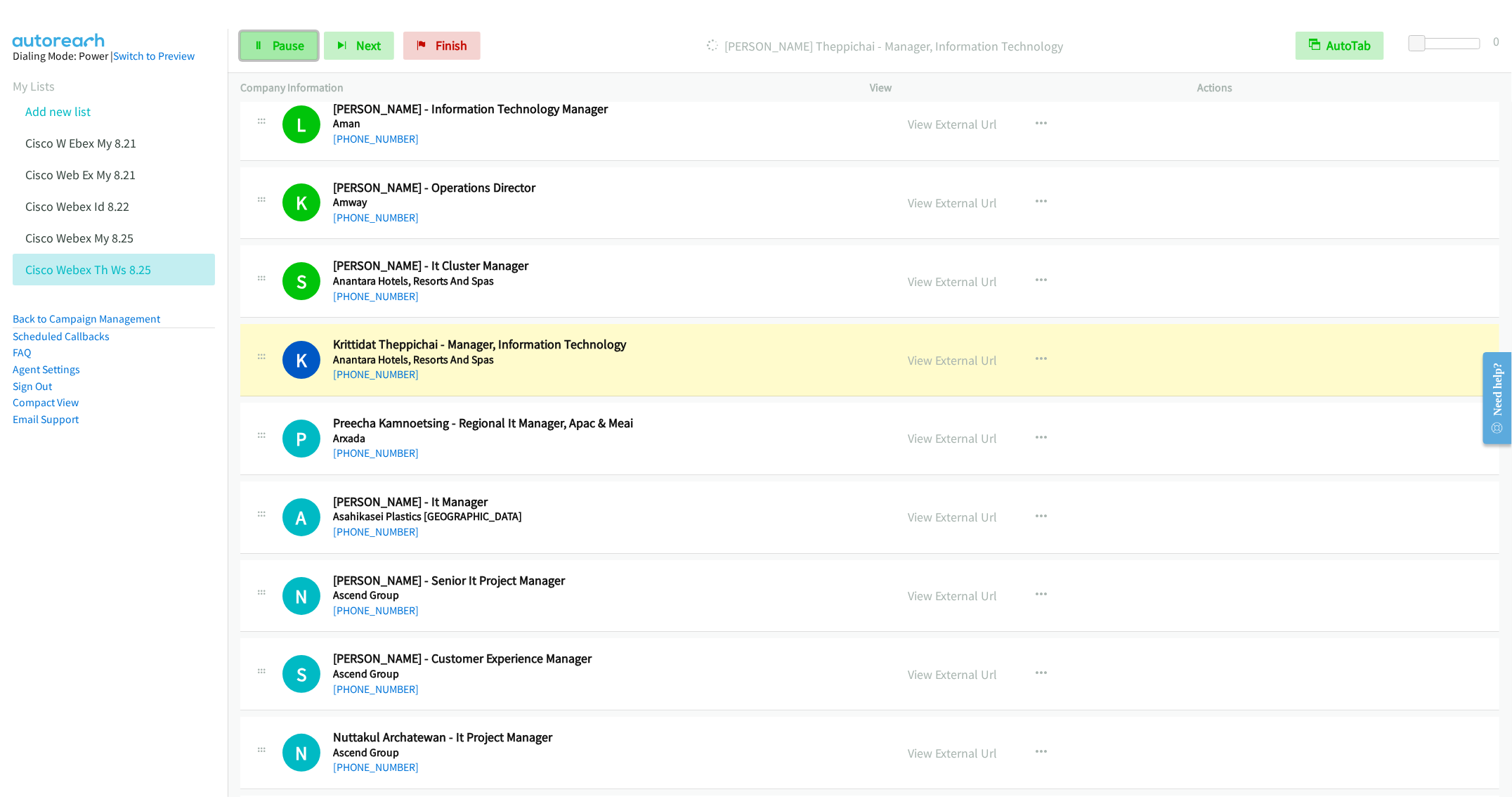
click at [289, 49] on span "Pause" at bounding box center [288, 45] width 32 height 16
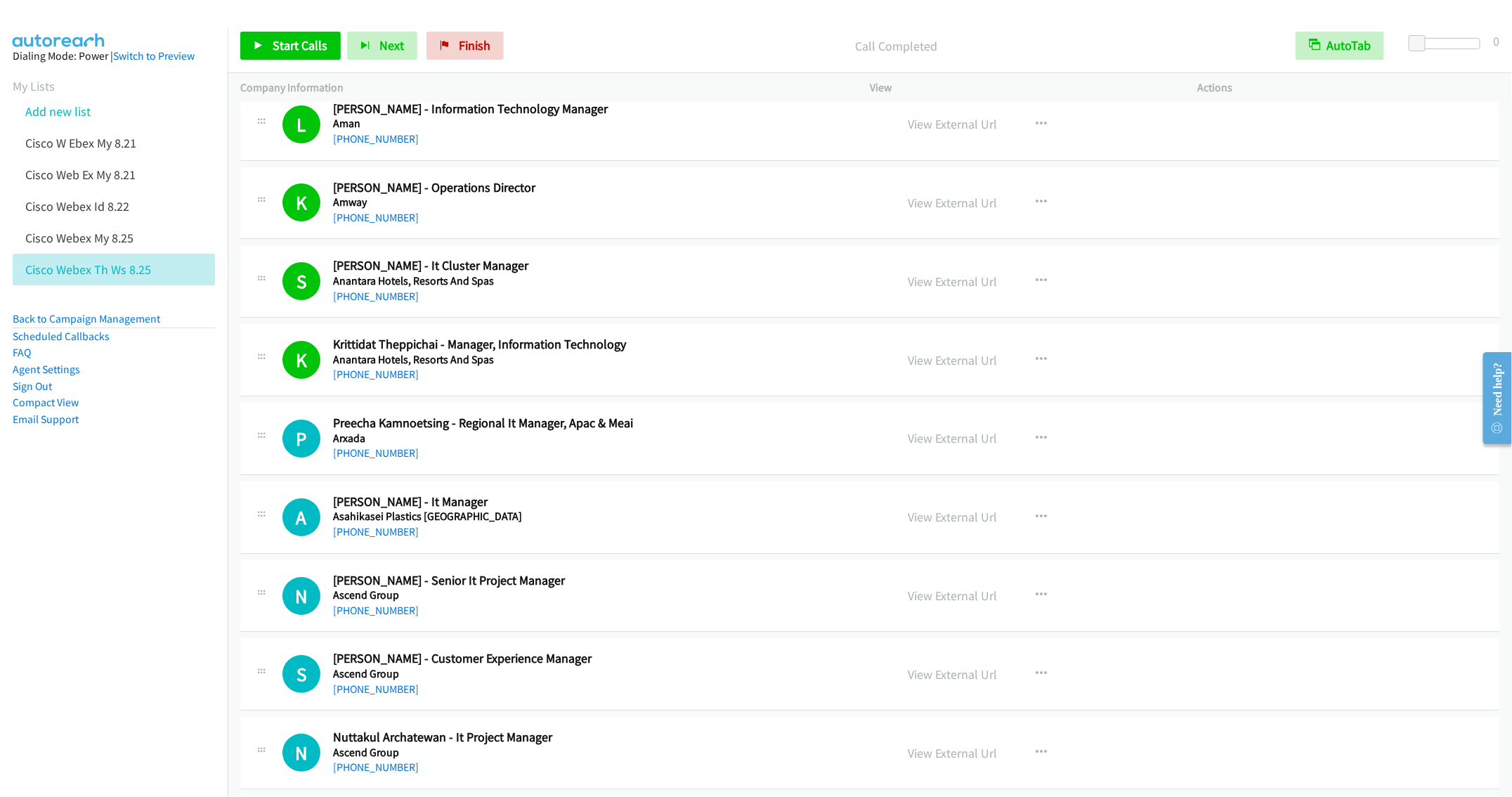
scroll to position [2952, 0]
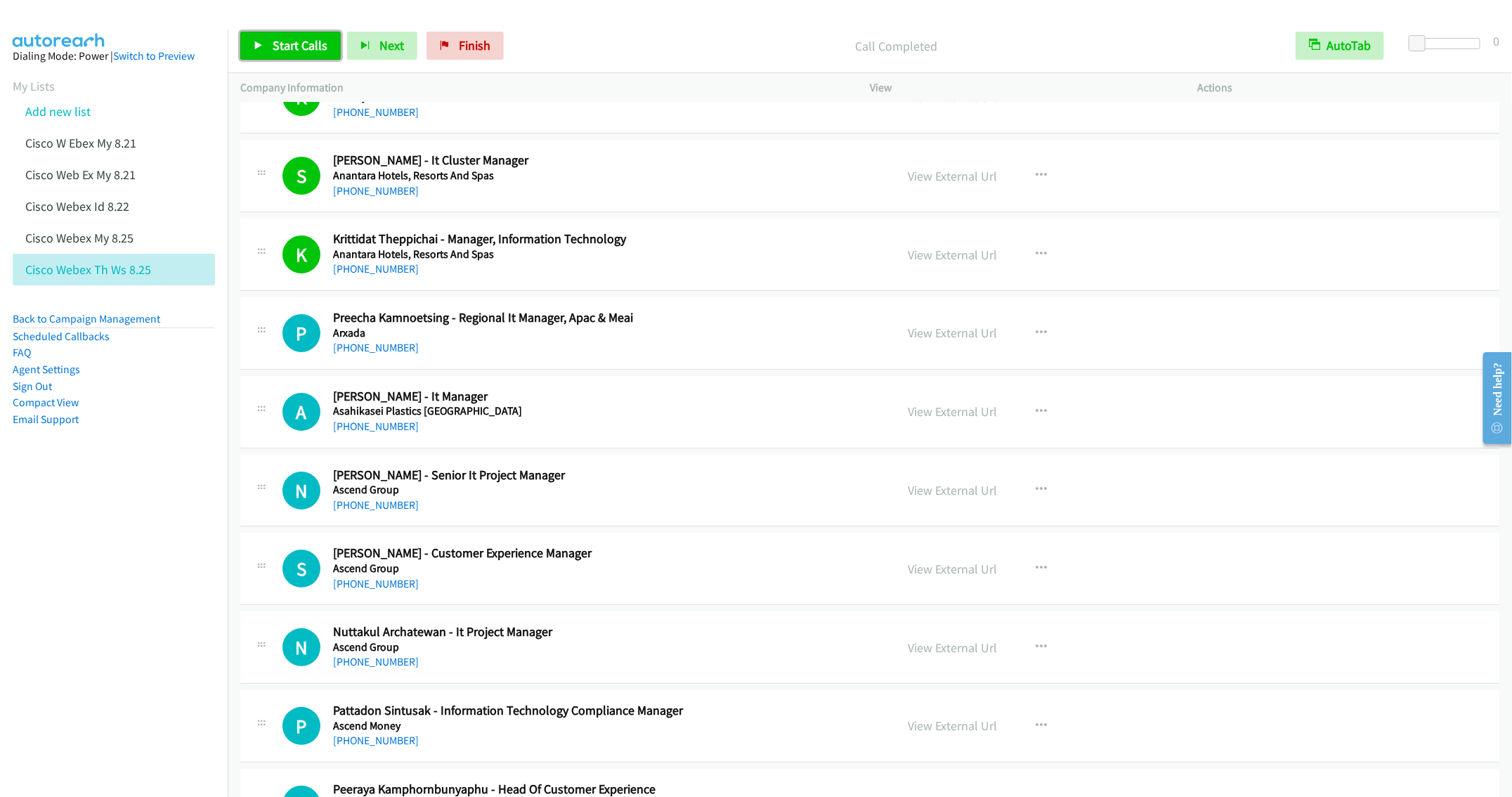
click at [274, 51] on span "Start Calls" at bounding box center [299, 45] width 55 height 16
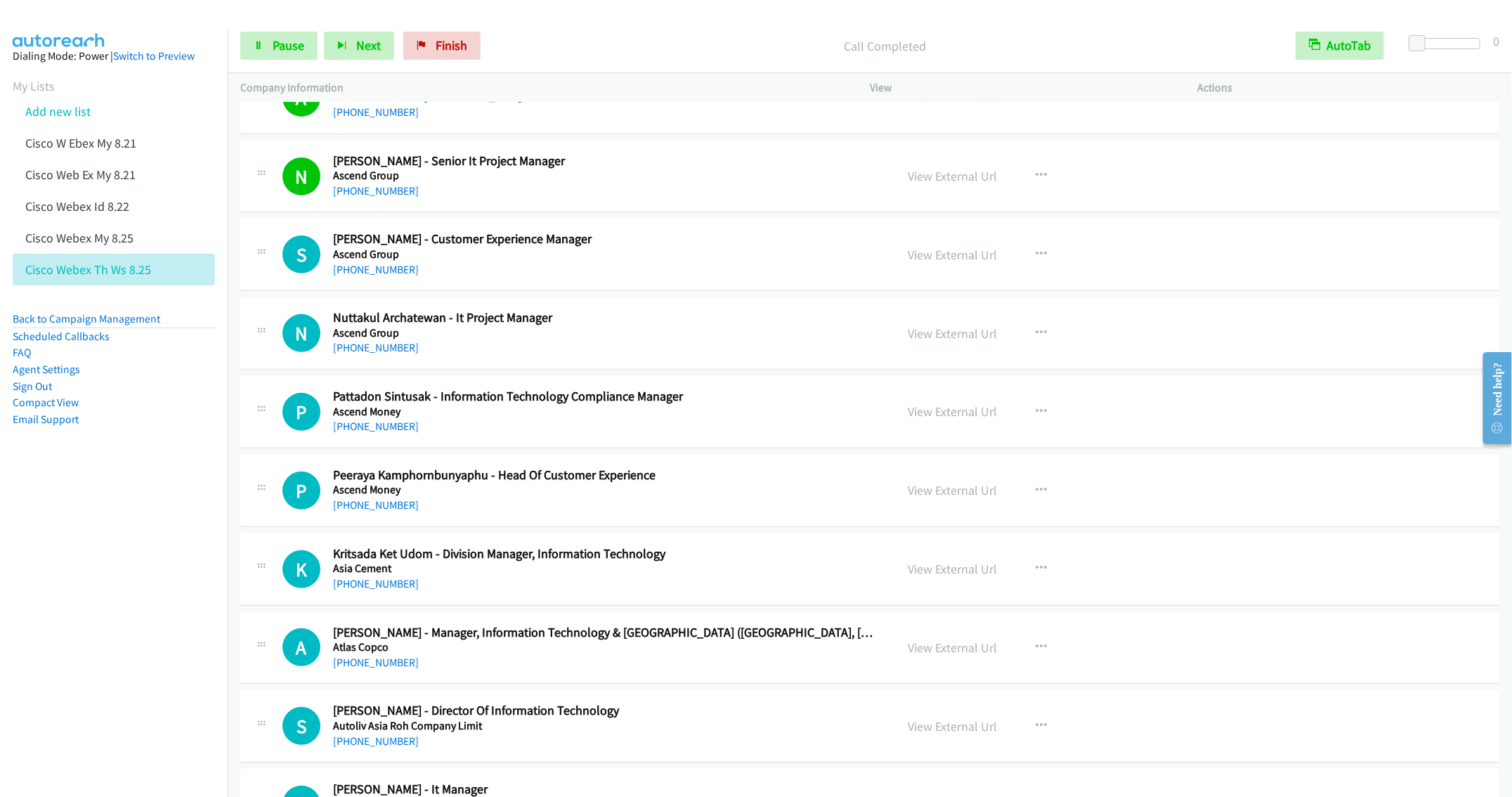
scroll to position [3268, 0]
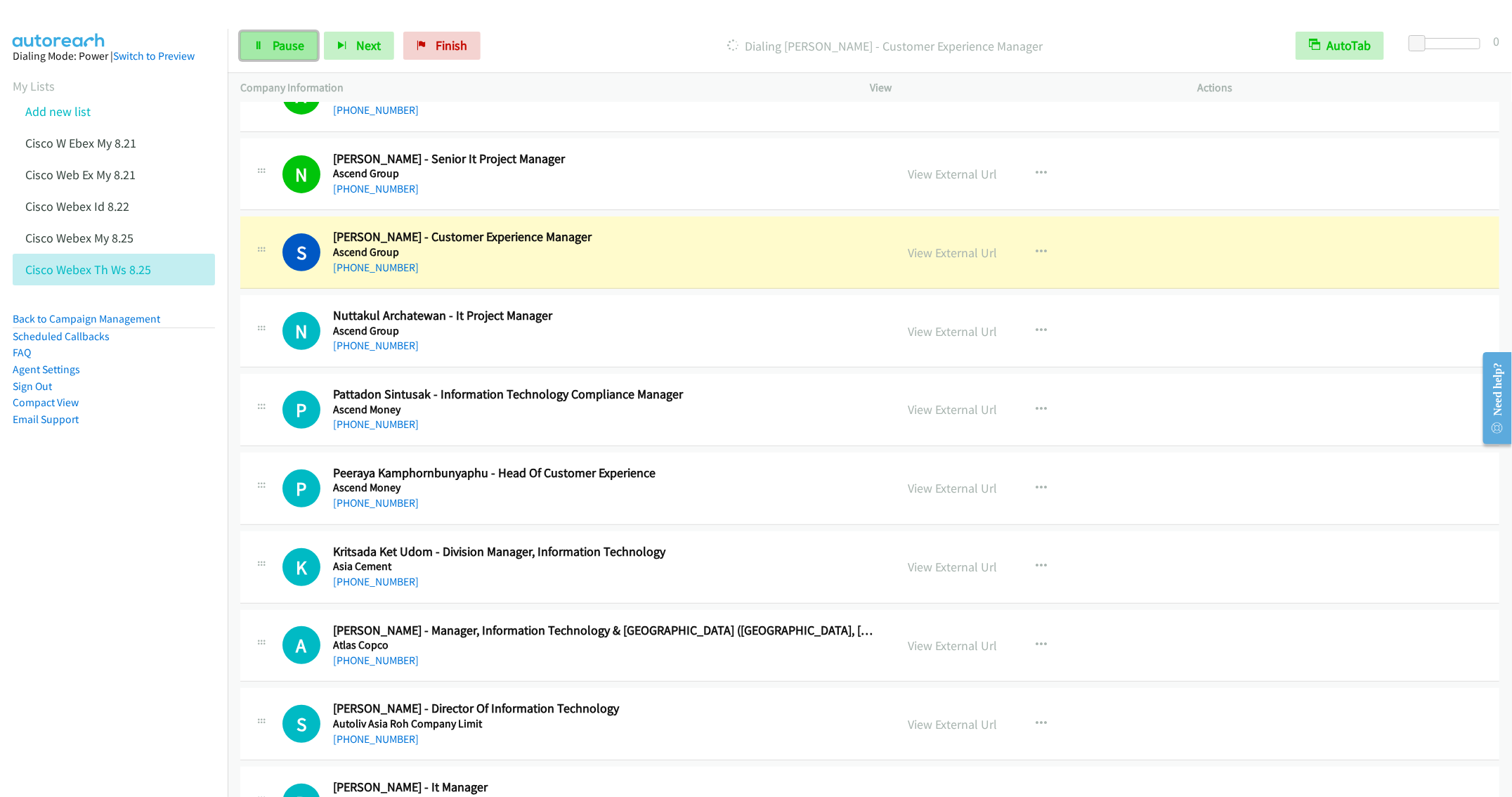
click at [289, 46] on span "Pause" at bounding box center [288, 45] width 32 height 16
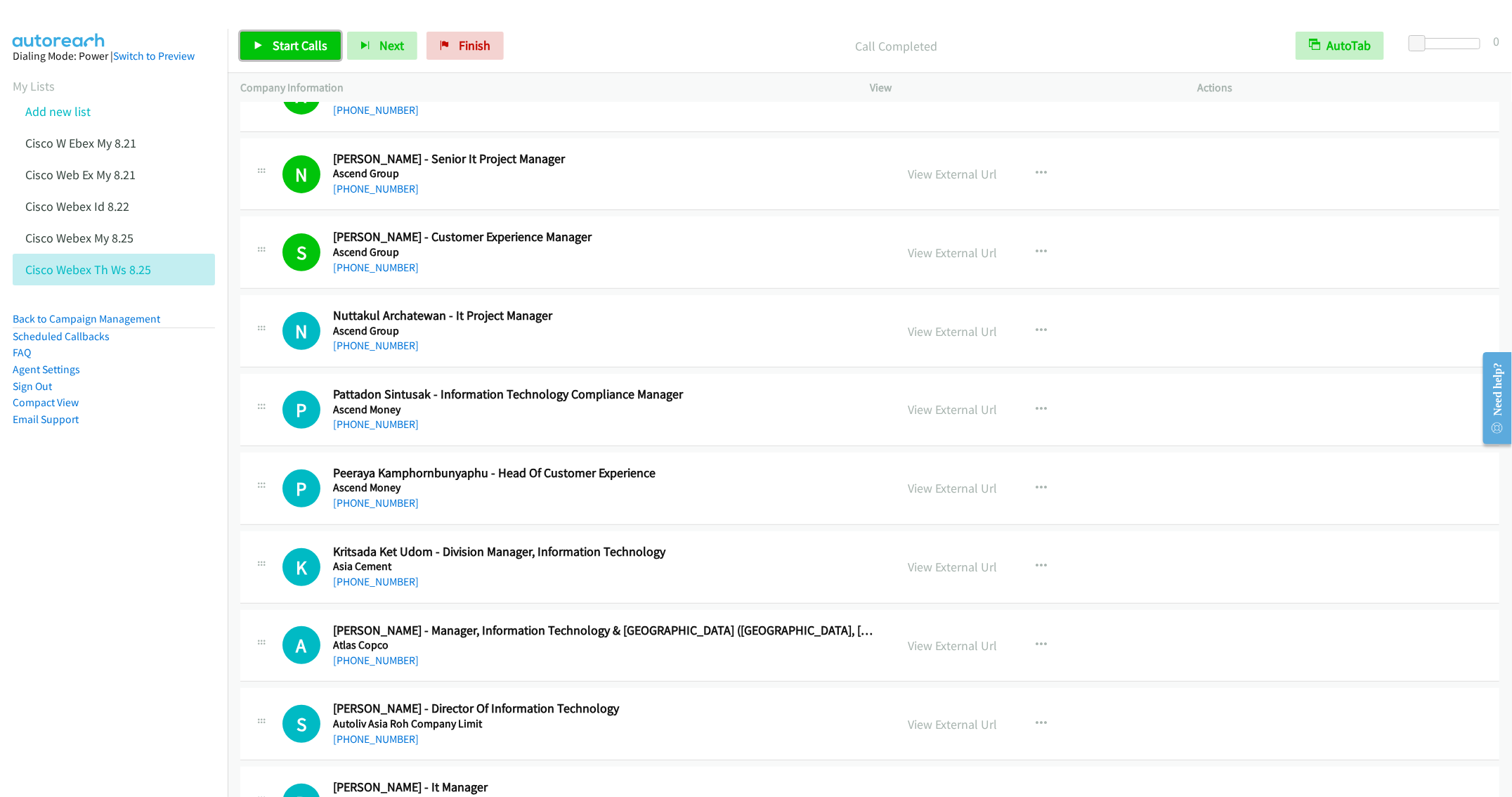
click at [292, 42] on span "Start Calls" at bounding box center [299, 45] width 55 height 16
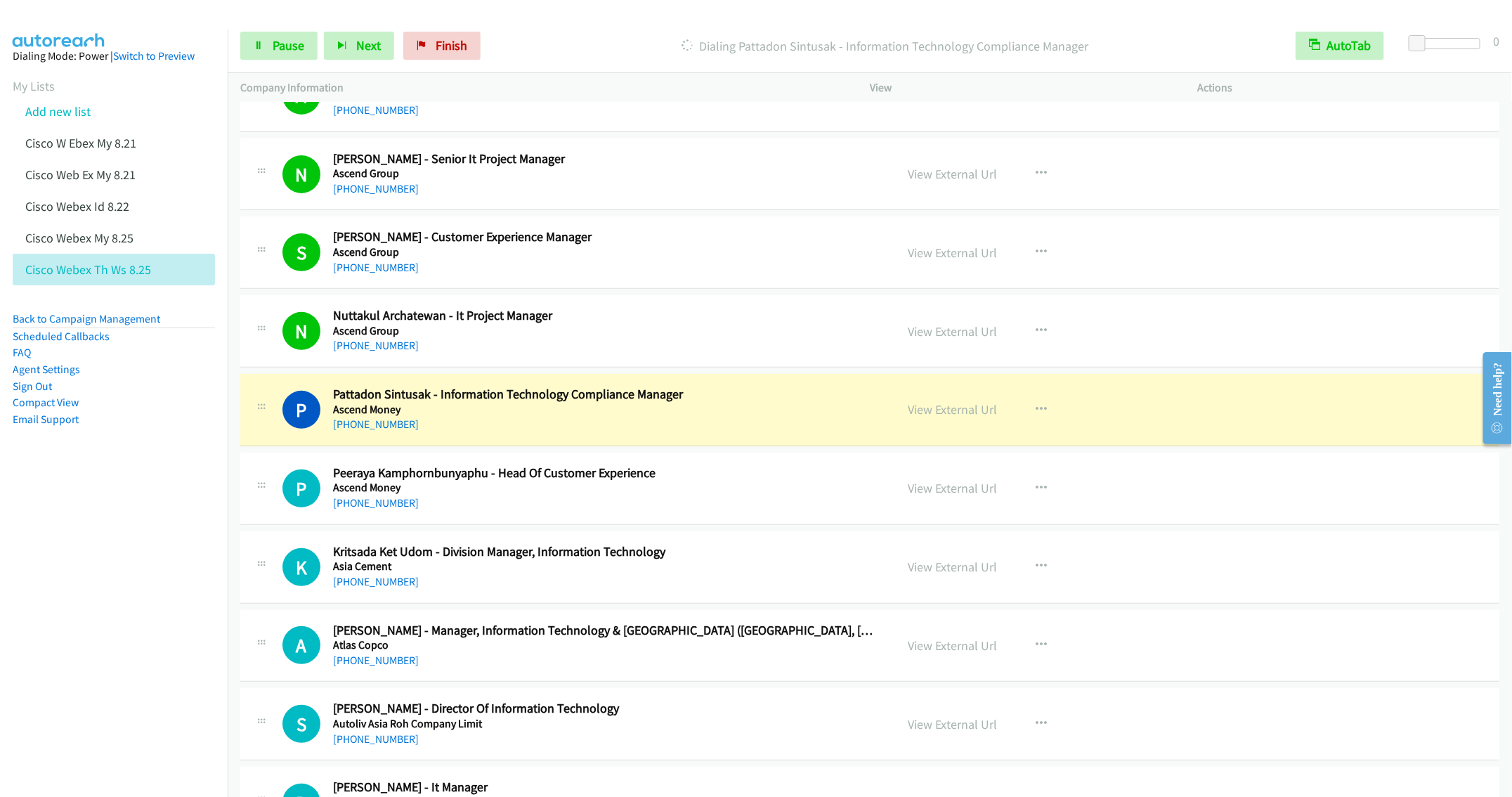
scroll to position [3373, 0]
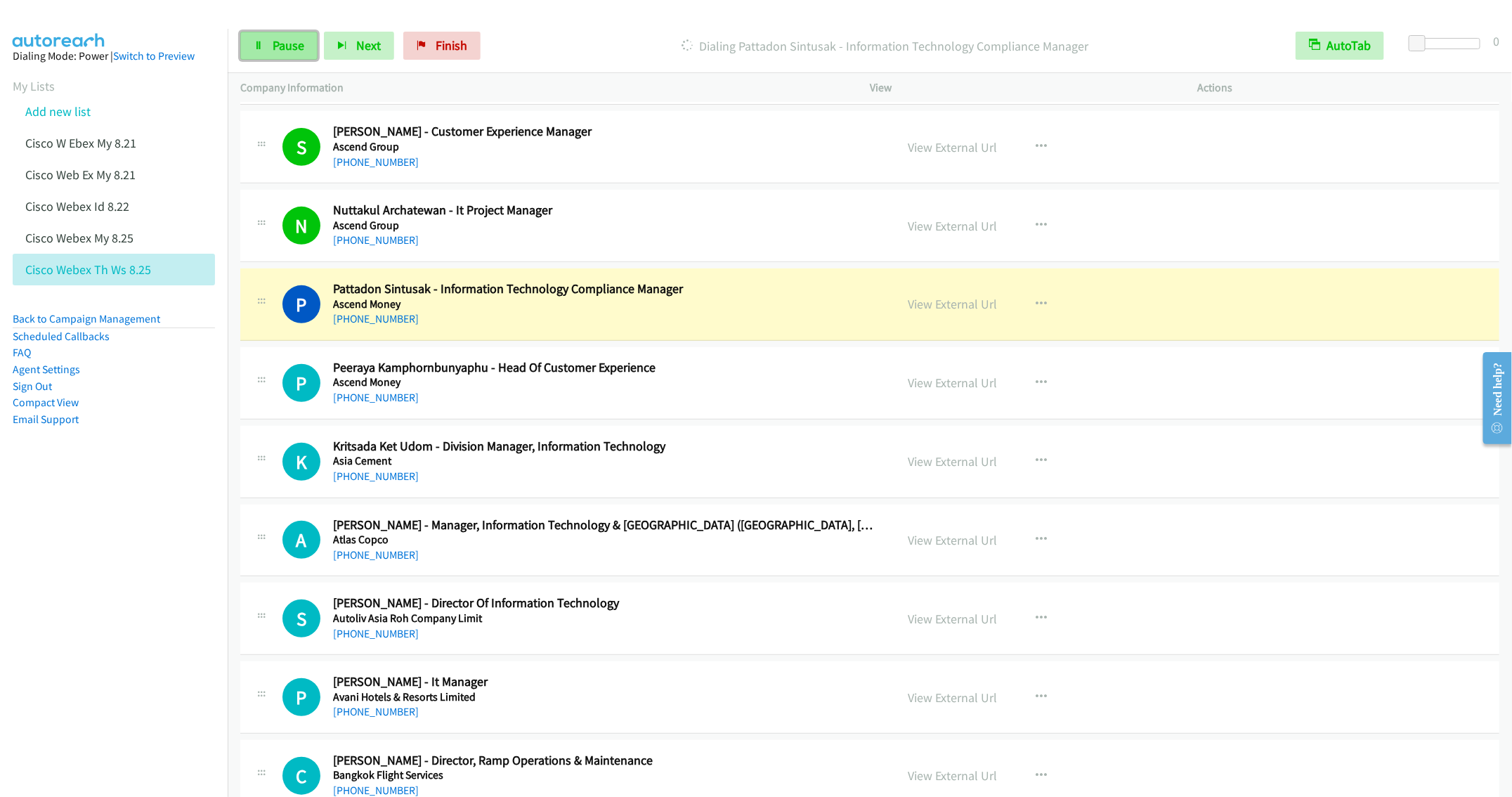
click at [268, 46] on link "Pause" at bounding box center [279, 46] width 77 height 28
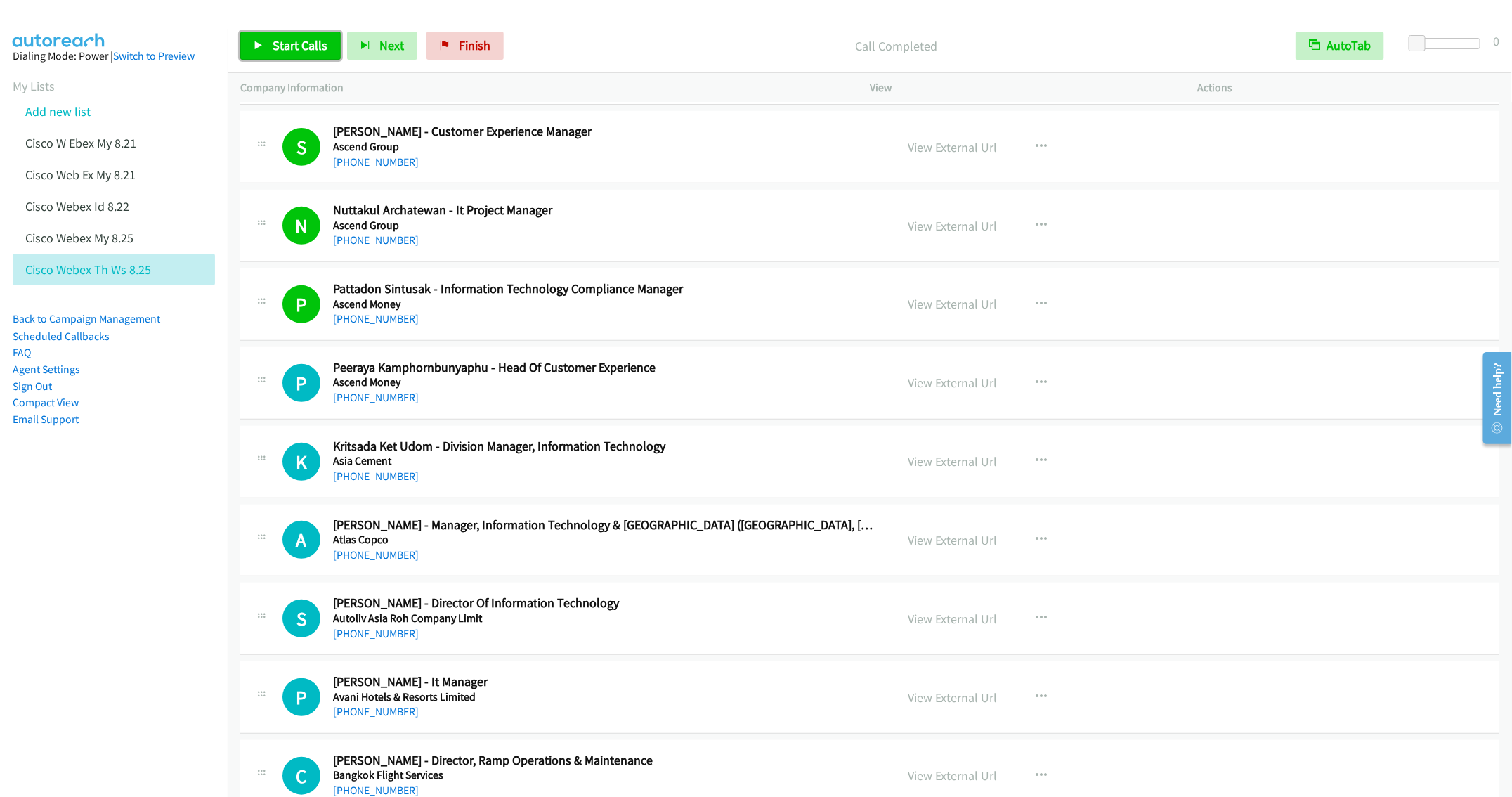
click at [285, 49] on span "Start Calls" at bounding box center [299, 45] width 55 height 16
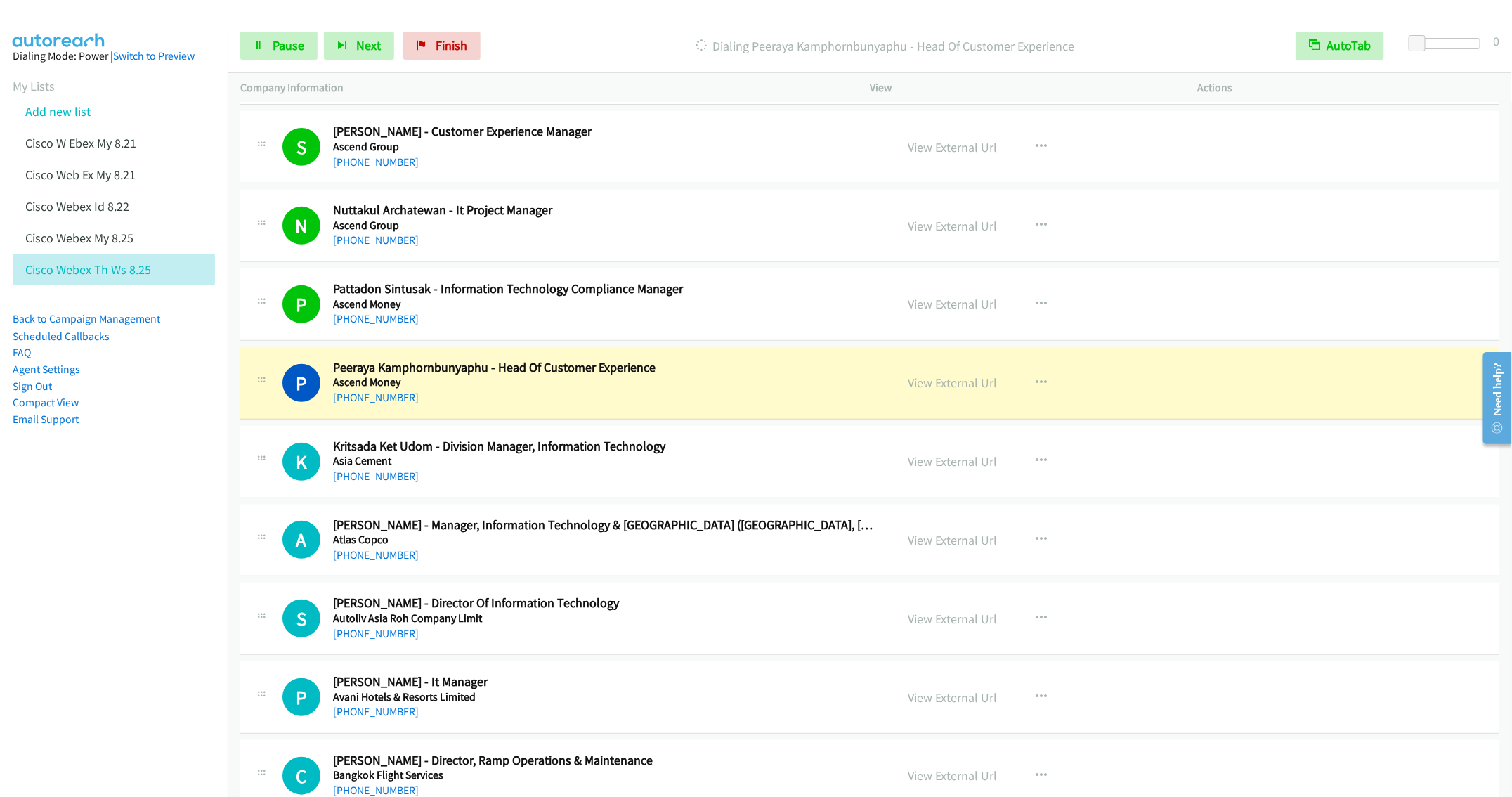
click at [669, 406] on div "+66 61 978 6829" at bounding box center [604, 398] width 542 height 17
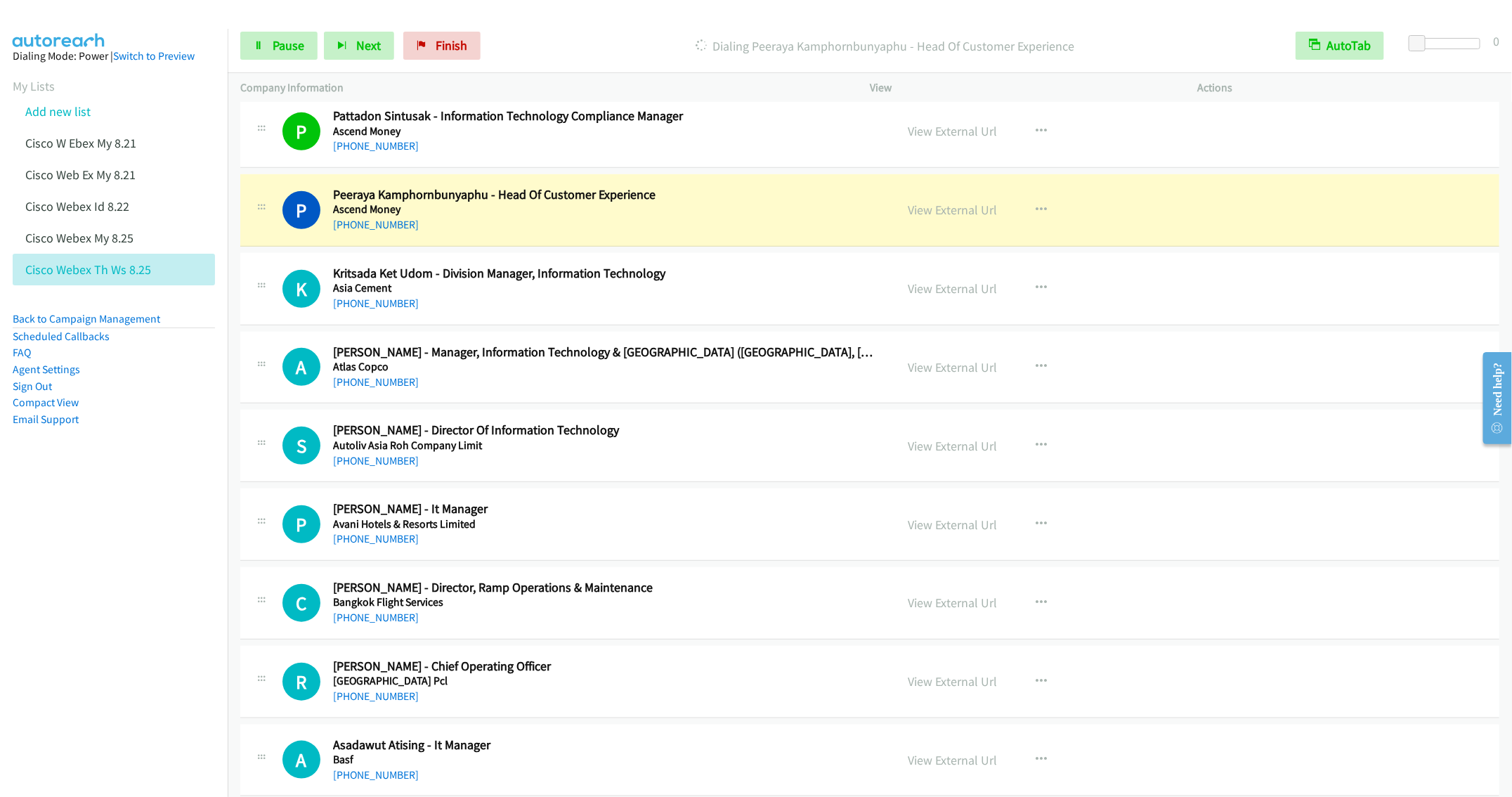
scroll to position [3585, 0]
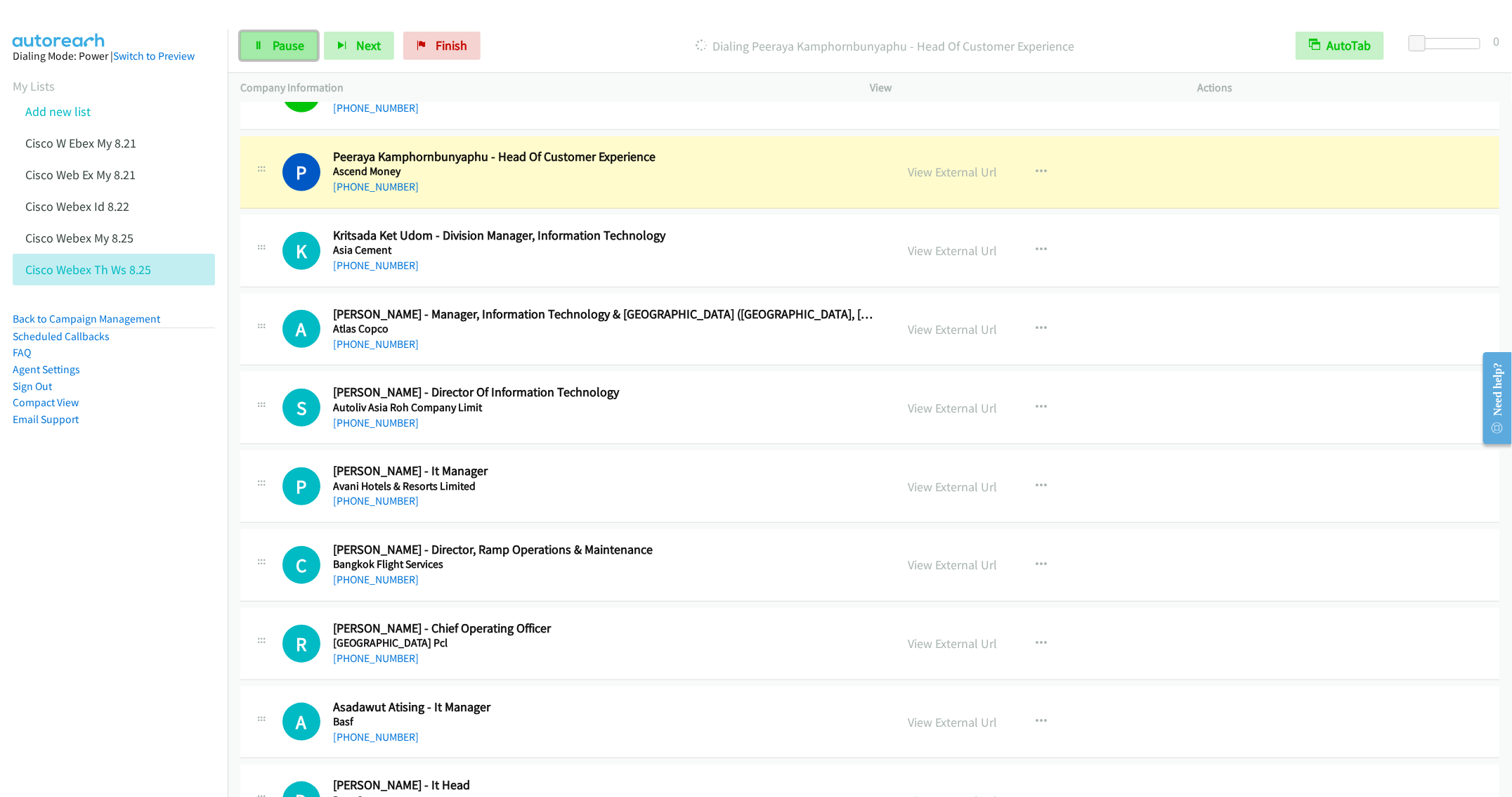
click at [262, 51] on link "Pause" at bounding box center [279, 46] width 77 height 28
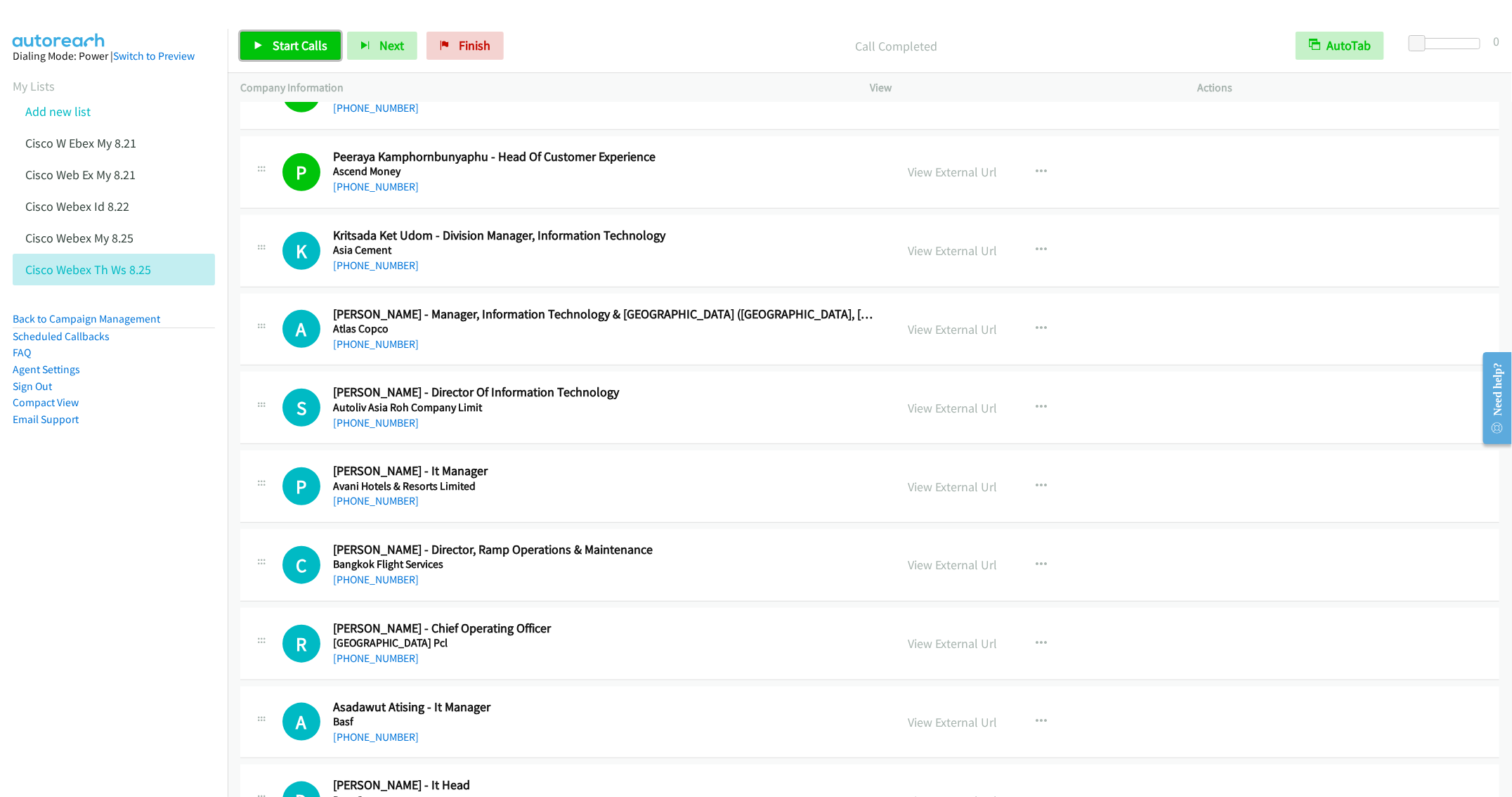
click at [265, 47] on link "Start Calls" at bounding box center [291, 46] width 100 height 28
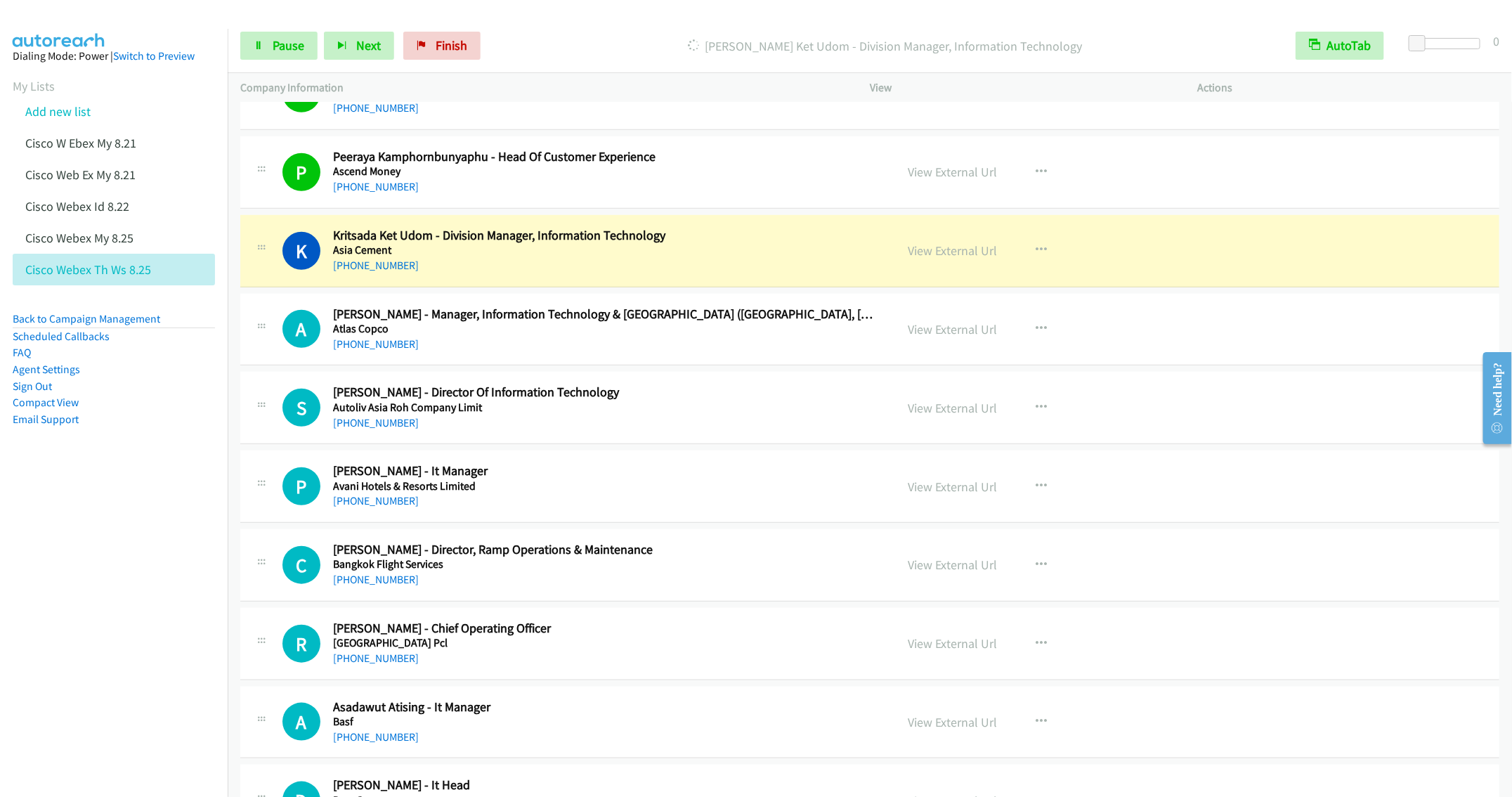
drag, startPoint x: 101, startPoint y: 570, endPoint x: 157, endPoint y: 451, distance: 131.5
click at [101, 570] on nav "Dialing Mode: Power | Switch to Preview My Lists Add new list Cisco W Ebex My 8…" at bounding box center [114, 427] width 228 height 797
click at [283, 49] on span "Pause" at bounding box center [288, 45] width 32 height 16
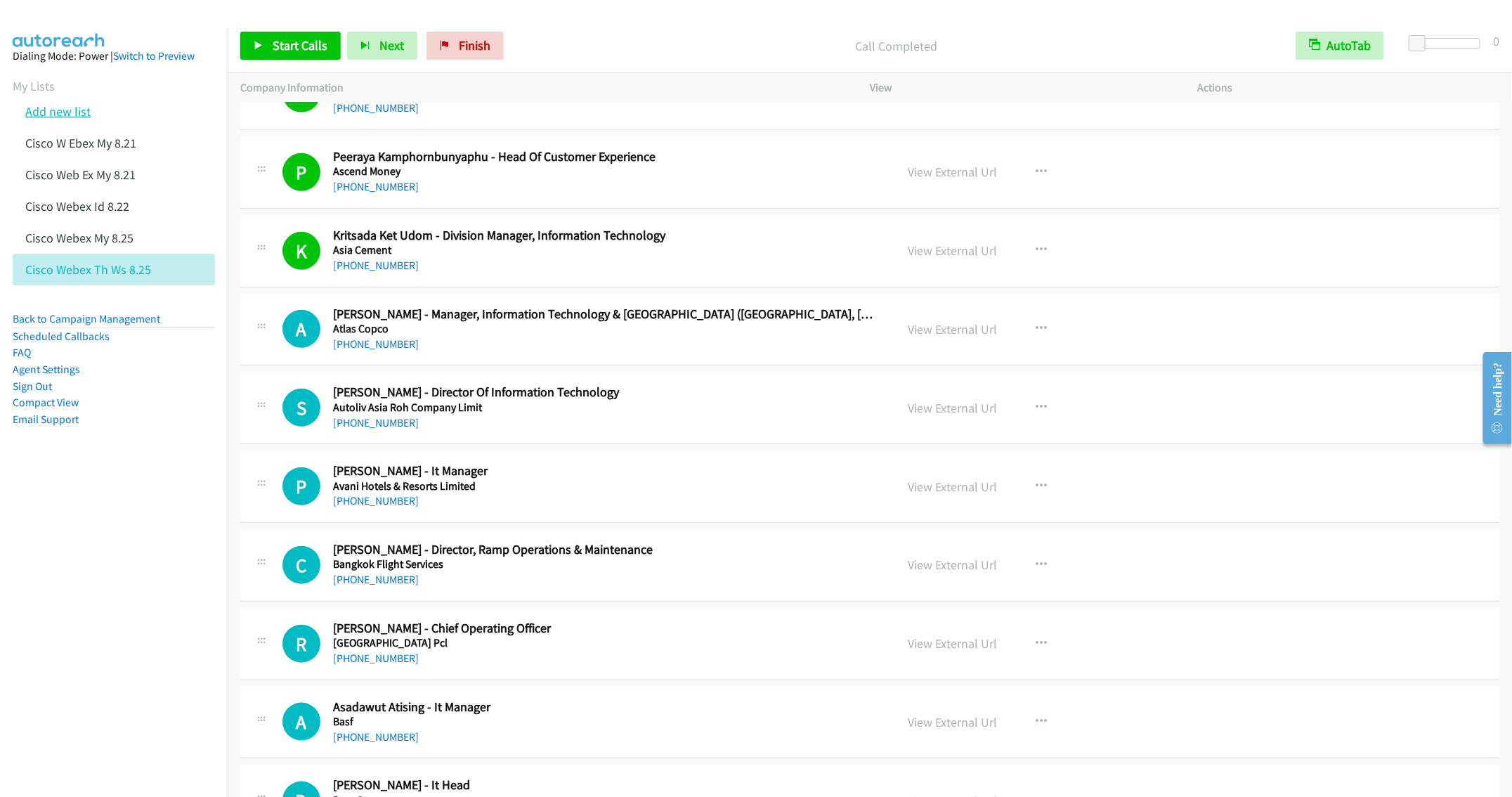
click at [72, 114] on link "Add new list" at bounding box center [58, 111] width 66 height 16
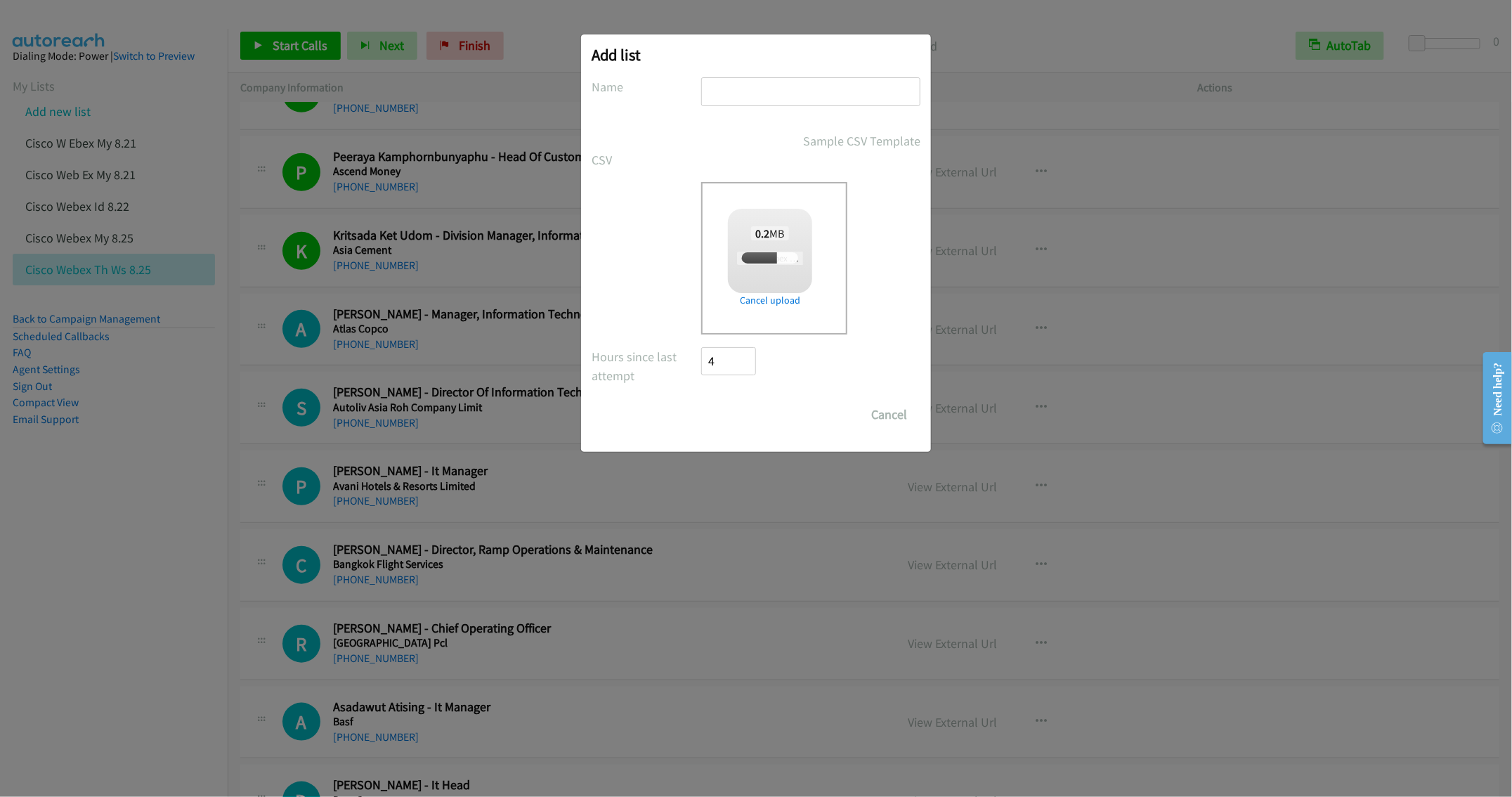
click at [753, 96] on input "text" at bounding box center [811, 91] width 219 height 29
checkbox input "true"
type input "Cisco Webex SG 8.25"
click at [761, 420] on input "Save List" at bounding box center [738, 414] width 74 height 28
